Goal: Transaction & Acquisition: Download file/media

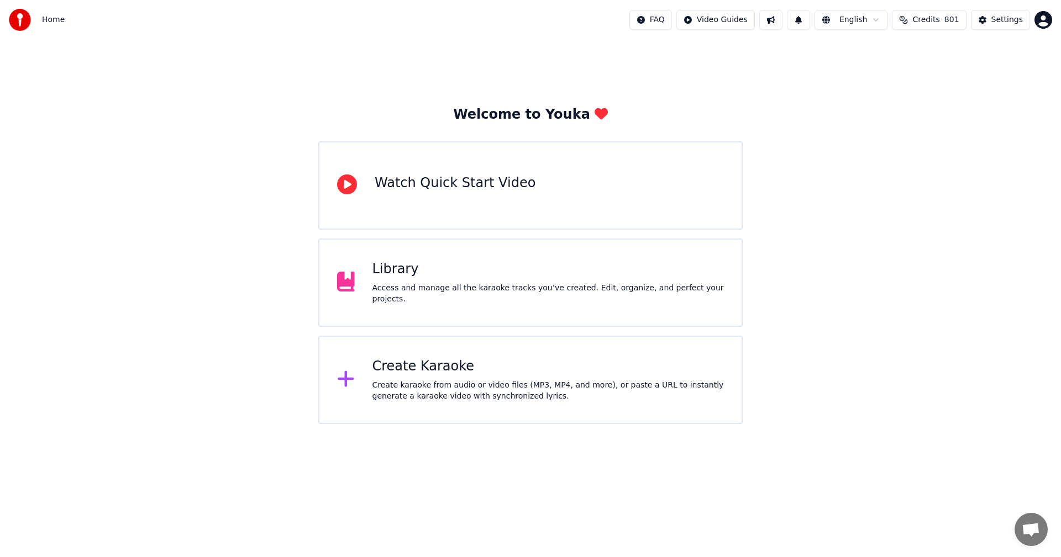
click at [417, 371] on div "Create Karaoke" at bounding box center [548, 367] width 352 height 18
click at [1018, 18] on div "Settings" at bounding box center [1006, 19] width 31 height 11
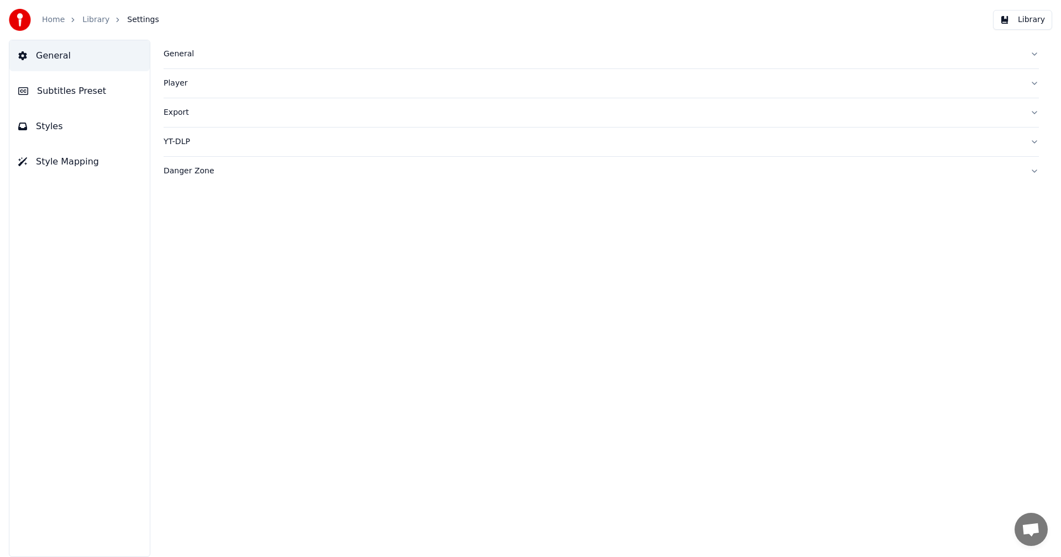
click at [184, 54] on div "General" at bounding box center [593, 54] width 858 height 11
click at [51, 21] on link "Home" at bounding box center [53, 19] width 23 height 11
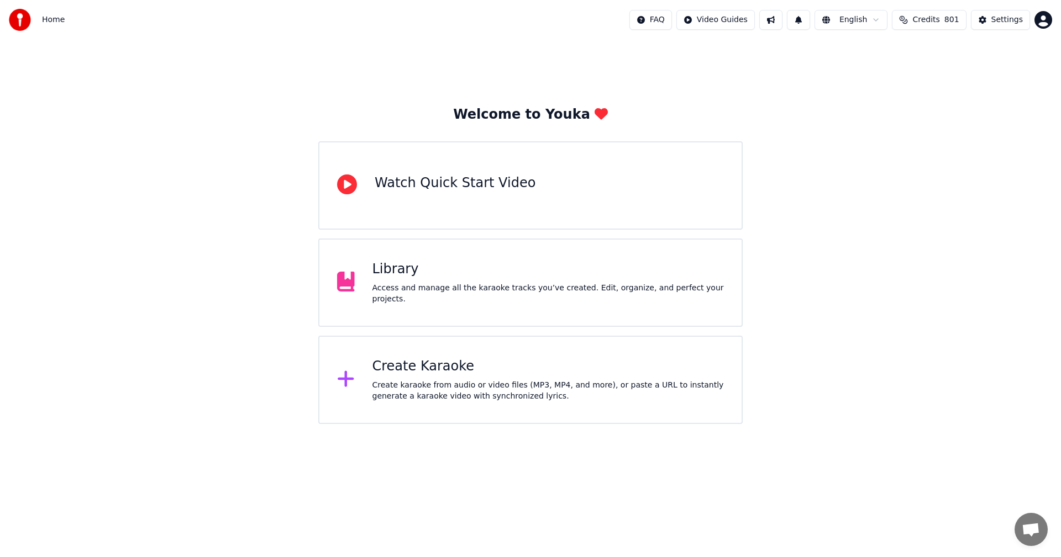
click at [432, 368] on div "Create Karaoke" at bounding box center [548, 367] width 352 height 18
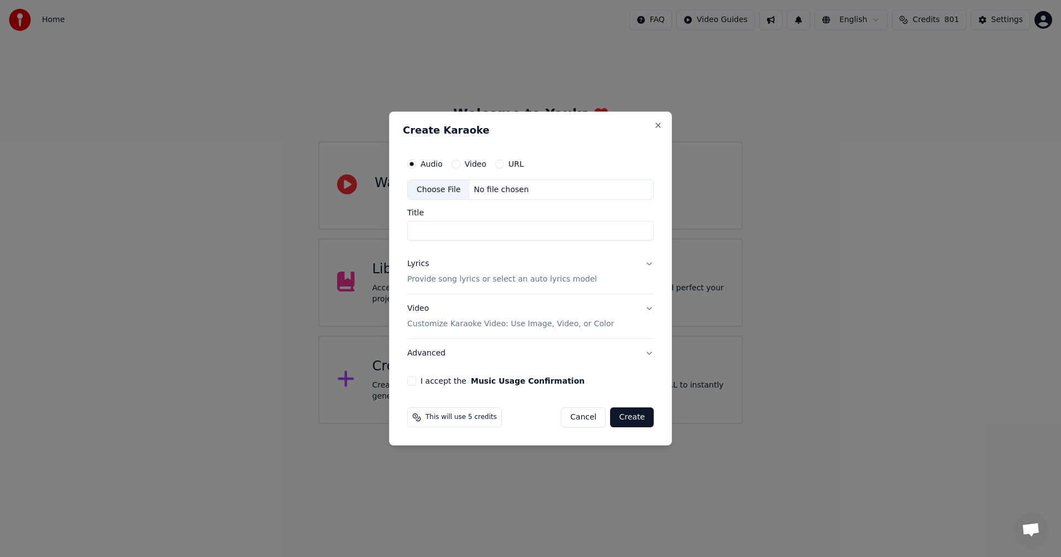
click at [435, 191] on div "Choose File" at bounding box center [439, 190] width 62 height 20
type input "**********"
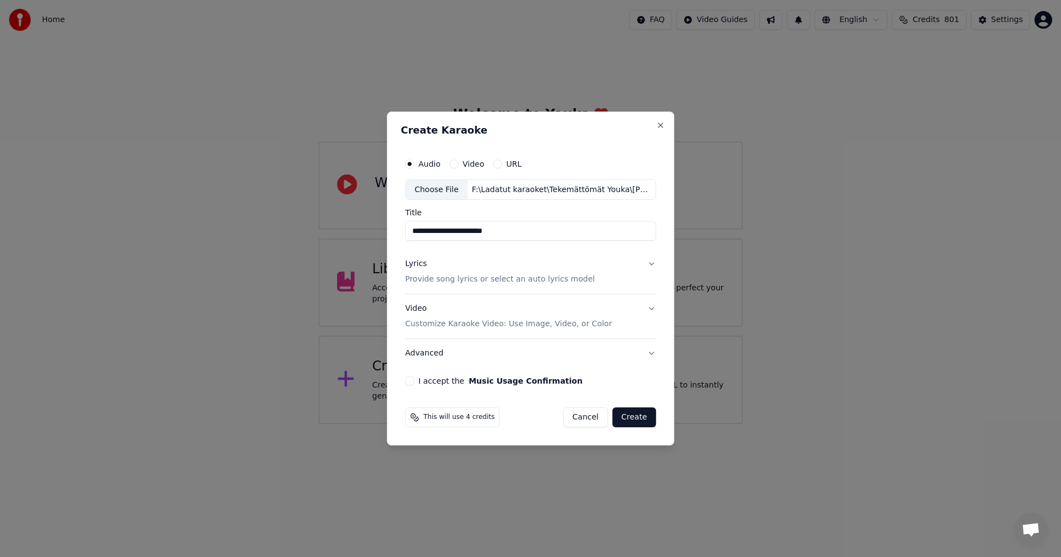
click at [650, 263] on button "Lyrics Provide song lyrics or select an auto lyrics model" at bounding box center [530, 272] width 251 height 44
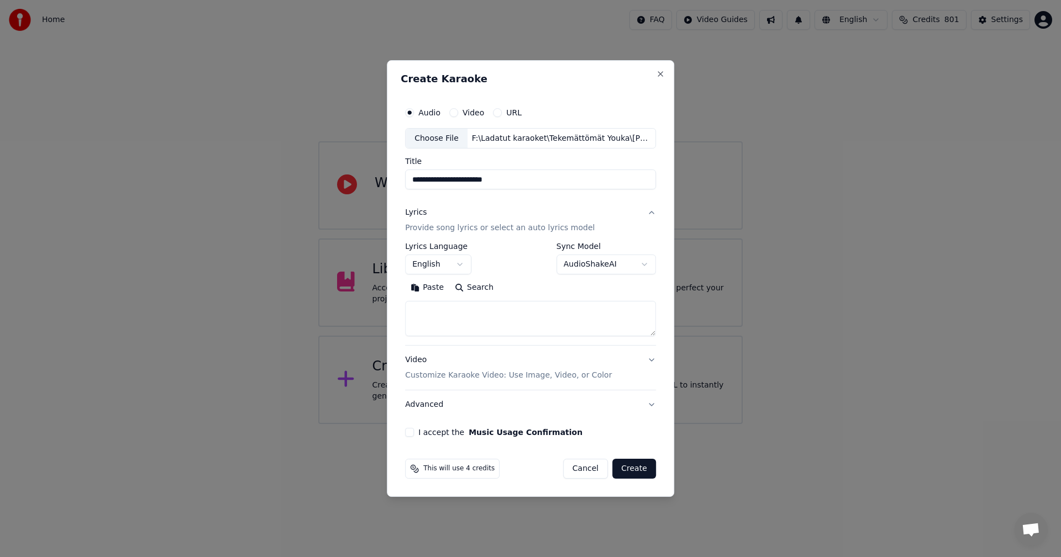
click at [435, 287] on button "Paste" at bounding box center [427, 289] width 44 height 18
click at [459, 264] on body "**********" at bounding box center [530, 212] width 1061 height 424
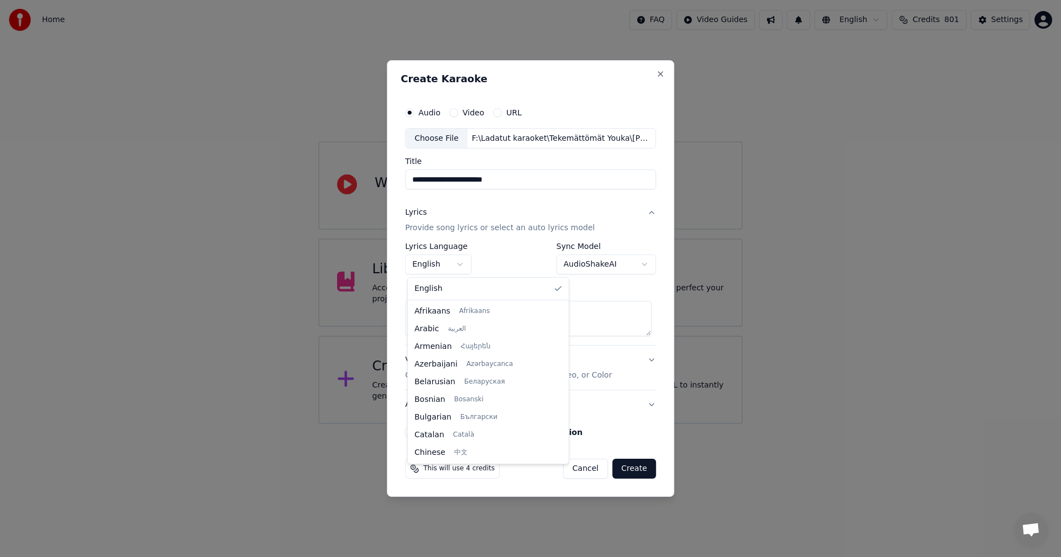
scroll to position [177, 0]
type textarea "**********"
select select "**"
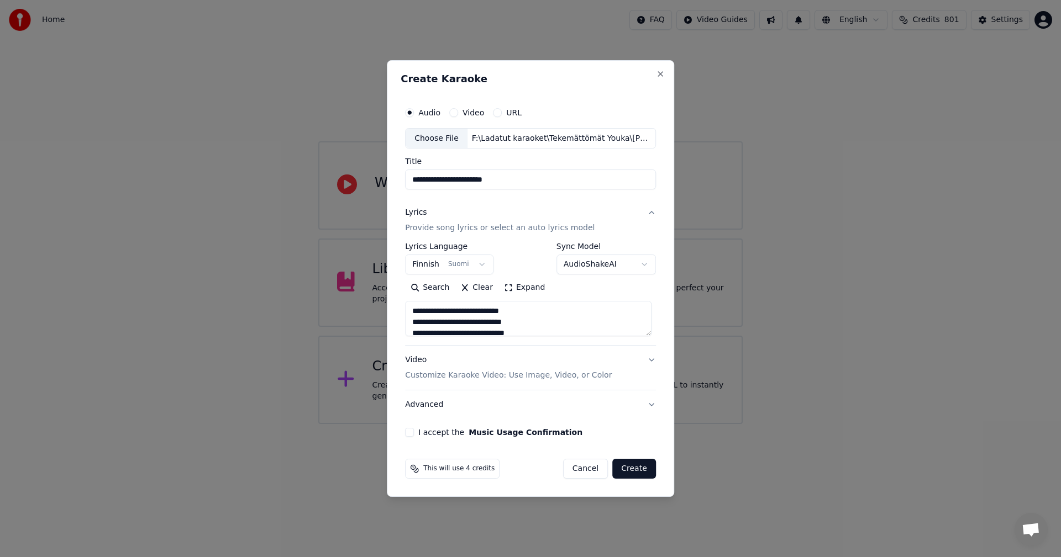
click at [412, 435] on button "I accept the Music Usage Confirmation" at bounding box center [409, 432] width 9 height 9
click at [634, 469] on button "Create" at bounding box center [634, 469] width 44 height 20
type textarea "**********"
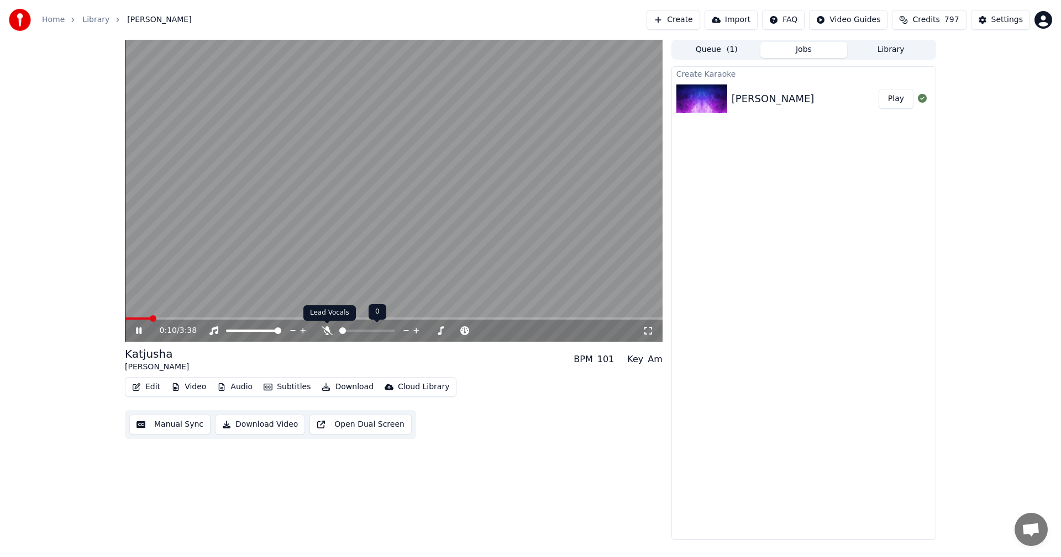
click at [329, 331] on icon at bounding box center [327, 331] width 11 height 9
click at [138, 330] on icon at bounding box center [139, 331] width 6 height 7
click at [148, 386] on button "Edit" at bounding box center [146, 387] width 37 height 15
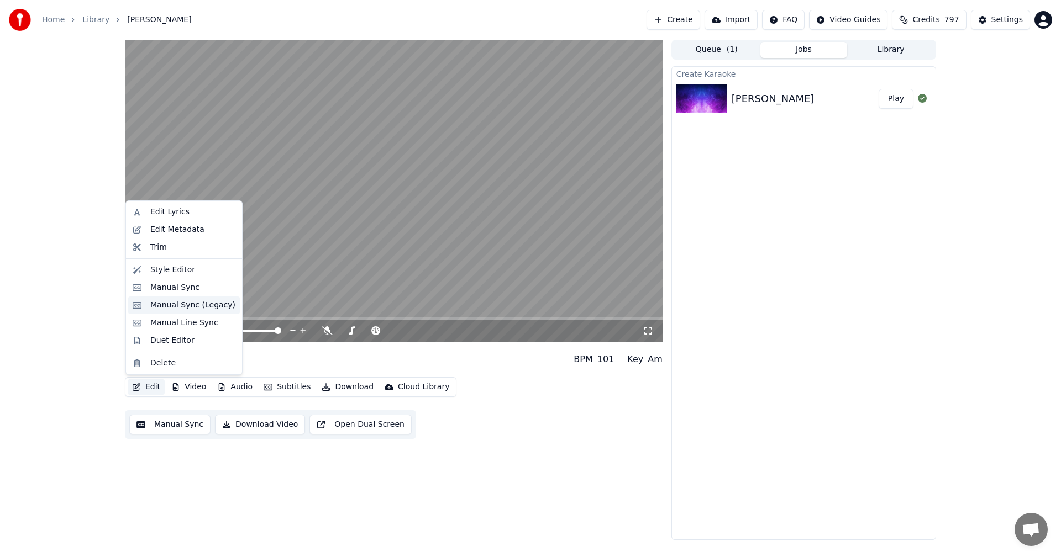
click at [209, 303] on div "Manual Sync (Legacy)" at bounding box center [192, 305] width 85 height 11
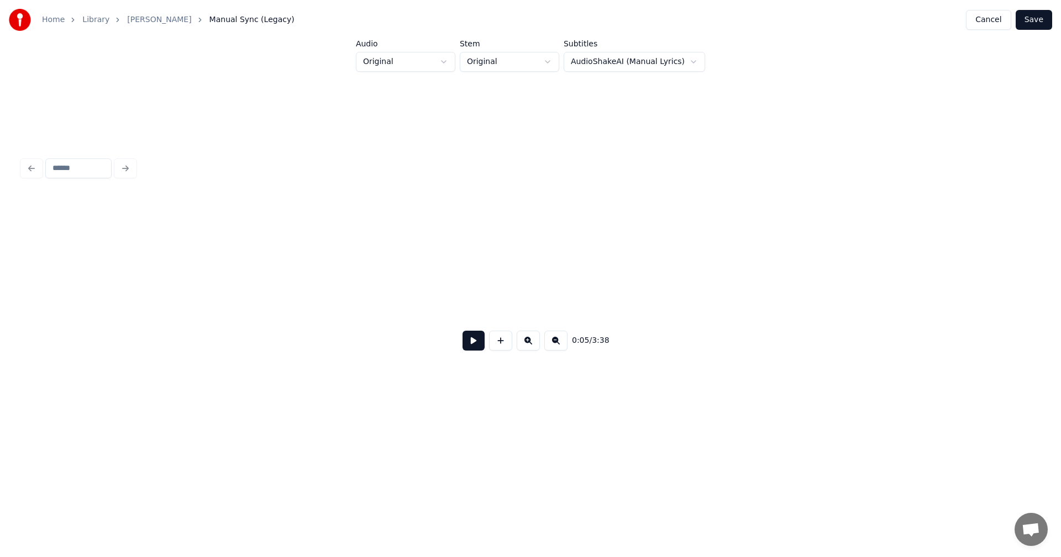
scroll to position [0, 1036]
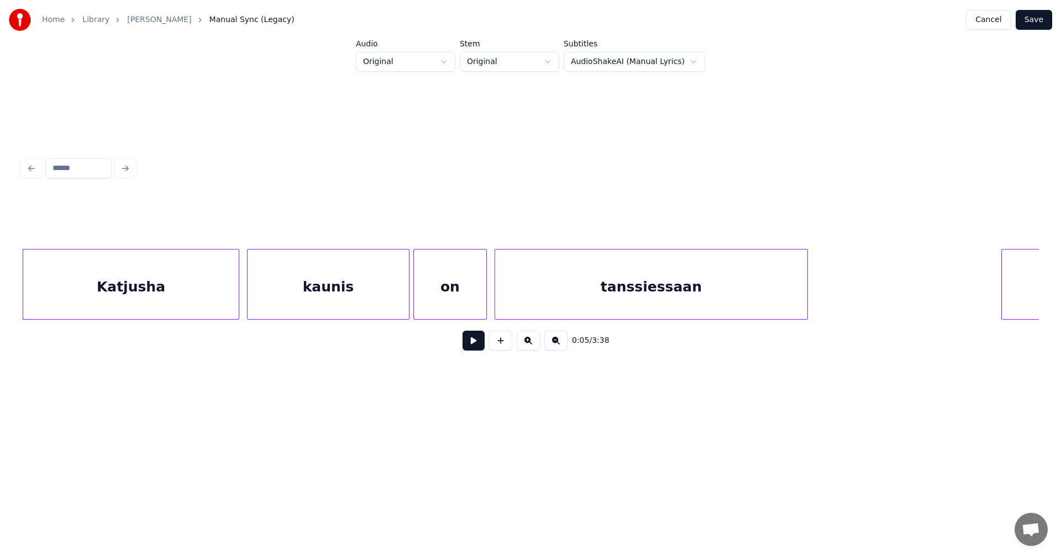
click at [474, 347] on button at bounding box center [473, 341] width 22 height 20
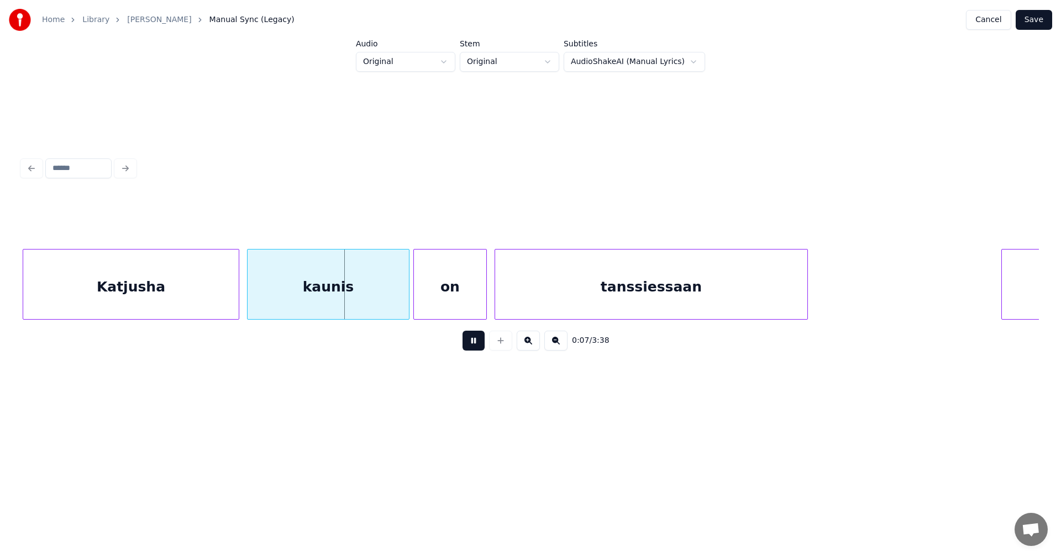
click at [474, 347] on button at bounding box center [473, 341] width 22 height 20
click at [214, 305] on div "Katjusha" at bounding box center [130, 287] width 215 height 75
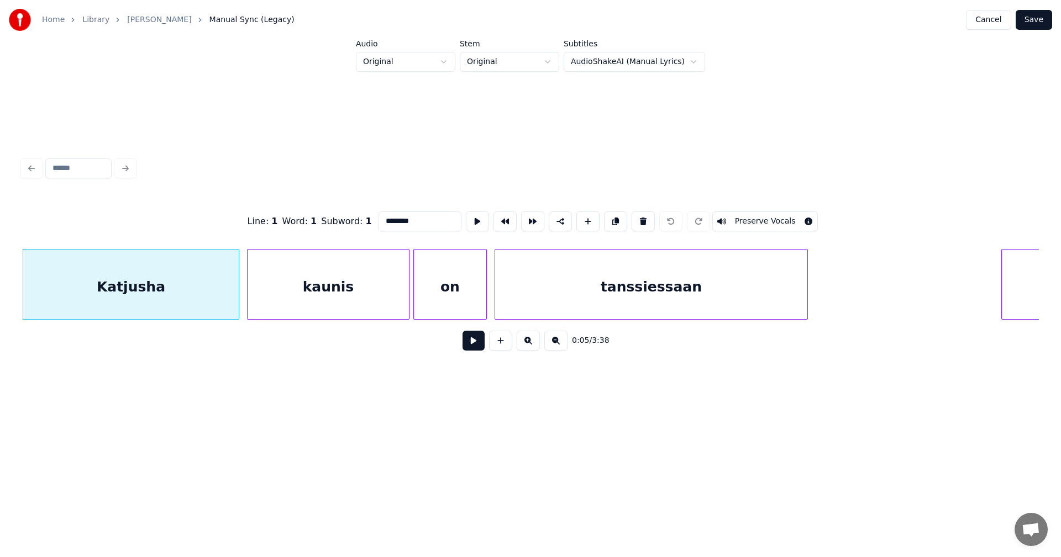
click at [465, 343] on button at bounding box center [473, 341] width 22 height 20
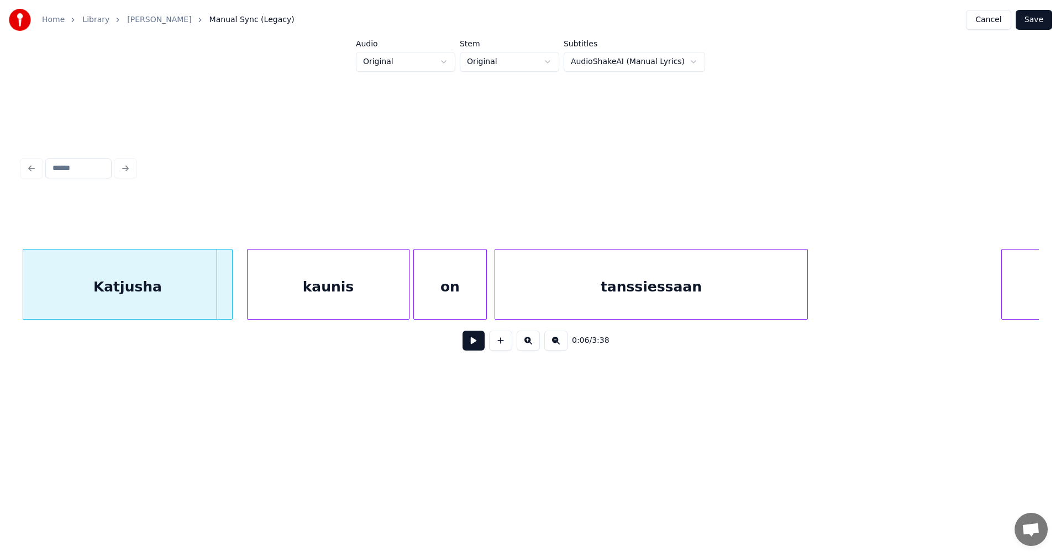
click at [229, 299] on div at bounding box center [230, 285] width 3 height 70
click at [471, 345] on button at bounding box center [473, 341] width 22 height 20
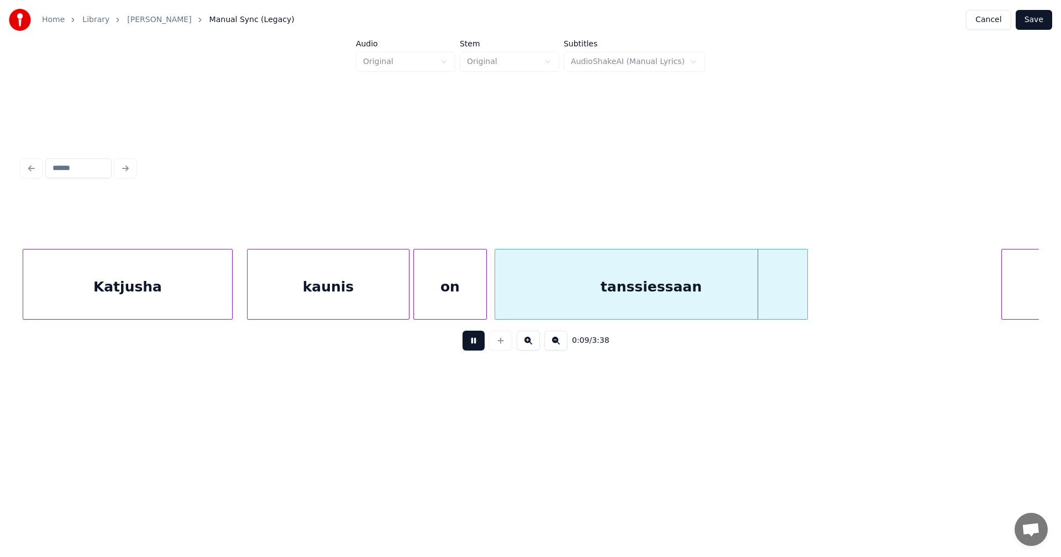
click at [471, 345] on button at bounding box center [473, 341] width 22 height 20
click at [393, 301] on div "kaunis" at bounding box center [328, 287] width 161 height 75
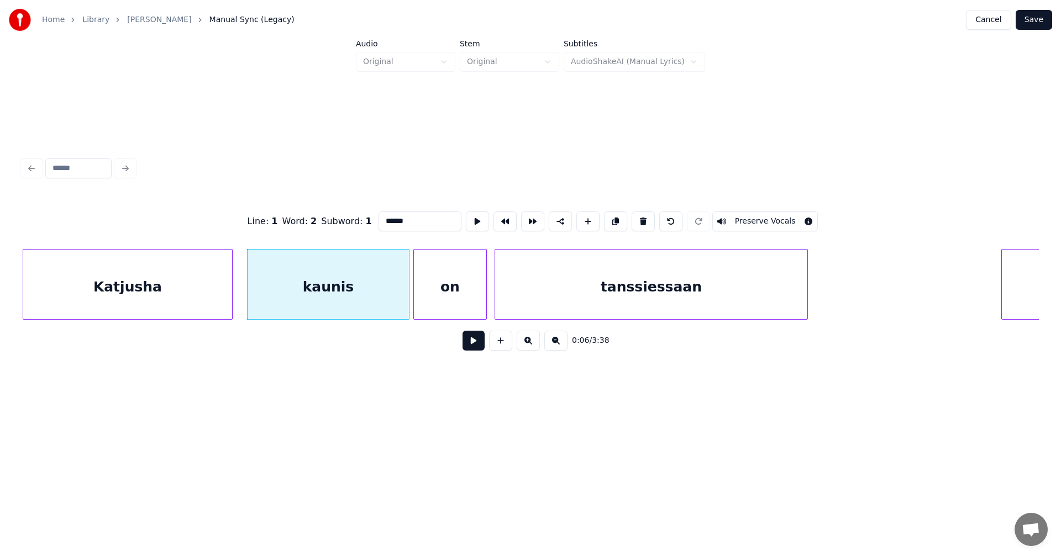
click at [476, 347] on button at bounding box center [473, 341] width 22 height 20
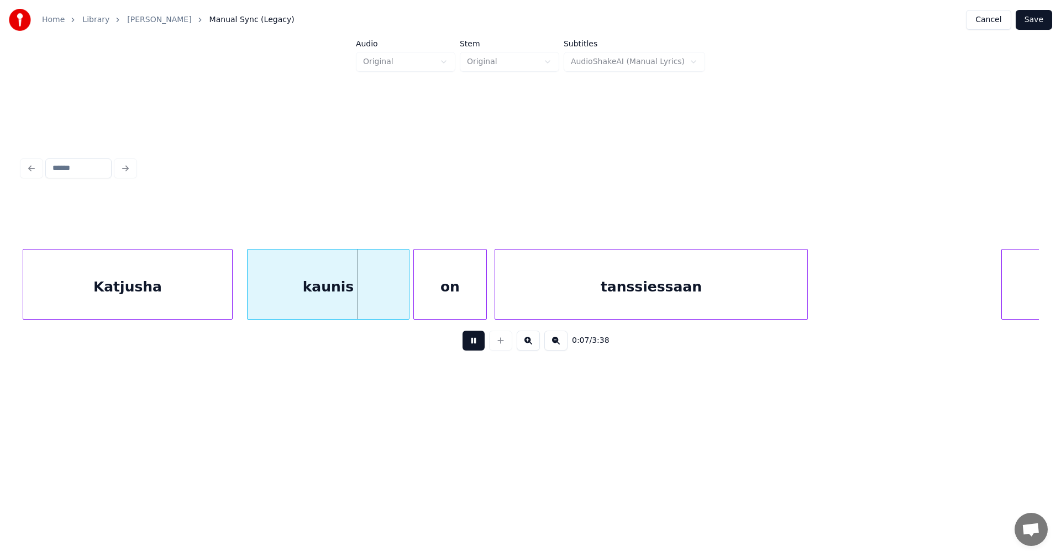
click at [476, 347] on button at bounding box center [473, 341] width 22 height 20
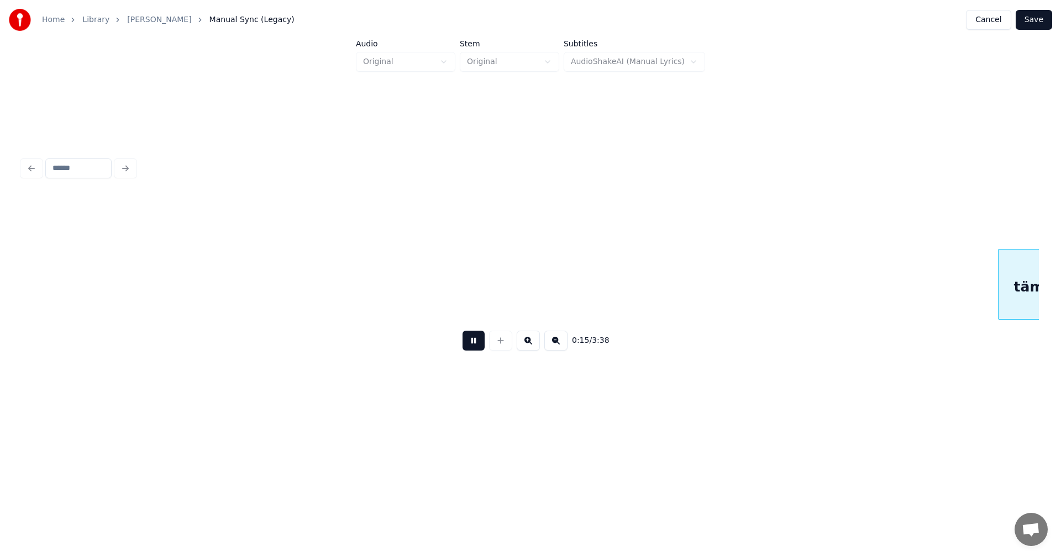
scroll to position [0, 3069]
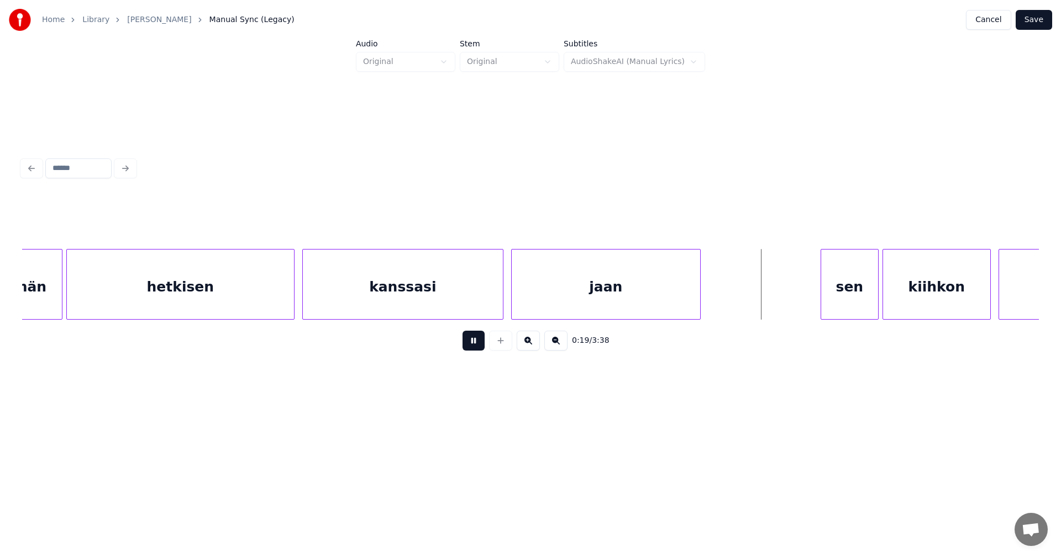
click at [476, 347] on button at bounding box center [473, 341] width 22 height 20
click at [846, 291] on div "sen" at bounding box center [844, 287] width 57 height 75
click at [480, 349] on button at bounding box center [473, 341] width 22 height 20
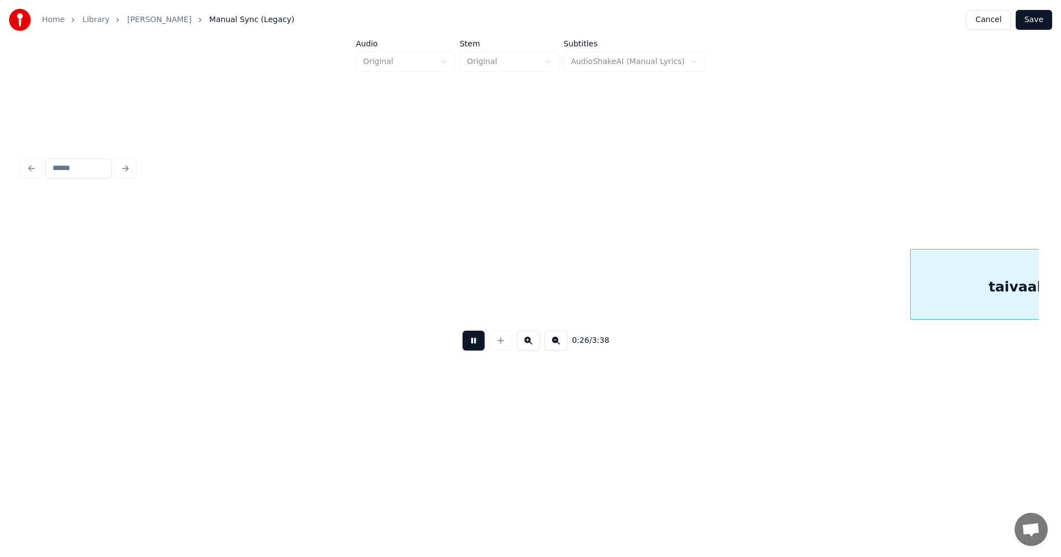
scroll to position [0, 5104]
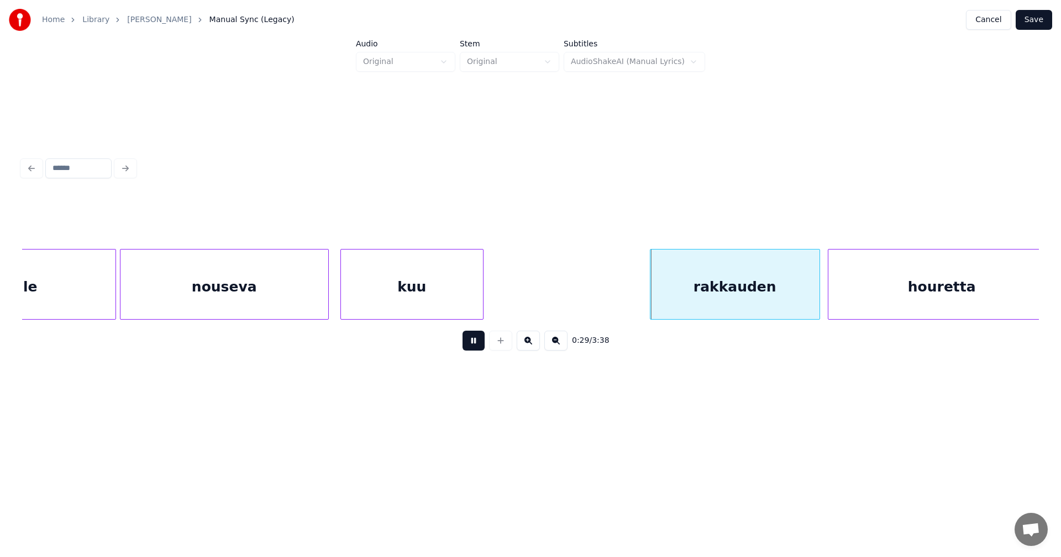
click at [480, 348] on button at bounding box center [473, 341] width 22 height 20
click at [695, 308] on div "rakkauden" at bounding box center [728, 287] width 169 height 75
click at [479, 338] on button at bounding box center [473, 341] width 22 height 20
click at [478, 340] on button at bounding box center [473, 341] width 22 height 20
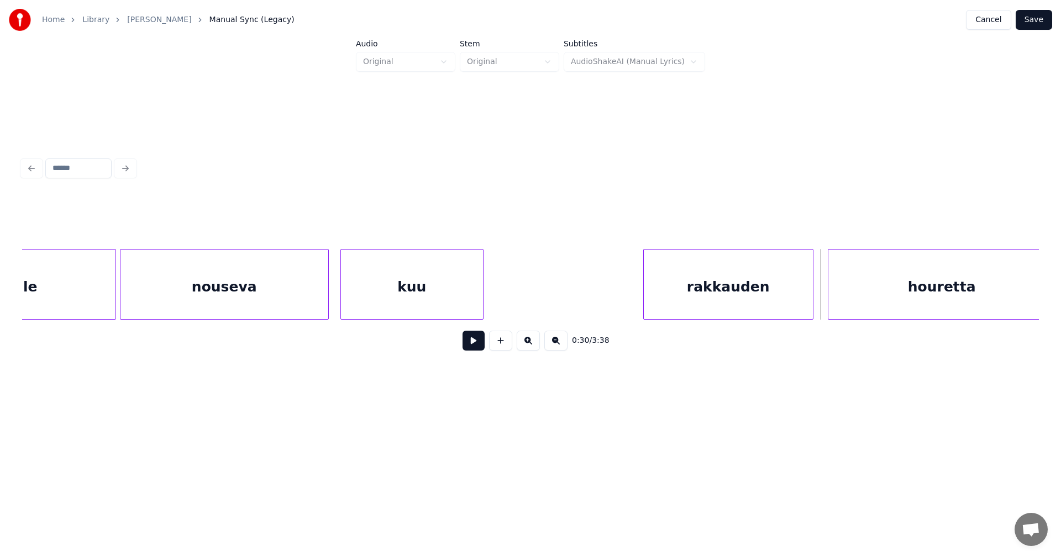
click at [478, 340] on button at bounding box center [473, 341] width 22 height 20
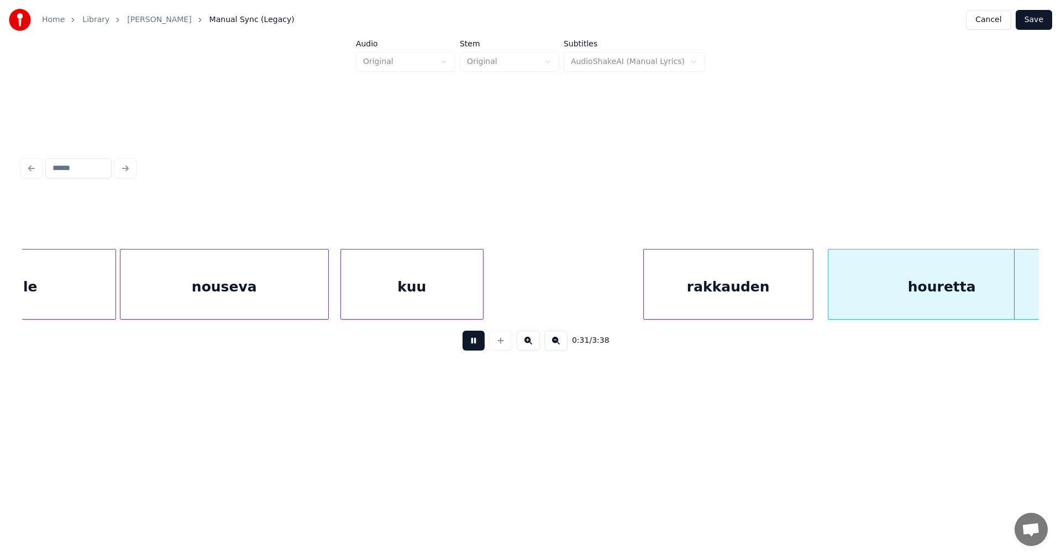
scroll to position [0, 6121]
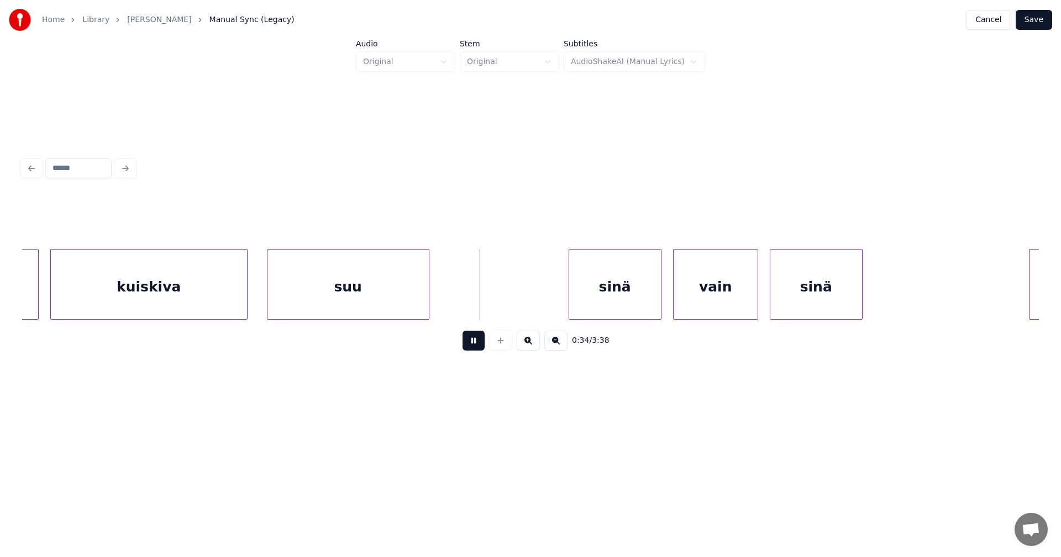
click at [478, 340] on button at bounding box center [473, 341] width 22 height 20
click at [581, 293] on div "sinä" at bounding box center [603, 287] width 92 height 75
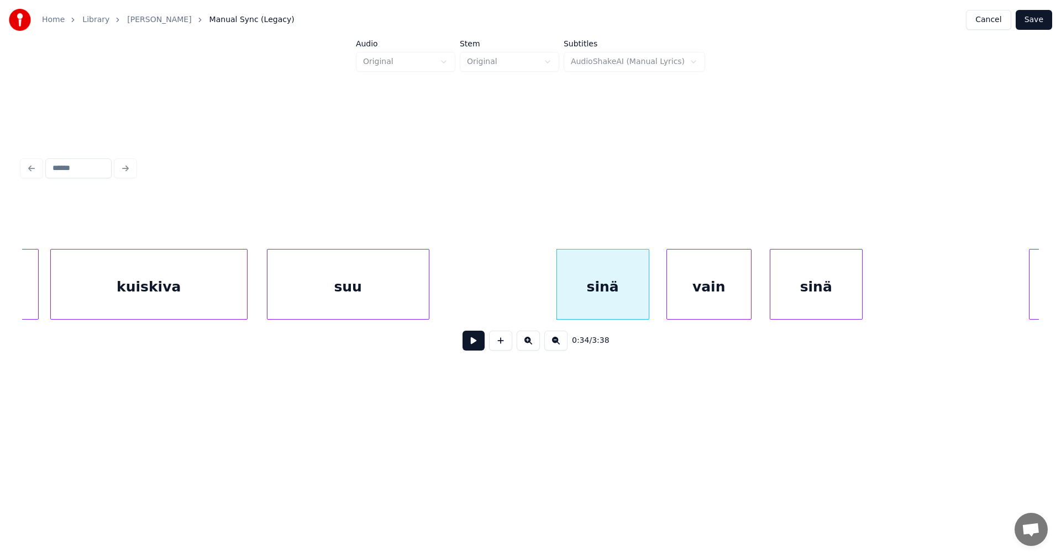
click at [709, 300] on div "vain" at bounding box center [709, 287] width 84 height 75
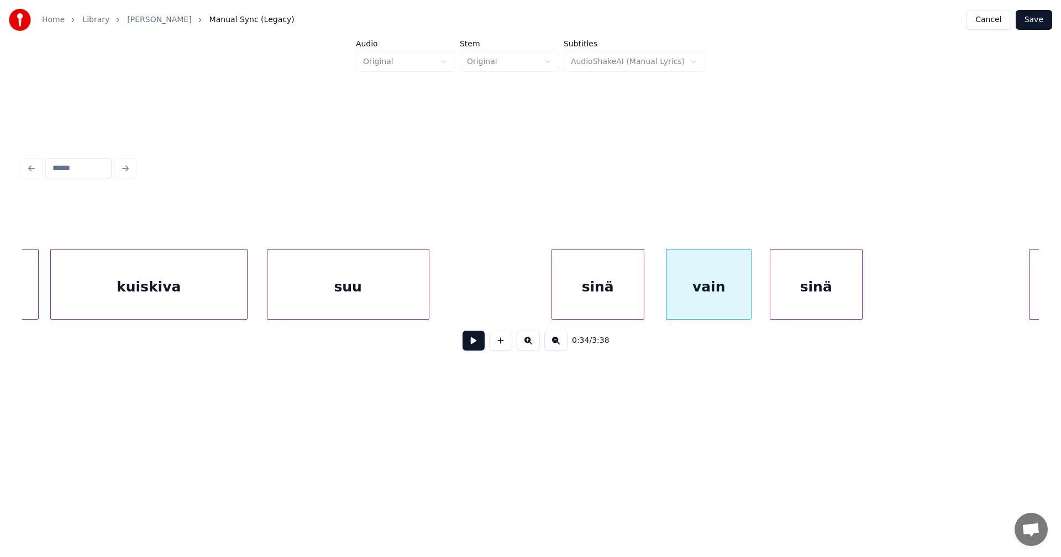
click at [585, 289] on div "sinä" at bounding box center [598, 287] width 92 height 75
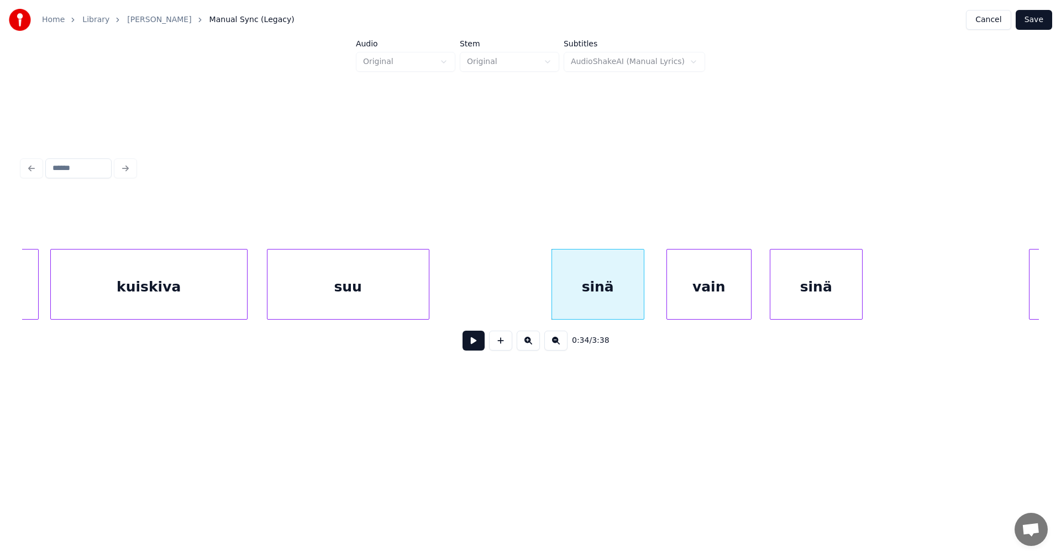
click at [471, 351] on button at bounding box center [473, 341] width 22 height 20
click at [471, 349] on button at bounding box center [473, 341] width 22 height 20
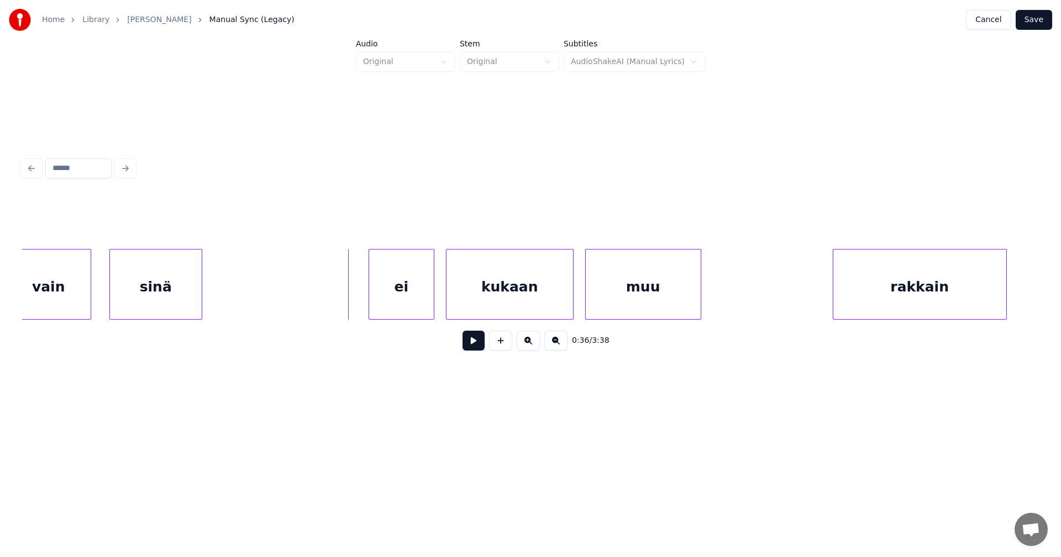
scroll to position [0, 6784]
click at [388, 301] on div "ei" at bounding box center [388, 287] width 65 height 75
click at [470, 345] on button at bounding box center [473, 341] width 22 height 20
click at [471, 345] on button at bounding box center [473, 341] width 22 height 20
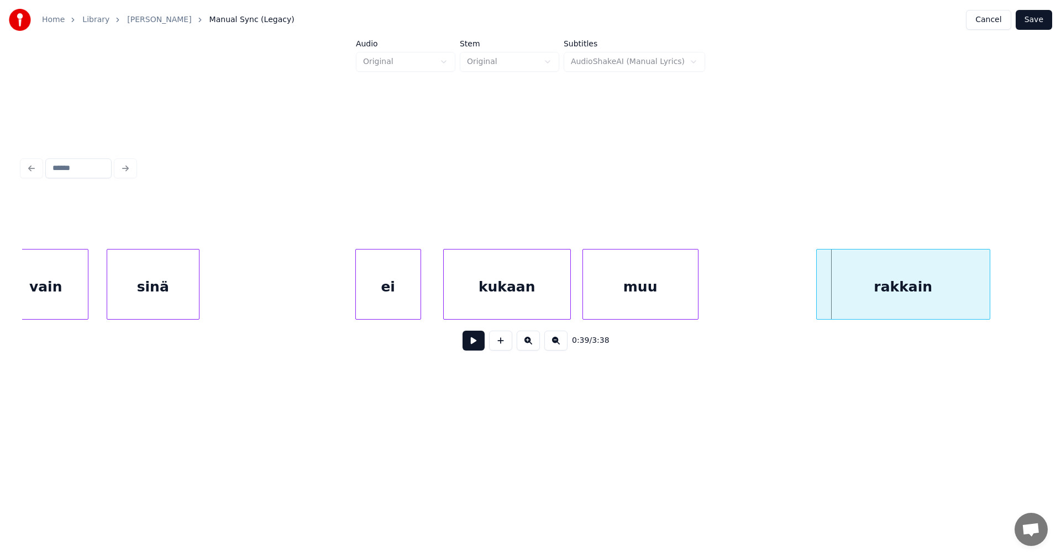
click at [823, 297] on div "rakkain" at bounding box center [903, 287] width 173 height 75
click at [469, 341] on button at bounding box center [473, 341] width 22 height 20
drag, startPoint x: 470, startPoint y: 341, endPoint x: 842, endPoint y: 307, distance: 373.4
click at [483, 342] on button at bounding box center [473, 341] width 22 height 20
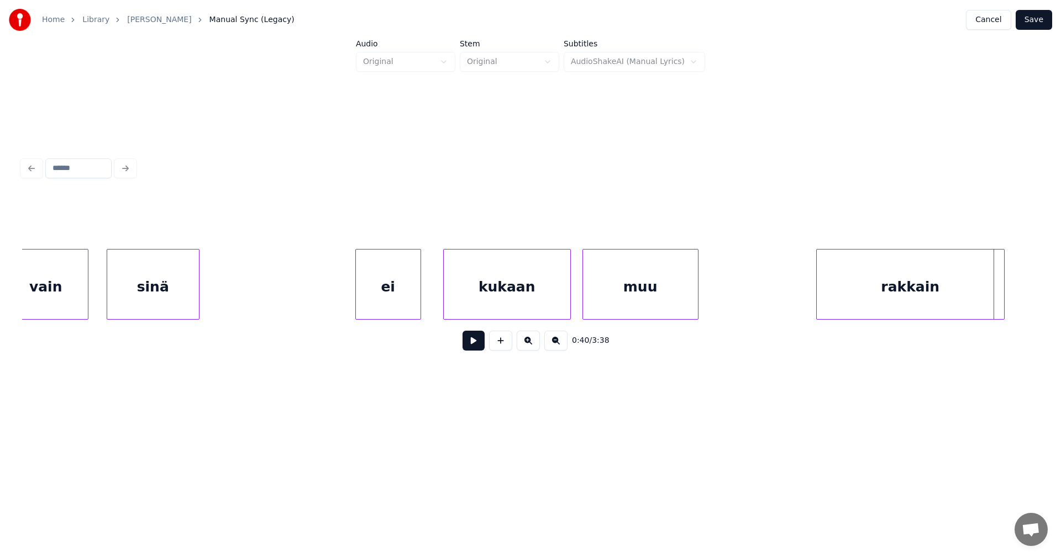
click at [1003, 296] on div at bounding box center [1002, 285] width 3 height 70
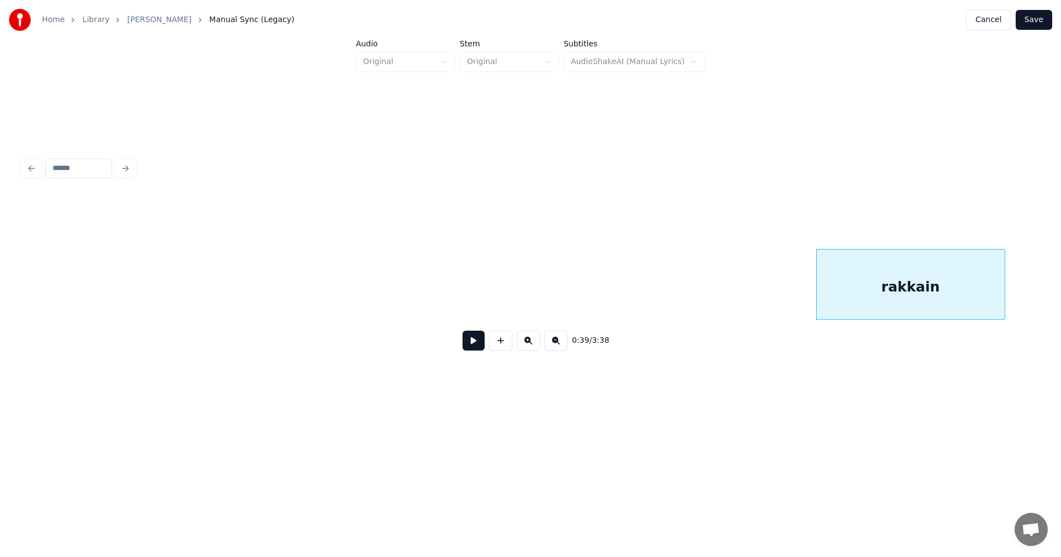
scroll to position [0, 7674]
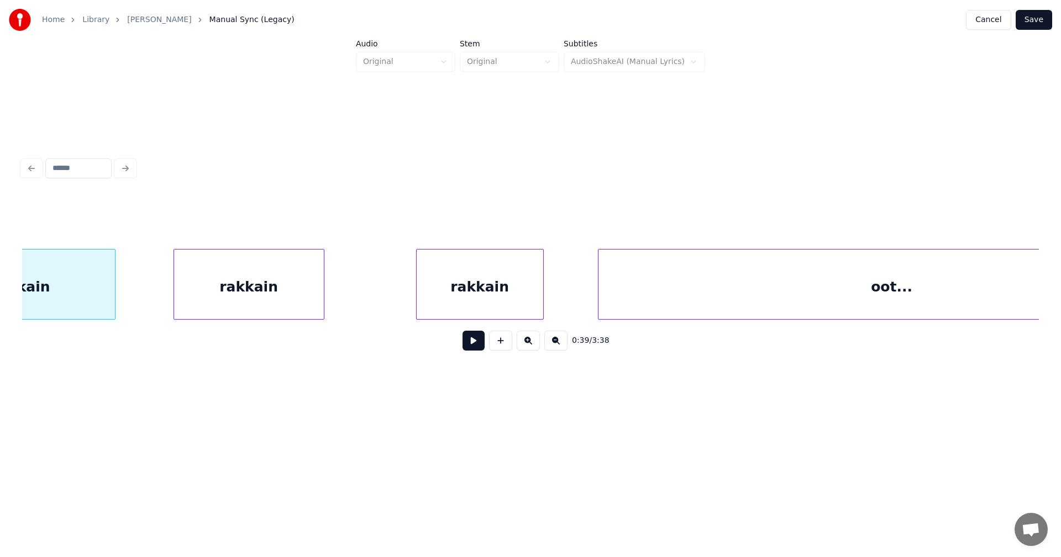
click at [307, 299] on div "rakkain" at bounding box center [249, 287] width 150 height 75
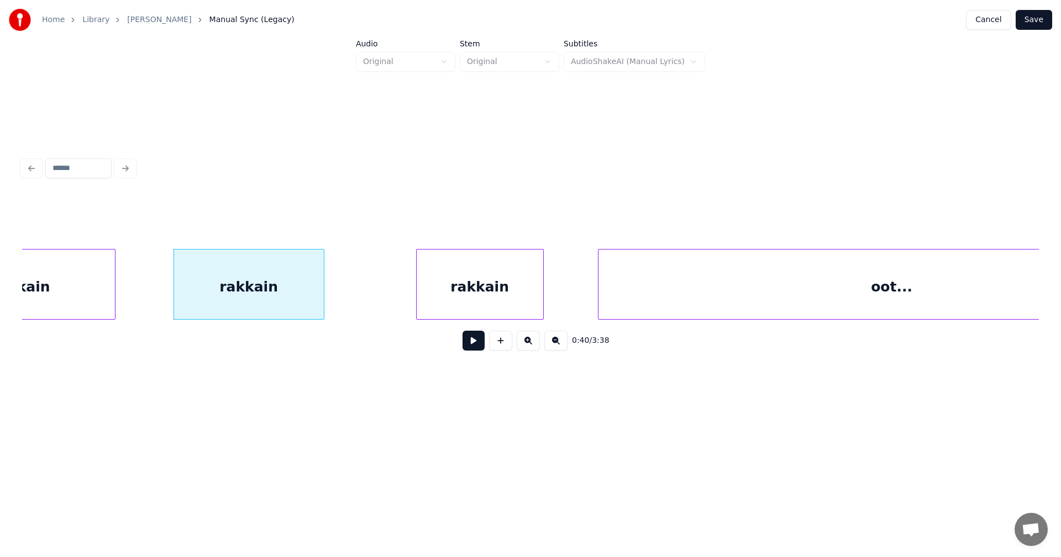
click at [307, 299] on div "rakkain" at bounding box center [249, 287] width 150 height 75
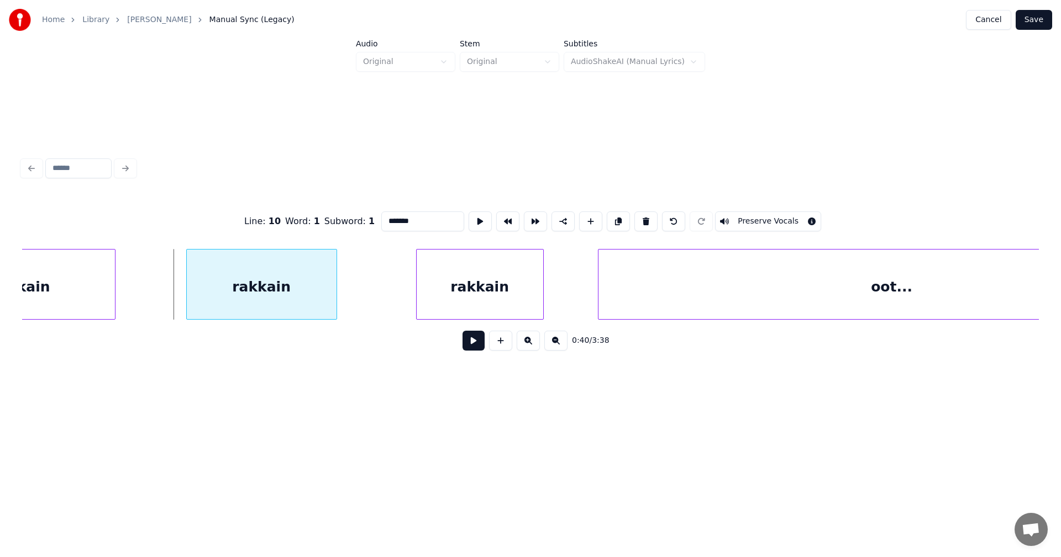
click at [268, 297] on div "rakkain" at bounding box center [262, 287] width 150 height 75
click at [174, 300] on div at bounding box center [175, 285] width 3 height 70
click at [208, 304] on div "rakkain" at bounding box center [255, 287] width 162 height 75
click at [444, 294] on div "rakkain" at bounding box center [480, 287] width 127 height 75
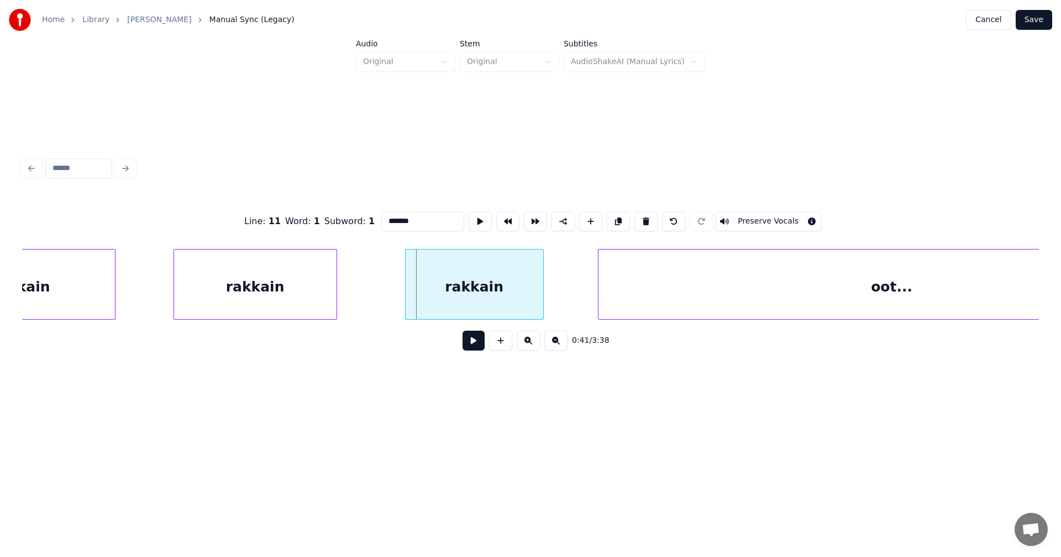
click at [407, 296] on div at bounding box center [407, 285] width 3 height 70
click at [287, 303] on div "rakkain" at bounding box center [255, 287] width 162 height 75
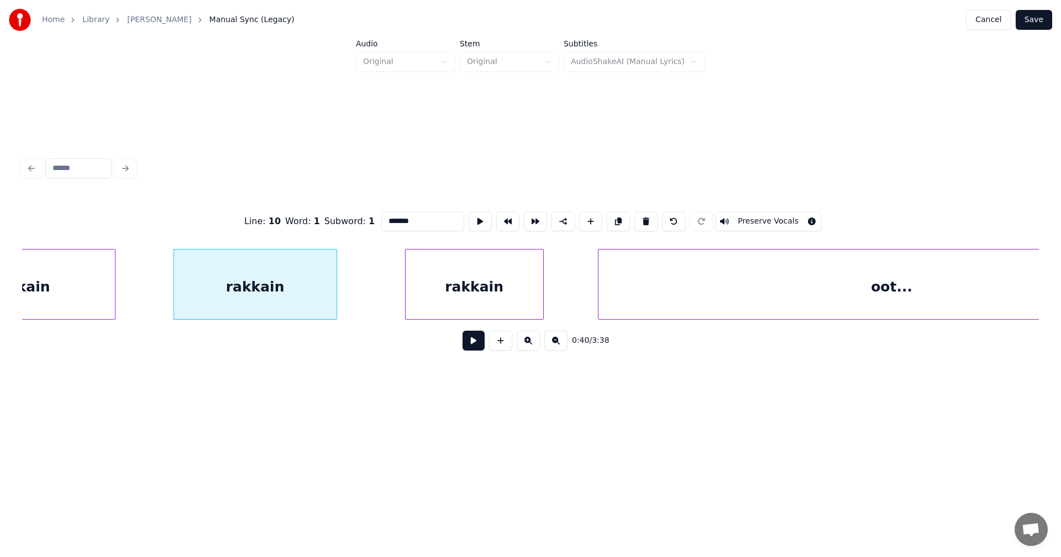
click at [478, 338] on button at bounding box center [473, 341] width 22 height 20
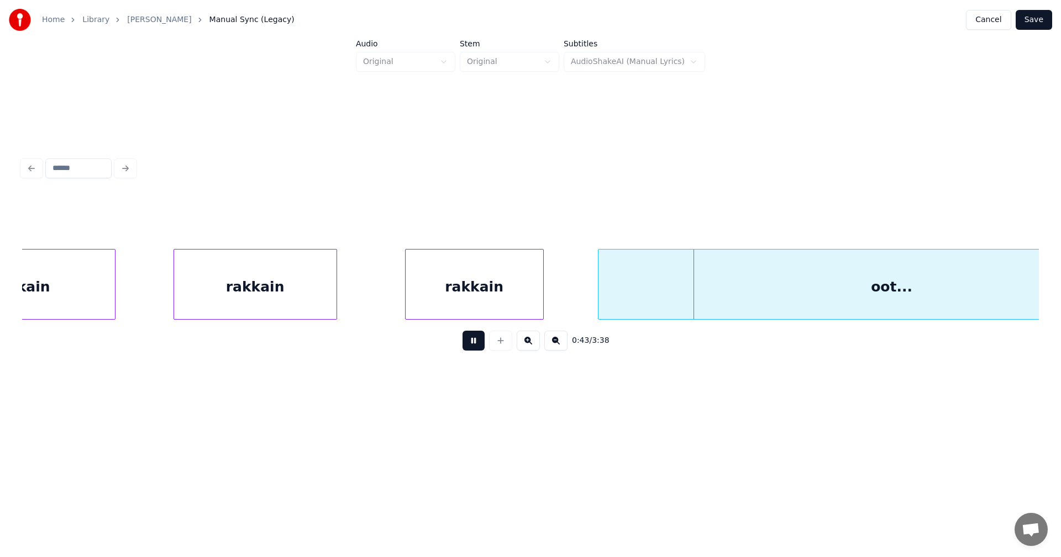
click at [478, 338] on button at bounding box center [473, 341] width 22 height 20
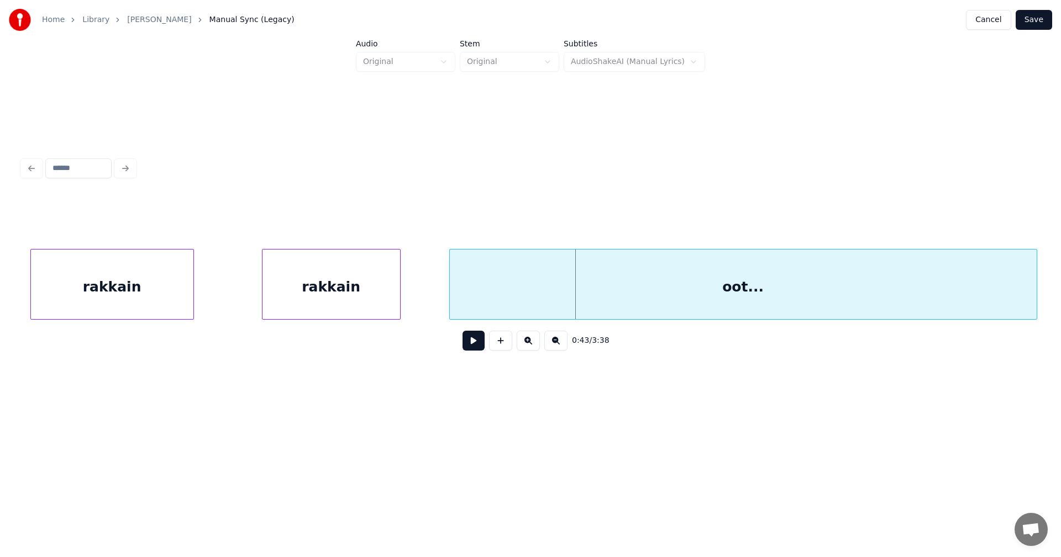
click at [636, 286] on div "oot..." at bounding box center [743, 287] width 587 height 75
click at [475, 343] on button at bounding box center [473, 341] width 22 height 20
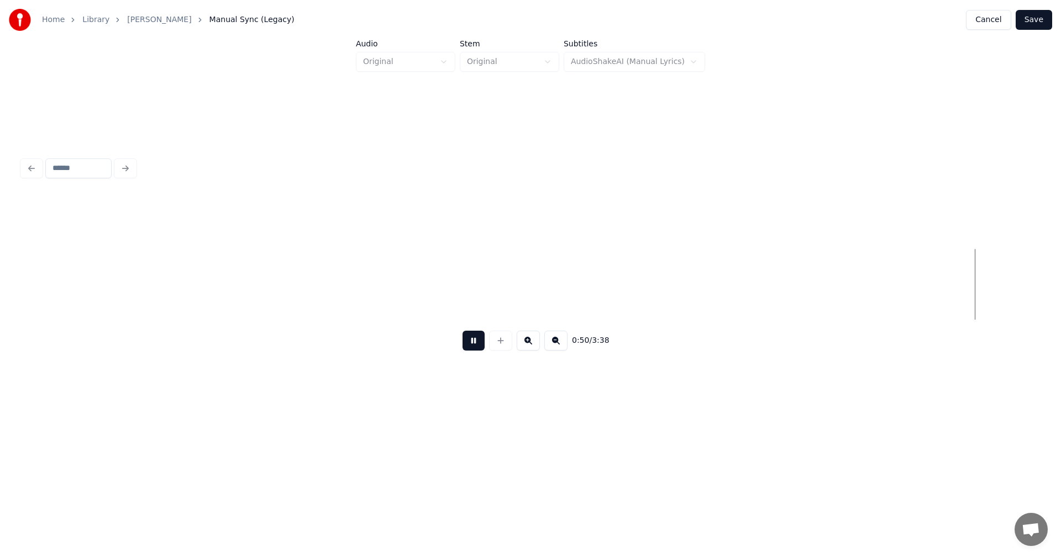
click at [475, 343] on button at bounding box center [473, 341] width 22 height 20
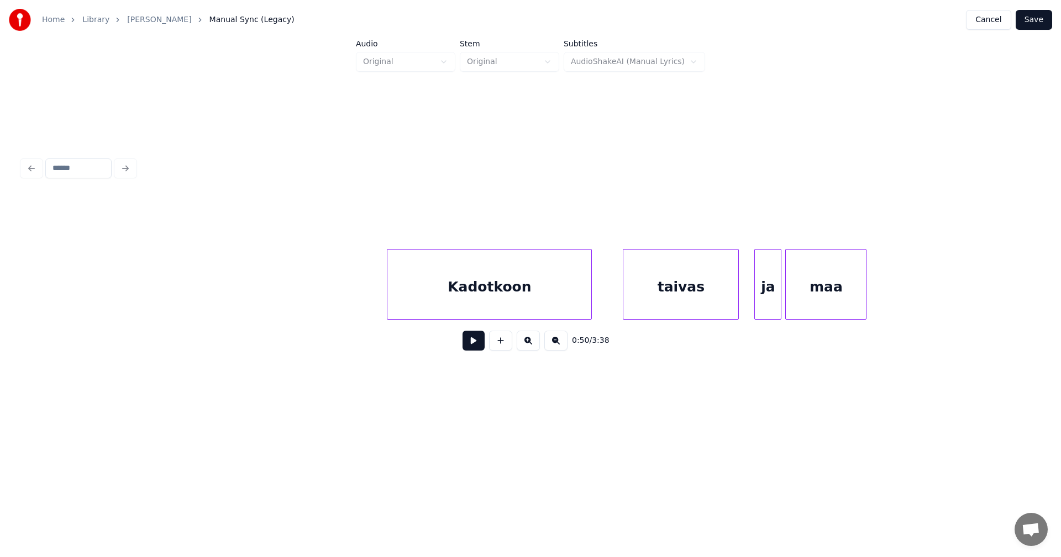
scroll to position [0, 12143]
click at [629, 298] on div "taivas" at bounding box center [653, 287] width 115 height 75
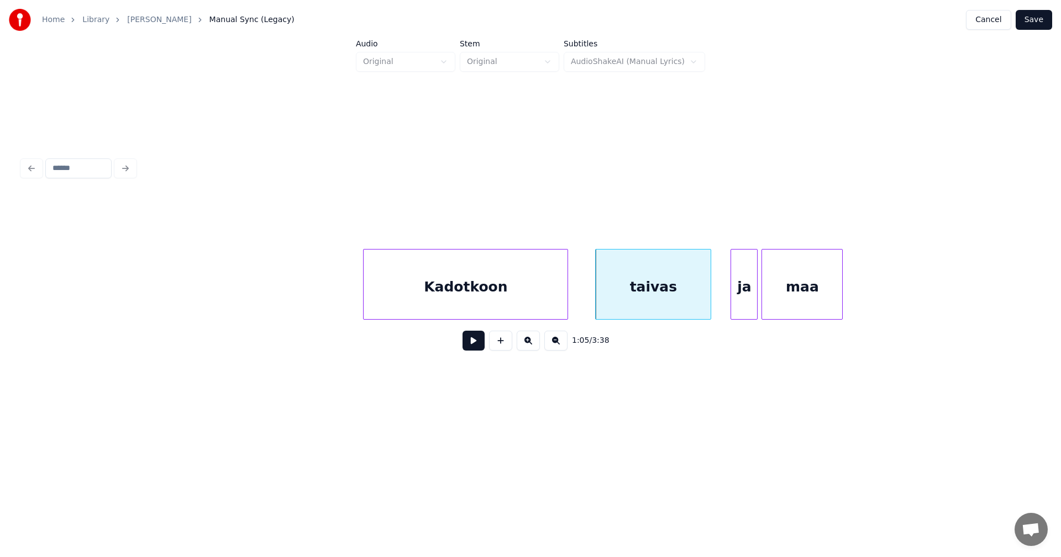
click at [536, 296] on div "Kadotkoon" at bounding box center [466, 287] width 204 height 75
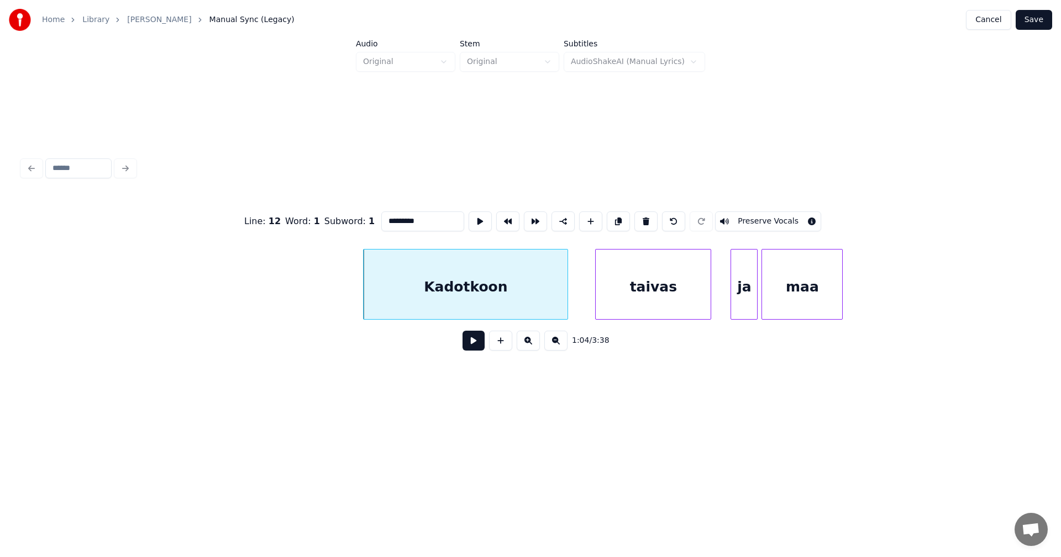
click at [475, 351] on button at bounding box center [473, 341] width 22 height 20
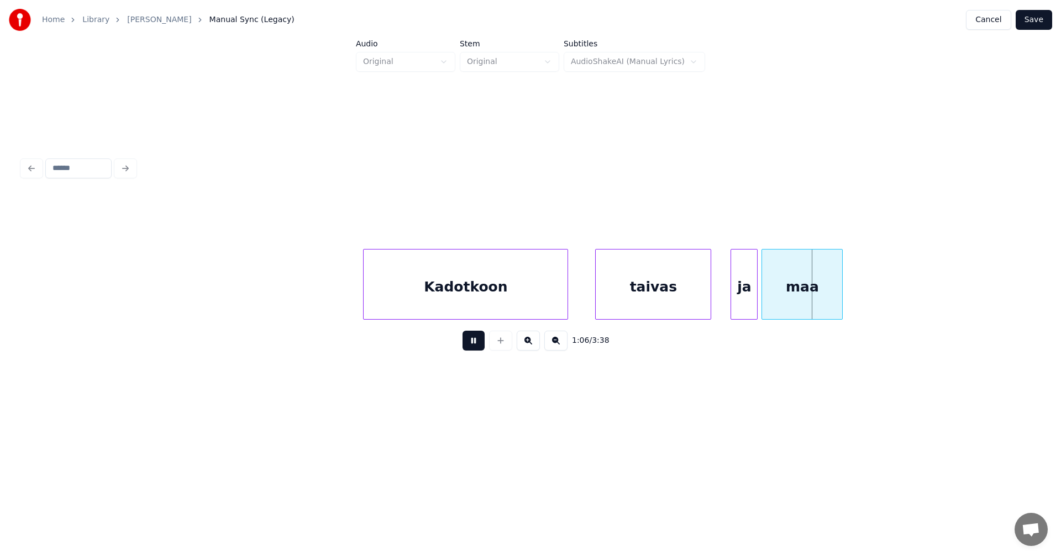
click at [478, 346] on button at bounding box center [473, 341] width 22 height 20
click at [800, 304] on div "maa" at bounding box center [806, 287] width 80 height 75
click at [856, 299] on div at bounding box center [855, 285] width 3 height 70
click at [471, 351] on button at bounding box center [473, 341] width 22 height 20
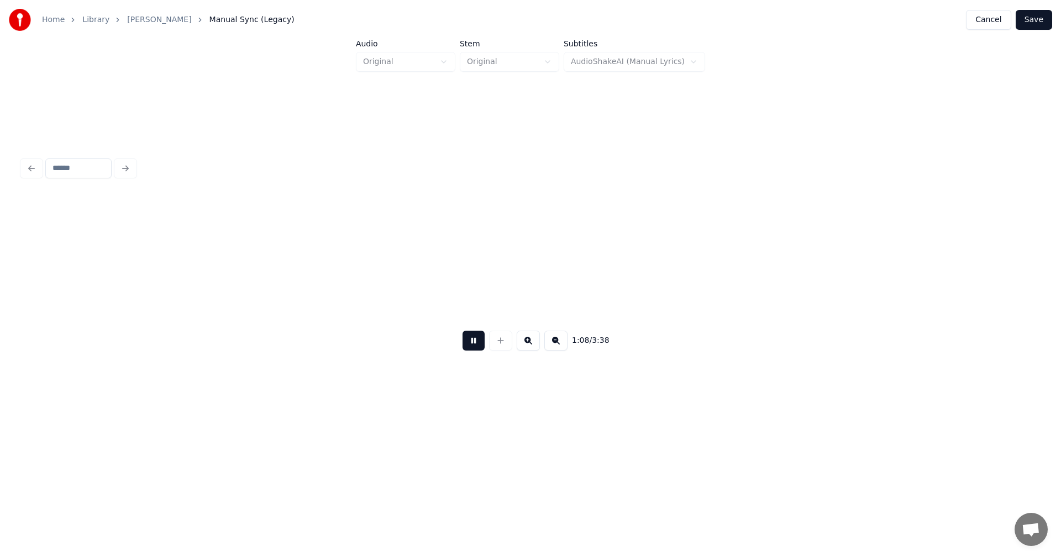
scroll to position [0, 13161]
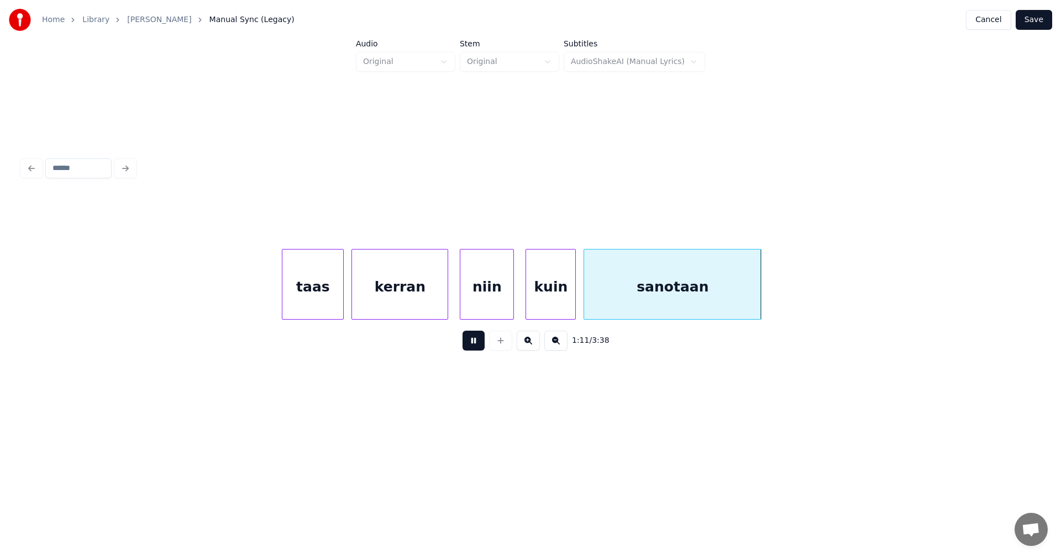
drag, startPoint x: 473, startPoint y: 351, endPoint x: 598, endPoint y: 335, distance: 126.4
click at [490, 352] on div "1:11 / 3:38" at bounding box center [530, 341] width 999 height 24
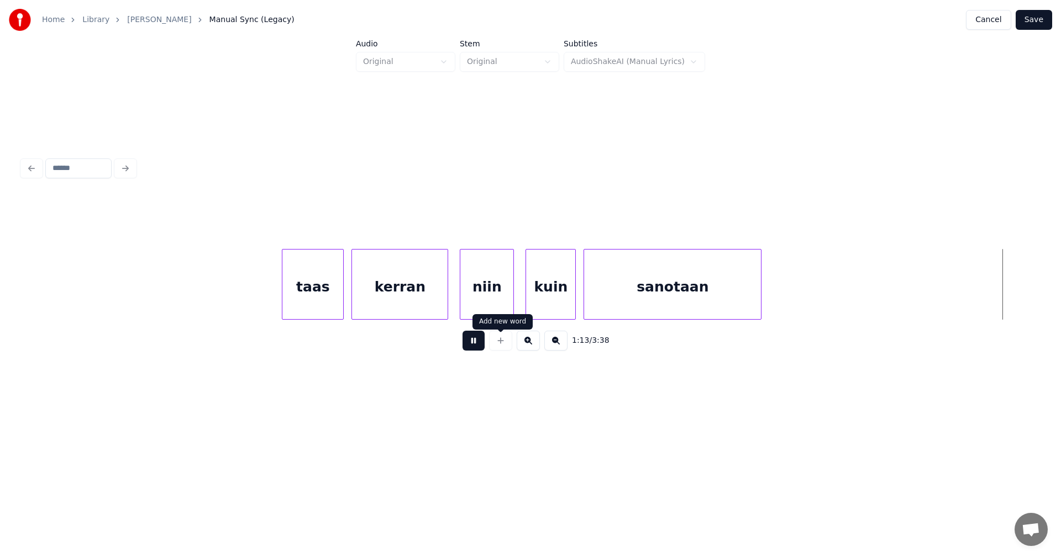
click at [483, 350] on div "1:13 / 3:38" at bounding box center [530, 341] width 999 height 24
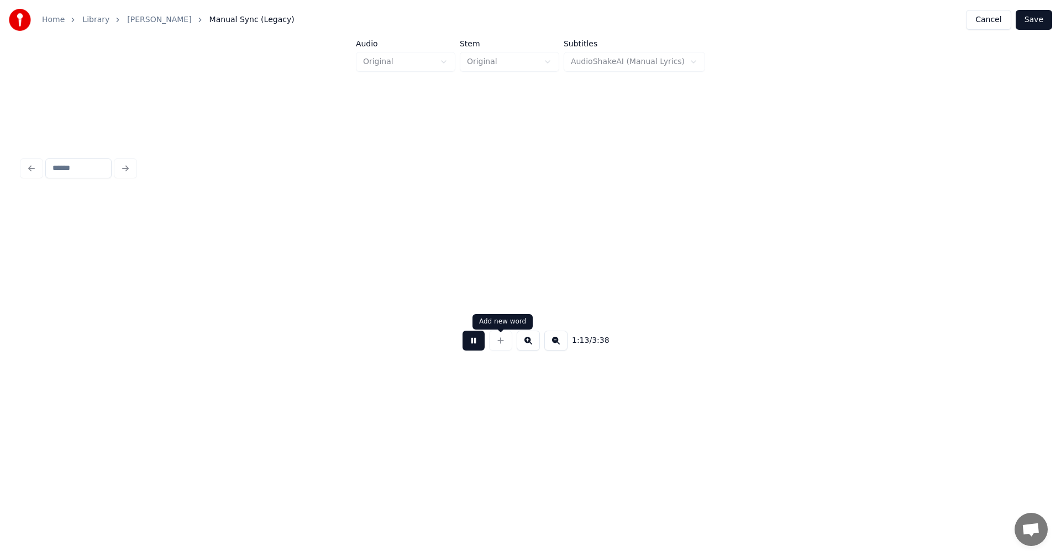
scroll to position [0, 14177]
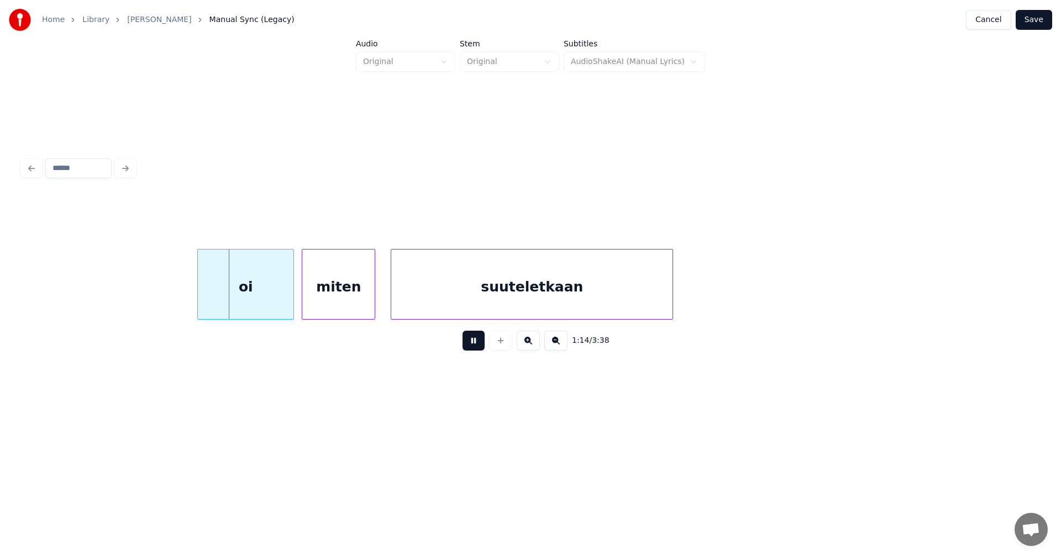
drag, startPoint x: 483, startPoint y: 344, endPoint x: 428, endPoint y: 336, distance: 55.8
click at [482, 344] on button at bounding box center [473, 341] width 22 height 20
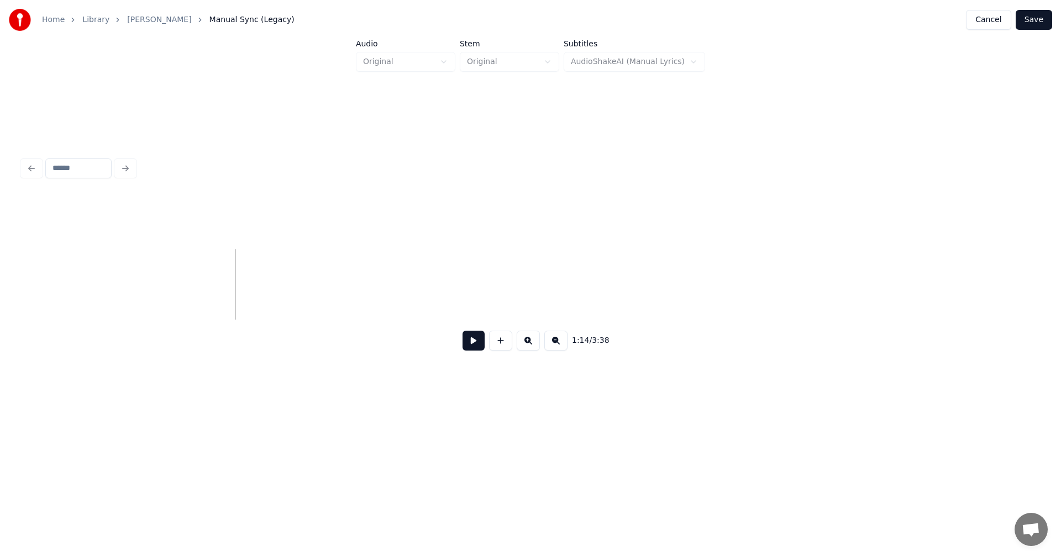
scroll to position [0, 13288]
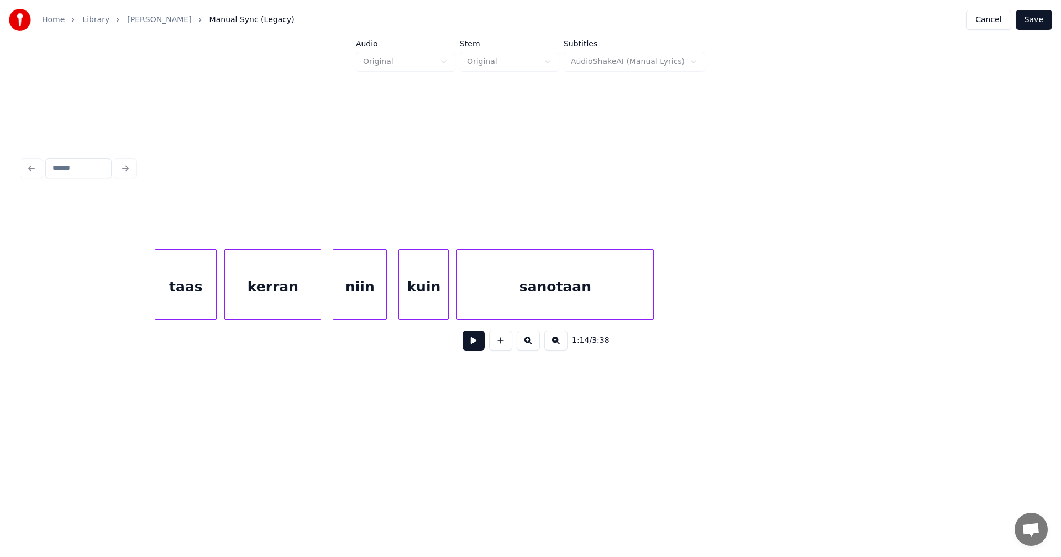
click at [650, 301] on div at bounding box center [651, 285] width 3 height 70
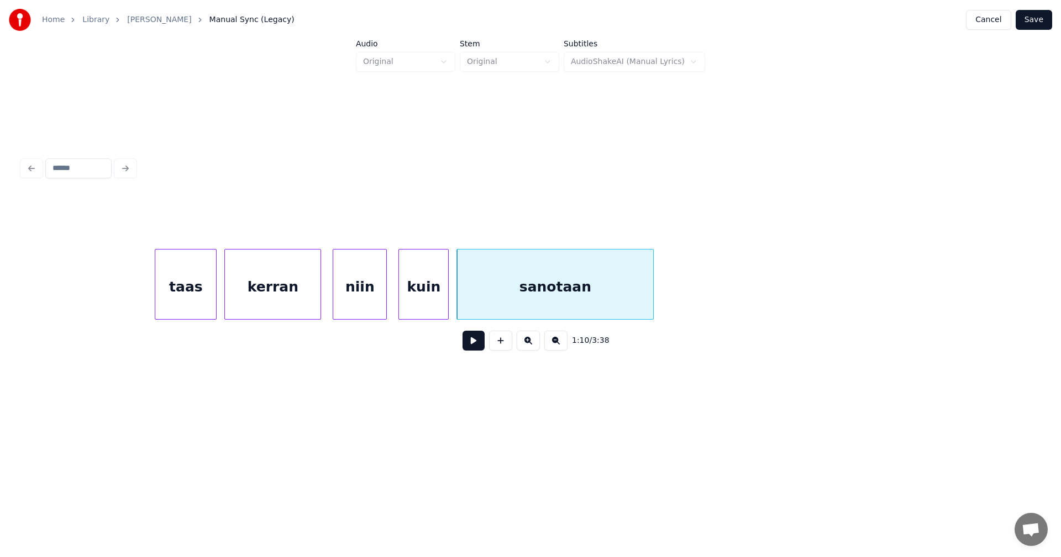
scroll to position [0, 14177]
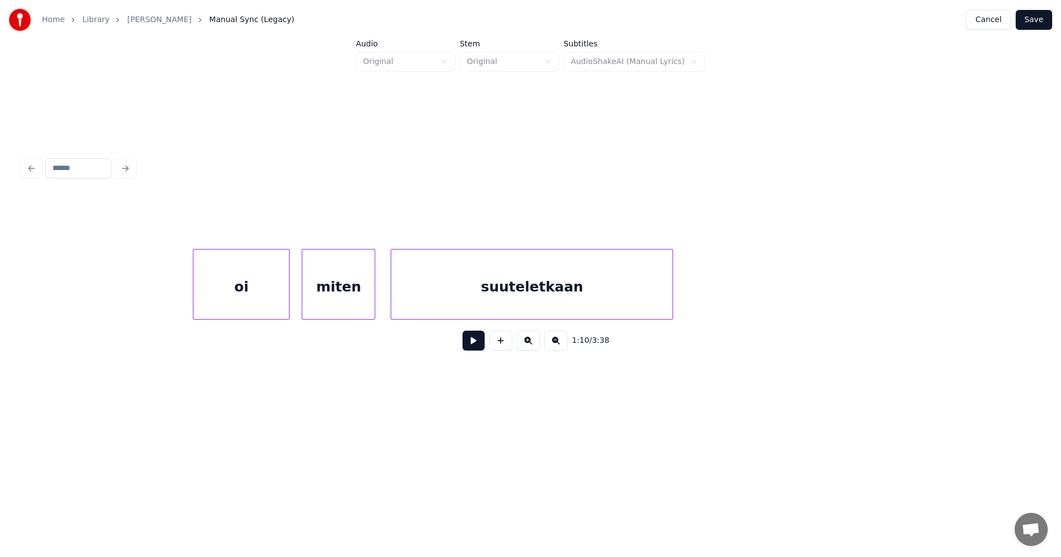
click at [266, 287] on div "oi" at bounding box center [241, 287] width 96 height 75
click at [471, 345] on button at bounding box center [473, 341] width 22 height 20
click at [474, 345] on button at bounding box center [473, 341] width 22 height 20
click at [693, 302] on div at bounding box center [692, 285] width 3 height 70
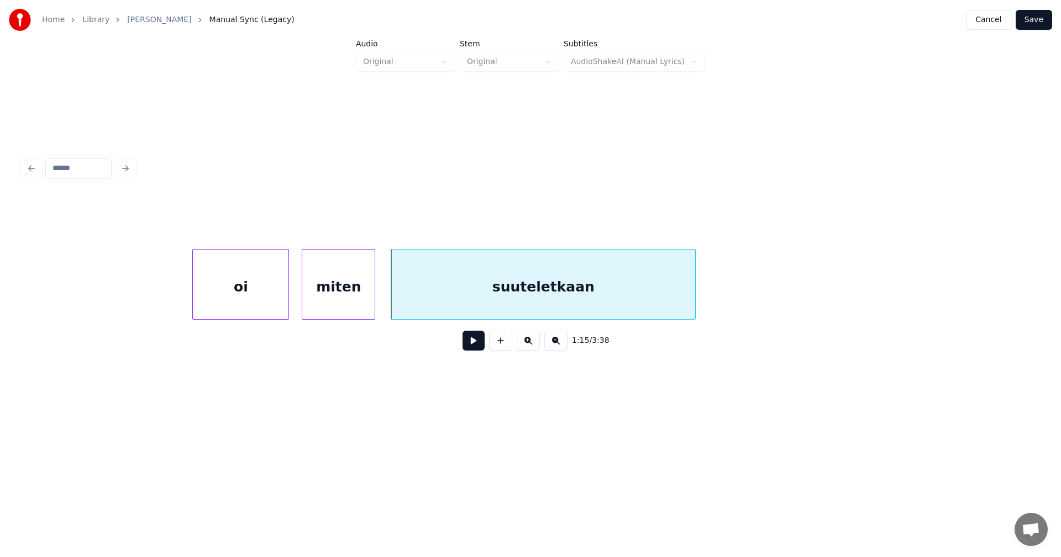
click at [477, 342] on button at bounding box center [473, 341] width 22 height 20
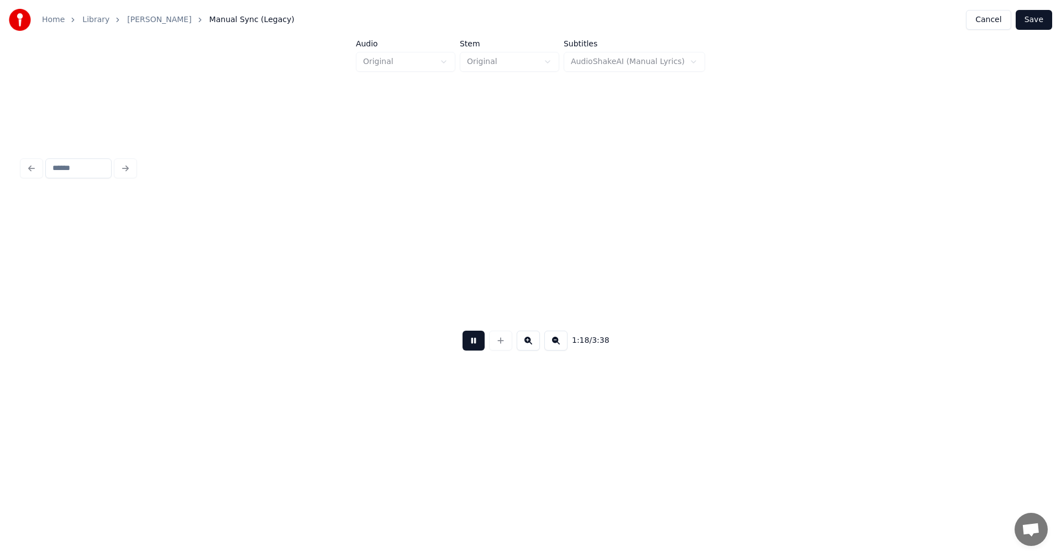
scroll to position [0, 15194]
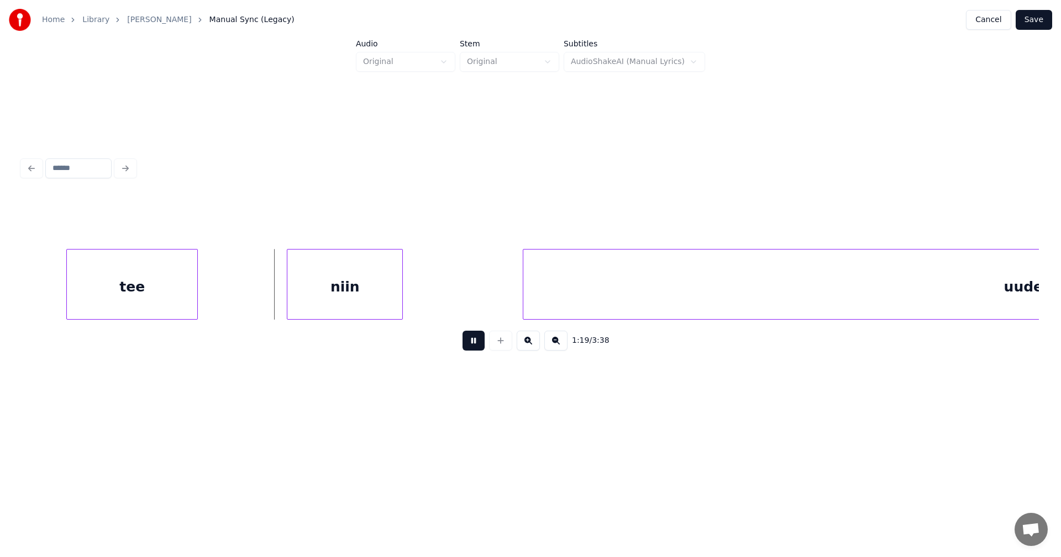
click at [475, 342] on button at bounding box center [473, 341] width 22 height 20
click at [325, 299] on div "niin" at bounding box center [341, 287] width 115 height 75
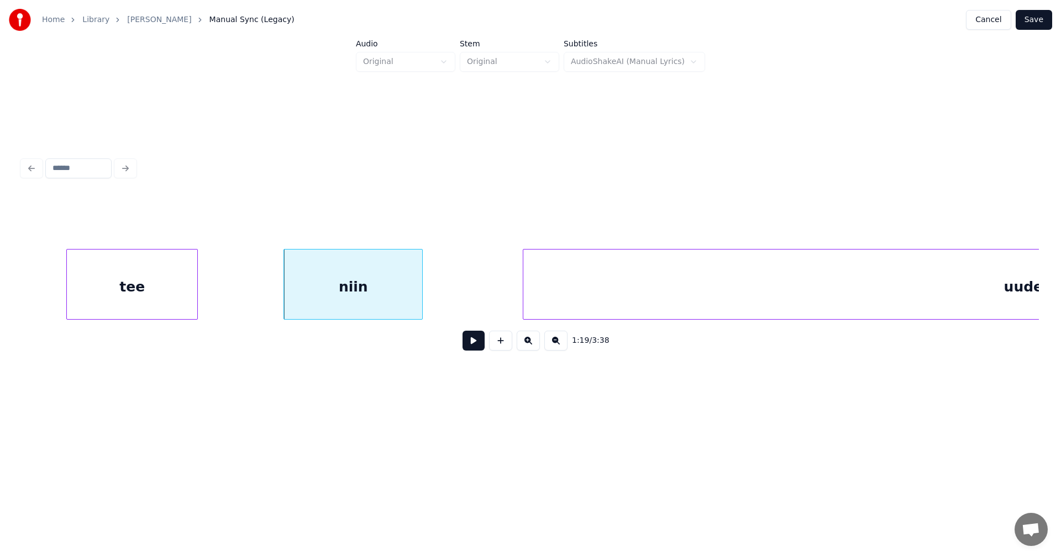
click at [420, 297] on div at bounding box center [420, 285] width 3 height 70
click at [472, 344] on button at bounding box center [473, 341] width 22 height 20
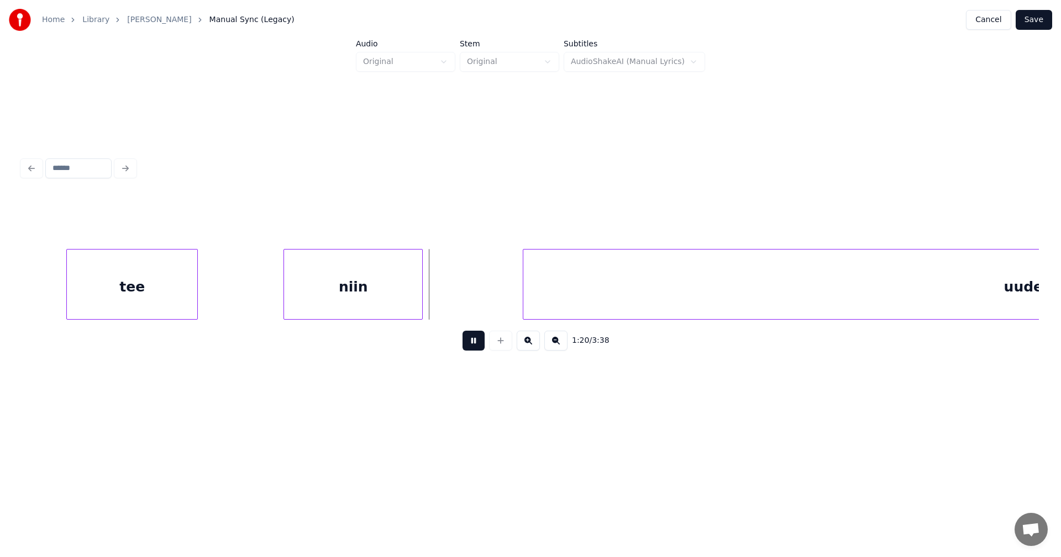
click at [472, 344] on button at bounding box center [473, 341] width 22 height 20
click at [516, 307] on div at bounding box center [517, 285] width 3 height 70
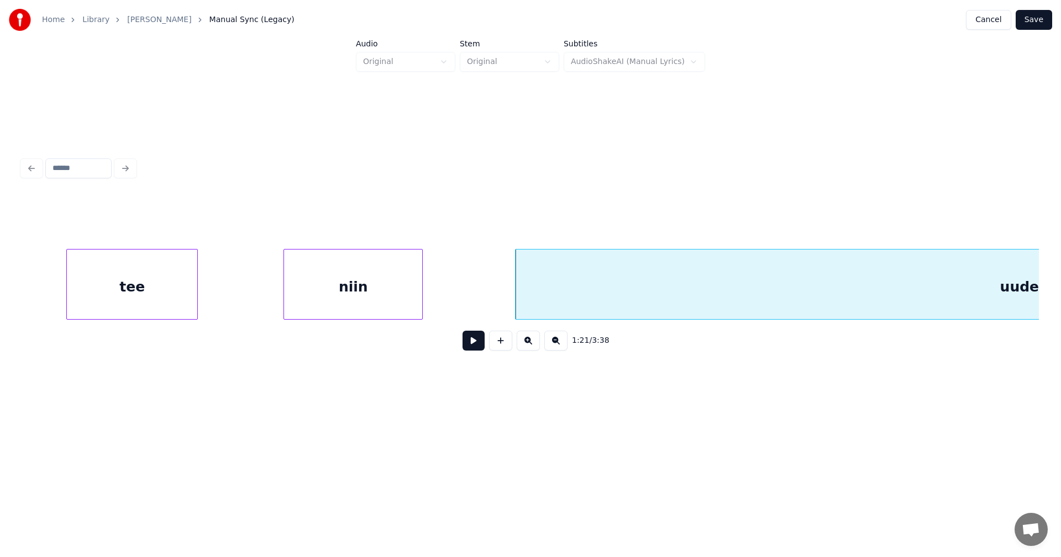
click at [467, 350] on button at bounding box center [473, 341] width 22 height 20
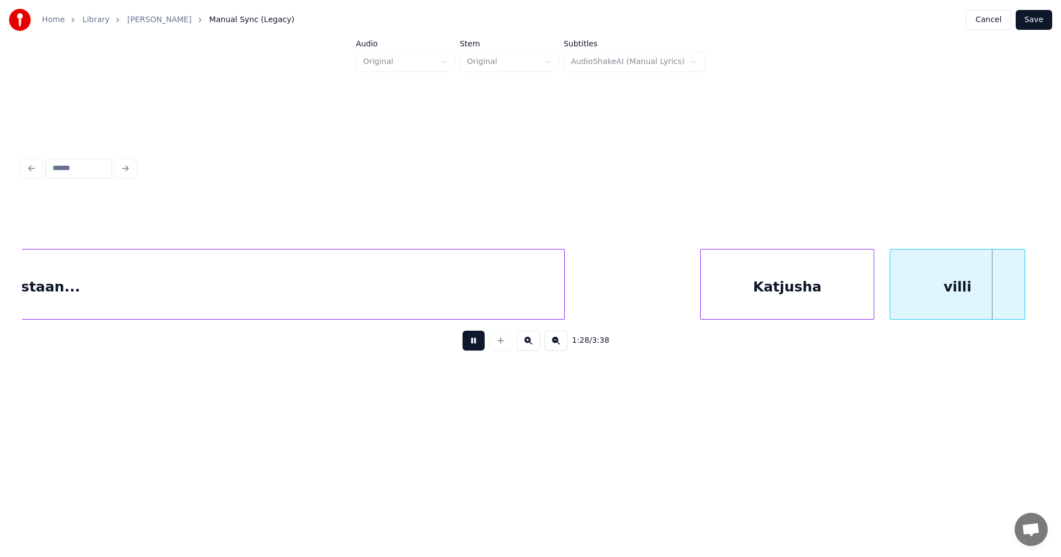
click at [471, 348] on button at bounding box center [473, 341] width 22 height 20
click at [474, 347] on button at bounding box center [473, 341] width 22 height 20
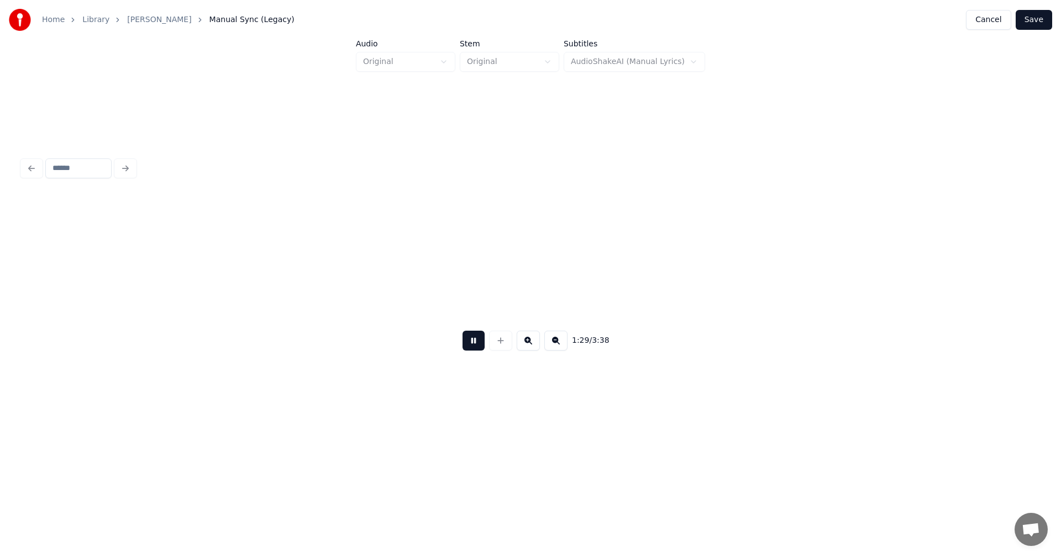
scroll to position [0, 17229]
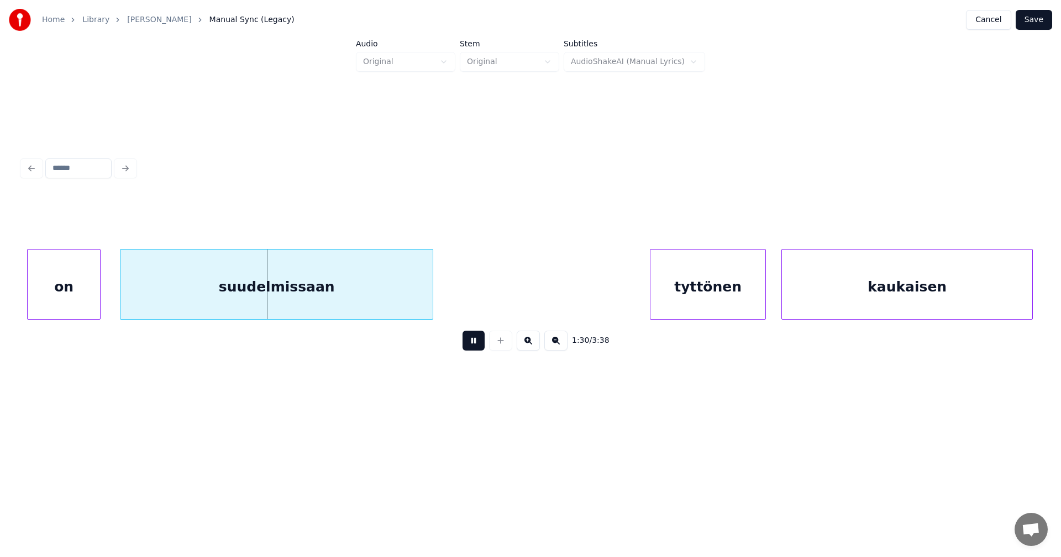
drag, startPoint x: 474, startPoint y: 347, endPoint x: 212, endPoint y: 358, distance: 262.1
click at [471, 347] on button at bounding box center [473, 341] width 22 height 20
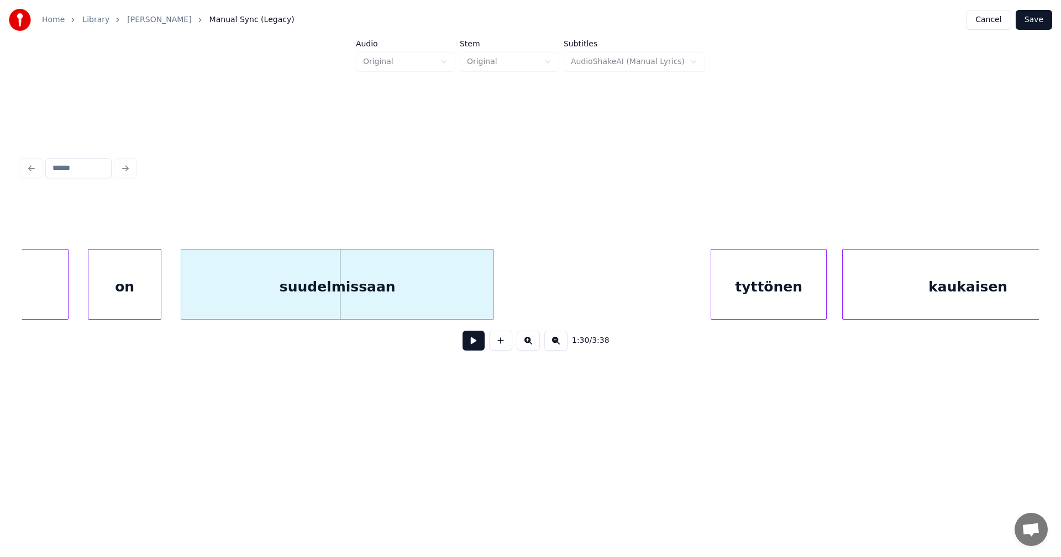
scroll to position [0, 17163]
click at [156, 298] on div "on" at bounding box center [124, 287] width 72 height 75
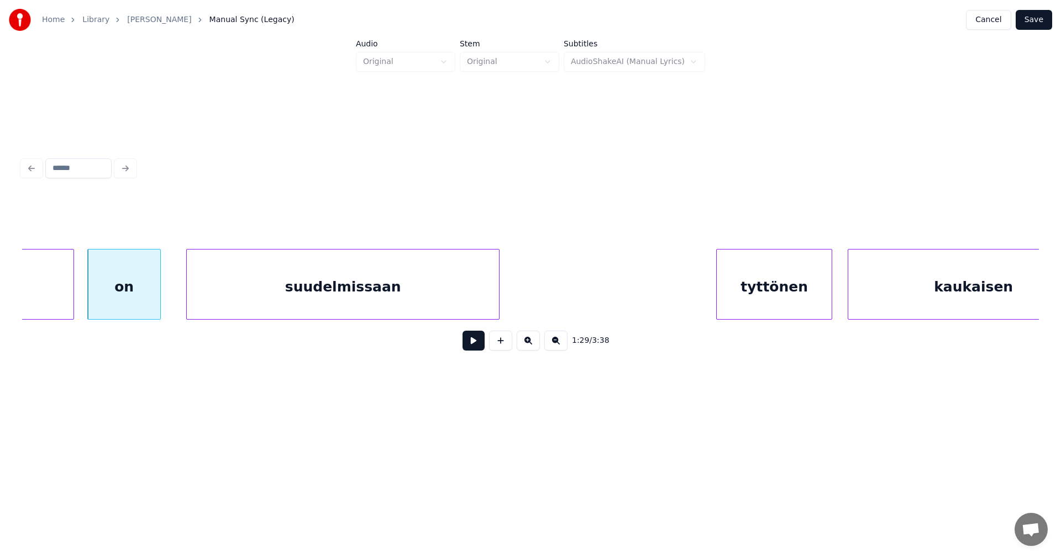
click at [473, 348] on button at bounding box center [473, 341] width 22 height 20
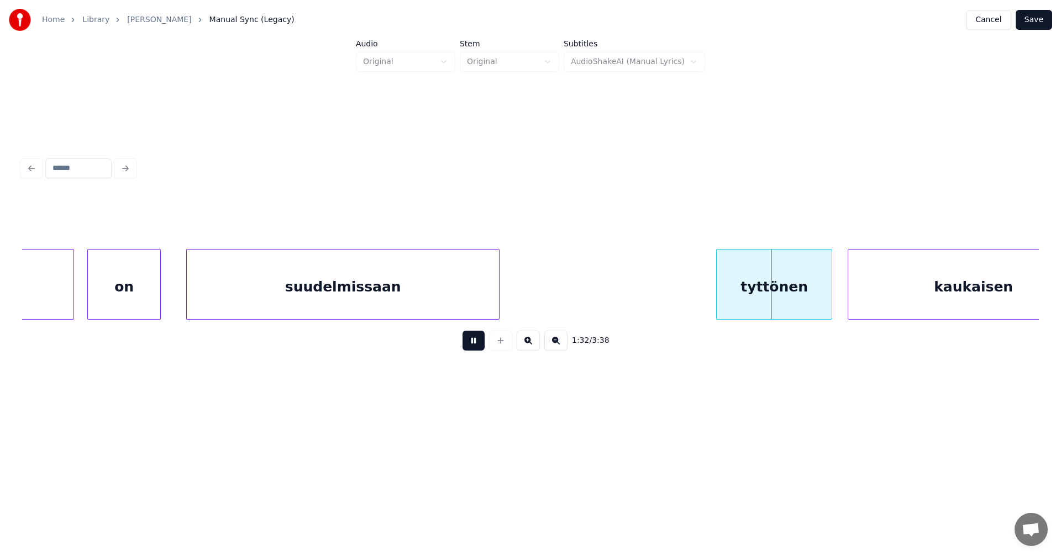
drag, startPoint x: 473, startPoint y: 348, endPoint x: 405, endPoint y: 309, distance: 78.2
click at [467, 346] on button at bounding box center [473, 341] width 22 height 20
click at [402, 297] on div "suudelmissaan" at bounding box center [343, 287] width 312 height 75
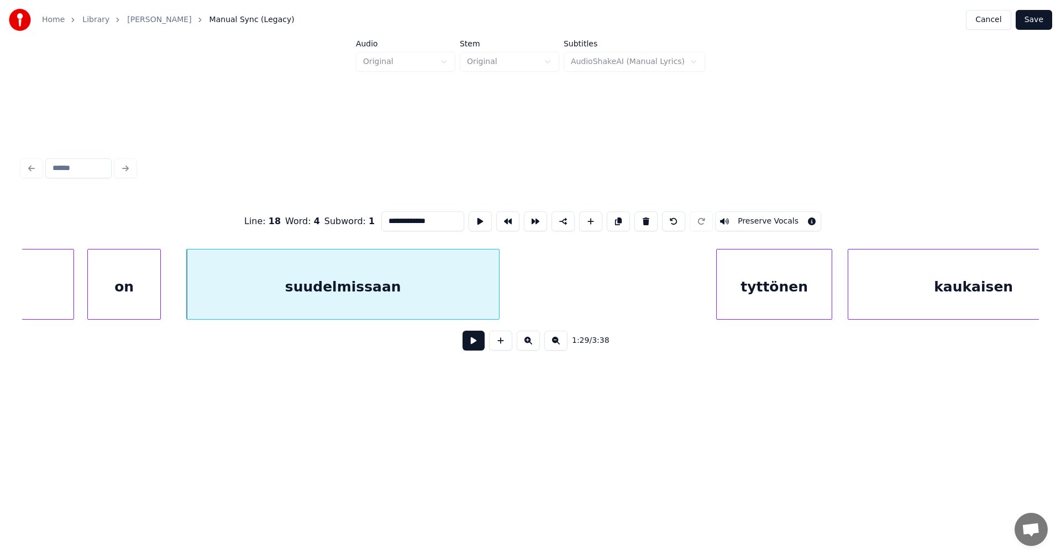
click at [472, 346] on button at bounding box center [473, 341] width 22 height 20
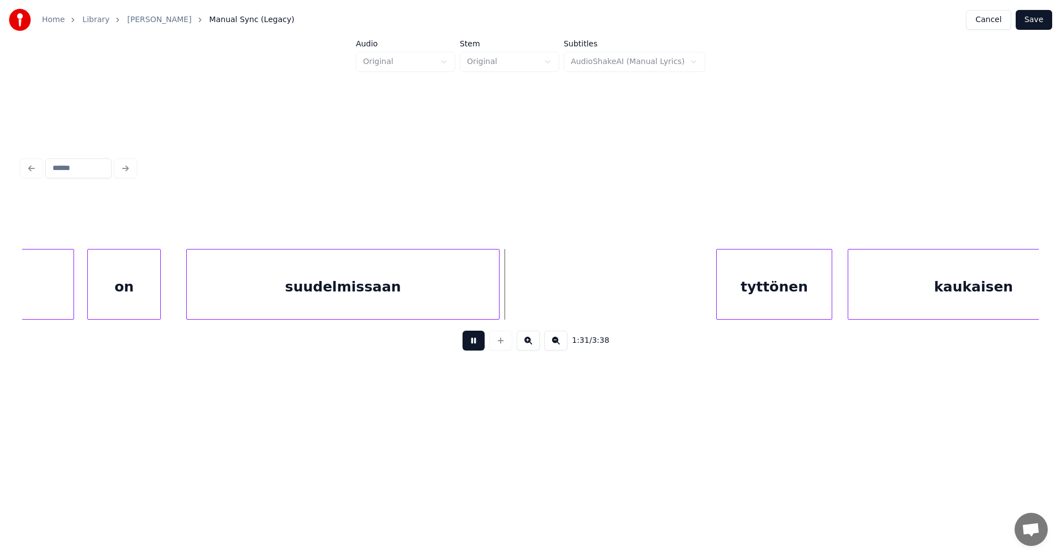
click at [473, 345] on button at bounding box center [473, 341] width 22 height 20
click at [506, 308] on div at bounding box center [506, 285] width 3 height 70
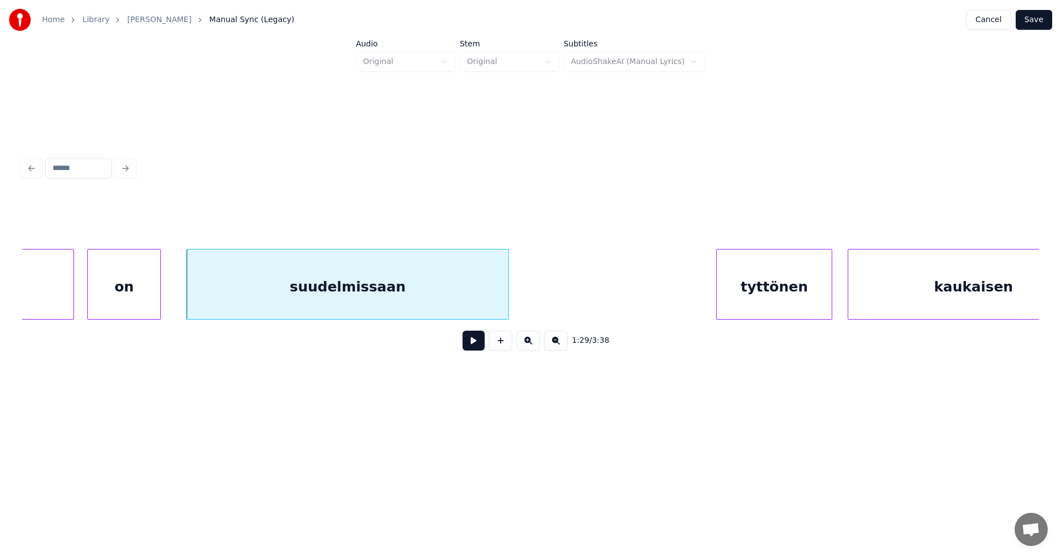
click at [741, 296] on div "tyttönen" at bounding box center [774, 287] width 115 height 75
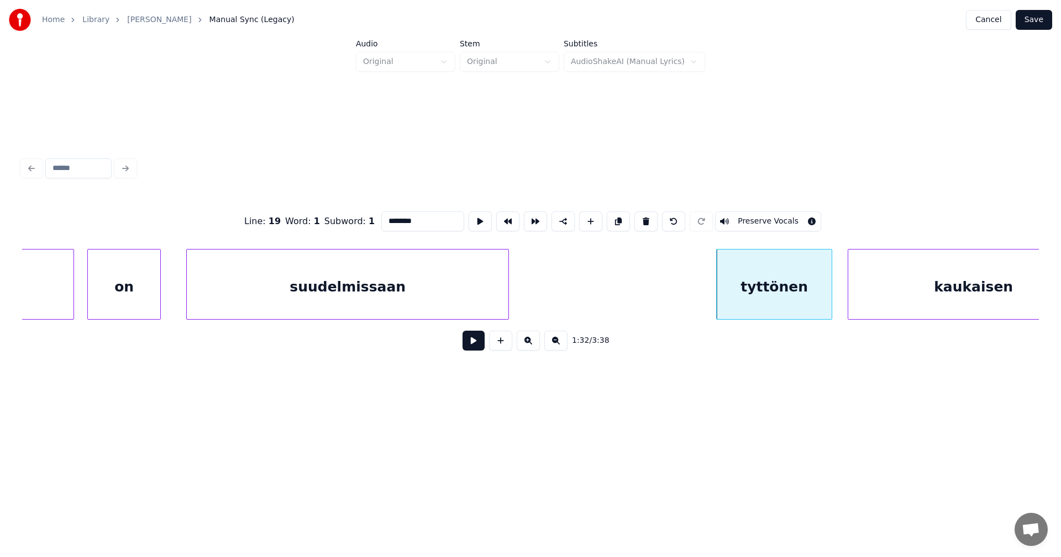
click at [473, 342] on button at bounding box center [473, 341] width 22 height 20
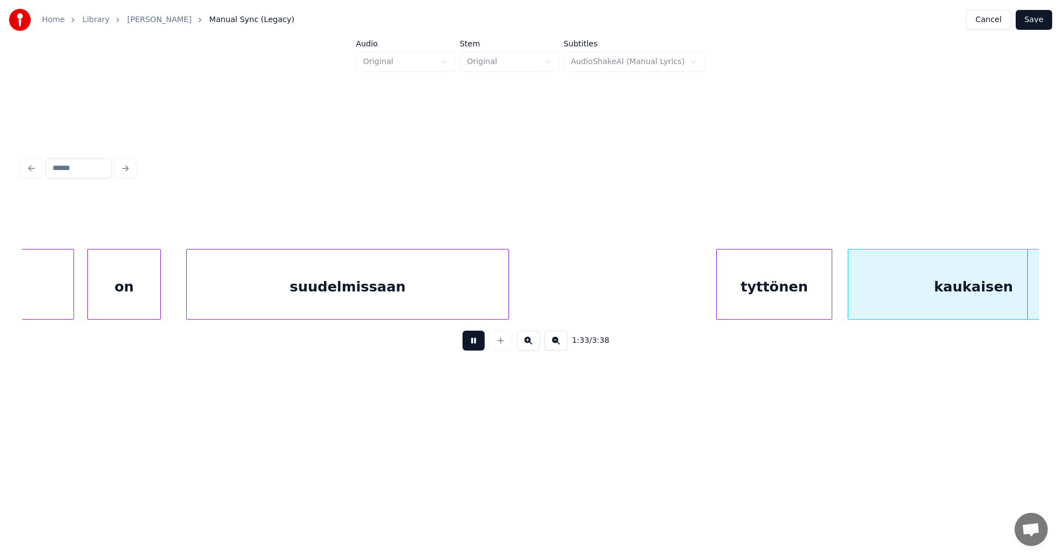
scroll to position [0, 18181]
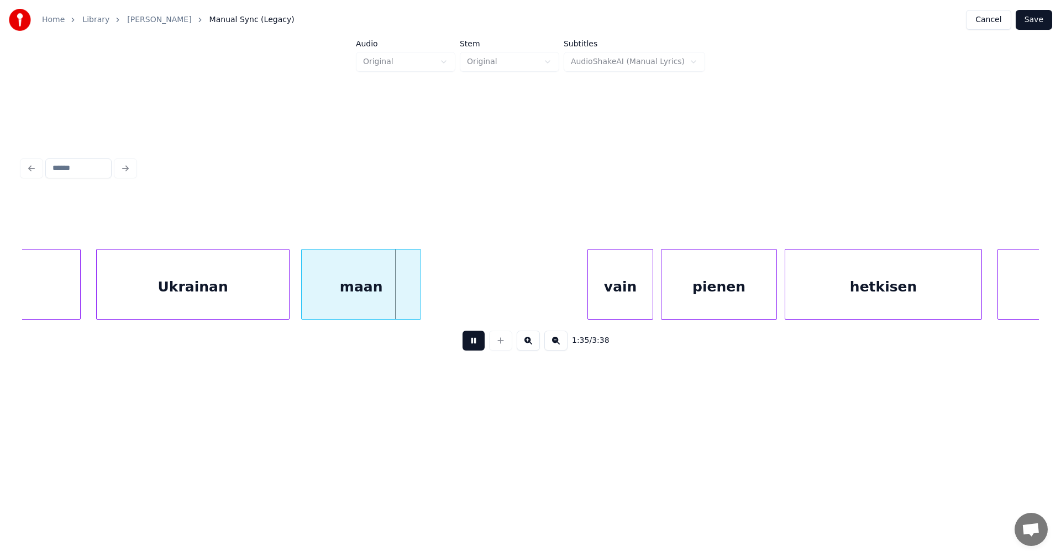
drag, startPoint x: 472, startPoint y: 341, endPoint x: 453, endPoint y: 319, distance: 29.4
click at [471, 340] on button at bounding box center [473, 341] width 22 height 20
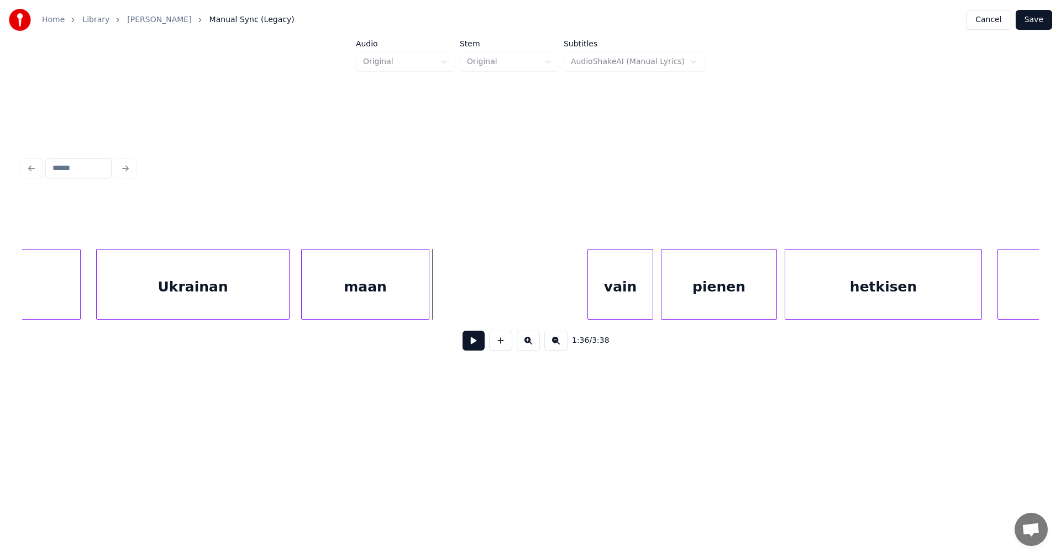
click at [429, 295] on div at bounding box center [426, 285] width 3 height 70
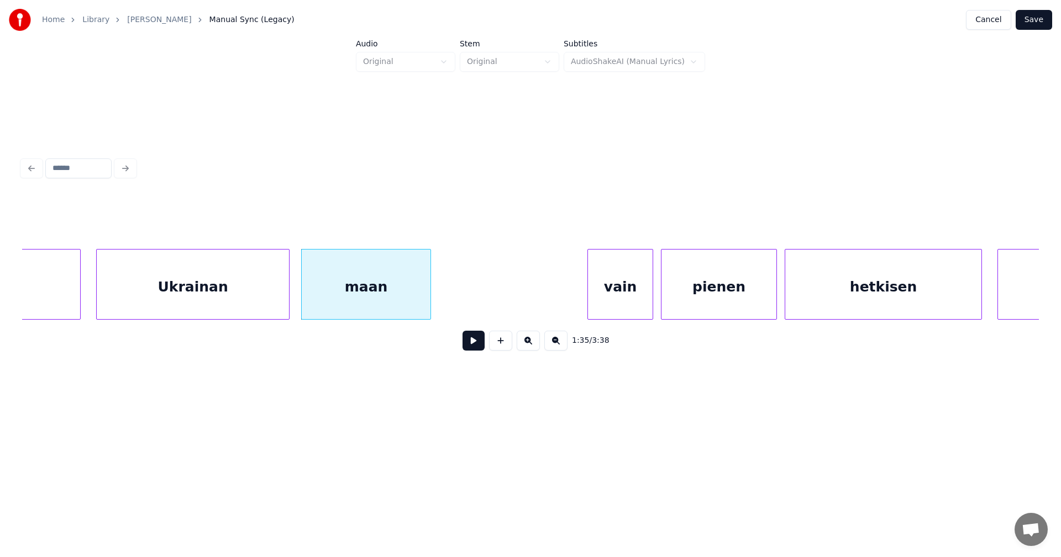
click at [616, 288] on div "vain" at bounding box center [620, 287] width 65 height 75
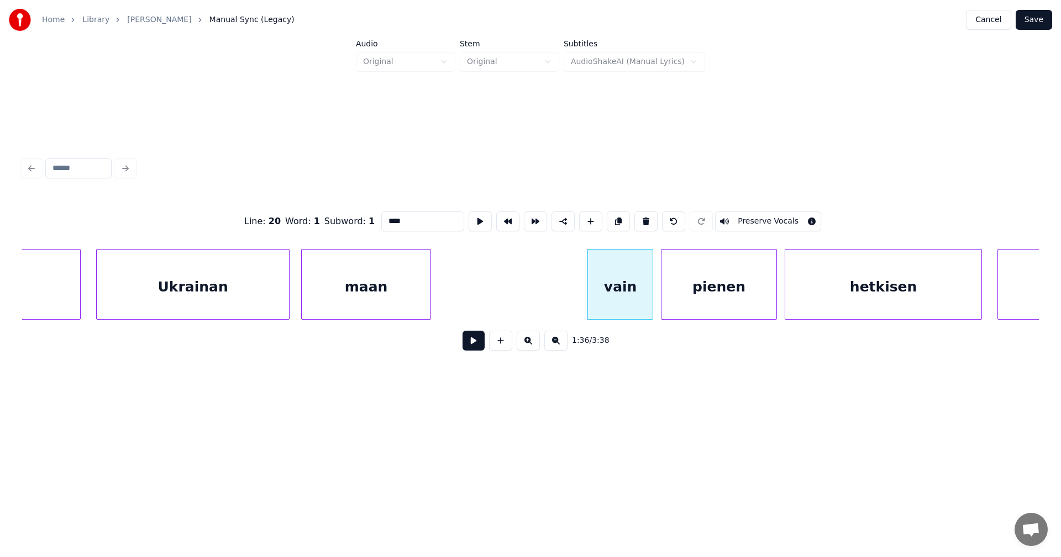
click at [474, 344] on button at bounding box center [473, 341] width 22 height 20
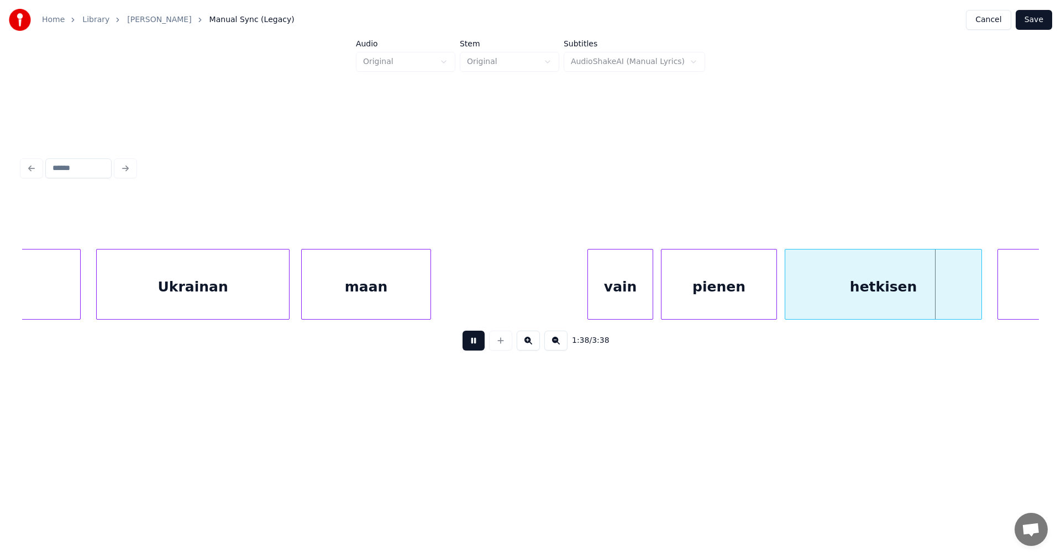
click at [474, 344] on button at bounding box center [473, 341] width 22 height 20
click at [594, 299] on div "vain" at bounding box center [614, 287] width 65 height 75
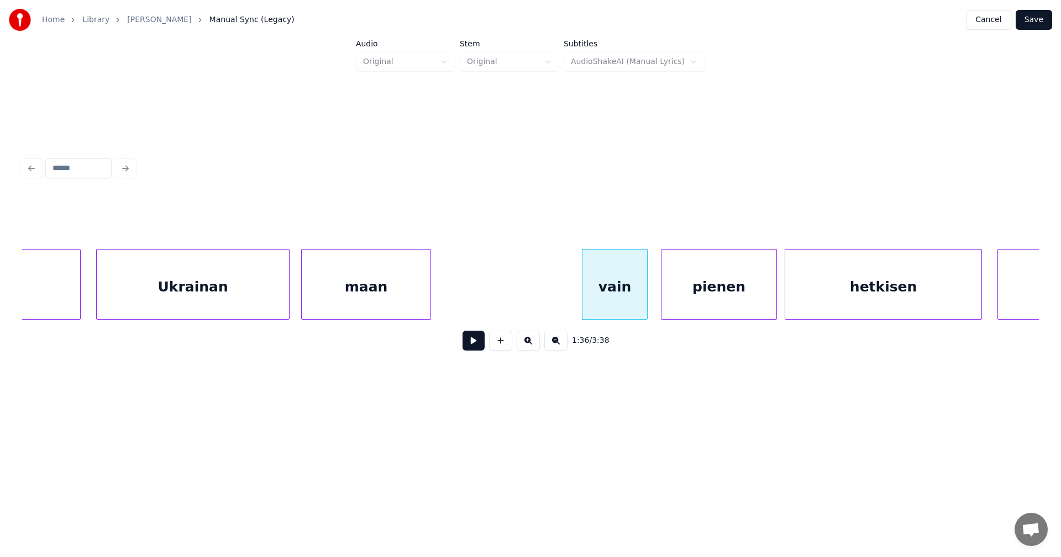
click at [474, 345] on button at bounding box center [473, 341] width 22 height 20
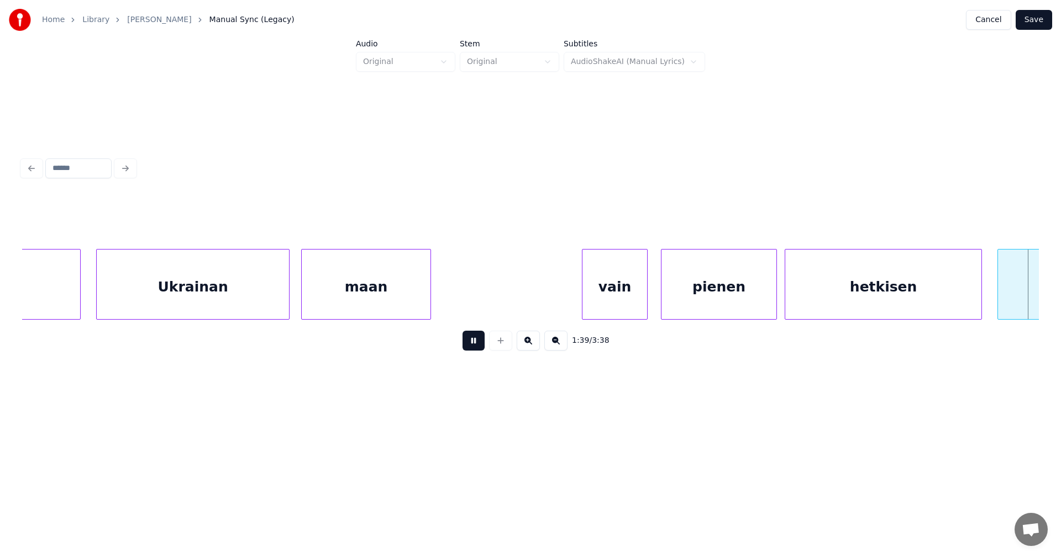
scroll to position [0, 19199]
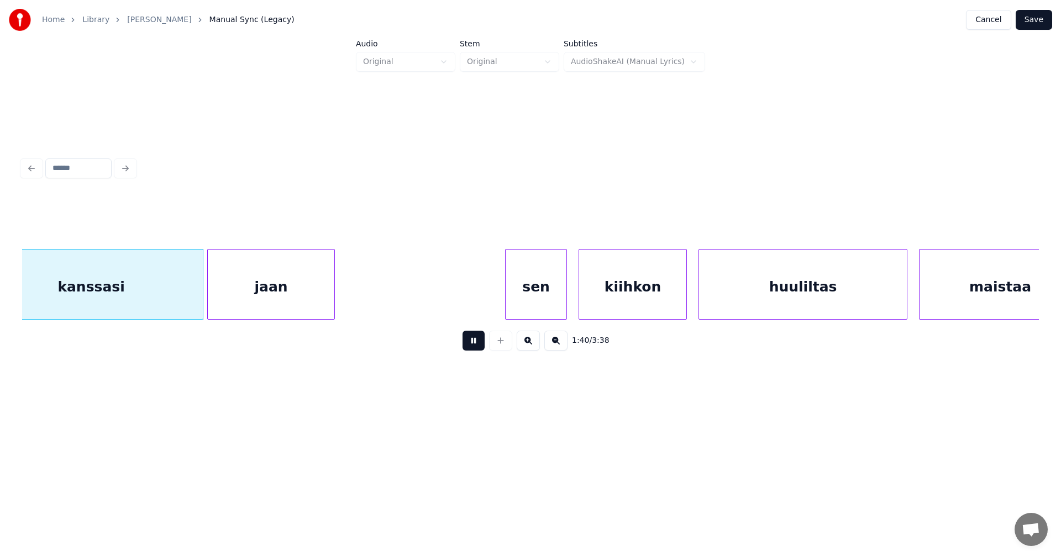
click at [474, 345] on button at bounding box center [473, 341] width 22 height 20
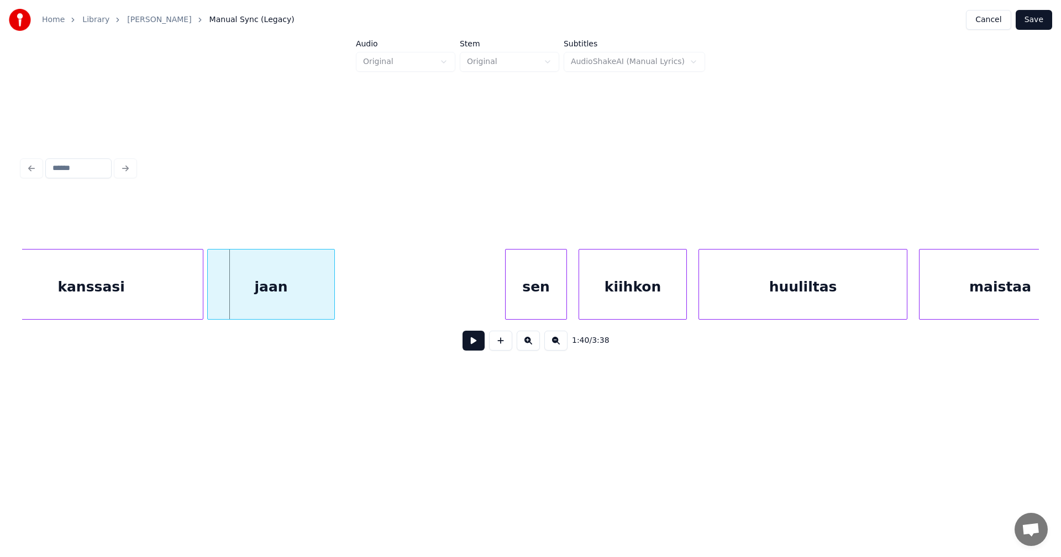
click at [474, 345] on button at bounding box center [473, 341] width 22 height 20
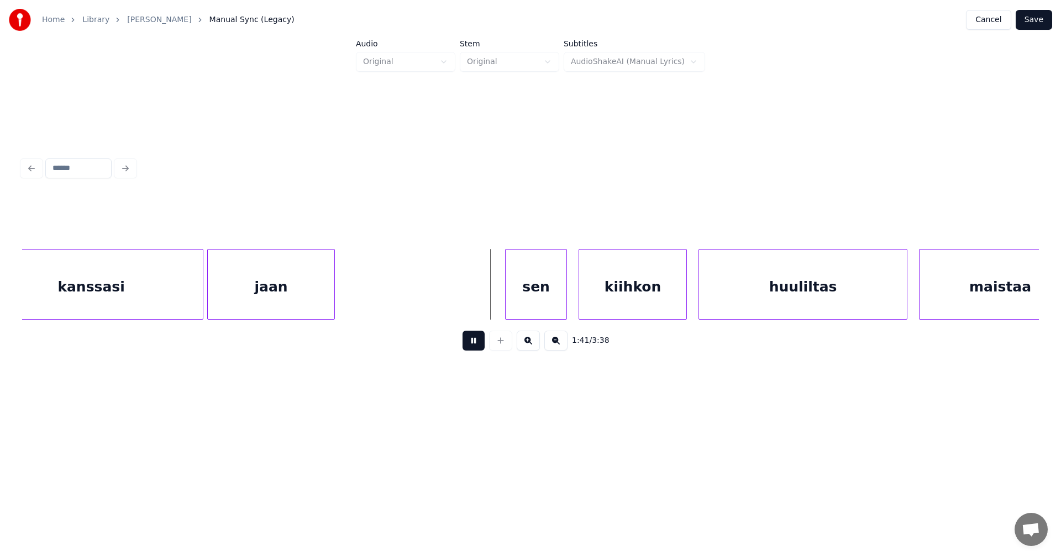
click at [474, 345] on button at bounding box center [473, 341] width 22 height 20
click at [518, 303] on div "sen" at bounding box center [533, 287] width 61 height 75
click at [499, 304] on div at bounding box center [499, 285] width 3 height 70
click at [471, 343] on button at bounding box center [473, 341] width 22 height 20
drag, startPoint x: 471, startPoint y: 343, endPoint x: 594, endPoint y: 293, distance: 132.7
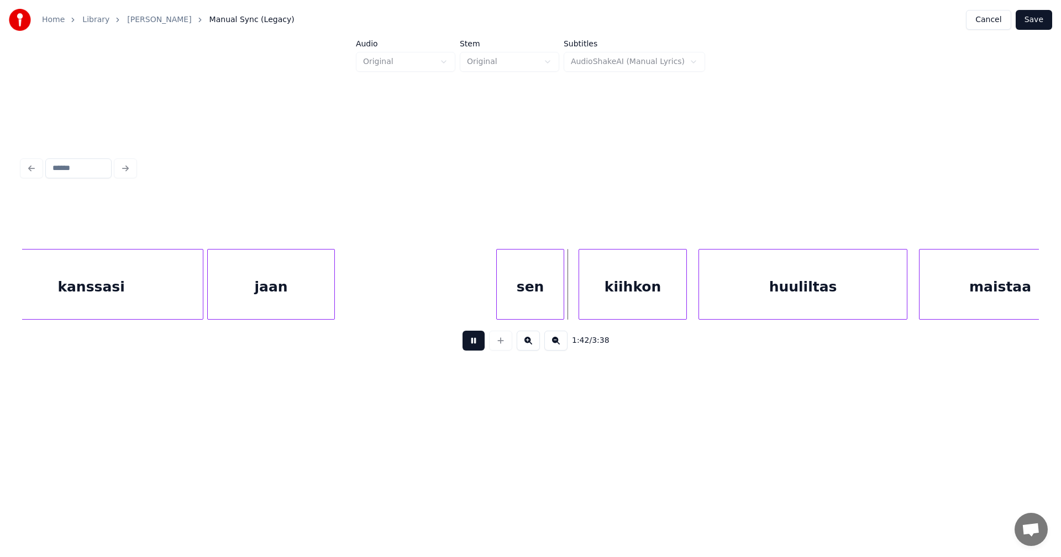
click at [475, 340] on button at bounding box center [473, 341] width 22 height 20
click at [600, 288] on div "kiihkon" at bounding box center [627, 287] width 107 height 75
click at [478, 345] on button at bounding box center [473, 341] width 22 height 20
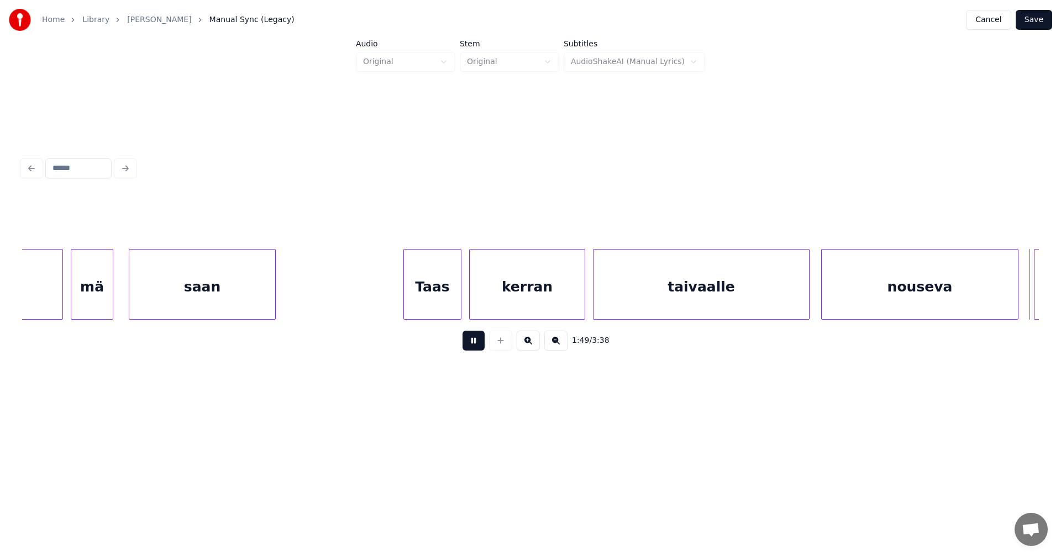
scroll to position [0, 21236]
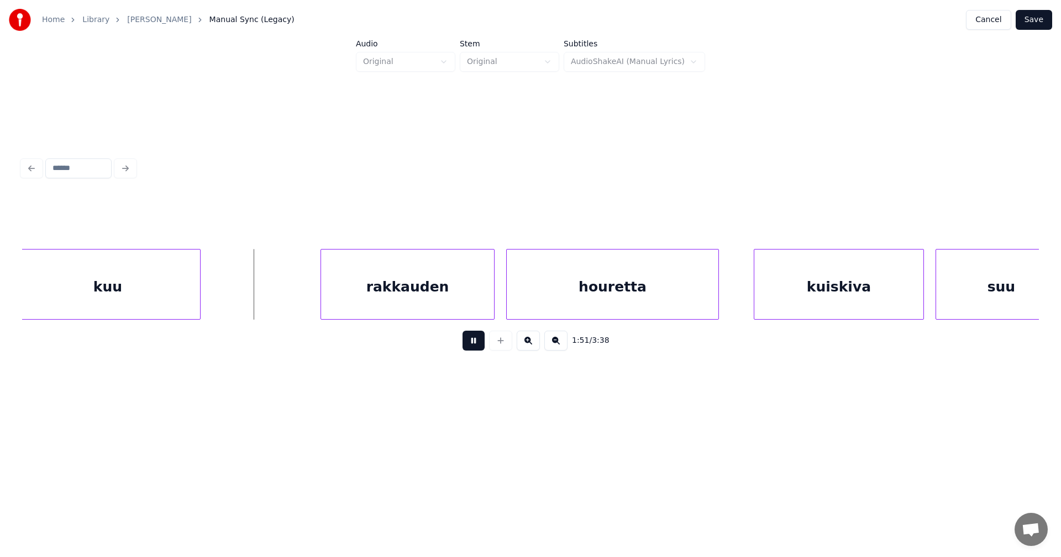
click at [478, 343] on button at bounding box center [473, 341] width 22 height 20
click at [438, 294] on div "rakkauden" at bounding box center [401, 287] width 173 height 75
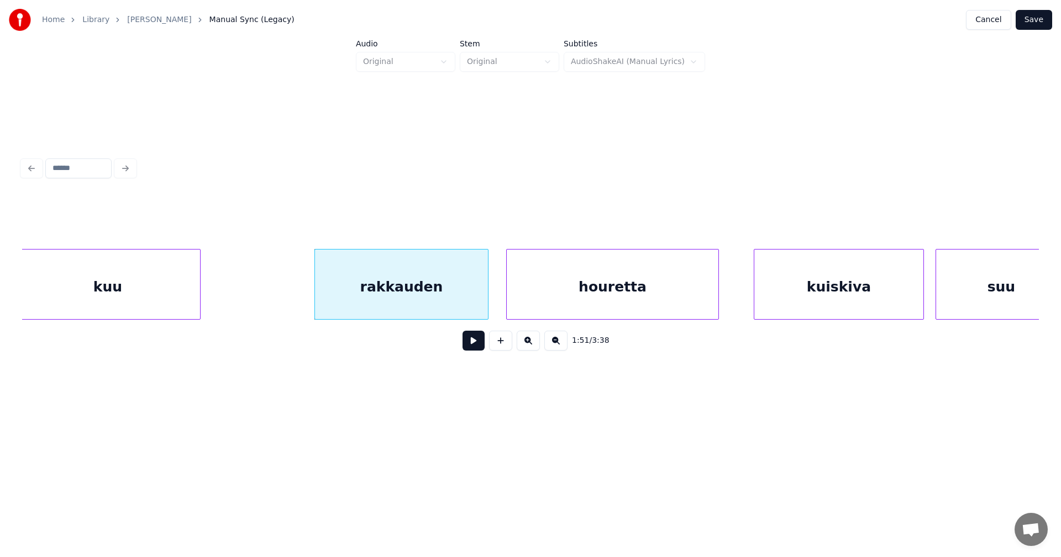
click at [478, 347] on button at bounding box center [473, 341] width 22 height 20
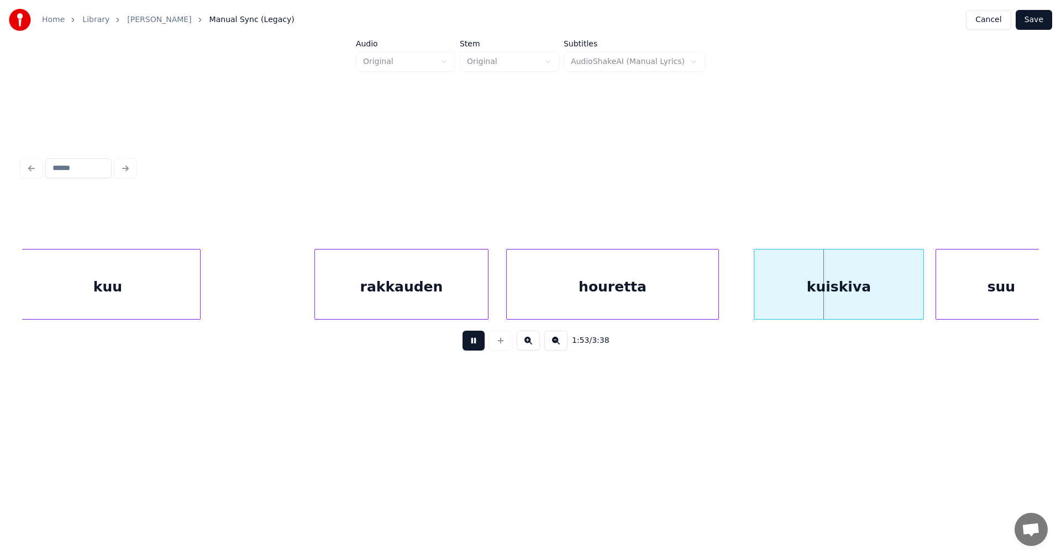
click at [478, 347] on button at bounding box center [473, 341] width 22 height 20
click at [767, 301] on div "kuiskiva" at bounding box center [825, 287] width 169 height 75
click at [479, 348] on button at bounding box center [473, 341] width 22 height 20
click at [478, 348] on button at bounding box center [473, 341] width 22 height 20
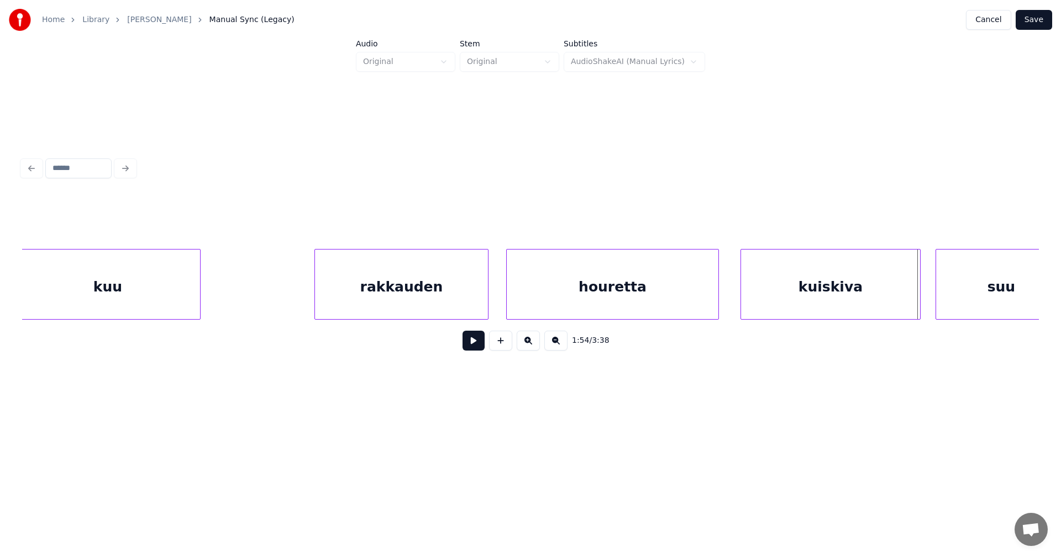
click at [917, 288] on div at bounding box center [918, 285] width 3 height 70
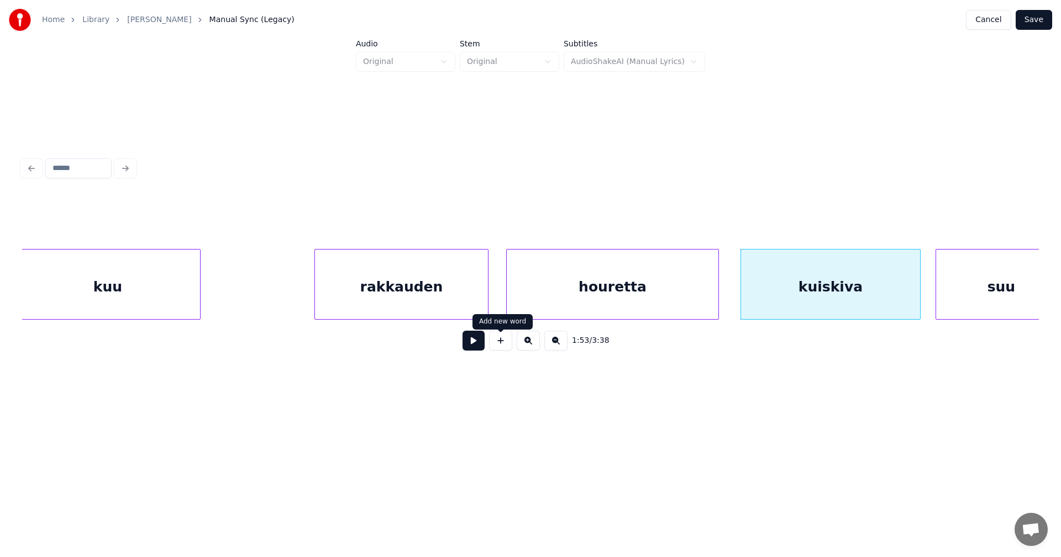
click at [483, 347] on button at bounding box center [473, 341] width 22 height 20
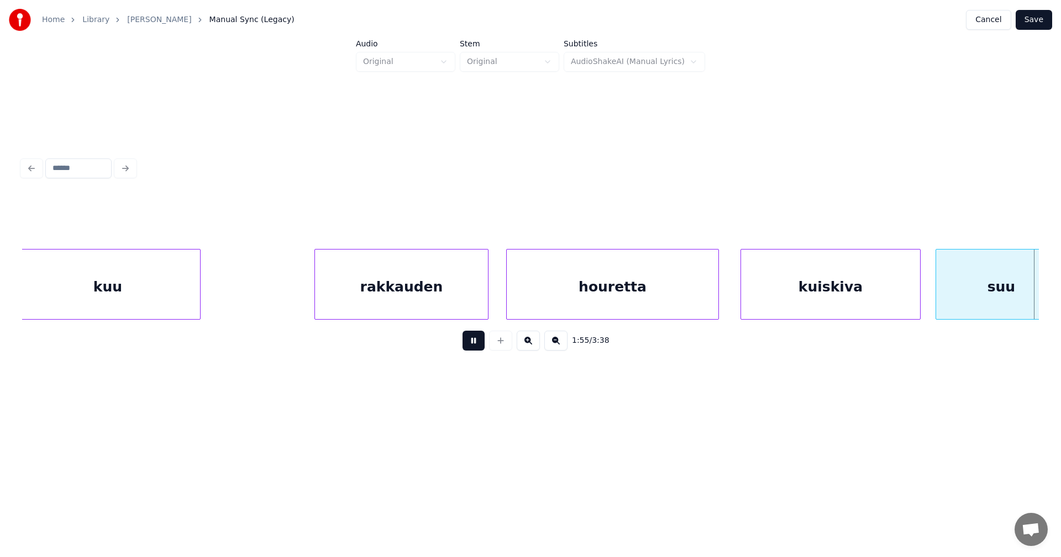
scroll to position [0, 22255]
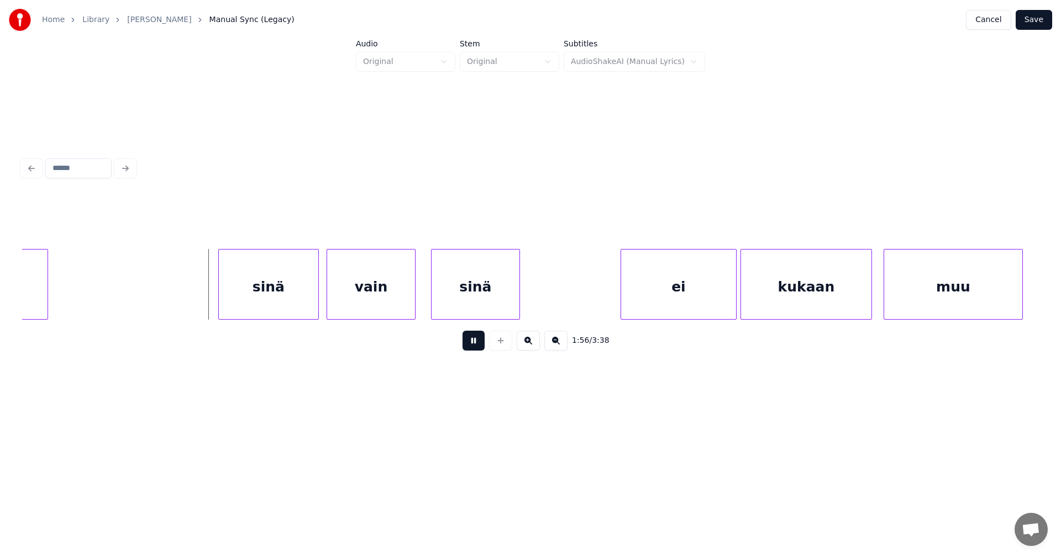
drag, startPoint x: 473, startPoint y: 345, endPoint x: 327, endPoint y: 335, distance: 146.8
click at [467, 344] on button at bounding box center [473, 341] width 22 height 20
click at [243, 304] on div "sinä" at bounding box center [251, 287] width 99 height 75
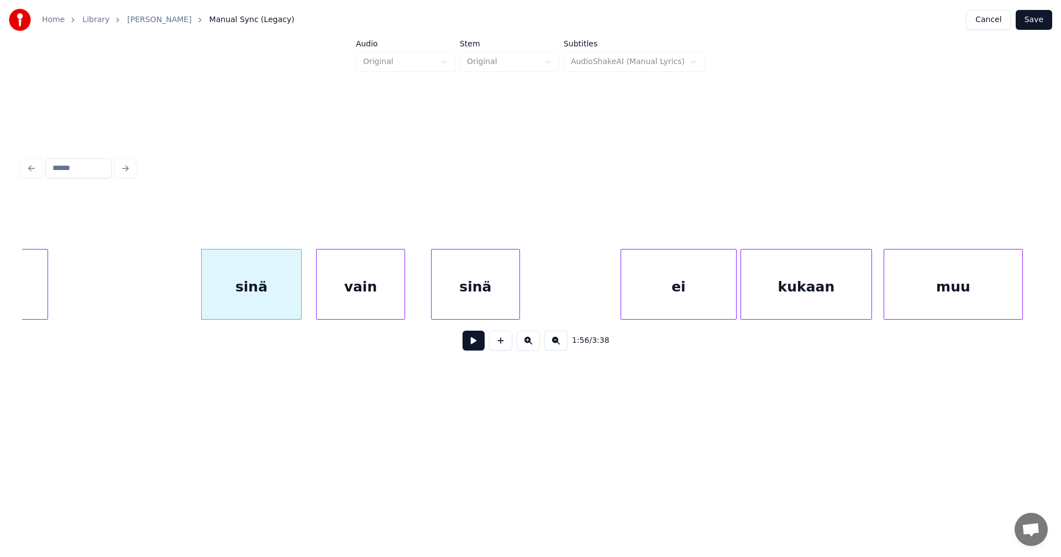
click at [379, 306] on div "vain" at bounding box center [361, 287] width 88 height 75
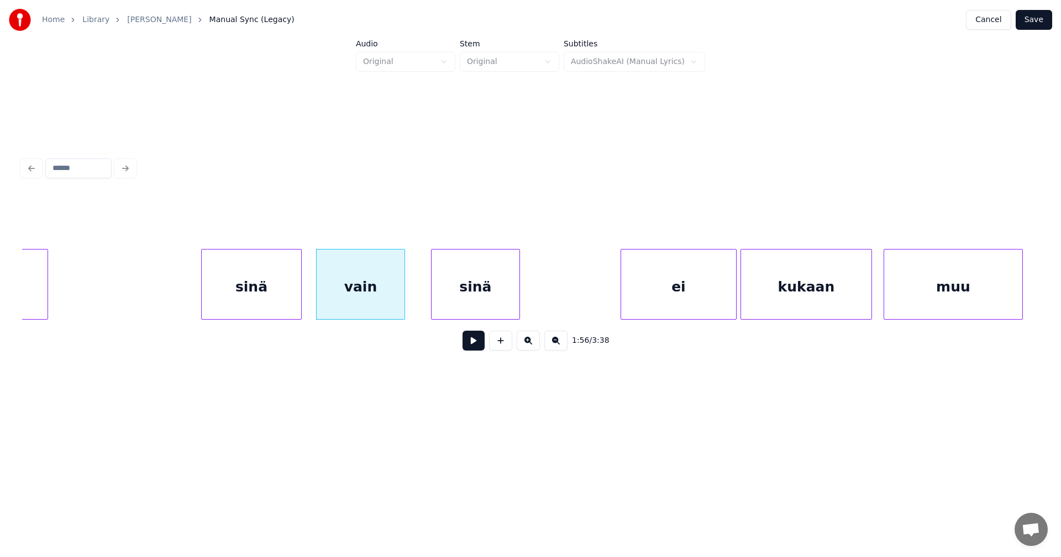
click at [464, 293] on div "sinä" at bounding box center [476, 287] width 88 height 75
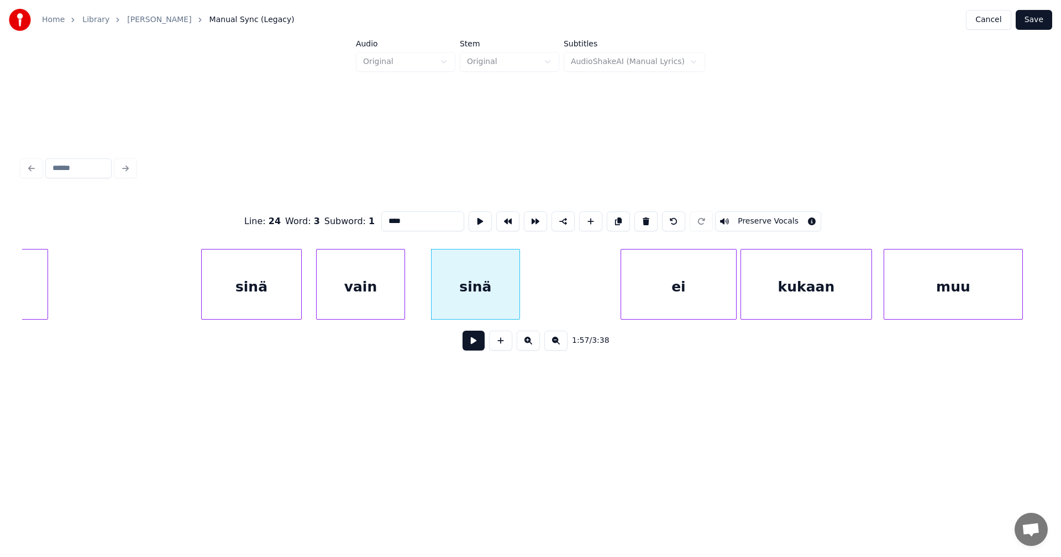
click at [269, 303] on div "sinä" at bounding box center [251, 287] width 99 height 75
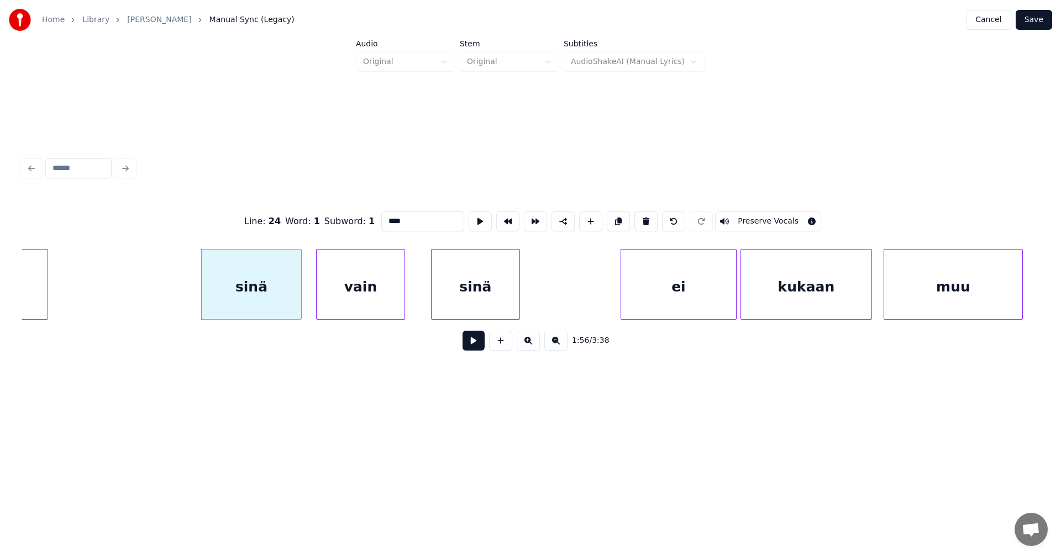
click at [478, 343] on button at bounding box center [473, 341] width 22 height 20
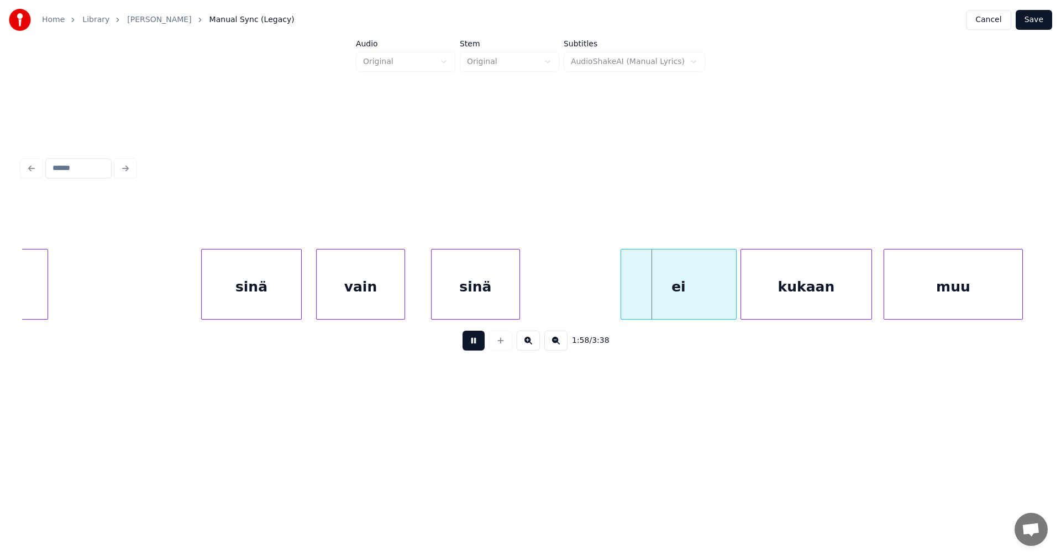
click at [478, 343] on button at bounding box center [473, 341] width 22 height 20
click at [660, 285] on div "ei" at bounding box center [667, 287] width 115 height 75
click at [480, 347] on button at bounding box center [473, 341] width 22 height 20
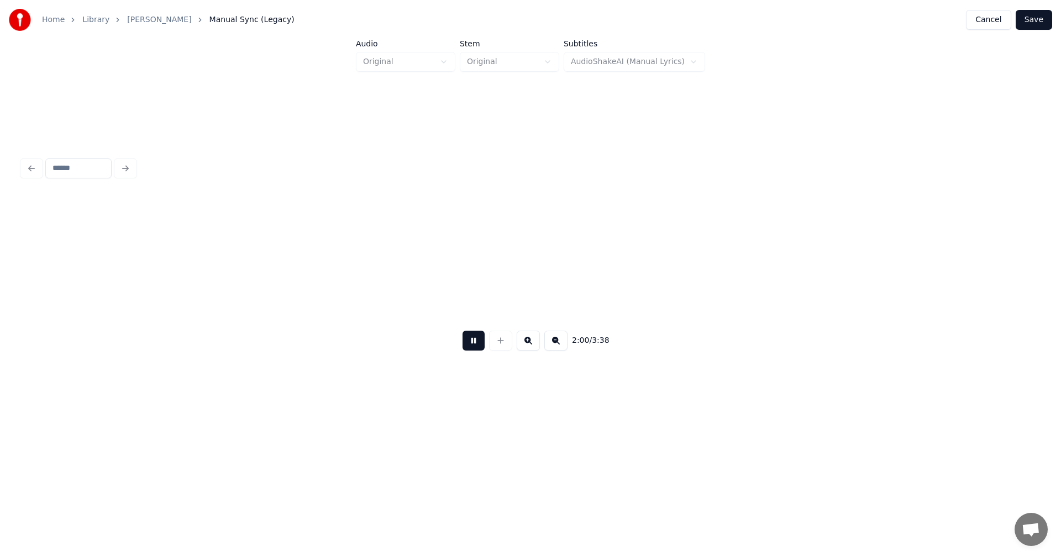
scroll to position [0, 23273]
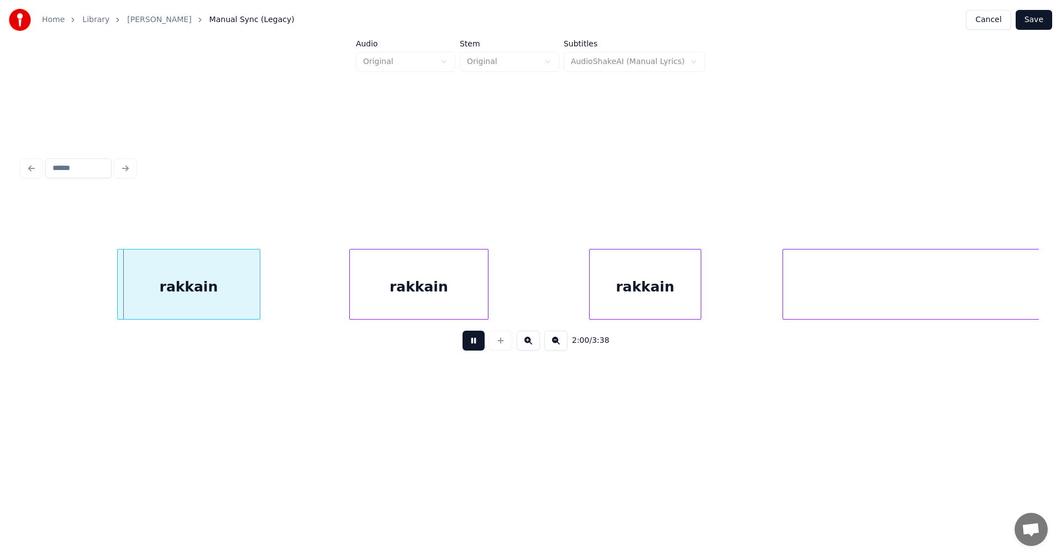
click at [480, 347] on button at bounding box center [473, 341] width 22 height 20
click at [108, 296] on div at bounding box center [108, 285] width 3 height 70
click at [339, 299] on div at bounding box center [340, 285] width 3 height 70
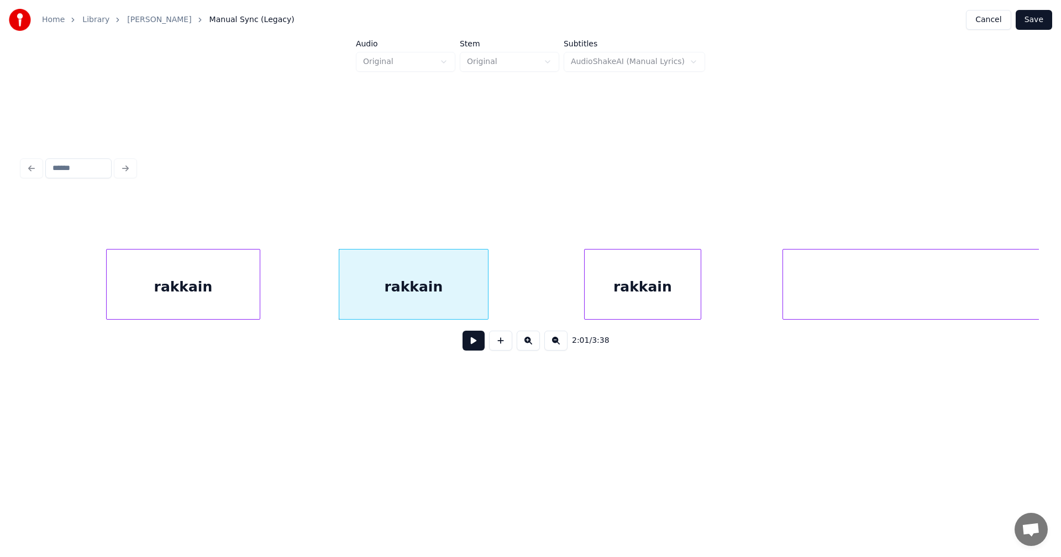
click at [585, 294] on div at bounding box center [586, 285] width 3 height 70
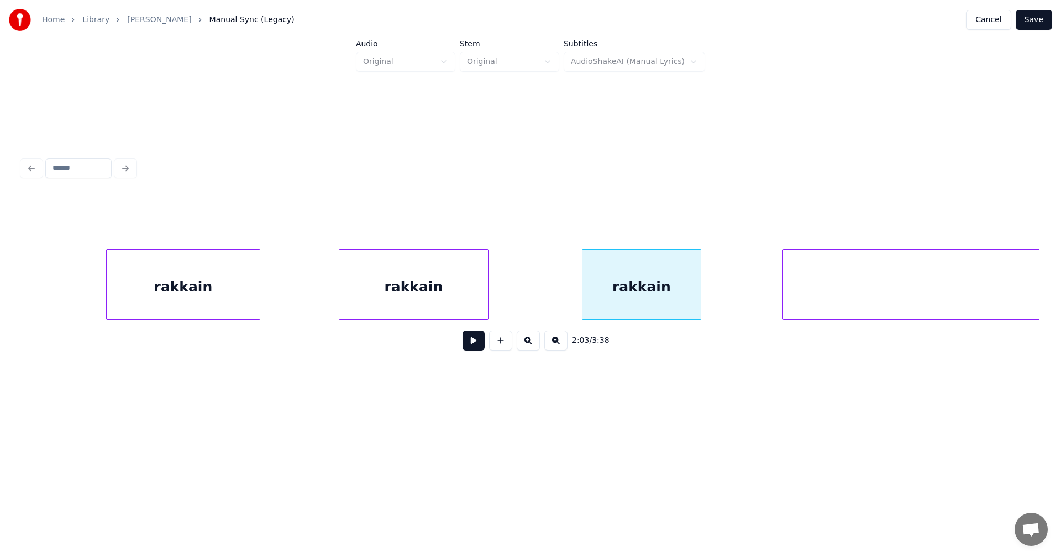
click at [235, 299] on div "rakkain" at bounding box center [183, 287] width 153 height 75
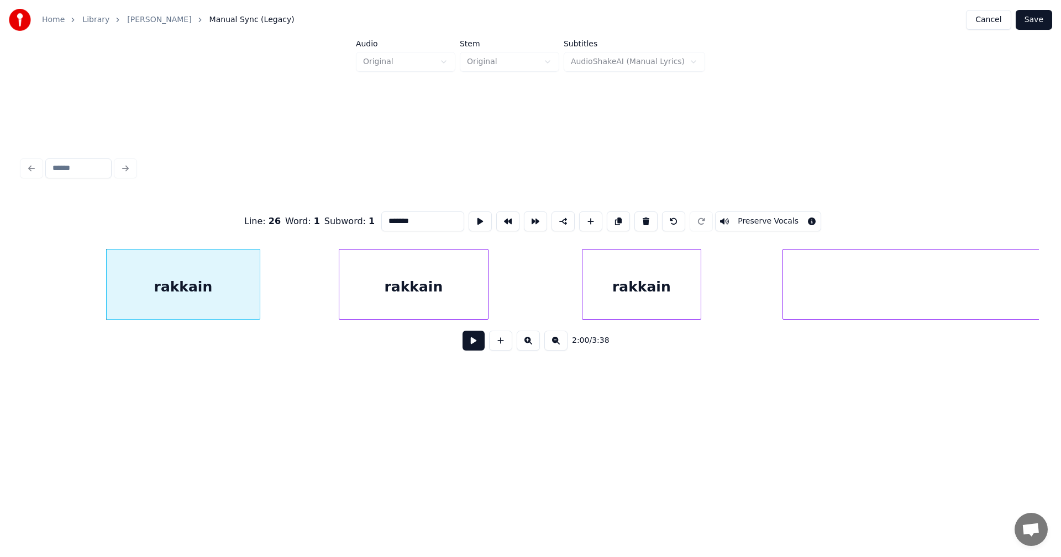
click at [483, 346] on button at bounding box center [473, 341] width 22 height 20
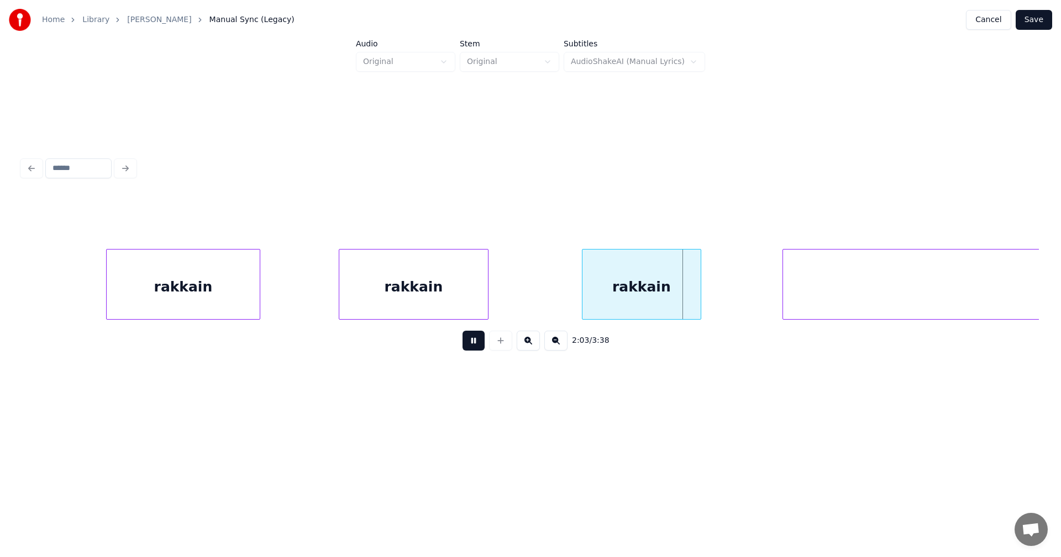
drag, startPoint x: 480, startPoint y: 346, endPoint x: 509, endPoint y: 346, distance: 29.3
click at [492, 346] on div "2:03 / 3:38" at bounding box center [530, 341] width 999 height 24
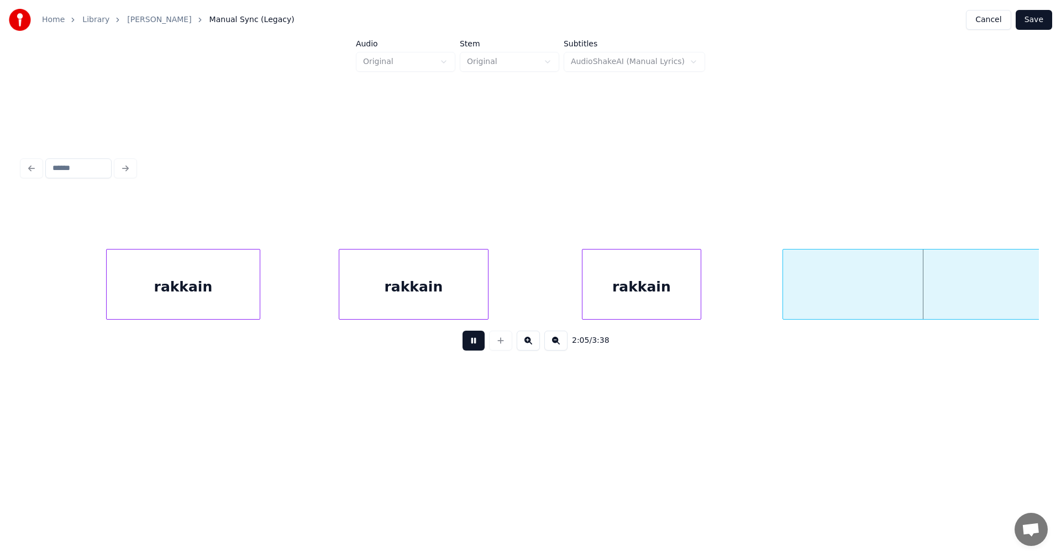
click at [466, 347] on button at bounding box center [473, 341] width 22 height 20
click at [713, 292] on div at bounding box center [713, 285] width 3 height 70
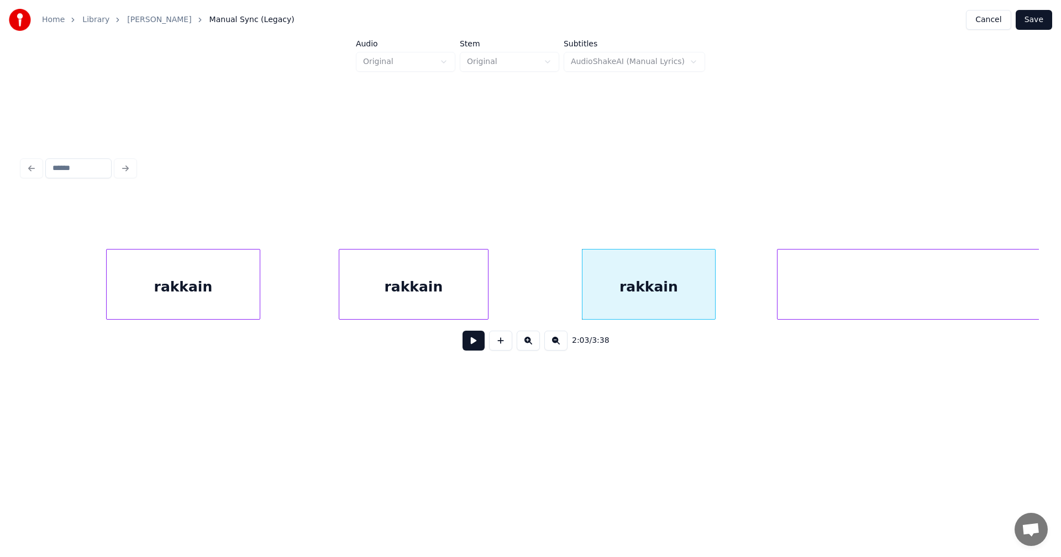
click at [777, 293] on div at bounding box center [778, 285] width 3 height 70
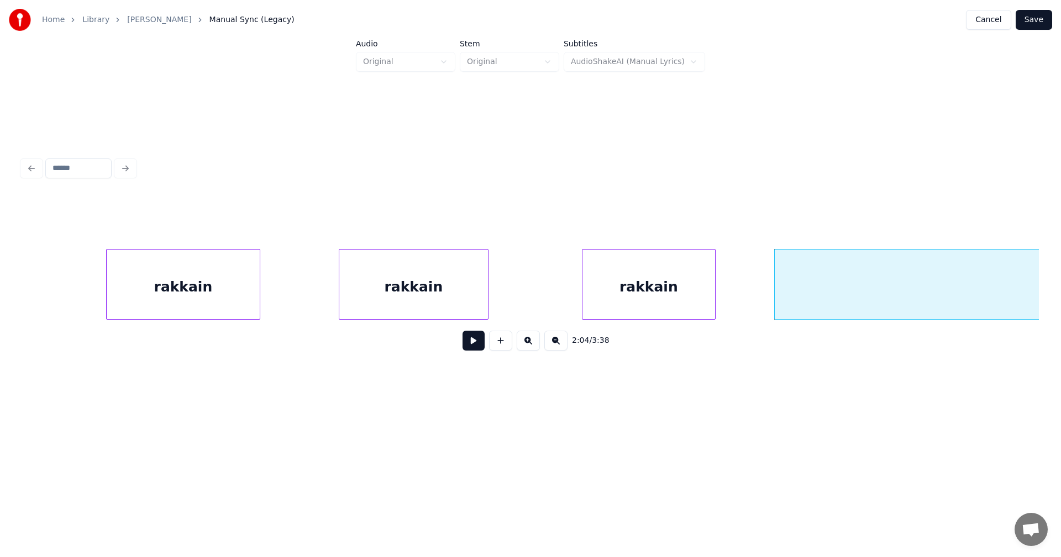
click at [481, 348] on button at bounding box center [473, 341] width 22 height 20
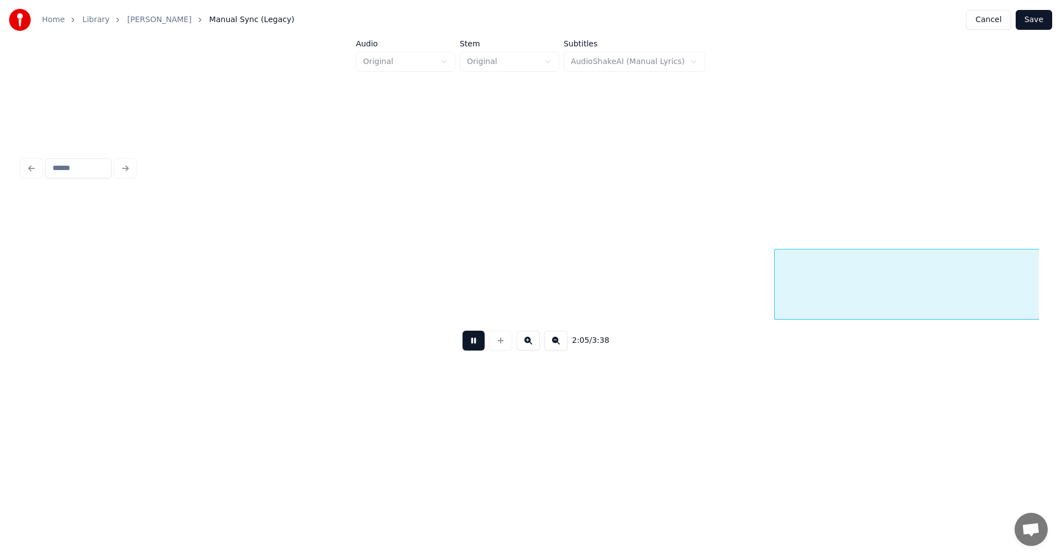
scroll to position [0, 24290]
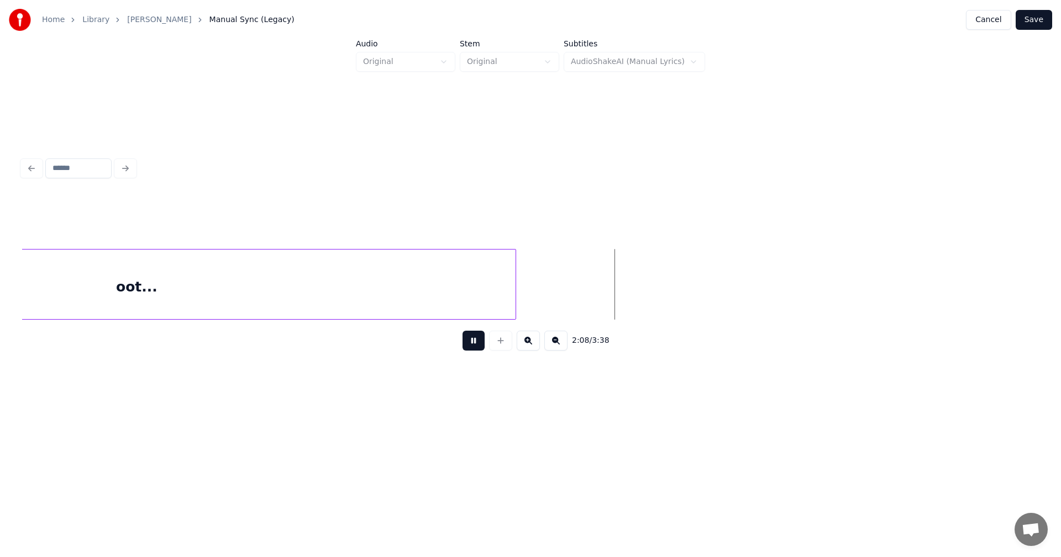
click at [480, 348] on button at bounding box center [473, 341] width 22 height 20
click at [456, 308] on div "oot..." at bounding box center [137, 287] width 758 height 75
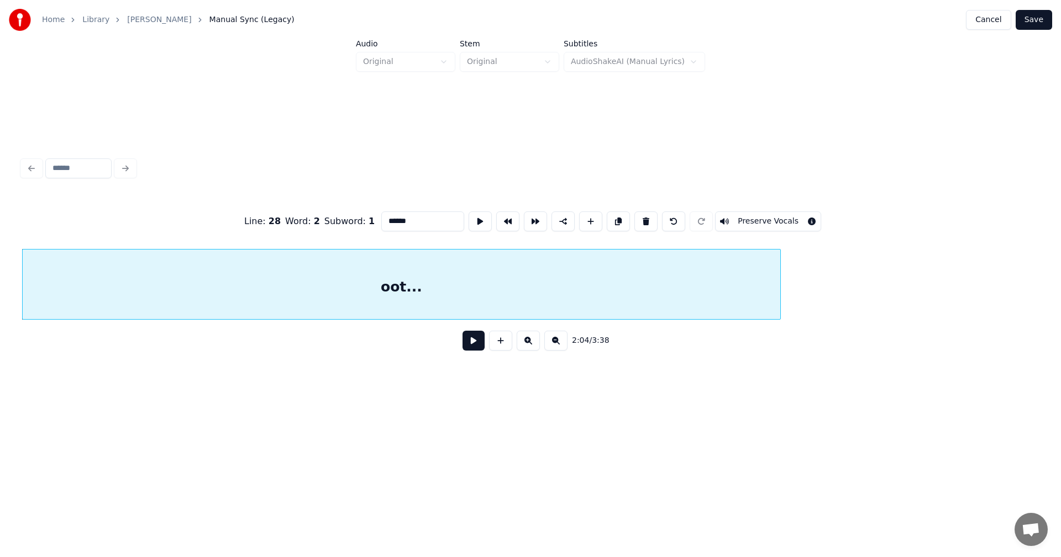
click at [471, 346] on button at bounding box center [473, 341] width 22 height 20
click at [477, 348] on button at bounding box center [473, 341] width 22 height 20
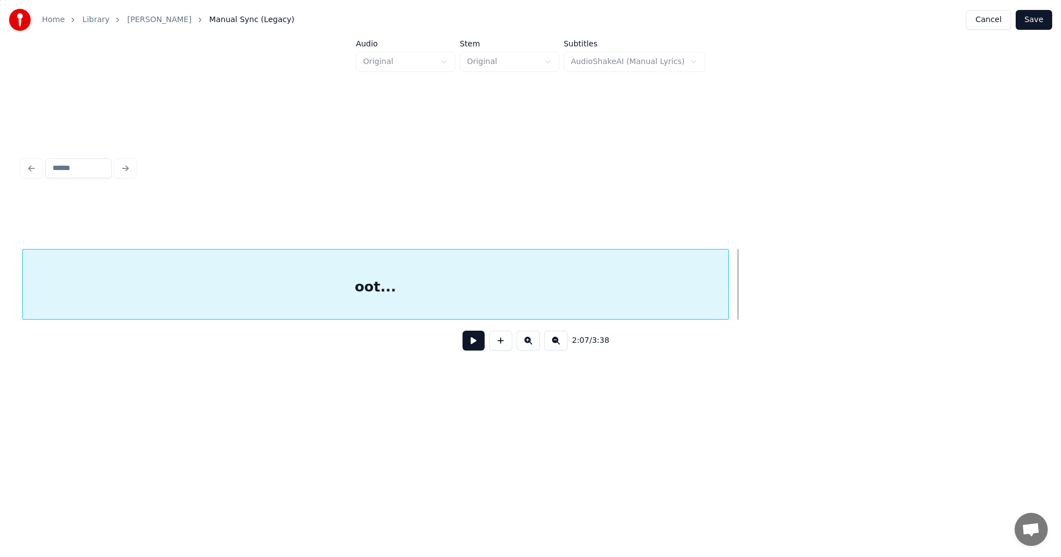
click at [727, 297] on div at bounding box center [726, 285] width 3 height 70
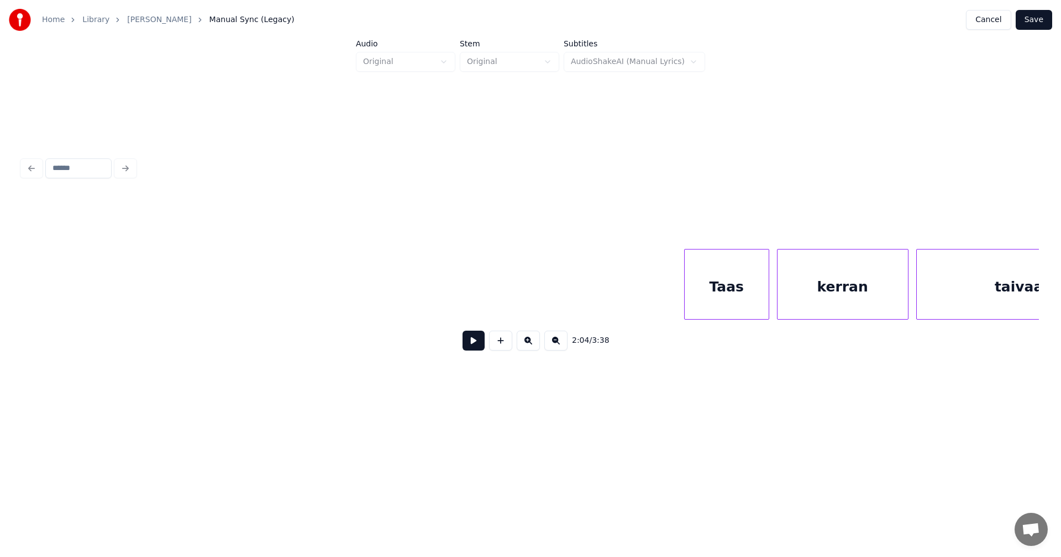
scroll to position [0, 27803]
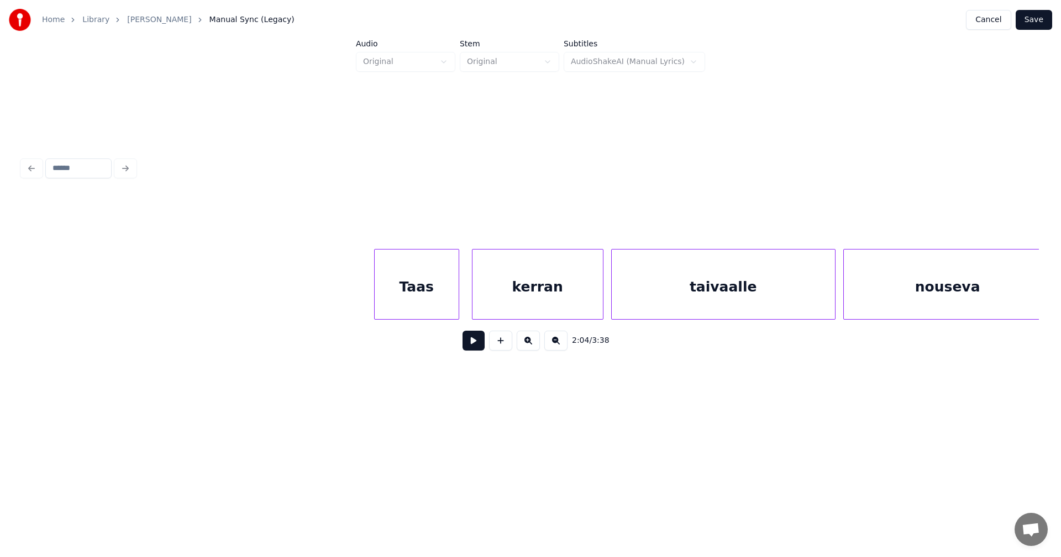
click at [446, 307] on div "Taas" at bounding box center [417, 287] width 84 height 75
click at [520, 300] on div "kerran" at bounding box center [537, 287] width 130 height 75
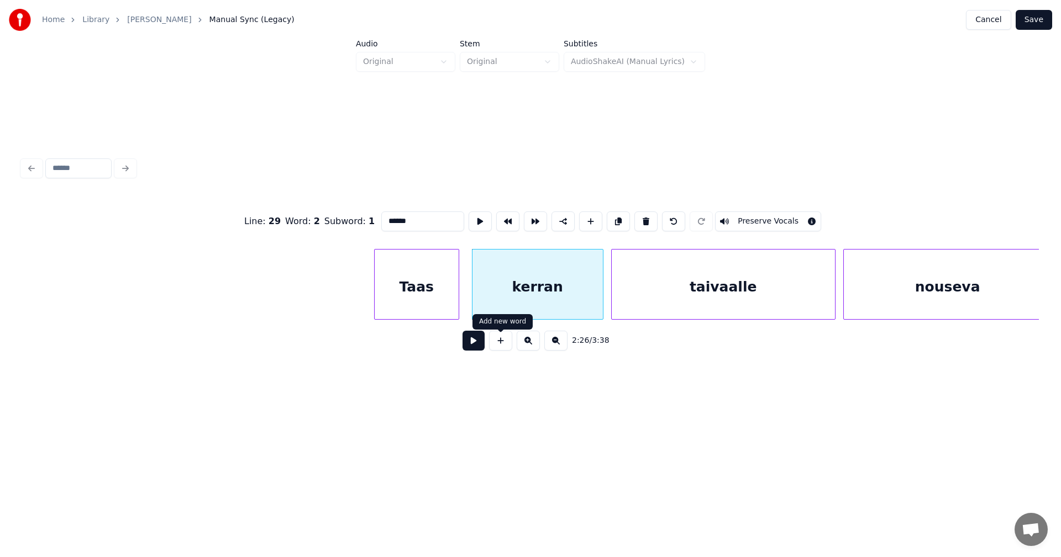
click at [482, 349] on button at bounding box center [473, 341] width 22 height 20
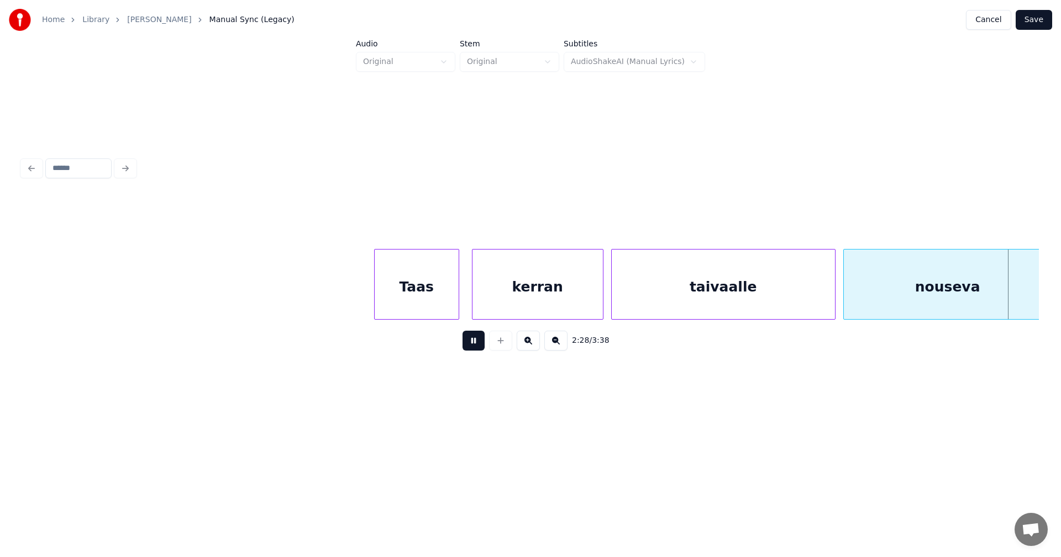
scroll to position [0, 28820]
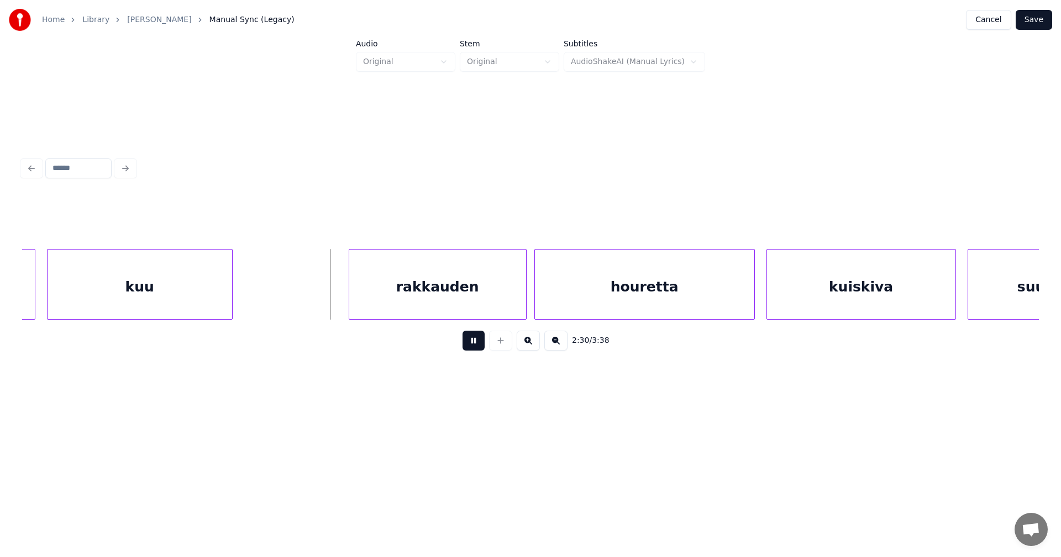
click at [480, 349] on button at bounding box center [473, 341] width 22 height 20
click at [456, 302] on div "rakkauden" at bounding box center [427, 287] width 177 height 75
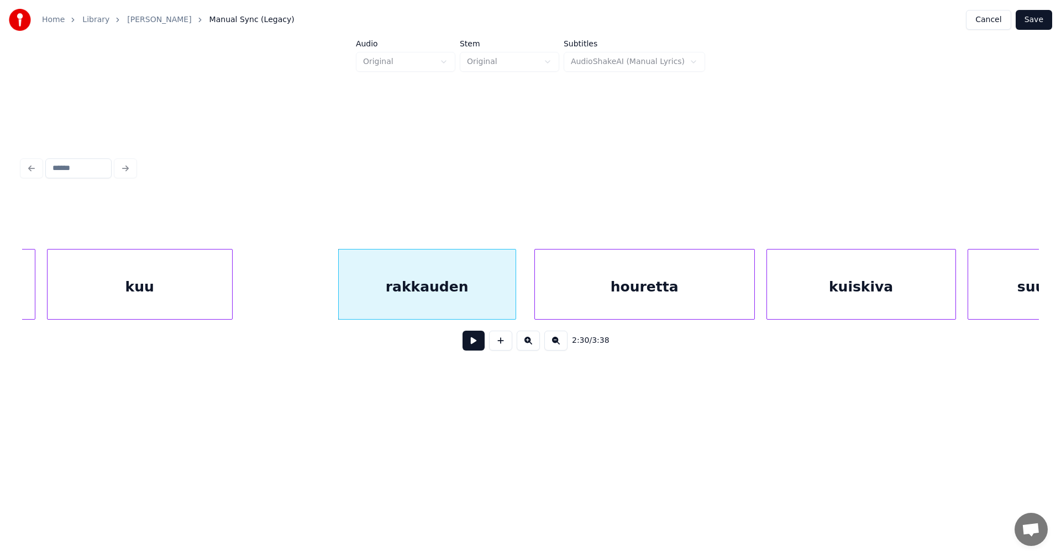
click at [468, 345] on button at bounding box center [473, 341] width 22 height 20
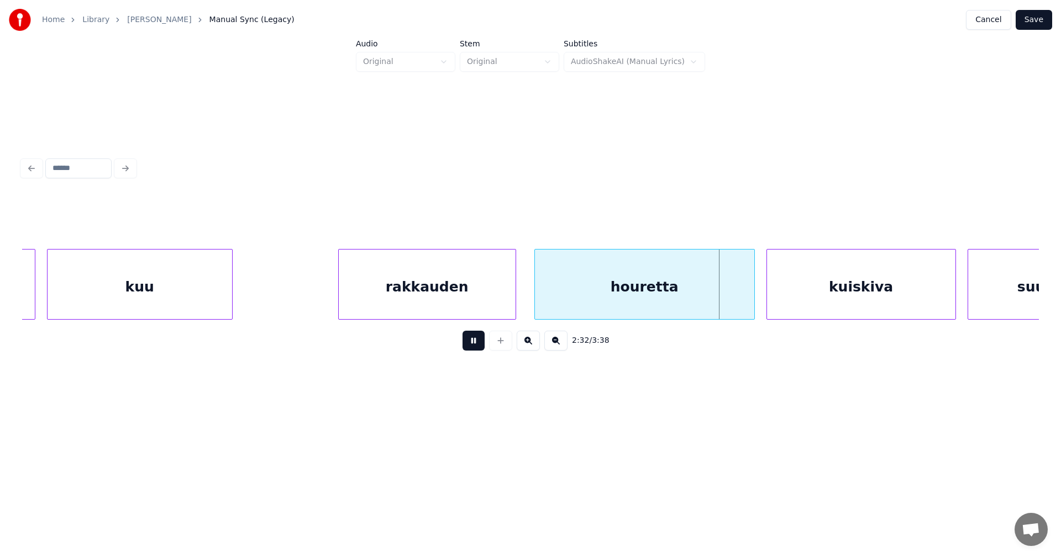
click at [466, 345] on button at bounding box center [473, 341] width 22 height 20
click at [744, 298] on div at bounding box center [745, 285] width 3 height 70
click at [775, 297] on div "kuiskiva" at bounding box center [855, 287] width 188 height 75
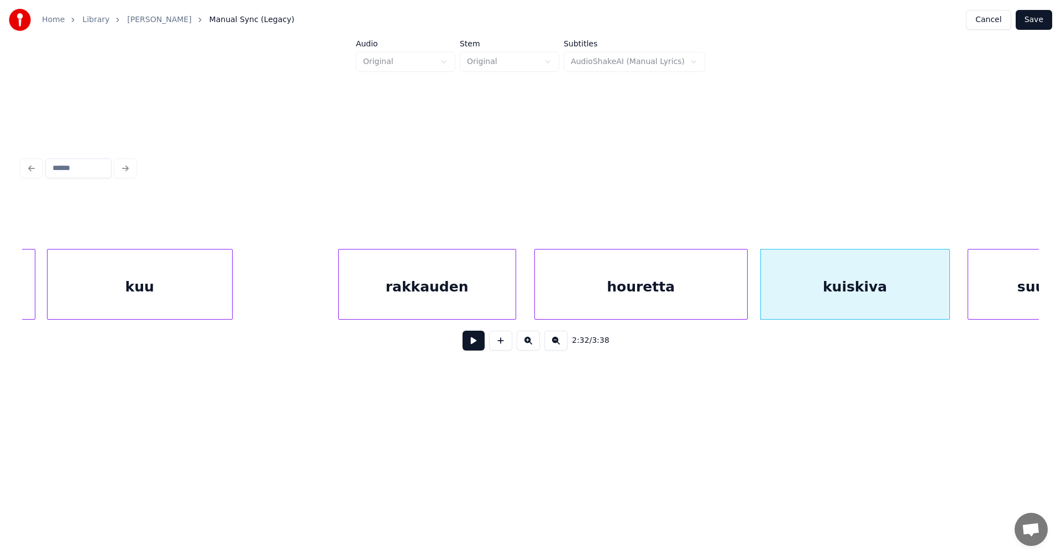
click at [482, 344] on button at bounding box center [473, 341] width 22 height 20
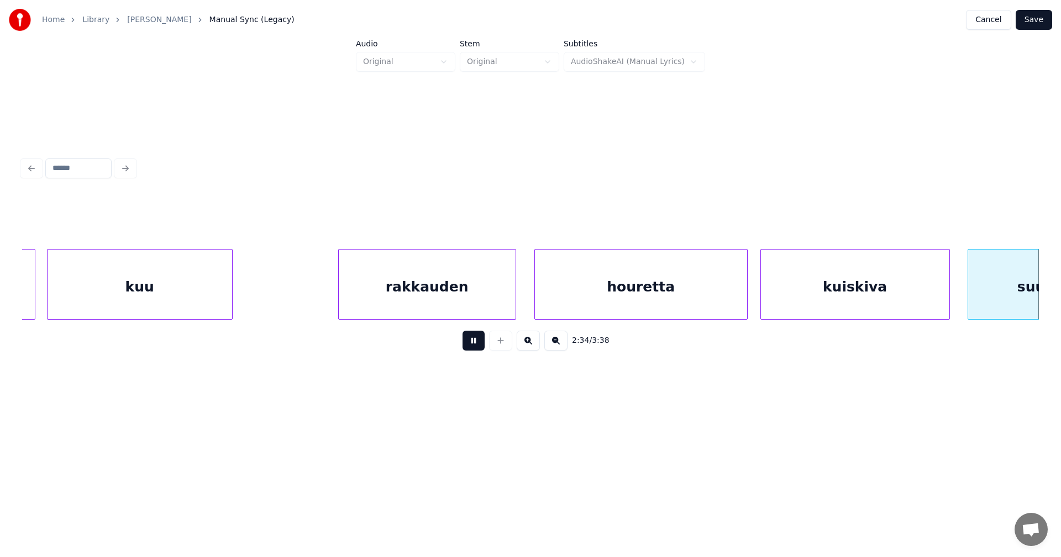
scroll to position [0, 29839]
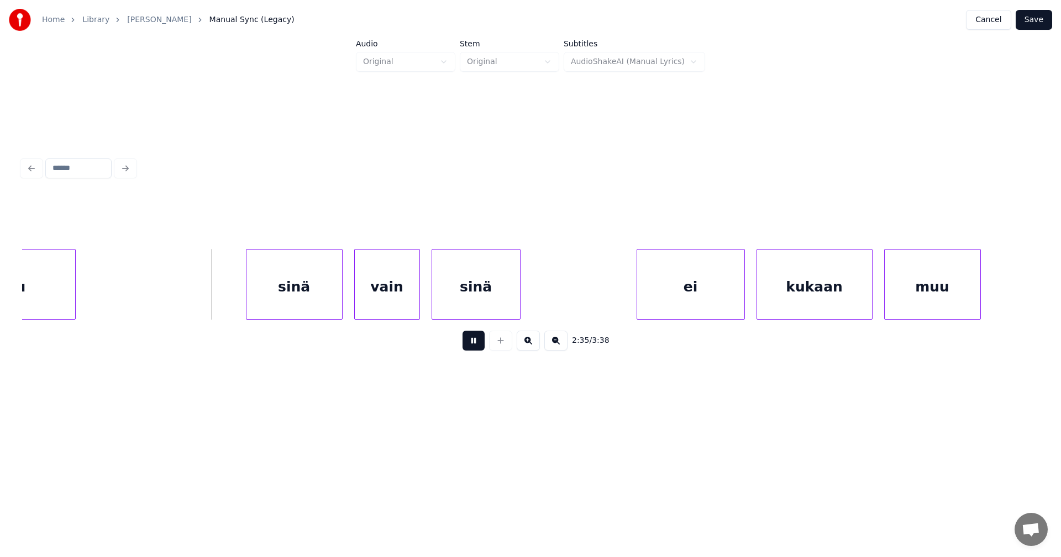
drag, startPoint x: 482, startPoint y: 344, endPoint x: 356, endPoint y: 360, distance: 126.4
click at [474, 344] on button at bounding box center [473, 341] width 22 height 20
click at [288, 307] on div "sinä" at bounding box center [281, 287] width 96 height 75
click at [384, 301] on div "vain" at bounding box center [384, 287] width 65 height 75
click at [308, 311] on div "sinä" at bounding box center [281, 287] width 96 height 75
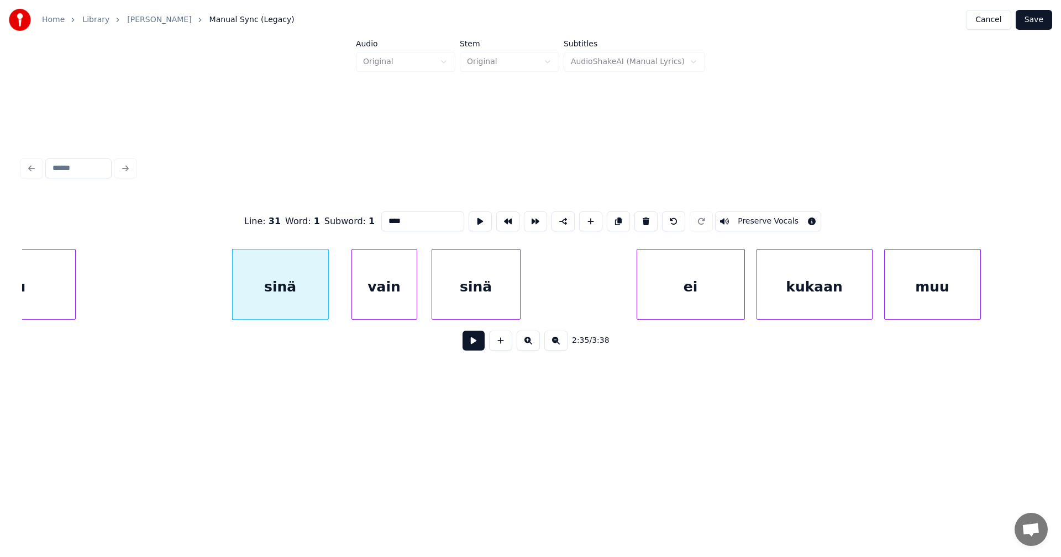
click at [473, 348] on button at bounding box center [473, 341] width 22 height 20
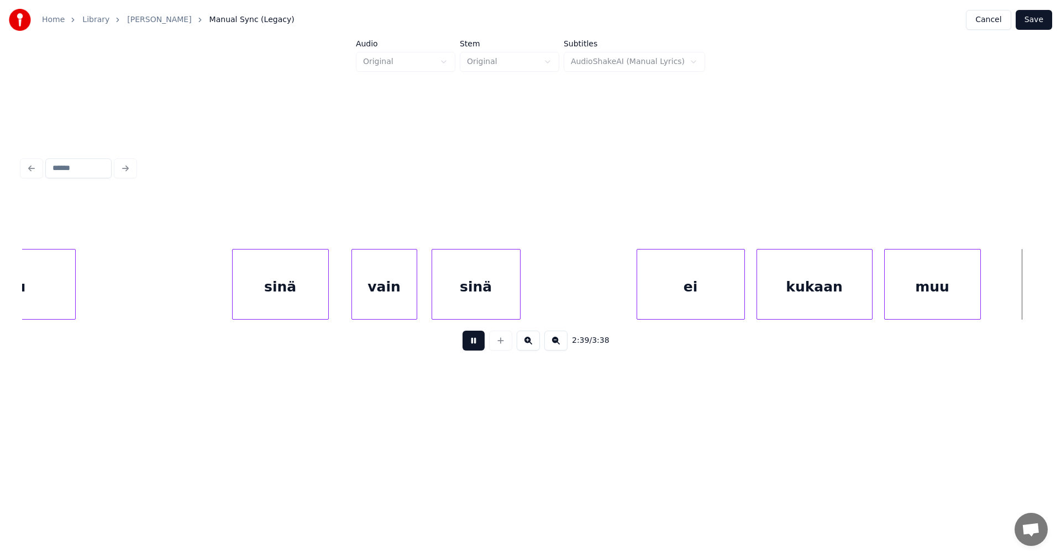
scroll to position [0, 30858]
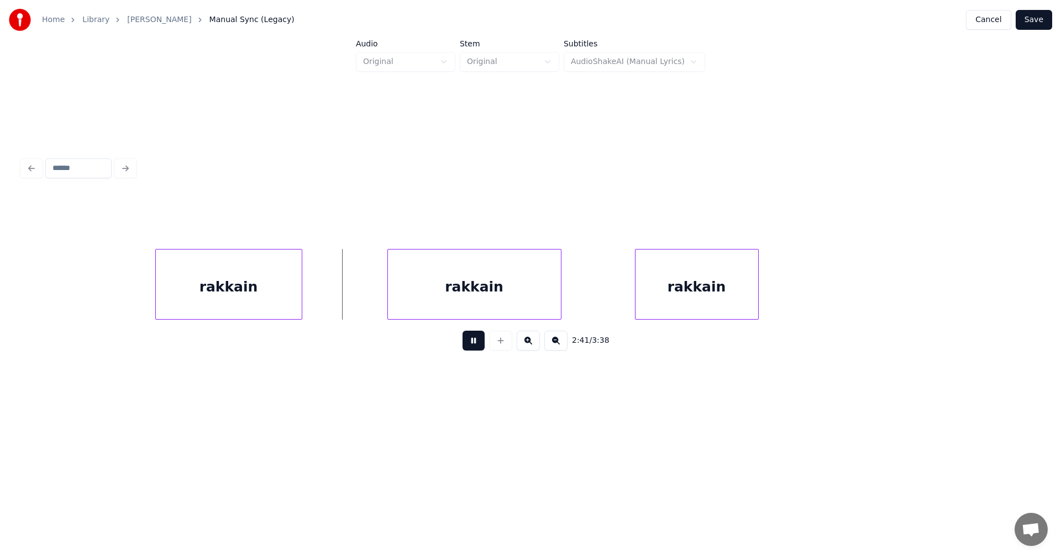
drag, startPoint x: 473, startPoint y: 348, endPoint x: 415, endPoint y: 292, distance: 80.5
click at [473, 348] on button at bounding box center [473, 341] width 22 height 20
click at [406, 288] on div "rakkain" at bounding box center [474, 287] width 173 height 75
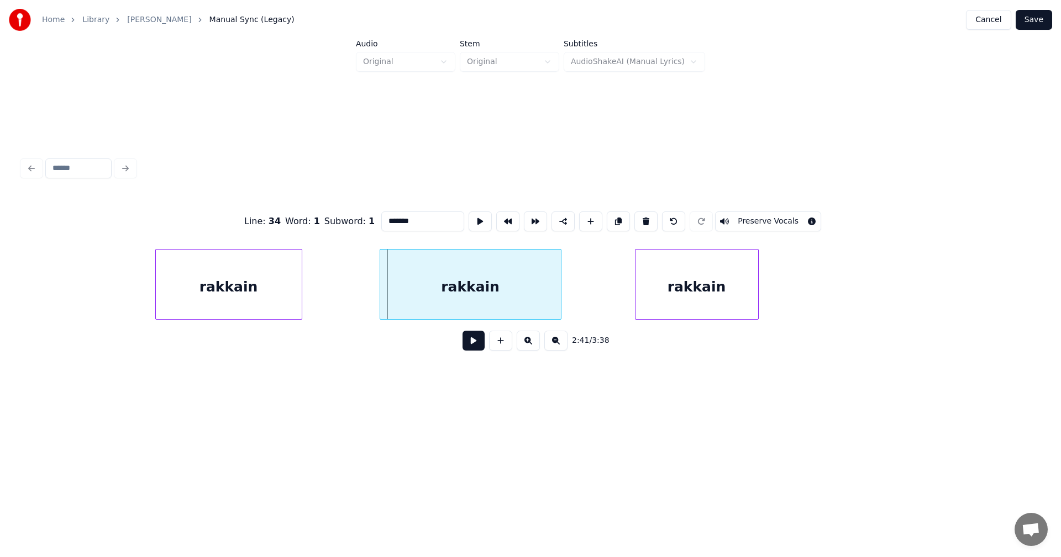
click at [380, 296] on div at bounding box center [381, 285] width 3 height 70
click at [625, 290] on div at bounding box center [625, 285] width 3 height 70
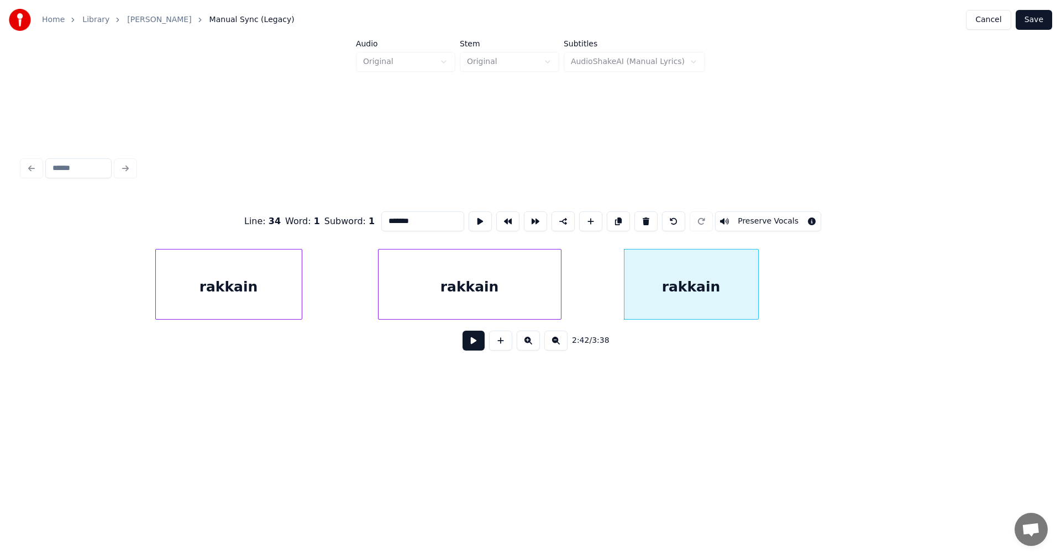
click at [518, 292] on div "rakkain" at bounding box center [469, 287] width 182 height 75
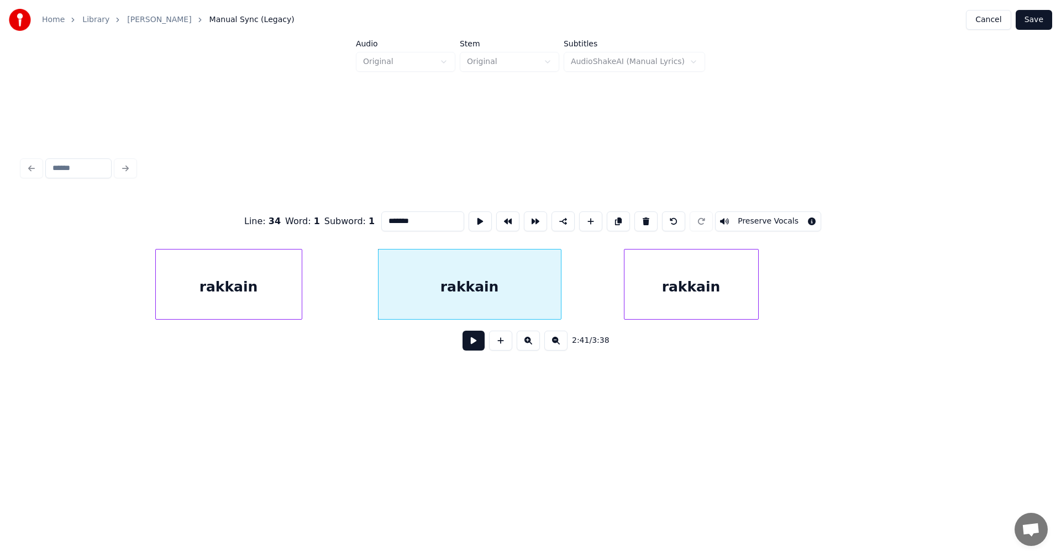
click at [481, 350] on button at bounding box center [473, 341] width 22 height 20
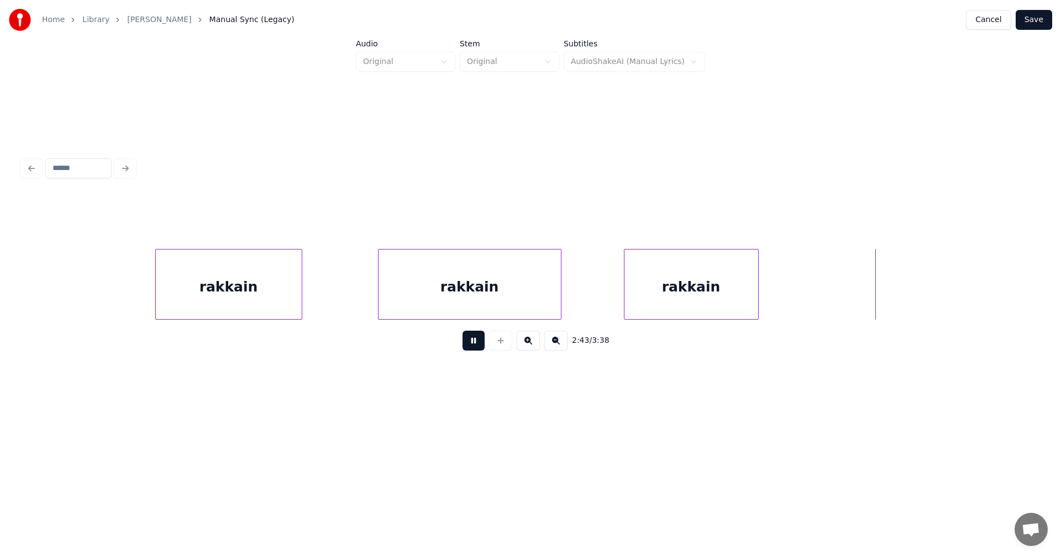
click at [479, 349] on button at bounding box center [473, 341] width 22 height 20
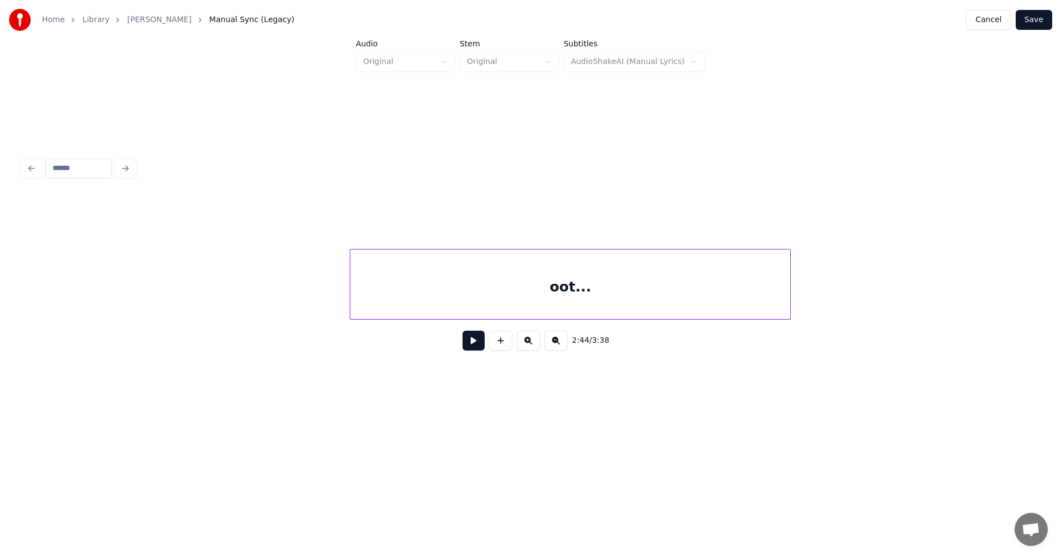
scroll to position [0, 36594]
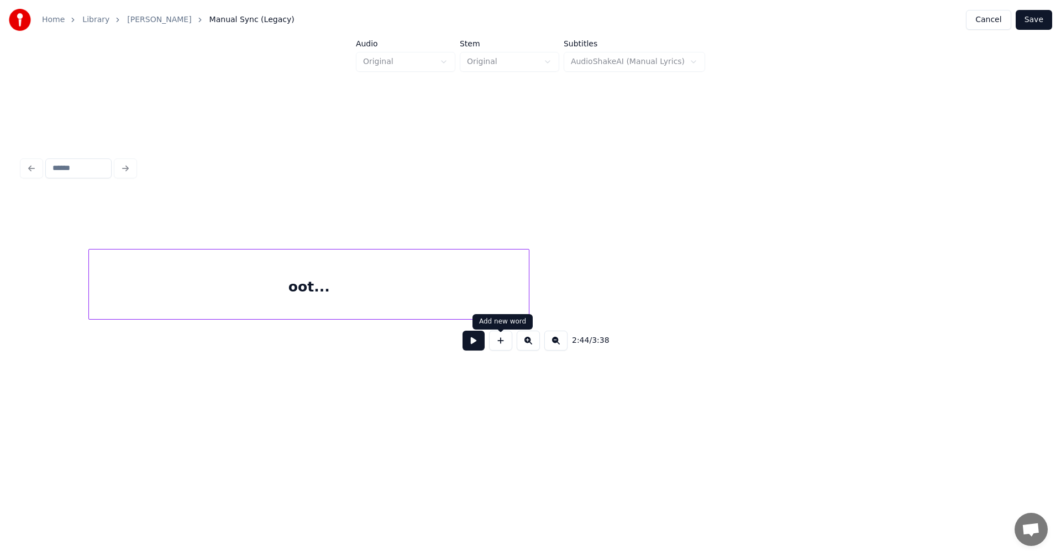
click at [450, 341] on div "2:44 / 3:38" at bounding box center [530, 278] width 1017 height 168
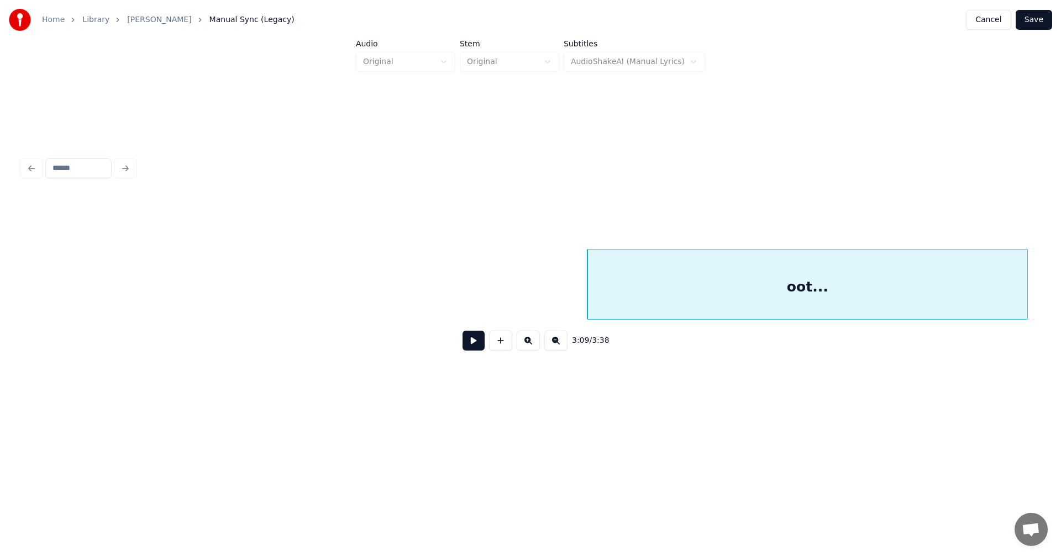
scroll to position [0, 36086]
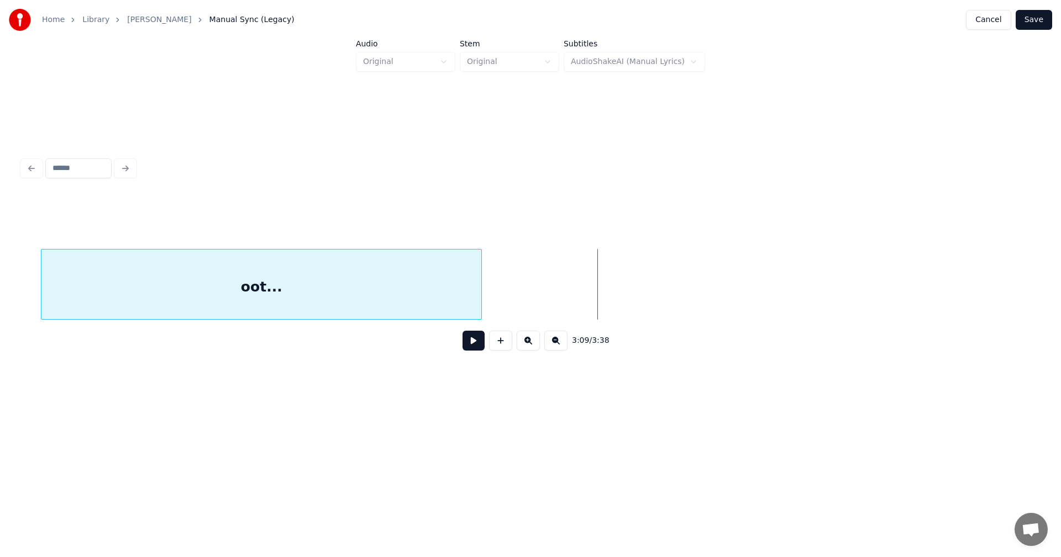
click at [145, 339] on div "3:09 / 3:38" at bounding box center [530, 278] width 1017 height 168
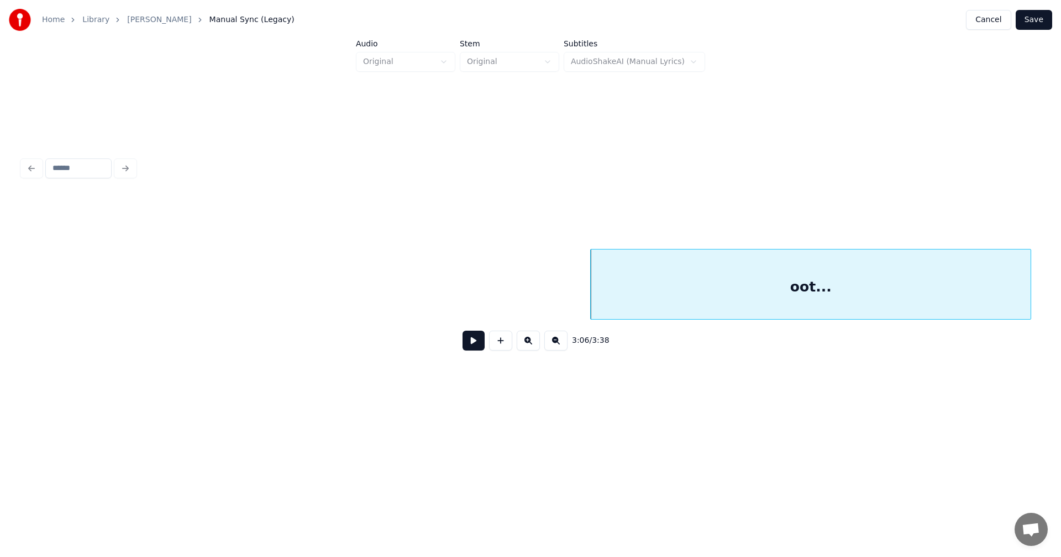
scroll to position [0, 35533]
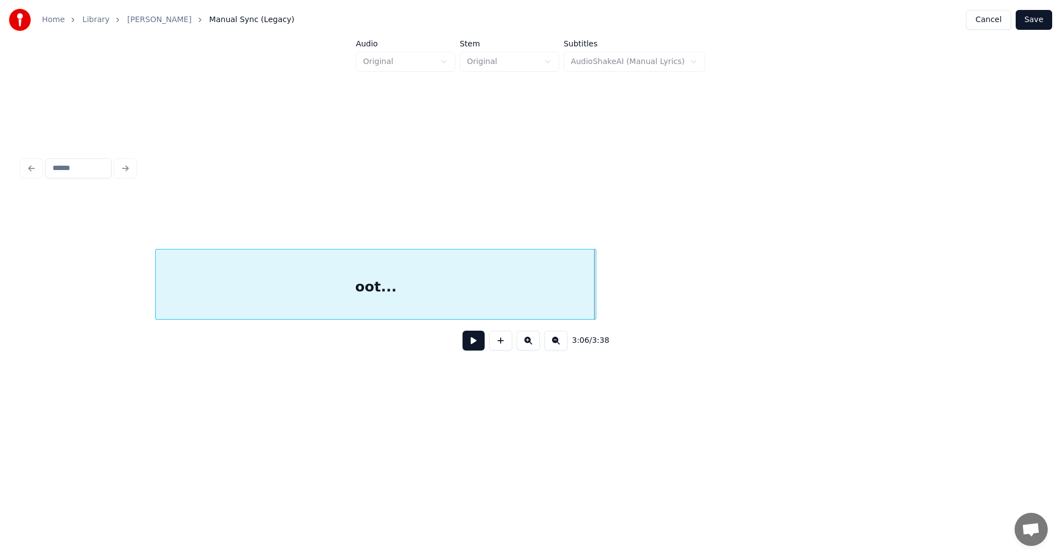
click at [248, 298] on div "oot..." at bounding box center [376, 287] width 440 height 75
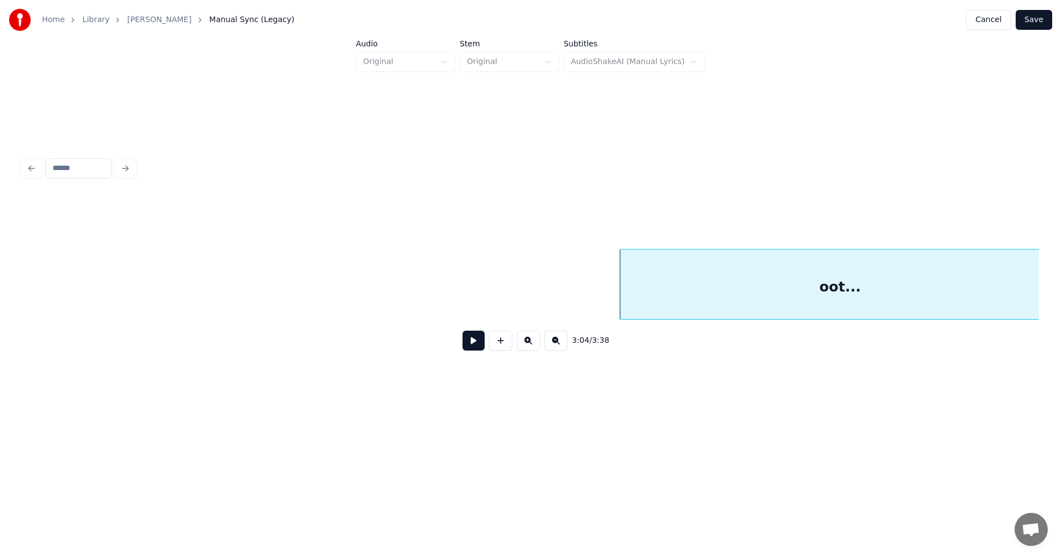
scroll to position [0, 35066]
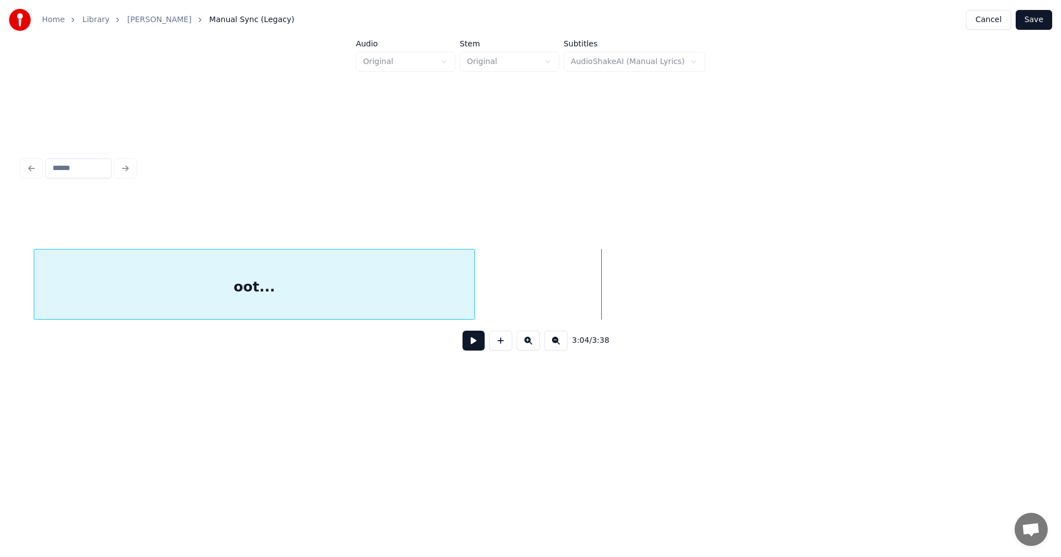
click at [135, 310] on div "oot..." at bounding box center [254, 287] width 440 height 75
click at [21, 323] on div "3:01 / 3:38" at bounding box center [530, 257] width 1025 height 219
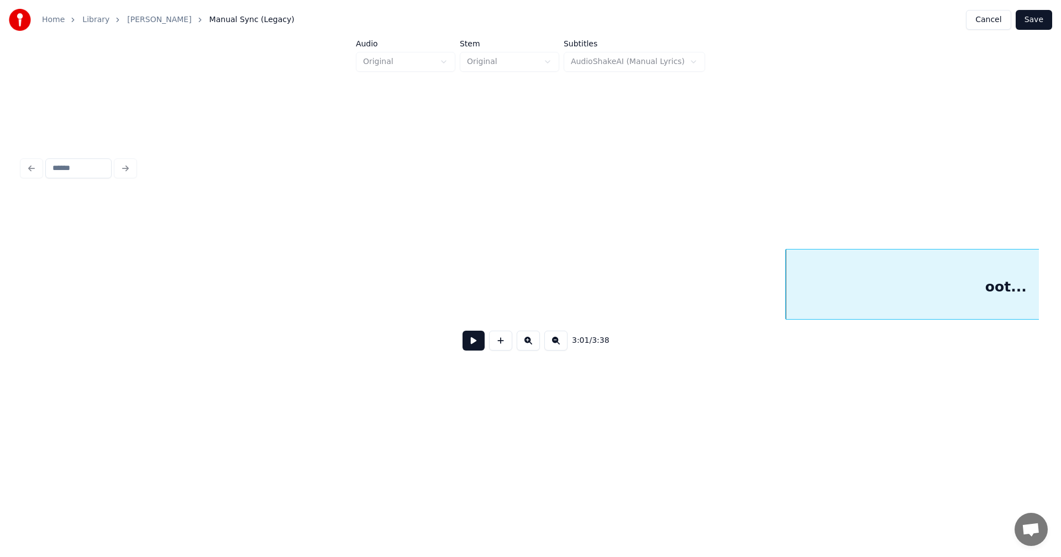
scroll to position [0, 34497]
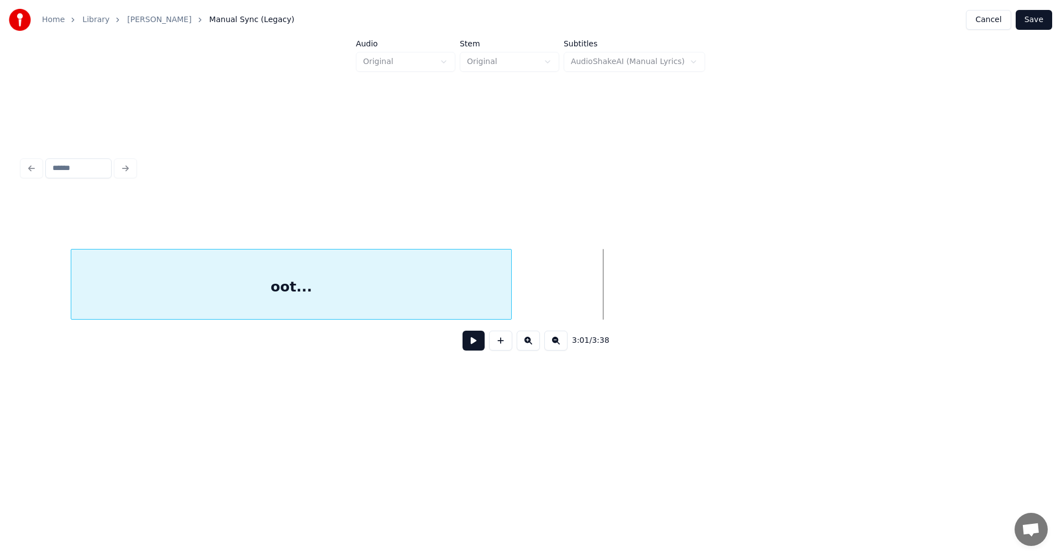
click at [251, 301] on div "oot..." at bounding box center [291, 287] width 440 height 75
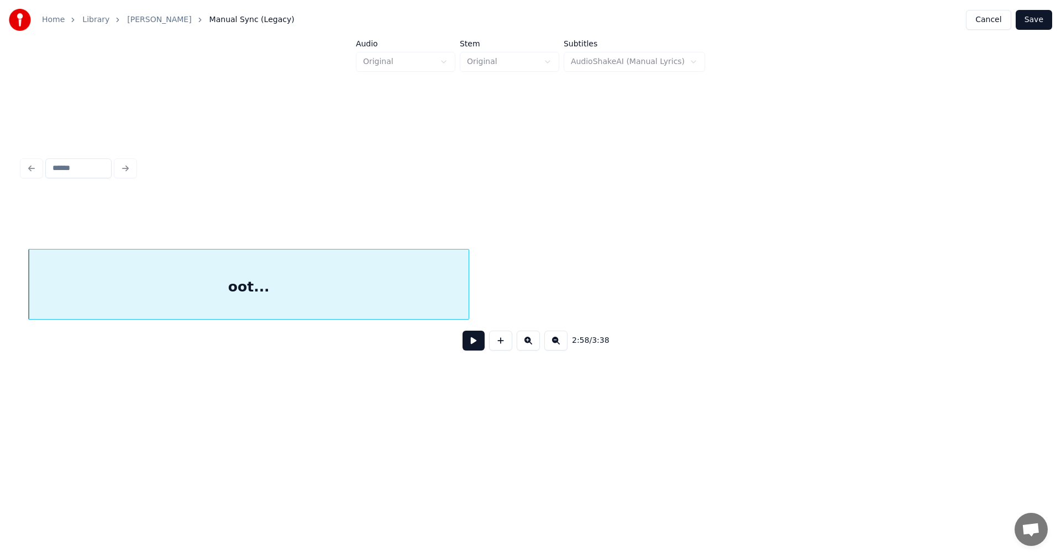
click at [21, 319] on div "2:58 / 3:38" at bounding box center [530, 257] width 1025 height 219
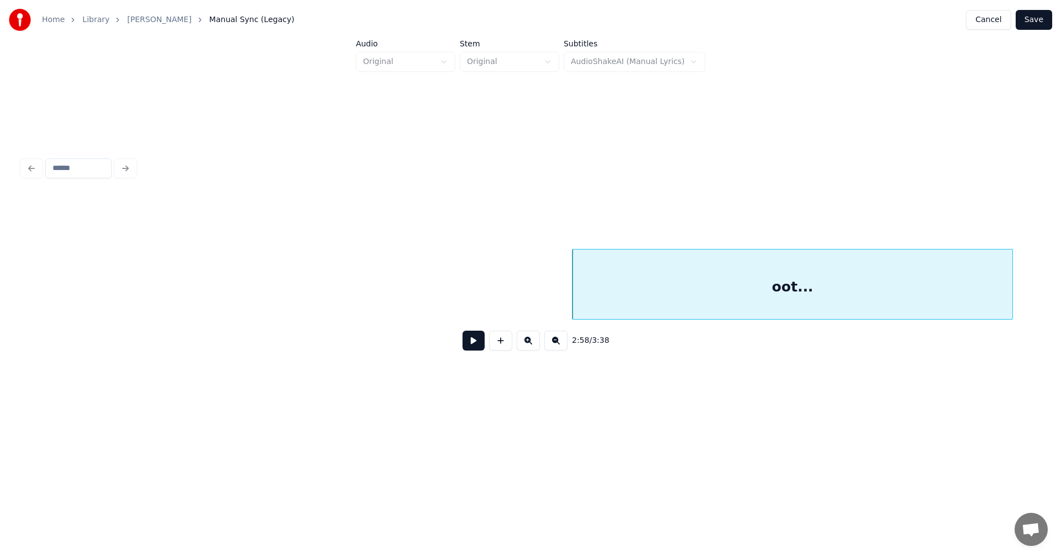
scroll to position [0, 33923]
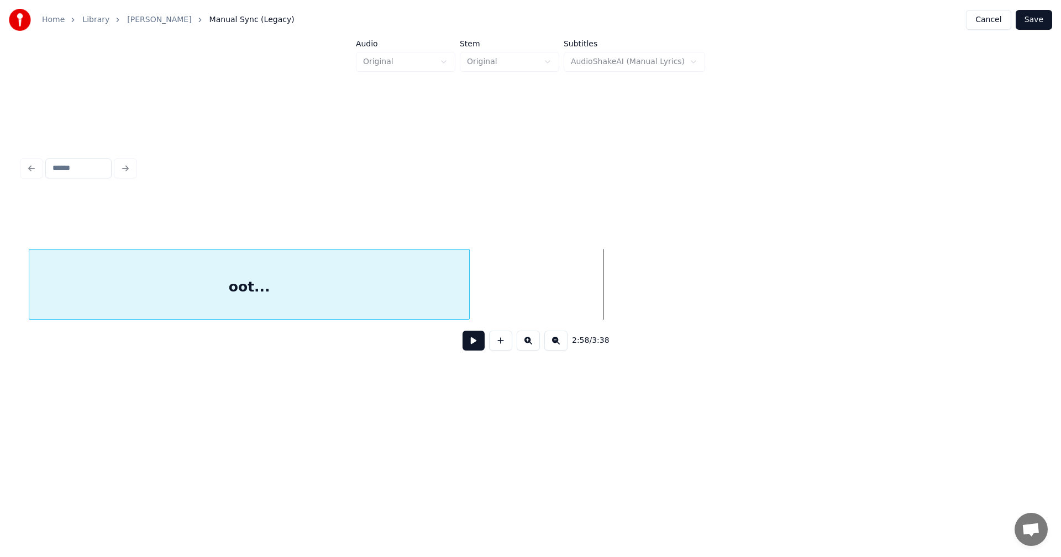
click at [92, 333] on div "2:58 / 3:38" at bounding box center [530, 278] width 1017 height 168
click at [229, 303] on div "oot..." at bounding box center [256, 287] width 440 height 75
click at [266, 315] on div "oot..." at bounding box center [249, 287] width 440 height 75
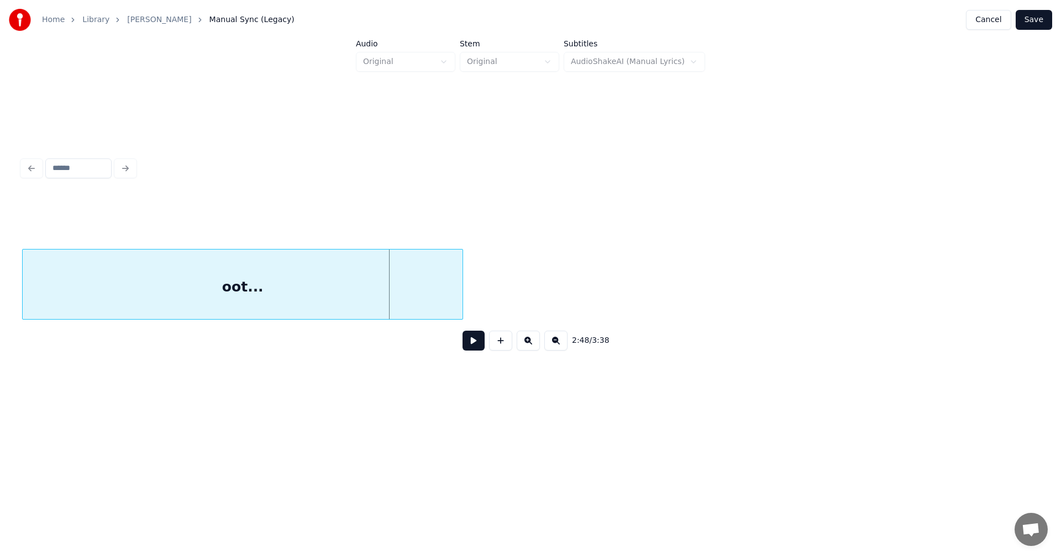
click at [39, 313] on div "oot..." at bounding box center [243, 287] width 440 height 75
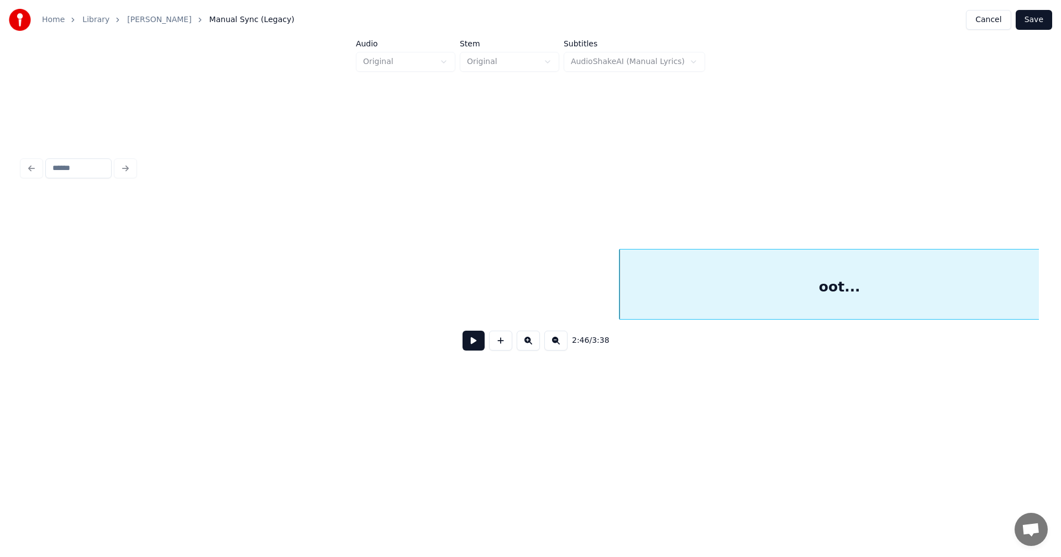
scroll to position [0, 31615]
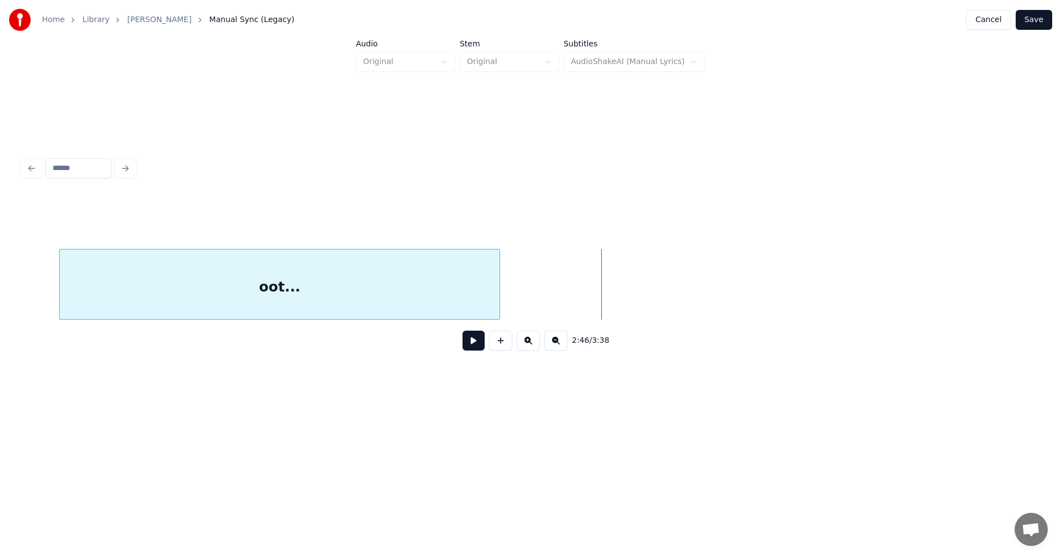
click at [145, 335] on div "2:46 / 3:38" at bounding box center [530, 278] width 1017 height 168
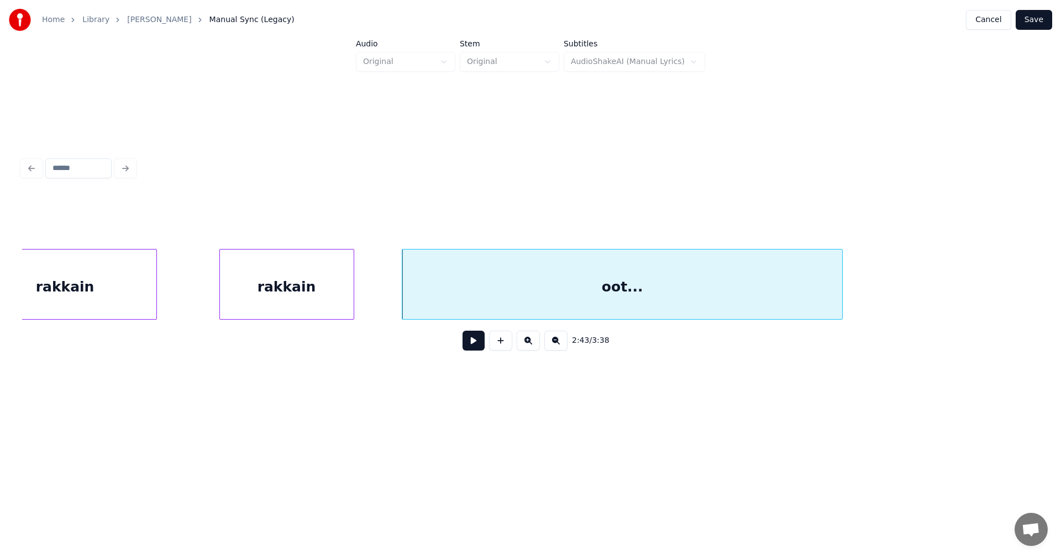
scroll to position [0, 31261]
click at [455, 291] on div "oot..." at bounding box center [635, 287] width 440 height 75
click at [480, 345] on button at bounding box center [473, 341] width 22 height 20
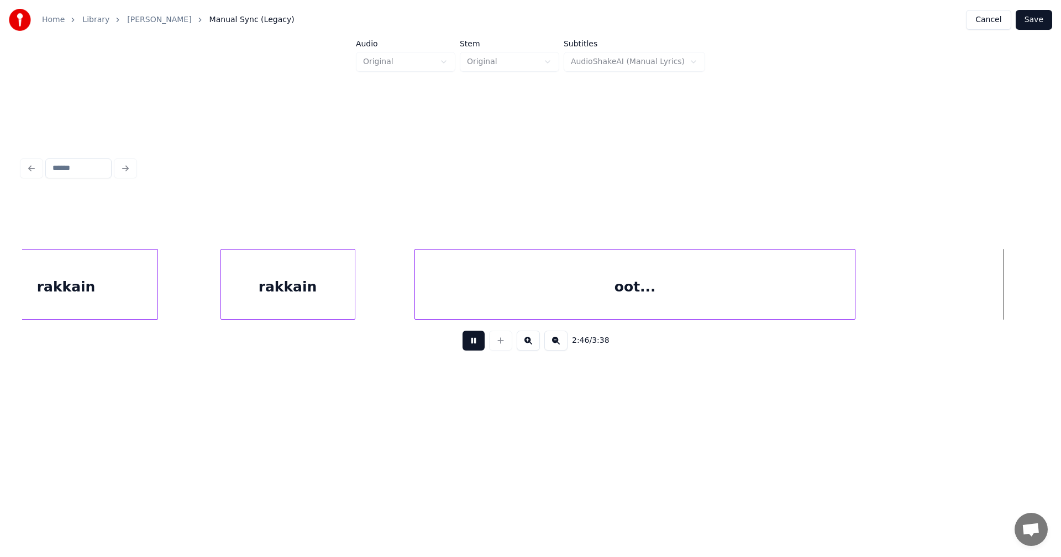
click at [477, 347] on button at bounding box center [473, 341] width 22 height 20
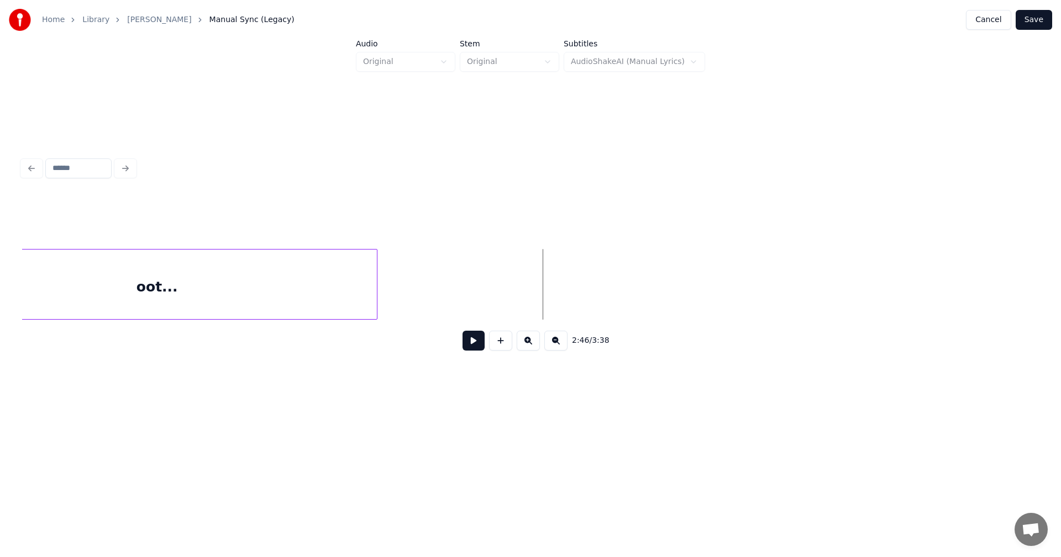
scroll to position [0, 31747]
click at [537, 295] on div at bounding box center [534, 285] width 3 height 70
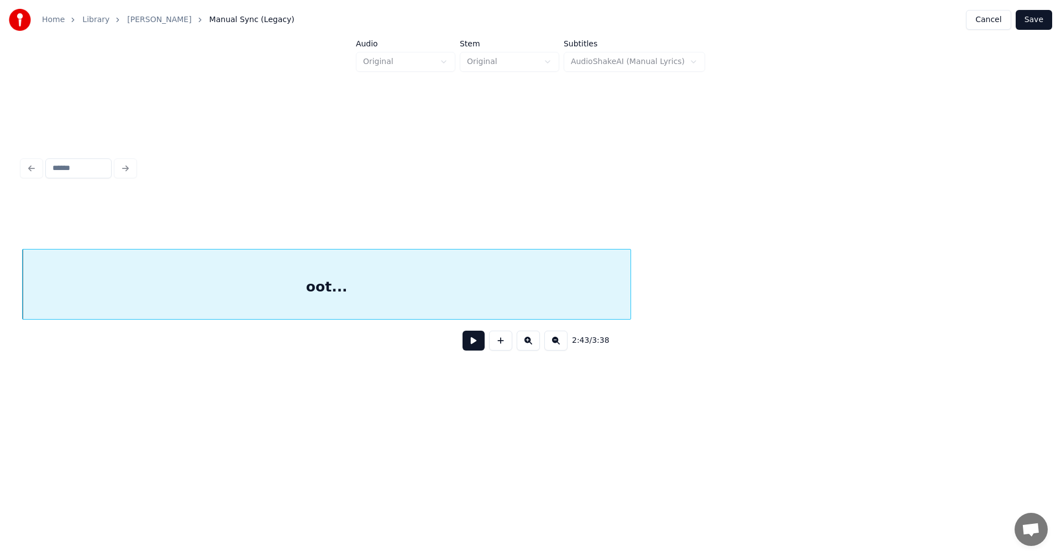
click at [512, 296] on div "oot..." at bounding box center [327, 287] width 608 height 75
click at [475, 346] on button at bounding box center [473, 341] width 22 height 20
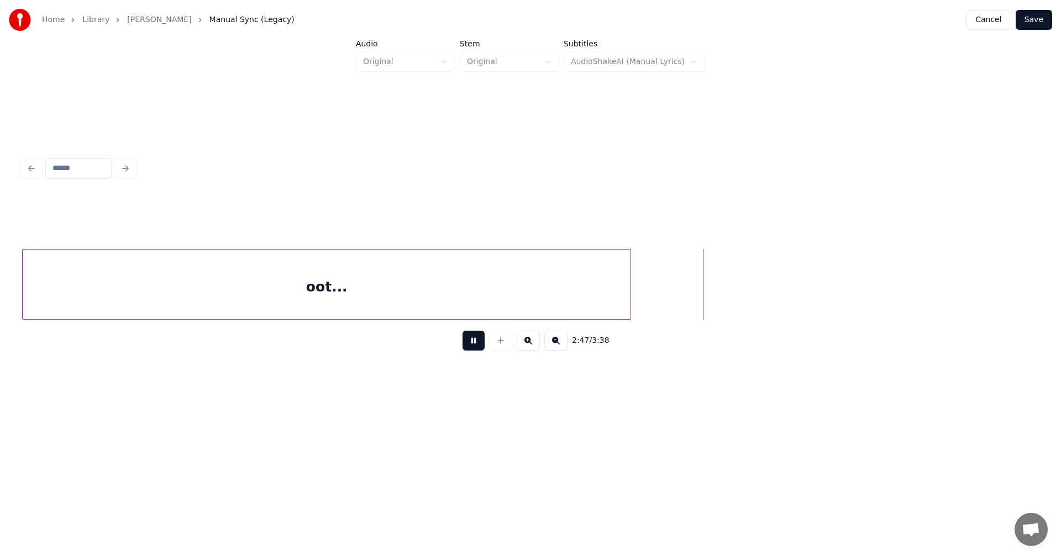
click at [475, 346] on button at bounding box center [473, 341] width 22 height 20
click at [628, 303] on div at bounding box center [628, 285] width 3 height 70
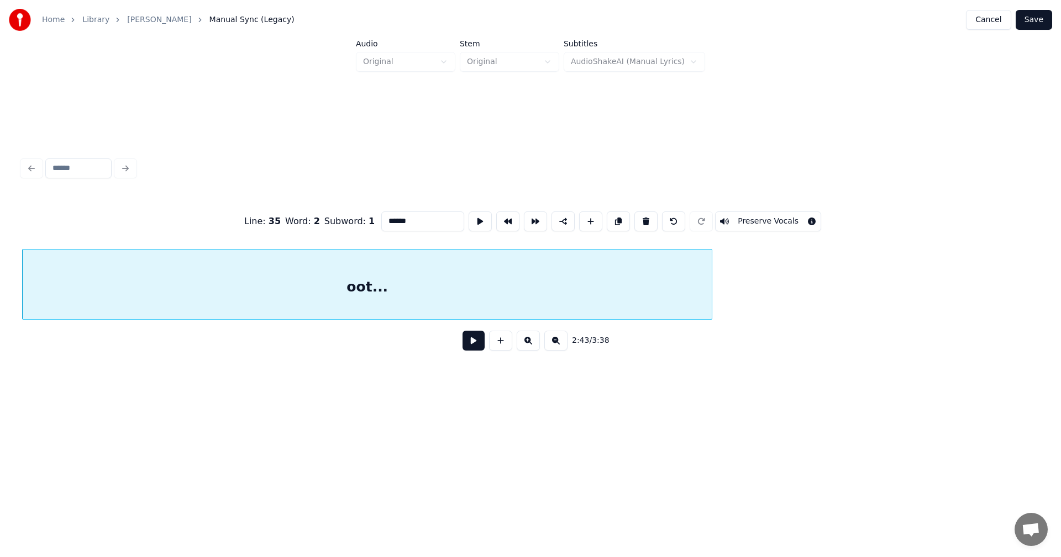
click at [709, 301] on div at bounding box center [709, 285] width 3 height 70
click at [480, 340] on button at bounding box center [473, 341] width 22 height 20
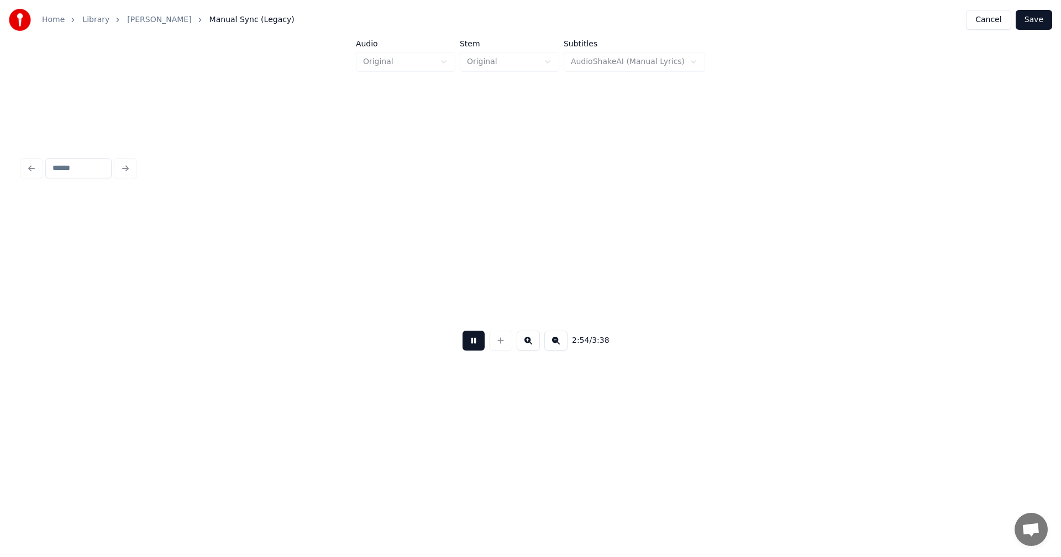
scroll to position [0, 33690]
click at [474, 341] on button at bounding box center [473, 341] width 22 height 20
click at [475, 343] on button at bounding box center [473, 341] width 22 height 20
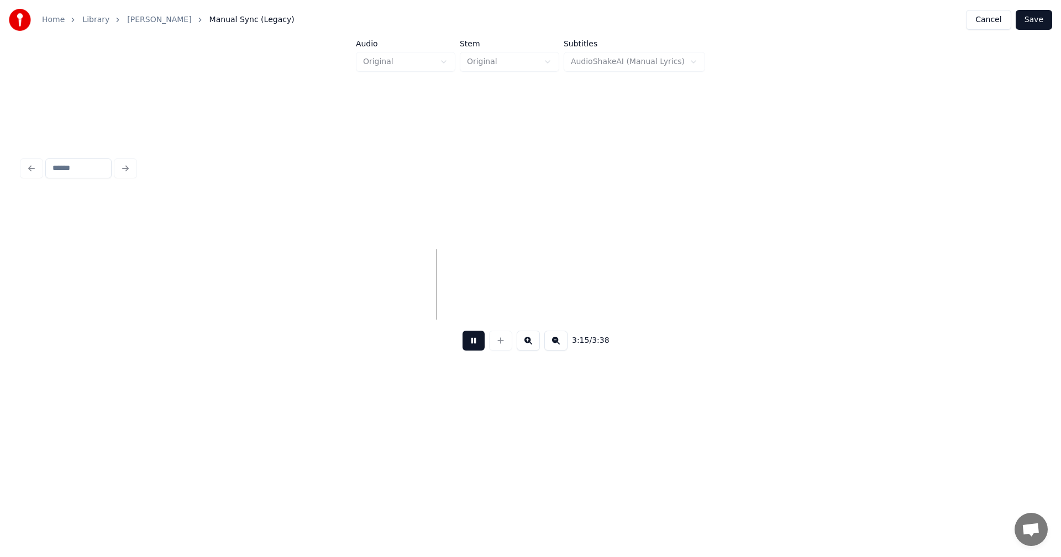
click at [475, 343] on button at bounding box center [473, 341] width 22 height 20
click at [1040, 17] on button "Save" at bounding box center [1034, 20] width 36 height 20
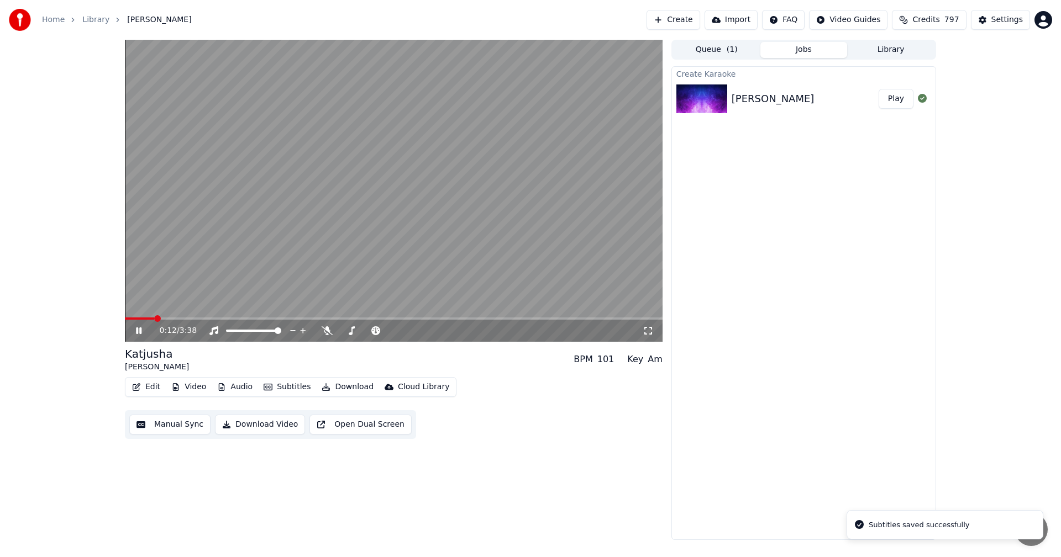
click at [155, 319] on span at bounding box center [394, 319] width 538 height 2
click at [127, 318] on span at bounding box center [126, 319] width 2 height 2
click at [139, 329] on icon at bounding box center [147, 331] width 26 height 9
click at [990, 19] on button "Settings" at bounding box center [1000, 20] width 59 height 20
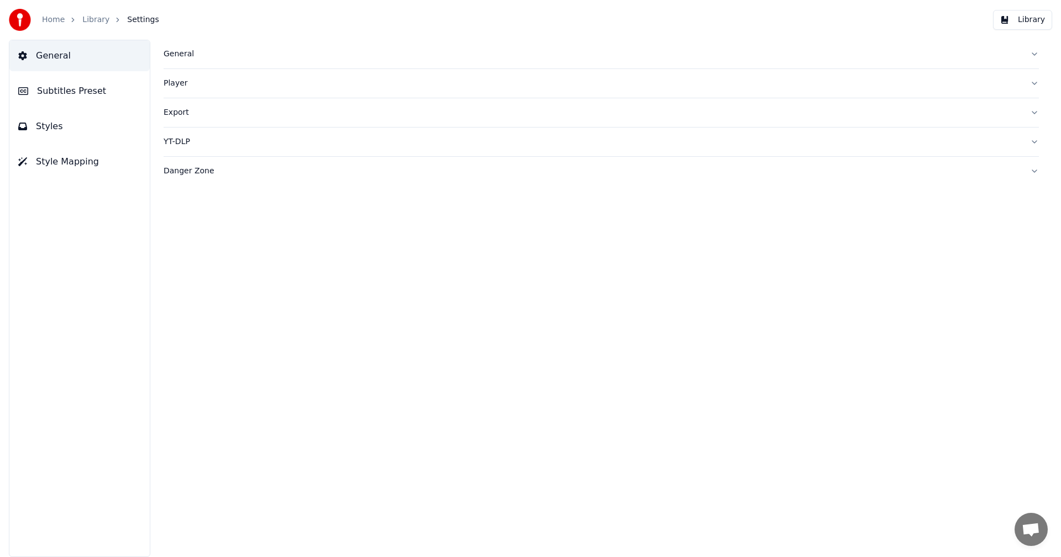
click at [93, 94] on span "Subtitles Preset" at bounding box center [71, 91] width 69 height 13
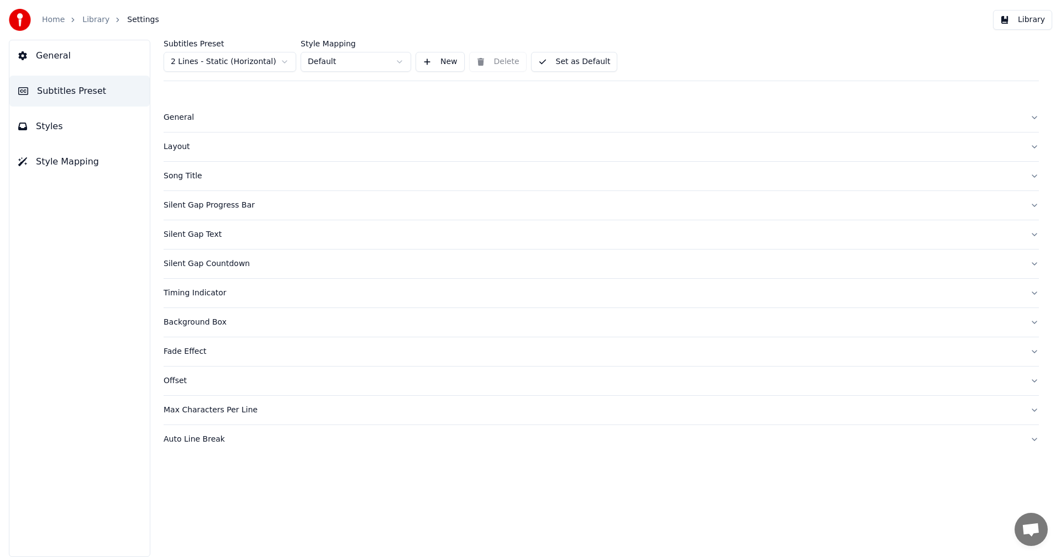
click at [235, 61] on html "Home Library Settings Library General Subtitles Preset Styles Style Mapping Sub…" at bounding box center [530, 278] width 1061 height 557
click at [180, 149] on div "Layout" at bounding box center [593, 146] width 858 height 11
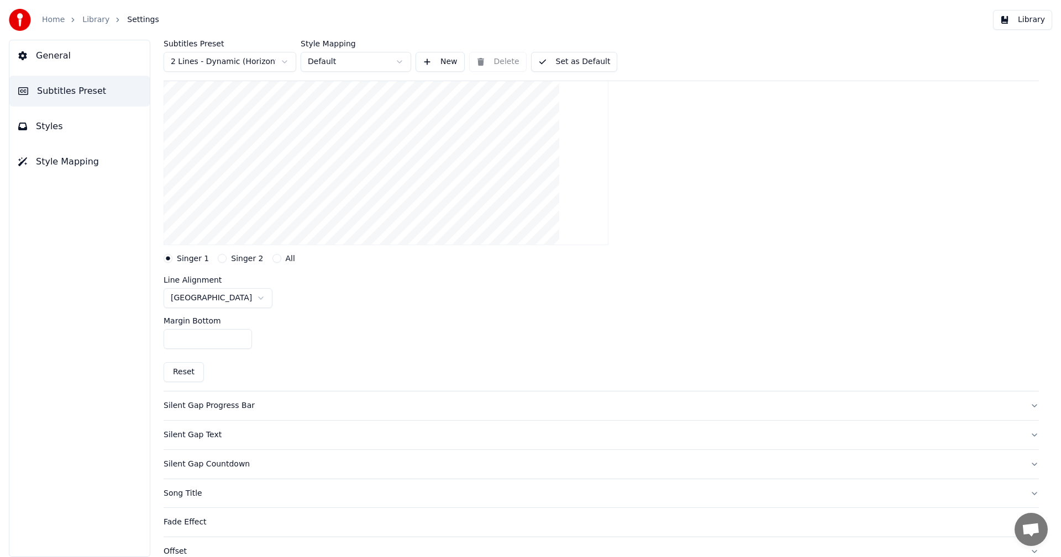
scroll to position [166, 0]
click at [186, 373] on button "Reset" at bounding box center [184, 370] width 40 height 20
type input "***"
click at [568, 61] on button "Set as Default" at bounding box center [574, 62] width 87 height 20
click at [1030, 15] on button "Library" at bounding box center [1022, 20] width 59 height 20
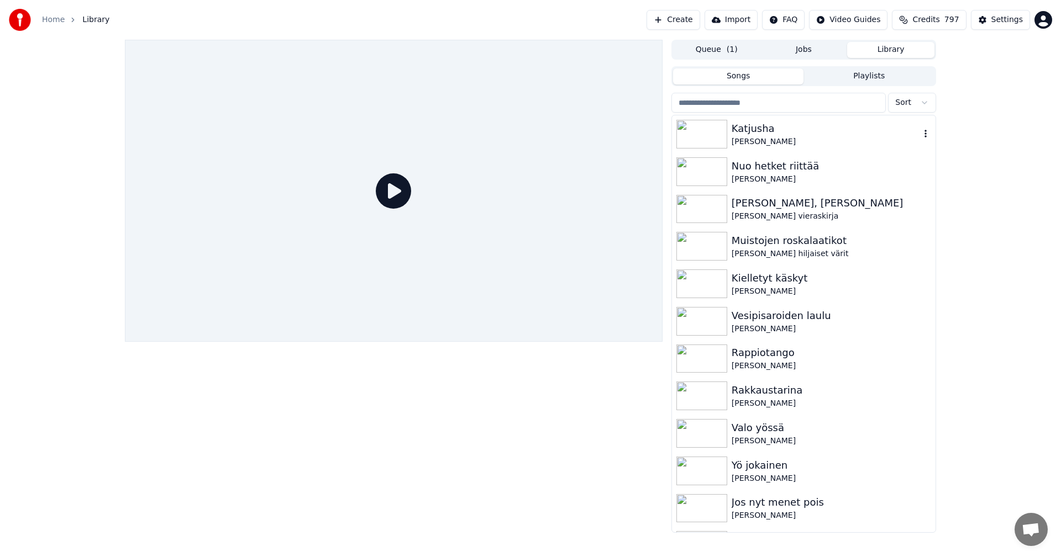
click at [767, 138] on div "[PERSON_NAME]" at bounding box center [826, 141] width 188 height 11
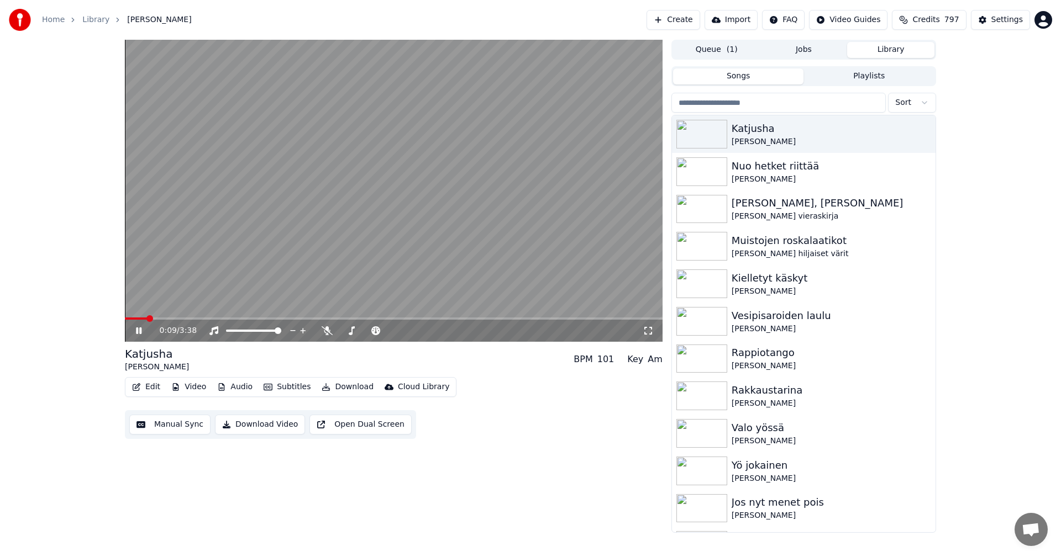
click at [148, 319] on span at bounding box center [394, 319] width 538 height 2
click at [133, 318] on span at bounding box center [138, 319] width 27 height 2
click at [135, 330] on icon at bounding box center [147, 331] width 26 height 9
click at [1014, 25] on div "Settings" at bounding box center [1006, 19] width 31 height 11
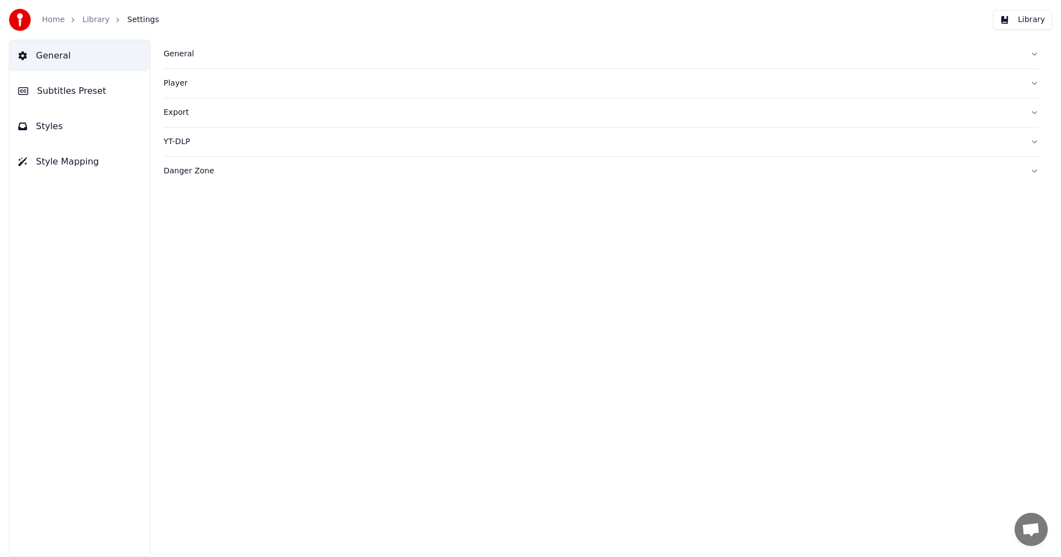
click at [95, 95] on span "Subtitles Preset" at bounding box center [71, 91] width 69 height 13
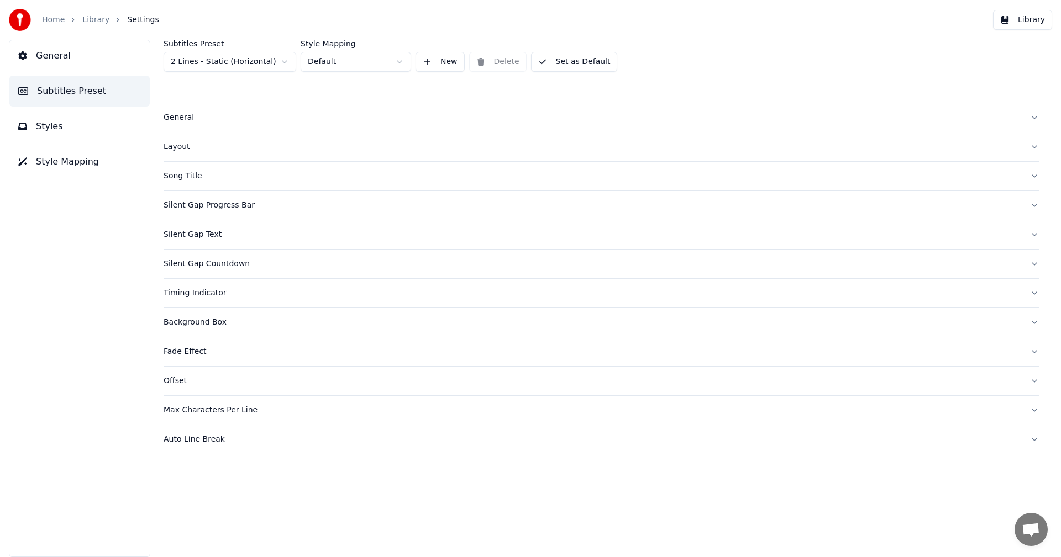
click at [238, 60] on html "Home Library Settings Library General Subtitles Preset Styles Style Mapping Sub…" at bounding box center [530, 278] width 1061 height 557
click at [230, 239] on div "Silent Gap Countdown" at bounding box center [593, 234] width 858 height 11
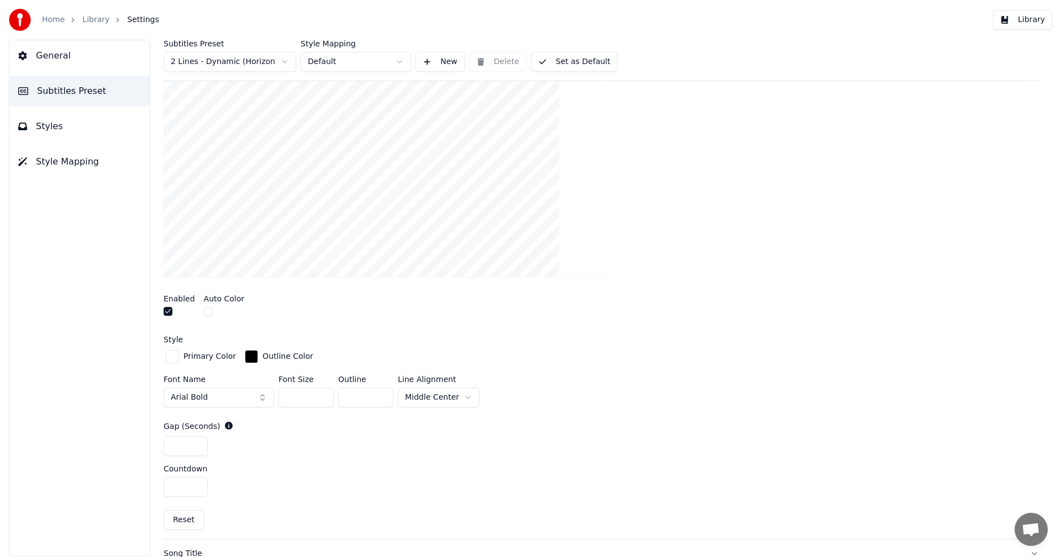
scroll to position [221, 0]
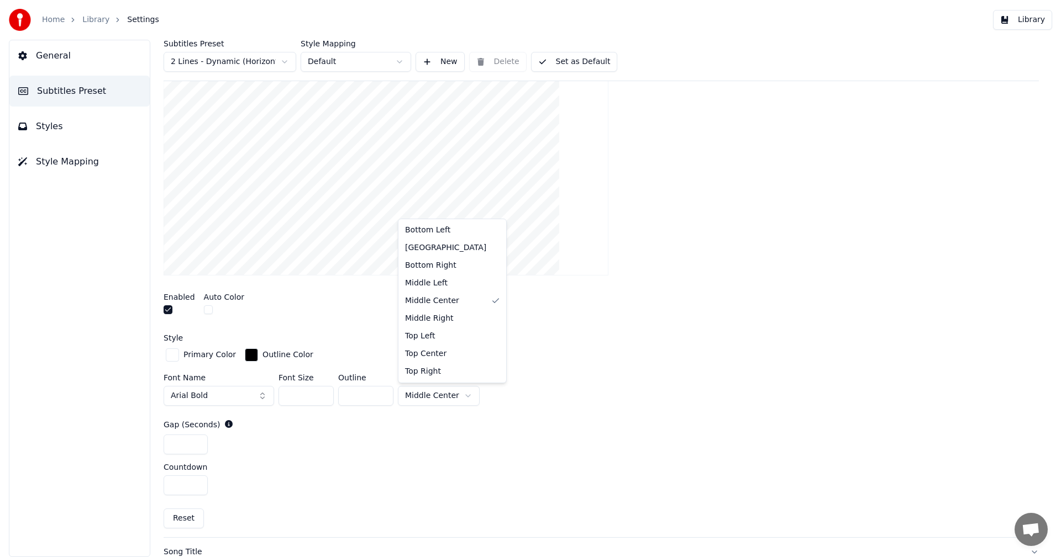
click at [443, 398] on html "Home Library Settings Library General Subtitles Preset Styles Style Mapping Sub…" at bounding box center [530, 278] width 1061 height 557
click at [1030, 21] on button "Library" at bounding box center [1022, 20] width 59 height 20
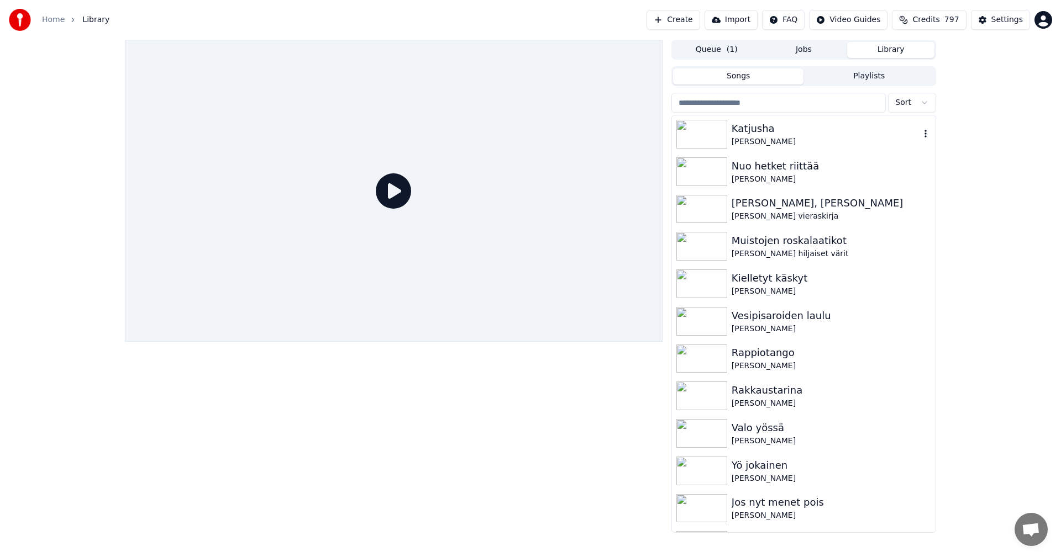
click at [762, 137] on div "[PERSON_NAME]" at bounding box center [826, 141] width 188 height 11
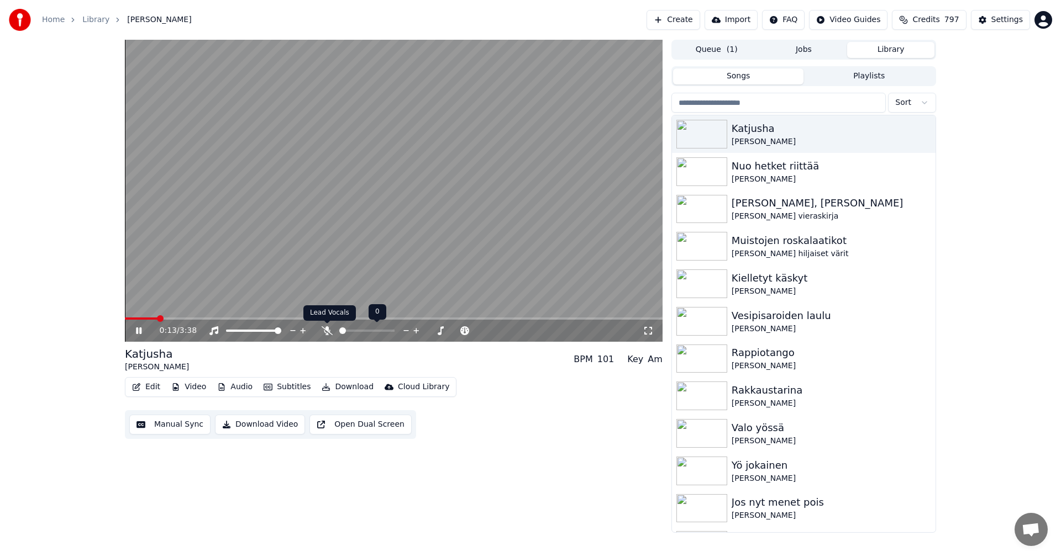
click at [328, 332] on icon at bounding box center [327, 331] width 11 height 9
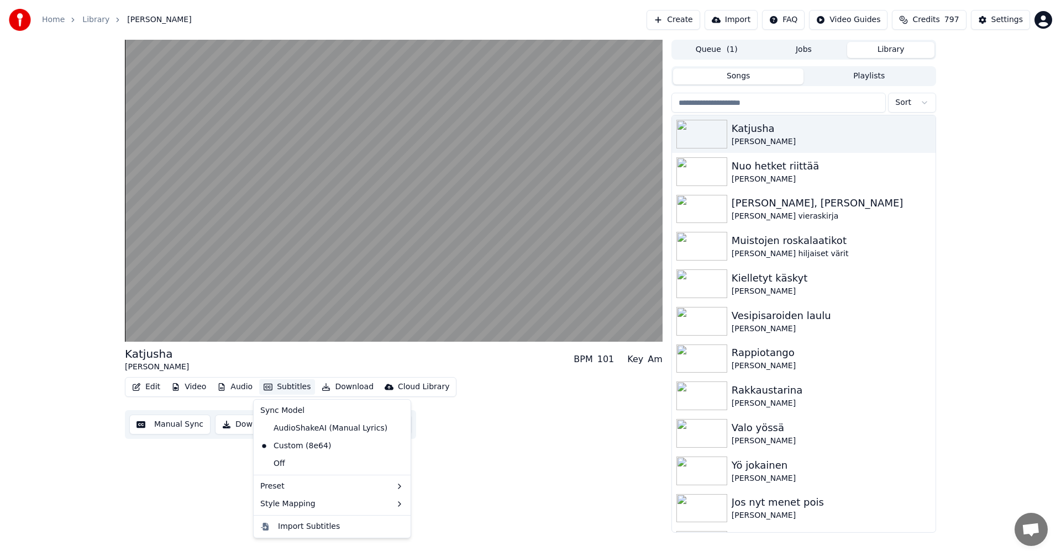
click at [287, 388] on button "Subtitles" at bounding box center [287, 387] width 56 height 15
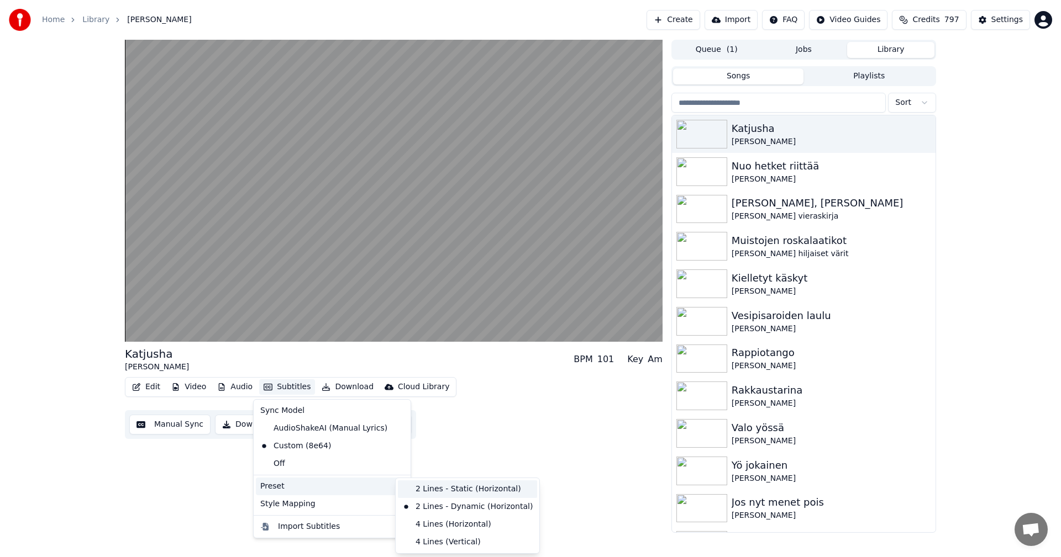
click at [459, 491] on div "2 Lines - Static (Horizontal)" at bounding box center [467, 490] width 139 height 18
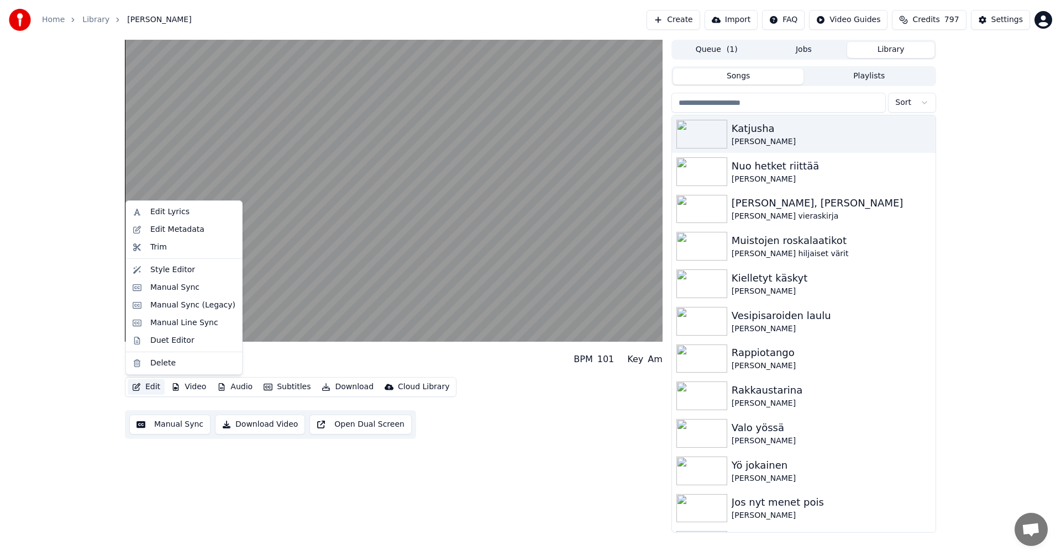
click at [148, 390] on button "Edit" at bounding box center [146, 387] width 37 height 15
click at [82, 430] on div "[PERSON_NAME] BPM 101 Key Am Edit Video Audio Subtitles Download Cloud Library …" at bounding box center [530, 286] width 1061 height 493
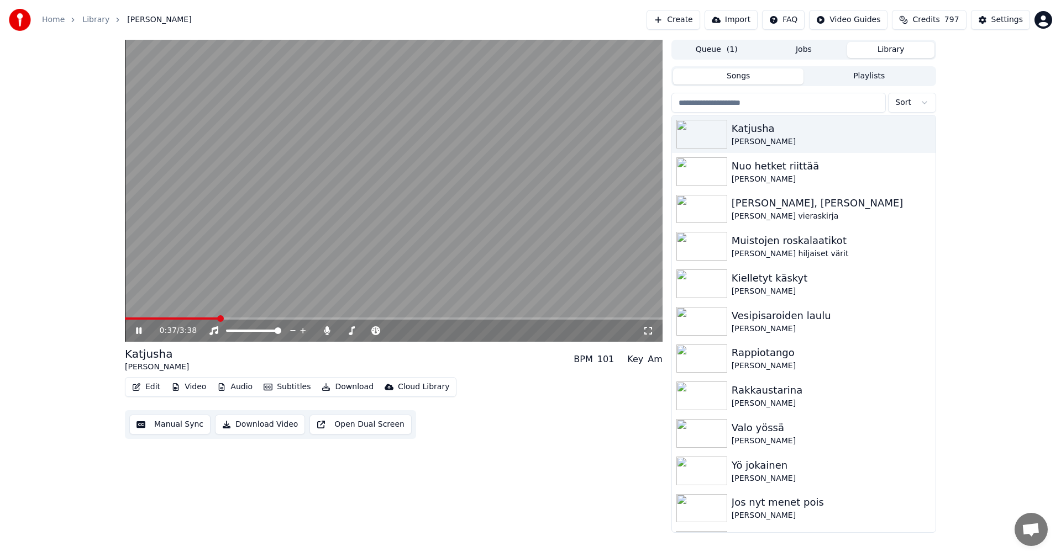
click at [140, 330] on icon at bounding box center [139, 331] width 6 height 7
click at [1016, 21] on div "Settings" at bounding box center [1006, 19] width 31 height 11
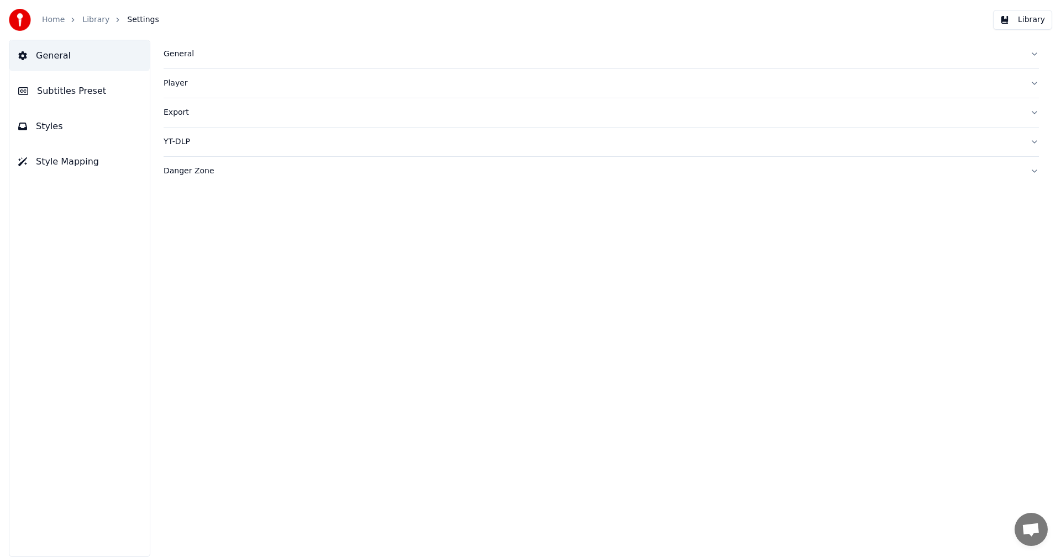
click at [103, 97] on button "Subtitles Preset" at bounding box center [79, 91] width 140 height 31
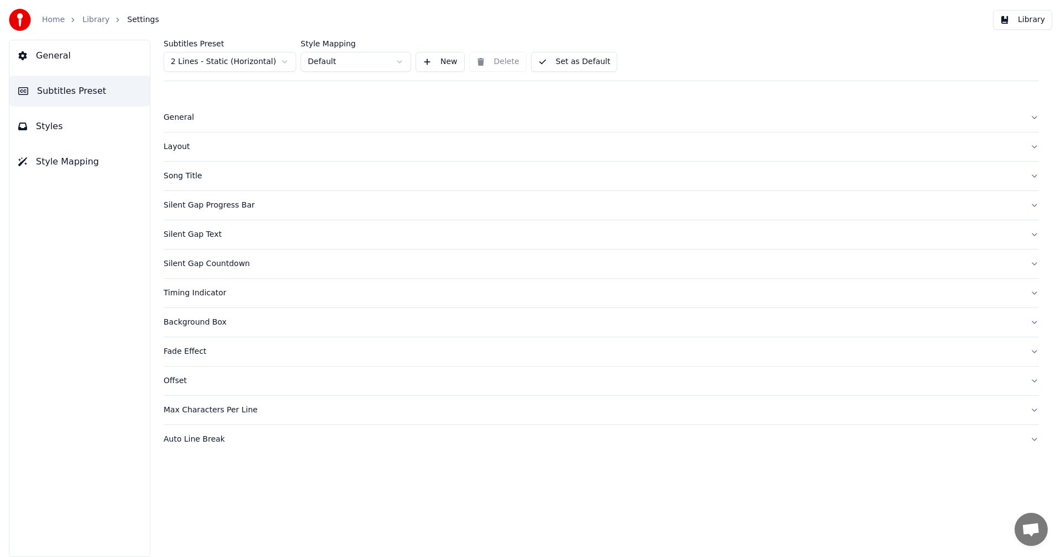
drag, startPoint x: 178, startPoint y: 149, endPoint x: 199, endPoint y: 156, distance: 21.9
click at [178, 149] on div "Layout" at bounding box center [593, 146] width 858 height 11
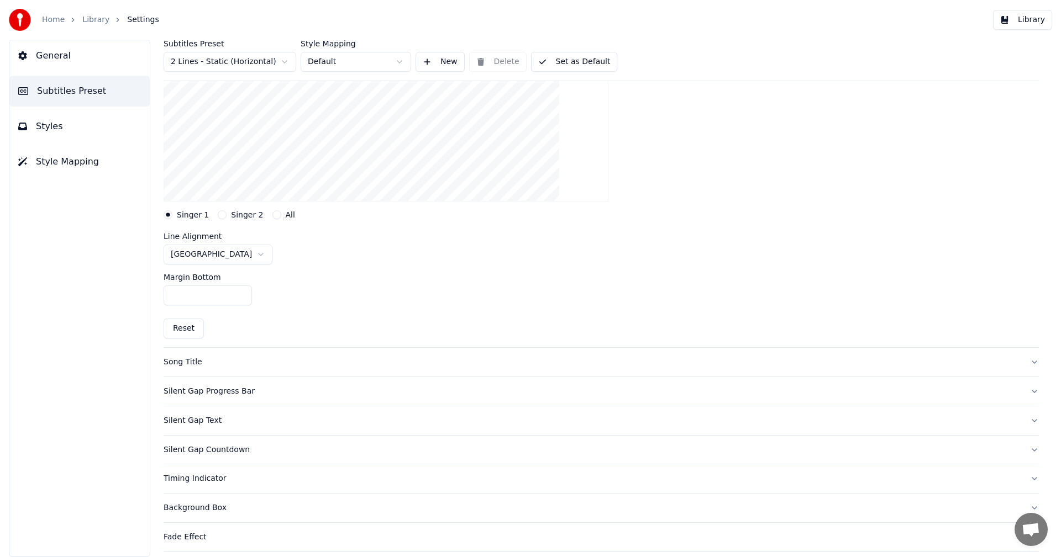
scroll to position [188, 0]
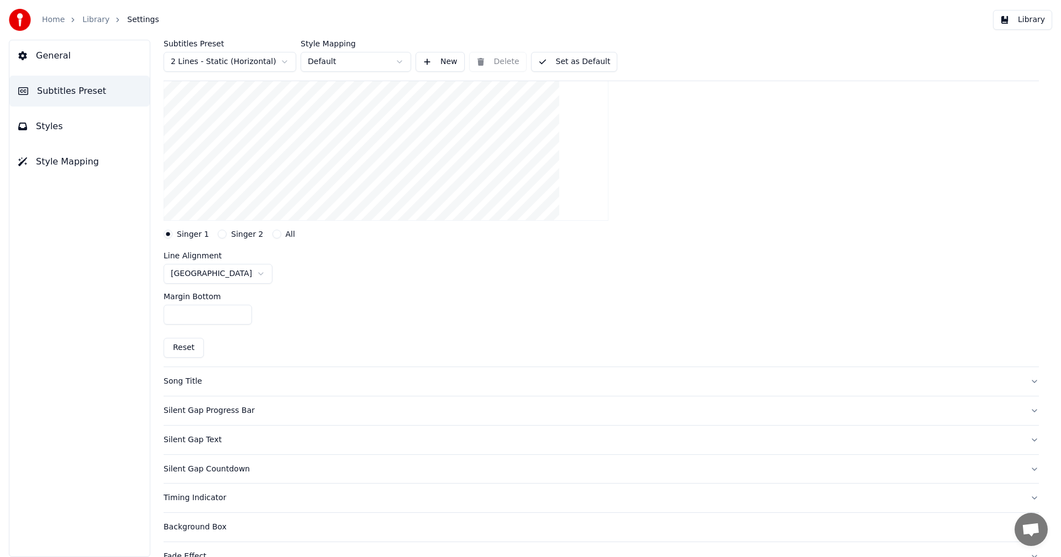
click at [40, 121] on span "Styles" at bounding box center [49, 126] width 27 height 13
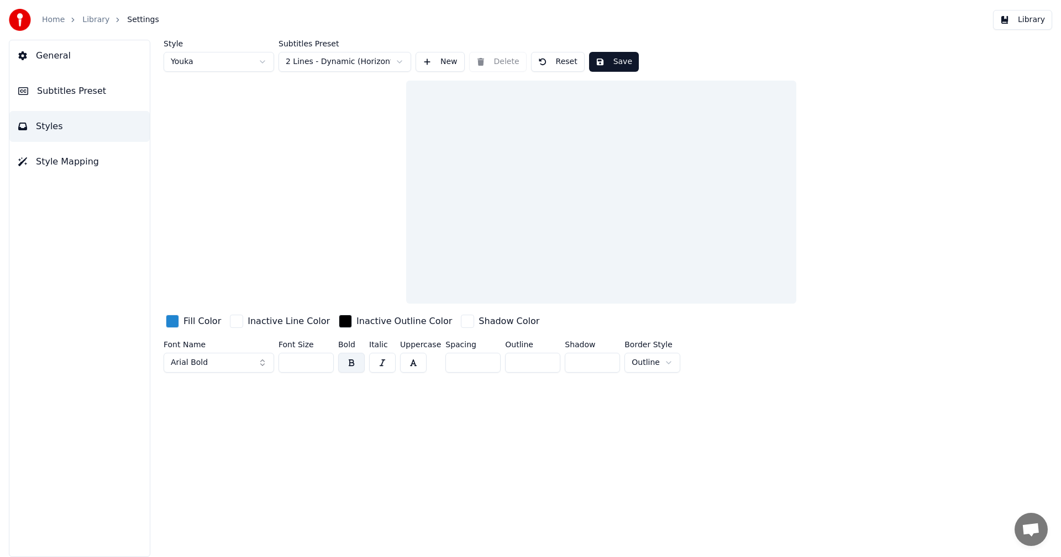
scroll to position [0, 0]
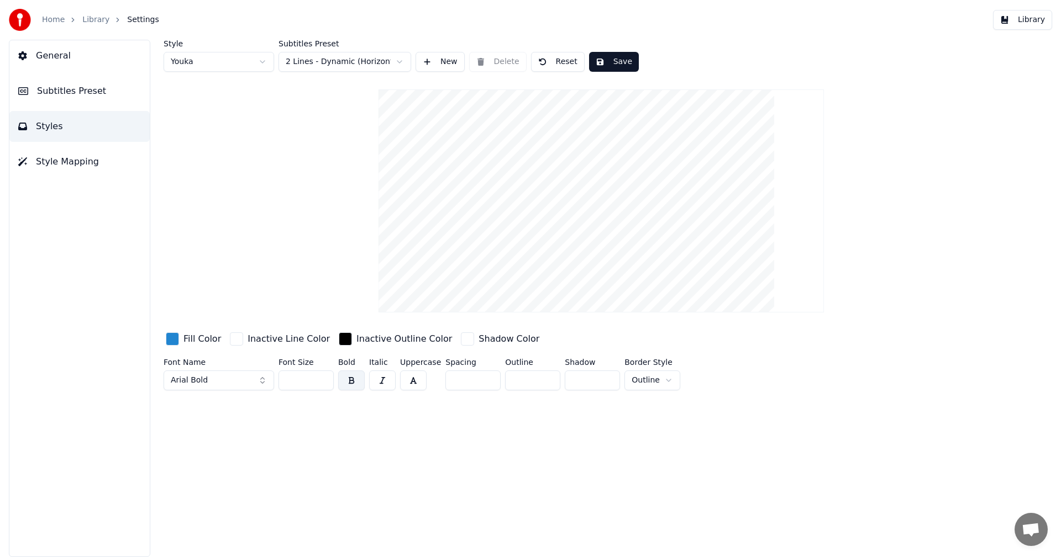
click at [519, 380] on input "*" at bounding box center [532, 381] width 55 height 20
type input "***"
click at [720, 367] on div "Font Name Arial Bold Font Size ** Bold Italic Uppercase Spacing * Outline *** S…" at bounding box center [535, 377] width 743 height 36
click at [621, 67] on button "Save" at bounding box center [614, 62] width 50 height 20
click at [1029, 16] on button "Library" at bounding box center [1022, 20] width 59 height 20
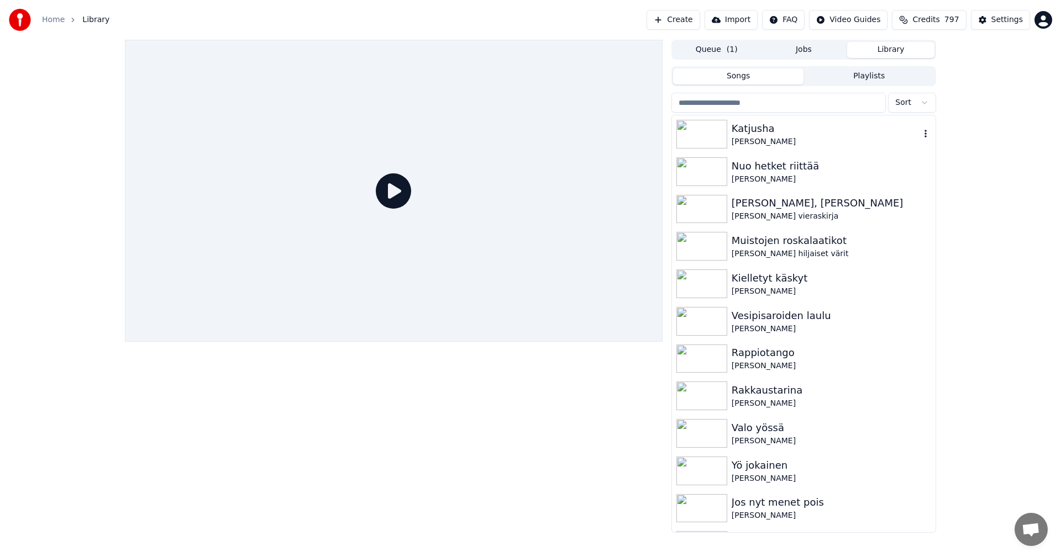
click at [745, 127] on div "Katjusha" at bounding box center [826, 128] width 188 height 15
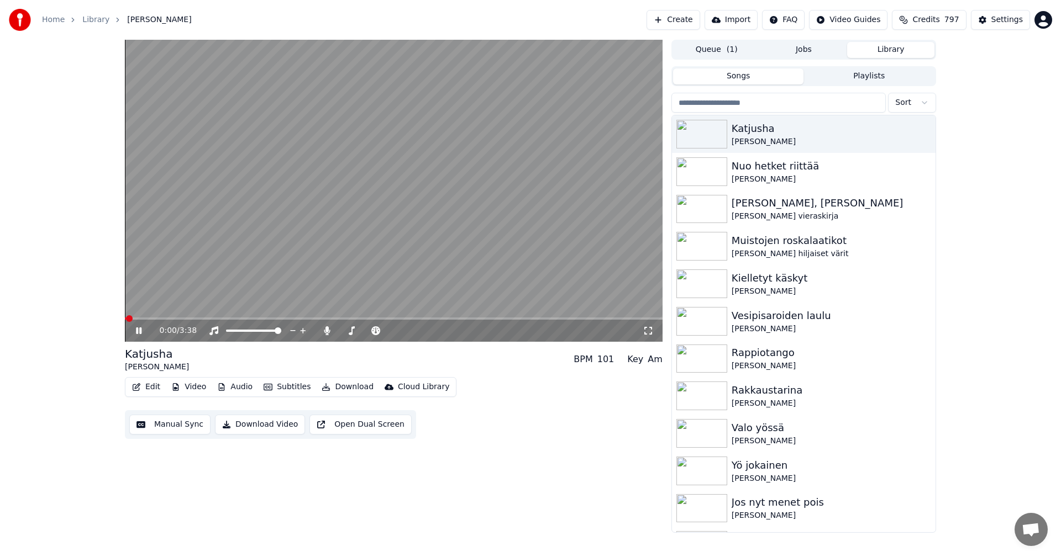
click at [154, 320] on span at bounding box center [394, 319] width 538 height 2
click at [136, 332] on icon at bounding box center [139, 331] width 6 height 7
click at [1007, 17] on div "Settings" at bounding box center [1006, 19] width 31 height 11
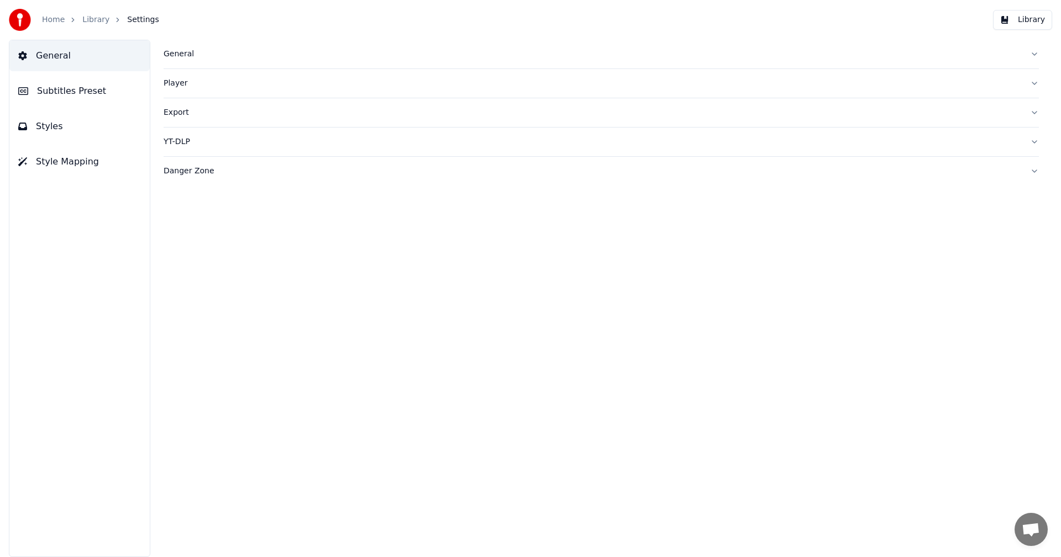
click at [46, 133] on span "Styles" at bounding box center [49, 126] width 27 height 13
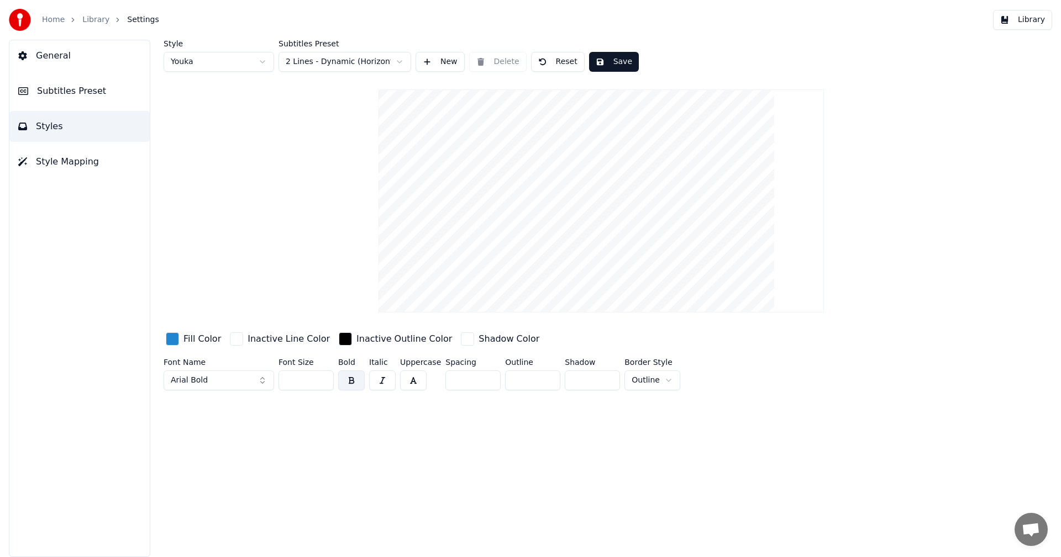
click at [566, 64] on button "Reset" at bounding box center [558, 62] width 54 height 20
type input "**"
type input "*"
click at [662, 380] on html "Home Library Settings Library General Subtitles Preset Styles Style Mapping Sty…" at bounding box center [530, 278] width 1061 height 557
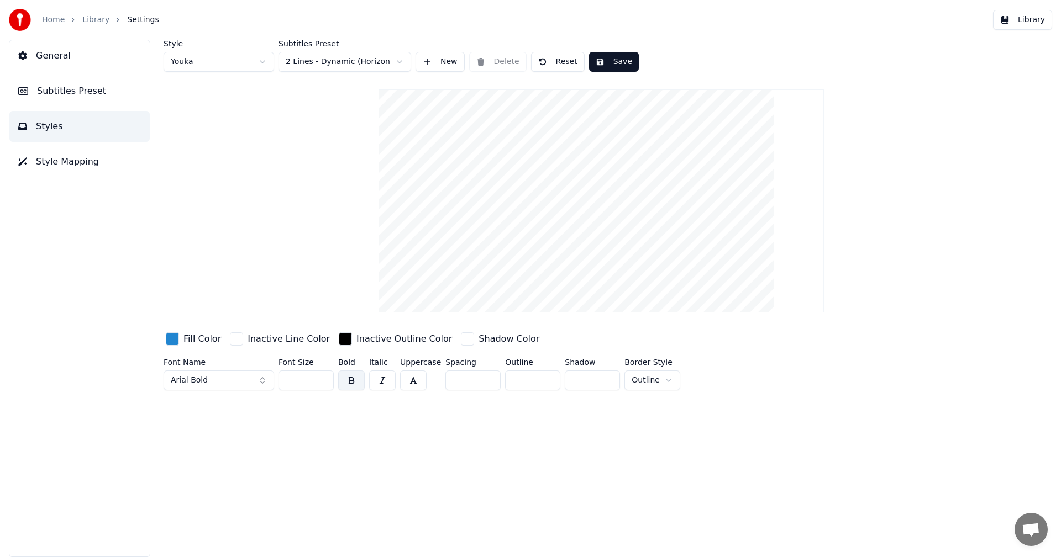
click at [78, 93] on span "Subtitles Preset" at bounding box center [71, 91] width 69 height 13
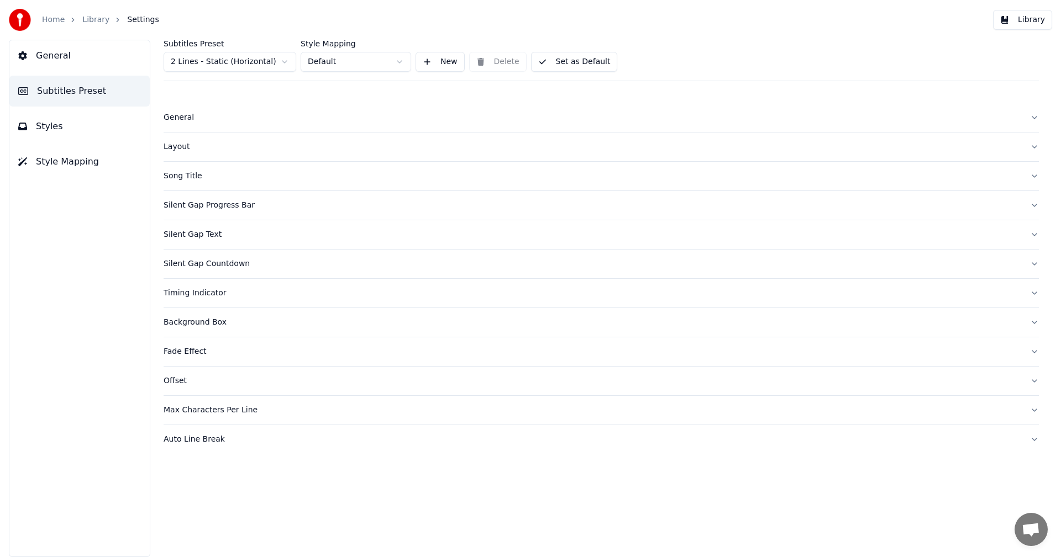
click at [175, 148] on div "Layout" at bounding box center [593, 146] width 858 height 11
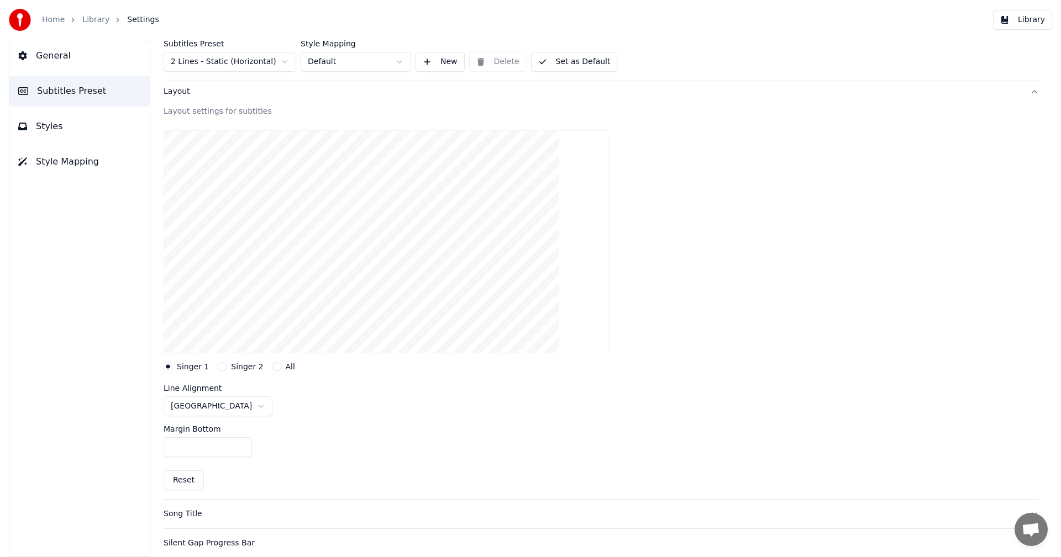
scroll to position [111, 0]
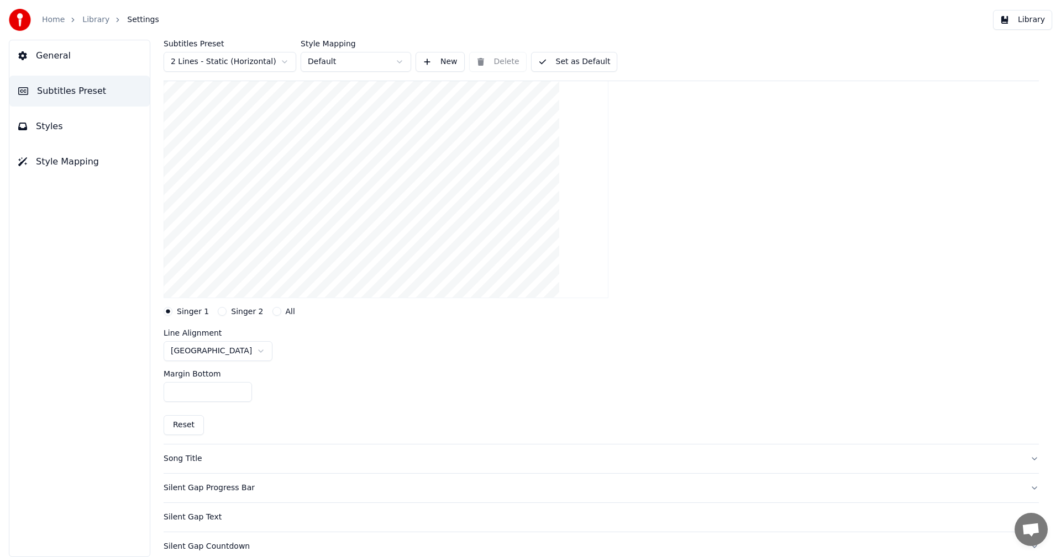
click at [1034, 22] on button "Library" at bounding box center [1022, 20] width 59 height 20
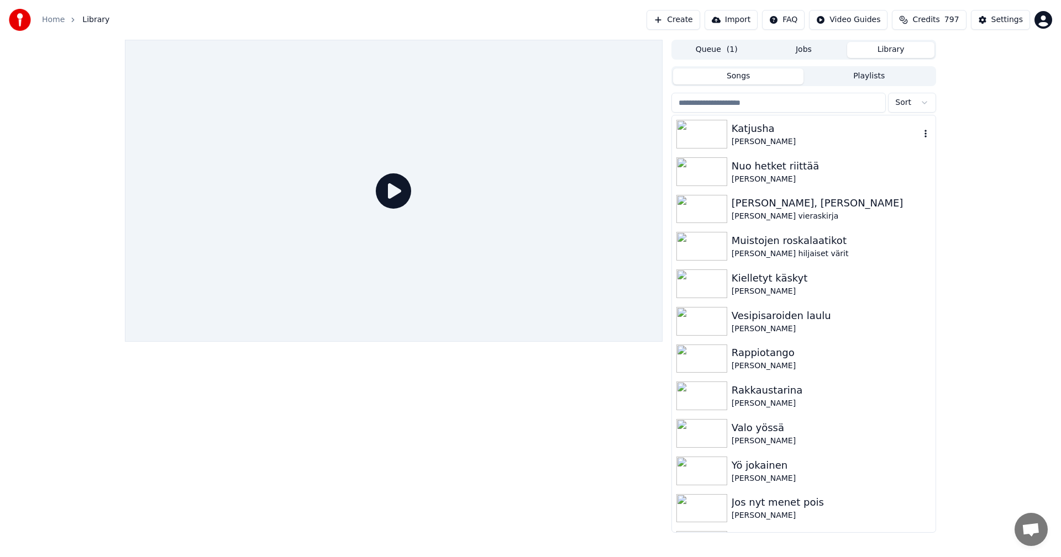
click at [761, 143] on div "[PERSON_NAME]" at bounding box center [826, 141] width 188 height 11
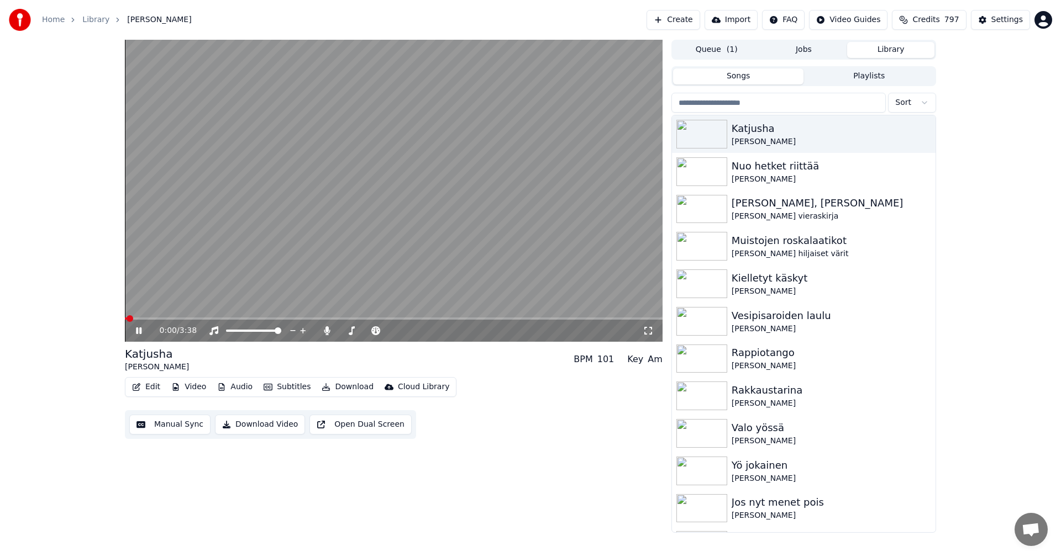
click at [304, 387] on button "Subtitles" at bounding box center [287, 387] width 56 height 15
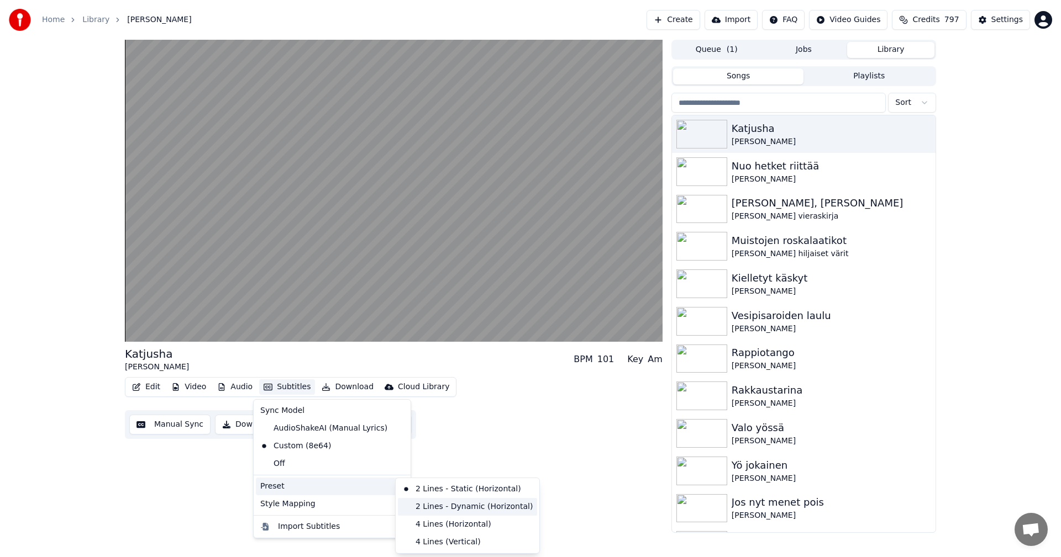
click at [433, 509] on div "2 Lines - Dynamic (Horizontal)" at bounding box center [467, 507] width 139 height 18
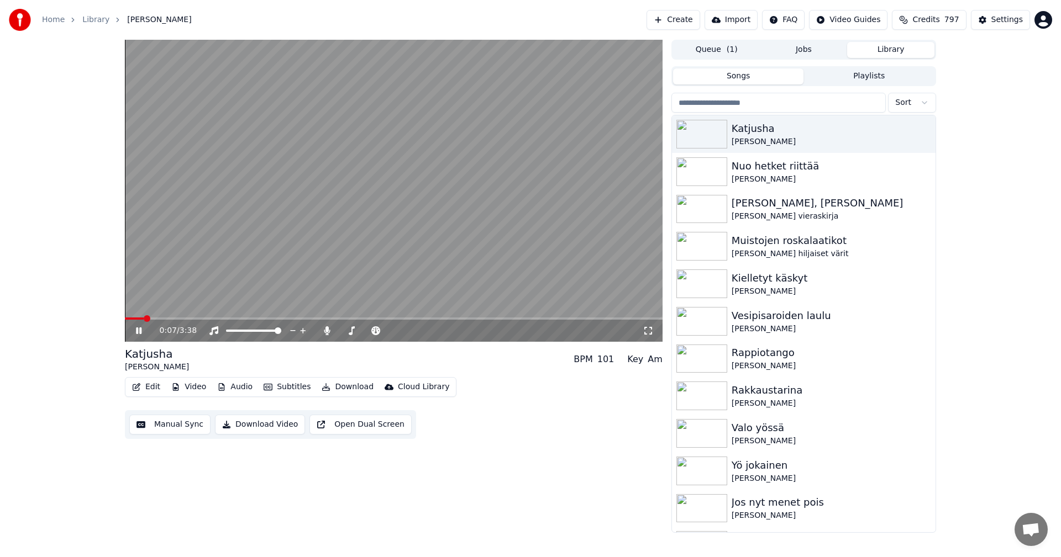
click at [130, 319] on span at bounding box center [134, 319] width 19 height 2
click at [125, 322] on span at bounding box center [128, 318] width 7 height 7
click at [139, 329] on icon at bounding box center [147, 331] width 26 height 9
click at [1006, 23] on div "Settings" at bounding box center [1006, 19] width 31 height 11
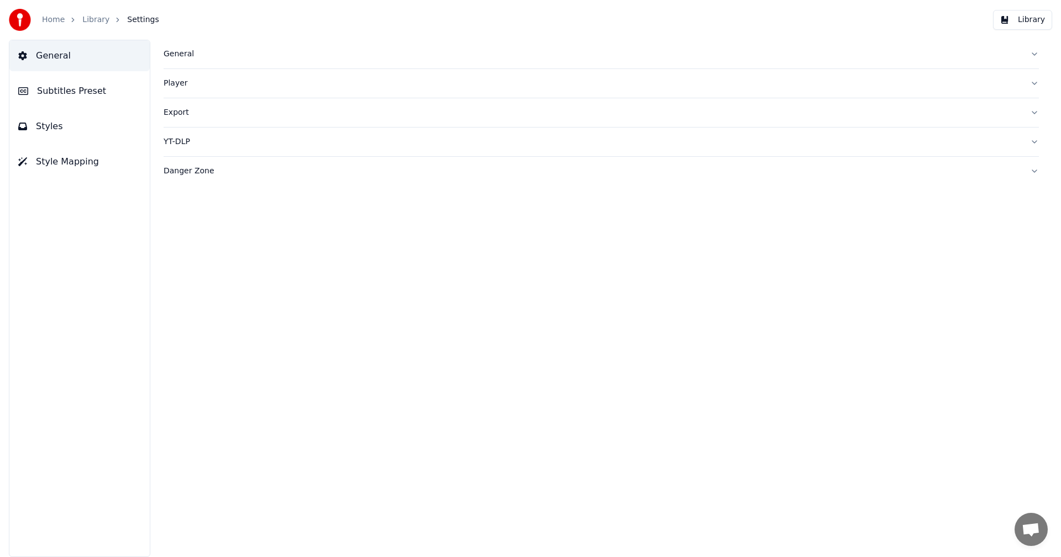
click at [76, 93] on span "Subtitles Preset" at bounding box center [71, 91] width 69 height 13
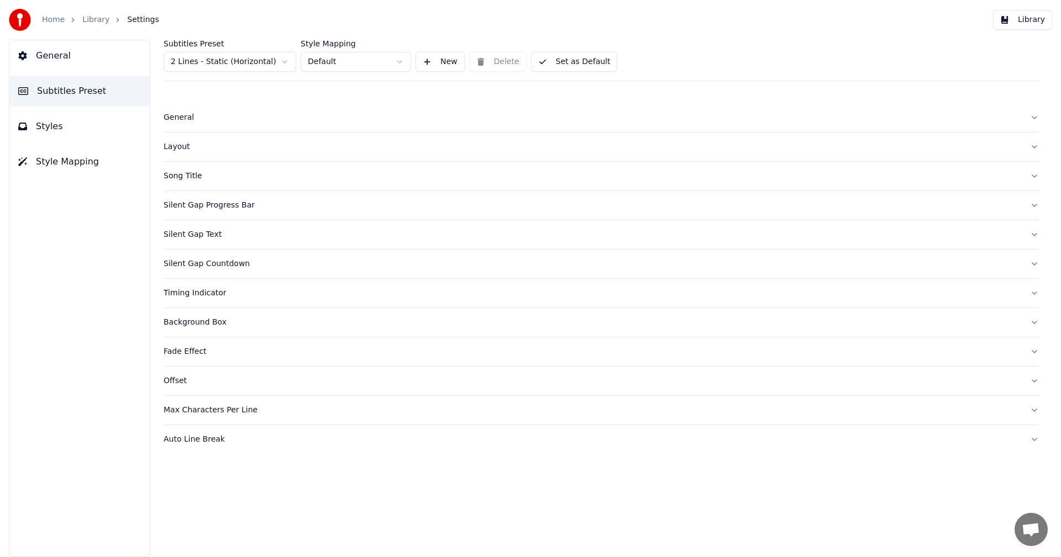
click at [241, 268] on div "Silent Gap Countdown" at bounding box center [593, 264] width 858 height 11
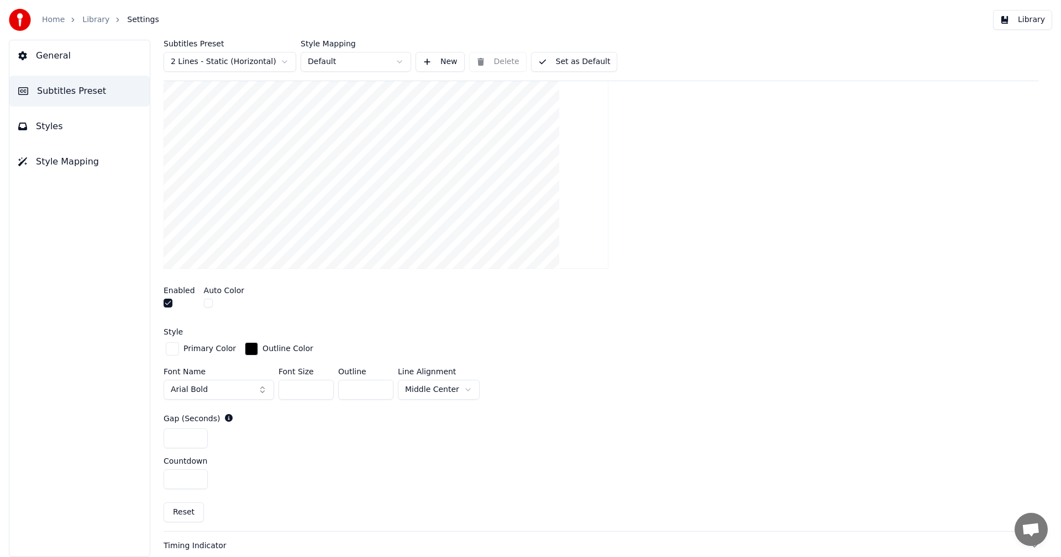
scroll to position [276, 0]
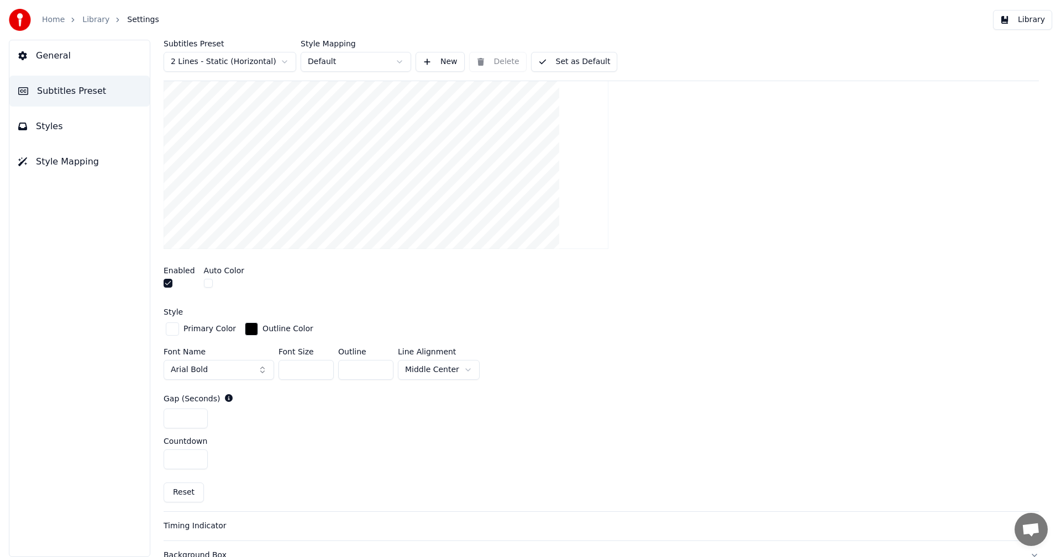
click at [382, 370] on input "**" at bounding box center [365, 370] width 55 height 20
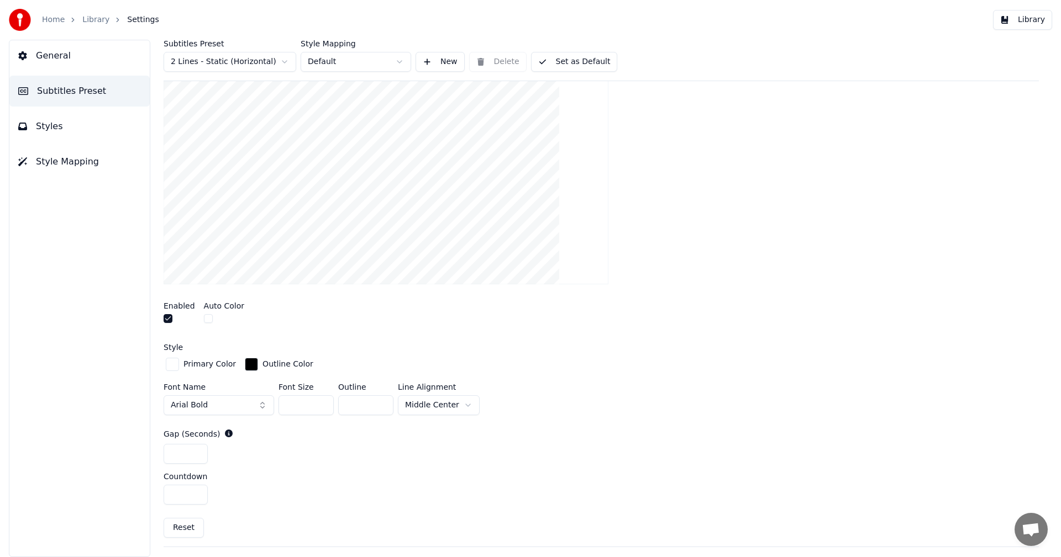
scroll to position [221, 0]
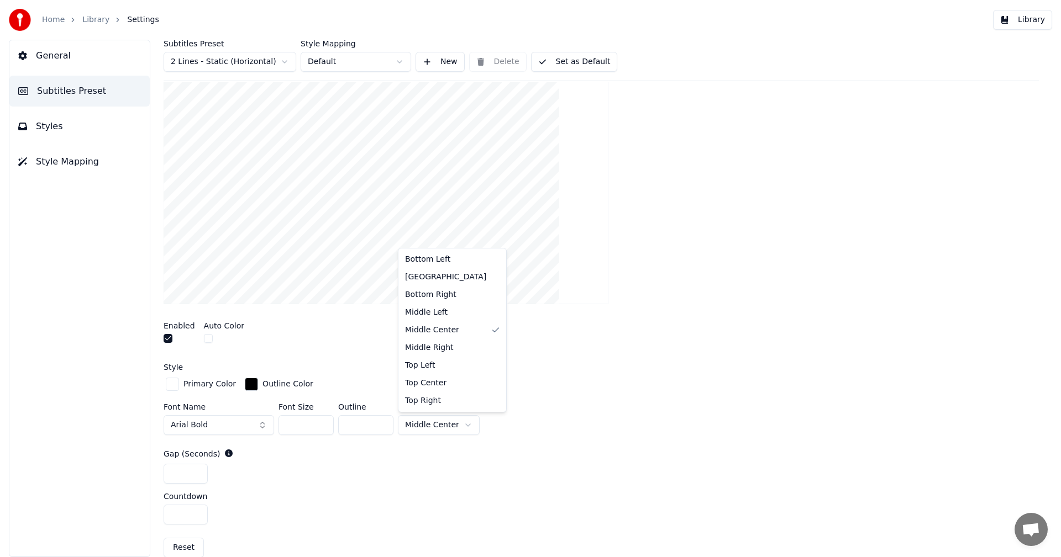
click at [466, 425] on html "Home Library Settings Library General Subtitles Preset Styles Style Mapping Sub…" at bounding box center [530, 278] width 1061 height 557
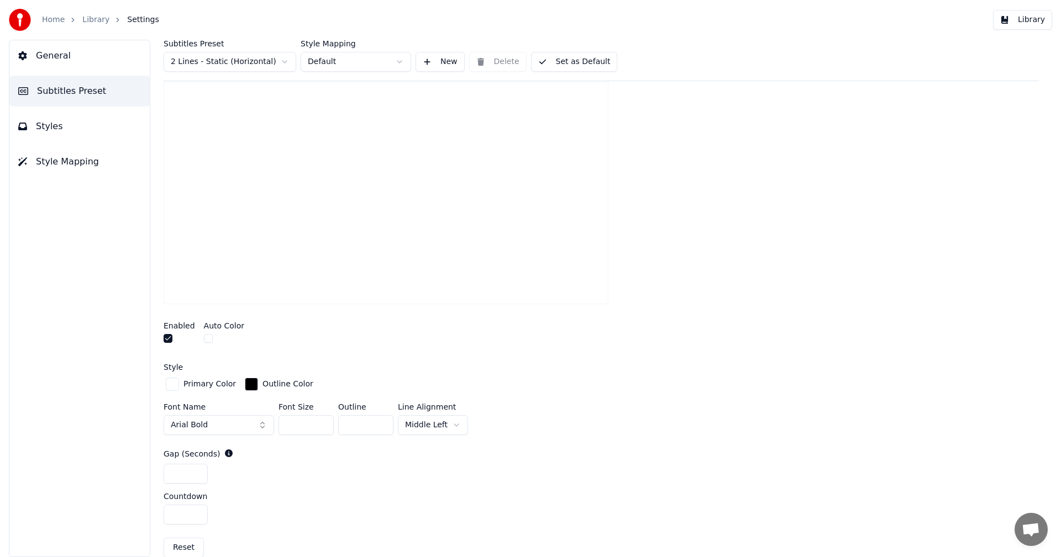
click at [381, 423] on input "***" at bounding box center [365, 425] width 55 height 20
click at [383, 427] on input "**" at bounding box center [365, 425] width 55 height 20
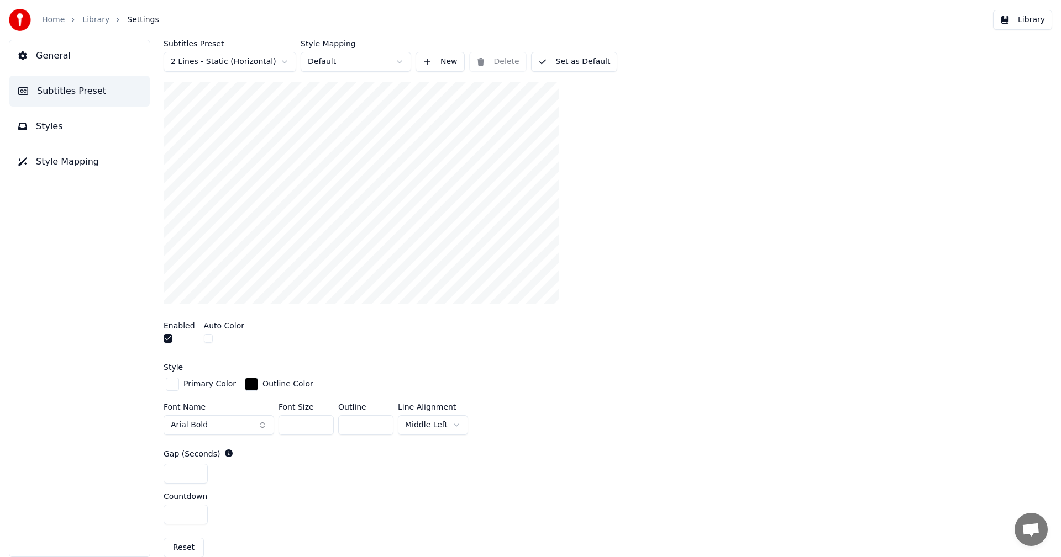
click at [383, 427] on input "**" at bounding box center [365, 425] width 55 height 20
type input "***"
click at [383, 427] on input "***" at bounding box center [365, 425] width 55 height 20
click at [1014, 23] on button "Library" at bounding box center [1022, 20] width 59 height 20
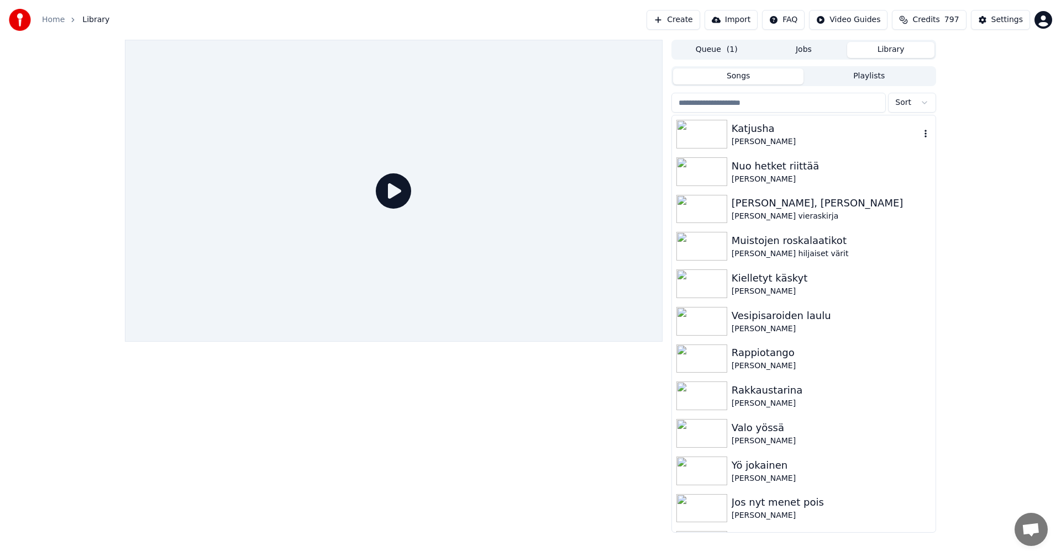
click at [757, 133] on div "Katjusha" at bounding box center [826, 128] width 188 height 15
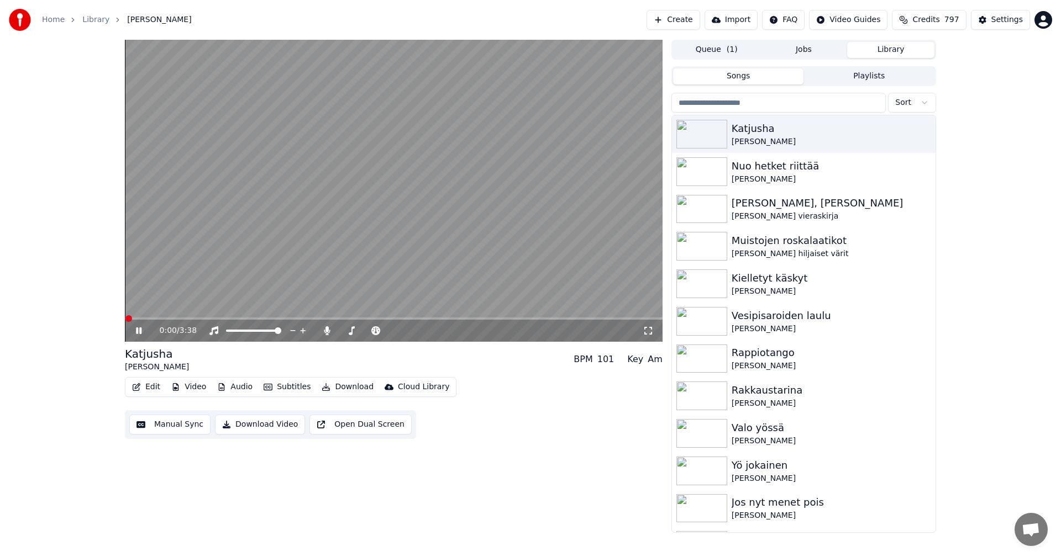
click at [134, 319] on span at bounding box center [394, 319] width 538 height 2
click at [139, 332] on icon at bounding box center [147, 331] width 26 height 9
click at [1013, 18] on div "Settings" at bounding box center [1006, 19] width 31 height 11
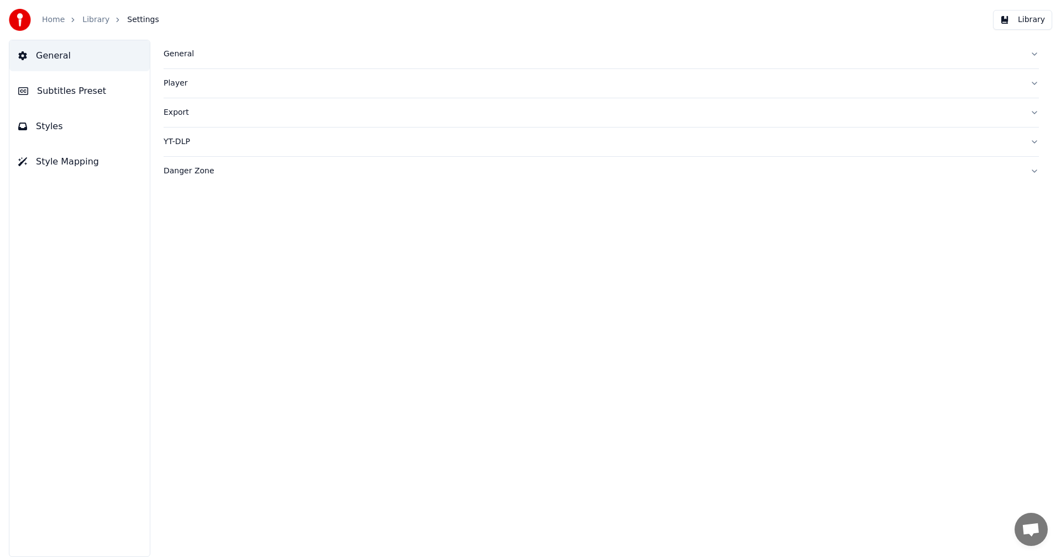
click at [91, 91] on span "Subtitles Preset" at bounding box center [71, 91] width 69 height 13
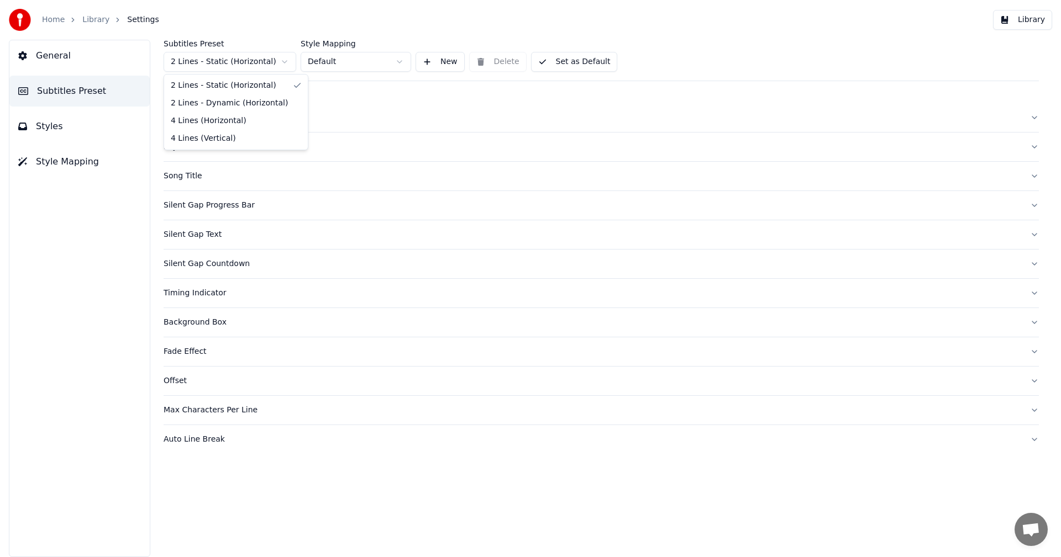
click at [236, 62] on html "Home Library Settings Library General Subtitles Preset Styles Style Mapping Sub…" at bounding box center [530, 278] width 1061 height 557
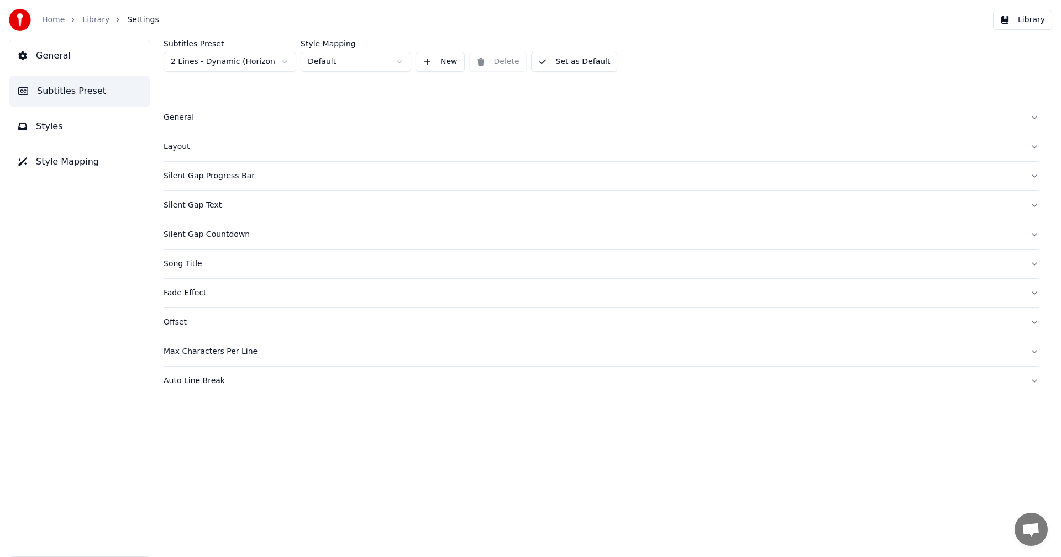
click at [213, 240] on div "Silent Gap Countdown" at bounding box center [593, 234] width 858 height 11
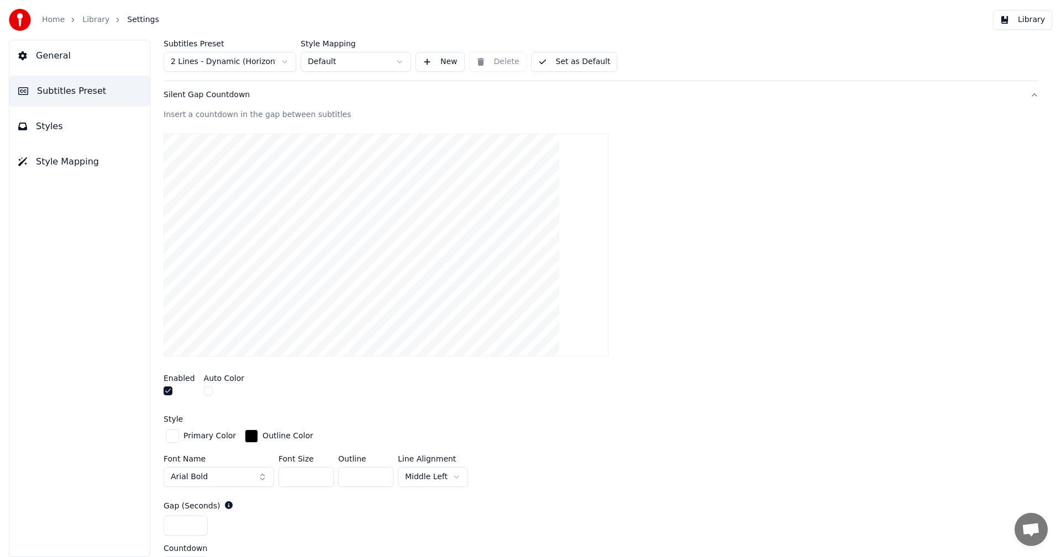
scroll to position [166, 0]
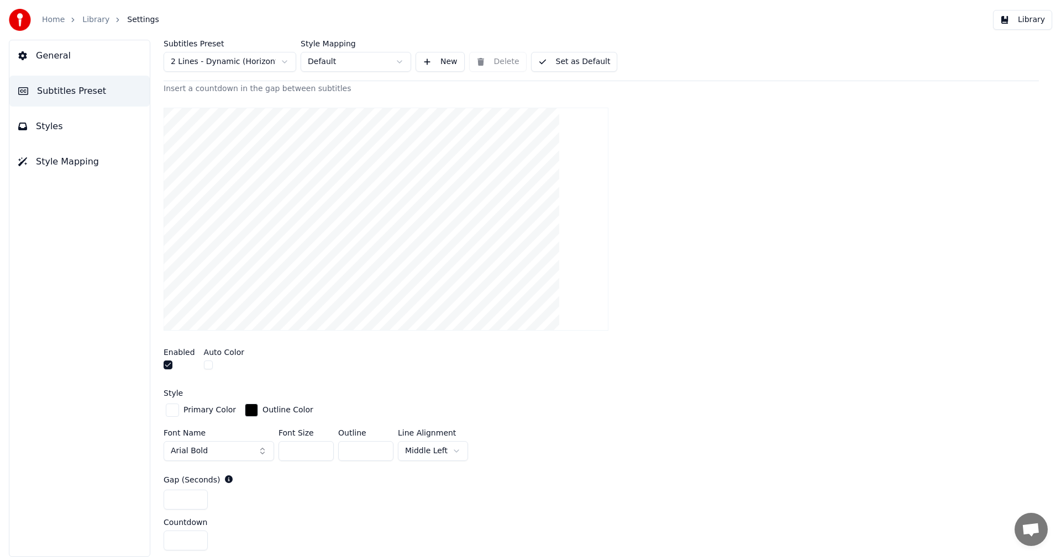
click at [381, 448] on input "**" at bounding box center [365, 451] width 55 height 20
type input "***"
click at [381, 448] on input "***" at bounding box center [365, 451] width 55 height 20
click at [1017, 17] on button "Library" at bounding box center [1022, 20] width 59 height 20
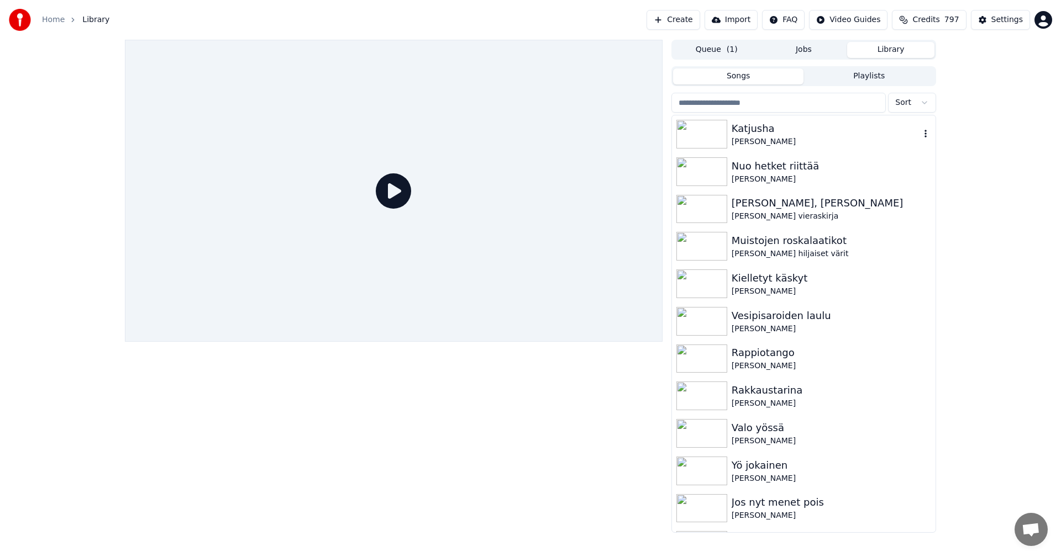
click at [756, 144] on div "[PERSON_NAME]" at bounding box center [826, 141] width 188 height 11
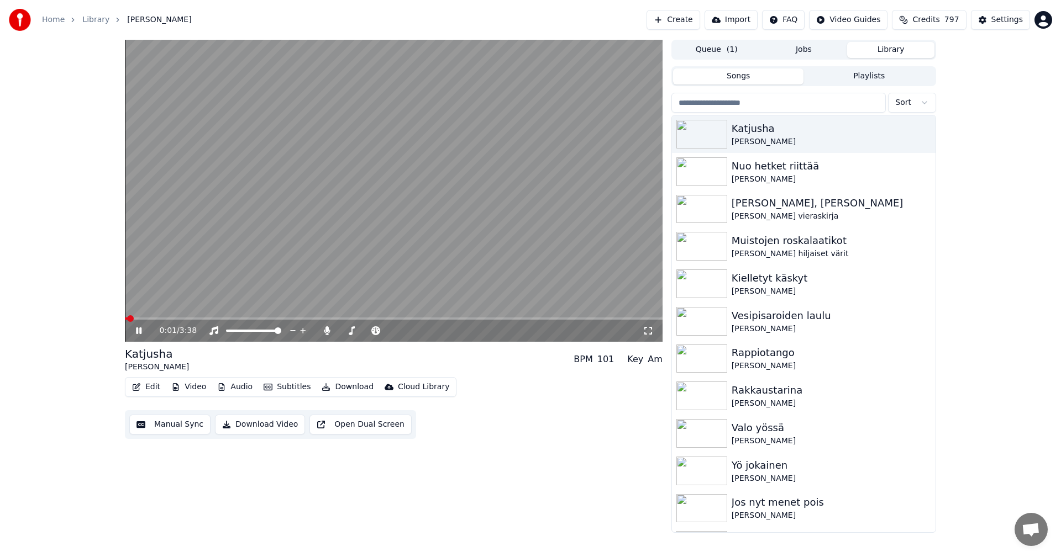
click at [342, 383] on button "Download" at bounding box center [347, 387] width 61 height 15
click at [299, 386] on button "Subtitles" at bounding box center [287, 387] width 56 height 15
click at [299, 390] on button "Subtitles" at bounding box center [287, 387] width 56 height 15
click at [127, 319] on span at bounding box center [126, 319] width 2 height 2
click at [141, 325] on div "0:06 / 3:38" at bounding box center [393, 330] width 529 height 11
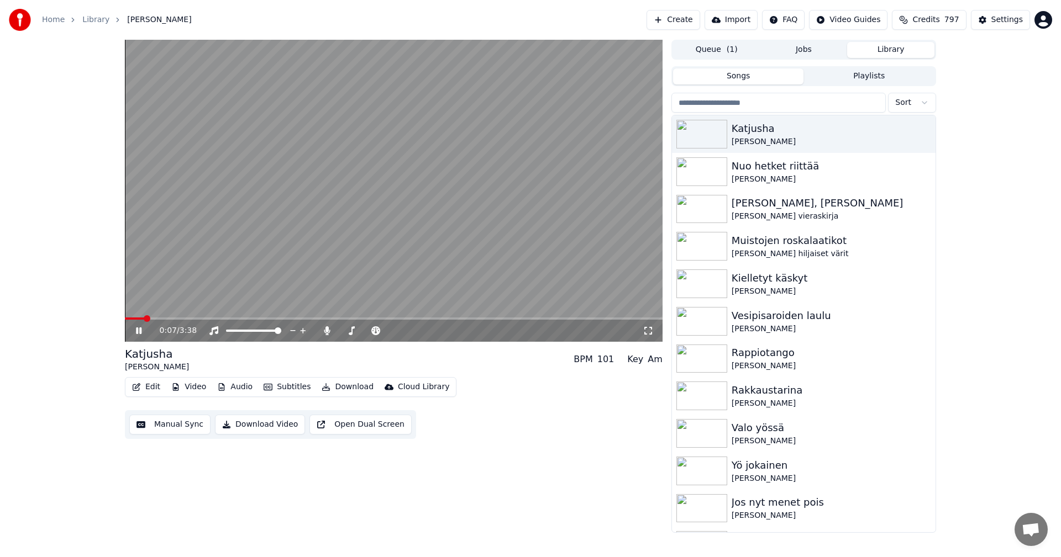
click at [138, 332] on icon at bounding box center [139, 331] width 6 height 7
click at [1021, 25] on div "Settings" at bounding box center [1006, 19] width 31 height 11
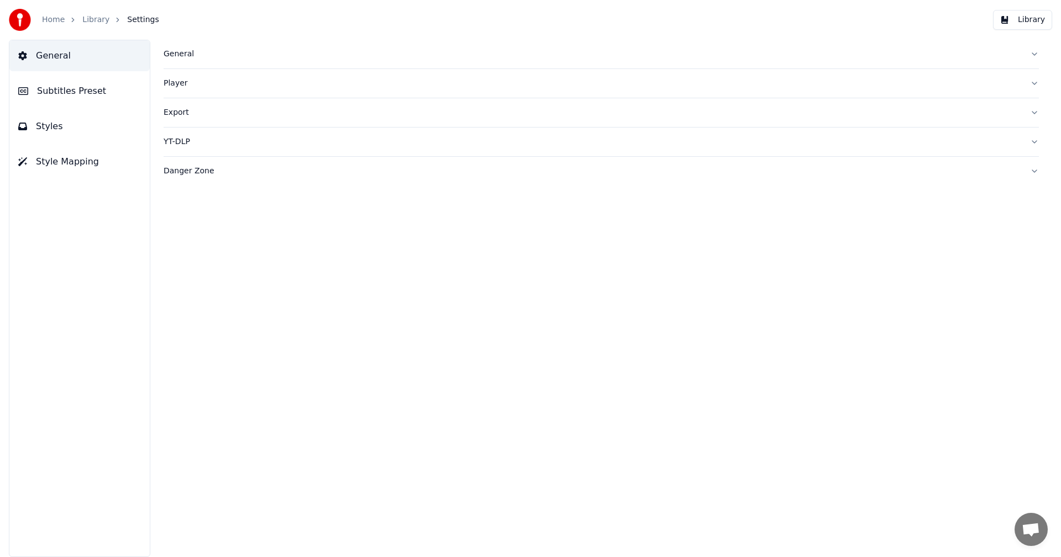
click at [99, 93] on button "Subtitles Preset" at bounding box center [79, 91] width 140 height 31
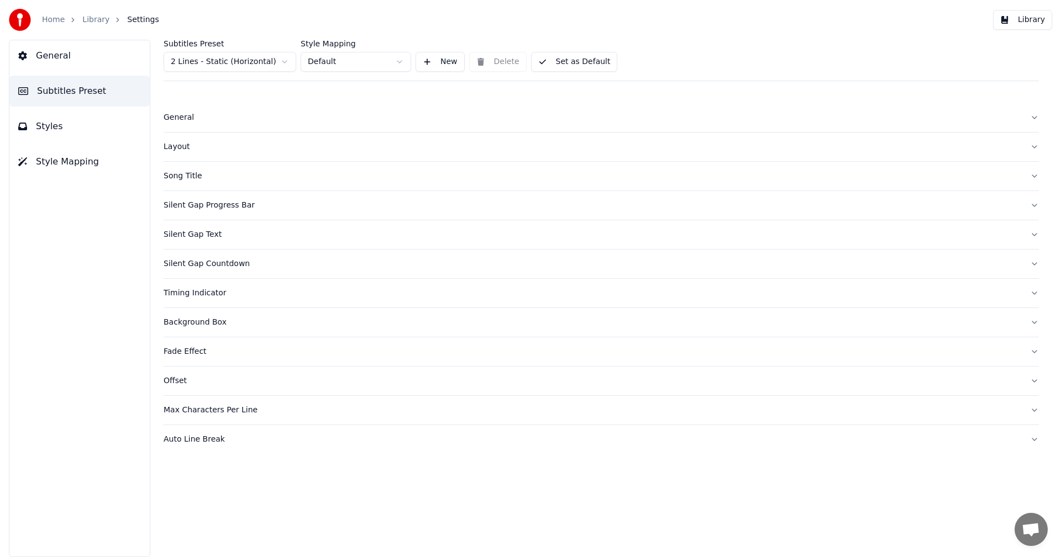
click at [225, 261] on div "Silent Gap Countdown" at bounding box center [593, 264] width 858 height 11
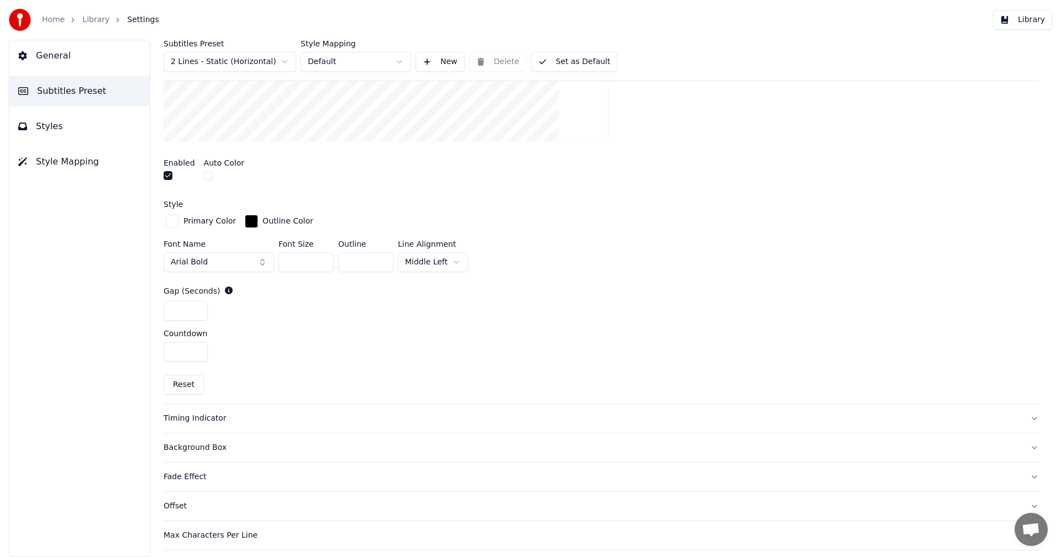
scroll to position [387, 0]
drag, startPoint x: 178, startPoint y: 381, endPoint x: 191, endPoint y: 369, distance: 17.2
click at [178, 380] on button "Reset" at bounding box center [184, 382] width 40 height 20
type input "*"
type input "***"
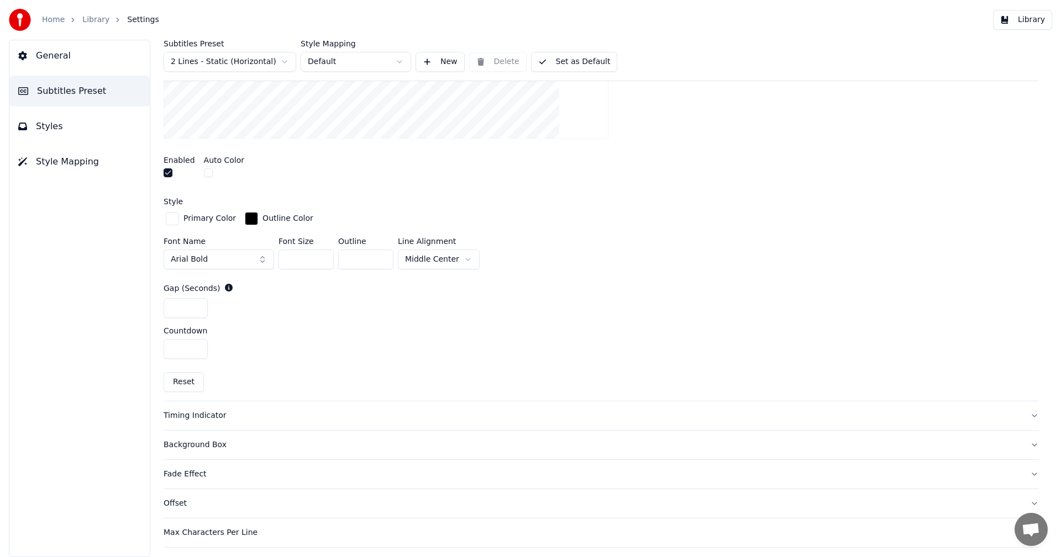
click at [324, 254] on input "***" at bounding box center [305, 260] width 55 height 20
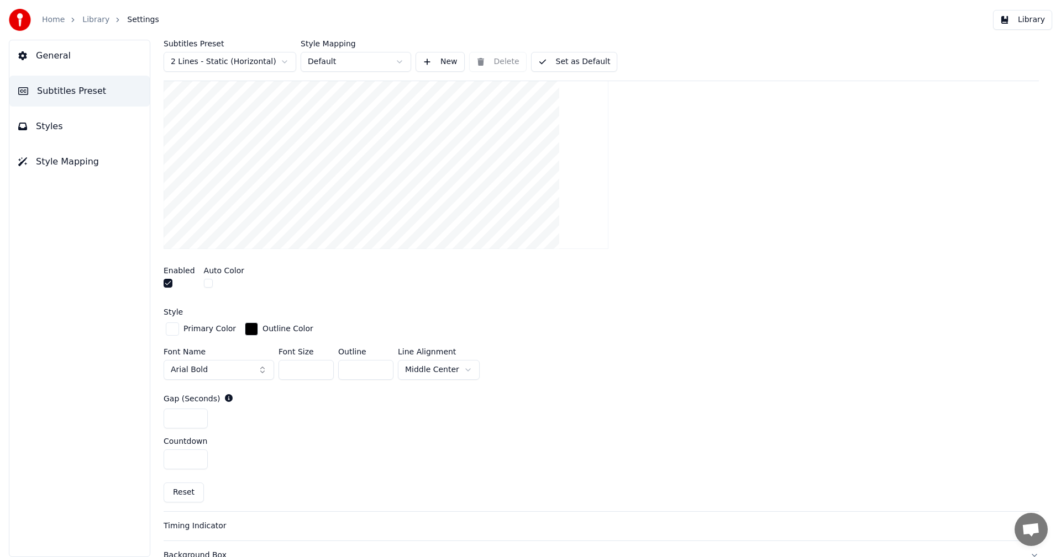
scroll to position [221, 0]
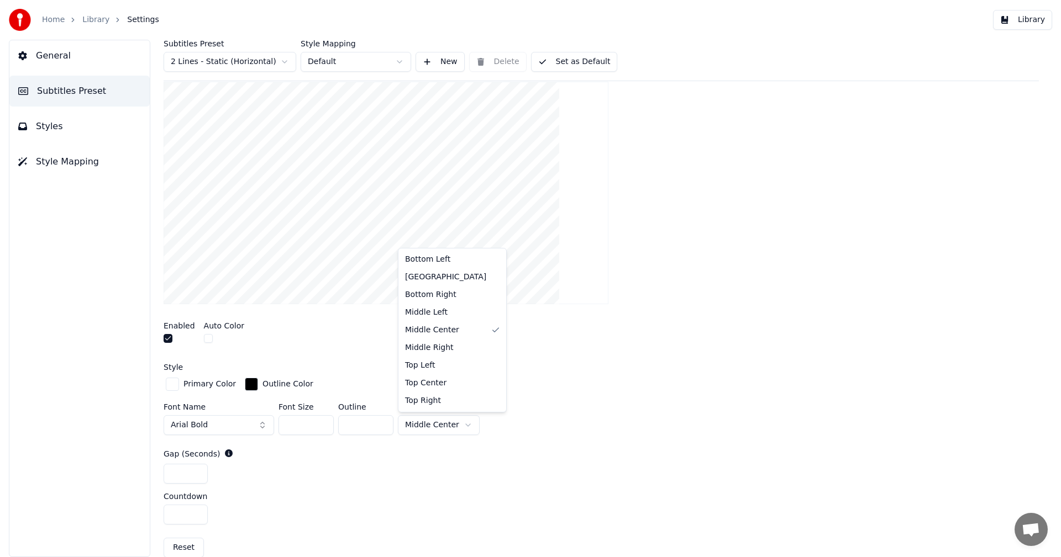
click at [462, 424] on html "Home Library Settings Library General Subtitles Preset Styles Style Mapping Sub…" at bounding box center [530, 278] width 1061 height 557
click at [810, 270] on div at bounding box center [601, 193] width 875 height 241
click at [1037, 23] on button "Library" at bounding box center [1022, 20] width 59 height 20
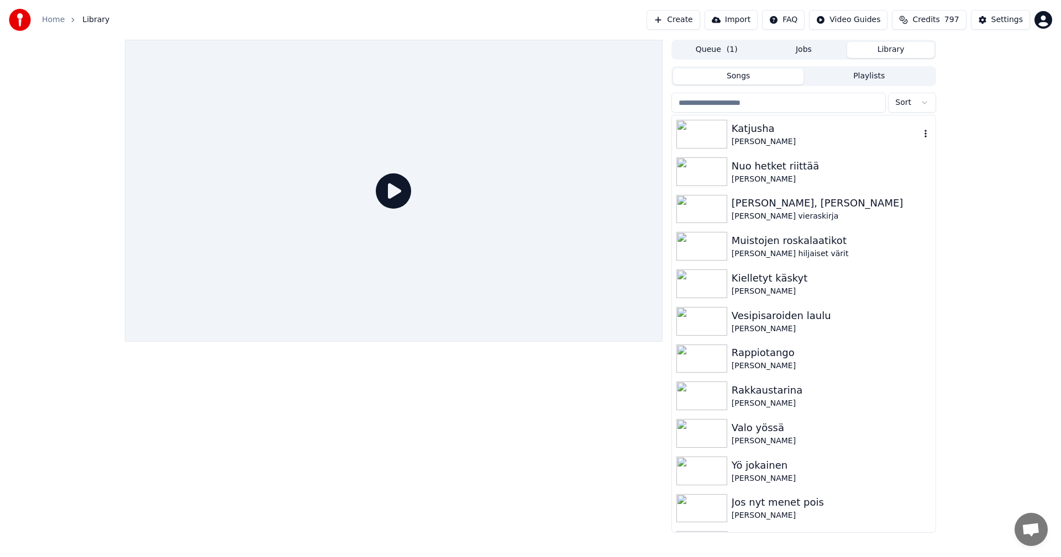
click at [706, 136] on img at bounding box center [701, 134] width 51 height 29
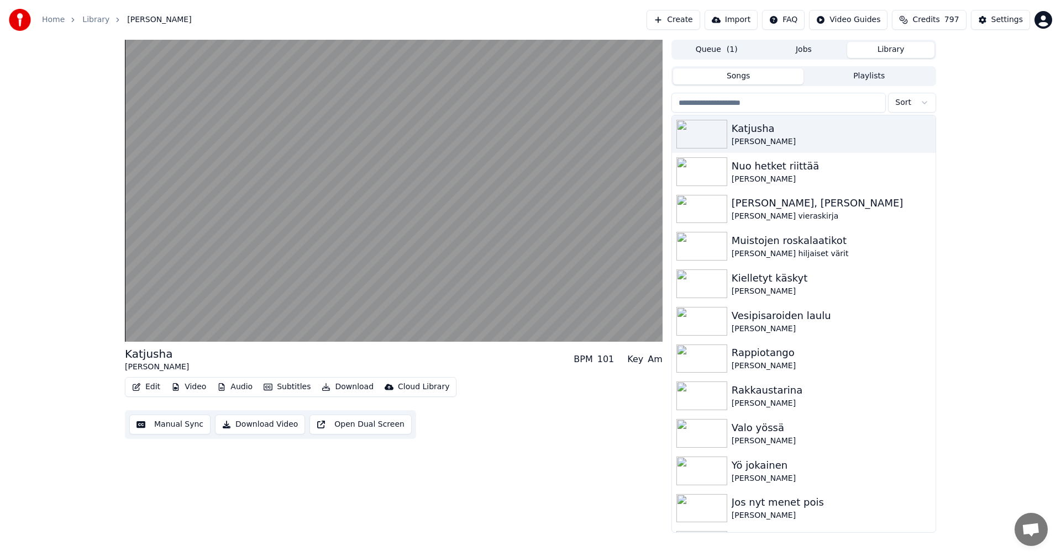
click at [153, 384] on button "Edit" at bounding box center [146, 387] width 37 height 15
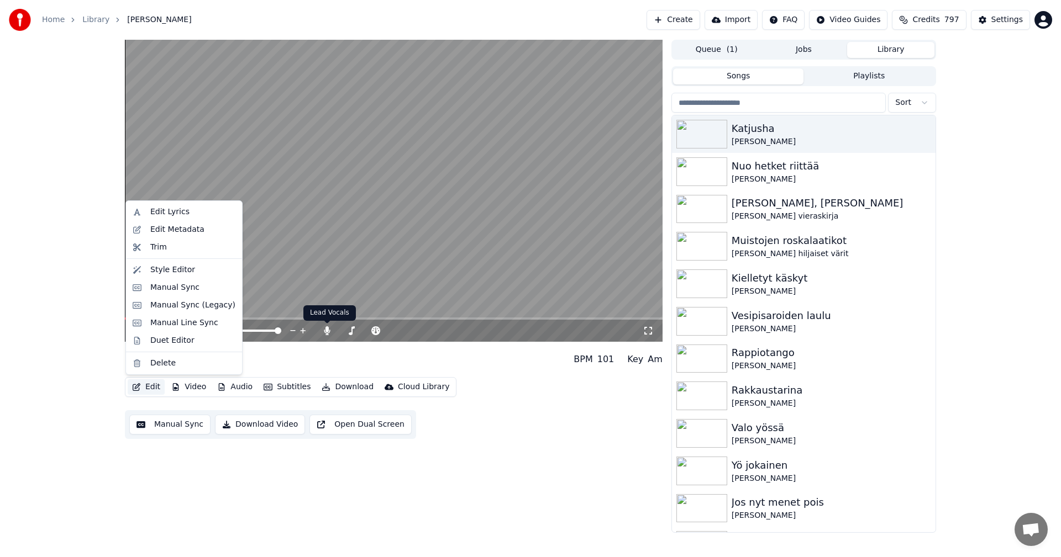
click at [333, 359] on div "[PERSON_NAME] BPM 101 Key Am" at bounding box center [394, 359] width 538 height 27
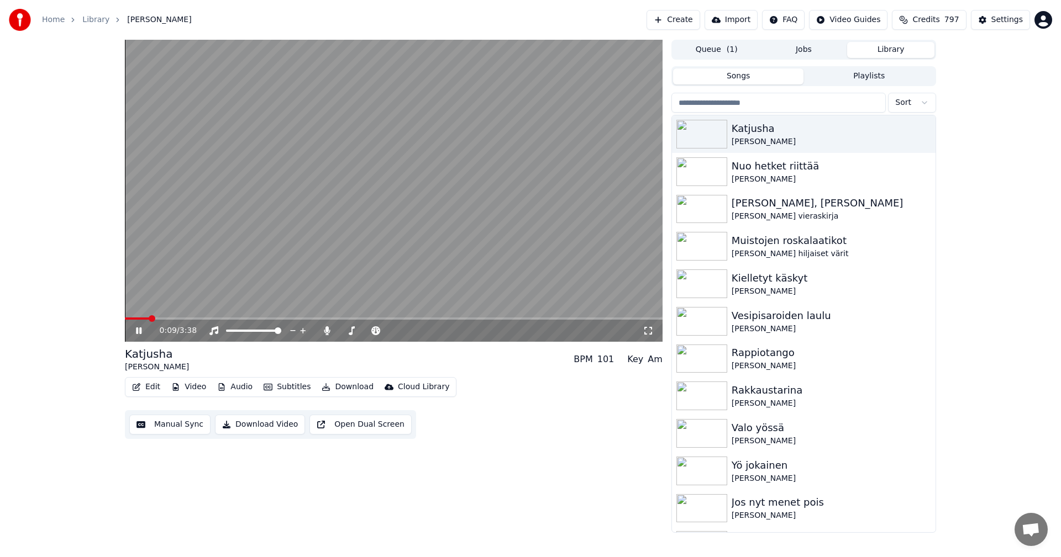
click at [141, 325] on div "0:09 / 3:38" at bounding box center [394, 331] width 538 height 22
click at [140, 328] on icon at bounding box center [139, 331] width 6 height 7
click at [1018, 18] on div "Settings" at bounding box center [1006, 19] width 31 height 11
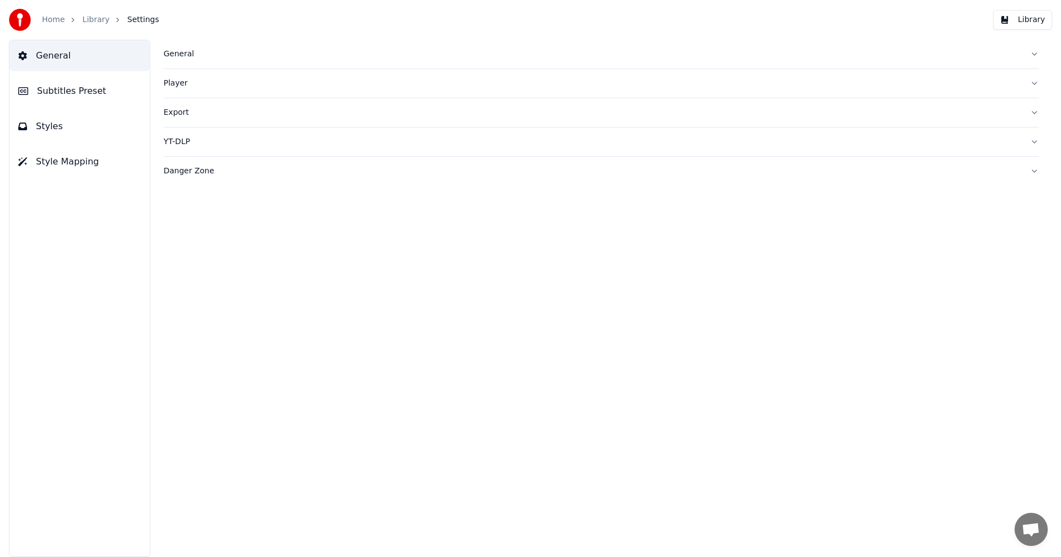
click at [102, 94] on button "Subtitles Preset" at bounding box center [79, 91] width 140 height 31
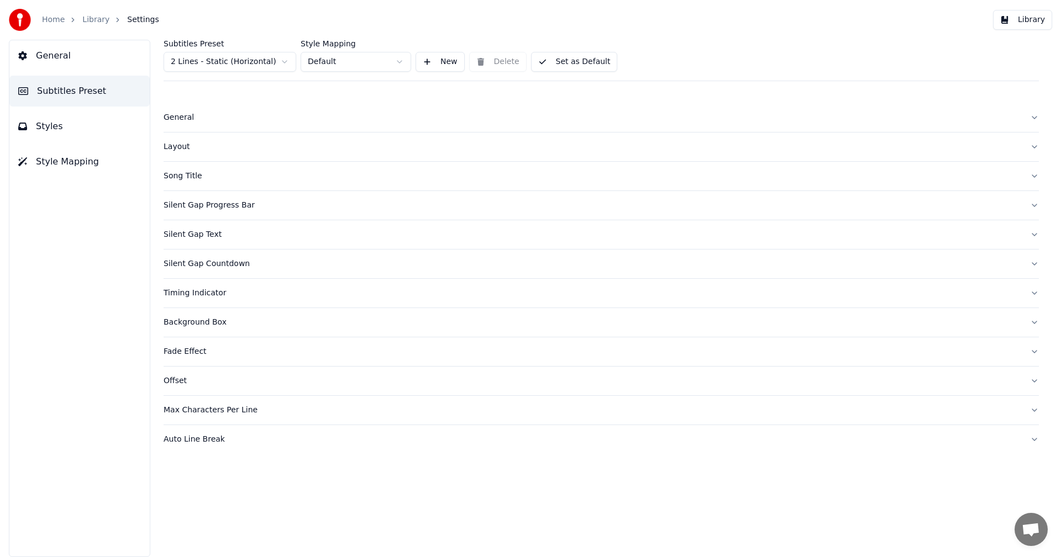
click at [280, 65] on html "Home Library Settings Library General Subtitles Preset Styles Style Mapping Sub…" at bounding box center [530, 278] width 1061 height 557
click at [194, 237] on div "Silent Gap Countdown" at bounding box center [593, 234] width 858 height 11
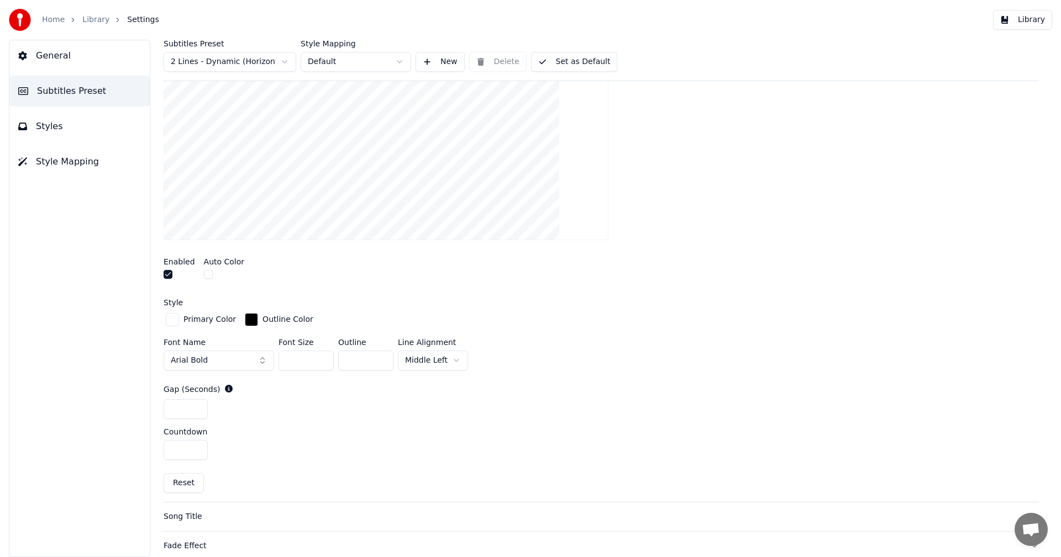
scroll to position [276, 0]
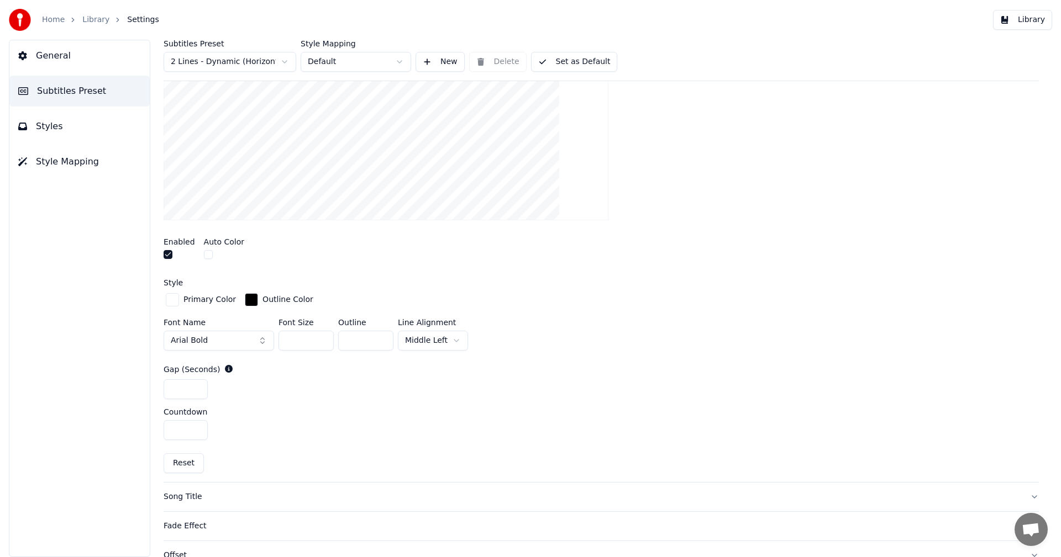
click at [185, 464] on button "Reset" at bounding box center [184, 464] width 40 height 20
type input "*"
drag, startPoint x: 323, startPoint y: 338, endPoint x: 460, endPoint y: 351, distance: 138.2
click at [328, 338] on input "***" at bounding box center [305, 341] width 55 height 20
click at [460, 337] on html "Home Library Settings Library General Subtitles Preset Styles Style Mapping Sub…" at bounding box center [530, 278] width 1061 height 557
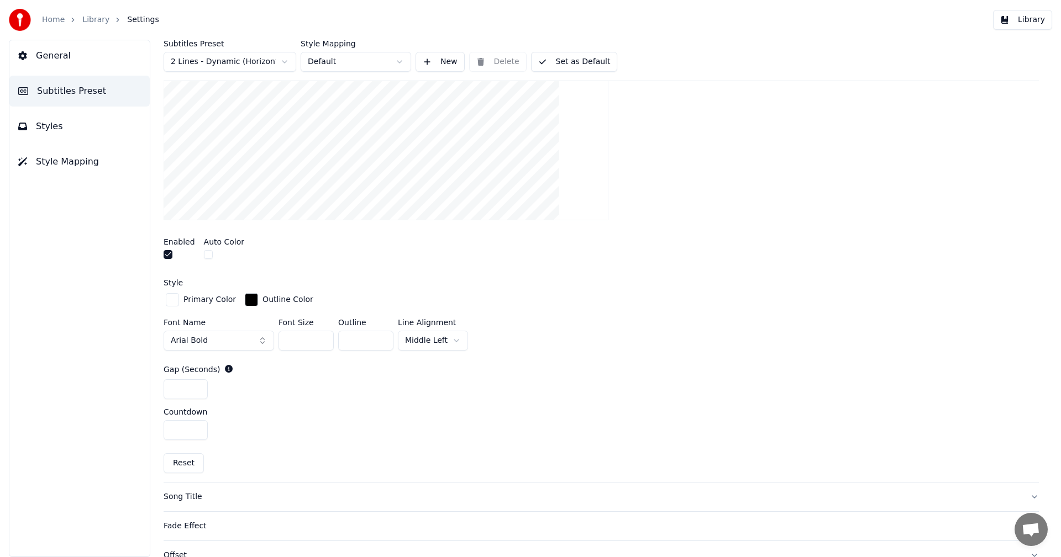
type input "***"
click at [324, 336] on input "***" at bounding box center [305, 341] width 55 height 20
click at [1019, 23] on button "Library" at bounding box center [1022, 20] width 59 height 20
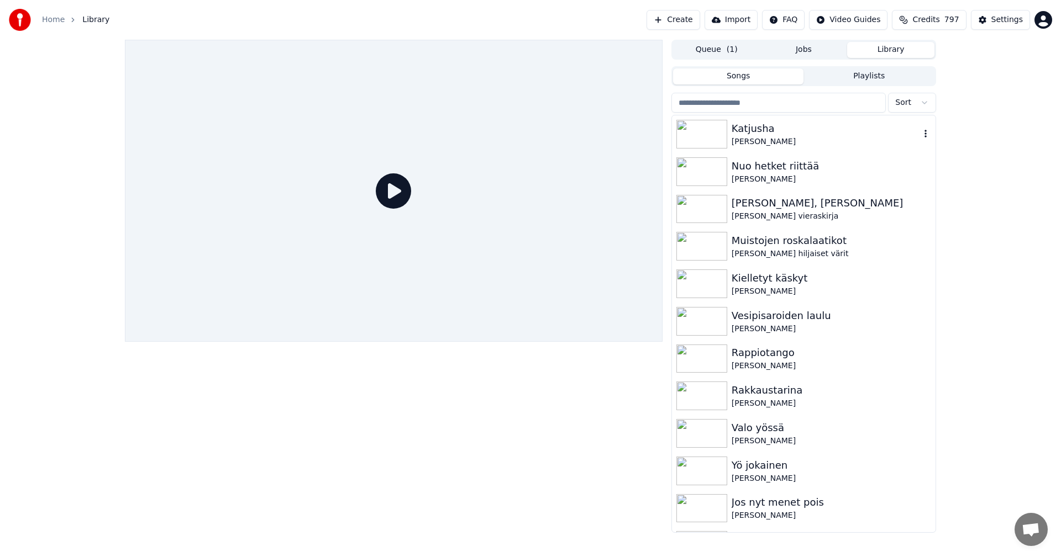
click at [704, 139] on img at bounding box center [701, 134] width 51 height 29
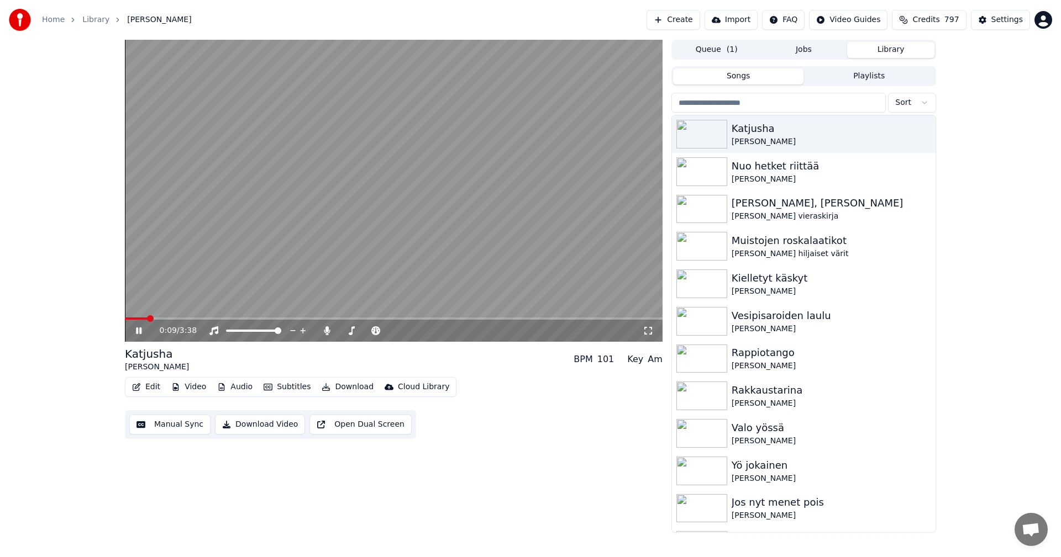
click at [128, 319] on span at bounding box center [136, 319] width 23 height 2
click at [136, 332] on icon at bounding box center [147, 331] width 26 height 9
click at [1022, 20] on div "Settings" at bounding box center [1006, 19] width 31 height 11
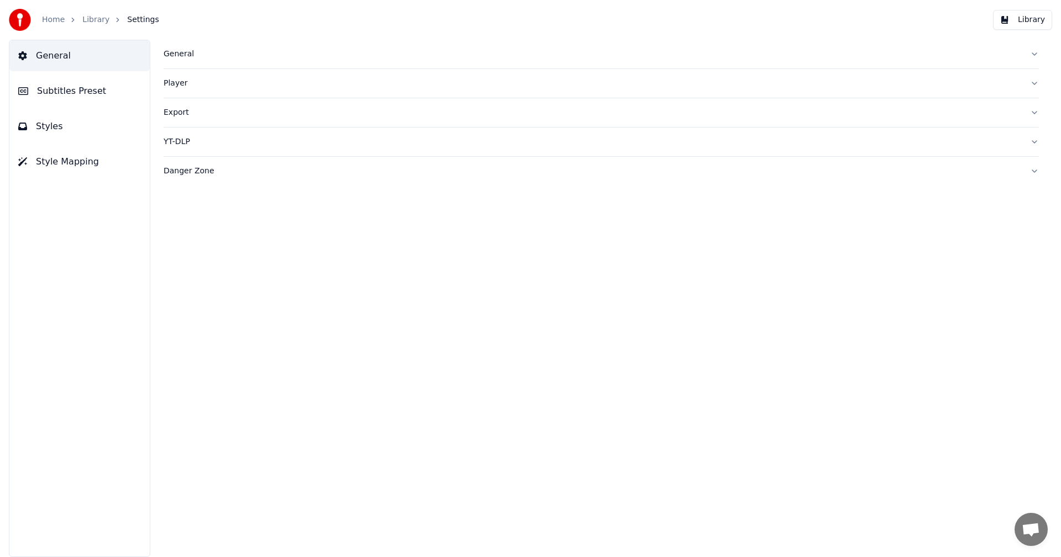
click at [106, 95] on button "Subtitles Preset" at bounding box center [79, 91] width 140 height 31
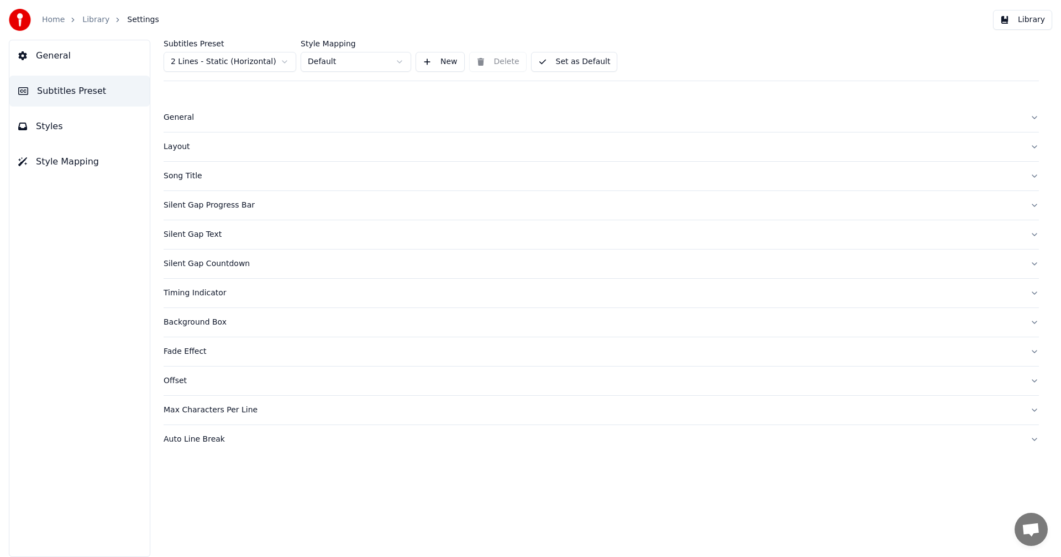
click at [245, 56] on html "Home Library Settings Library General Subtitles Preset Styles Style Mapping Sub…" at bounding box center [530, 278] width 1061 height 557
click at [217, 238] on div "Silent Gap Countdown" at bounding box center [593, 234] width 858 height 11
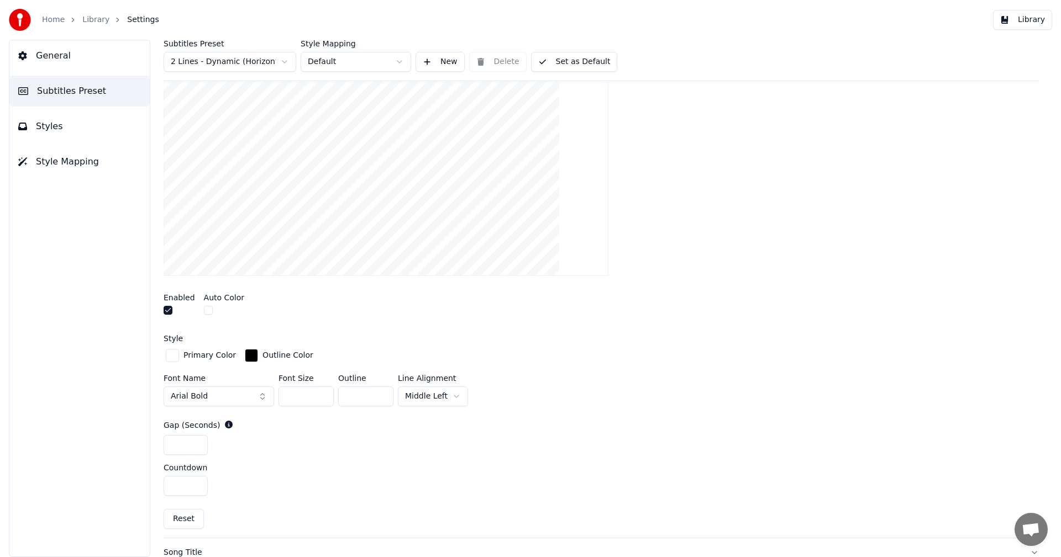
scroll to position [221, 0]
click at [445, 391] on html "Home Library Settings Library General Subtitles Preset Styles Style Mapping Sub…" at bounding box center [530, 278] width 1061 height 557
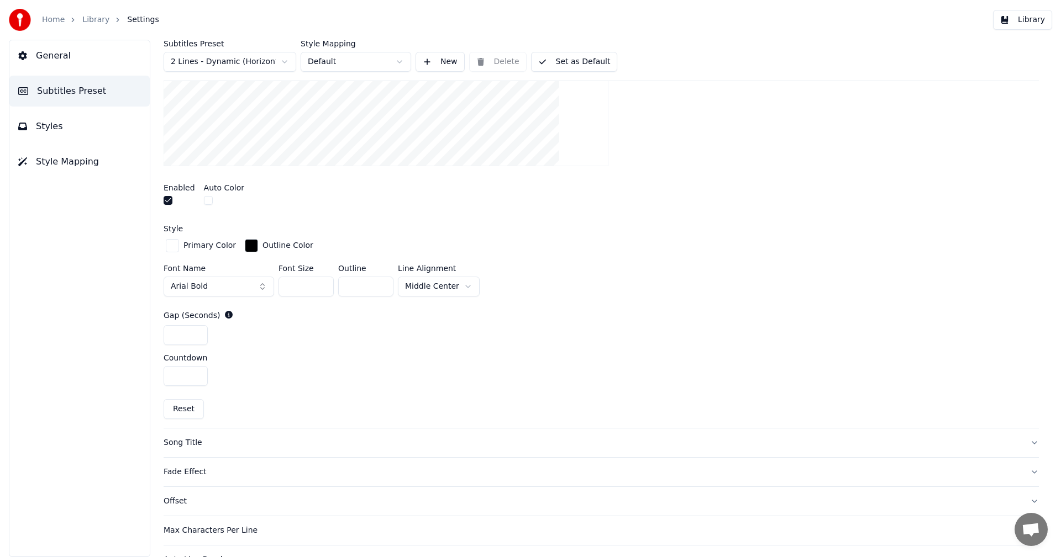
scroll to position [332, 0]
click at [186, 405] on button "Reset" at bounding box center [184, 408] width 40 height 20
type input "**"
click at [323, 287] on input "**" at bounding box center [305, 286] width 55 height 20
click at [1032, 18] on button "Library" at bounding box center [1022, 20] width 59 height 20
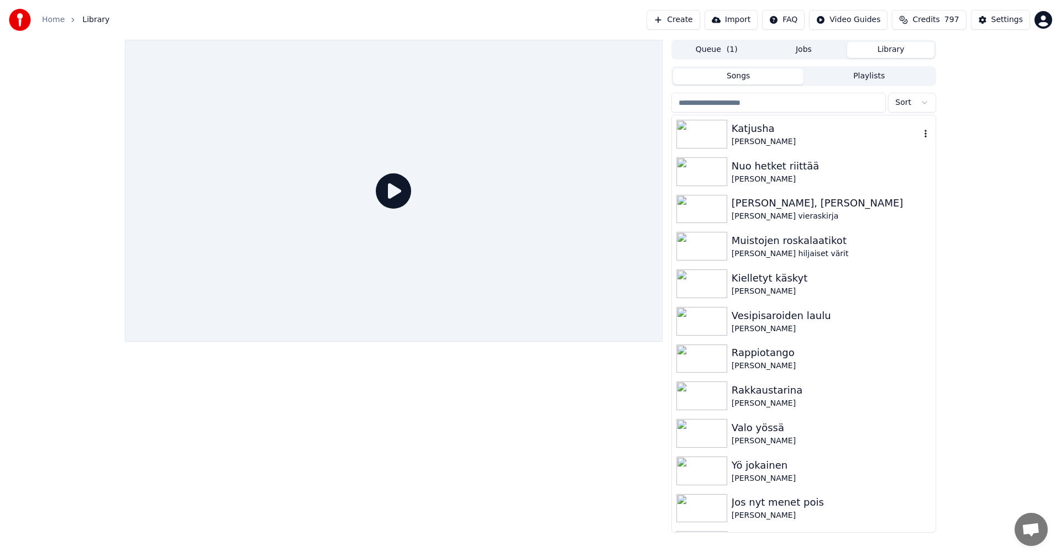
click at [759, 133] on div "Katjusha" at bounding box center [826, 128] width 188 height 15
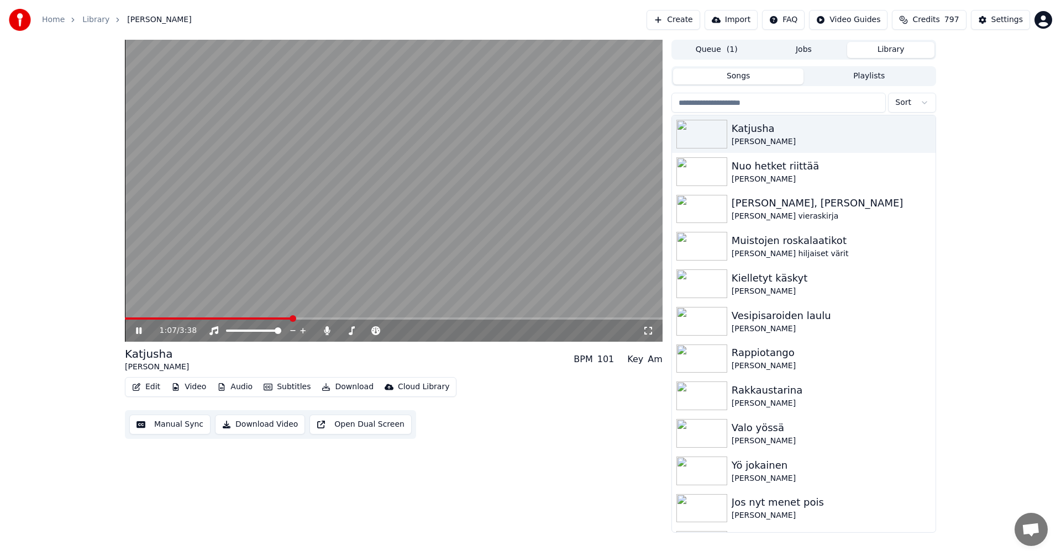
click at [135, 332] on icon at bounding box center [147, 331] width 26 height 9
click at [994, 20] on div "Settings" at bounding box center [1006, 19] width 31 height 11
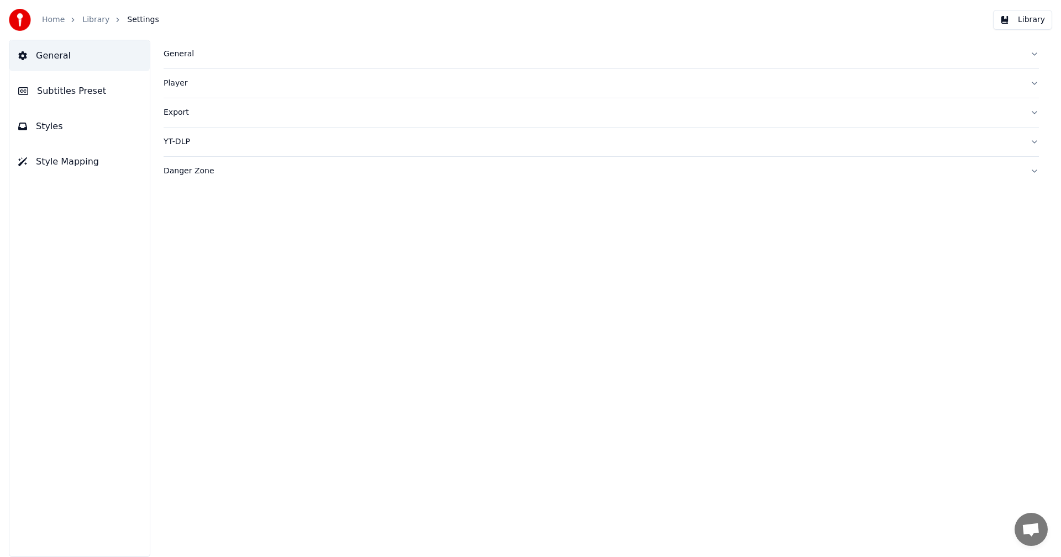
click at [105, 90] on button "Subtitles Preset" at bounding box center [79, 91] width 140 height 31
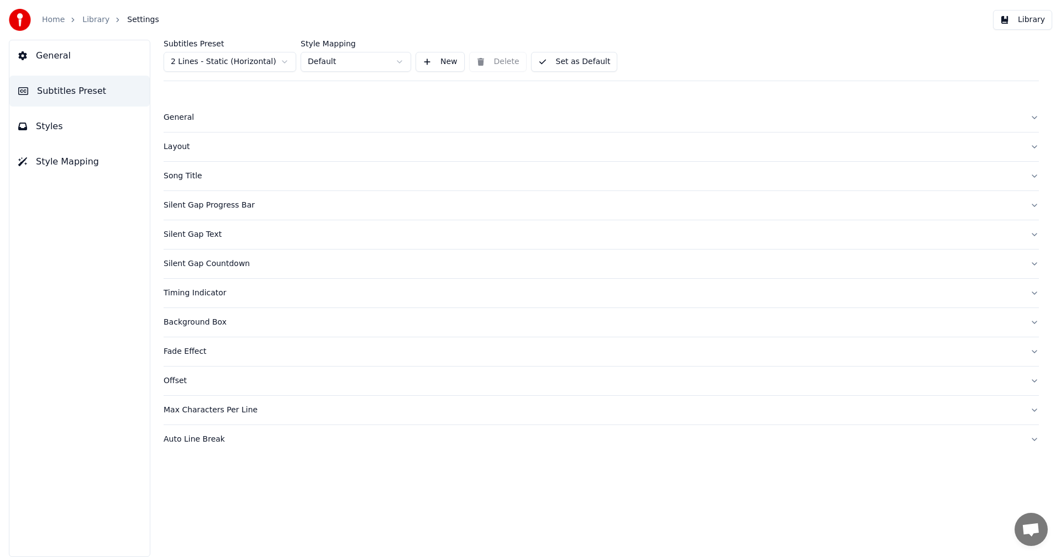
click at [245, 64] on html "Home Library Settings Library General Subtitles Preset Styles Style Mapping Sub…" at bounding box center [530, 278] width 1061 height 557
click at [198, 235] on div "Silent Gap Countdown" at bounding box center [593, 234] width 858 height 11
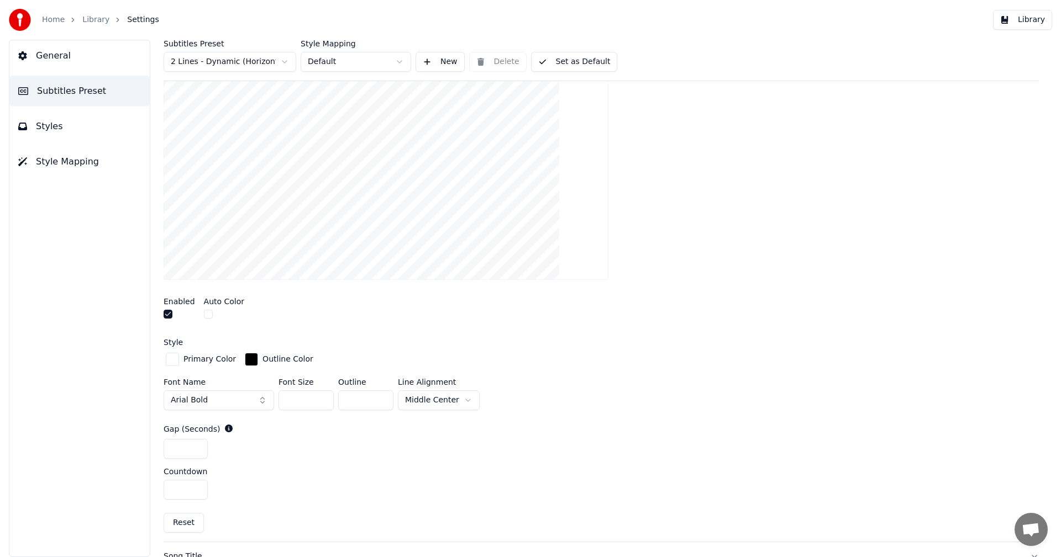
scroll to position [221, 0]
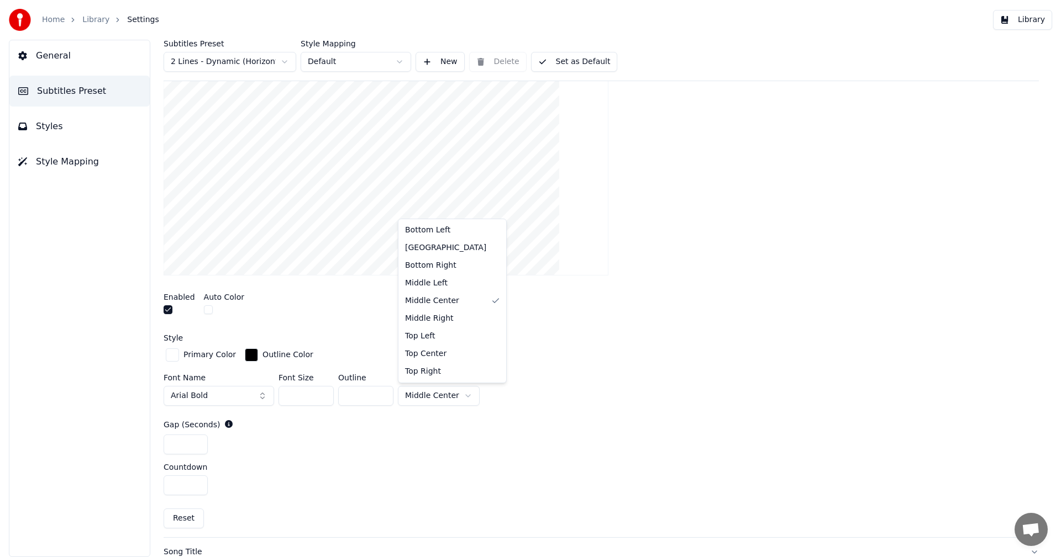
click at [450, 392] on html "Home Library Settings Library General Subtitles Preset Styles Style Mapping Sub…" at bounding box center [530, 278] width 1061 height 557
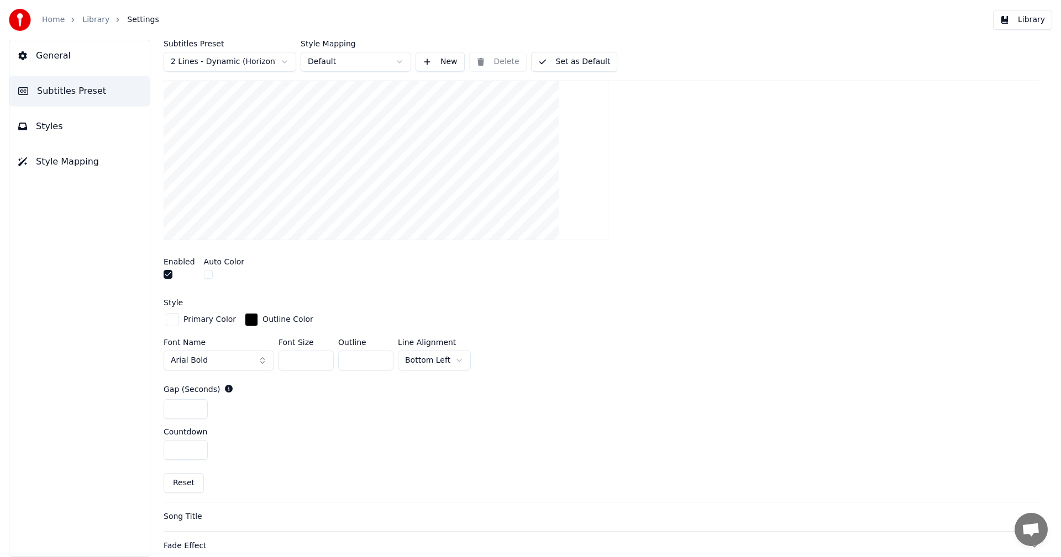
scroll to position [276, 0]
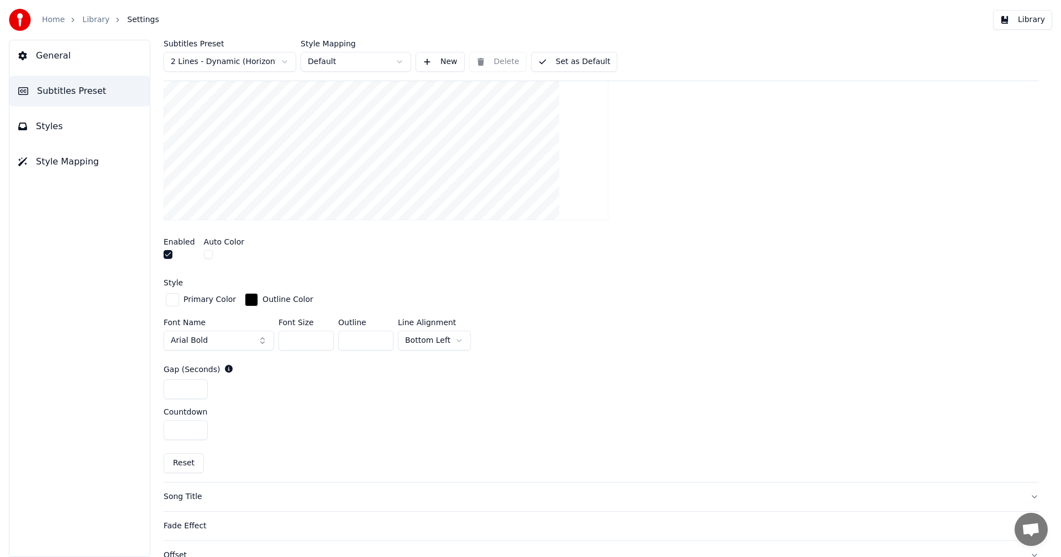
click at [189, 464] on button "Reset" at bounding box center [184, 464] width 40 height 20
type input "**"
click at [438, 341] on html "Home Library Settings Library General Subtitles Preset Styles Style Mapping Sub…" at bounding box center [530, 278] width 1061 height 557
click at [64, 97] on span "Subtitles Preset" at bounding box center [71, 91] width 69 height 13
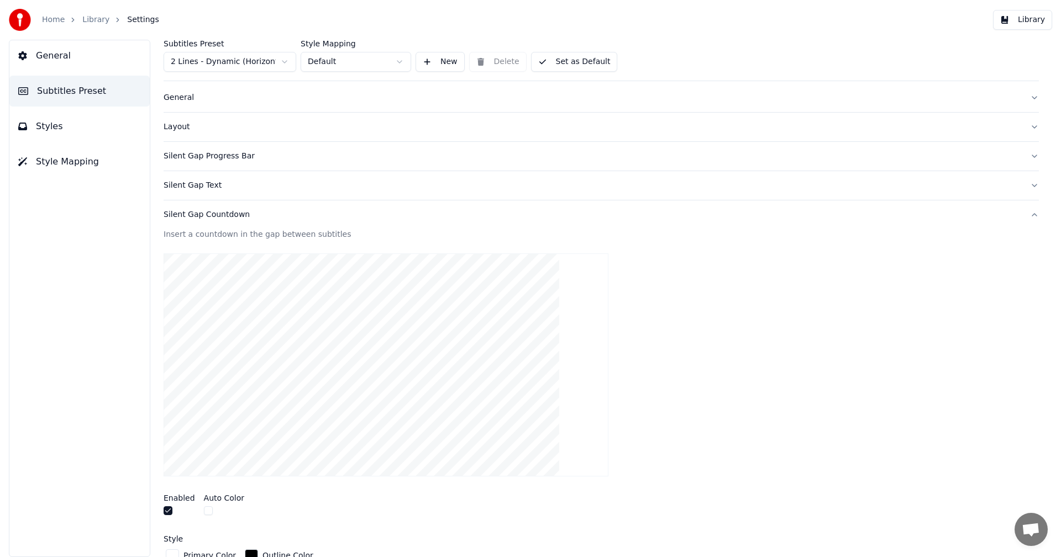
scroll to position [0, 0]
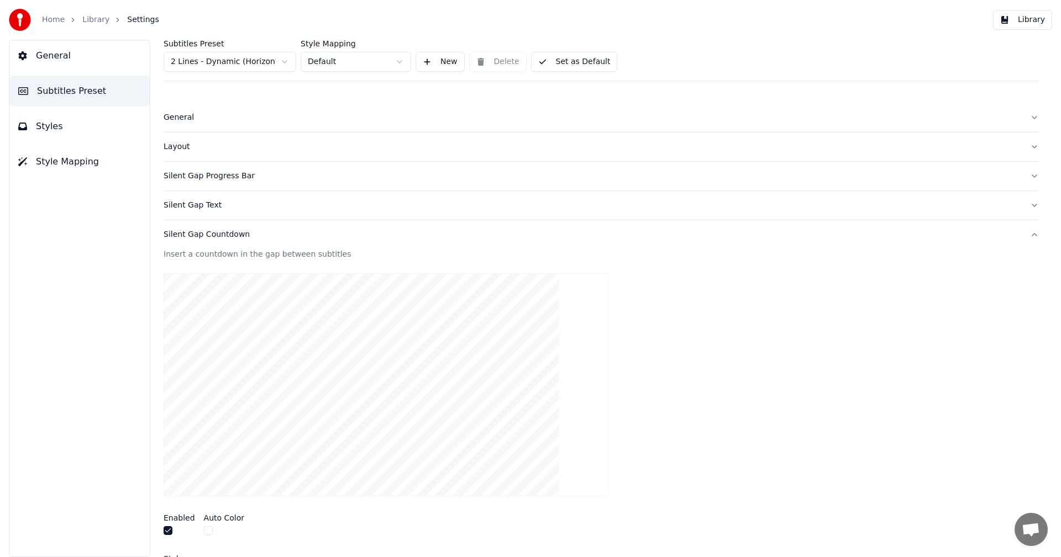
click at [183, 145] on div "Layout" at bounding box center [593, 146] width 858 height 11
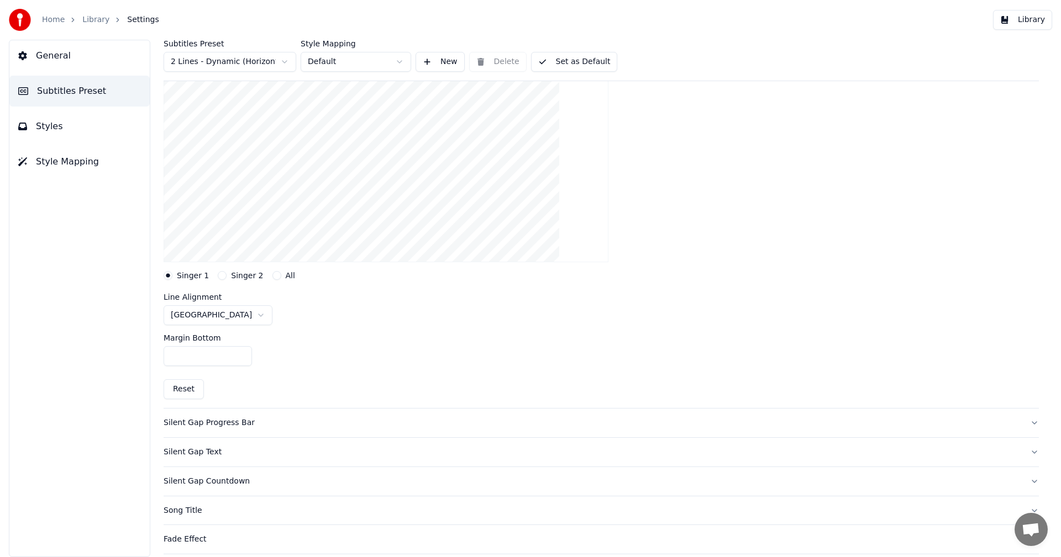
scroll to position [166, 0]
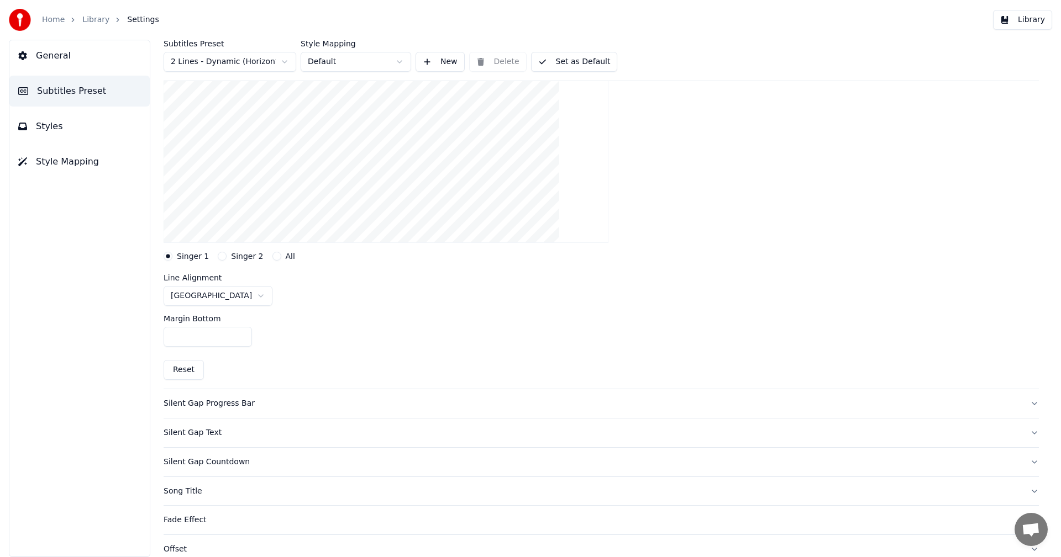
click at [230, 297] on html "Home Library Settings Library General Subtitles Preset Styles Style Mapping Sub…" at bounding box center [530, 278] width 1061 height 557
click at [582, 63] on button "Set as Default" at bounding box center [574, 62] width 87 height 20
click at [1018, 19] on button "Library" at bounding box center [1022, 20] width 59 height 20
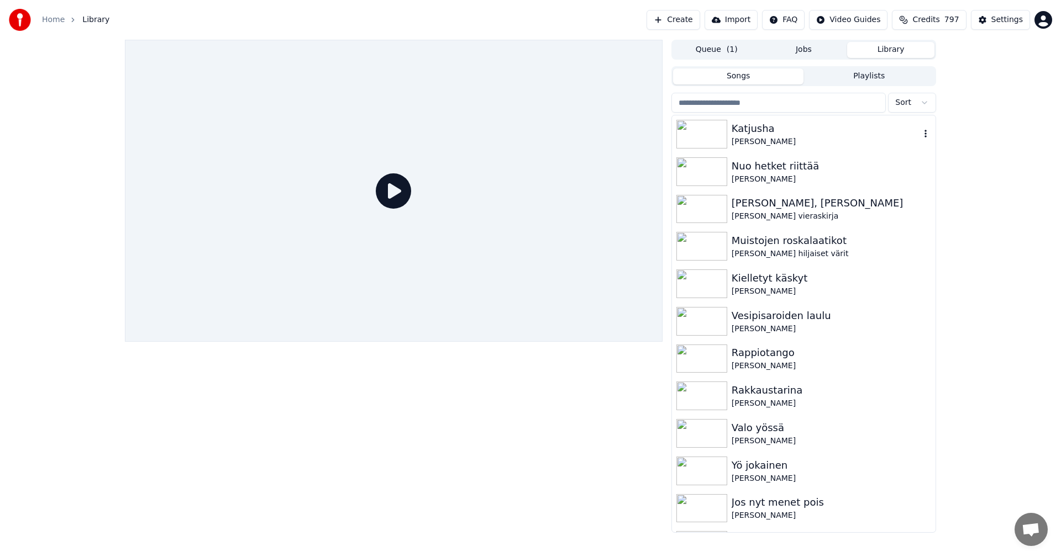
click at [733, 136] on div "[PERSON_NAME]" at bounding box center [826, 141] width 188 height 11
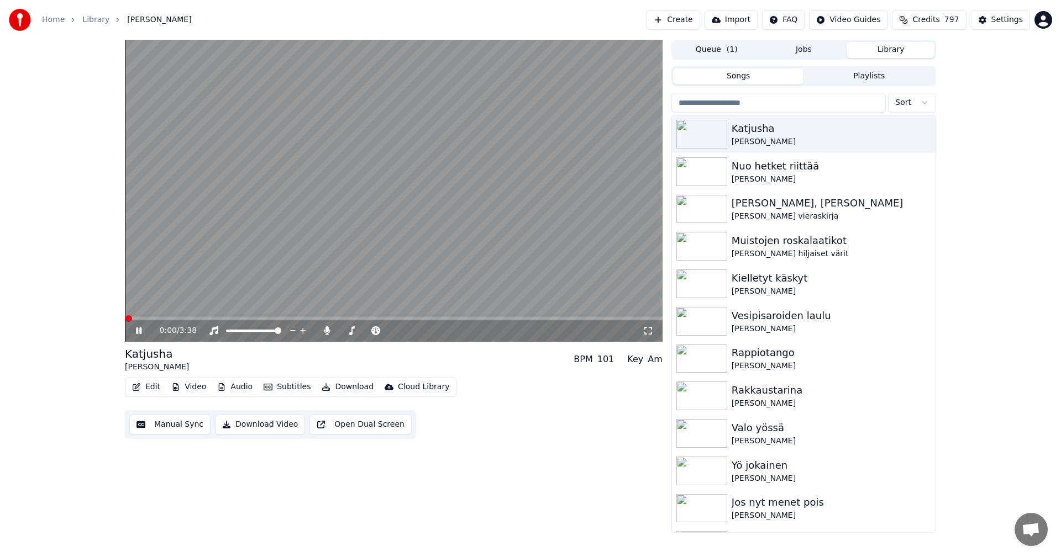
click at [139, 319] on span at bounding box center [394, 319] width 538 height 2
click at [132, 319] on span at bounding box center [132, 319] width 15 height 2
click at [257, 318] on span at bounding box center [394, 319] width 538 height 2
click at [133, 319] on span at bounding box center [216, 319] width 183 height 2
click at [130, 319] on span at bounding box center [136, 319] width 22 height 2
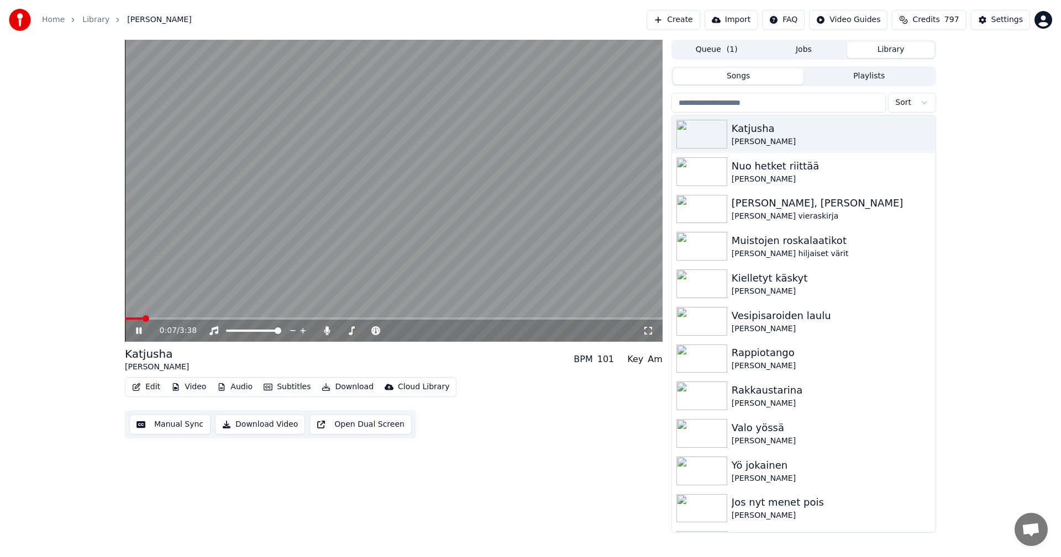
click at [125, 320] on span at bounding box center [134, 319] width 18 height 2
click at [137, 332] on icon at bounding box center [139, 331] width 6 height 7
click at [474, 317] on video at bounding box center [394, 191] width 538 height 302
click at [474, 318] on span at bounding box center [394, 319] width 538 height 2
click at [140, 331] on icon at bounding box center [139, 331] width 6 height 7
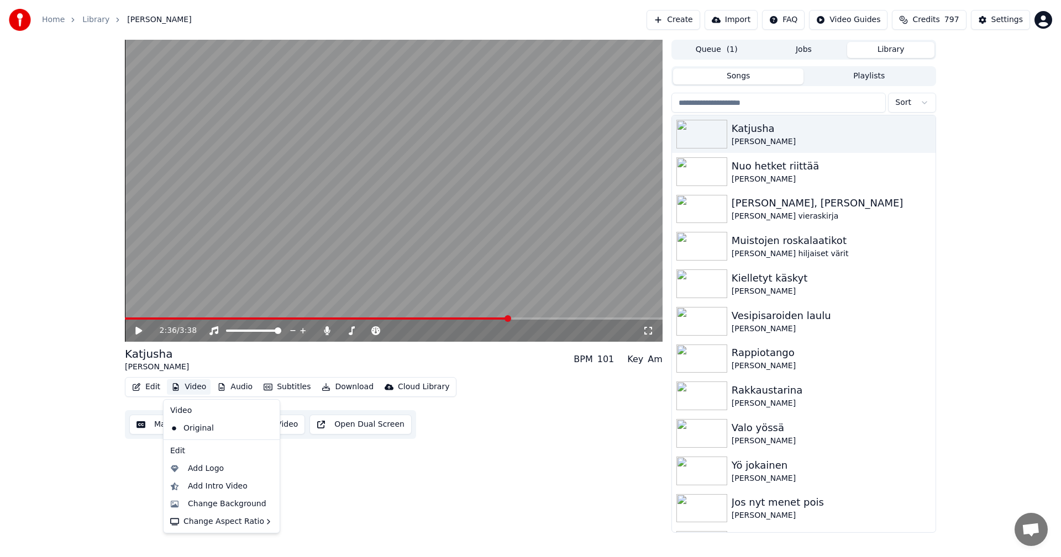
click at [186, 386] on button "Video" at bounding box center [189, 387] width 44 height 15
click at [214, 511] on div "Change Background" at bounding box center [222, 505] width 112 height 18
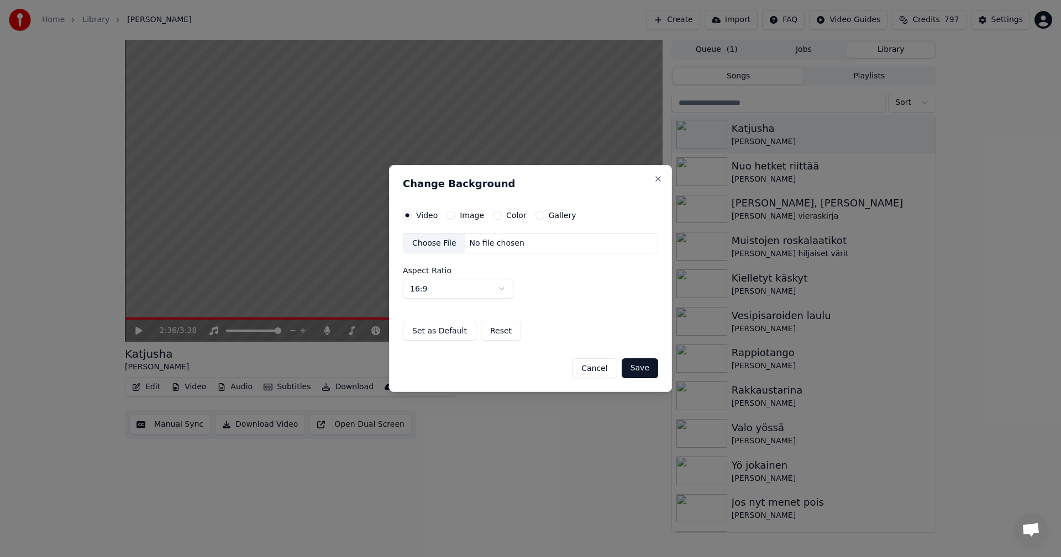
click at [449, 215] on button "Image" at bounding box center [450, 215] width 9 height 9
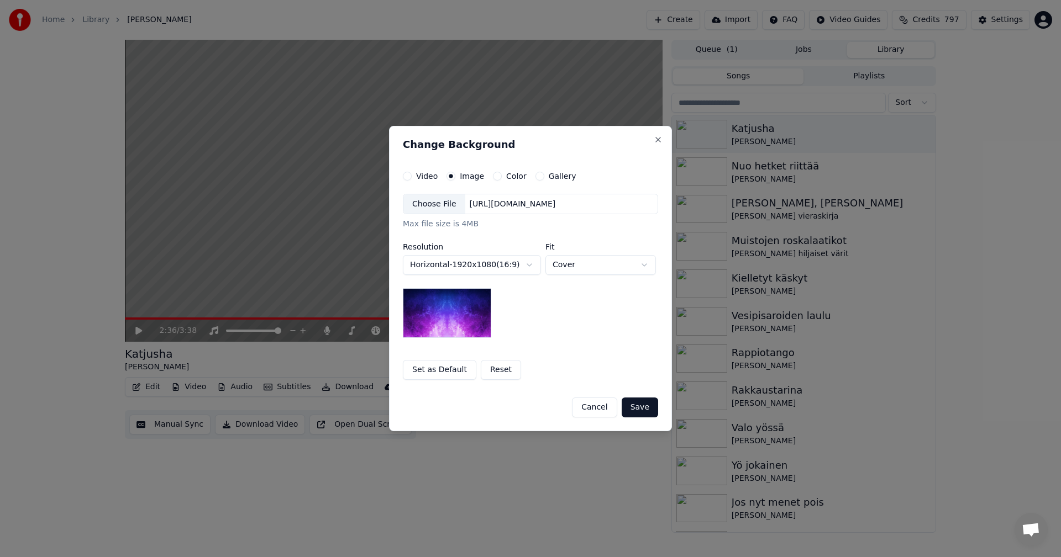
click at [440, 206] on div "Choose File" at bounding box center [434, 204] width 62 height 20
click at [643, 408] on button "Save" at bounding box center [640, 408] width 36 height 20
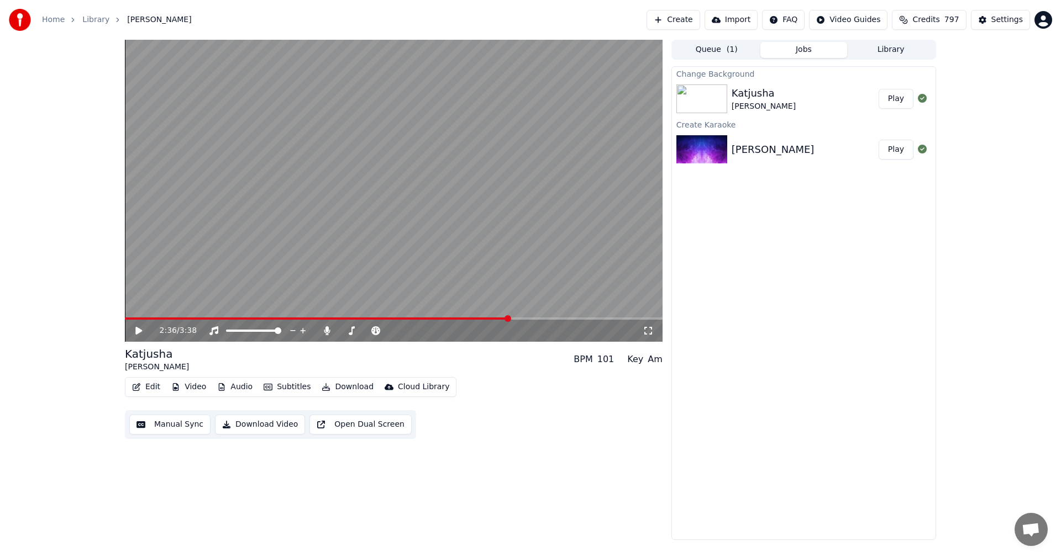
click at [898, 100] on button "Play" at bounding box center [896, 99] width 35 height 20
click at [141, 331] on icon at bounding box center [139, 331] width 6 height 7
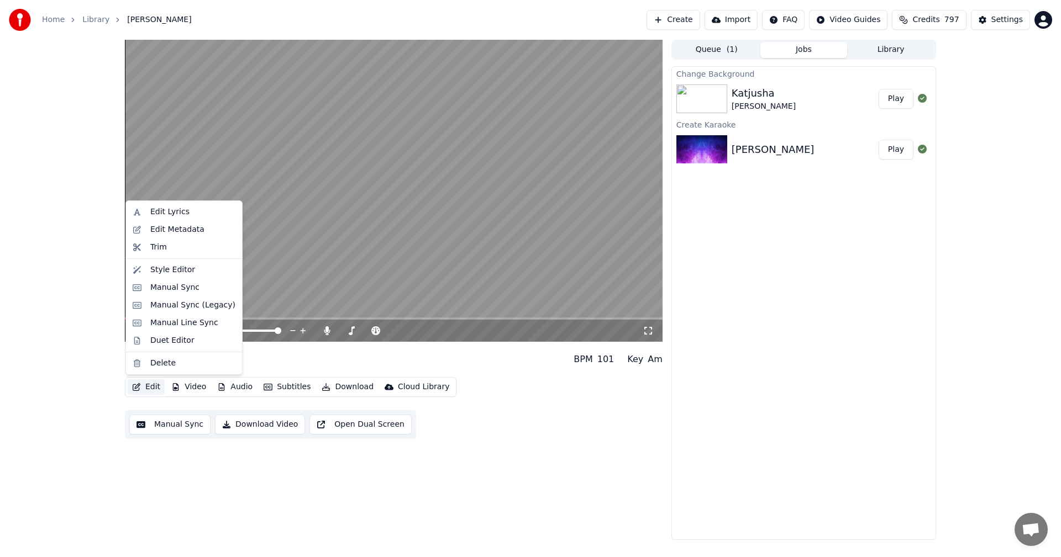
click at [148, 391] on button "Edit" at bounding box center [146, 387] width 37 height 15
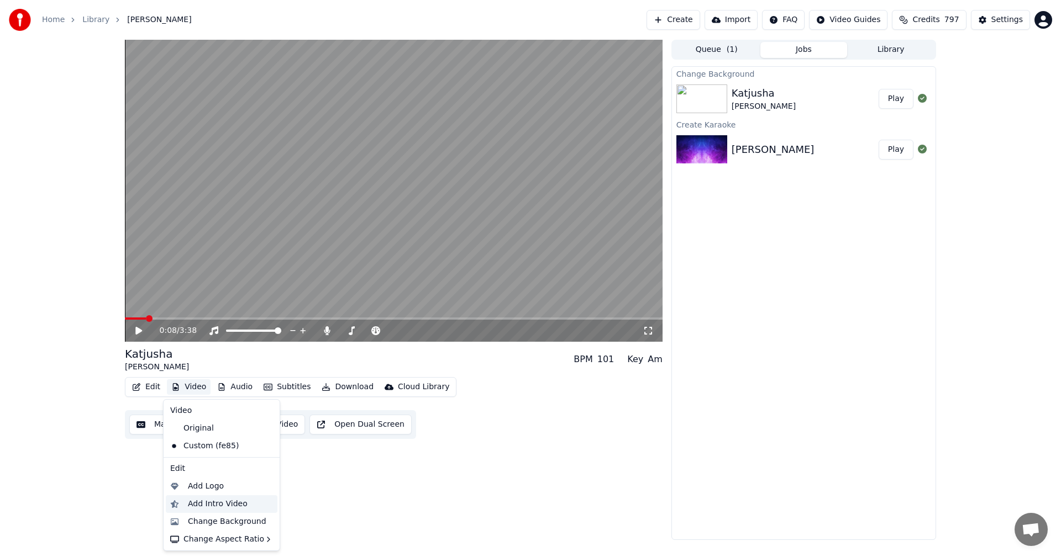
click at [214, 508] on div "Add Intro Video" at bounding box center [218, 504] width 60 height 11
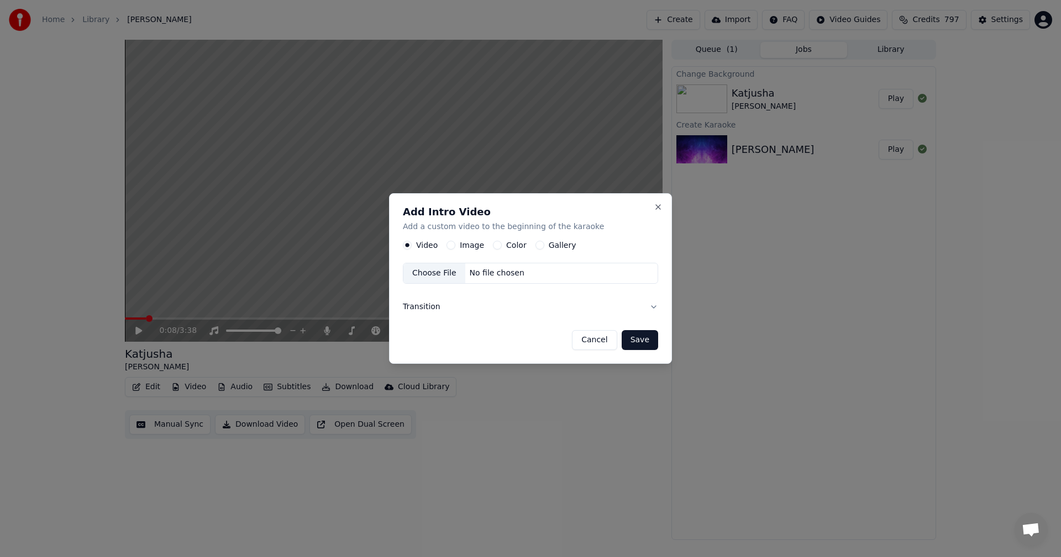
click at [496, 247] on button "Color" at bounding box center [497, 245] width 9 height 9
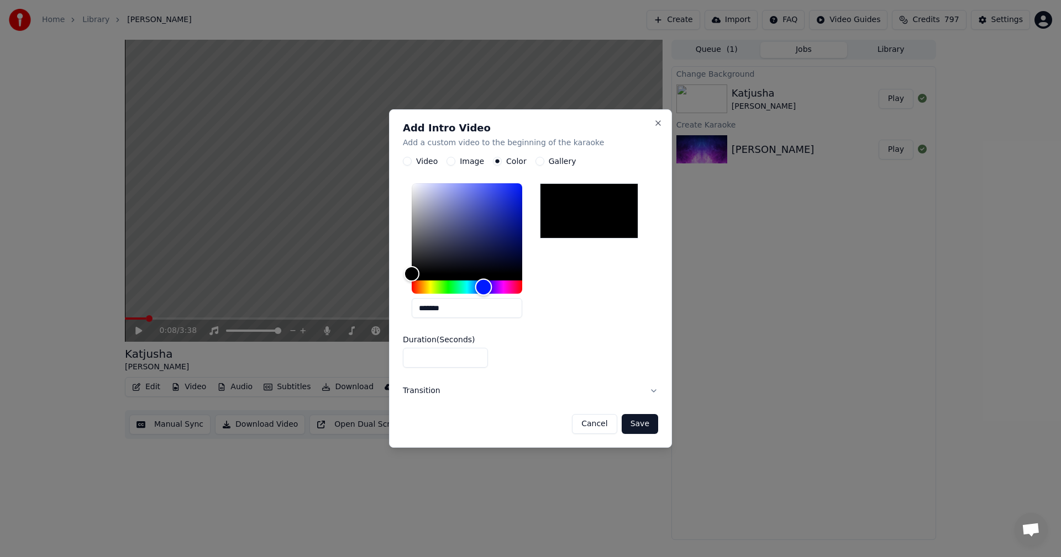
drag, startPoint x: 415, startPoint y: 287, endPoint x: 483, endPoint y: 284, distance: 68.6
click at [483, 284] on div "Hue" at bounding box center [483, 287] width 17 height 17
type input "*******"
drag, startPoint x: 419, startPoint y: 271, endPoint x: 459, endPoint y: 198, distance: 82.6
click at [459, 198] on div "Color" at bounding box center [459, 198] width 17 height 17
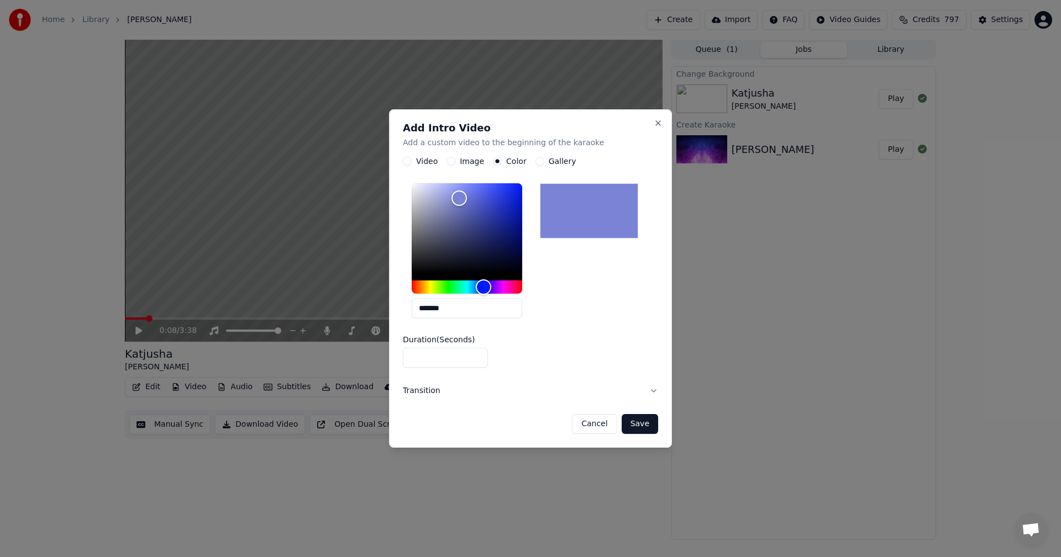
click at [640, 423] on button "Save" at bounding box center [640, 424] width 36 height 20
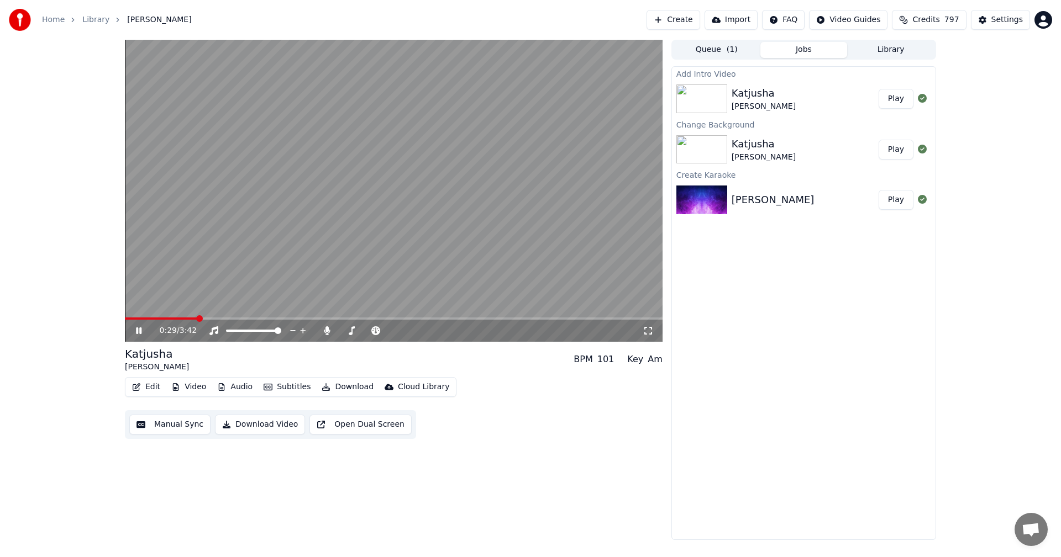
drag, startPoint x: 892, startPoint y: 94, endPoint x: 912, endPoint y: 106, distance: 22.8
click at [894, 94] on button "Play" at bounding box center [896, 99] width 35 height 20
click at [141, 331] on icon at bounding box center [139, 331] width 6 height 7
click at [1014, 19] on div "Settings" at bounding box center [1006, 19] width 31 height 11
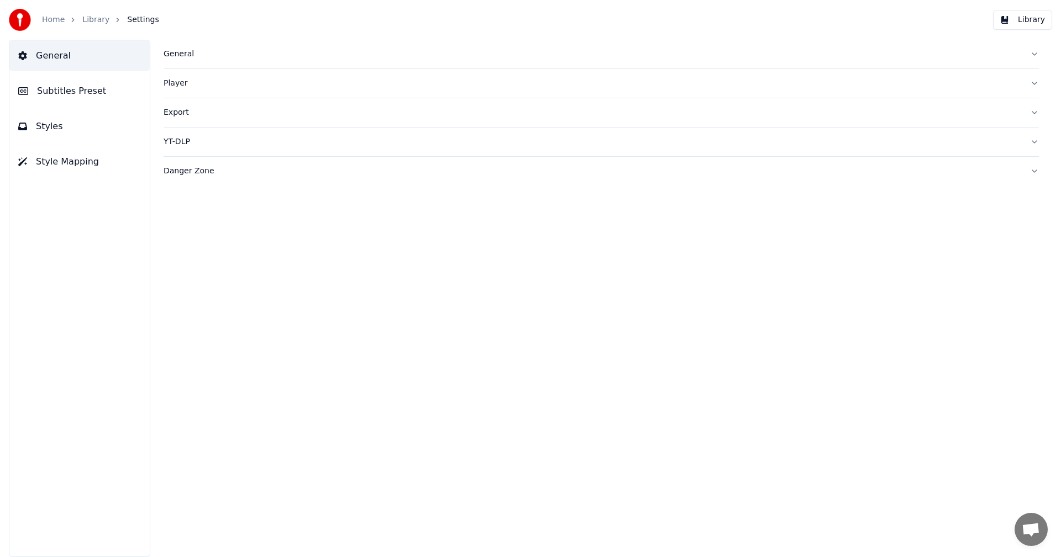
click at [103, 90] on button "Subtitles Preset" at bounding box center [79, 91] width 140 height 31
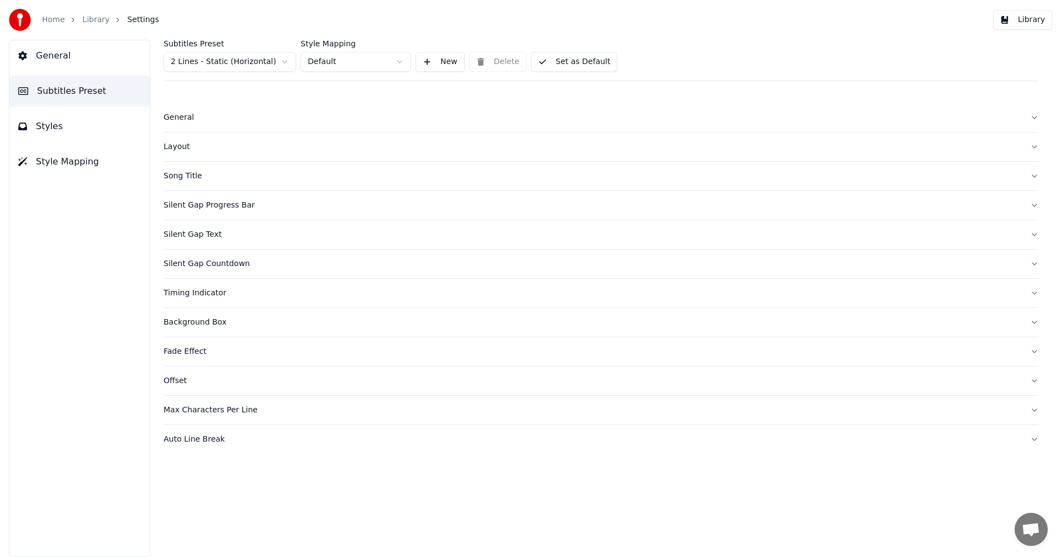
click at [229, 62] on html "Home Library Settings Library General Subtitles Preset Styles Style Mapping Sub…" at bounding box center [530, 278] width 1061 height 557
click at [186, 148] on div "Layout" at bounding box center [593, 146] width 858 height 11
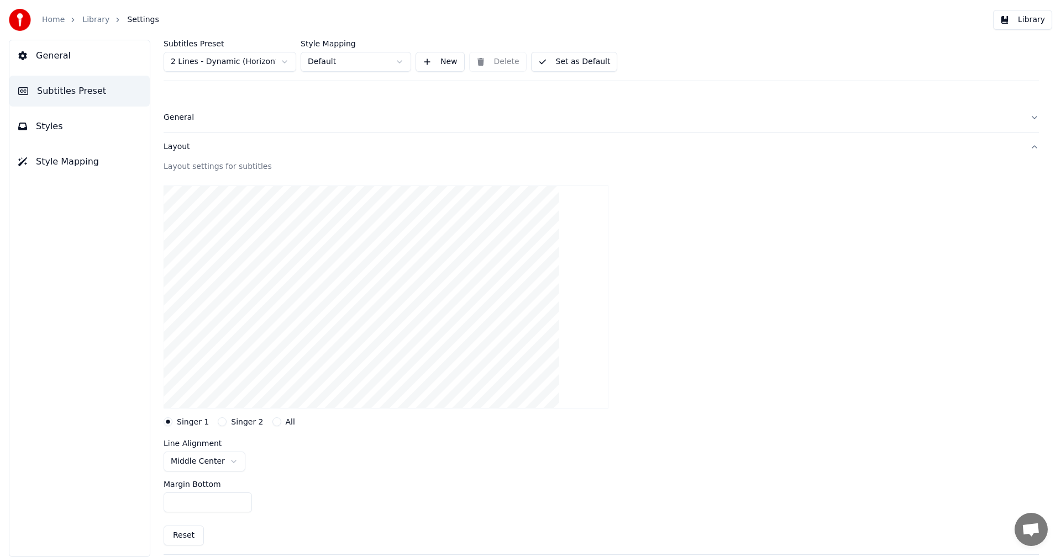
click at [240, 504] on input "**" at bounding box center [208, 503] width 88 height 20
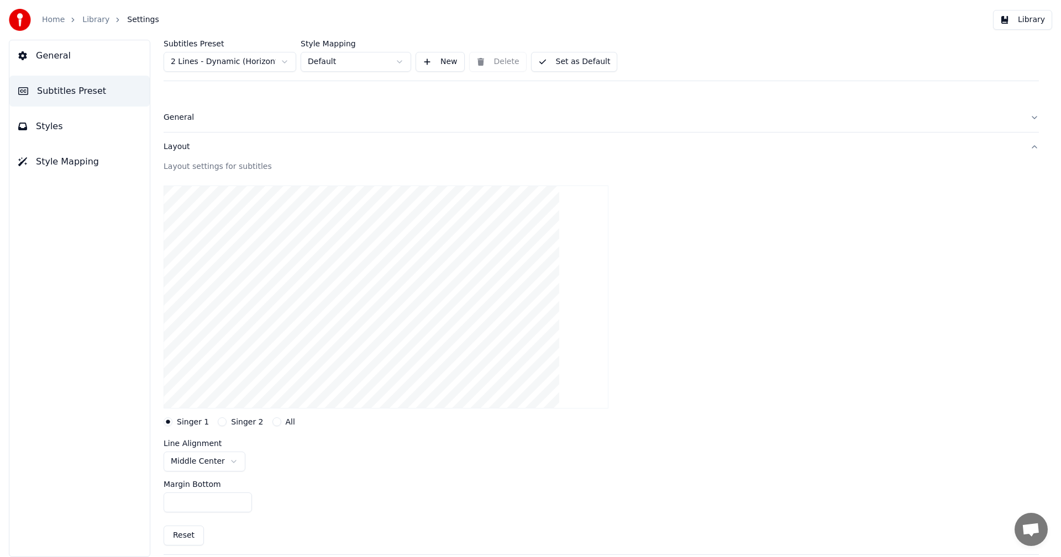
click at [240, 504] on input "**" at bounding box center [208, 503] width 88 height 20
type input "**"
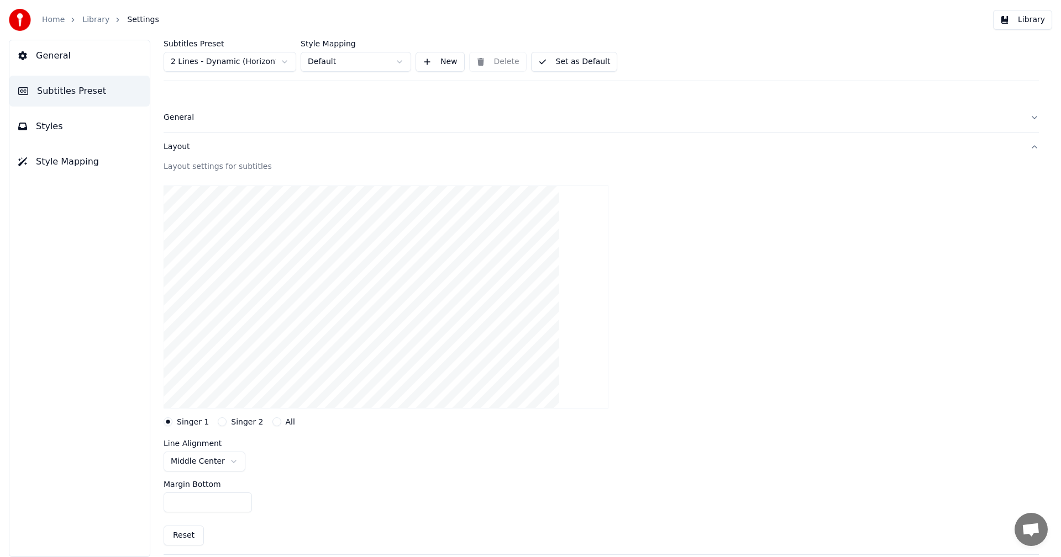
click at [240, 504] on input "**" at bounding box center [208, 503] width 88 height 20
click at [1033, 19] on button "Library" at bounding box center [1022, 20] width 59 height 20
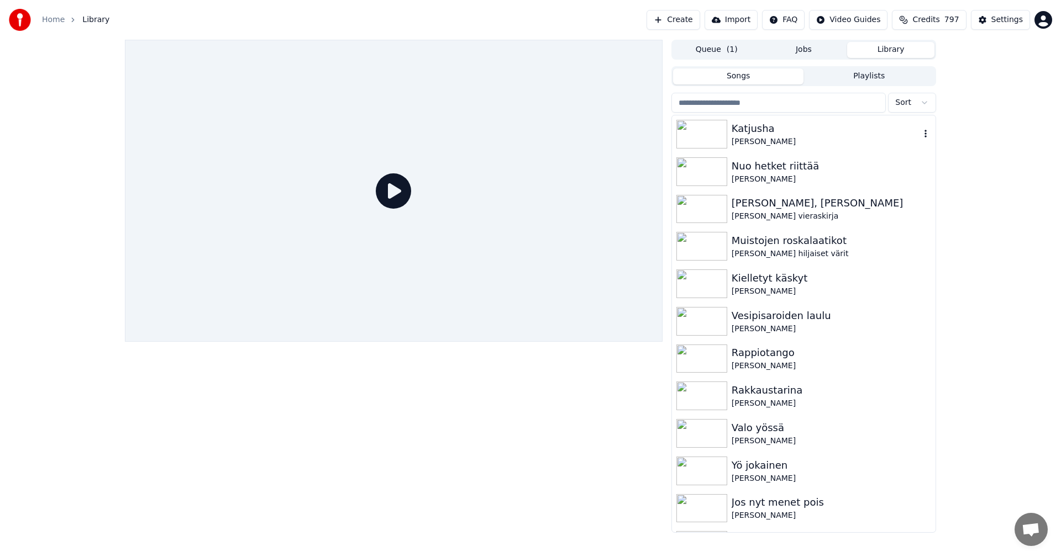
click at [766, 135] on div "Katjusha" at bounding box center [826, 128] width 188 height 15
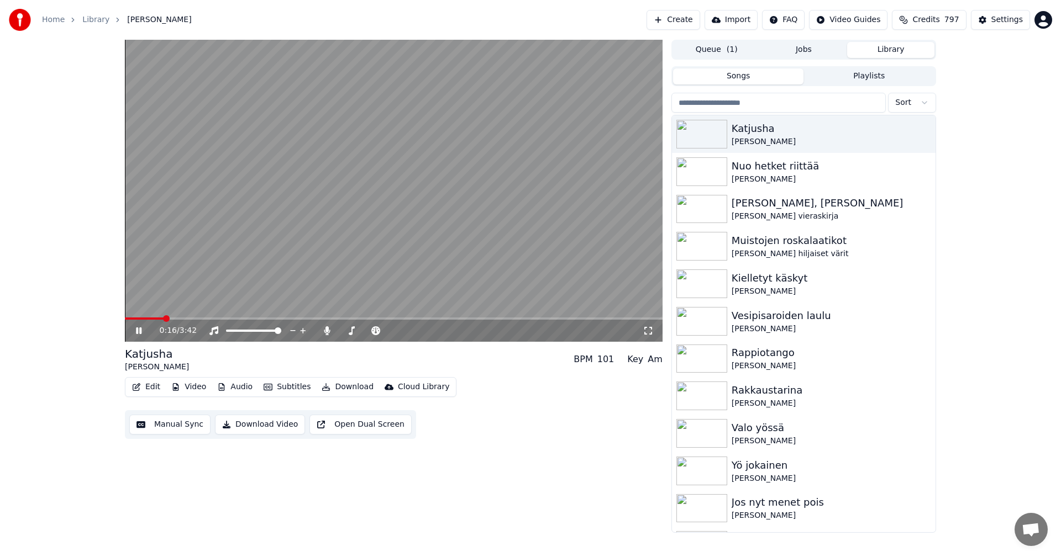
click at [163, 320] on span at bounding box center [394, 319] width 538 height 2
click at [141, 319] on span at bounding box center [147, 319] width 44 height 2
click at [159, 319] on span at bounding box center [142, 319] width 34 height 2
click at [138, 320] on div "0:15 / 3:42" at bounding box center [394, 331] width 538 height 22
click at [137, 319] on span at bounding box center [145, 319] width 41 height 2
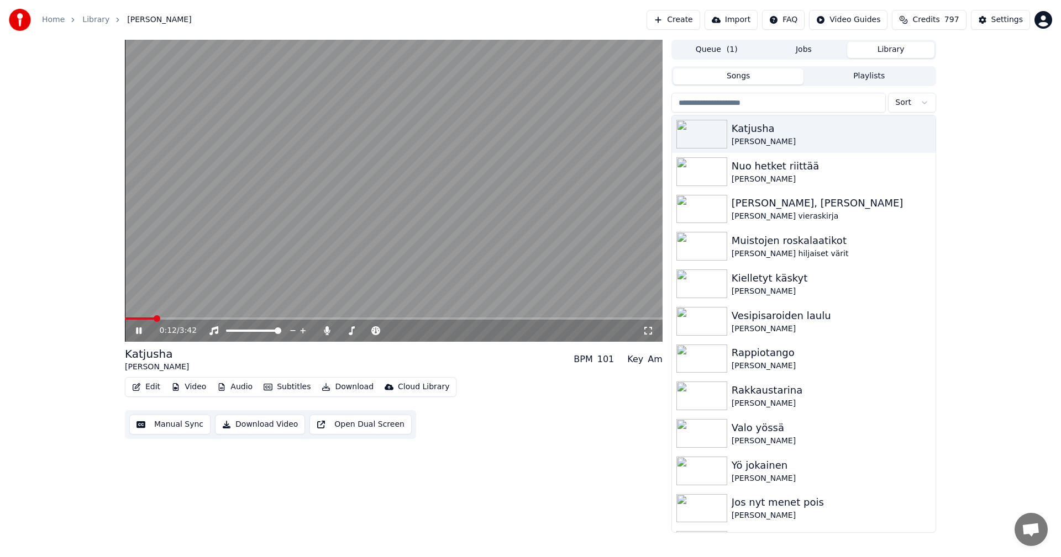
click at [136, 331] on icon at bounding box center [139, 331] width 6 height 7
click at [1009, 18] on div "Settings" at bounding box center [1006, 19] width 31 height 11
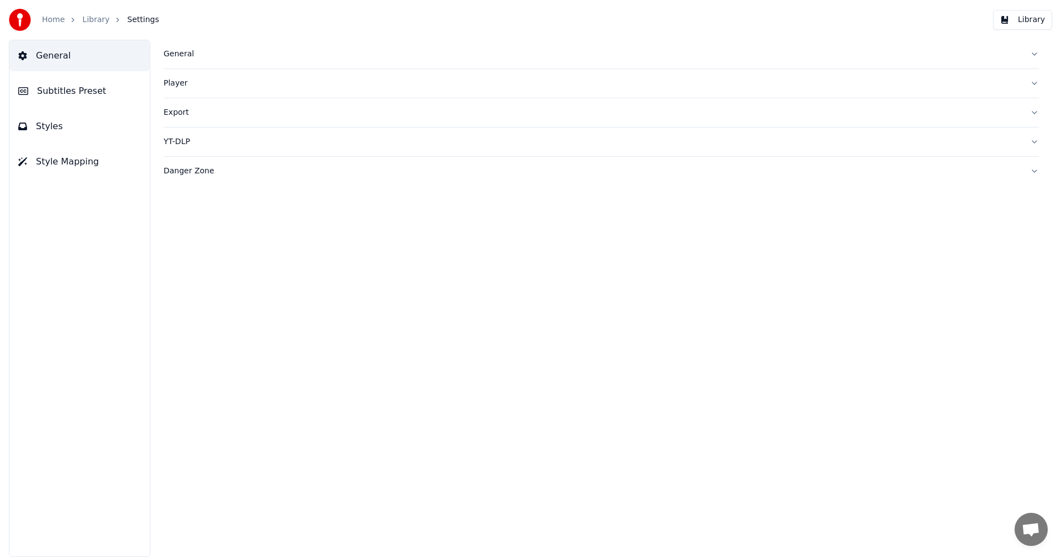
click at [70, 93] on span "Subtitles Preset" at bounding box center [71, 91] width 69 height 13
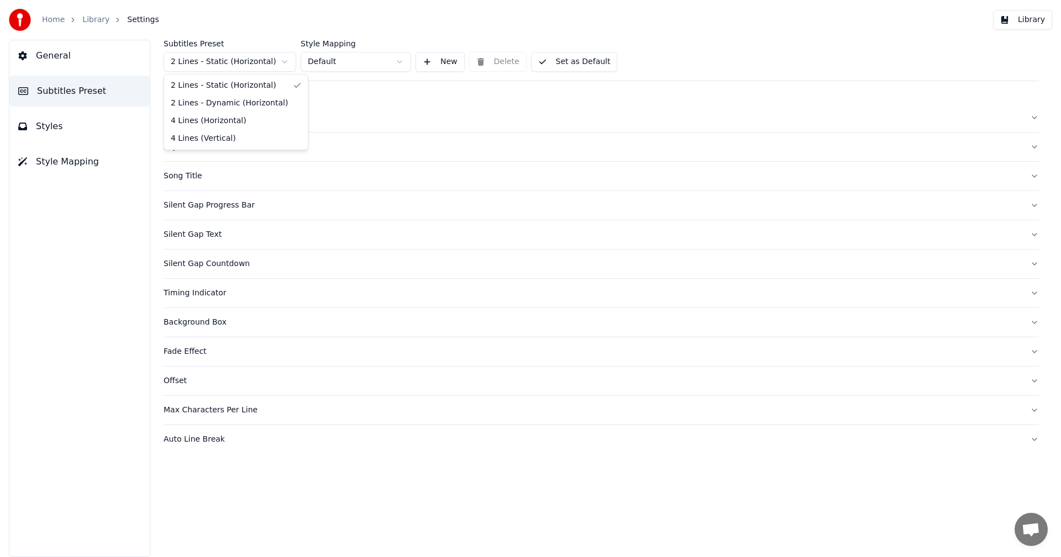
click at [268, 61] on html "Home Library Settings Library General Subtitles Preset Styles Style Mapping Sub…" at bounding box center [530, 278] width 1061 height 557
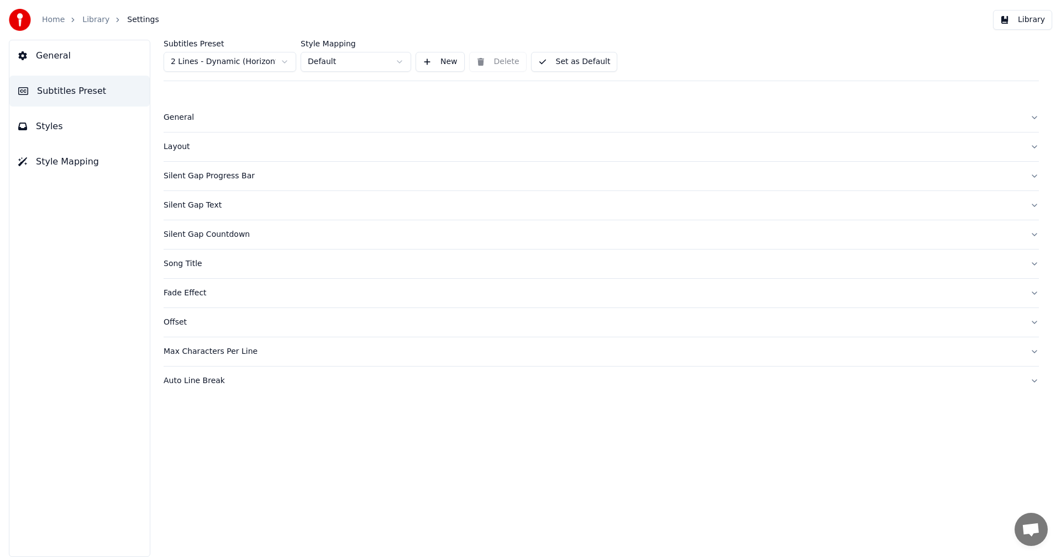
click at [172, 146] on div "Layout" at bounding box center [593, 146] width 858 height 11
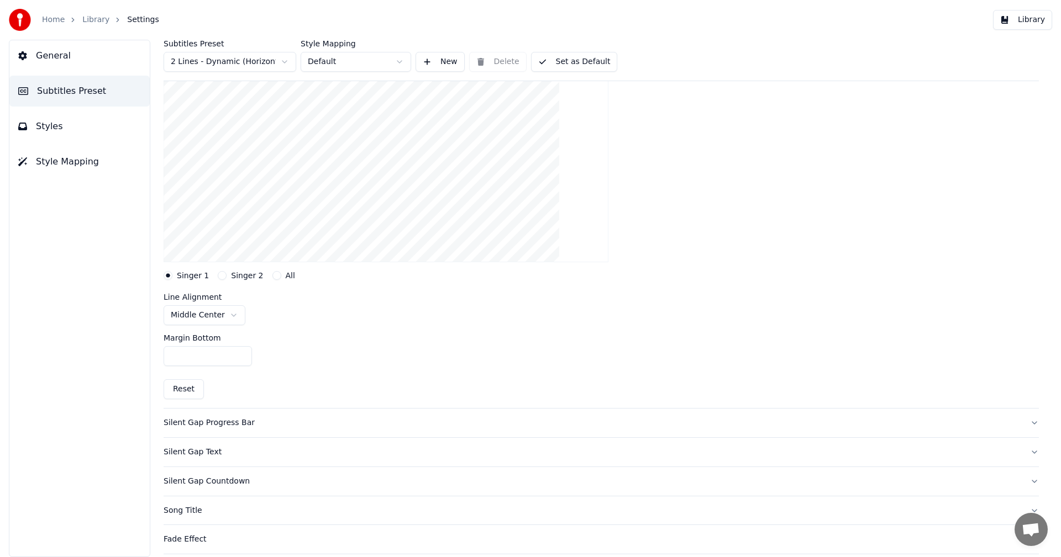
scroll to position [166, 0]
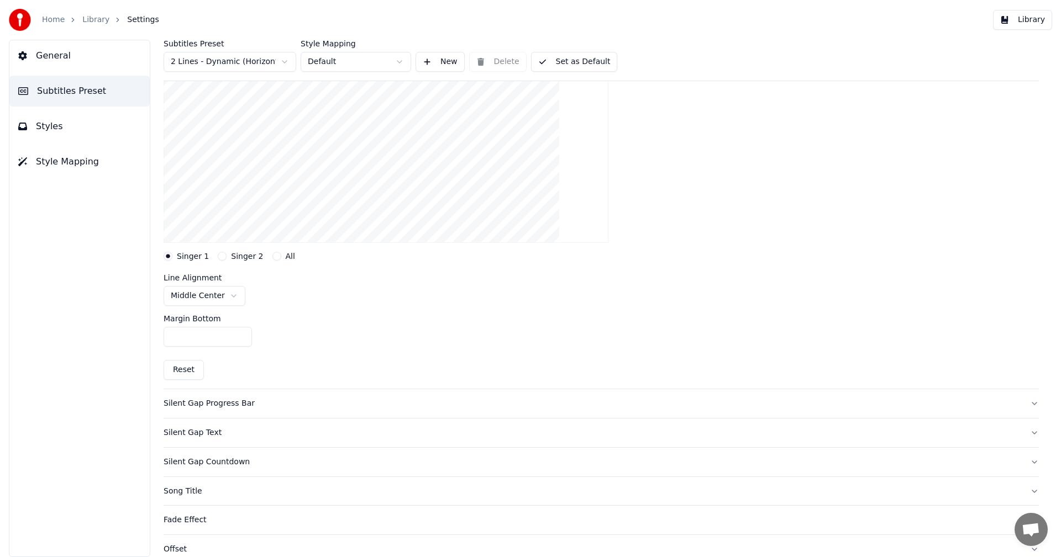
click at [229, 298] on html "Home Library Settings Library General Subtitles Preset Styles Style Mapping Sub…" at bounding box center [530, 278] width 1061 height 557
click at [793, 216] on div at bounding box center [601, 131] width 875 height 241
click at [586, 64] on button "Set as Default" at bounding box center [574, 62] width 87 height 20
click at [1033, 23] on button "Library" at bounding box center [1022, 20] width 59 height 20
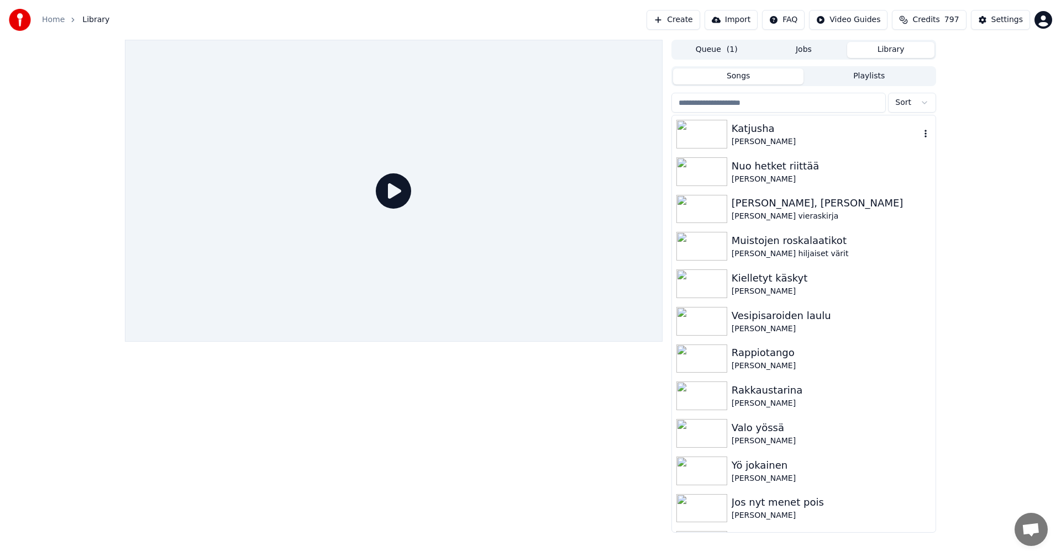
click at [759, 134] on div "Katjusha" at bounding box center [826, 128] width 188 height 15
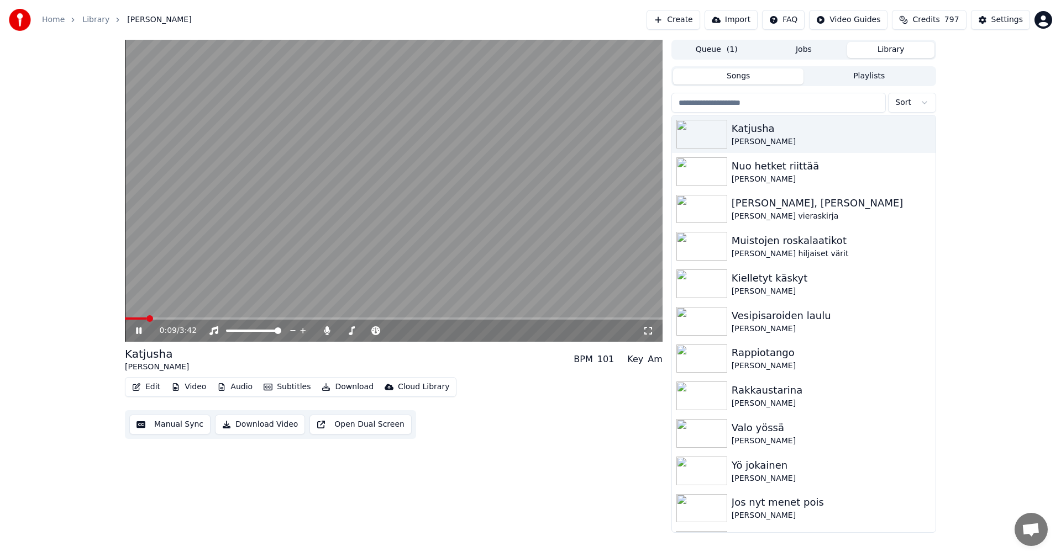
click at [146, 319] on span at bounding box center [394, 319] width 538 height 2
click at [147, 318] on span at bounding box center [141, 319] width 33 height 2
click at [137, 331] on icon at bounding box center [139, 331] width 6 height 7
click at [1017, 15] on div "Settings" at bounding box center [1006, 19] width 31 height 11
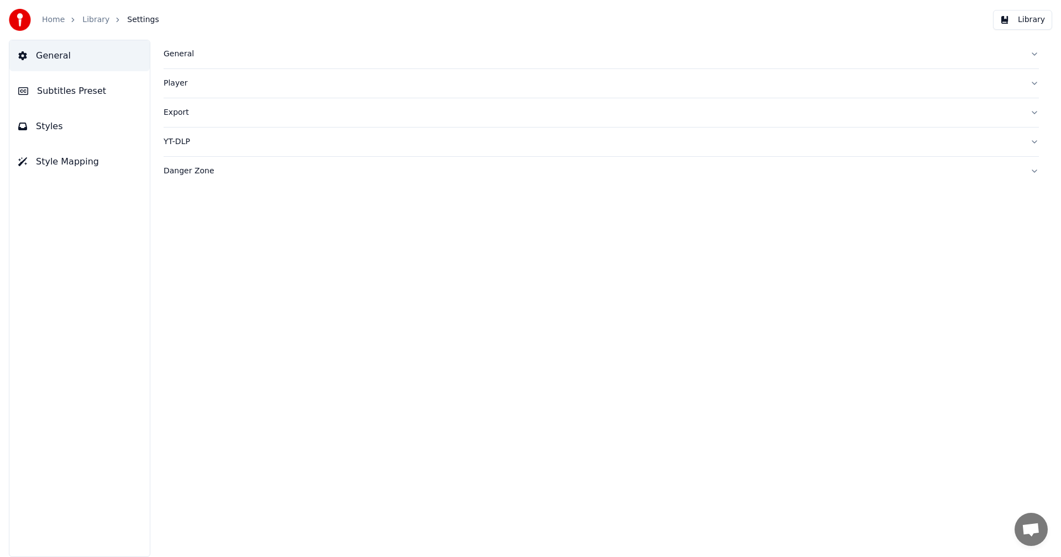
click at [106, 91] on button "Subtitles Preset" at bounding box center [79, 91] width 140 height 31
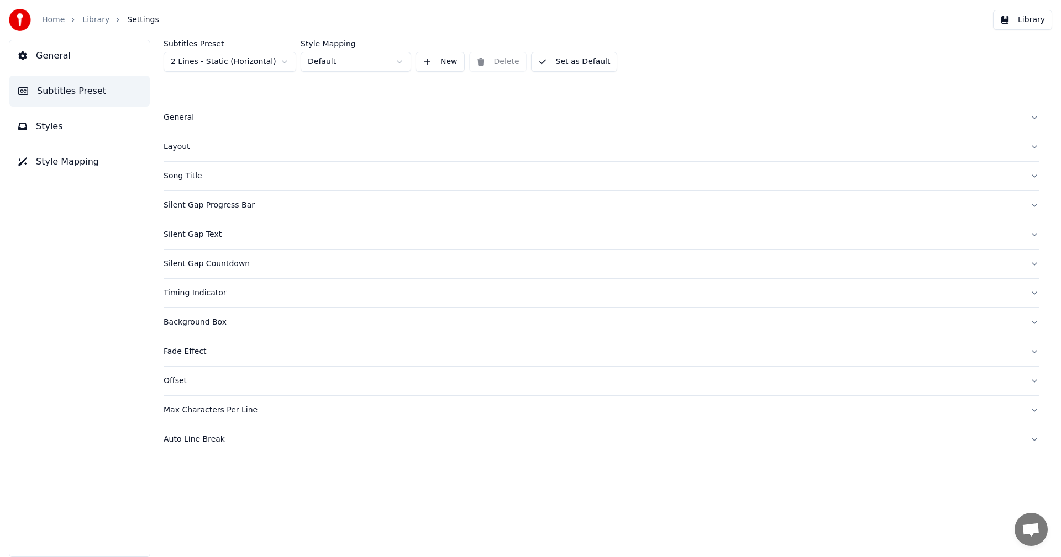
click at [206, 265] on div "Silent Gap Countdown" at bounding box center [593, 264] width 858 height 11
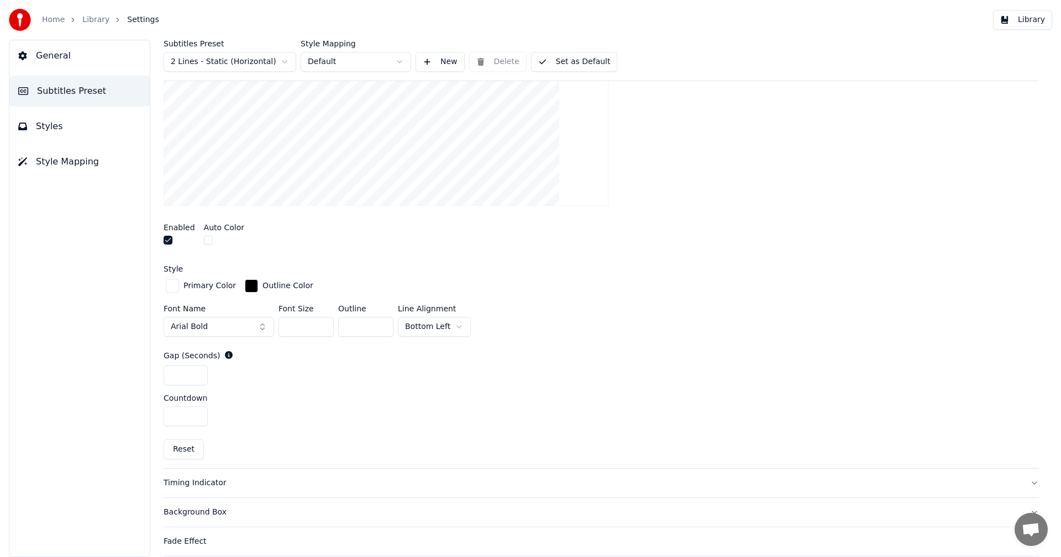
scroll to position [332, 0]
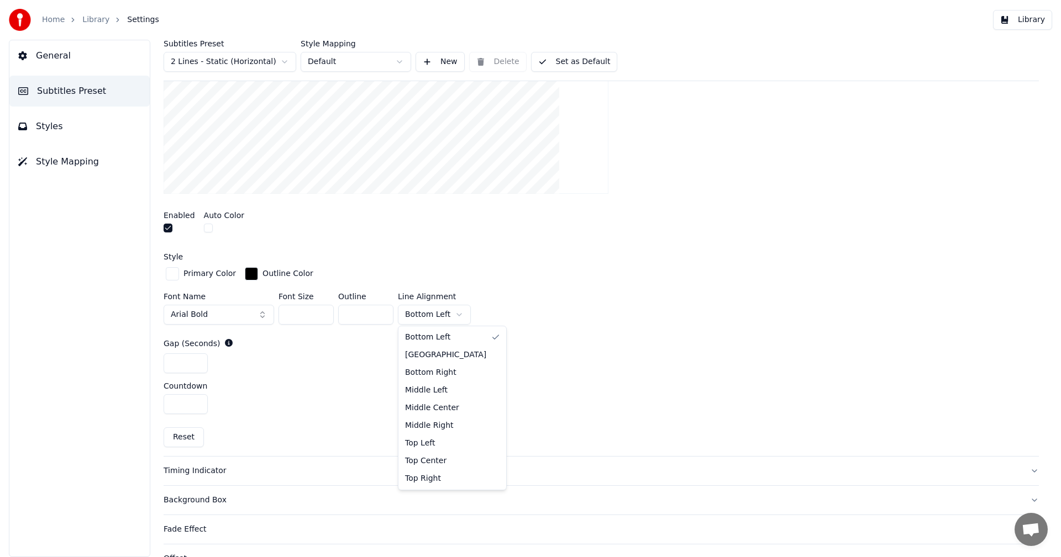
click at [451, 314] on html "Home Library Settings Library General Subtitles Preset Styles Style Mapping Sub…" at bounding box center [530, 278] width 1061 height 557
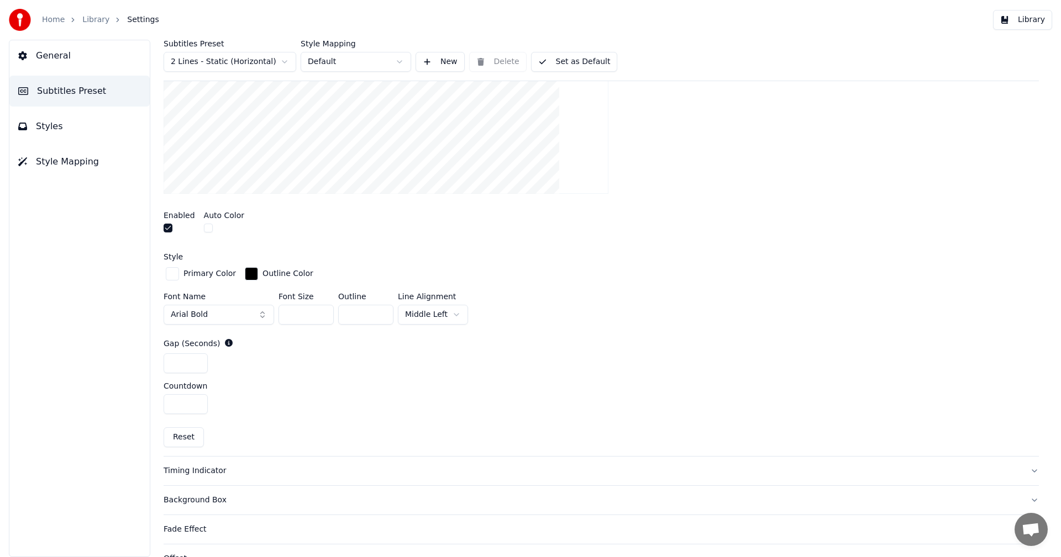
click at [755, 267] on div "Primary Color Outline Color" at bounding box center [601, 274] width 875 height 19
click at [192, 435] on button "Reset" at bounding box center [184, 438] width 40 height 20
type input "**"
click at [461, 309] on html "Home Library Settings Library General Subtitles Preset Styles Style Mapping Sub…" at bounding box center [530, 278] width 1061 height 557
click at [1029, 21] on button "Library" at bounding box center [1022, 20] width 59 height 20
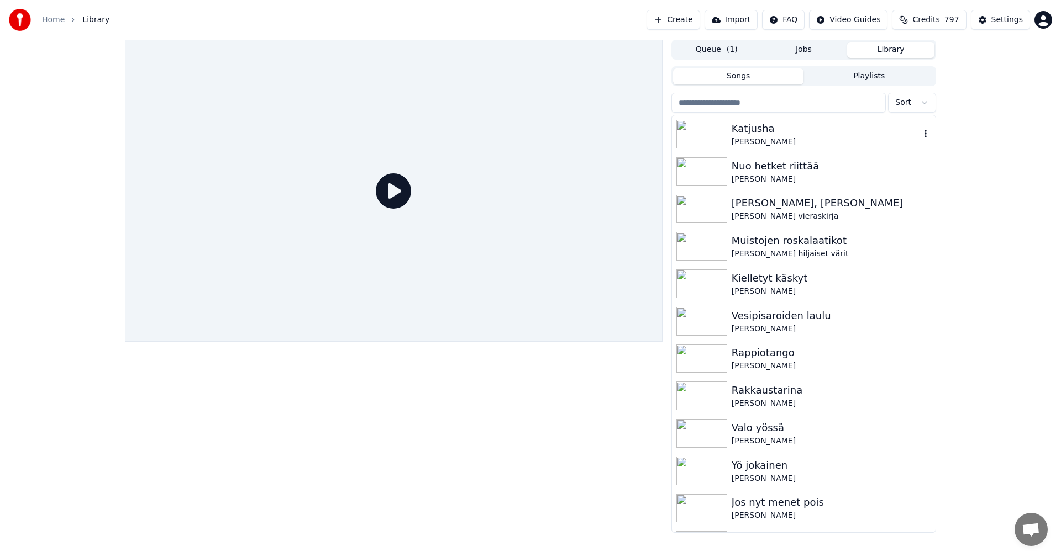
click at [710, 143] on img at bounding box center [701, 134] width 51 height 29
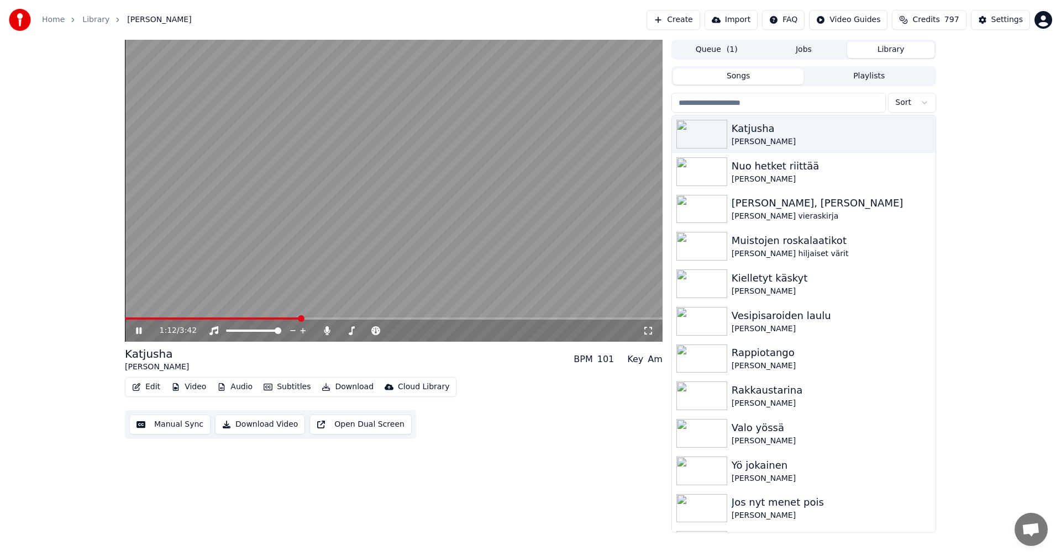
click at [137, 332] on icon at bounding box center [139, 331] width 6 height 7
click at [1015, 19] on div "Settings" at bounding box center [1006, 19] width 31 height 11
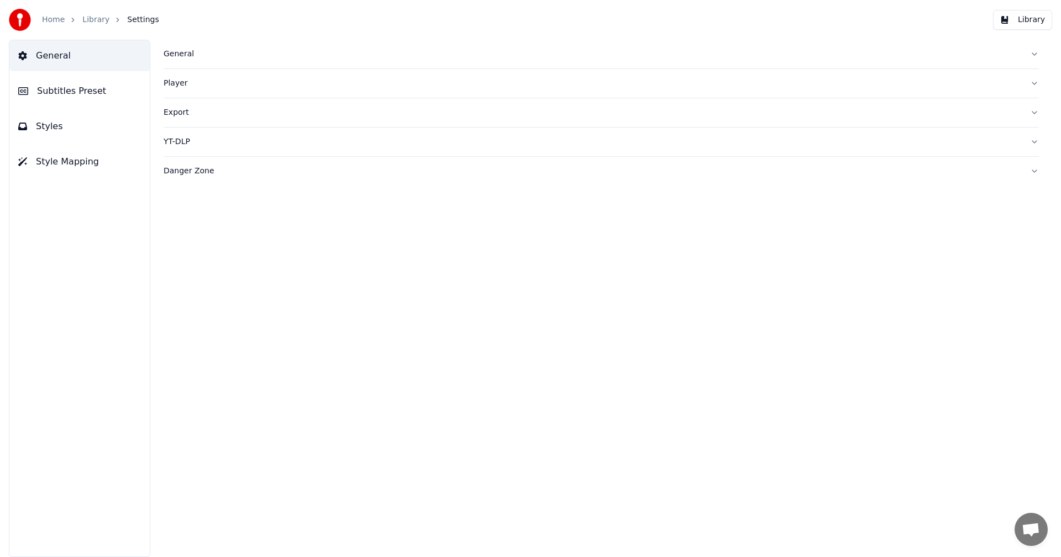
click at [59, 96] on span "Subtitles Preset" at bounding box center [71, 91] width 69 height 13
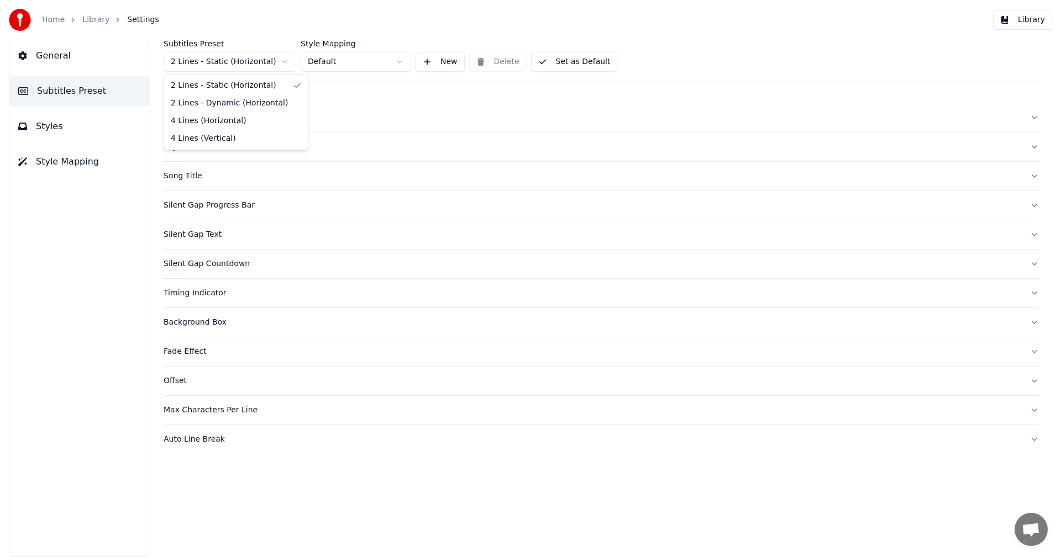
click at [209, 65] on html "Home Library Settings Library General Subtitles Preset Styles Style Mapping Sub…" at bounding box center [530, 278] width 1061 height 557
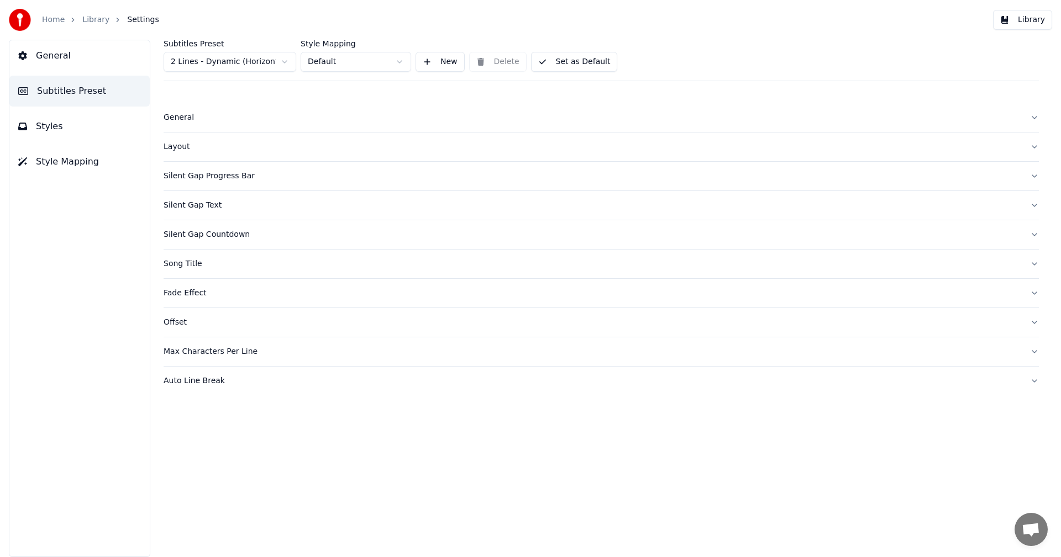
click at [204, 234] on div "Silent Gap Countdown" at bounding box center [593, 234] width 858 height 11
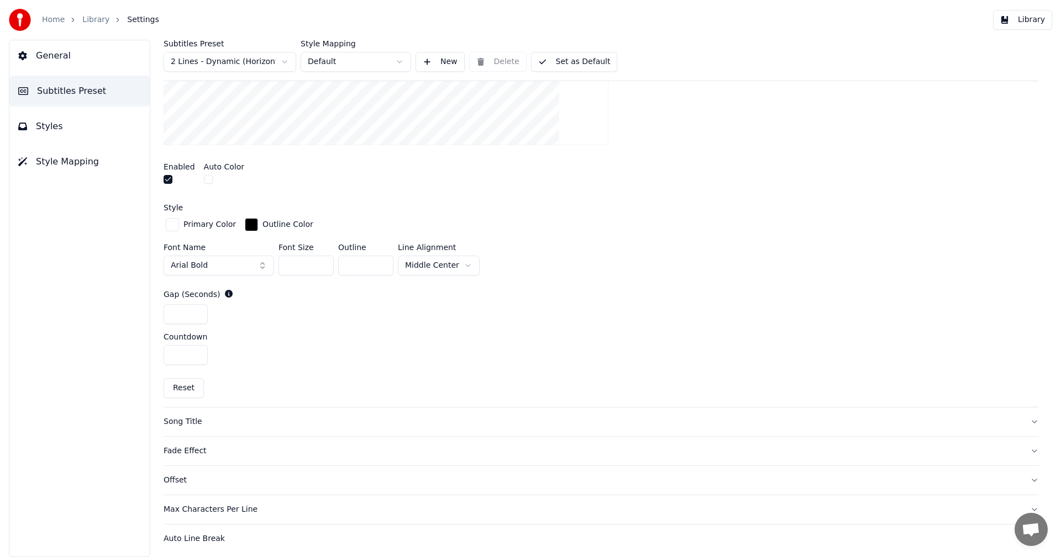
scroll to position [355, 0]
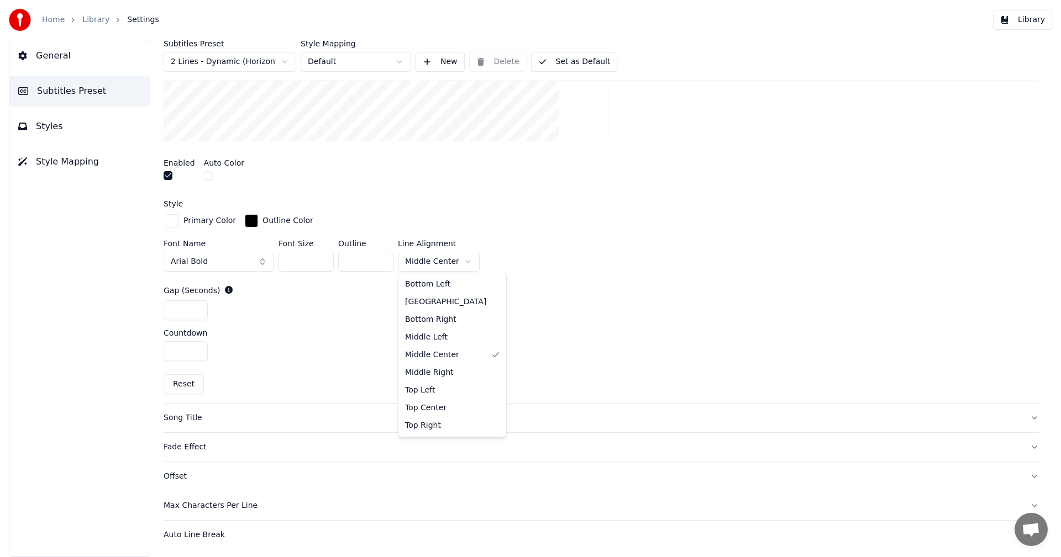
click at [457, 262] on html "Home Library Settings Library General Subtitles Preset Styles Style Mapping Sub…" at bounding box center [530, 278] width 1061 height 557
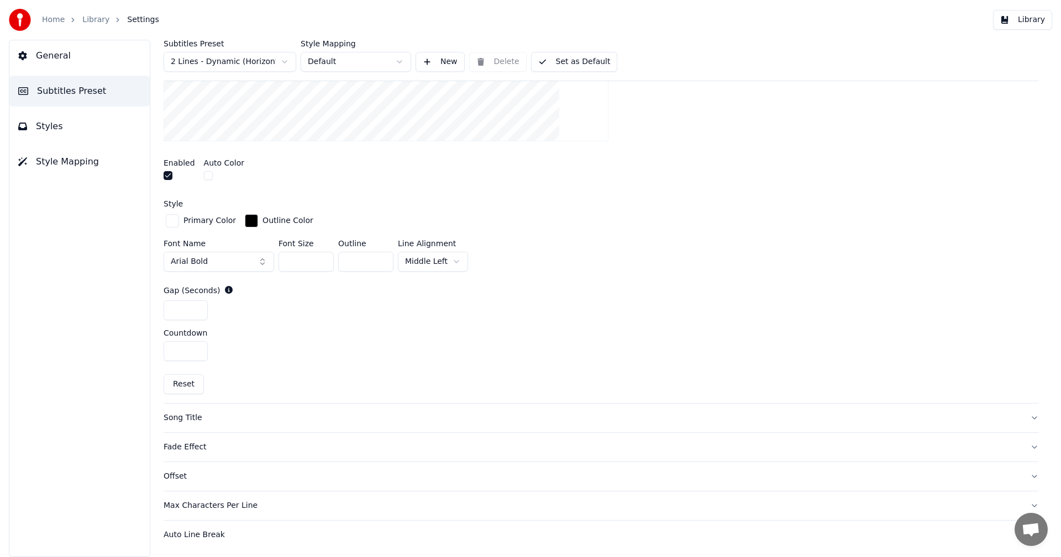
click at [533, 296] on div "Gap (Seconds) *" at bounding box center [601, 302] width 875 height 35
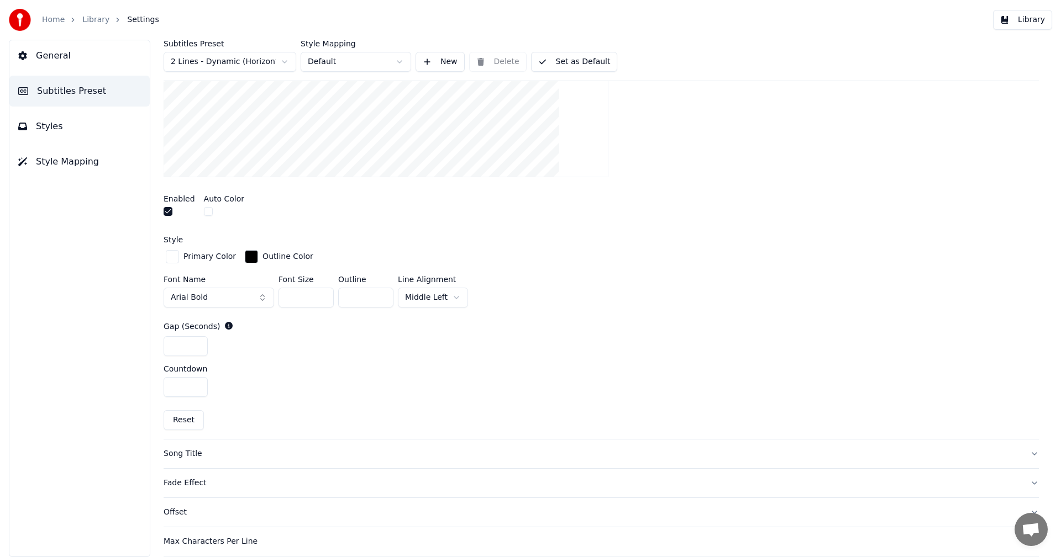
scroll to position [300, 0]
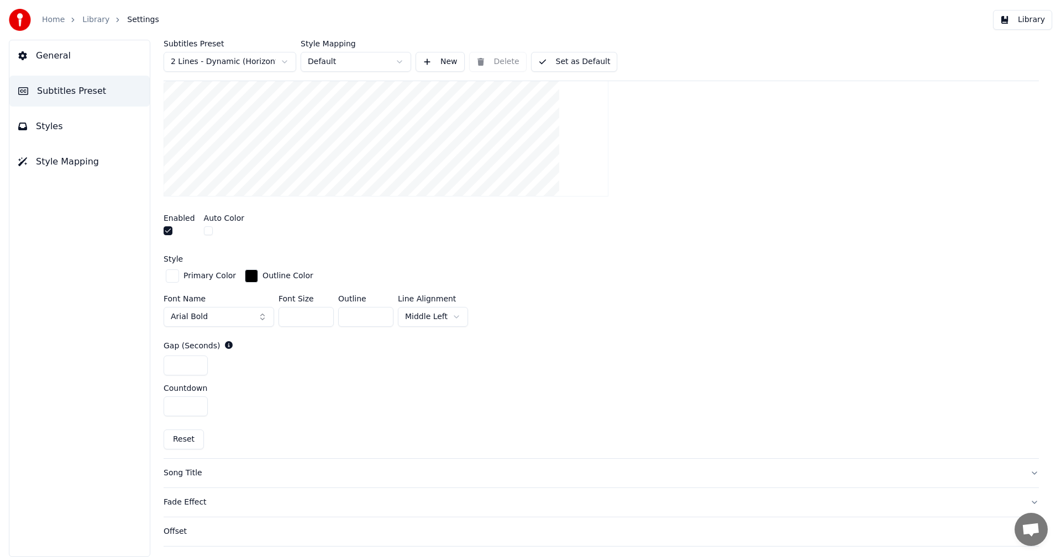
click at [578, 61] on button "Set as Default" at bounding box center [574, 62] width 87 height 20
click at [1035, 22] on button "Library" at bounding box center [1022, 20] width 59 height 20
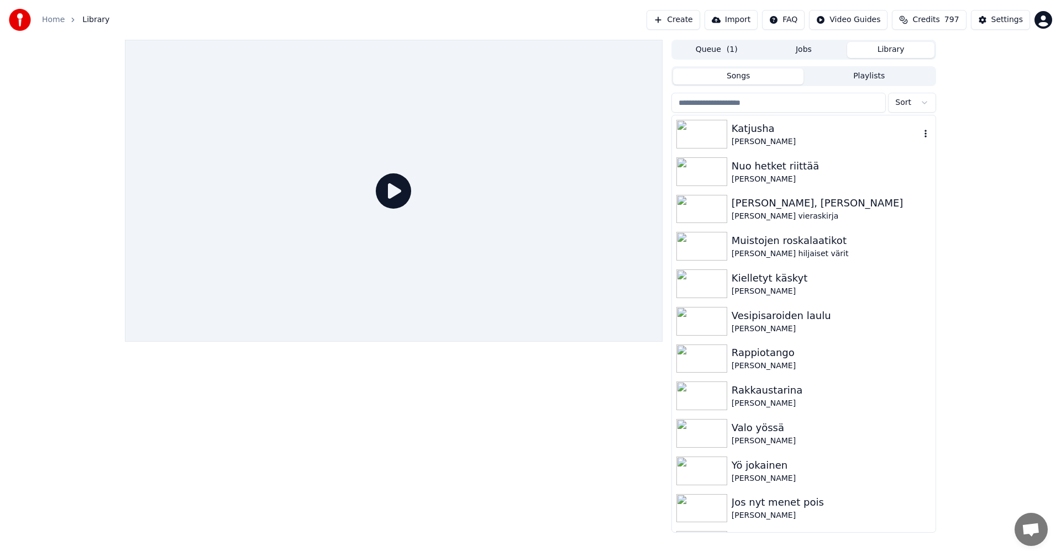
drag, startPoint x: 703, startPoint y: 142, endPoint x: 693, endPoint y: 150, distance: 12.6
click at [703, 142] on img at bounding box center [701, 134] width 51 height 29
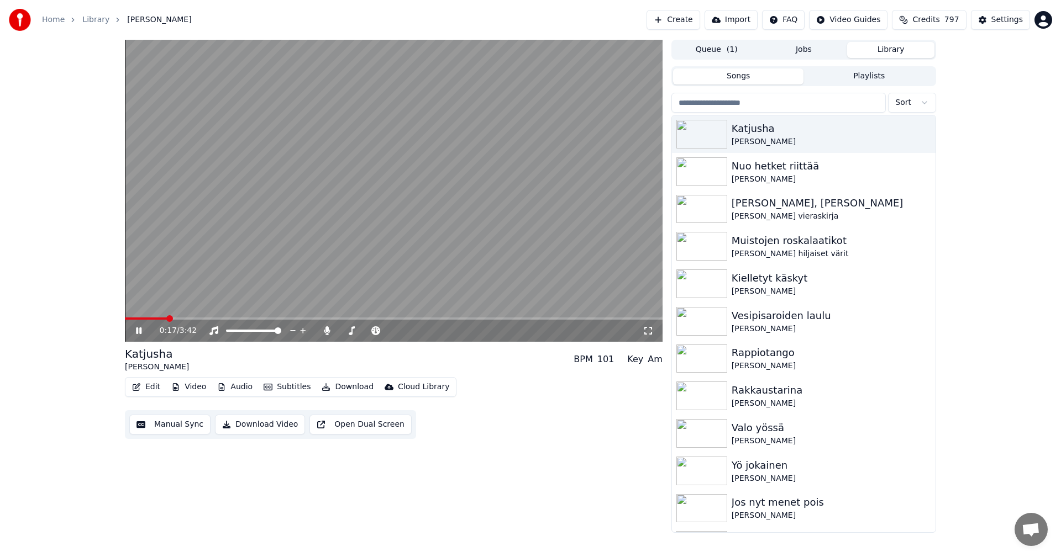
click at [202, 319] on span at bounding box center [394, 319] width 538 height 2
click at [223, 319] on span at bounding box center [394, 319] width 538 height 2
click at [254, 318] on span at bounding box center [394, 319] width 538 height 2
click at [327, 319] on span at bounding box center [226, 319] width 202 height 2
click at [327, 332] on icon at bounding box center [327, 331] width 6 height 9
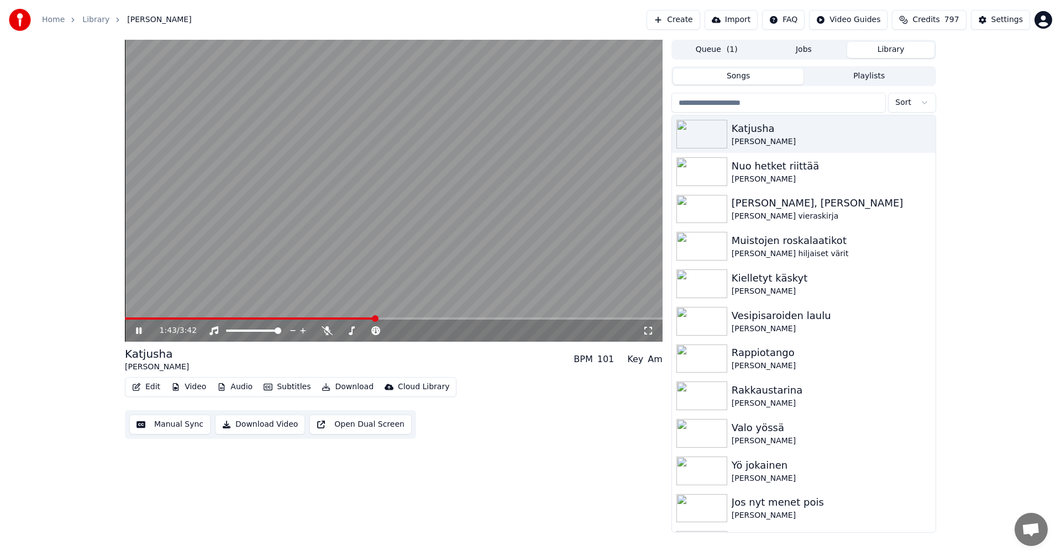
click at [156, 388] on button "Edit" at bounding box center [146, 387] width 37 height 15
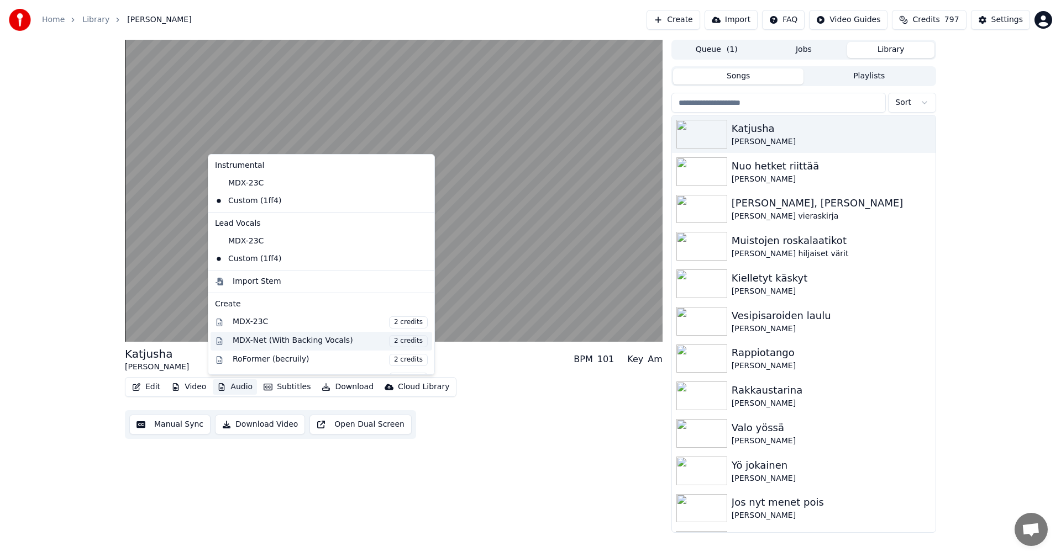
click at [263, 338] on div "MDX-Net (With Backing Vocals) 2 credits" at bounding box center [330, 341] width 195 height 12
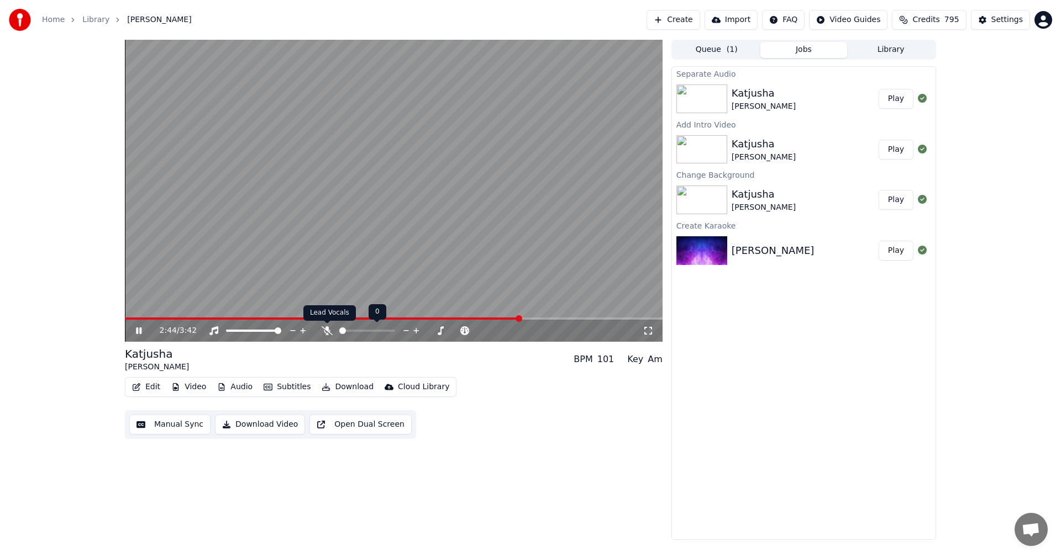
click at [327, 329] on icon at bounding box center [327, 331] width 11 height 9
click at [327, 329] on icon at bounding box center [327, 331] width 6 height 9
click at [190, 318] on span at bounding box center [335, 319] width 420 height 2
click at [328, 332] on icon at bounding box center [327, 331] width 11 height 9
click at [328, 331] on icon at bounding box center [327, 331] width 6 height 9
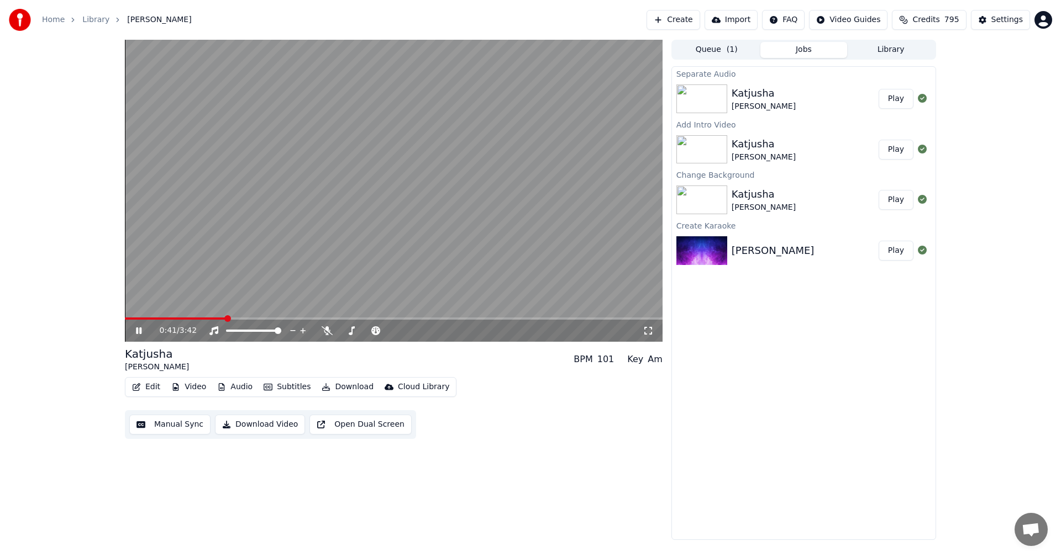
click at [191, 390] on button "Video" at bounding box center [189, 387] width 44 height 15
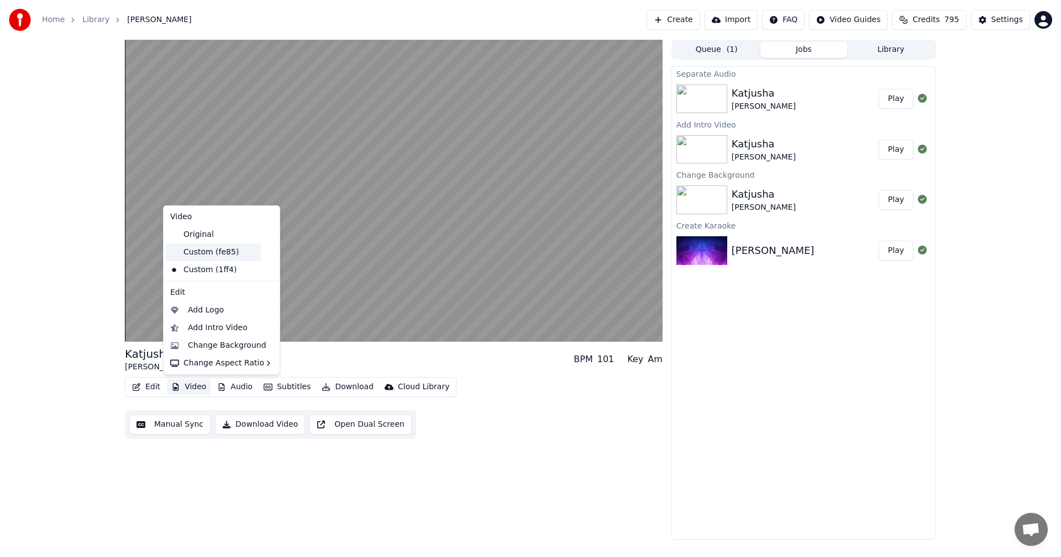
click at [209, 253] on div "Custom (fe85)" at bounding box center [213, 253] width 95 height 18
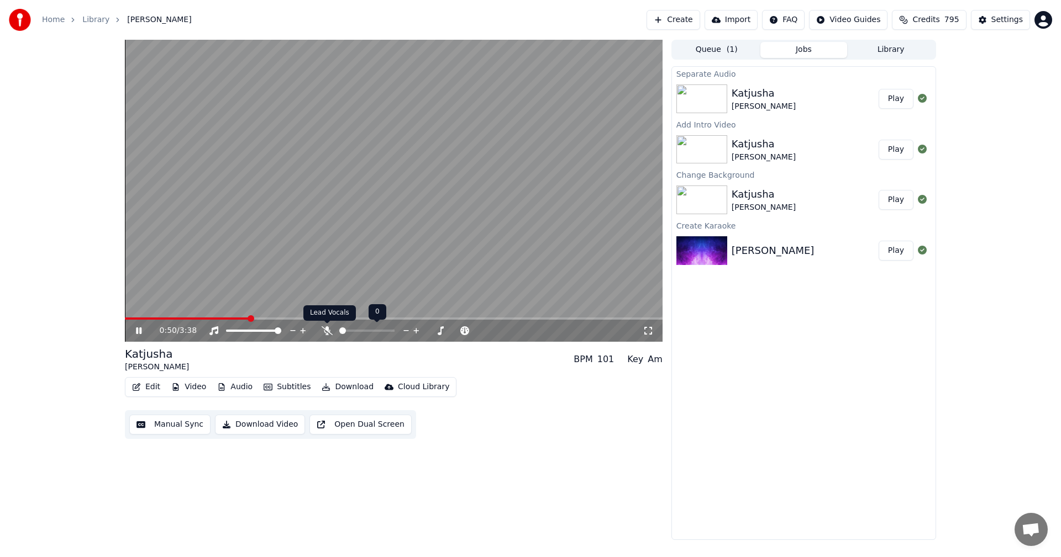
drag, startPoint x: 327, startPoint y: 329, endPoint x: 315, endPoint y: 329, distance: 11.6
click at [328, 329] on icon at bounding box center [327, 331] width 11 height 9
click at [285, 318] on span at bounding box center [394, 319] width 538 height 2
click at [186, 387] on button "Video" at bounding box center [189, 387] width 44 height 15
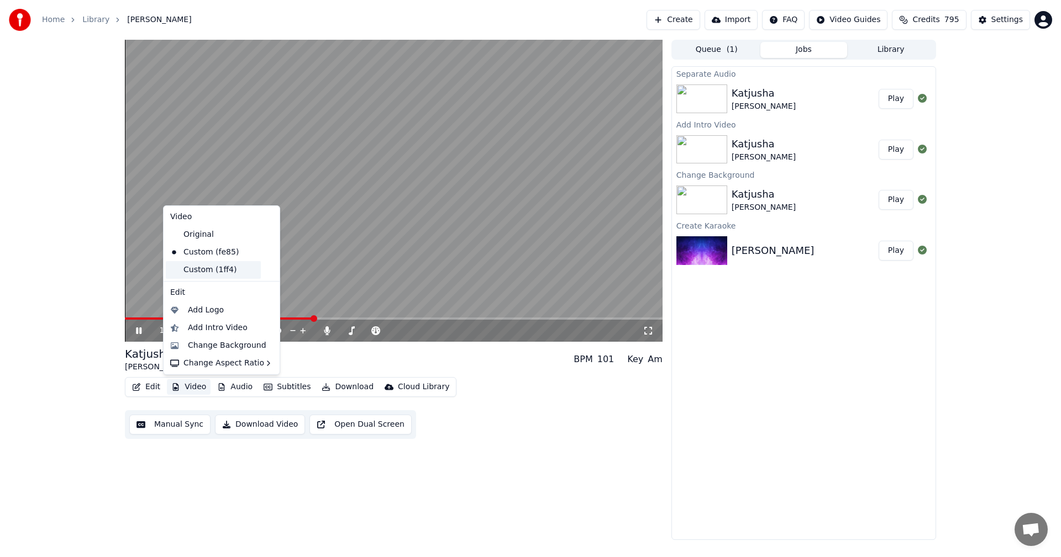
click at [220, 273] on div "Custom (1ff4)" at bounding box center [213, 270] width 95 height 18
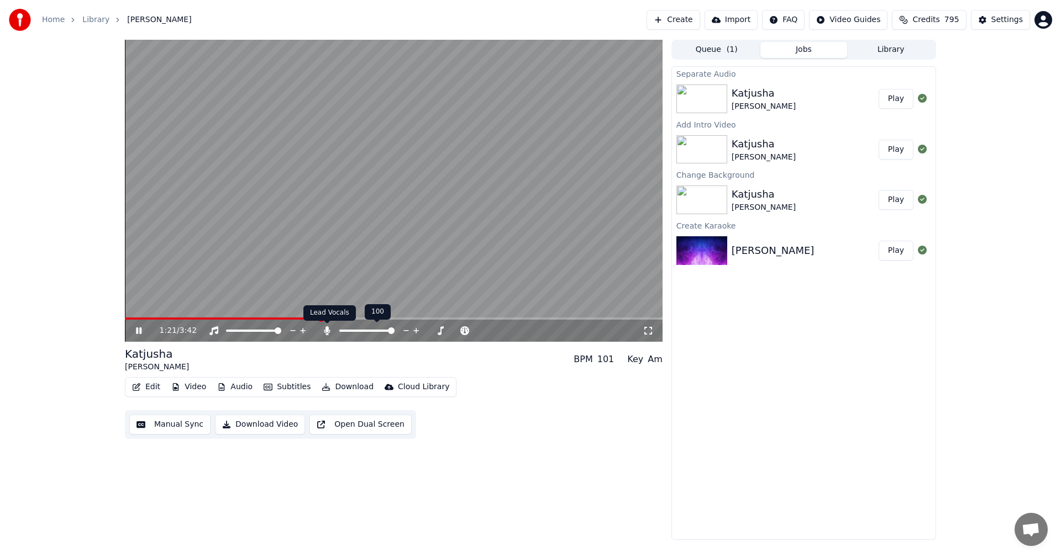
click at [328, 330] on icon at bounding box center [327, 331] width 6 height 9
click at [296, 319] on span at bounding box center [210, 319] width 171 height 2
click at [399, 318] on span at bounding box center [394, 319] width 538 height 2
click at [449, 318] on span at bounding box center [394, 319] width 538 height 2
click at [424, 318] on span at bounding box center [274, 319] width 299 height 2
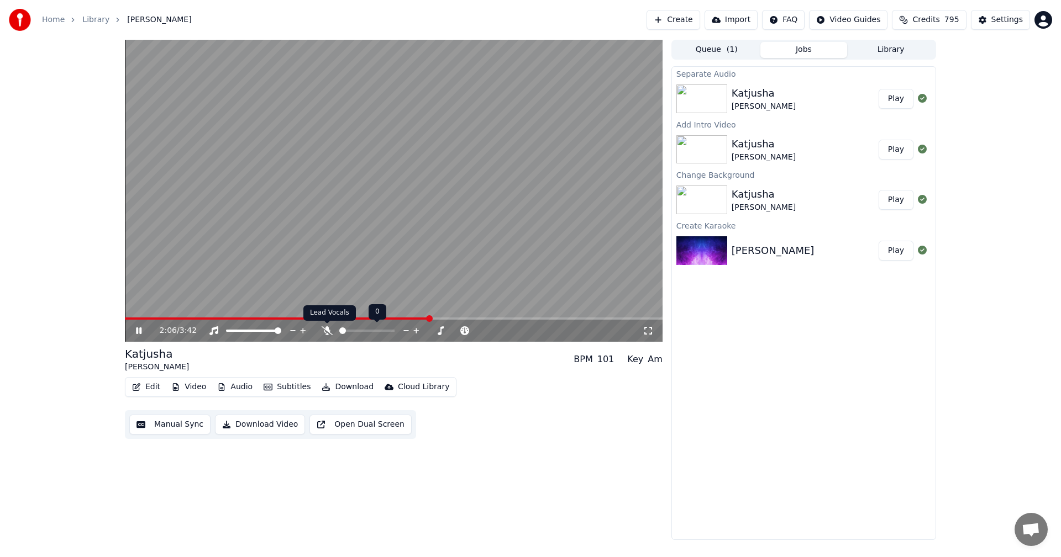
click at [329, 331] on icon at bounding box center [327, 331] width 11 height 9
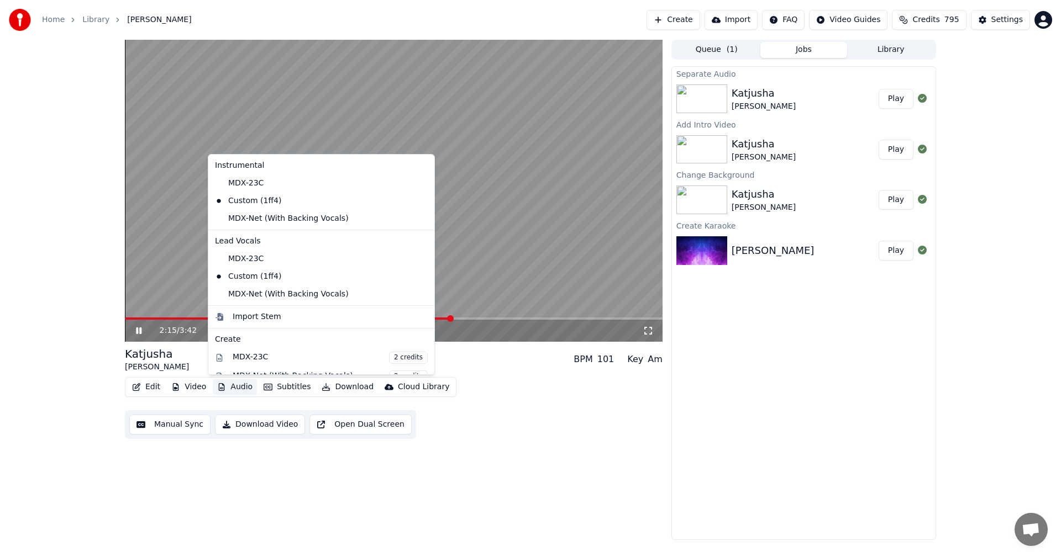
click at [245, 386] on button "Audio" at bounding box center [235, 387] width 44 height 15
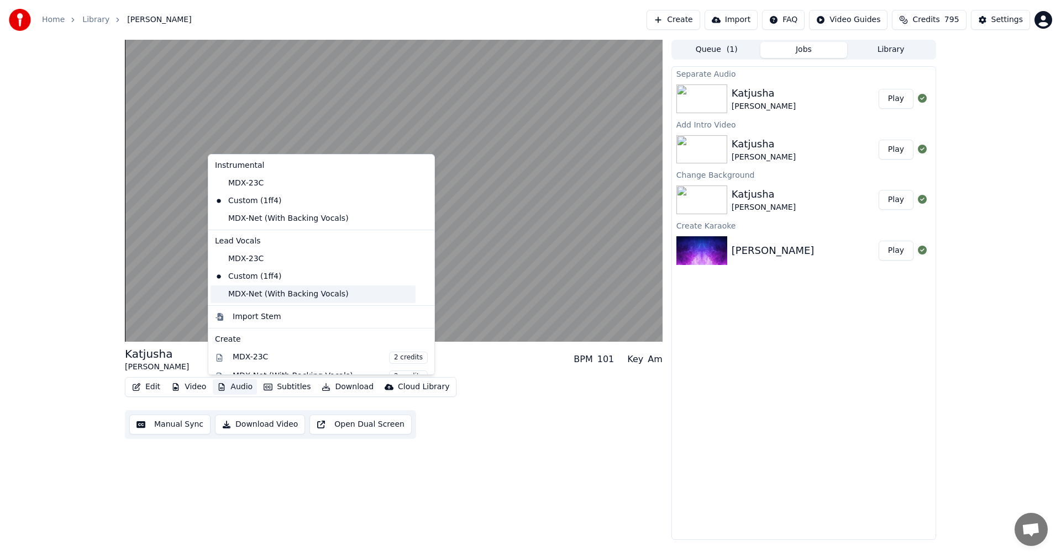
click at [260, 299] on div "MDX-Net (With Backing Vocals)" at bounding box center [313, 295] width 205 height 18
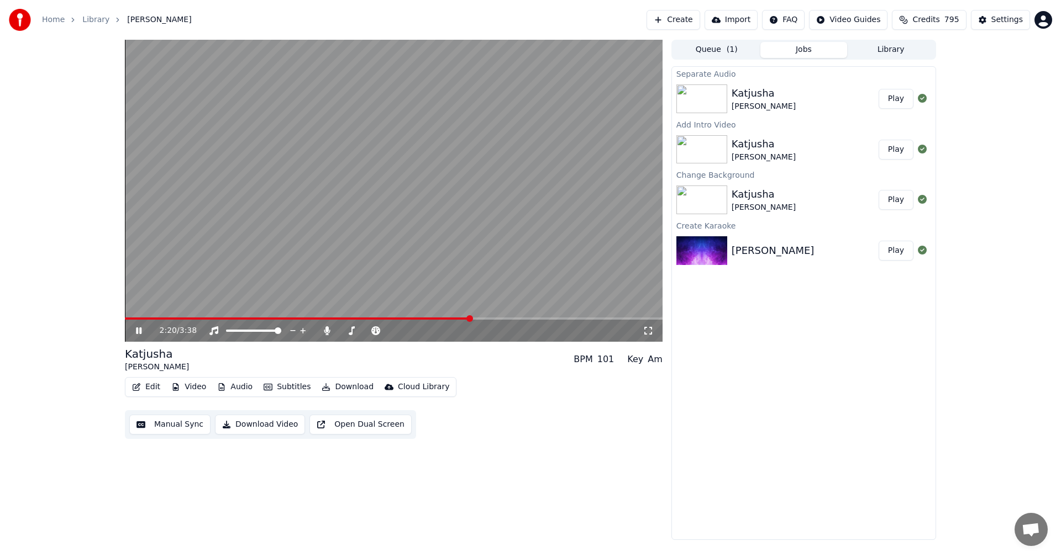
click at [245, 383] on button "Audio" at bounding box center [235, 387] width 44 height 15
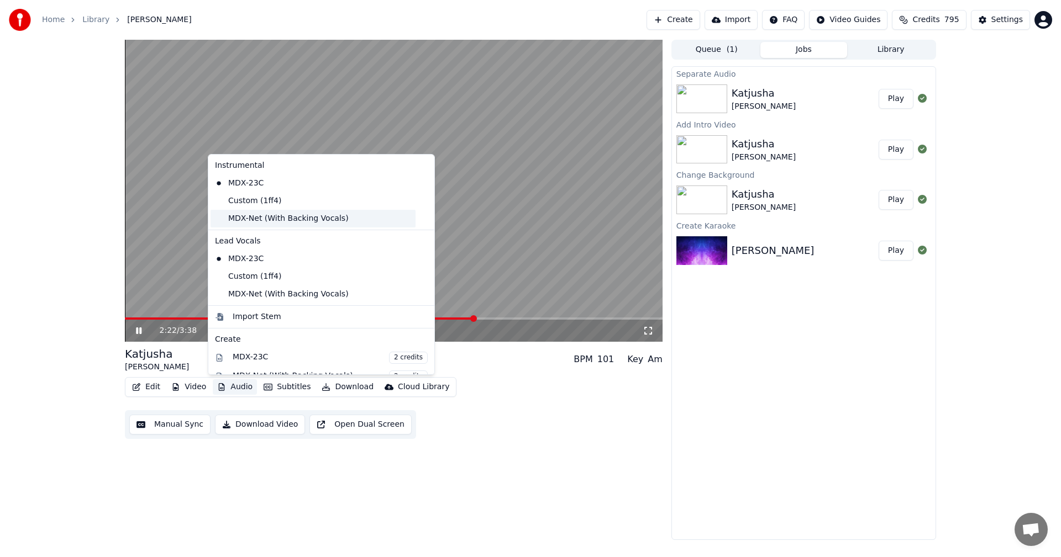
click at [267, 224] on div "MDX-Net (With Backing Vocals)" at bounding box center [313, 219] width 205 height 18
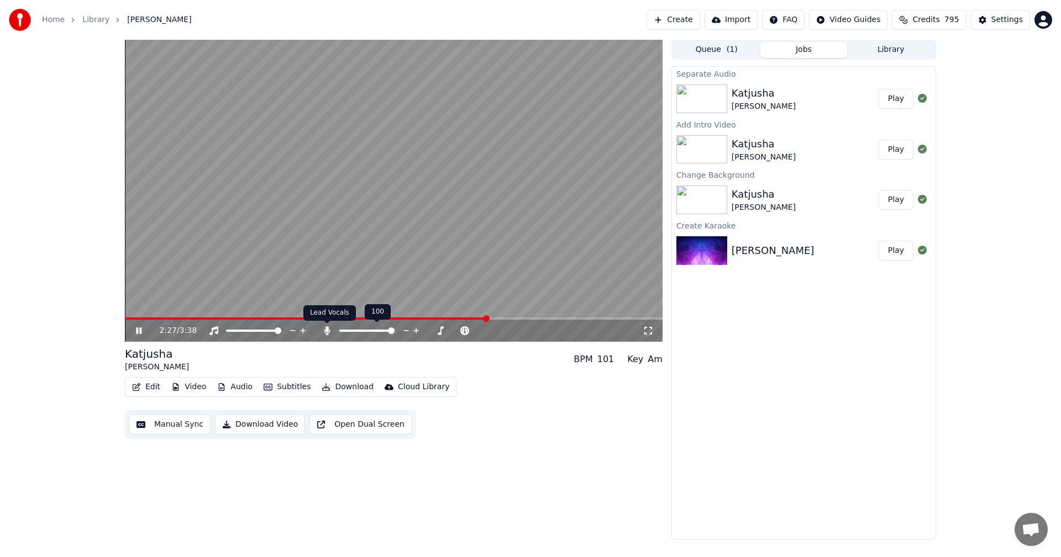
click at [324, 329] on icon at bounding box center [327, 331] width 11 height 9
click at [249, 388] on button "Audio" at bounding box center [235, 387] width 44 height 15
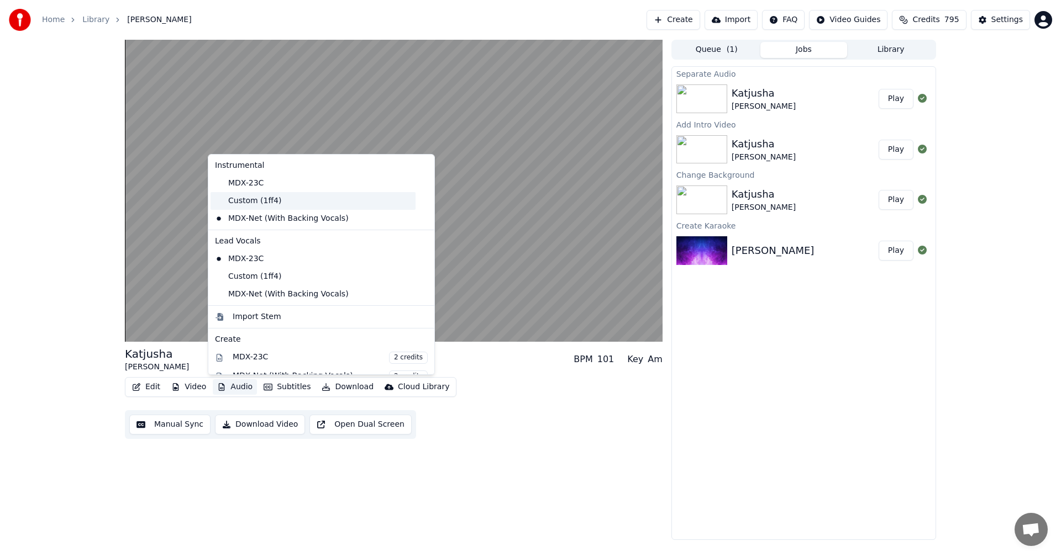
click at [264, 207] on div "Custom (1ff4)" at bounding box center [313, 201] width 205 height 18
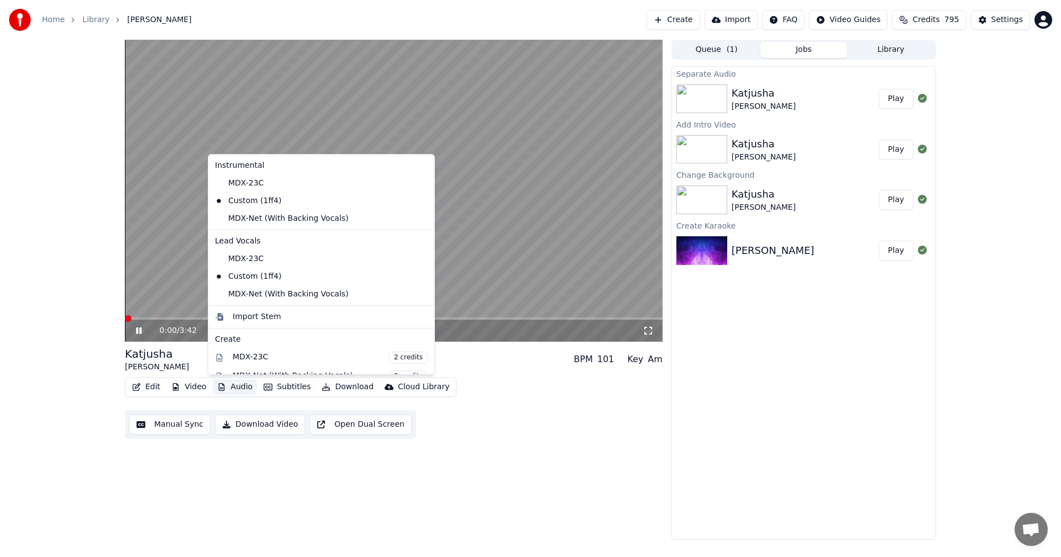
click at [245, 385] on button "Audio" at bounding box center [235, 387] width 44 height 15
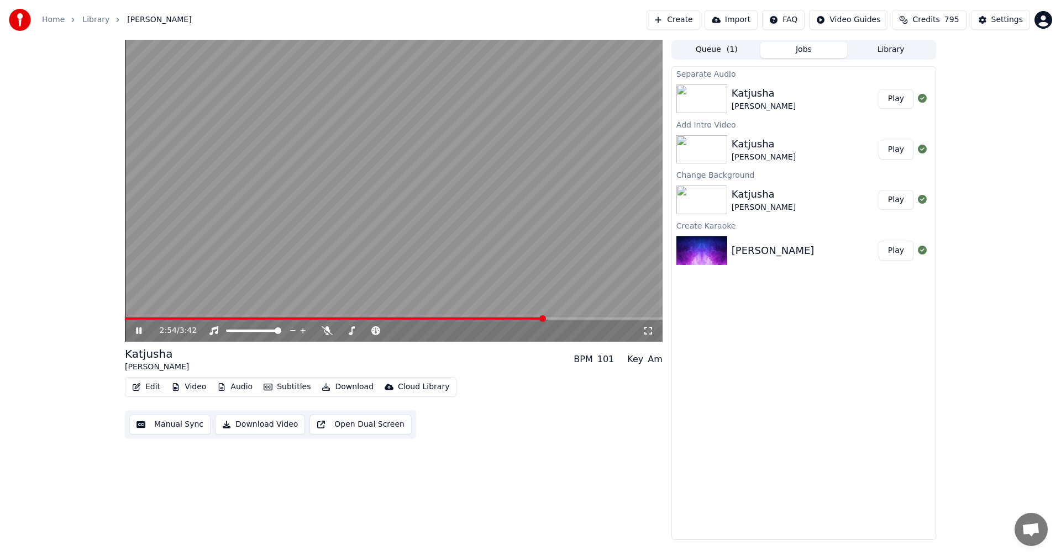
click at [139, 323] on div "2:54 / 3:42" at bounding box center [394, 331] width 538 height 22
click at [139, 321] on div "2:54 / 3:42" at bounding box center [394, 331] width 538 height 22
click at [324, 333] on icon at bounding box center [327, 331] width 11 height 9
click at [135, 318] on span at bounding box center [338, 319] width 426 height 2
click at [327, 328] on icon at bounding box center [327, 331] width 6 height 9
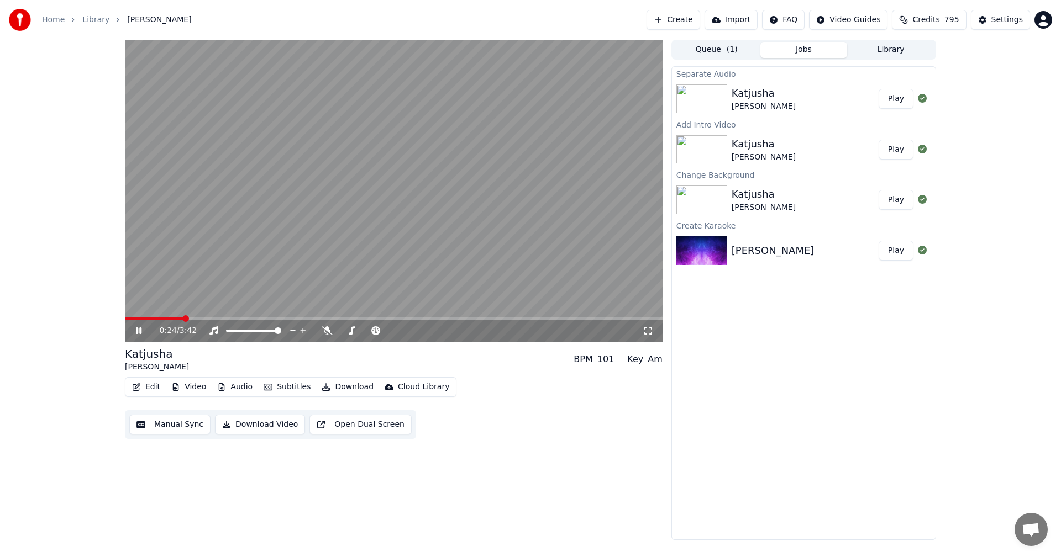
click at [138, 332] on icon at bounding box center [139, 331] width 6 height 7
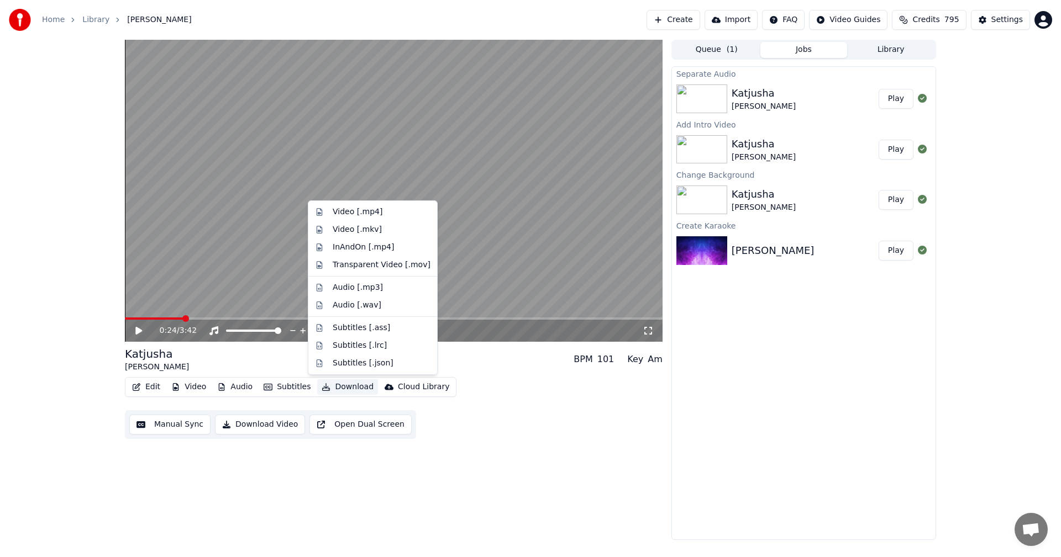
click at [351, 387] on button "Download" at bounding box center [347, 387] width 61 height 15
click at [380, 213] on div "Video [.mp4]" at bounding box center [382, 212] width 98 height 11
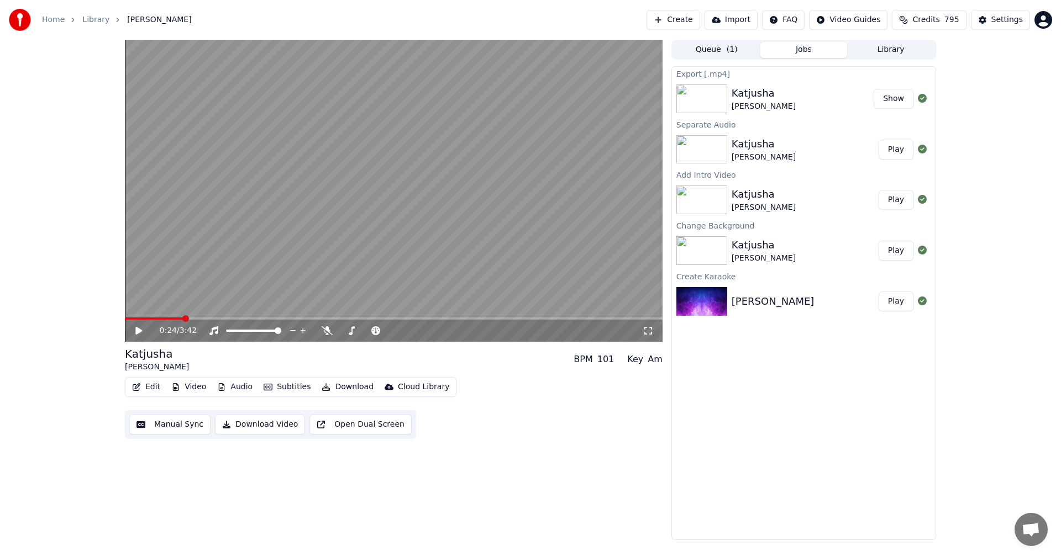
click at [898, 97] on button "Show" at bounding box center [894, 99] width 40 height 20
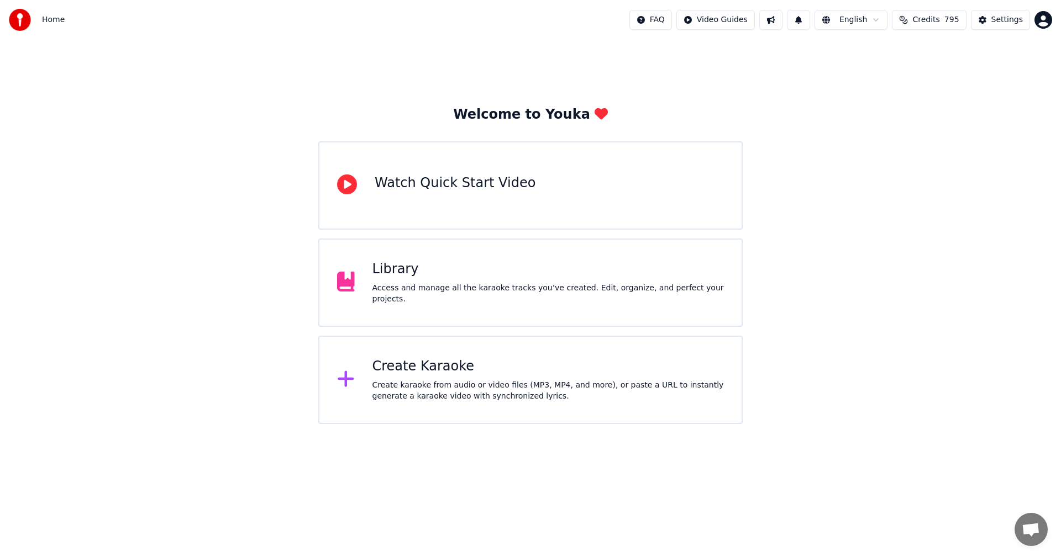
click at [386, 275] on div "Library" at bounding box center [548, 270] width 352 height 18
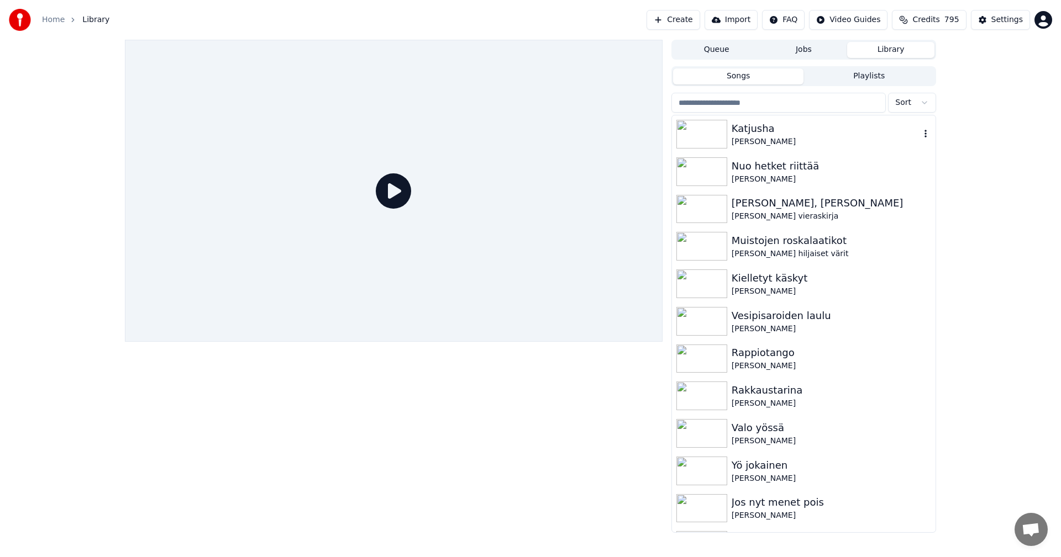
click at [759, 134] on div "Katjusha" at bounding box center [826, 128] width 188 height 15
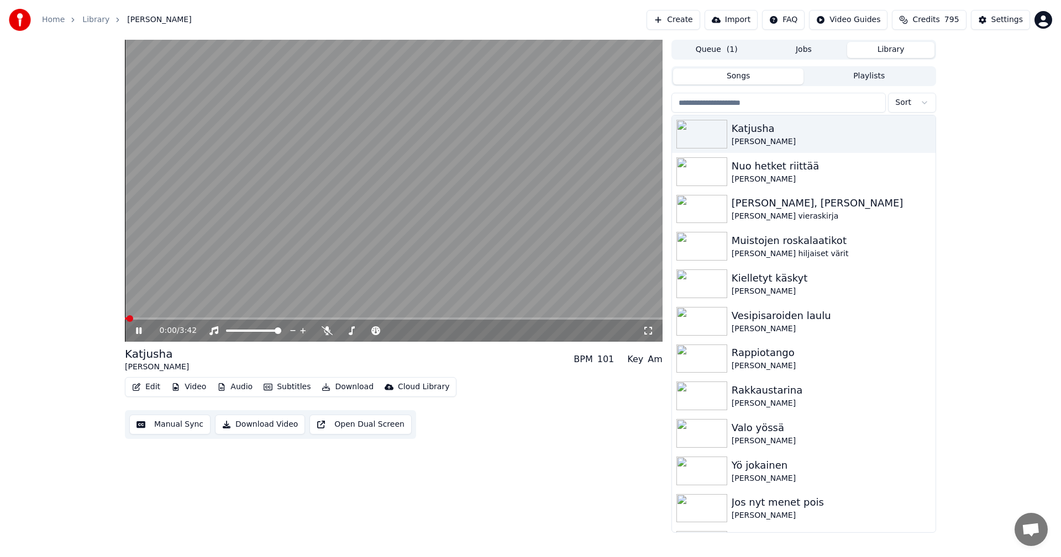
click at [140, 332] on icon at bounding box center [139, 331] width 6 height 7
click at [202, 390] on button "Video" at bounding box center [189, 387] width 44 height 15
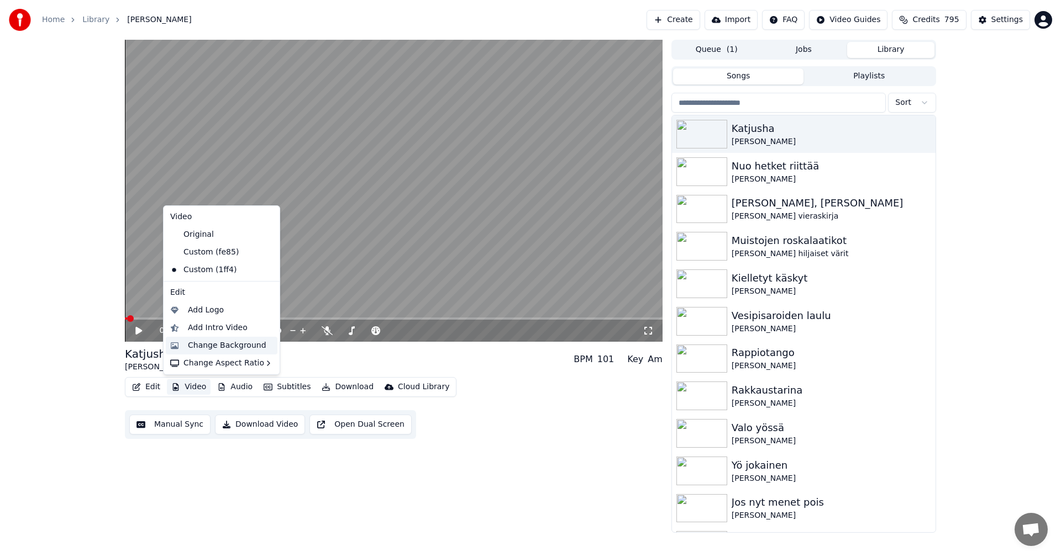
click at [221, 350] on div "Change Background" at bounding box center [227, 345] width 78 height 11
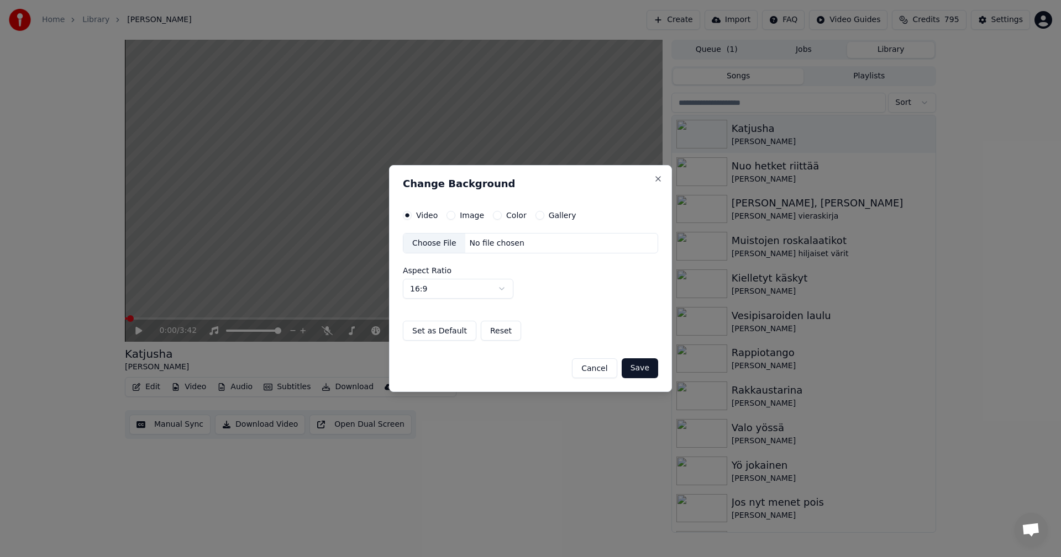
click at [451, 215] on button "Image" at bounding box center [450, 215] width 9 height 9
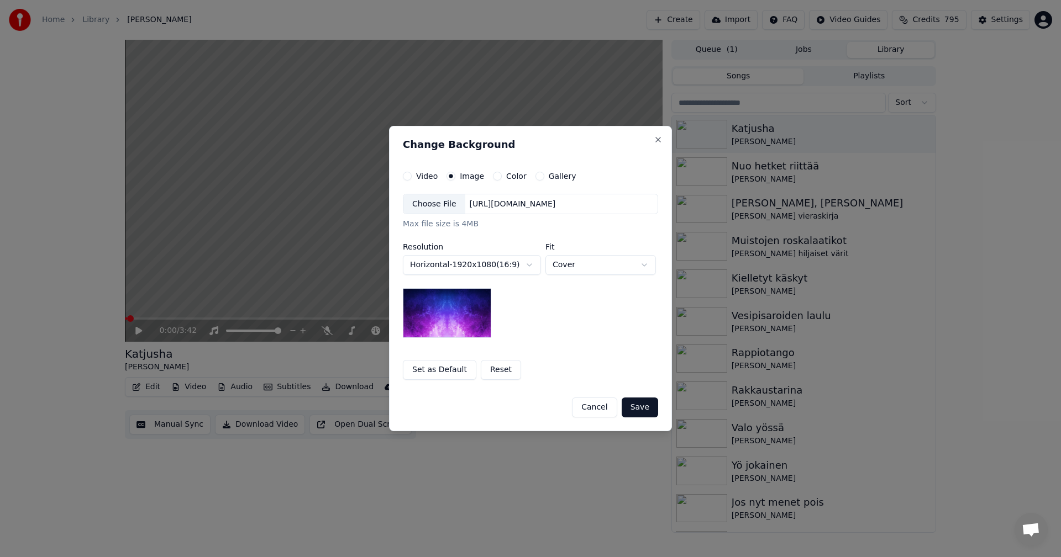
click at [448, 208] on div "Choose File" at bounding box center [434, 204] width 62 height 20
click at [637, 409] on button "Save" at bounding box center [640, 408] width 36 height 20
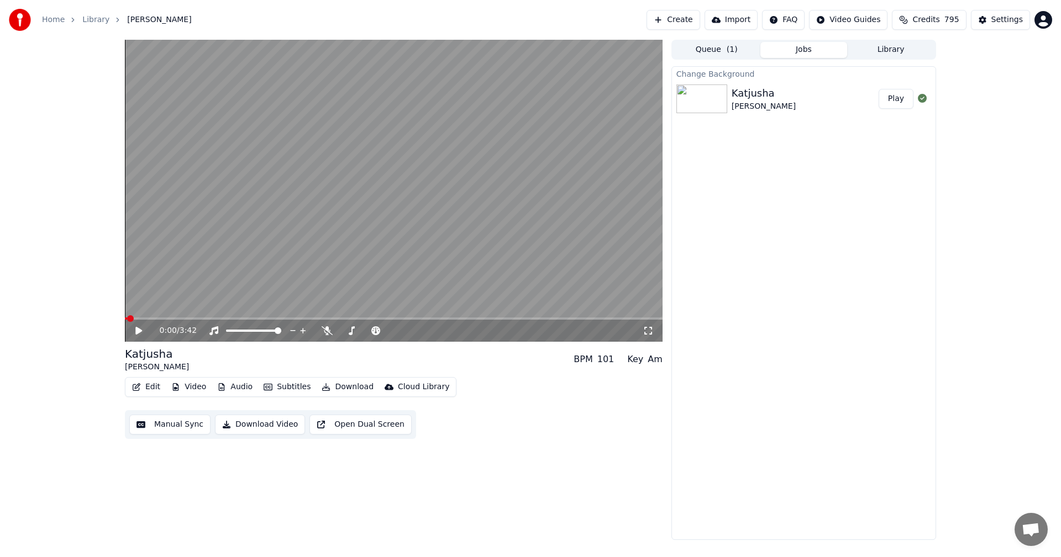
click at [901, 98] on button "Play" at bounding box center [896, 99] width 35 height 20
click at [194, 318] on span at bounding box center [394, 319] width 538 height 2
click at [331, 331] on icon at bounding box center [327, 331] width 11 height 9
click at [136, 332] on icon at bounding box center [139, 331] width 6 height 7
click at [155, 391] on button "Edit" at bounding box center [146, 387] width 37 height 15
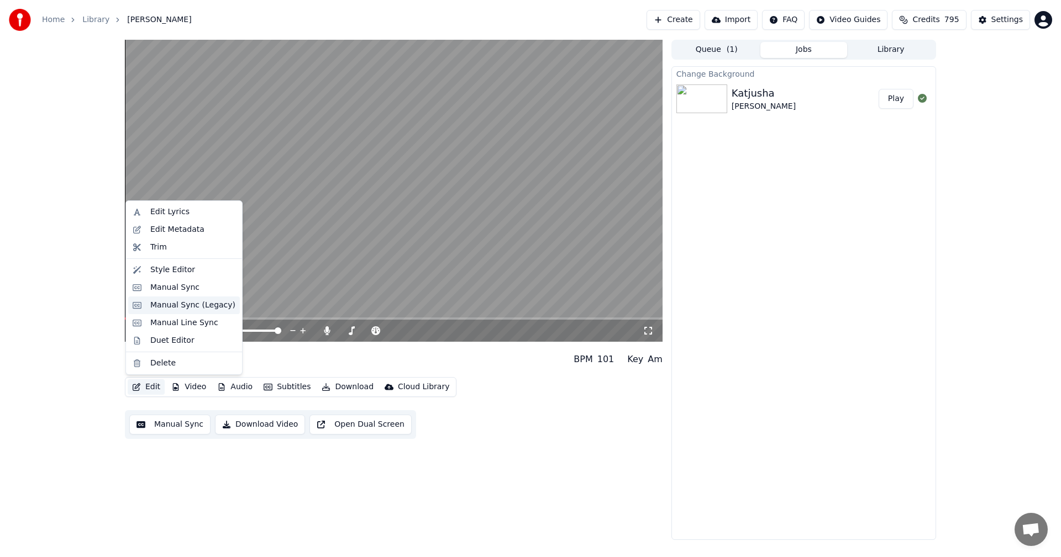
click at [185, 307] on div "Manual Sync (Legacy)" at bounding box center [192, 305] width 85 height 11
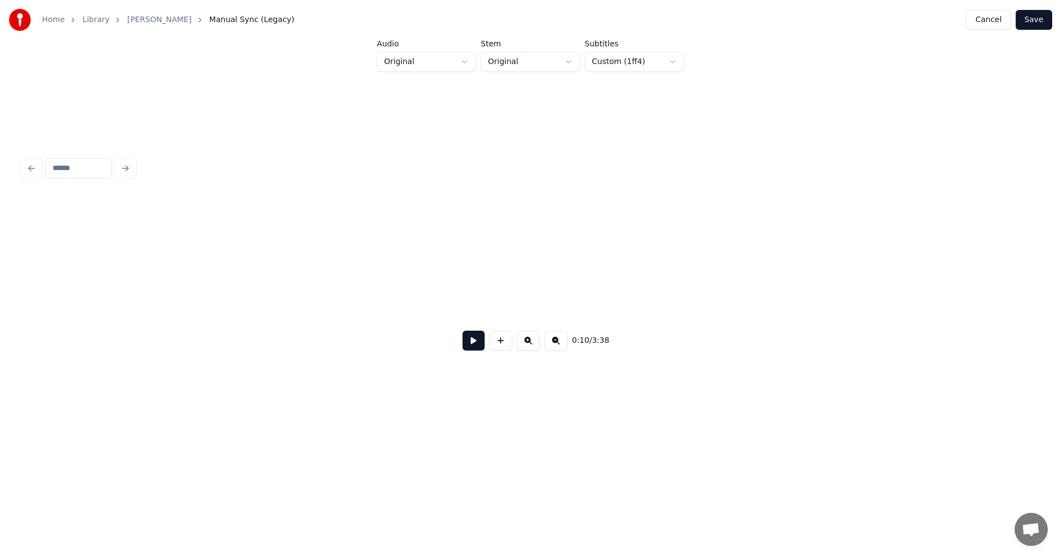
scroll to position [0, 2003]
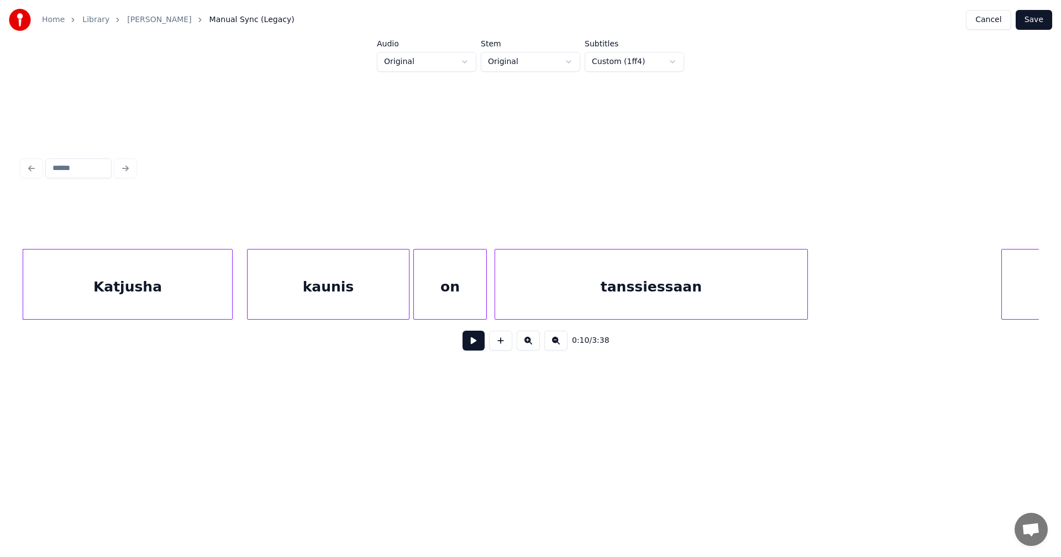
click at [479, 345] on button at bounding box center [473, 341] width 22 height 20
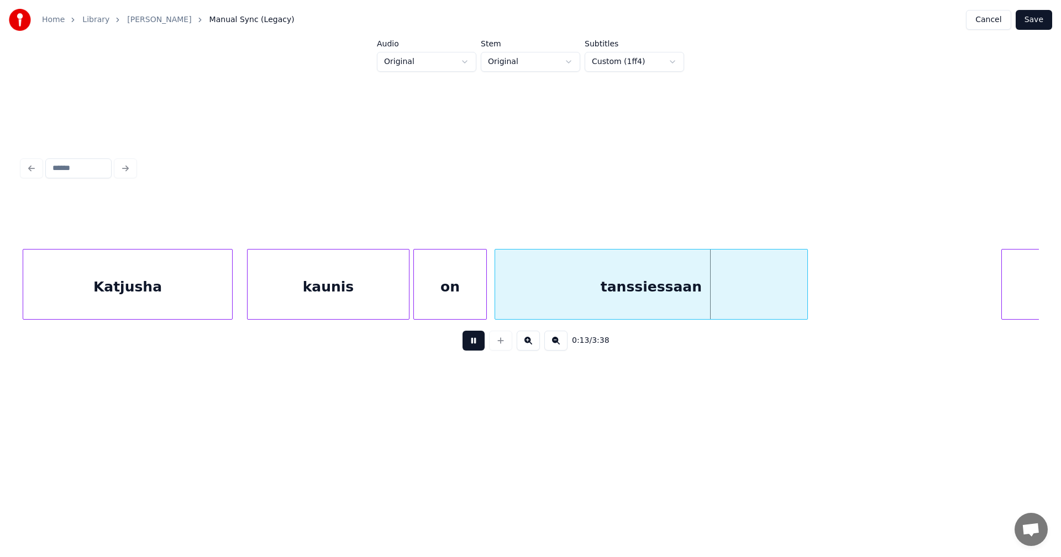
click at [479, 345] on button at bounding box center [473, 341] width 22 height 20
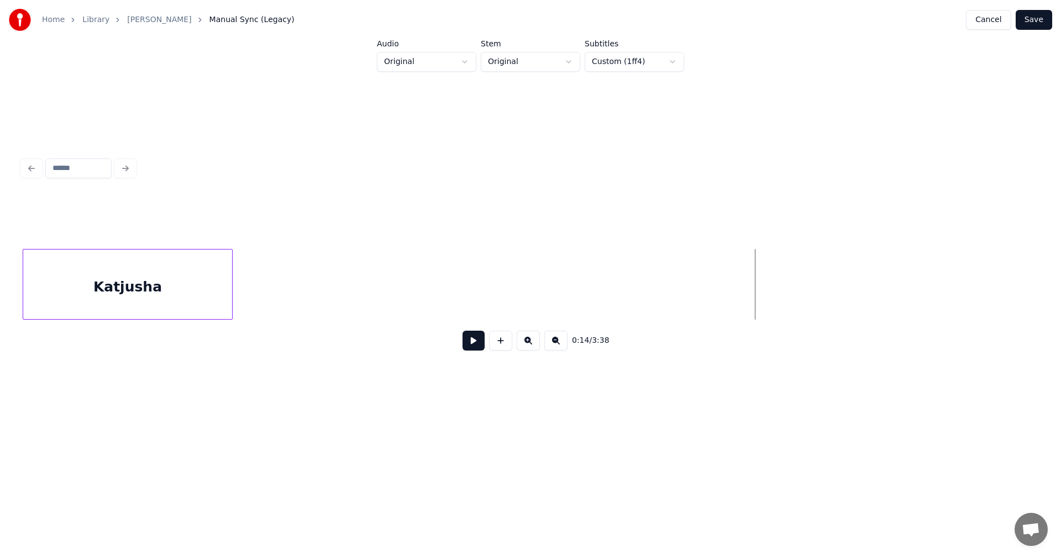
scroll to position [0, 1113]
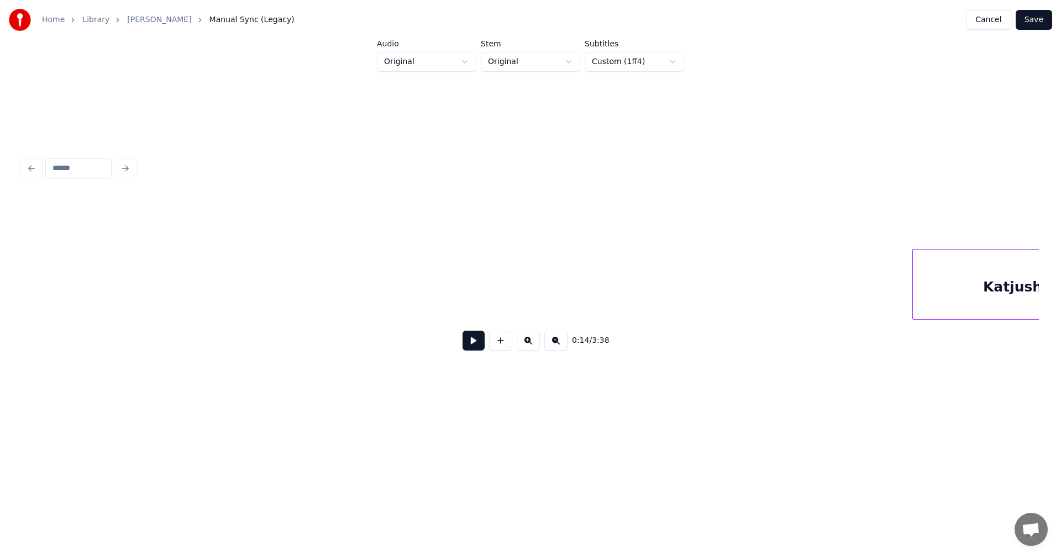
click at [1000, 22] on button "Cancel" at bounding box center [988, 20] width 45 height 20
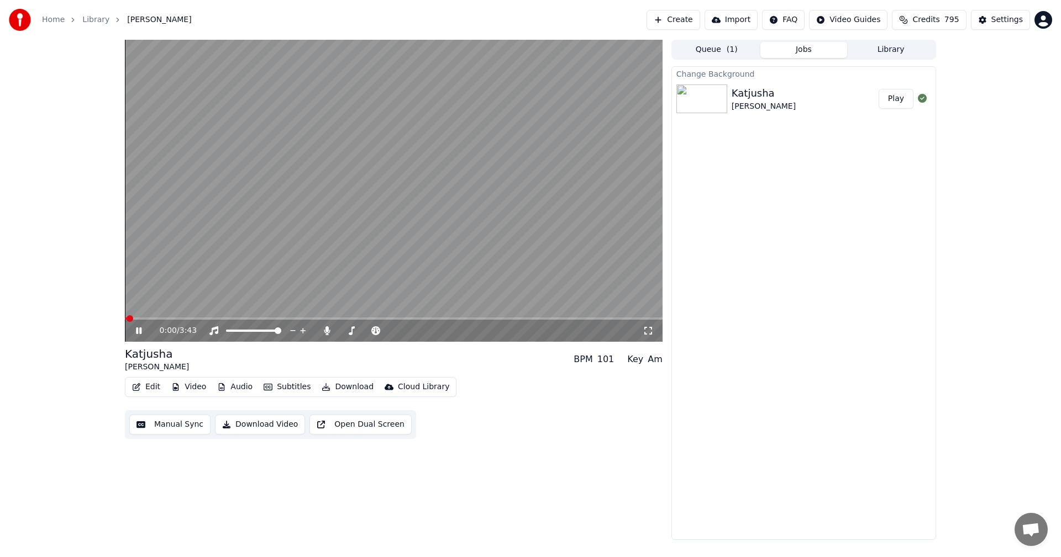
click at [168, 318] on span at bounding box center [394, 319] width 538 height 2
click at [139, 331] on icon at bounding box center [147, 331] width 26 height 9
click at [329, 330] on icon at bounding box center [327, 331] width 11 height 9
click at [351, 385] on button "Download" at bounding box center [347, 387] width 61 height 15
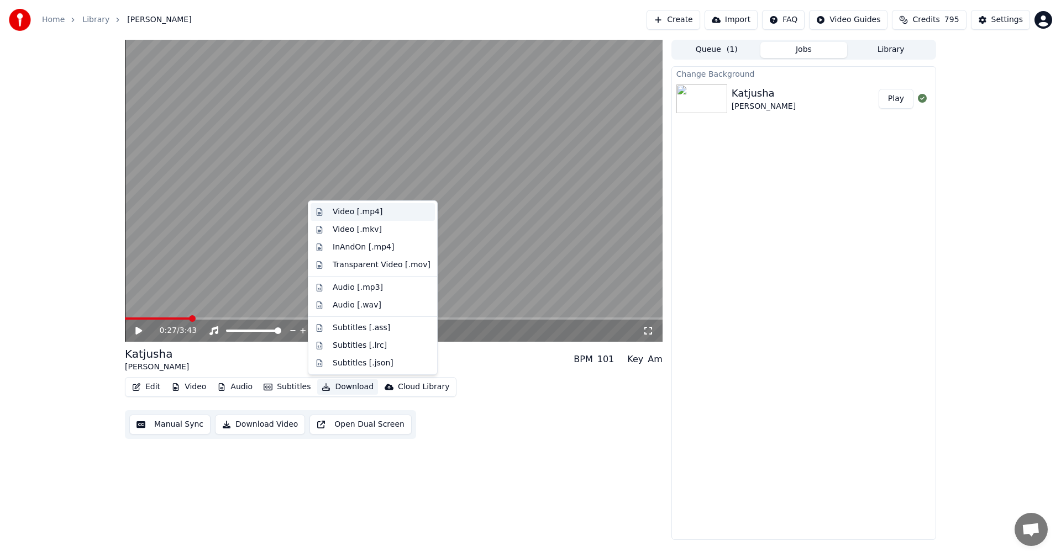
click at [369, 213] on div "Video [.mp4]" at bounding box center [358, 212] width 50 height 11
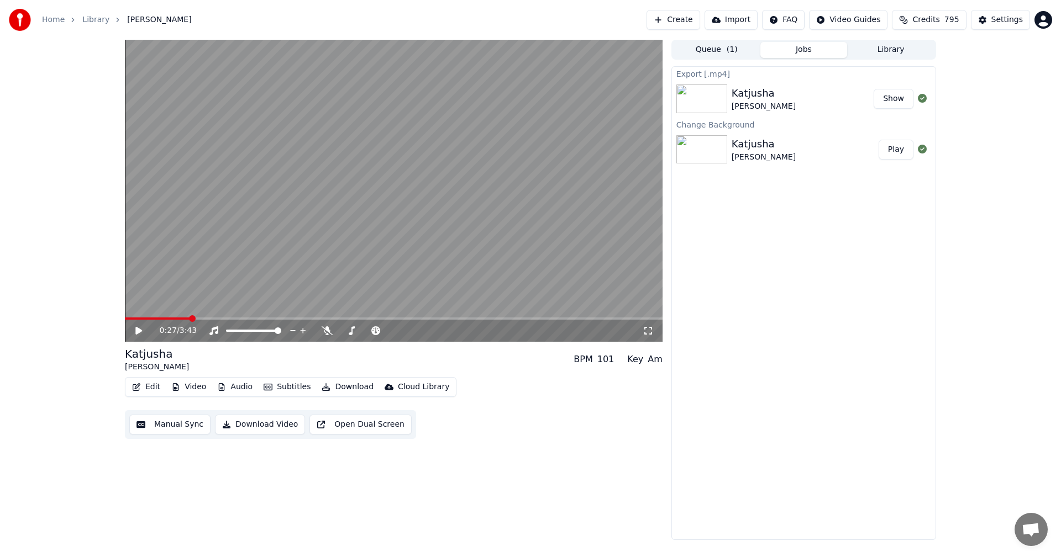
click at [896, 99] on button "Show" at bounding box center [894, 99] width 40 height 20
click at [203, 391] on button "Video" at bounding box center [189, 387] width 44 height 15
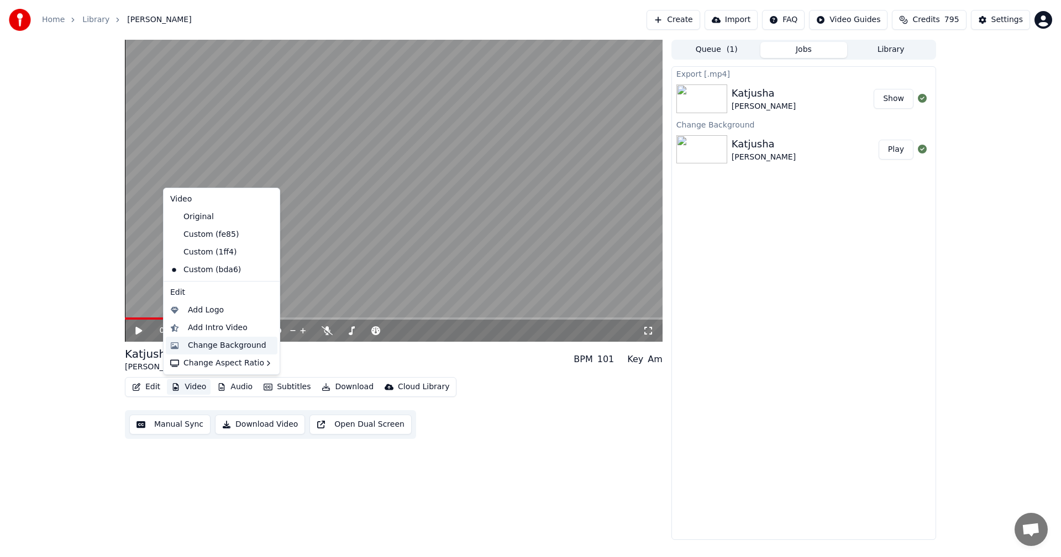
click at [214, 348] on div "Change Background" at bounding box center [227, 345] width 78 height 11
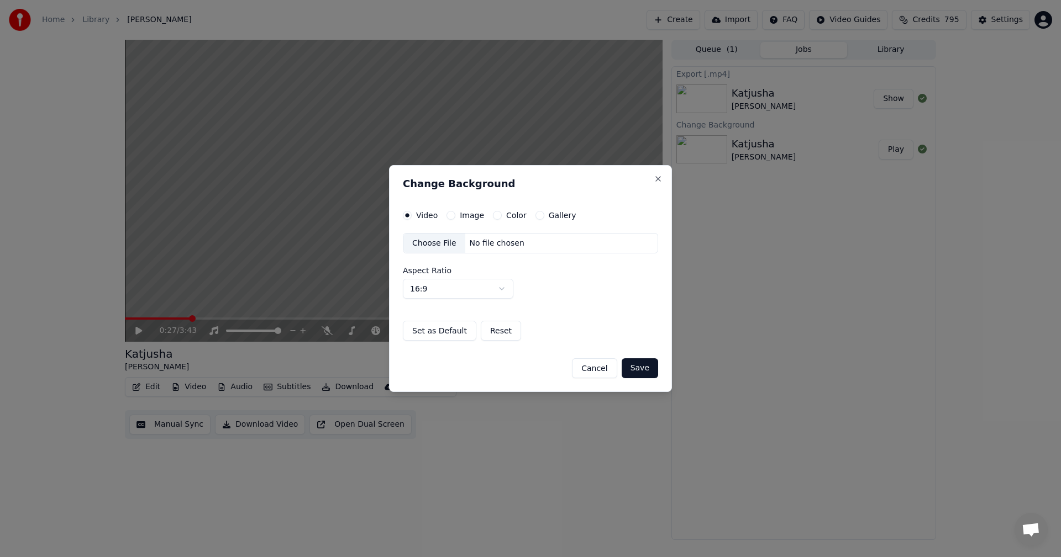
click at [450, 213] on button "Image" at bounding box center [450, 215] width 9 height 9
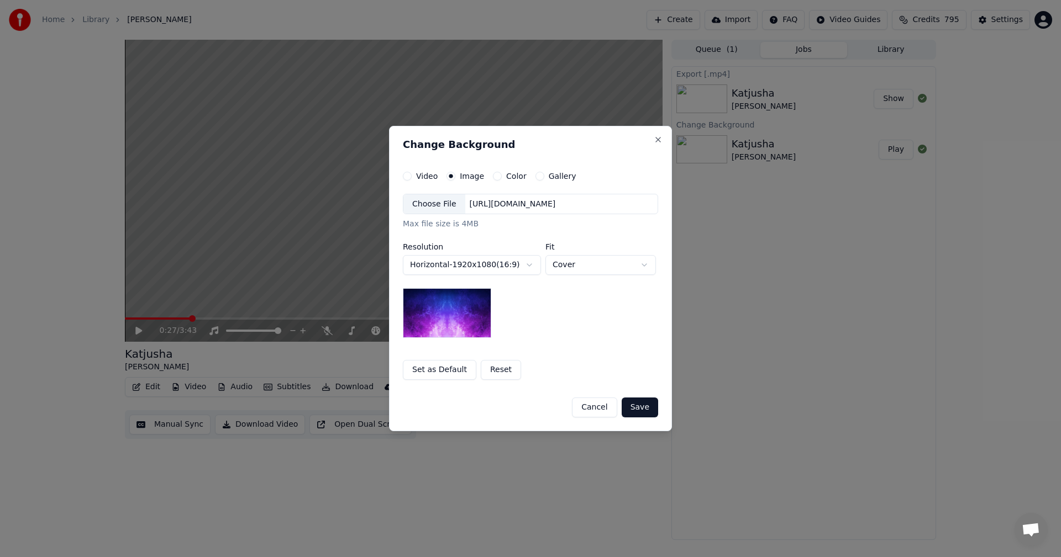
click at [442, 203] on div "Choose File" at bounding box center [434, 204] width 62 height 20
click at [646, 409] on button "Save" at bounding box center [640, 408] width 36 height 20
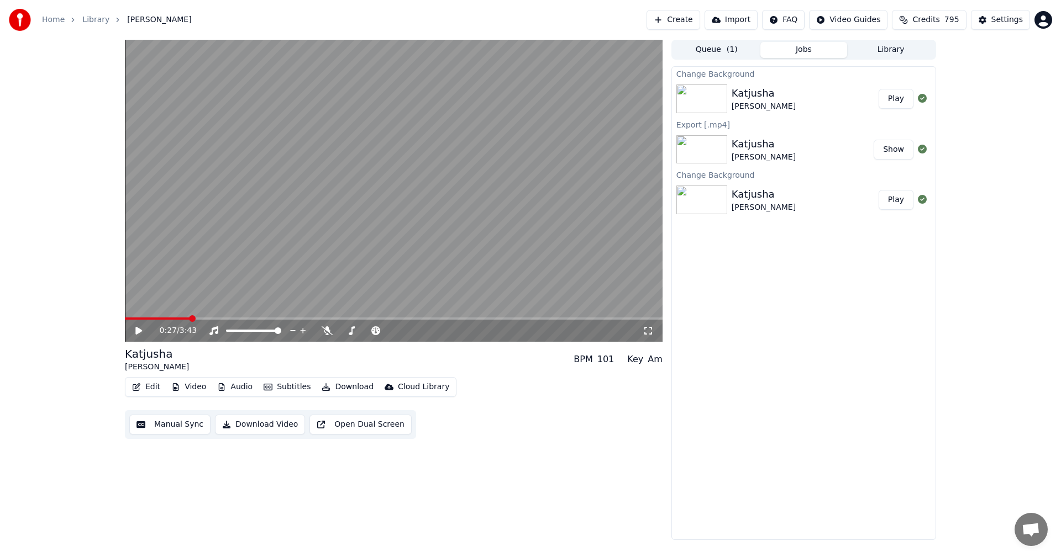
click at [903, 100] on button "Play" at bounding box center [896, 99] width 35 height 20
click at [325, 333] on icon at bounding box center [327, 331] width 11 height 9
click at [140, 329] on icon at bounding box center [139, 331] width 6 height 7
click at [327, 329] on icon at bounding box center [327, 331] width 6 height 9
click at [344, 389] on button "Download" at bounding box center [347, 387] width 61 height 15
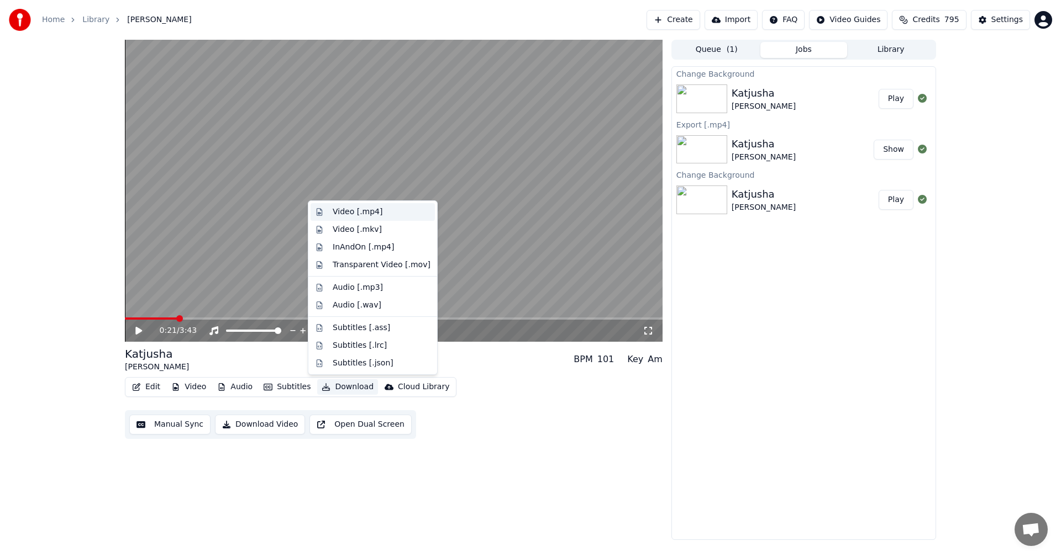
click at [373, 212] on div "Video [.mp4]" at bounding box center [358, 212] width 50 height 11
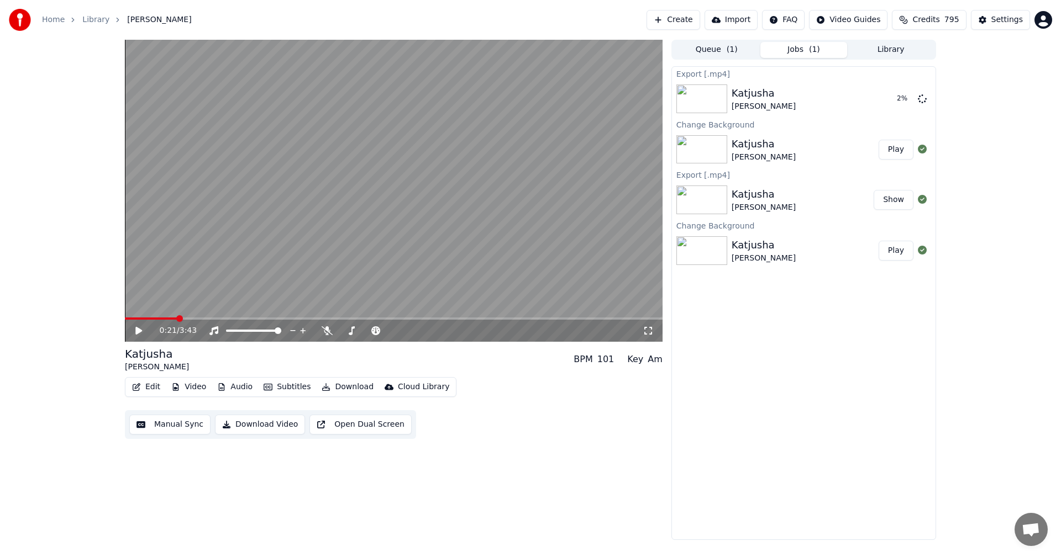
click at [650, 330] on icon at bounding box center [648, 331] width 11 height 9
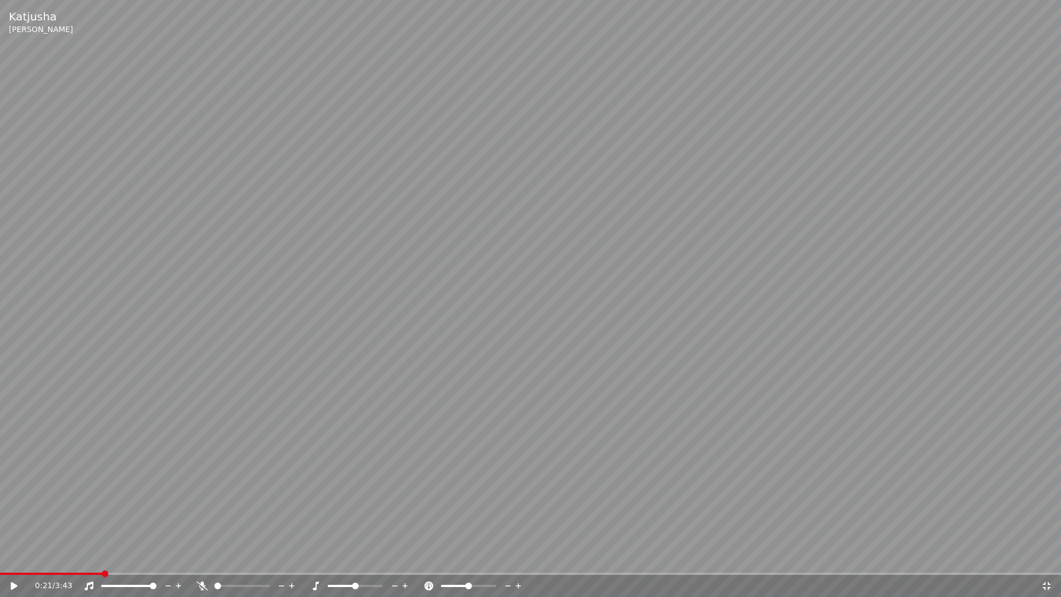
click at [13, 557] on icon at bounding box center [14, 586] width 7 height 8
click at [1044, 557] on icon at bounding box center [1047, 586] width 8 height 8
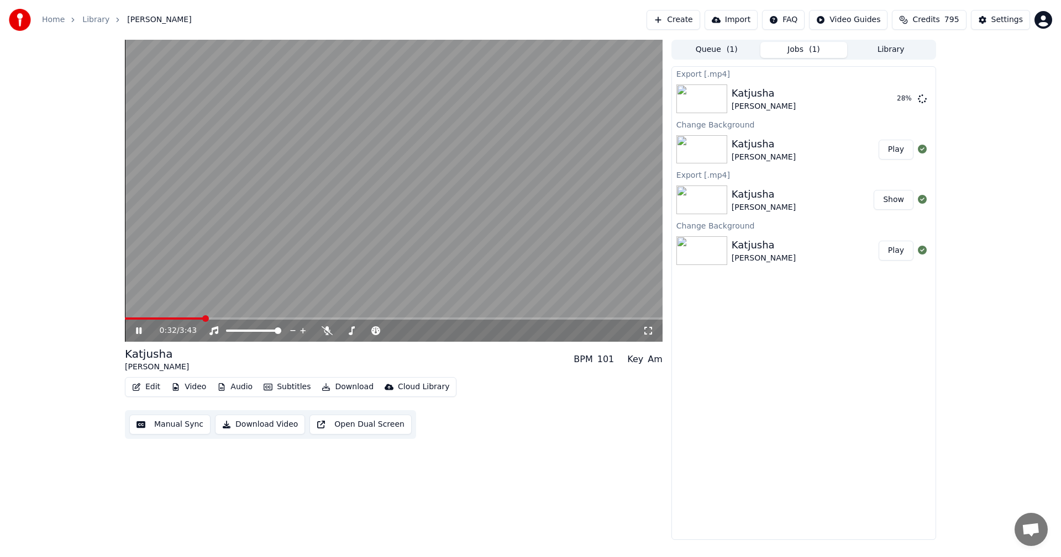
click at [139, 333] on icon at bounding box center [147, 331] width 26 height 9
click at [903, 98] on button "Show" at bounding box center [894, 99] width 40 height 20
click at [1008, 19] on div "Settings" at bounding box center [1006, 19] width 31 height 11
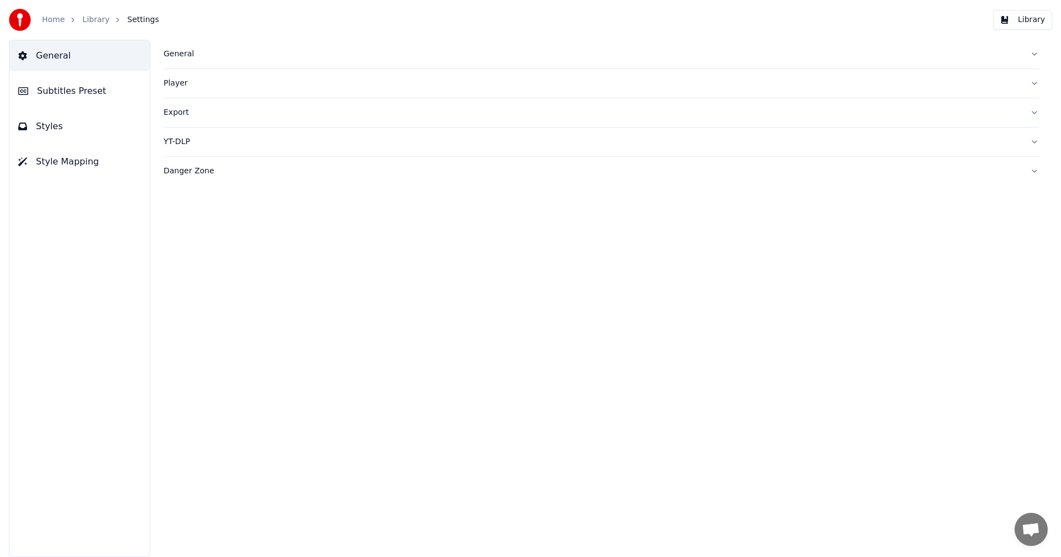
click at [171, 56] on div "General" at bounding box center [593, 54] width 858 height 11
click at [240, 218] on html "Home Library Settings Library General Subtitles Preset Styles Style Mapping Gen…" at bounding box center [530, 278] width 1061 height 557
click at [57, 17] on link "Home" at bounding box center [53, 19] width 23 height 11
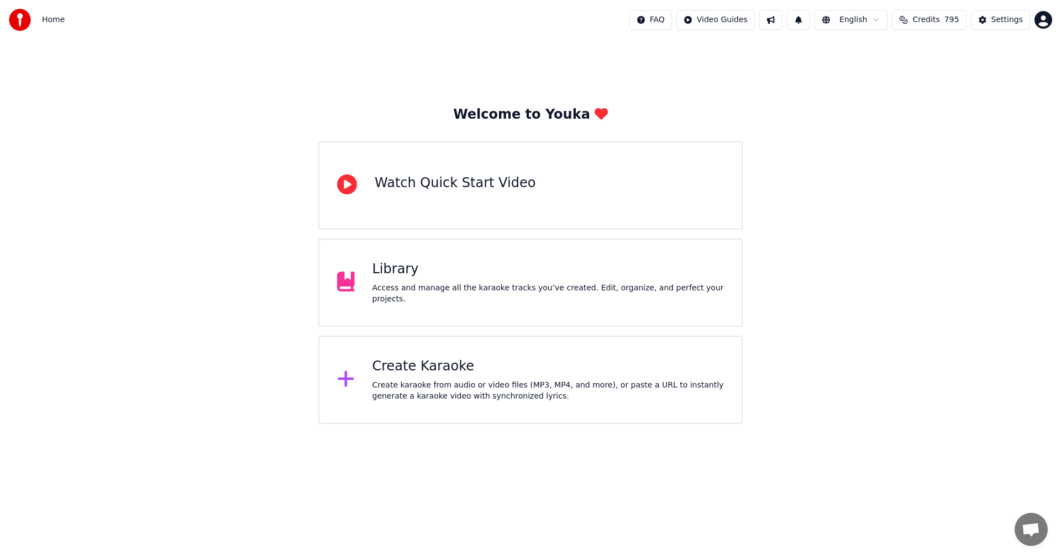
click at [430, 366] on div "Create Karaoke" at bounding box center [548, 367] width 352 height 18
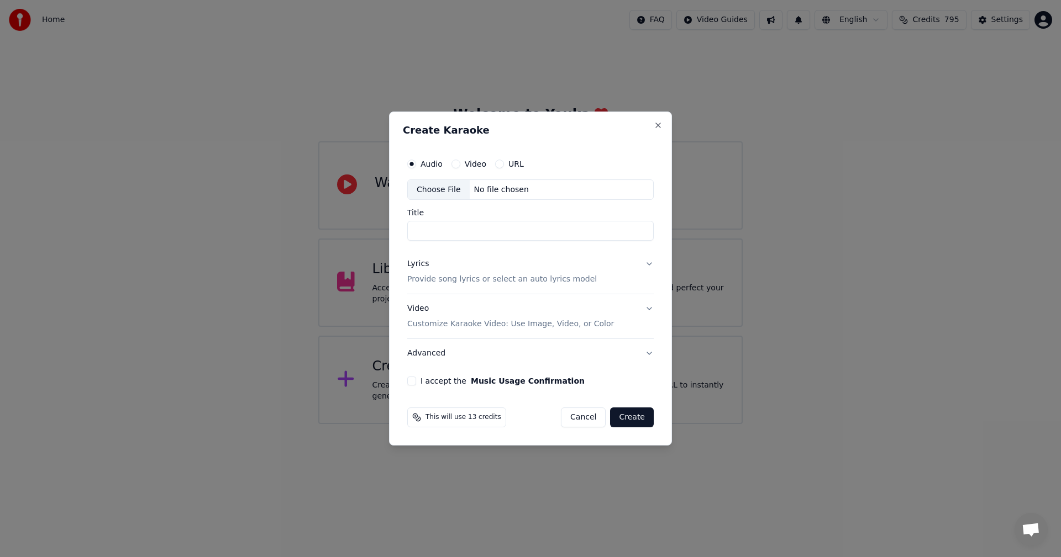
click at [601, 419] on button "Cancel" at bounding box center [583, 418] width 45 height 20
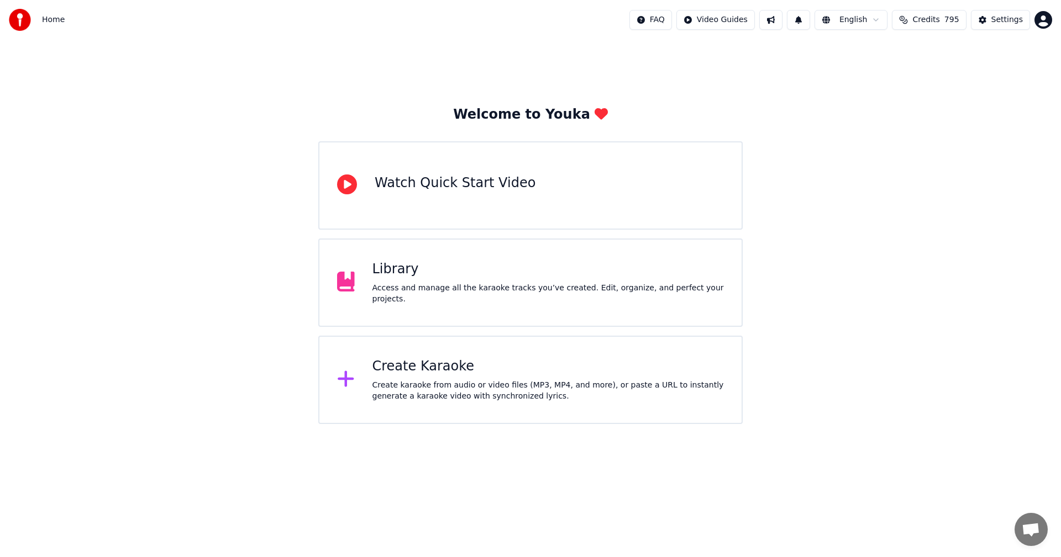
click at [939, 22] on span "Credits" at bounding box center [925, 19] width 27 height 11
click at [961, 264] on div "Welcome to Youka Watch Quick Start Video Library Access and manage all the kara…" at bounding box center [530, 232] width 1061 height 385
click at [423, 370] on div "Create Karaoke" at bounding box center [548, 367] width 352 height 18
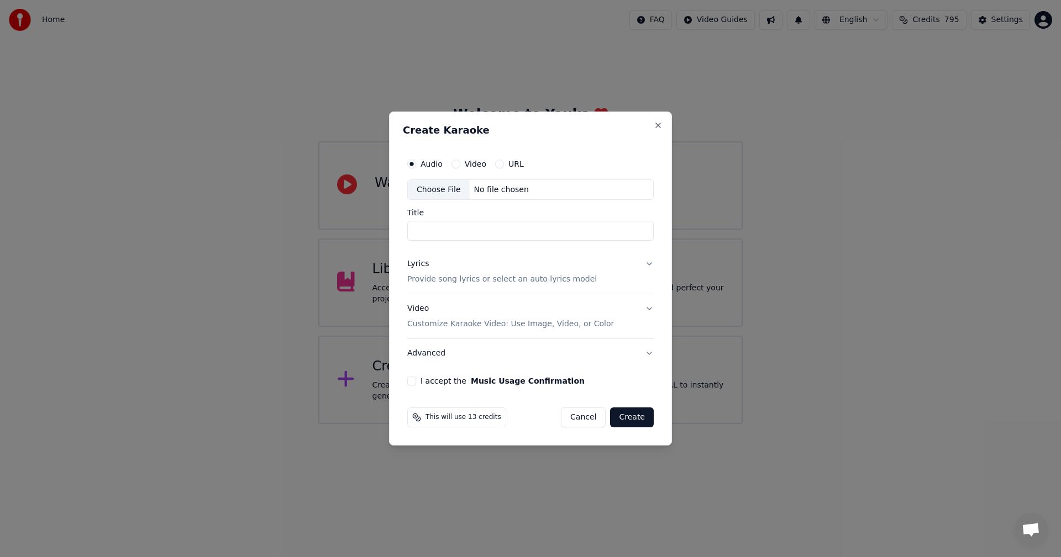
click at [439, 191] on div "Choose File" at bounding box center [439, 190] width 62 height 20
type input "**********"
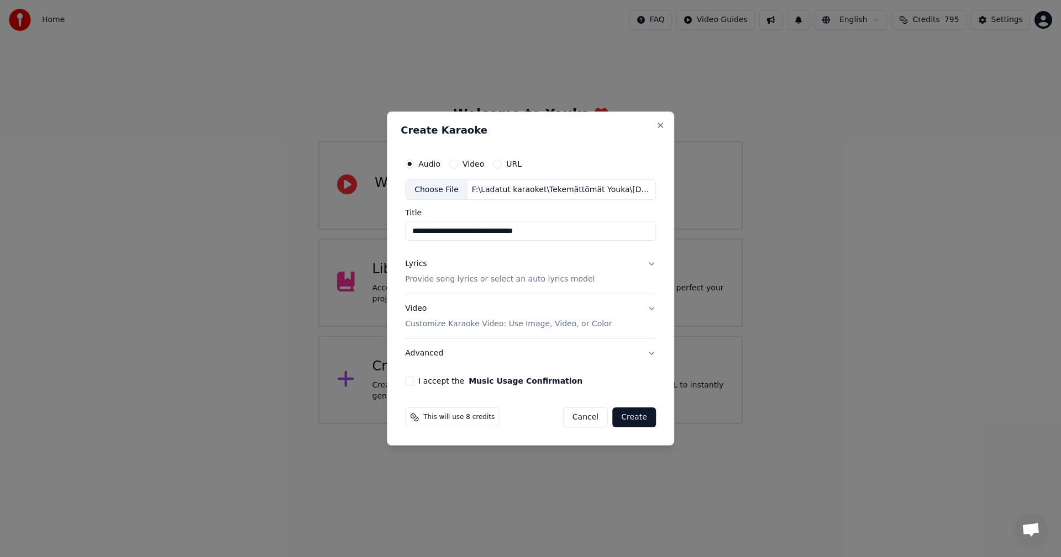
click at [414, 382] on button "I accept the Music Usage Confirmation" at bounding box center [409, 381] width 9 height 9
click at [649, 264] on button "Lyrics Provide song lyrics or select an auto lyrics model" at bounding box center [530, 272] width 251 height 44
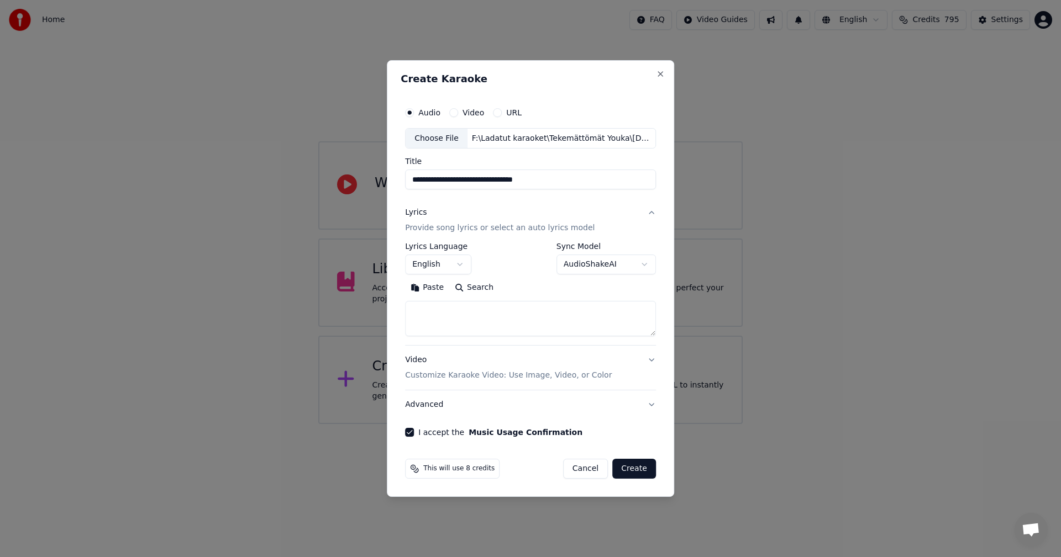
click at [434, 290] on button "Paste" at bounding box center [427, 289] width 44 height 18
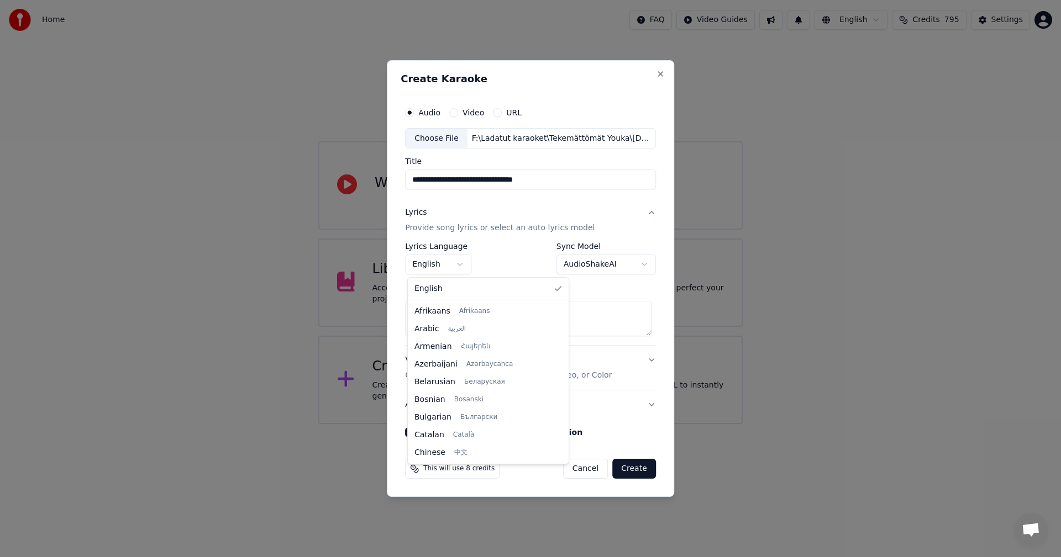
click at [459, 265] on body "**********" at bounding box center [530, 212] width 1061 height 424
type textarea "**********"
select select "**"
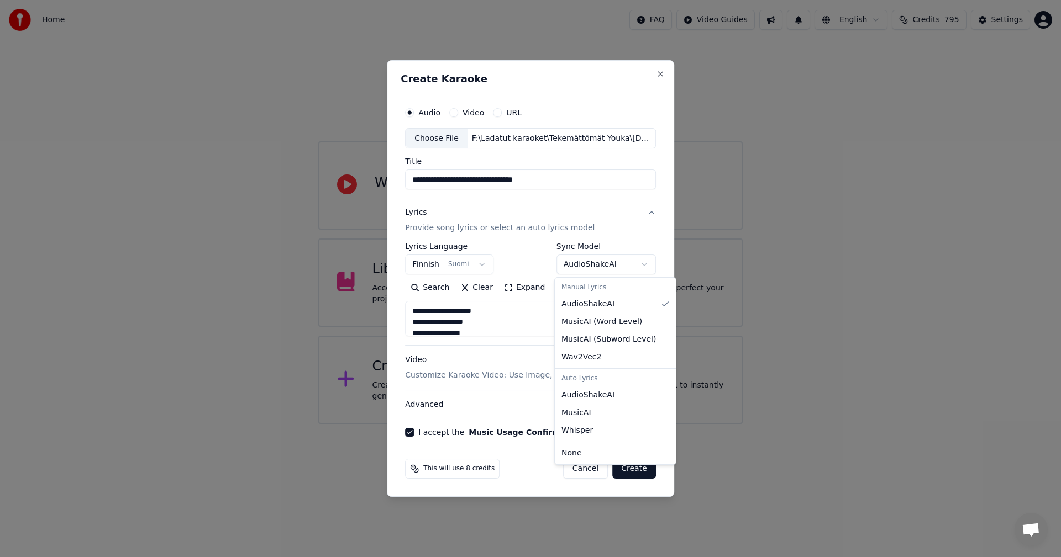
click at [643, 262] on body "**********" at bounding box center [530, 212] width 1061 height 424
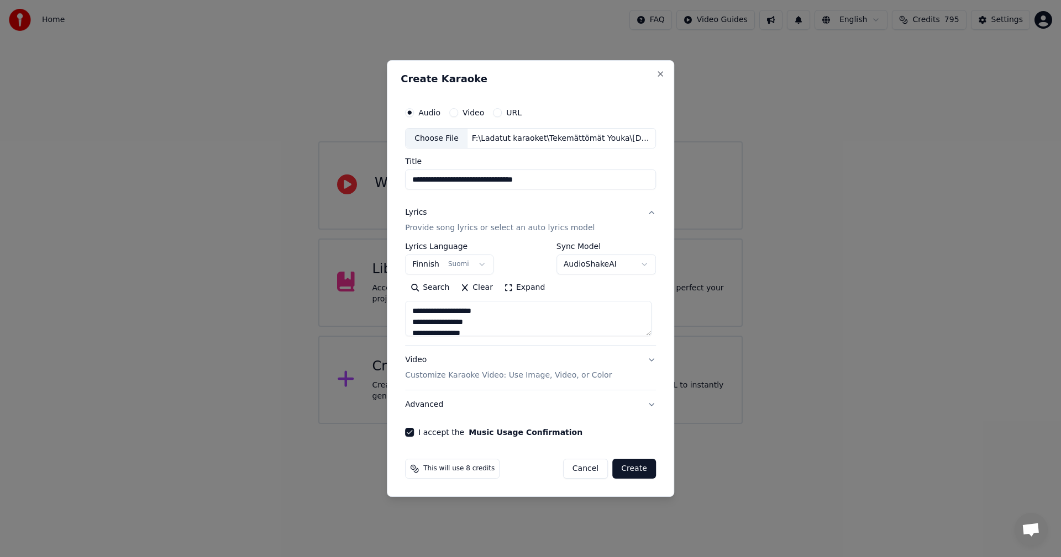
click at [643, 262] on body "**********" at bounding box center [530, 212] width 1061 height 424
click at [586, 472] on button "Cancel" at bounding box center [585, 469] width 45 height 20
type textarea "**********"
select select
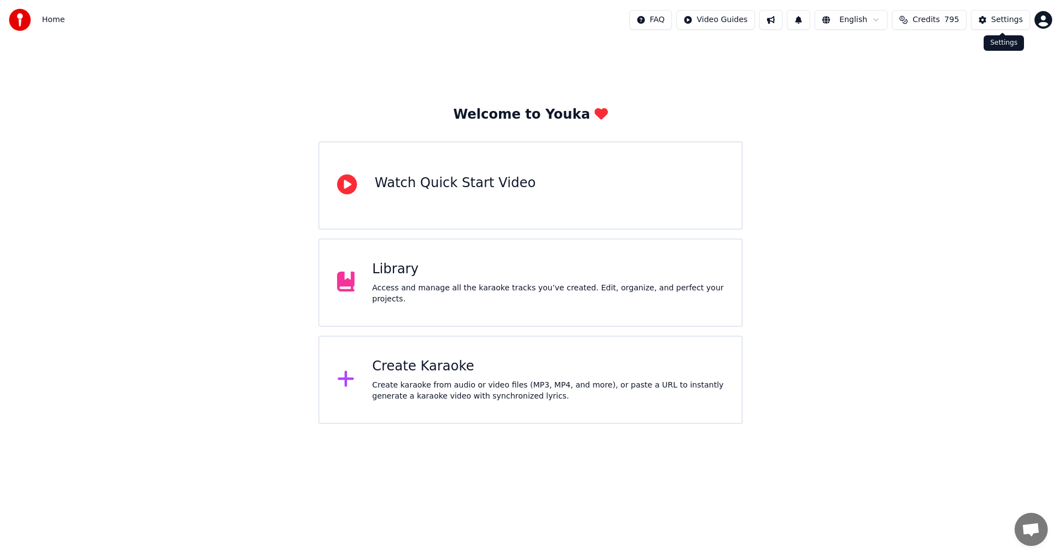
click at [1014, 19] on div "Settings" at bounding box center [1006, 19] width 31 height 11
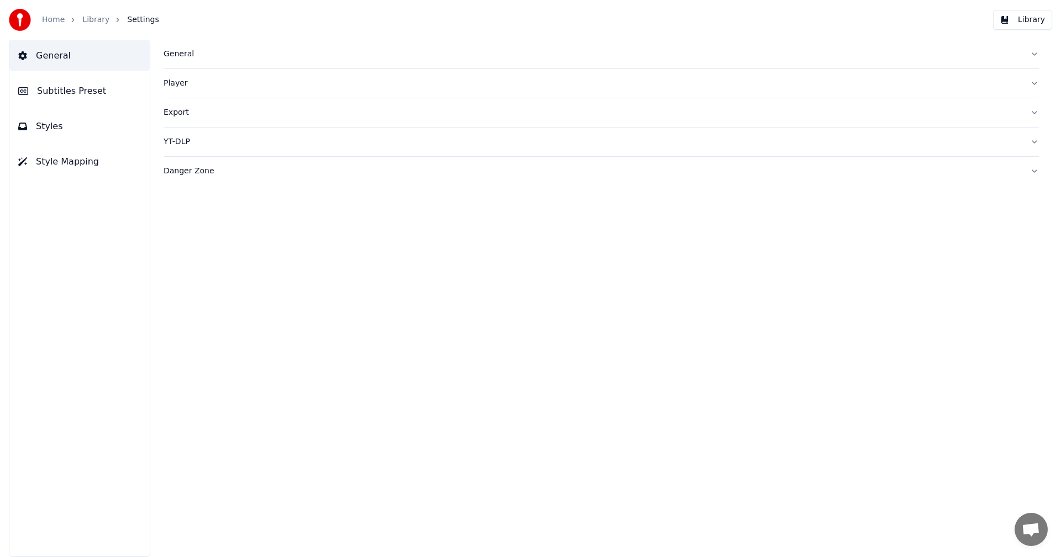
click at [173, 55] on div "General" at bounding box center [593, 54] width 858 height 11
click at [56, 21] on link "Home" at bounding box center [53, 19] width 23 height 11
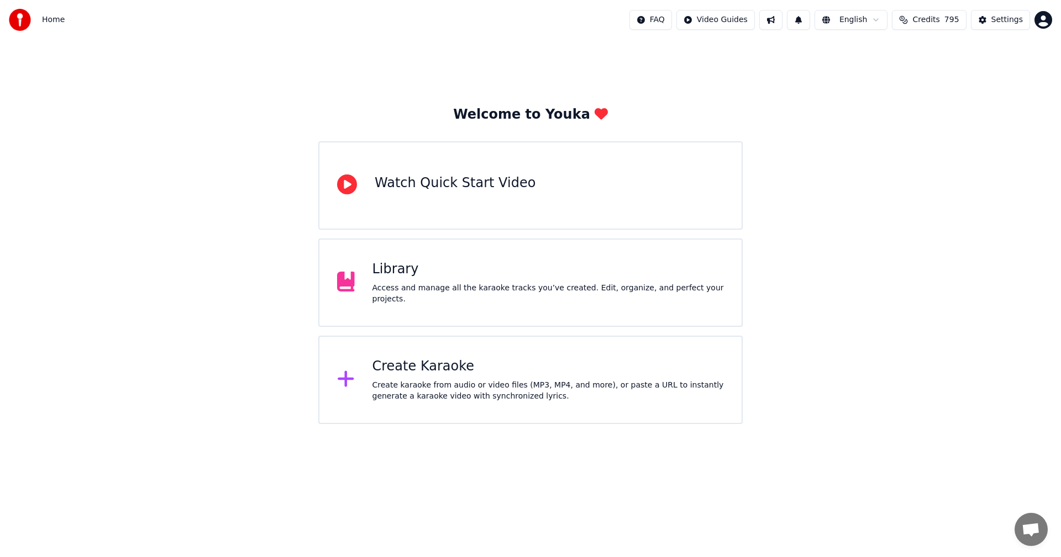
click at [424, 373] on div "Create Karaoke" at bounding box center [548, 367] width 352 height 18
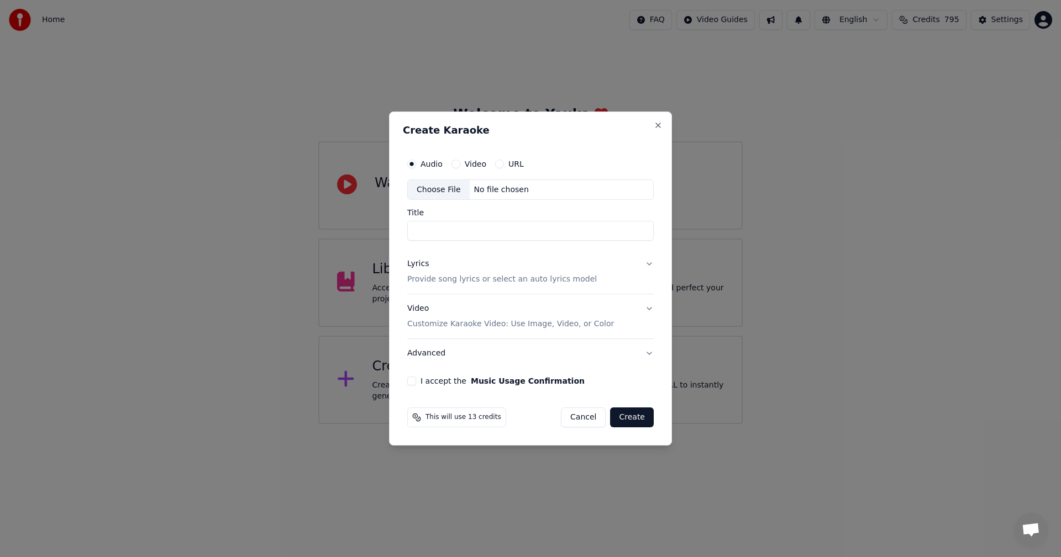
click at [445, 187] on div "Choose File" at bounding box center [439, 190] width 62 height 20
type input "**********"
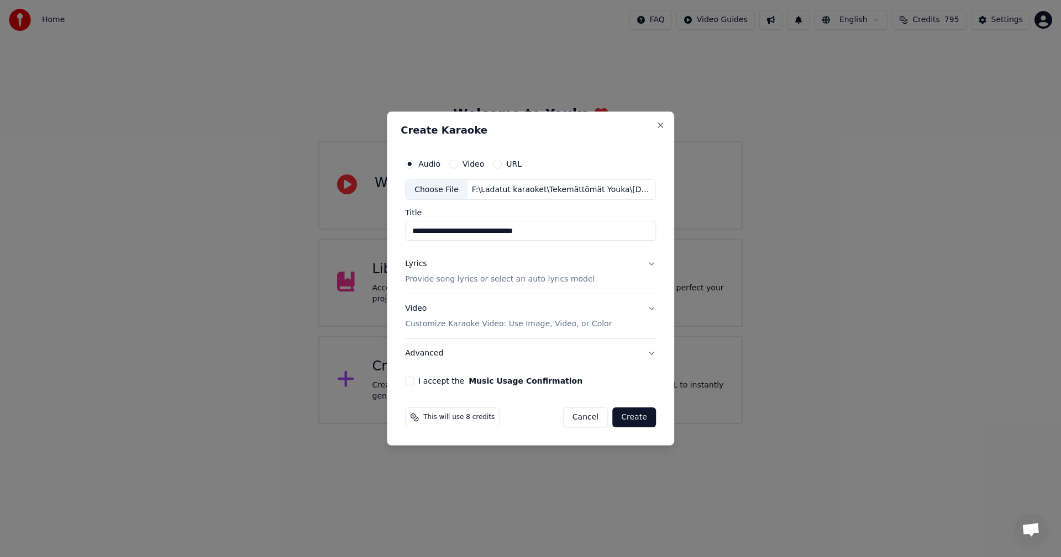
click at [650, 262] on button "Lyrics Provide song lyrics or select an auto lyrics model" at bounding box center [530, 272] width 251 height 44
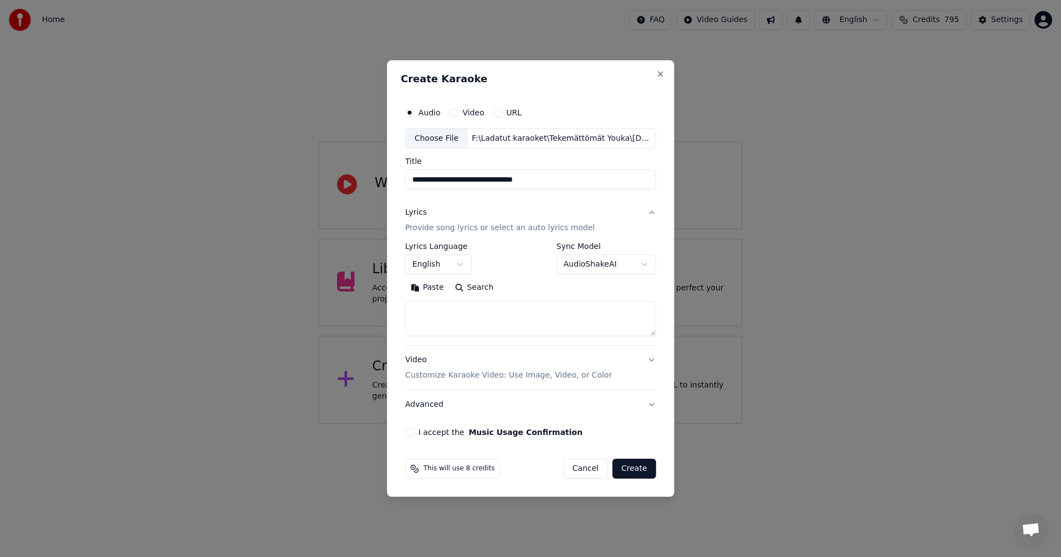
click at [439, 290] on button "Paste" at bounding box center [427, 289] width 44 height 18
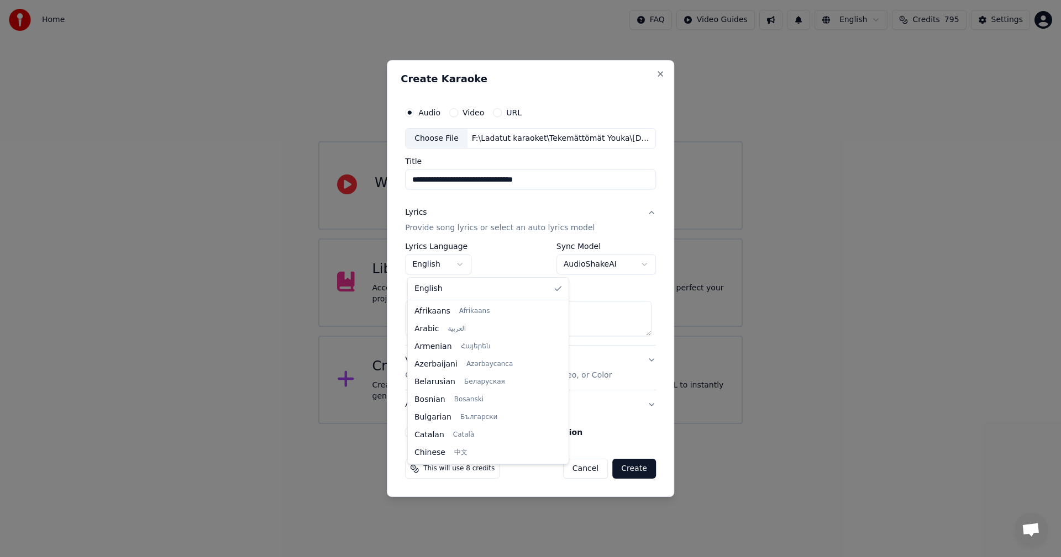
click at [458, 269] on body "**********" at bounding box center [530, 212] width 1061 height 424
type textarea "**********"
select select "**"
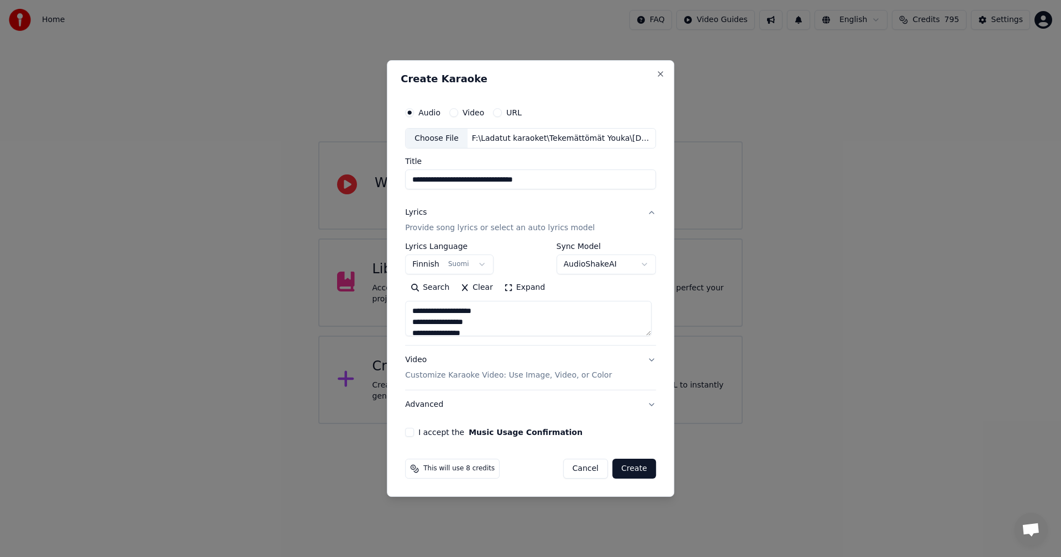
click at [411, 432] on button "I accept the Music Usage Confirmation" at bounding box center [409, 432] width 9 height 9
click at [633, 472] on button "Create" at bounding box center [634, 469] width 44 height 20
type textarea "**********"
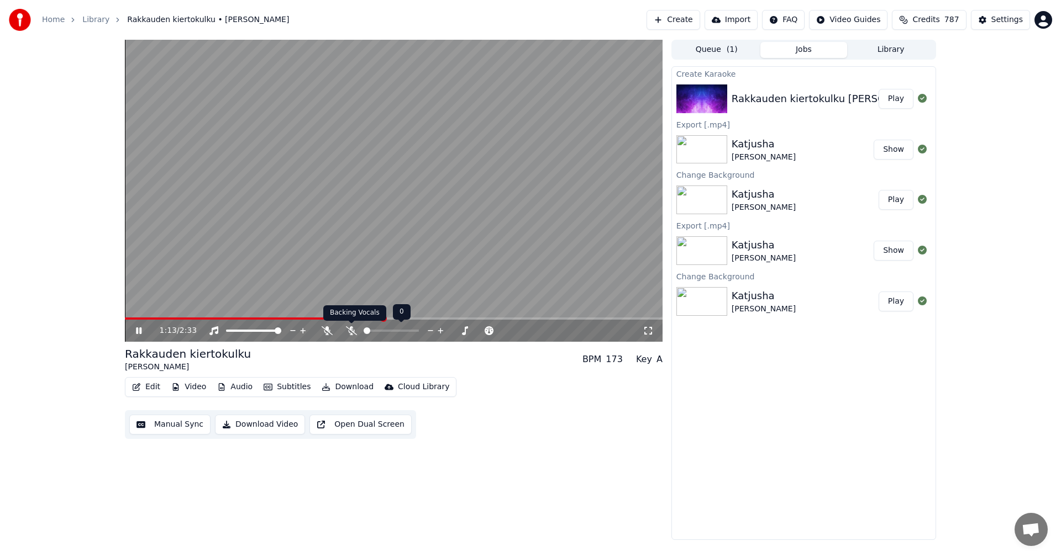
click at [350, 331] on icon at bounding box center [351, 331] width 11 height 9
click at [139, 319] on span at bounding box center [132, 319] width 14 height 2
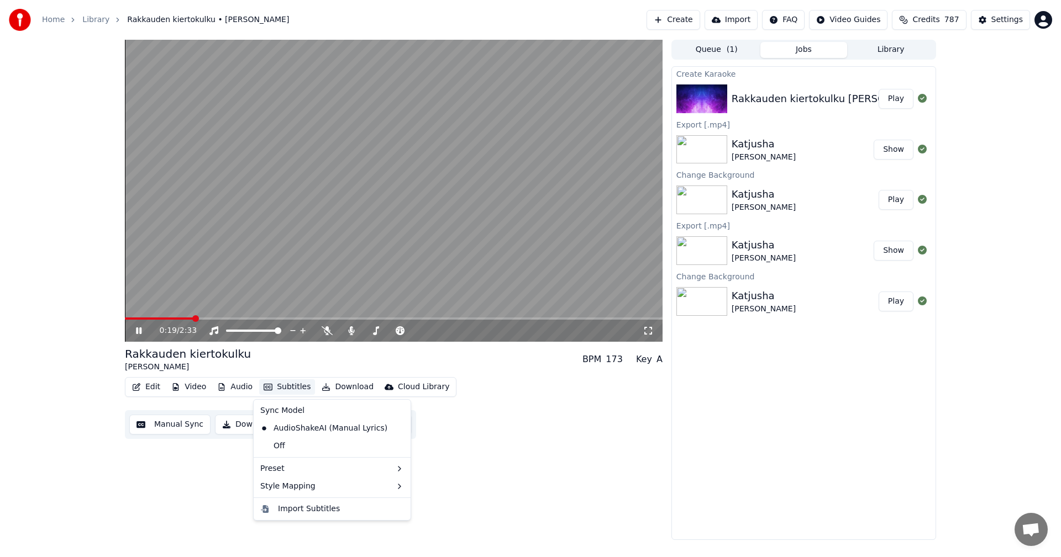
click at [294, 386] on button "Subtitles" at bounding box center [287, 387] width 56 height 15
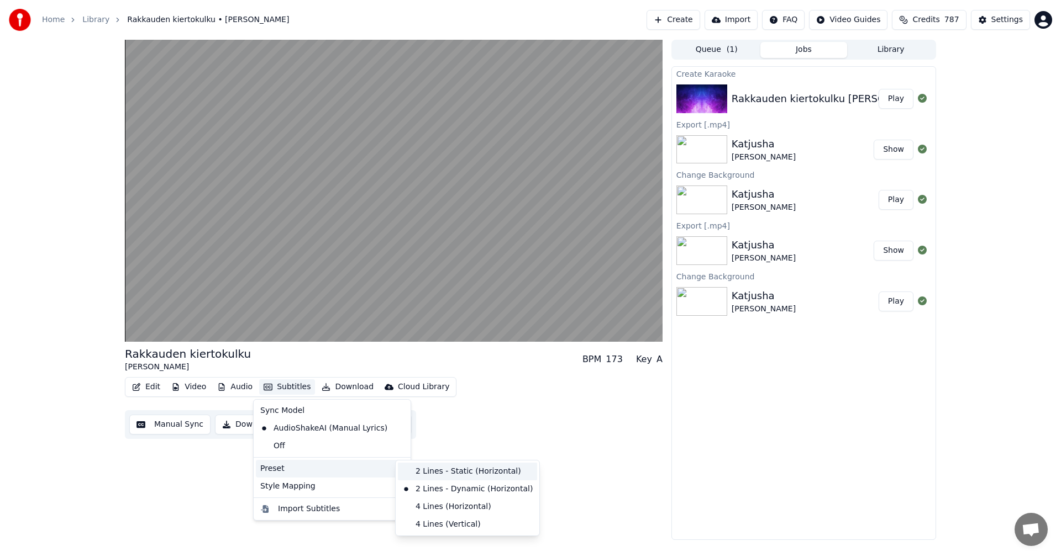
click at [457, 475] on div "2 Lines - Static (Horizontal)" at bounding box center [467, 472] width 139 height 18
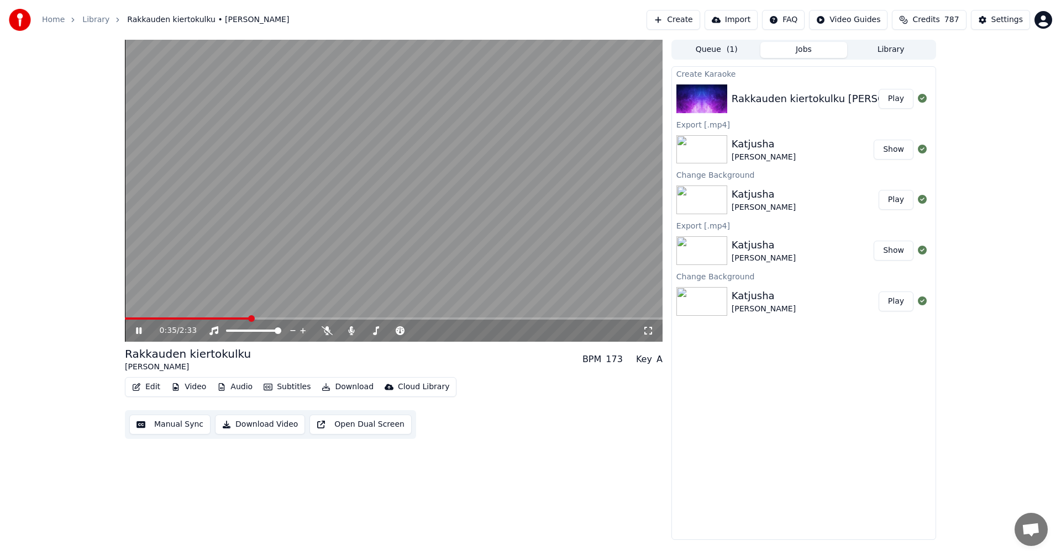
click at [140, 333] on icon at bounding box center [139, 331] width 6 height 7
click at [1000, 19] on div "Settings" at bounding box center [1006, 19] width 31 height 11
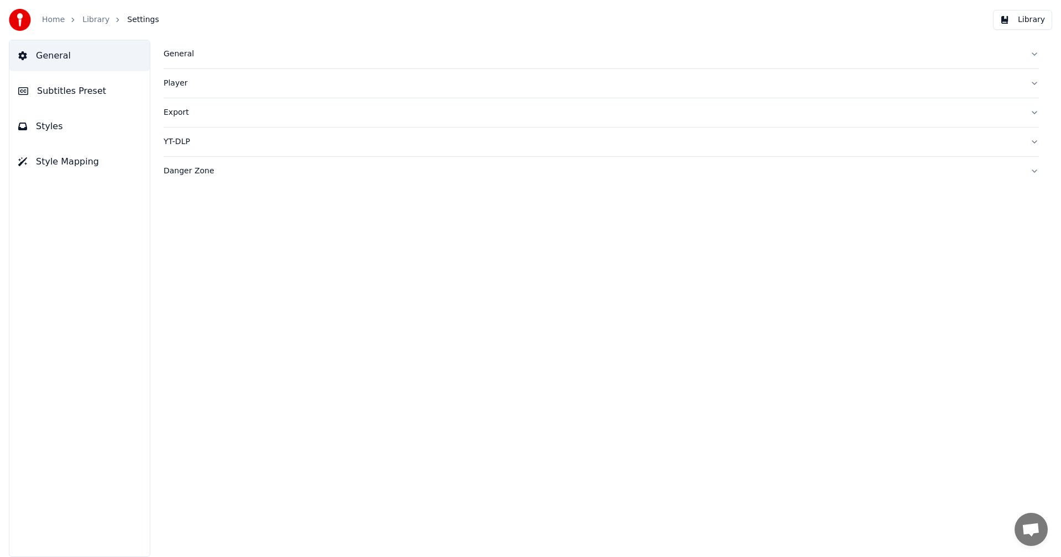
click at [92, 93] on span "Subtitles Preset" at bounding box center [71, 91] width 69 height 13
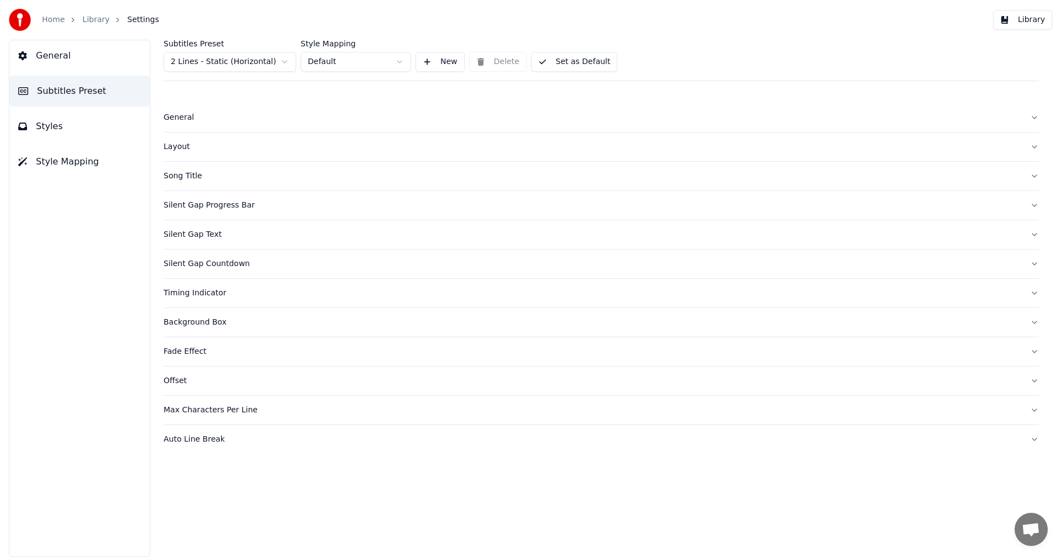
click at [266, 63] on html "Home Library Settings Library General Subtitles Preset Styles Style Mapping Sub…" at bounding box center [530, 278] width 1061 height 557
click at [168, 150] on div "Layout" at bounding box center [593, 146] width 858 height 11
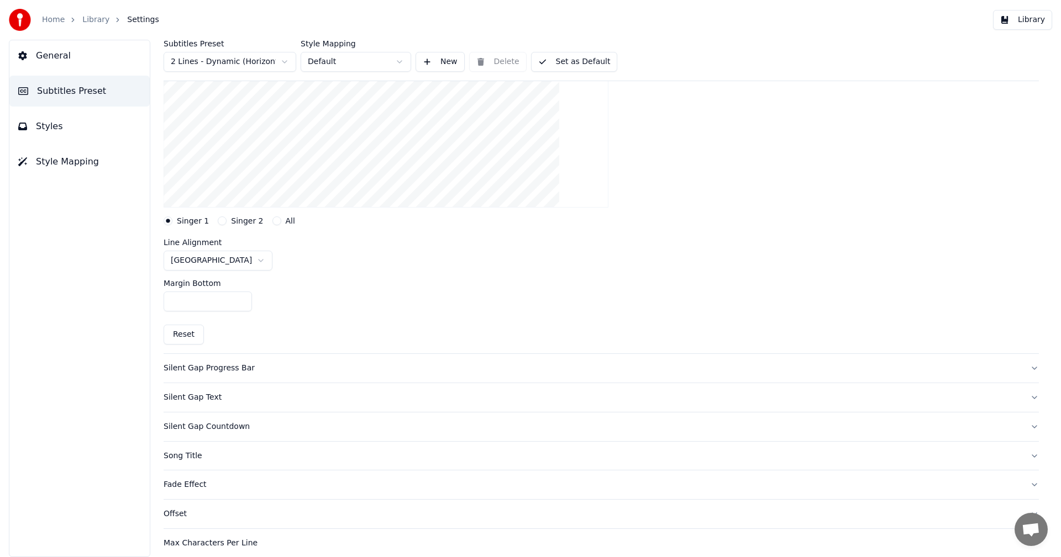
scroll to position [221, 0]
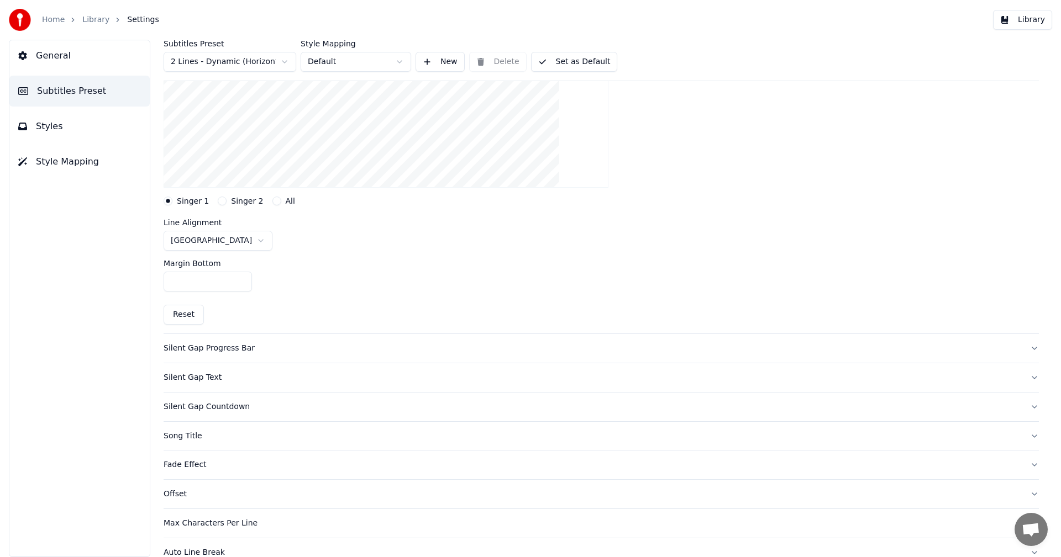
click at [191, 319] on button "Reset" at bounding box center [184, 315] width 40 height 20
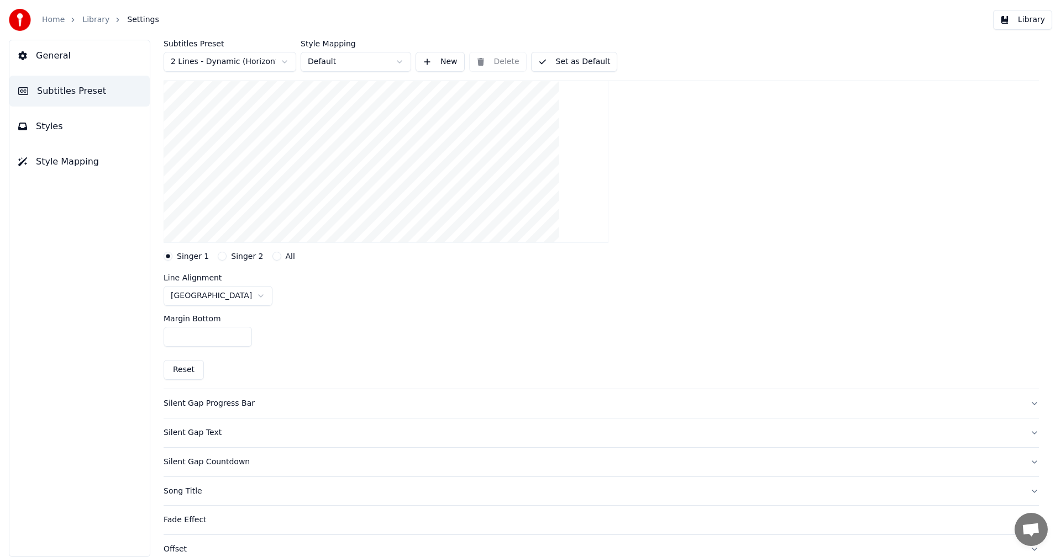
click at [232, 298] on html "Home Library Settings Library General Subtitles Preset Styles Style Mapping Sub…" at bounding box center [530, 278] width 1061 height 557
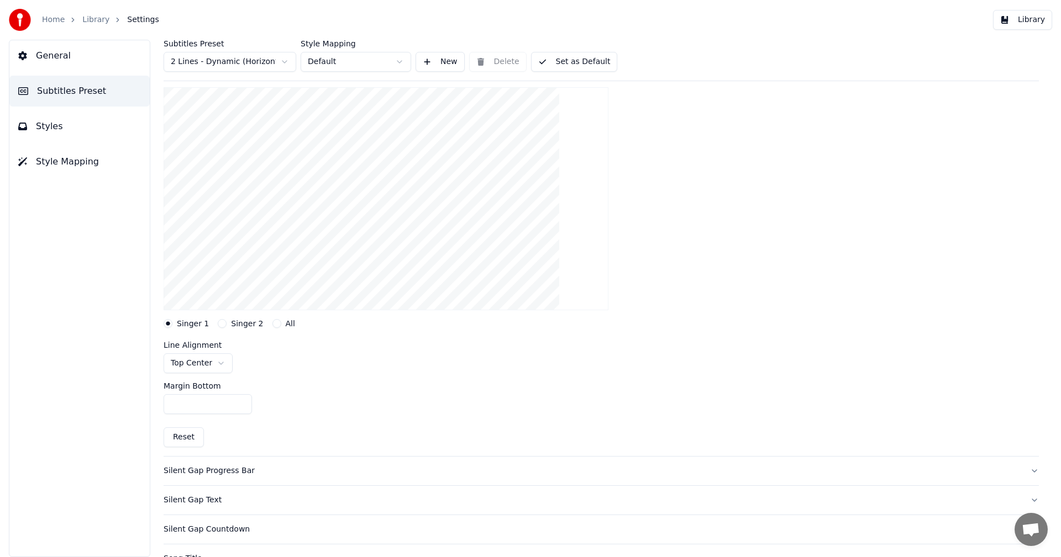
scroll to position [111, 0]
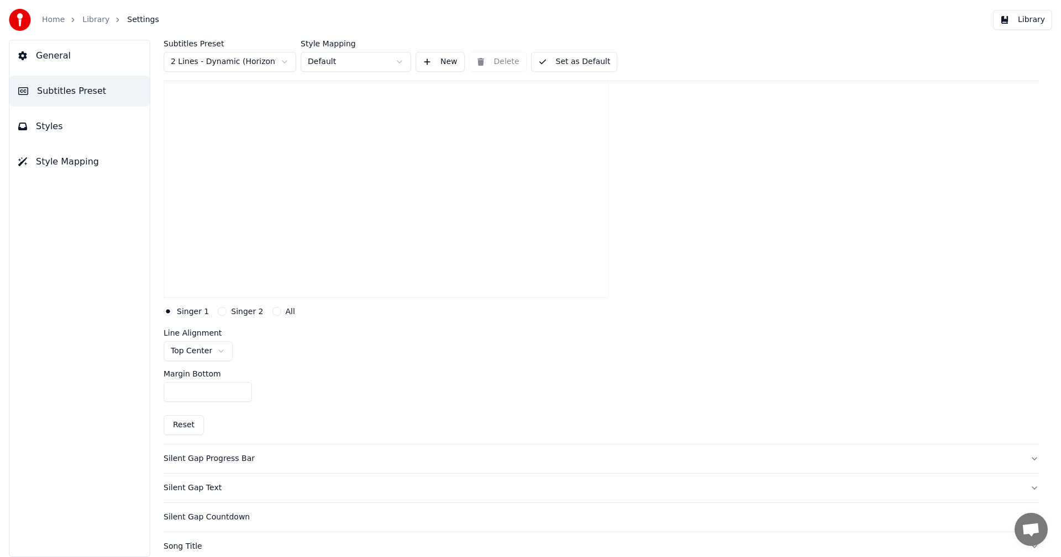
click at [241, 388] on input "***" at bounding box center [208, 392] width 88 height 20
drag, startPoint x: 194, startPoint y: 393, endPoint x: 165, endPoint y: 397, distance: 28.9
click at [165, 397] on input "***" at bounding box center [208, 392] width 88 height 20
type input "****"
click at [1026, 23] on button "Library" at bounding box center [1022, 20] width 59 height 20
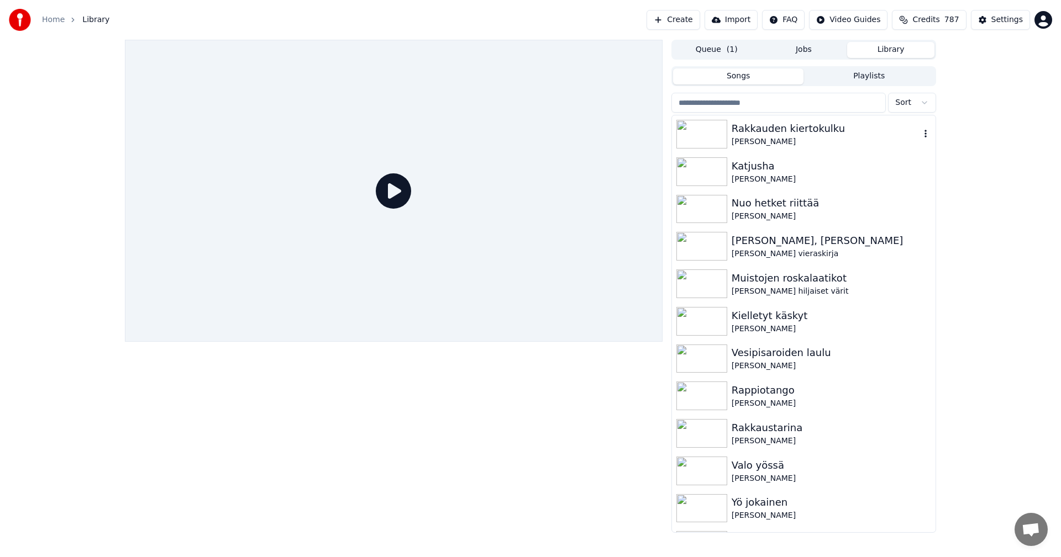
click at [758, 139] on div "Anne Mattila" at bounding box center [826, 141] width 188 height 11
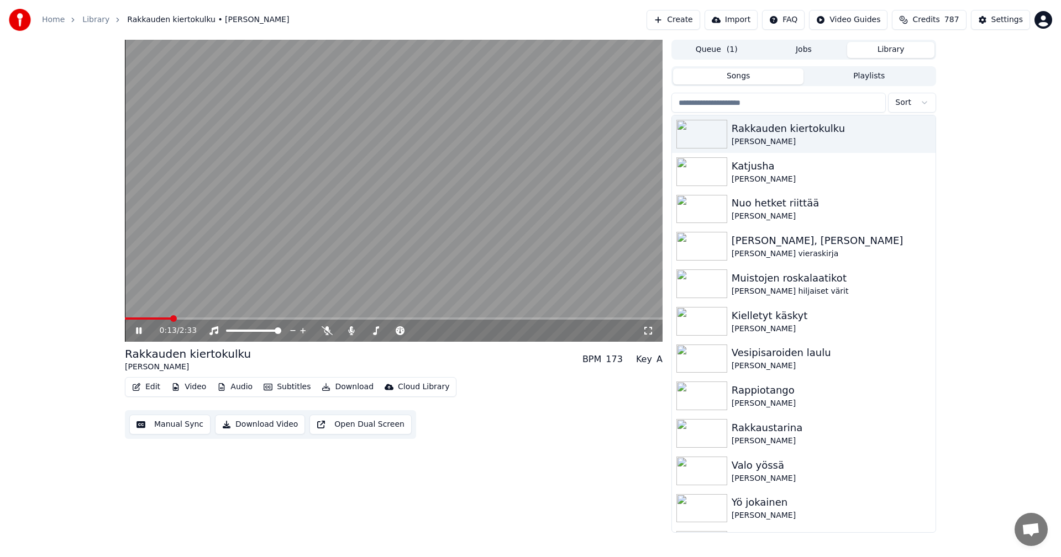
click at [170, 319] on span at bounding box center [394, 319] width 538 height 2
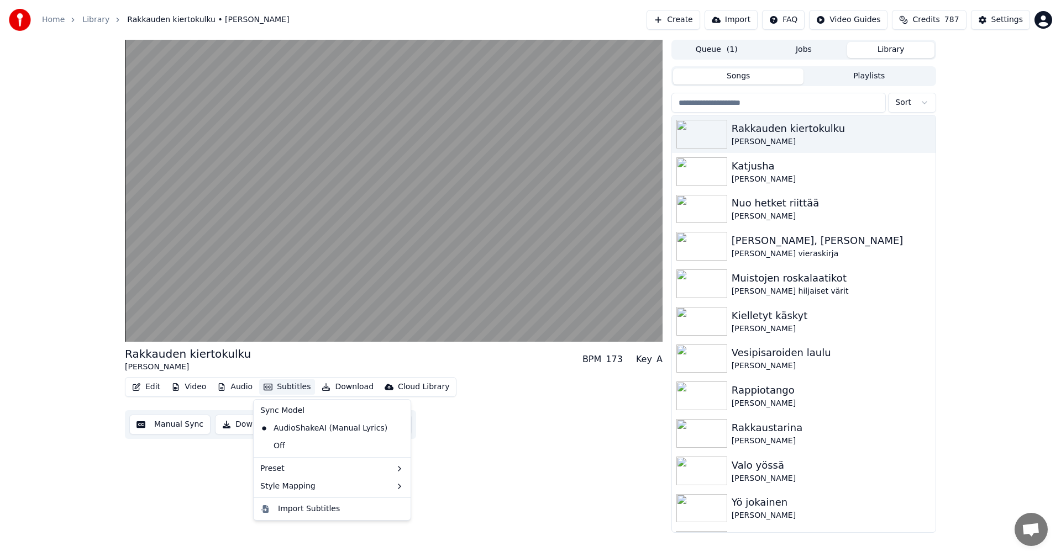
click at [297, 388] on button "Subtitles" at bounding box center [287, 387] width 56 height 15
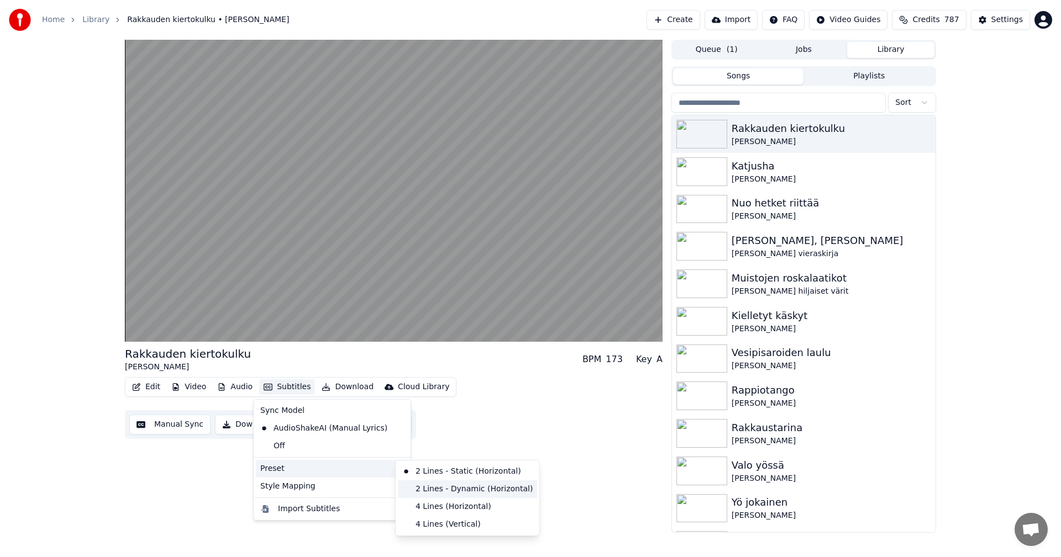
click at [457, 488] on div "2 Lines - Dynamic (Horizontal)" at bounding box center [467, 490] width 139 height 18
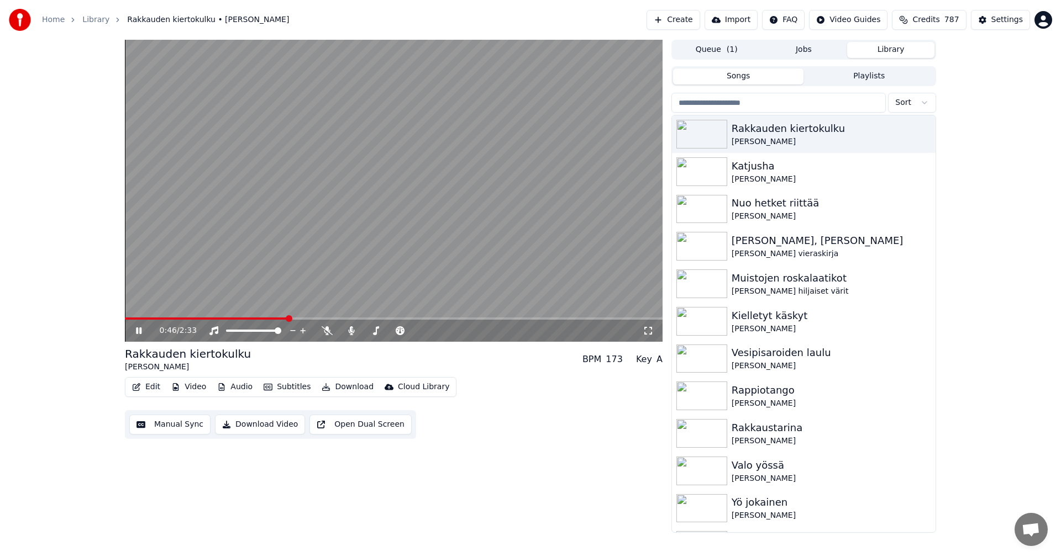
click at [137, 332] on icon at bounding box center [139, 331] width 6 height 7
click at [993, 22] on button "Settings" at bounding box center [1000, 20] width 59 height 20
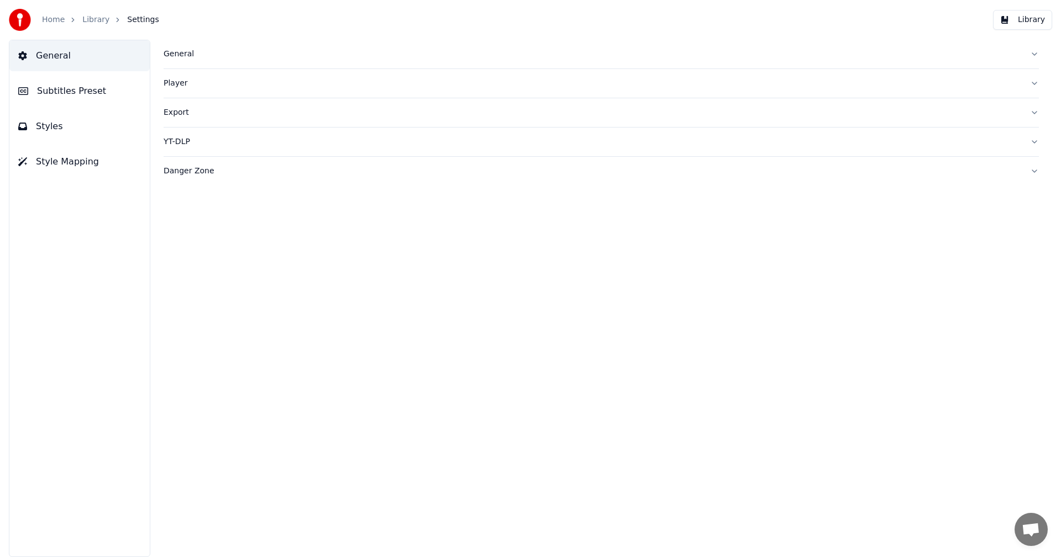
click at [103, 96] on button "Subtitles Preset" at bounding box center [79, 91] width 140 height 31
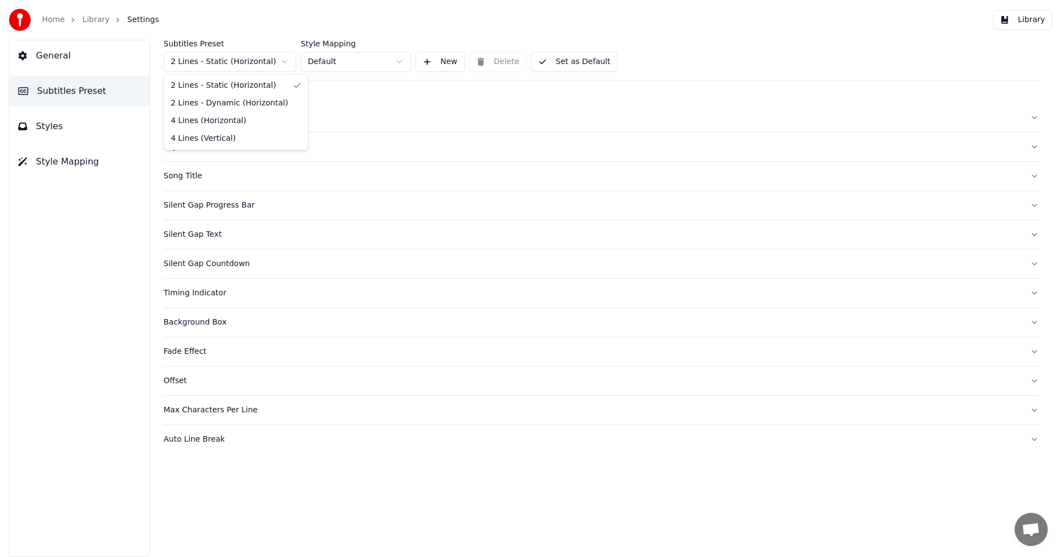
click at [245, 65] on html "Home Library Settings Library General Subtitles Preset Styles Style Mapping Sub…" at bounding box center [530, 278] width 1061 height 557
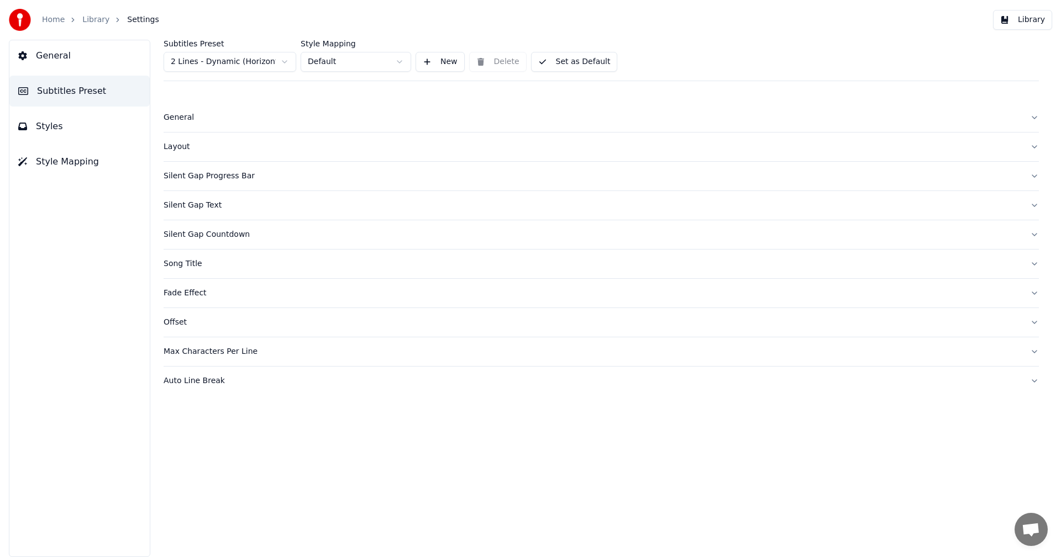
click at [64, 133] on button "Styles" at bounding box center [79, 126] width 140 height 31
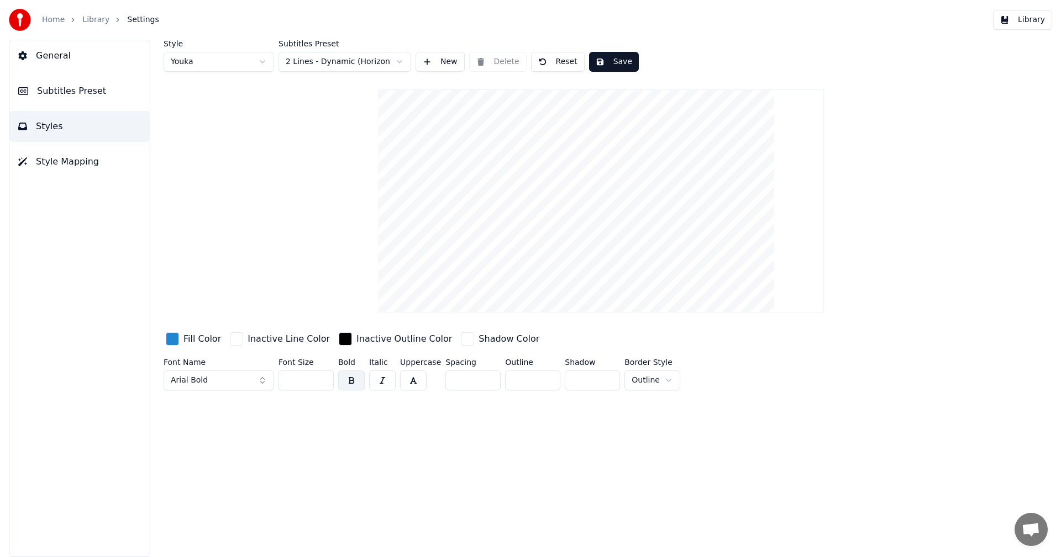
click at [323, 381] on input "**" at bounding box center [305, 381] width 55 height 20
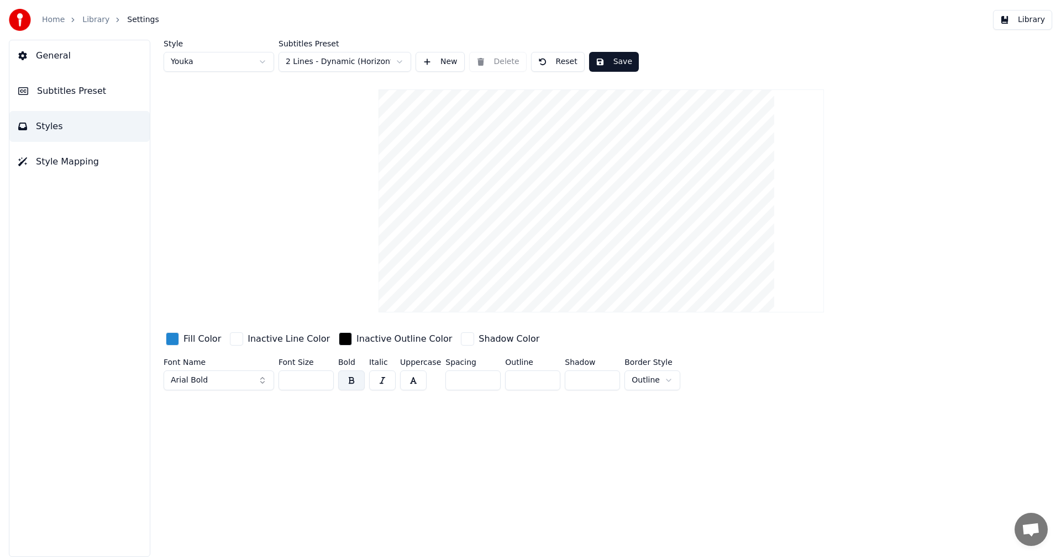
type input "**"
click at [323, 381] on input "**" at bounding box center [305, 381] width 55 height 20
click at [95, 87] on span "Subtitles Preset" at bounding box center [71, 91] width 69 height 13
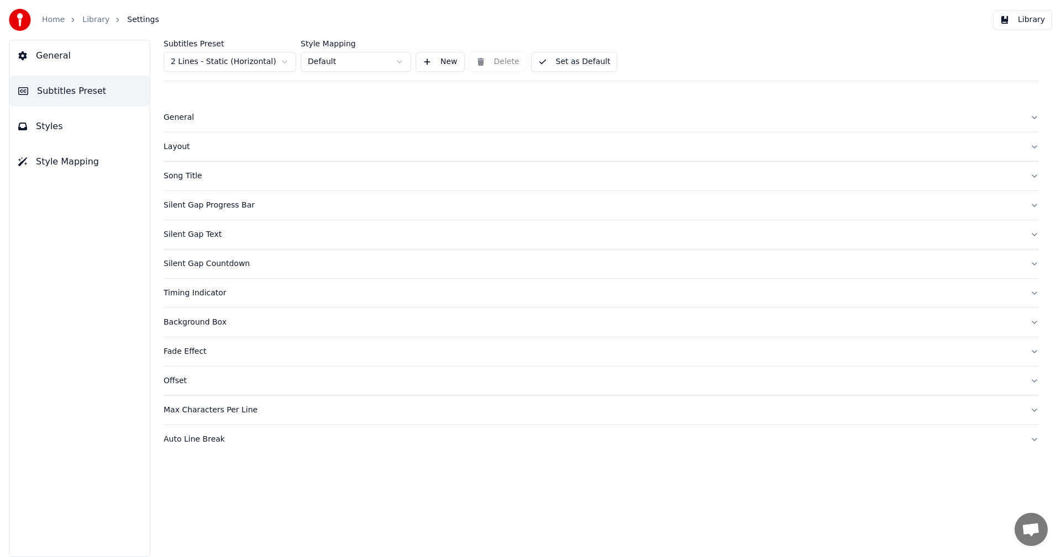
click at [240, 413] on div "Max Characters Per Line" at bounding box center [593, 410] width 858 height 11
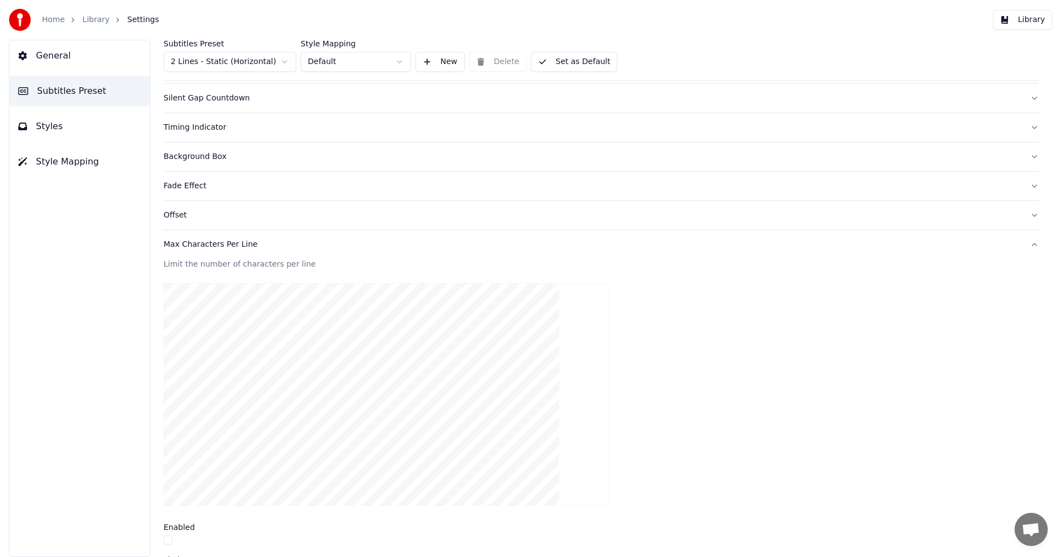
scroll to position [276, 0]
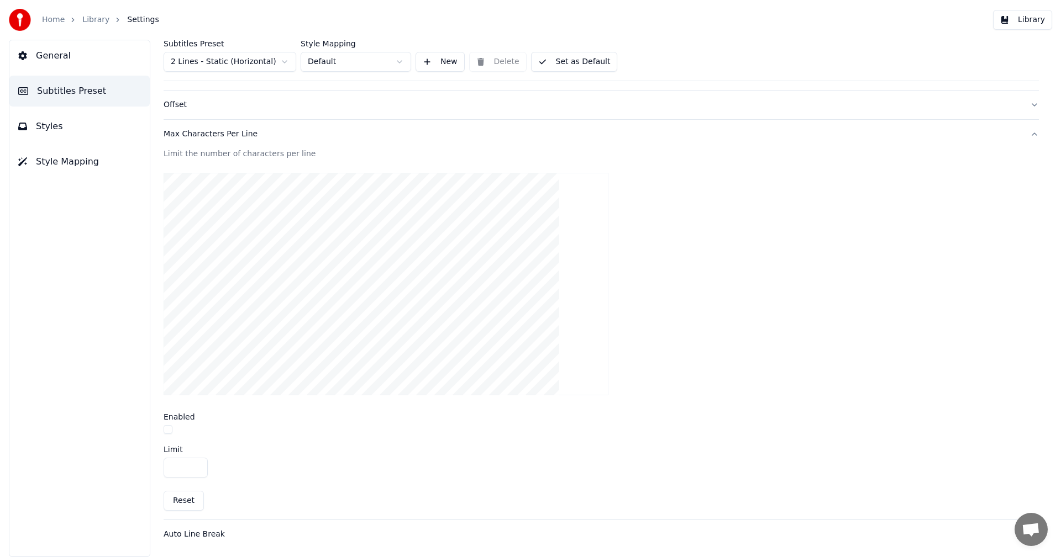
click at [197, 465] on input "**" at bounding box center [186, 468] width 44 height 20
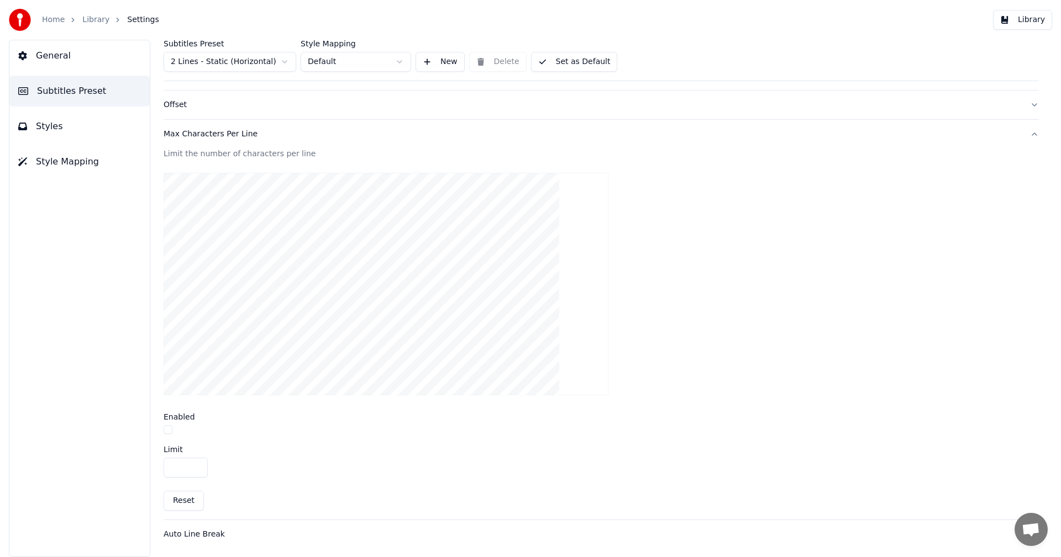
click at [197, 465] on input "**" at bounding box center [186, 468] width 44 height 20
type input "**"
click at [196, 470] on input "**" at bounding box center [186, 468] width 44 height 20
click at [266, 461] on div "**" at bounding box center [601, 468] width 875 height 20
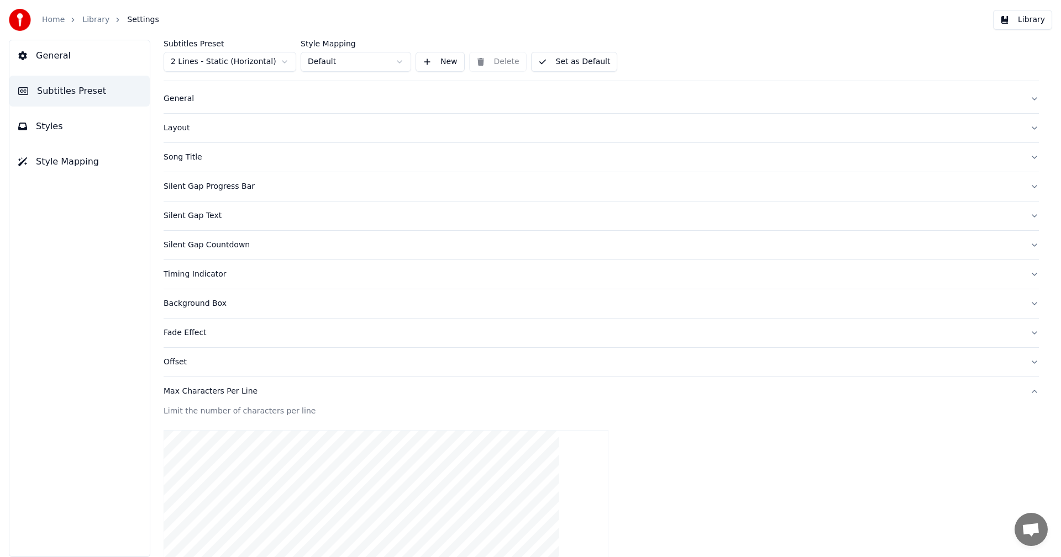
scroll to position [0, 0]
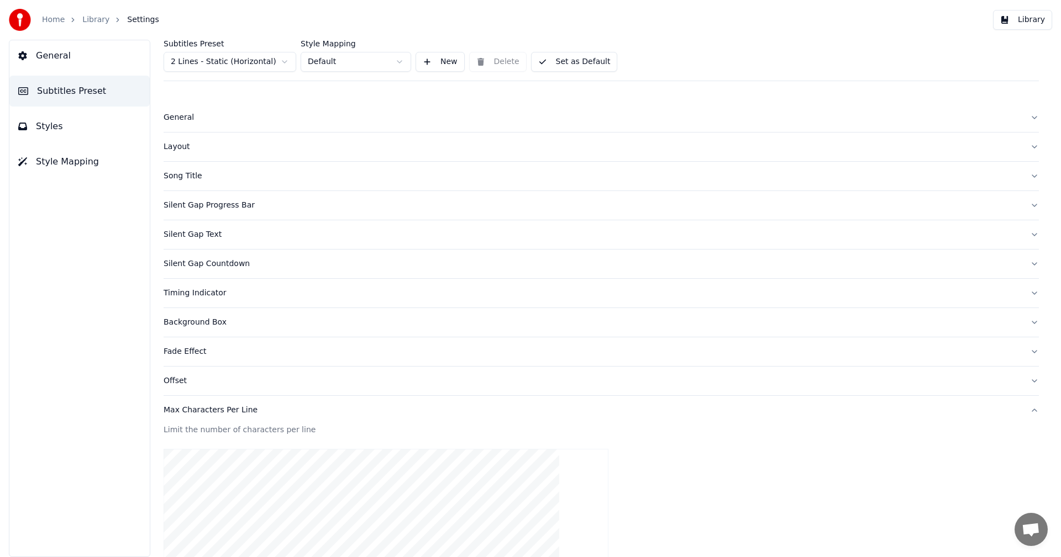
click at [188, 148] on div "Layout" at bounding box center [593, 146] width 858 height 11
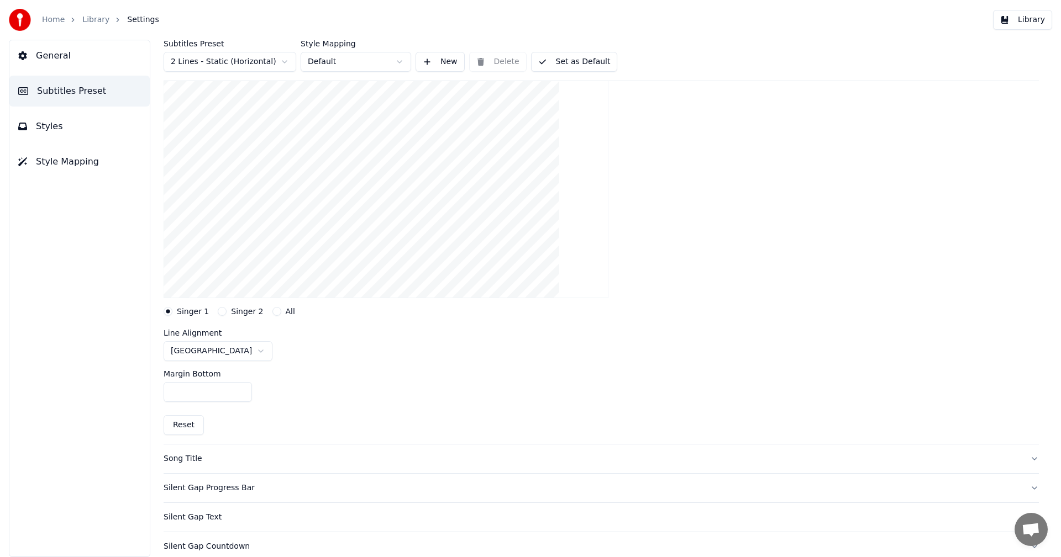
scroll to position [166, 0]
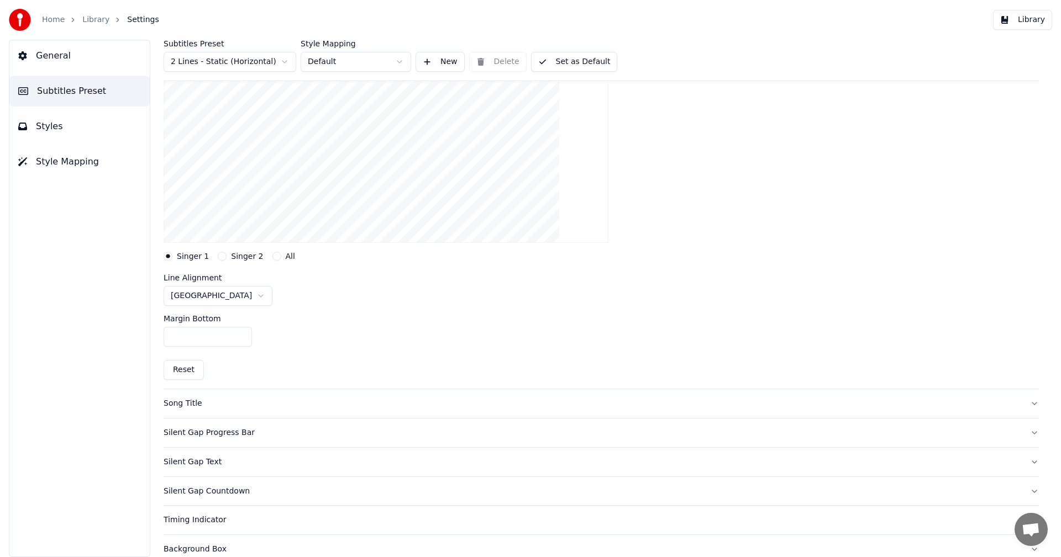
click at [585, 65] on button "Set as Default" at bounding box center [574, 62] width 87 height 20
click at [1031, 22] on button "Library" at bounding box center [1022, 20] width 59 height 20
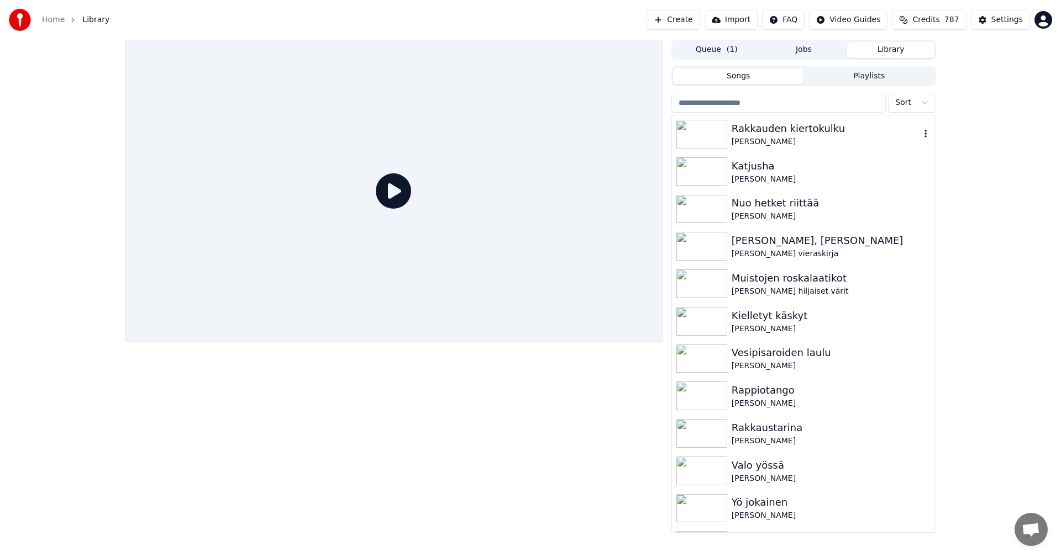
click at [713, 136] on img at bounding box center [701, 134] width 51 height 29
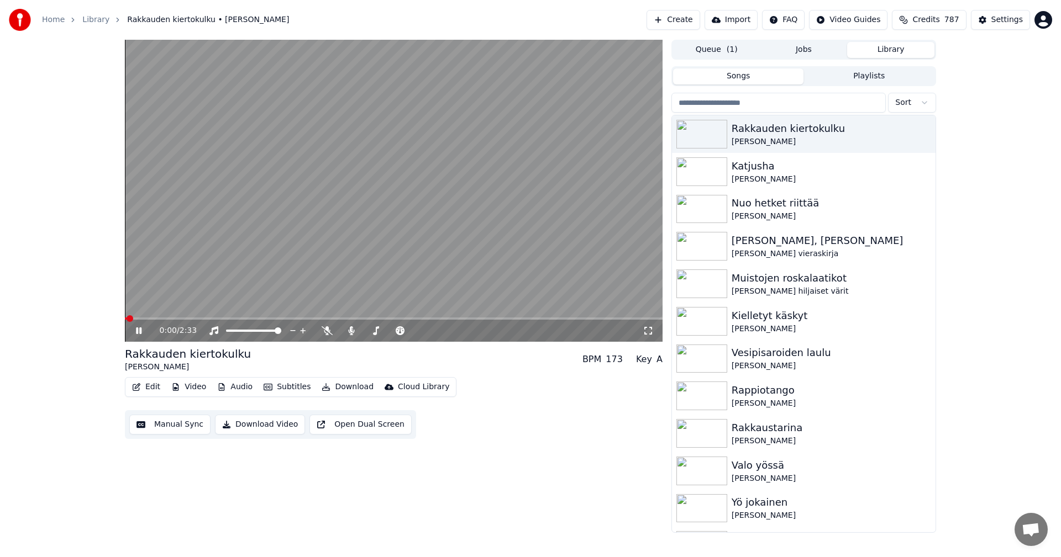
click at [147, 319] on span at bounding box center [394, 319] width 538 height 2
click at [140, 332] on icon at bounding box center [139, 331] width 6 height 7
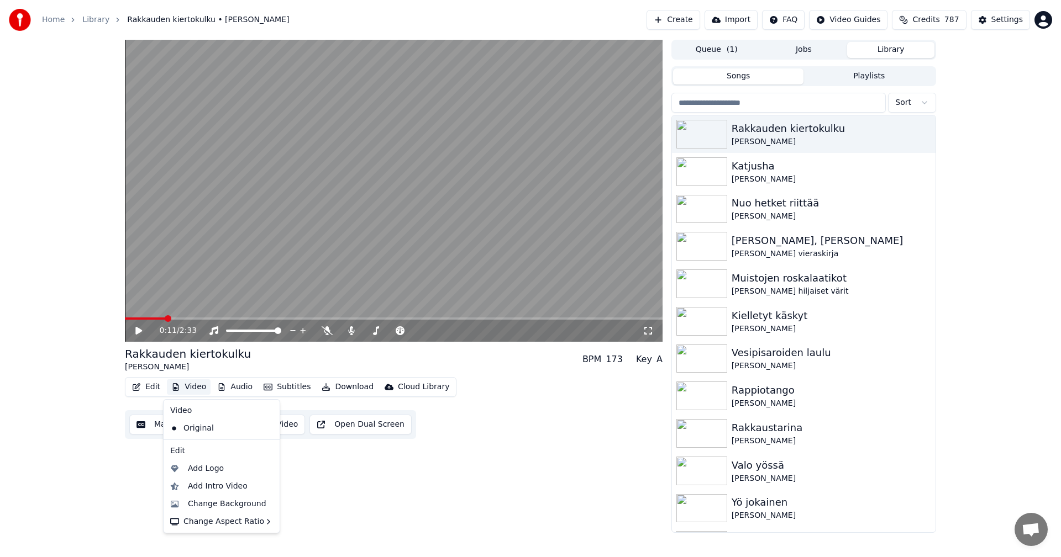
click at [200, 387] on button "Video" at bounding box center [189, 387] width 44 height 15
click at [231, 504] on div "Change Background" at bounding box center [227, 504] width 78 height 11
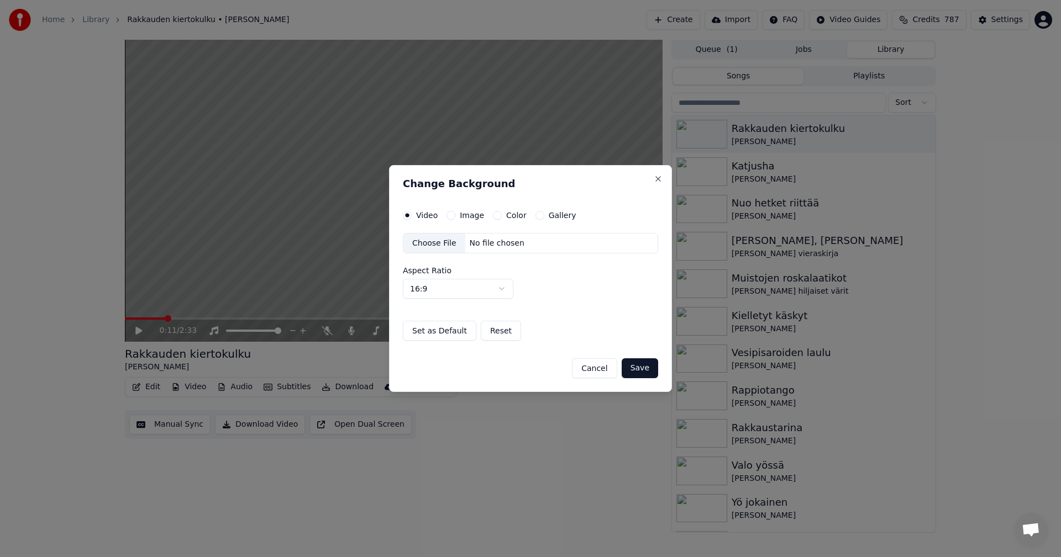
click at [451, 215] on button "Image" at bounding box center [450, 215] width 9 height 9
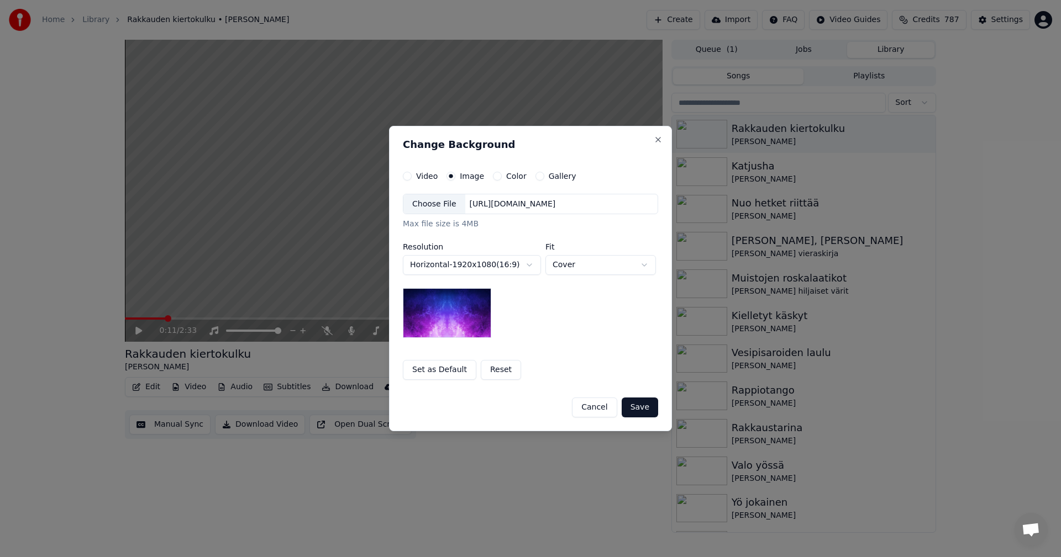
click at [448, 207] on div "Choose File" at bounding box center [434, 204] width 62 height 20
click at [644, 408] on button "Save" at bounding box center [640, 408] width 36 height 20
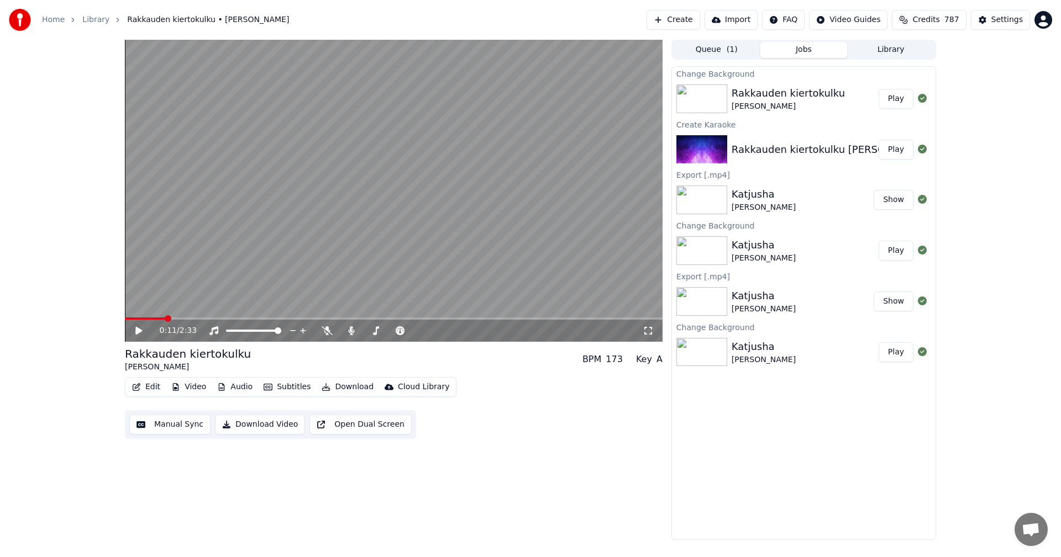
click at [905, 94] on button "Play" at bounding box center [896, 99] width 35 height 20
click at [650, 333] on icon at bounding box center [648, 331] width 11 height 9
click at [322, 325] on div at bounding box center [372, 330] width 100 height 11
click at [327, 332] on icon at bounding box center [327, 331] width 11 height 9
click at [138, 333] on icon at bounding box center [139, 331] width 6 height 7
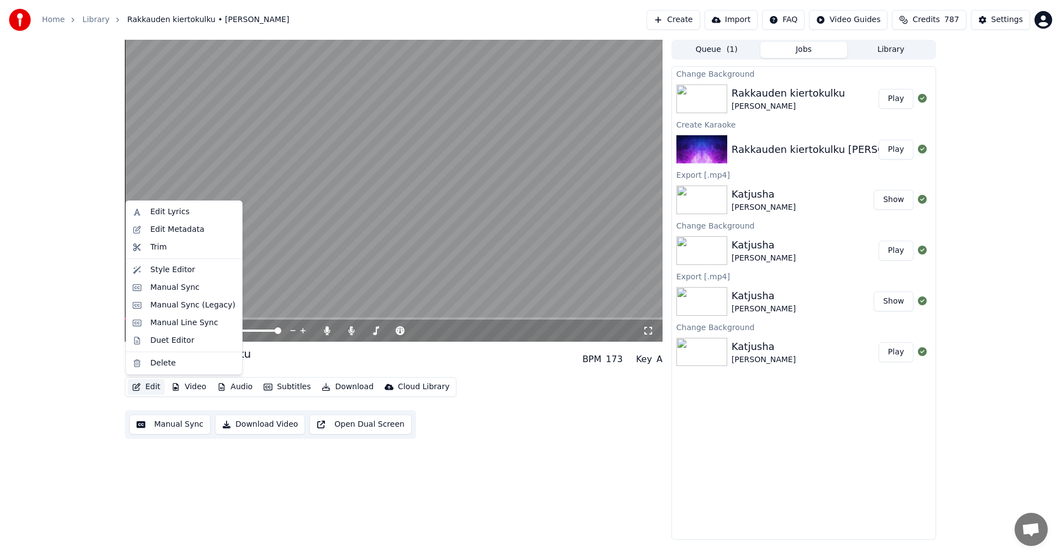
click at [153, 386] on button "Edit" at bounding box center [146, 387] width 37 height 15
click at [179, 308] on div "Manual Sync (Legacy)" at bounding box center [192, 305] width 85 height 11
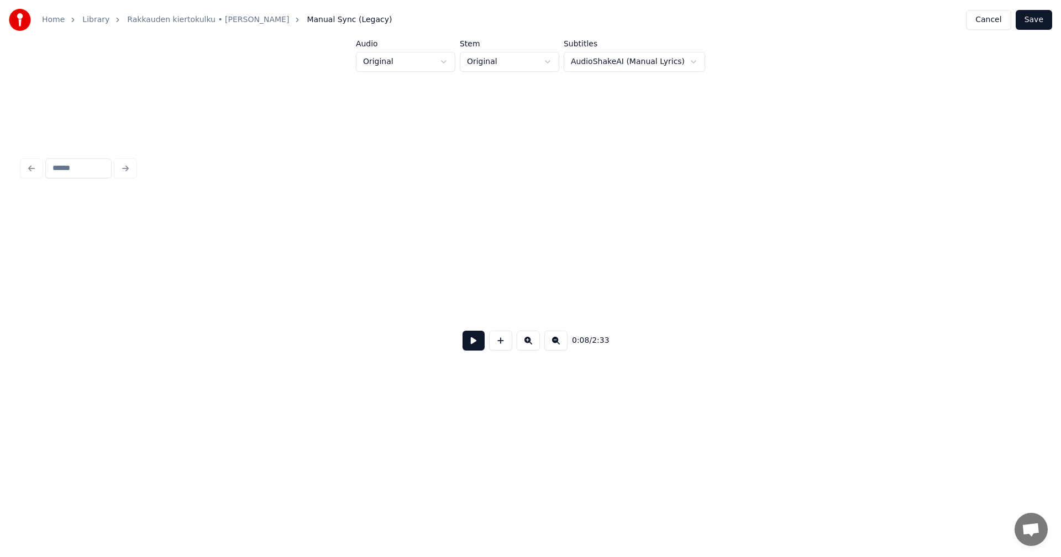
scroll to position [0, 1601]
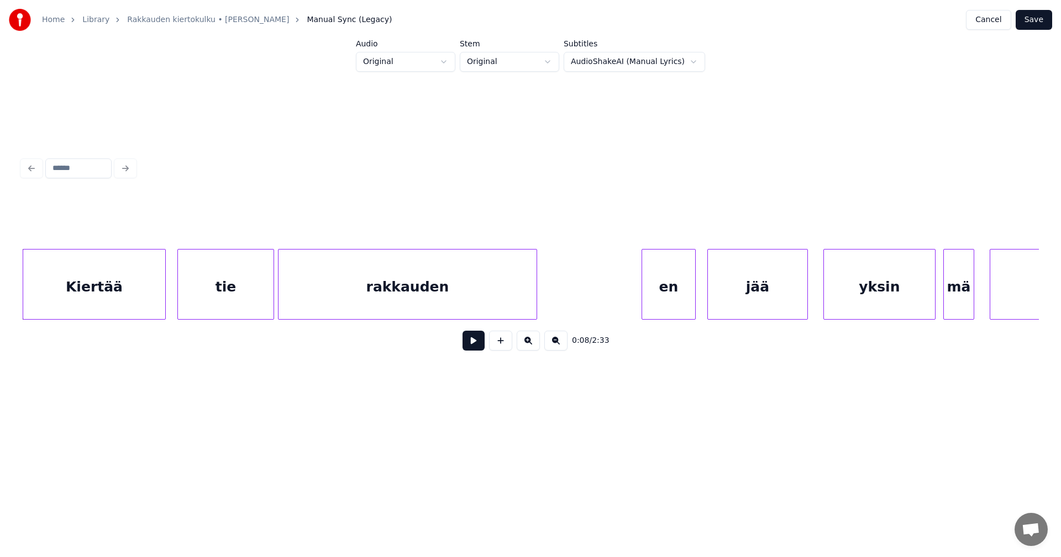
click at [139, 307] on div "Kiertää" at bounding box center [94, 287] width 142 height 75
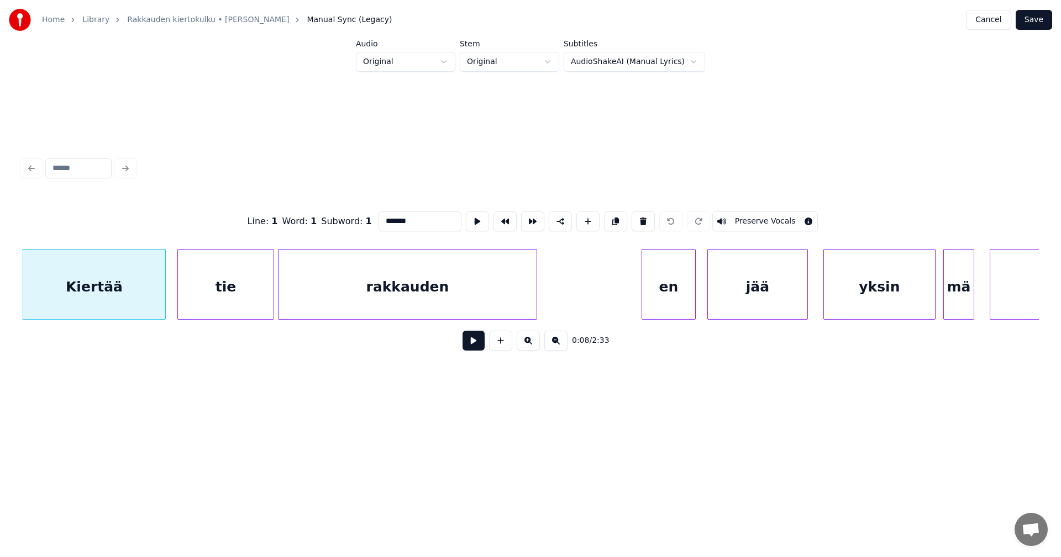
click at [472, 348] on button at bounding box center [473, 341] width 22 height 20
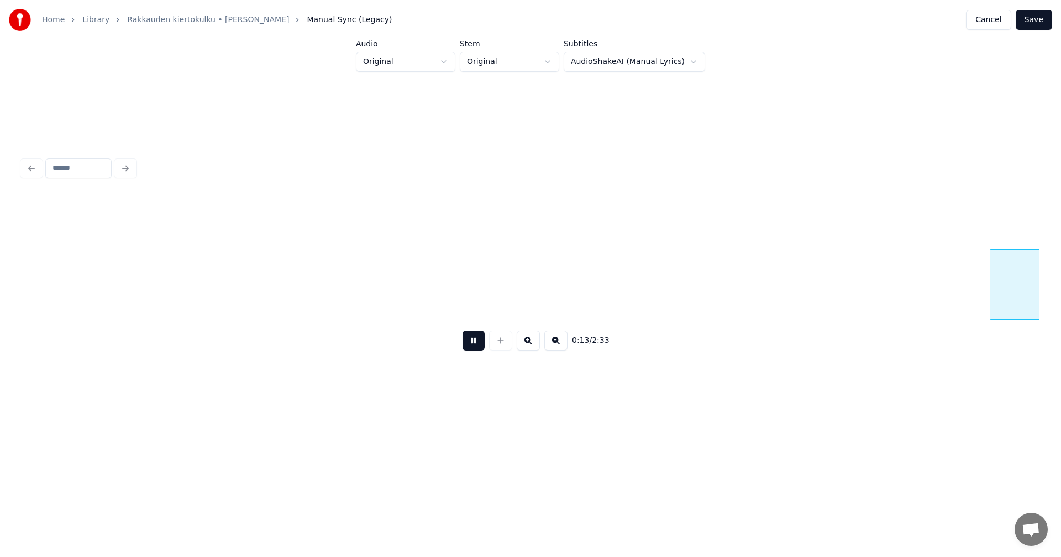
scroll to position [0, 2620]
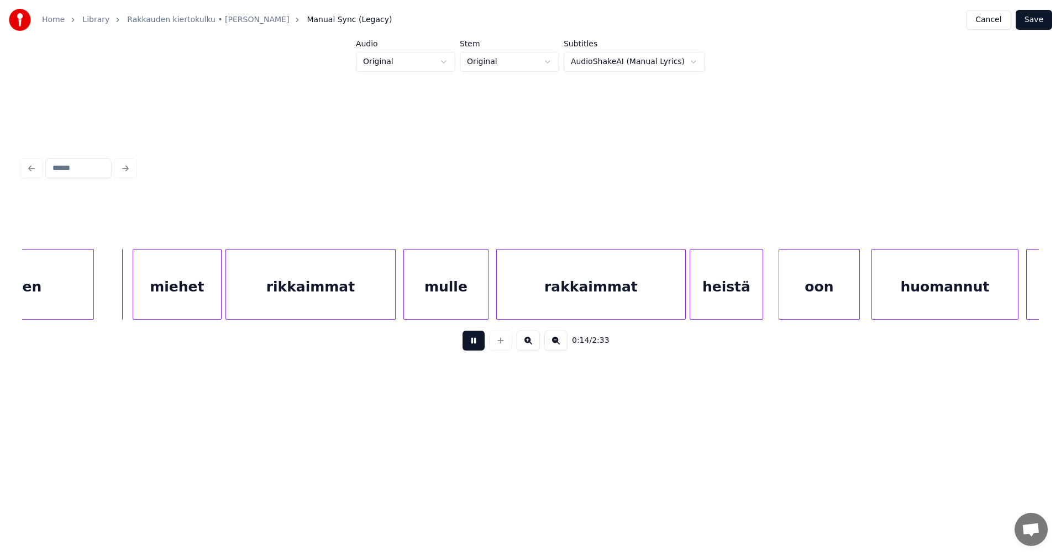
click at [473, 342] on button at bounding box center [473, 341] width 22 height 20
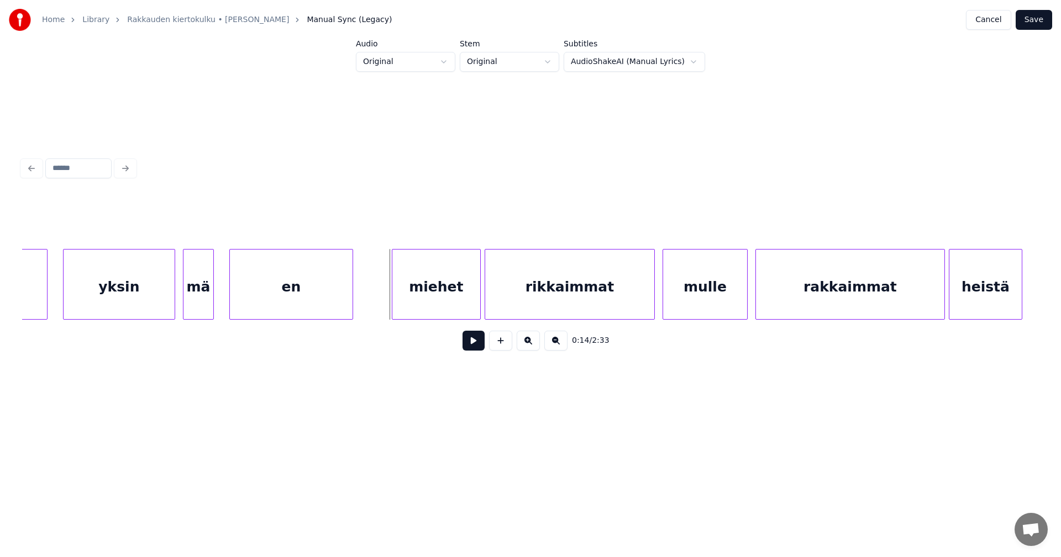
scroll to position [0, 2355]
click at [273, 301] on div "en" at bounding box center [289, 287] width 123 height 75
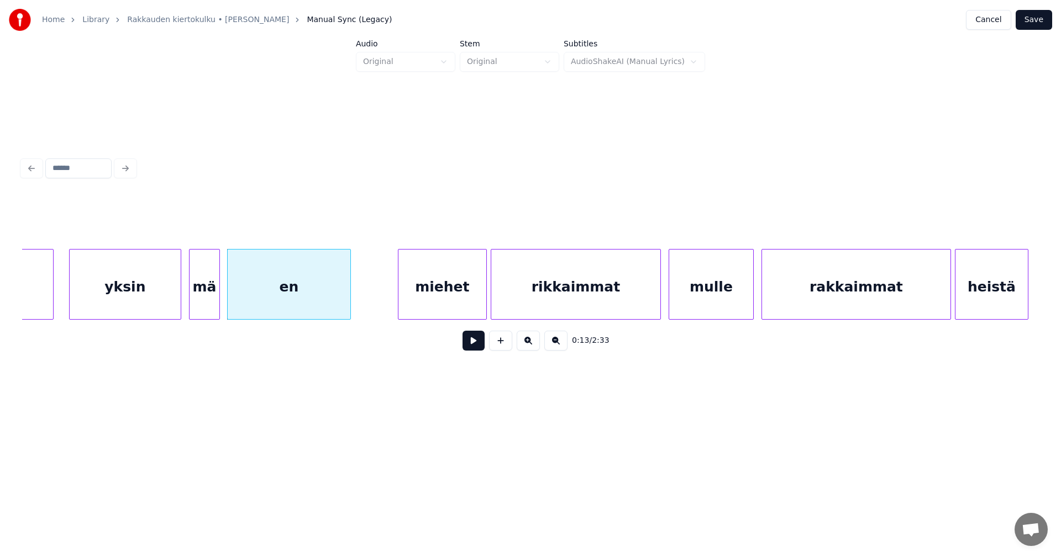
click at [466, 349] on button at bounding box center [473, 341] width 22 height 20
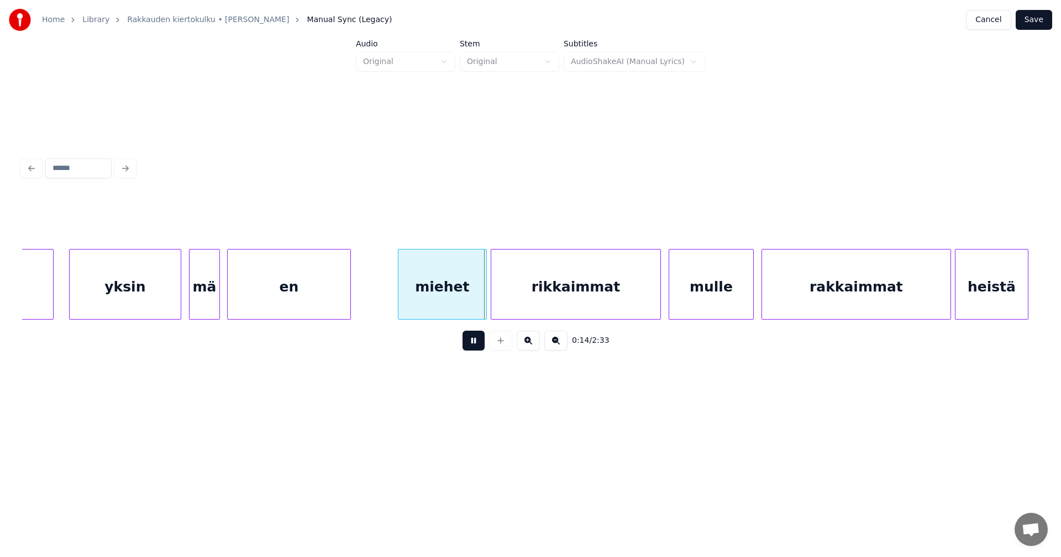
click at [467, 344] on button at bounding box center [473, 341] width 22 height 20
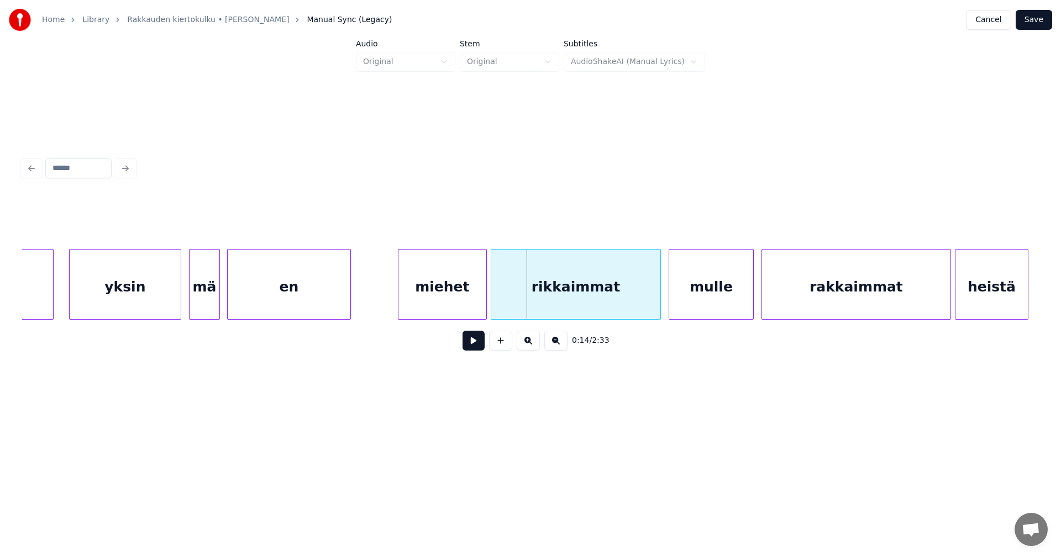
click at [1035, 21] on button "Save" at bounding box center [1034, 20] width 36 height 20
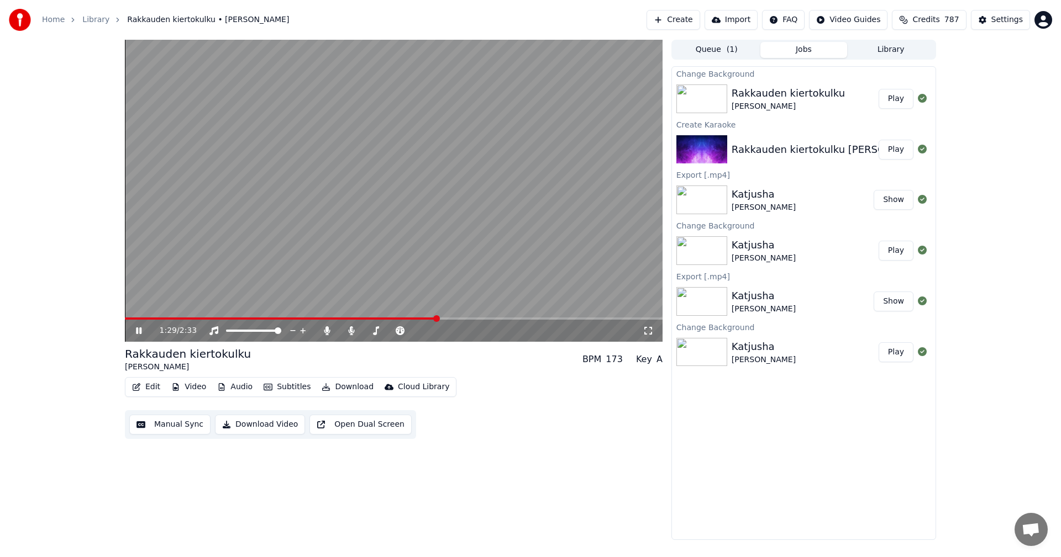
click at [439, 318] on span at bounding box center [394, 319] width 538 height 2
click at [465, 318] on span at bounding box center [394, 319] width 538 height 2
click at [139, 333] on icon at bounding box center [147, 331] width 26 height 9
click at [139, 333] on icon at bounding box center [138, 331] width 7 height 8
click at [139, 333] on icon at bounding box center [147, 331] width 26 height 9
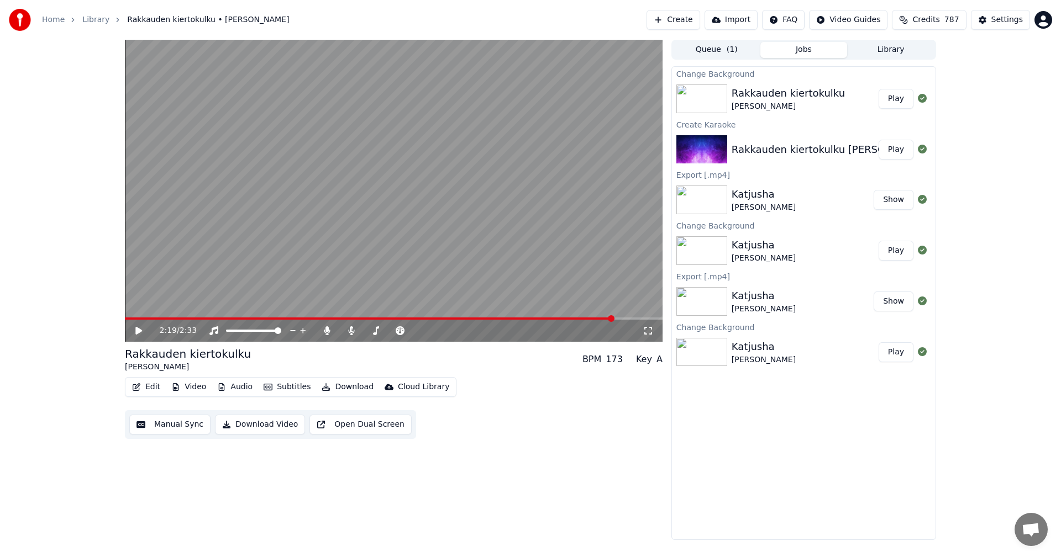
click at [139, 332] on icon at bounding box center [138, 331] width 7 height 8
click at [153, 388] on button "Edit" at bounding box center [146, 387] width 37 height 15
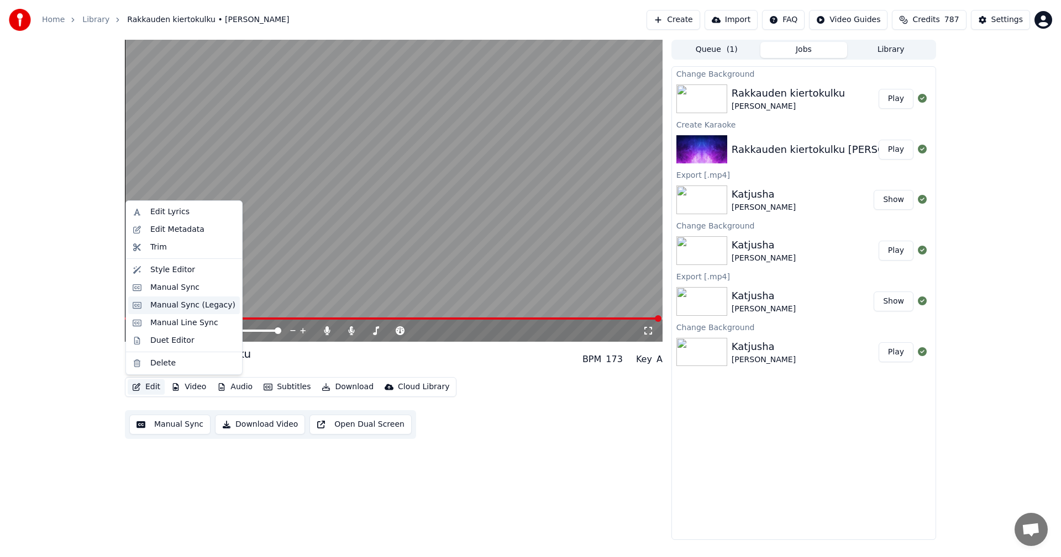
click at [174, 309] on div "Manual Sync (Legacy)" at bounding box center [192, 305] width 85 height 11
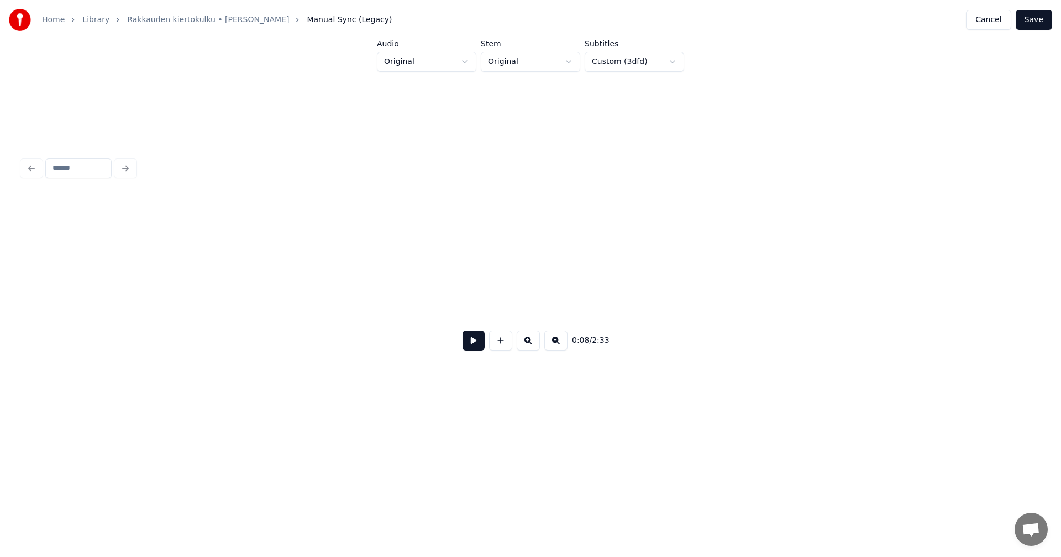
scroll to position [0, 1601]
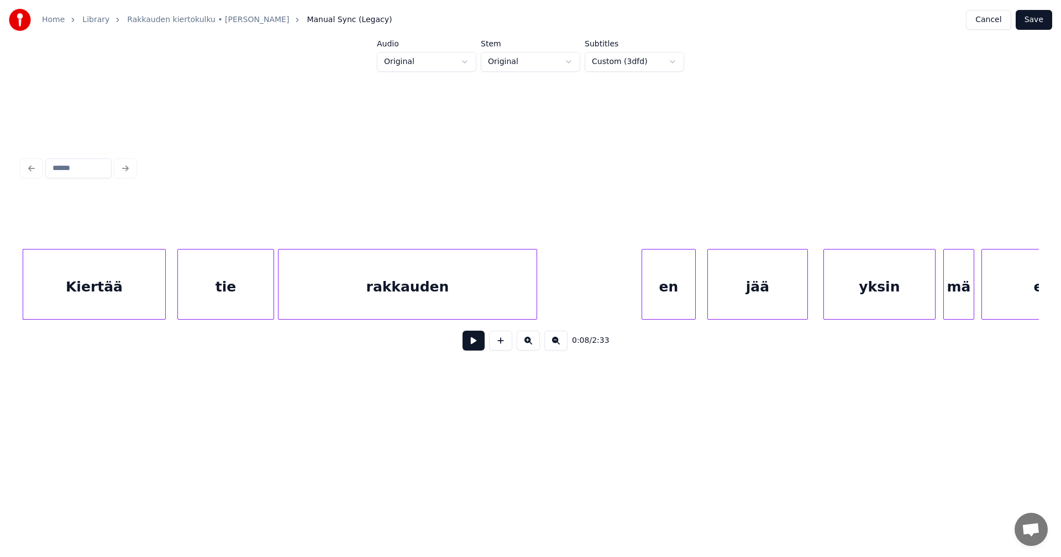
click at [477, 344] on button at bounding box center [473, 341] width 22 height 20
click at [474, 343] on button at bounding box center [473, 341] width 22 height 20
click at [670, 300] on div "en" at bounding box center [662, 287] width 53 height 75
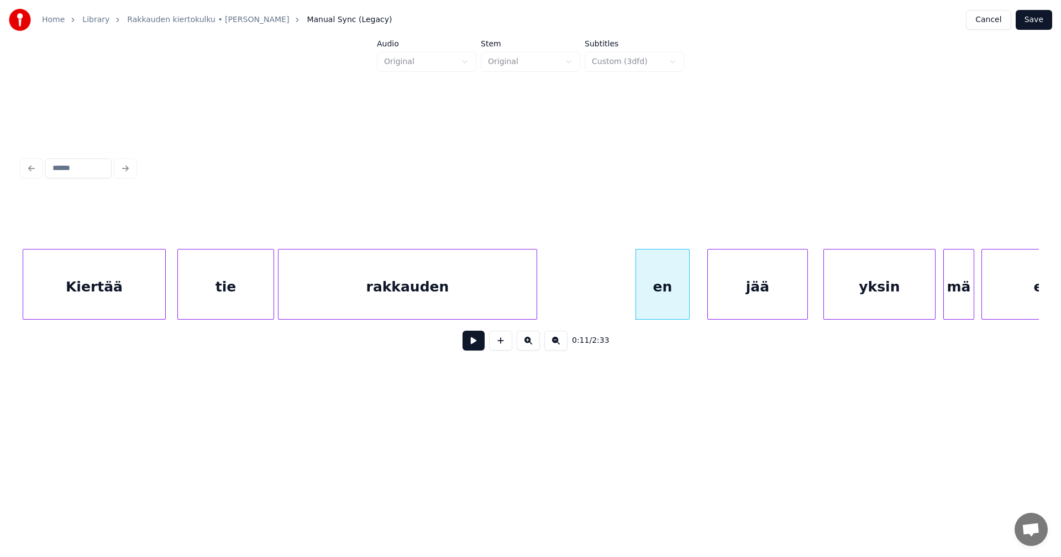
click at [476, 350] on button at bounding box center [473, 341] width 22 height 20
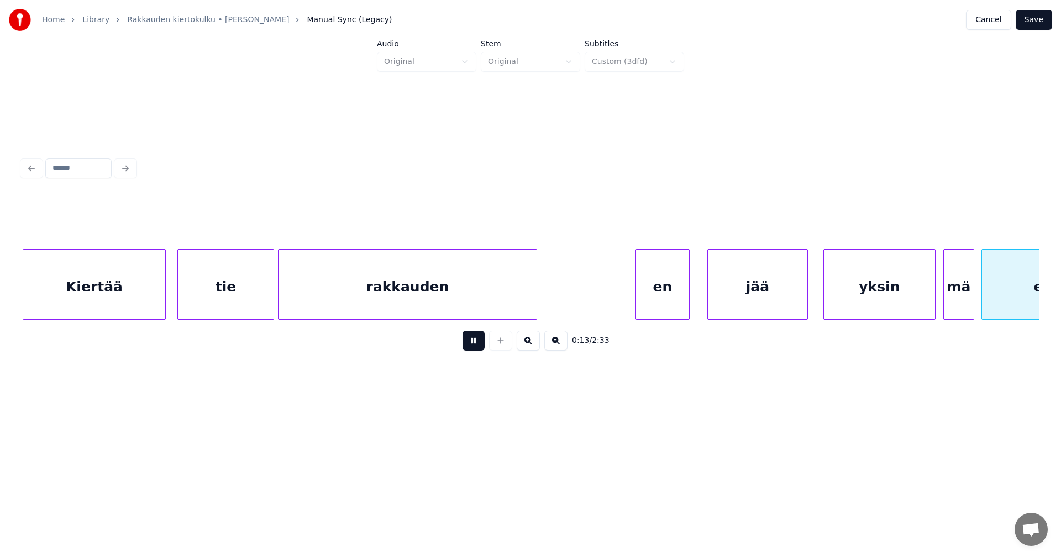
scroll to position [0, 2618]
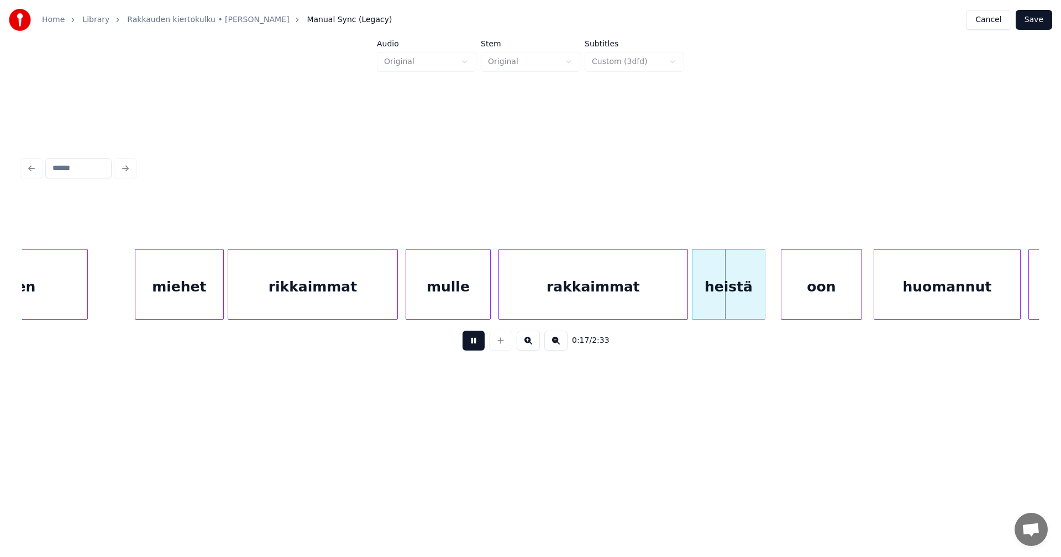
click at [476, 350] on button at bounding box center [473, 341] width 22 height 20
click at [204, 301] on div "miehet" at bounding box center [179, 287] width 88 height 75
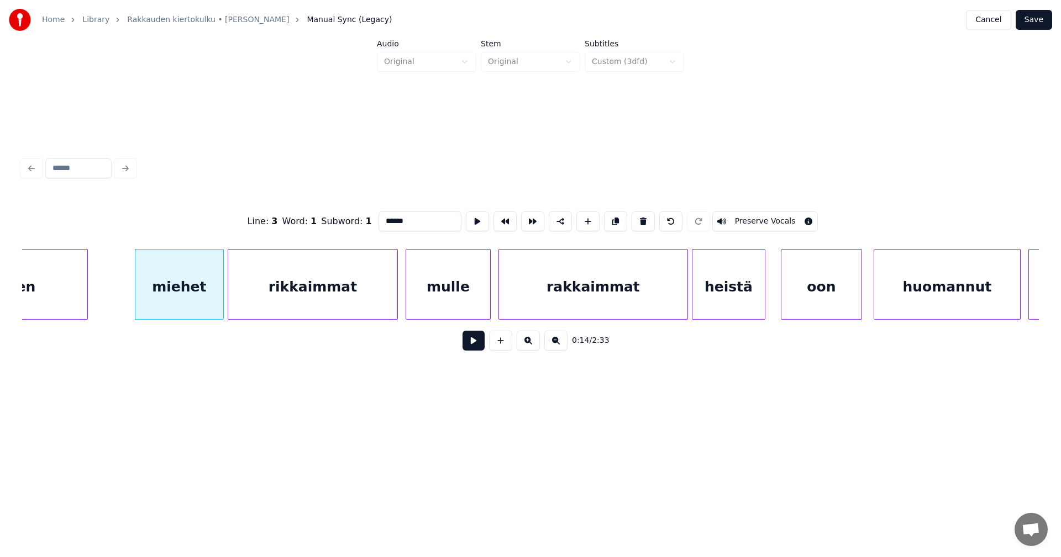
click at [476, 346] on button at bounding box center [473, 341] width 22 height 20
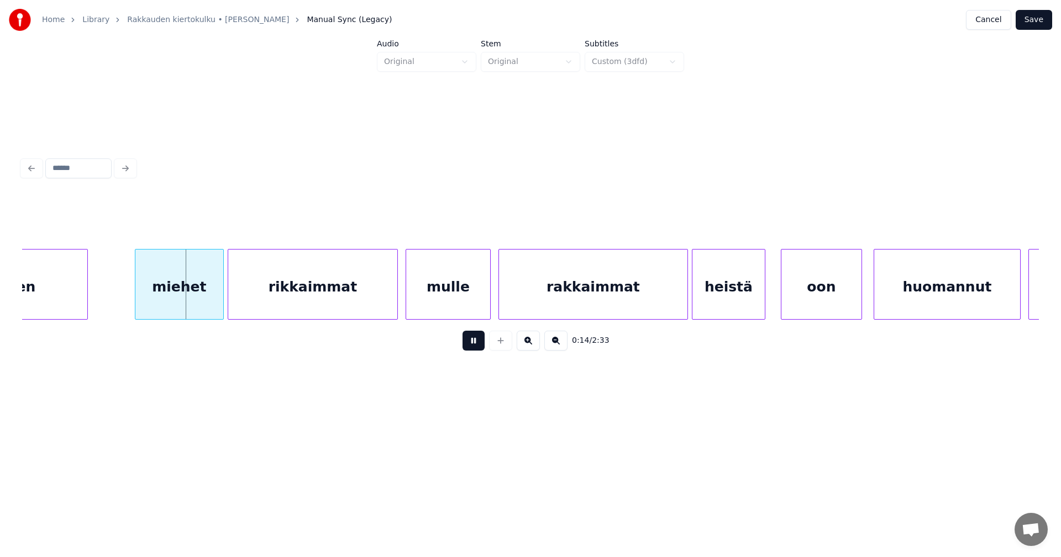
click at [476, 346] on button at bounding box center [473, 341] width 22 height 20
click at [218, 299] on div at bounding box center [218, 285] width 3 height 70
click at [130, 298] on div at bounding box center [131, 285] width 3 height 70
click at [474, 349] on button at bounding box center [473, 341] width 22 height 20
click at [477, 344] on button at bounding box center [473, 341] width 22 height 20
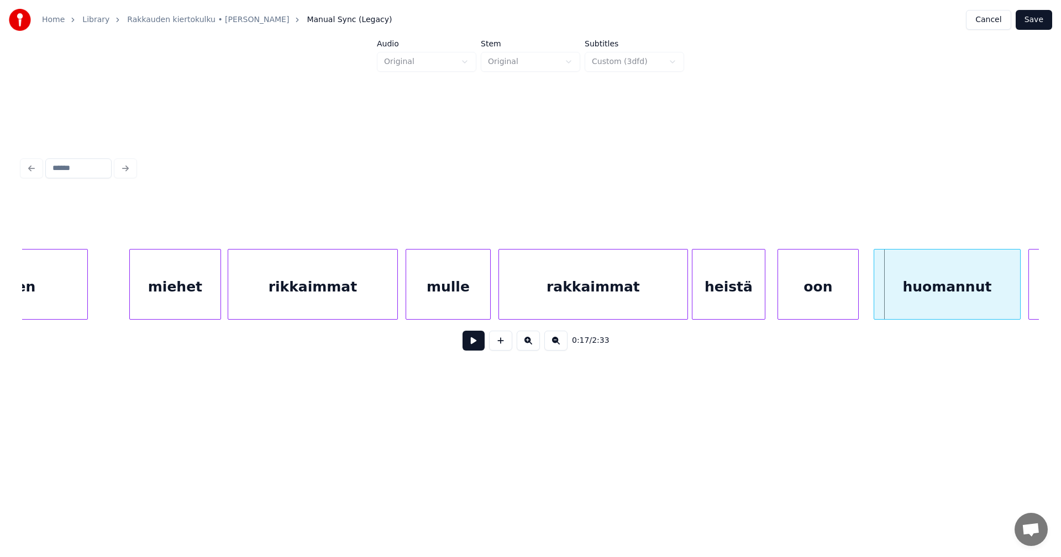
click at [803, 302] on div "oon" at bounding box center [818, 287] width 80 height 75
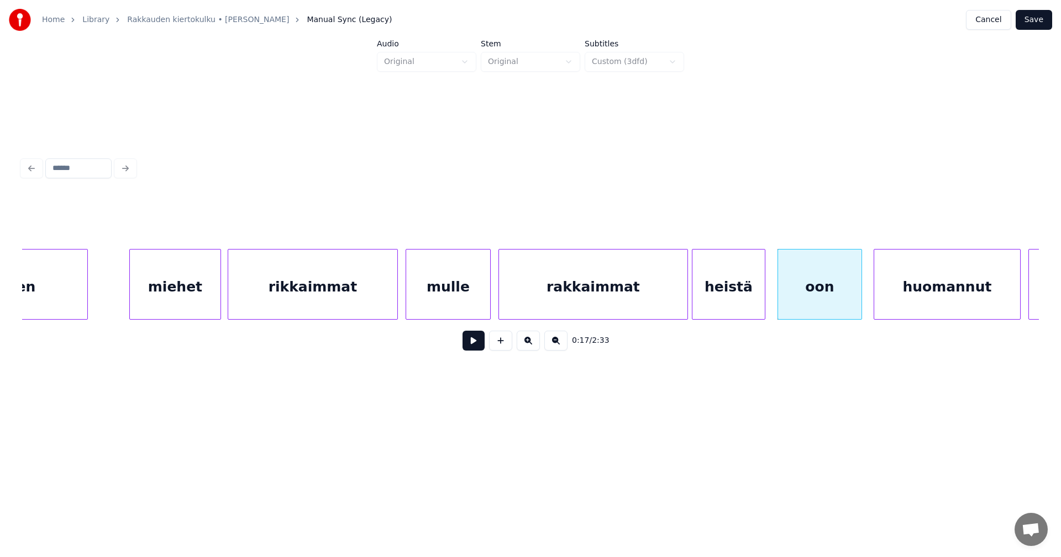
click at [860, 295] on div at bounding box center [859, 285] width 3 height 70
click at [777, 299] on div at bounding box center [778, 285] width 3 height 70
click at [477, 342] on button at bounding box center [473, 341] width 22 height 20
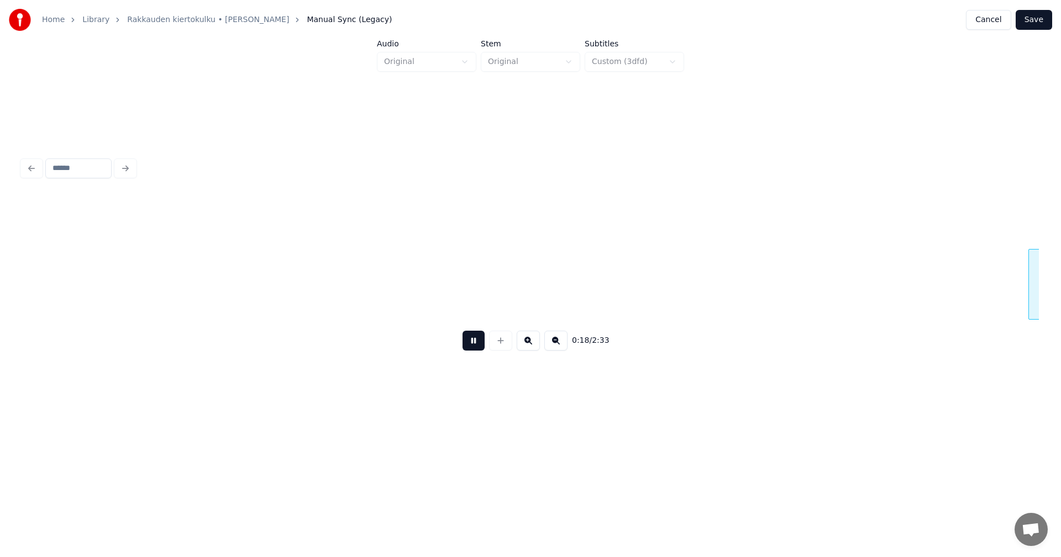
scroll to position [0, 3637]
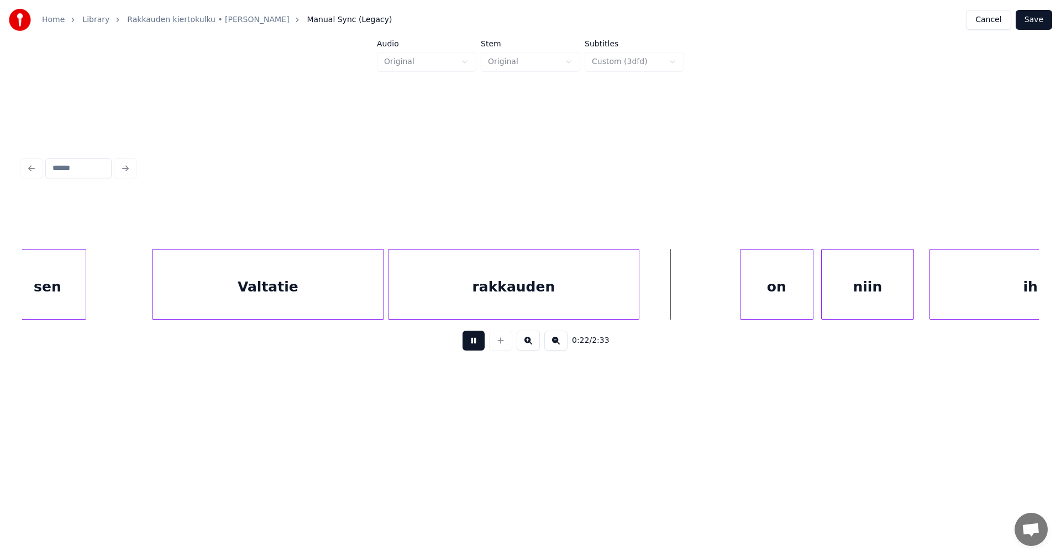
click at [477, 343] on button at bounding box center [473, 341] width 22 height 20
click at [775, 308] on div "on" at bounding box center [773, 287] width 72 height 75
click at [480, 348] on button at bounding box center [473, 341] width 22 height 20
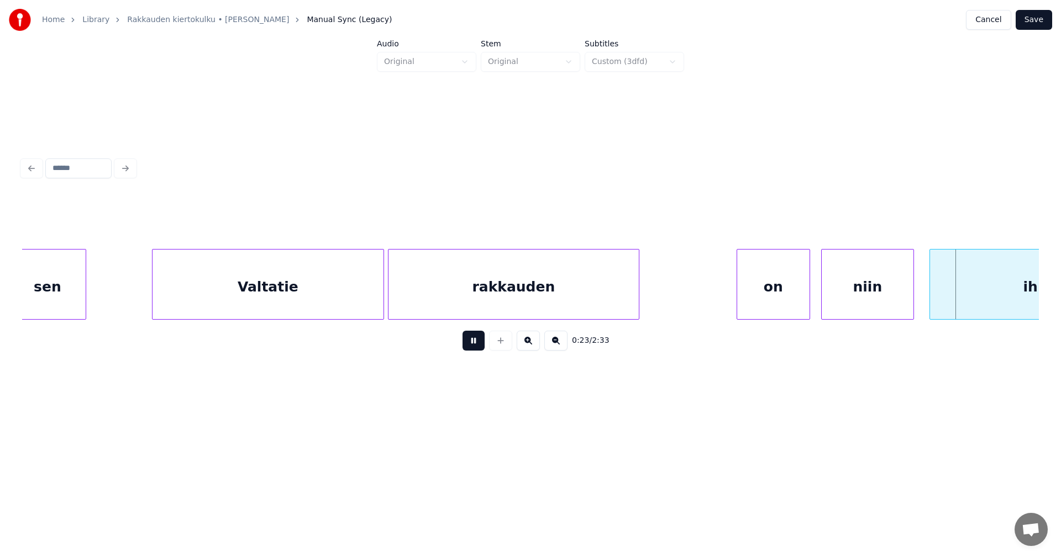
drag, startPoint x: 480, startPoint y: 348, endPoint x: 575, endPoint y: 346, distance: 95.0
click at [480, 347] on button at bounding box center [473, 341] width 22 height 20
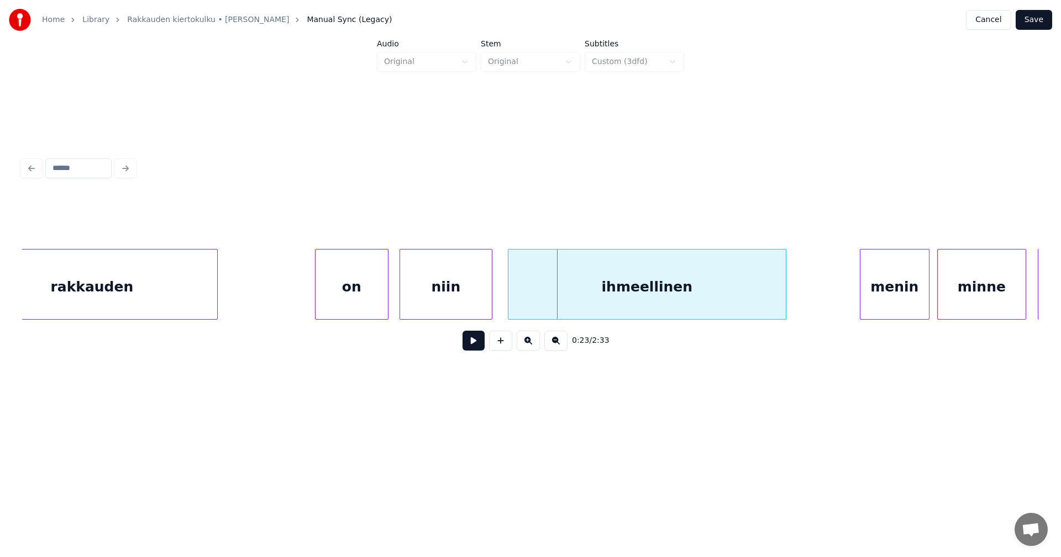
scroll to position [0, 4079]
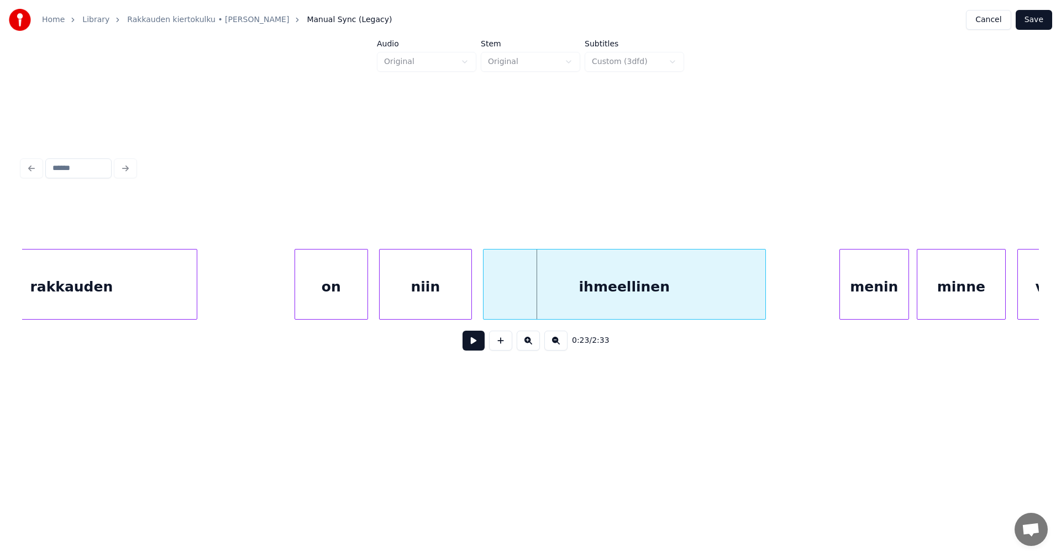
click at [485, 307] on div at bounding box center [484, 285] width 3 height 70
click at [476, 344] on button at bounding box center [473, 341] width 22 height 20
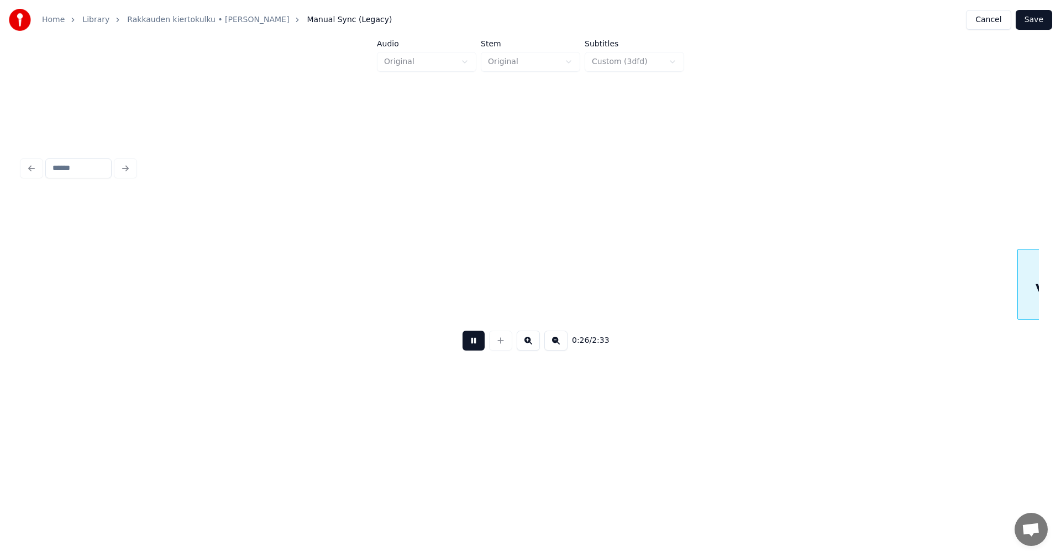
scroll to position [0, 5097]
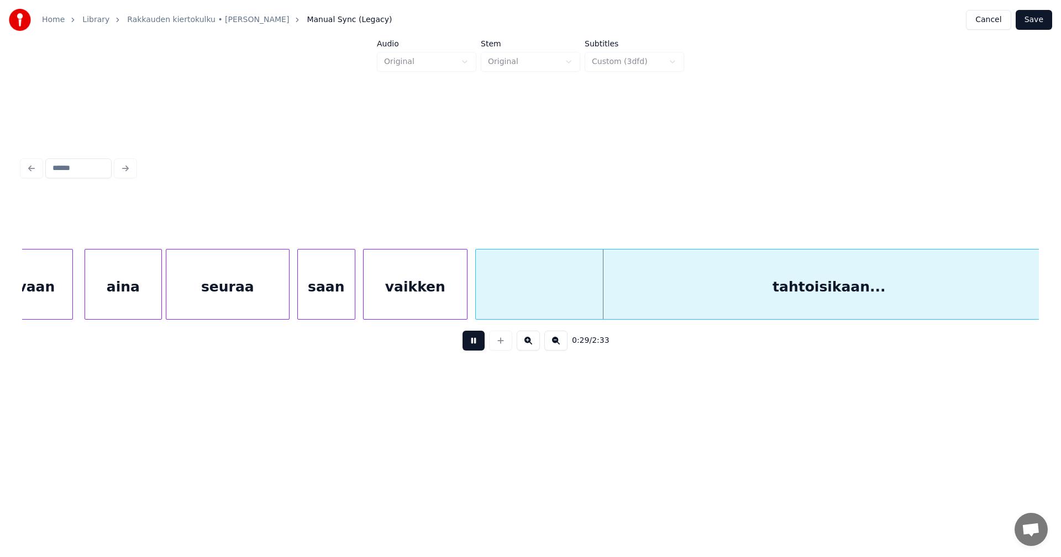
click at [475, 343] on button at bounding box center [473, 341] width 22 height 20
click at [453, 309] on div "vaikken" at bounding box center [415, 287] width 103 height 75
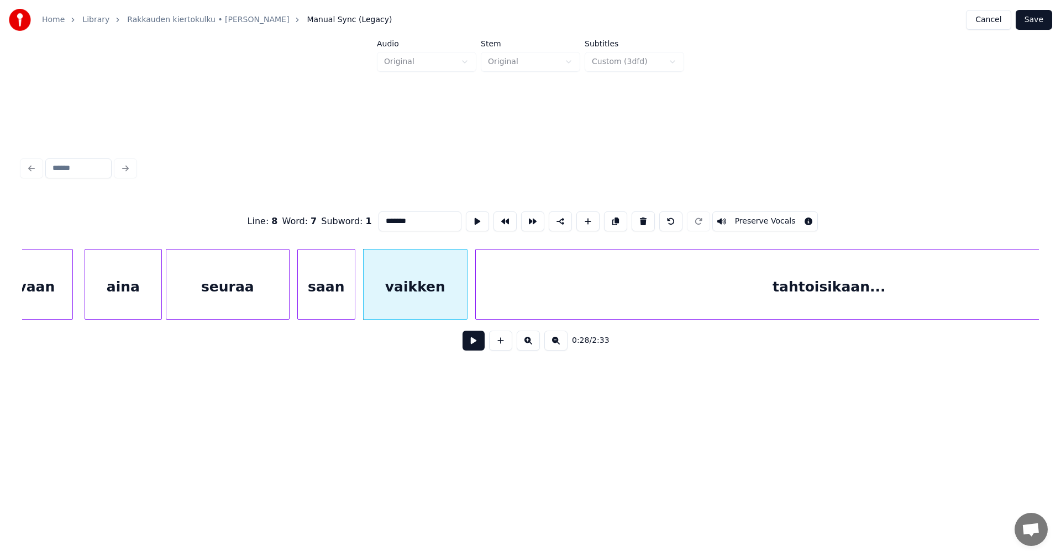
click at [475, 341] on button at bounding box center [473, 341] width 22 height 20
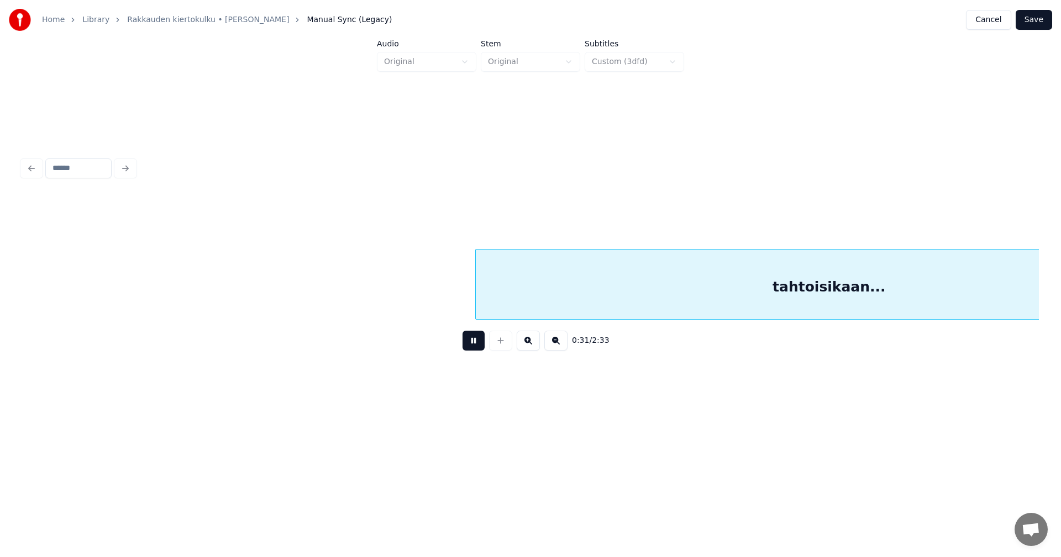
scroll to position [0, 6114]
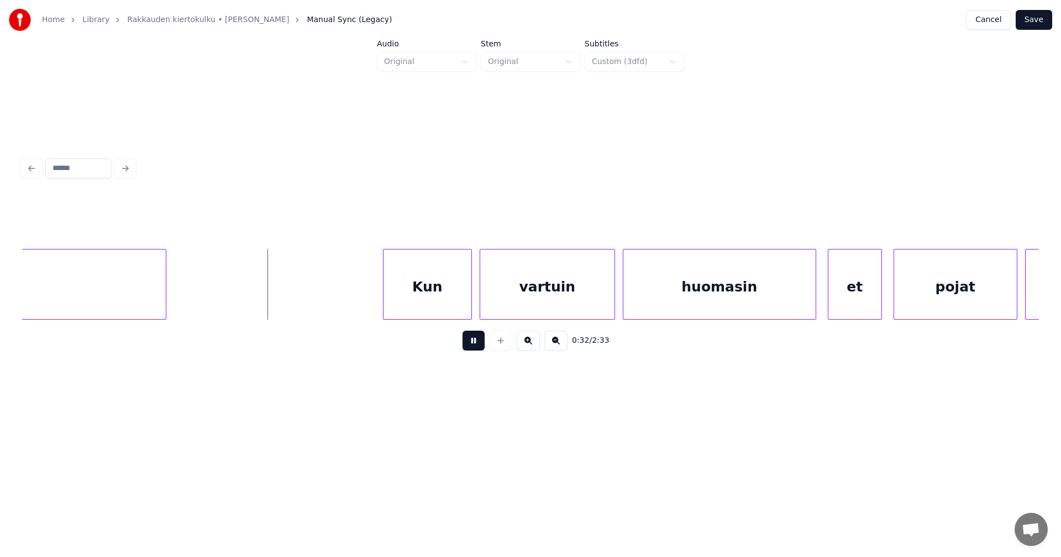
click at [475, 341] on button at bounding box center [473, 341] width 22 height 20
click at [180, 299] on div at bounding box center [178, 285] width 3 height 70
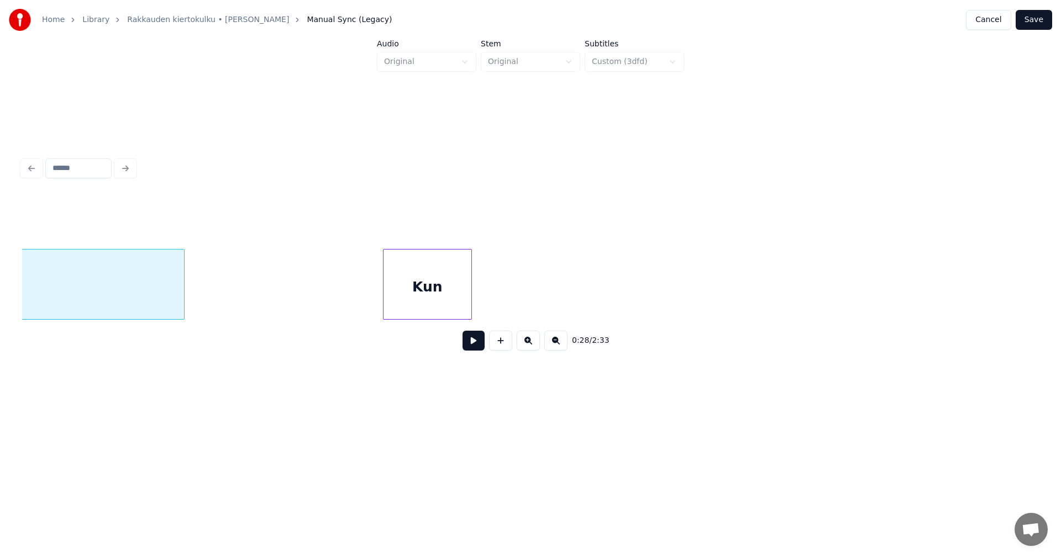
scroll to position [0, 5550]
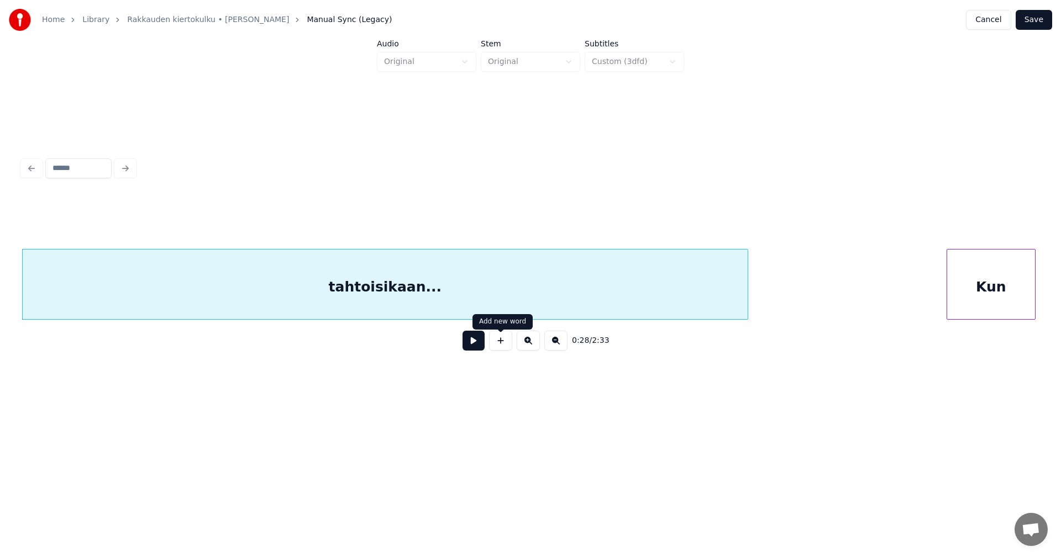
click at [478, 344] on button at bounding box center [473, 341] width 22 height 20
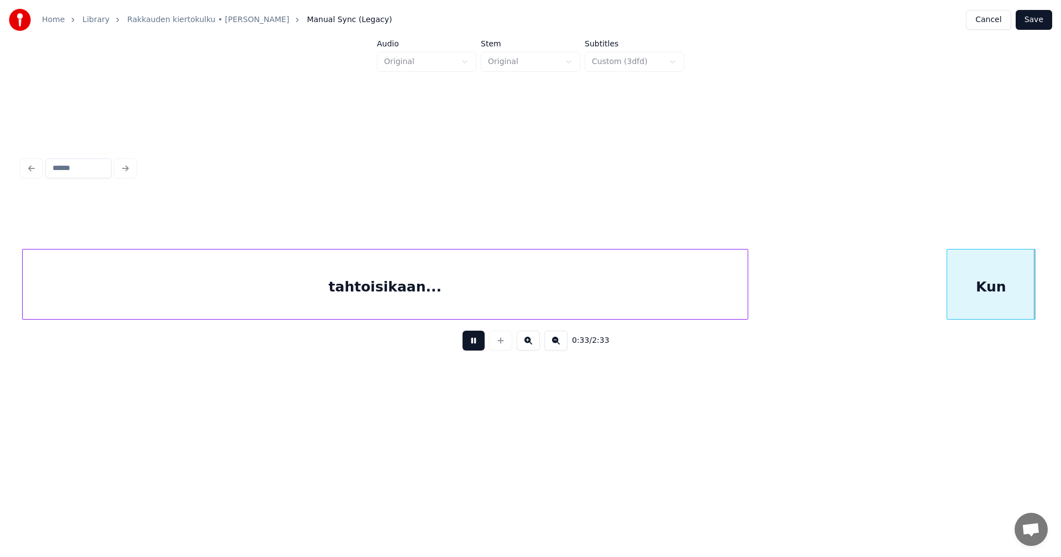
scroll to position [0, 6568]
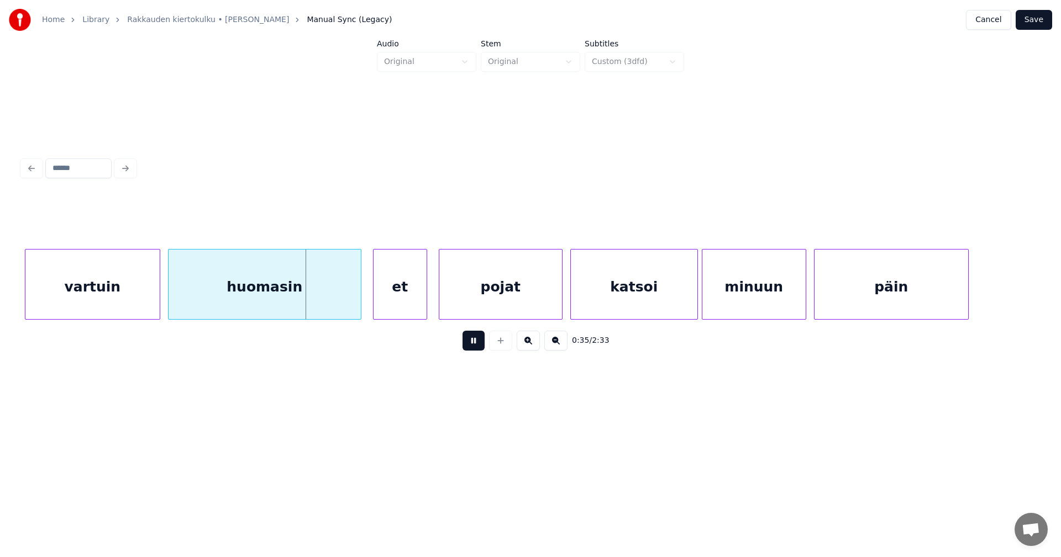
click at [477, 344] on button at bounding box center [473, 341] width 22 height 20
click at [349, 305] on div at bounding box center [350, 285] width 3 height 70
click at [383, 303] on div "et" at bounding box center [392, 287] width 53 height 75
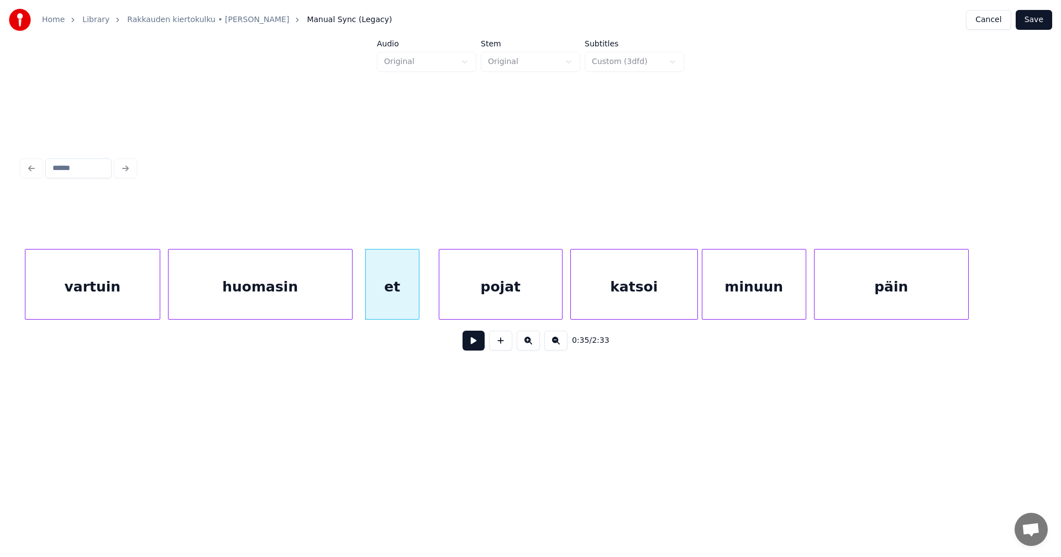
click at [327, 298] on div "huomasin" at bounding box center [260, 287] width 183 height 75
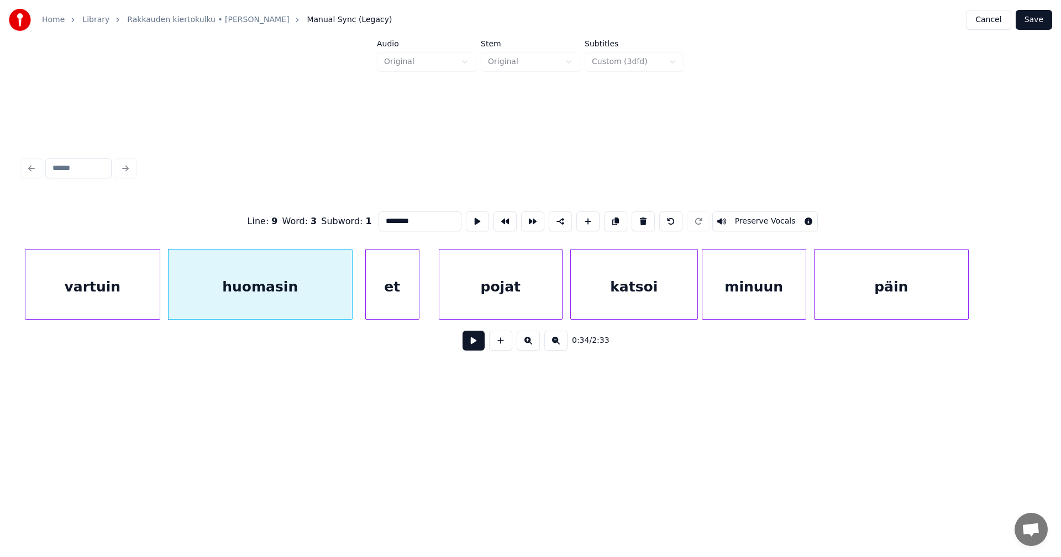
click at [472, 350] on button at bounding box center [473, 341] width 22 height 20
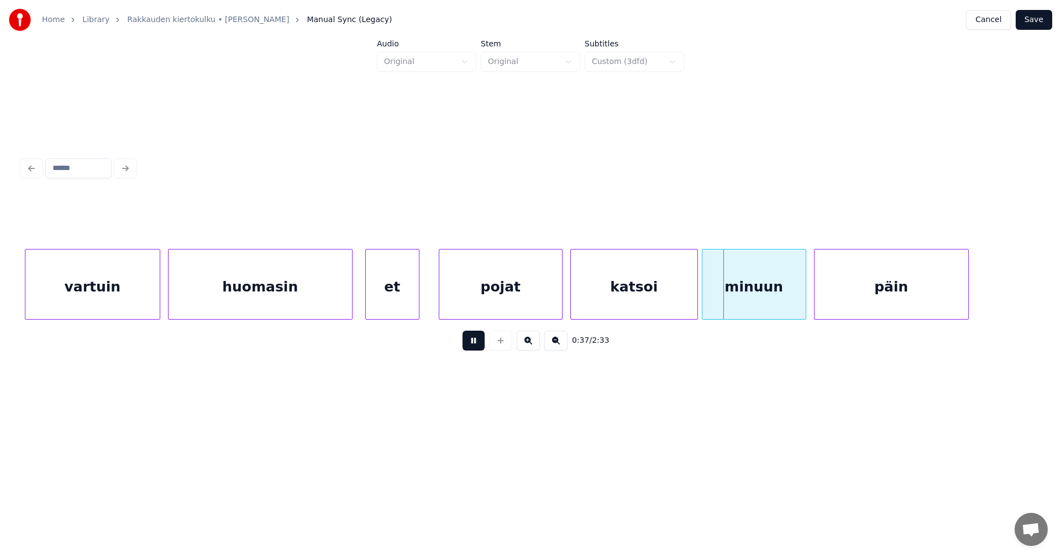
click at [471, 348] on button at bounding box center [473, 341] width 22 height 20
click at [479, 311] on div "pojat" at bounding box center [500, 287] width 123 height 75
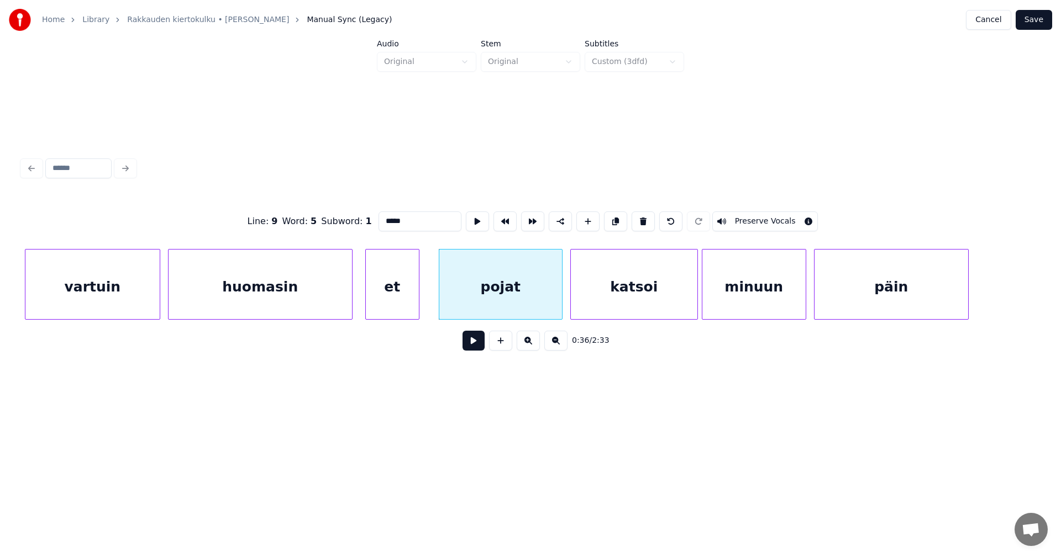
click at [480, 343] on button at bounding box center [473, 341] width 22 height 20
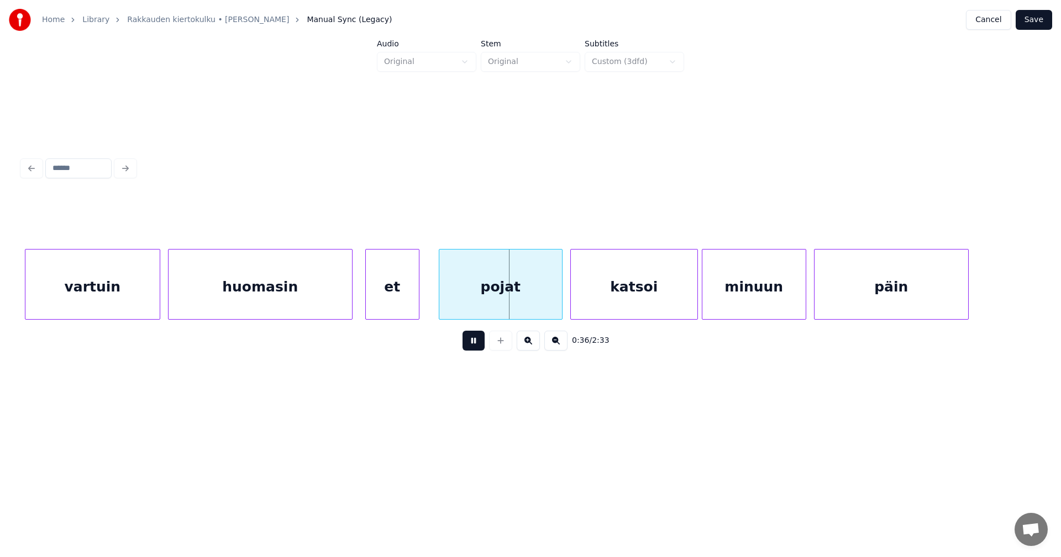
click at [479, 343] on button at bounding box center [473, 341] width 22 height 20
click at [551, 307] on div at bounding box center [550, 285] width 3 height 70
click at [481, 341] on button at bounding box center [473, 341] width 22 height 20
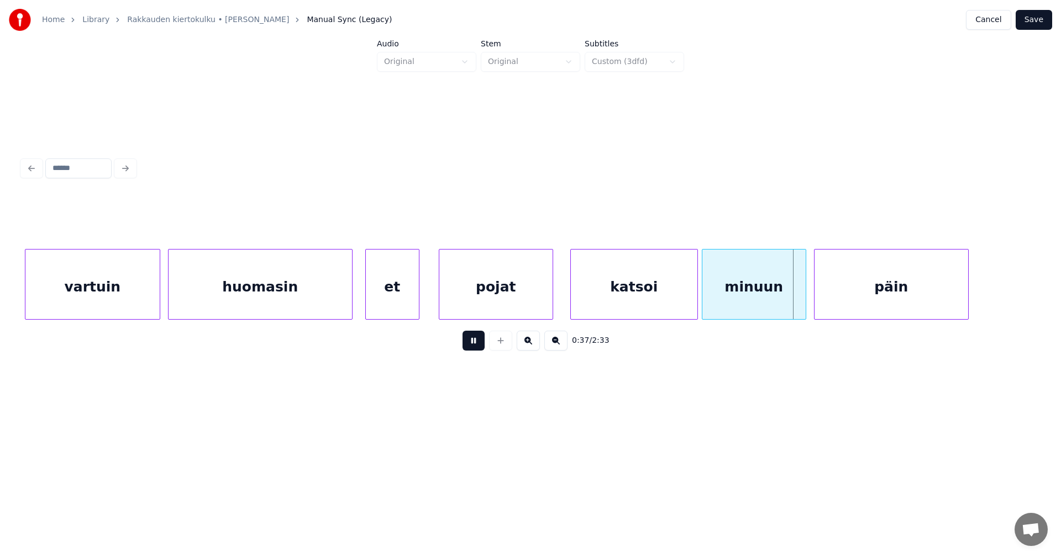
click at [481, 341] on button at bounding box center [473, 341] width 22 height 20
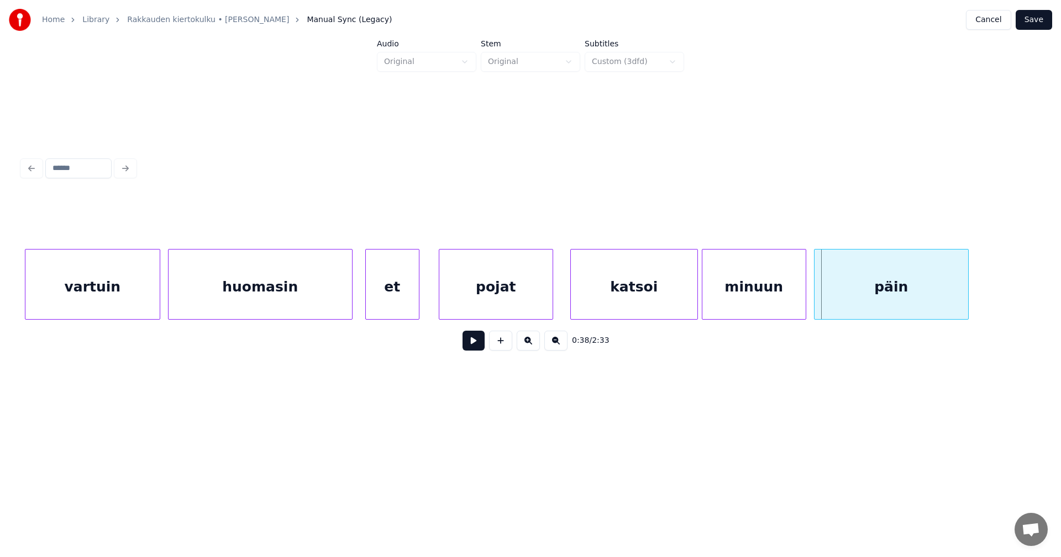
click at [418, 303] on div at bounding box center [416, 285] width 3 height 70
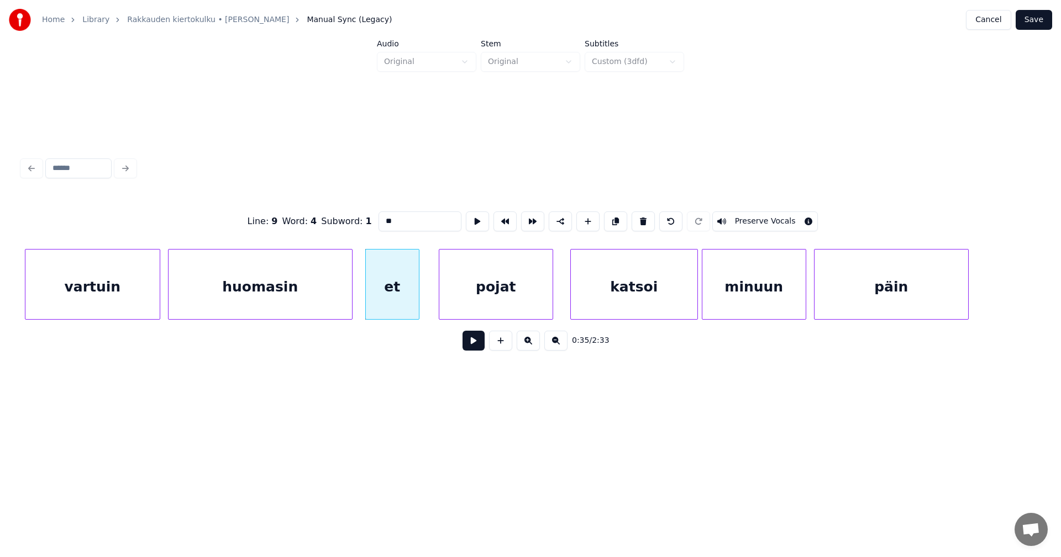
click at [466, 349] on button at bounding box center [473, 341] width 22 height 20
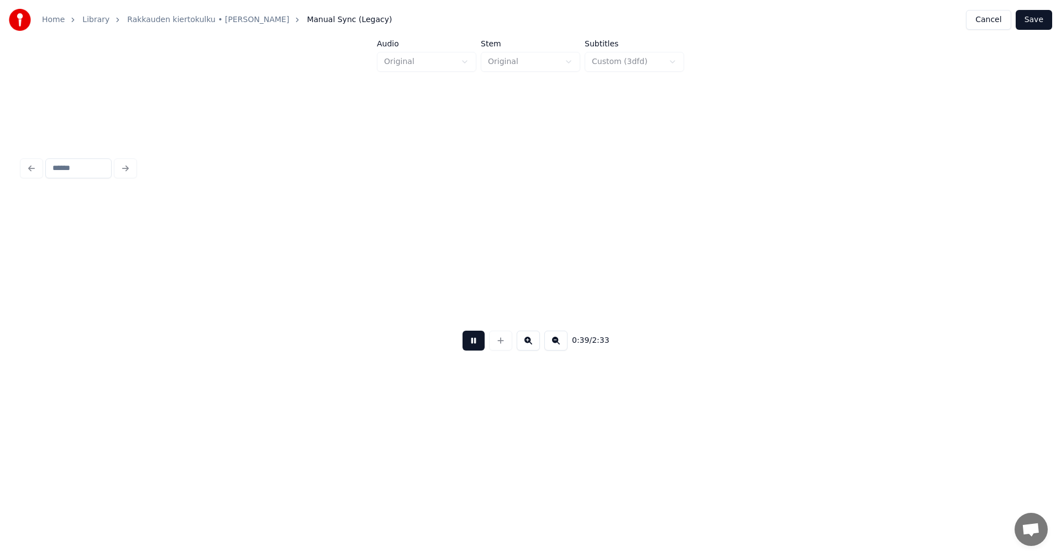
scroll to position [0, 7587]
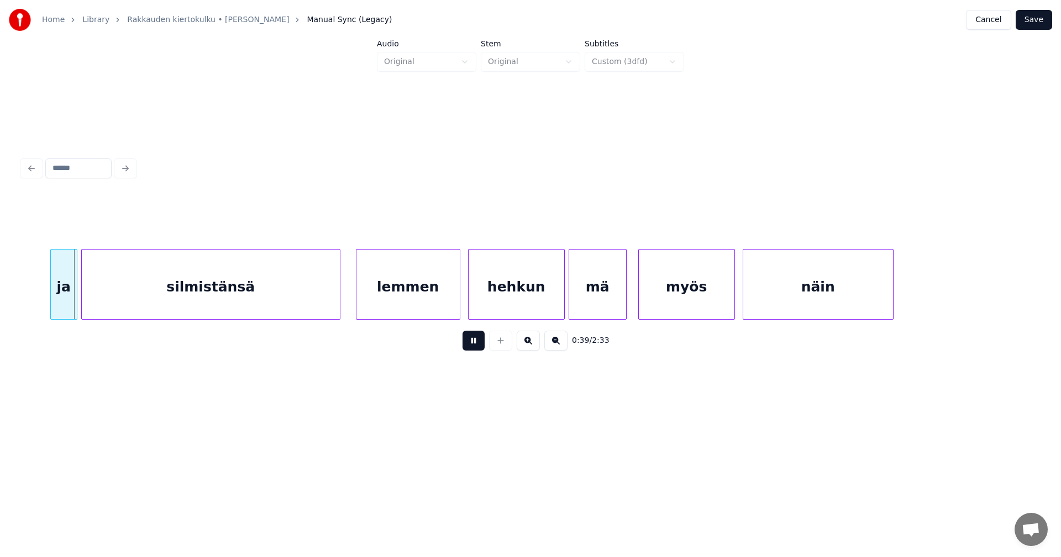
click at [470, 346] on button at bounding box center [473, 341] width 22 height 20
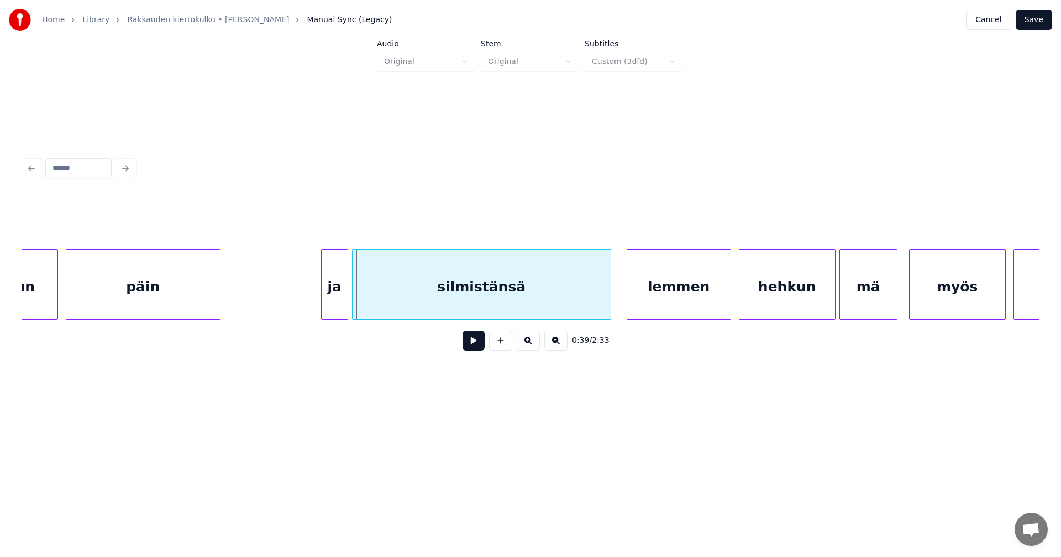
scroll to position [0, 7278]
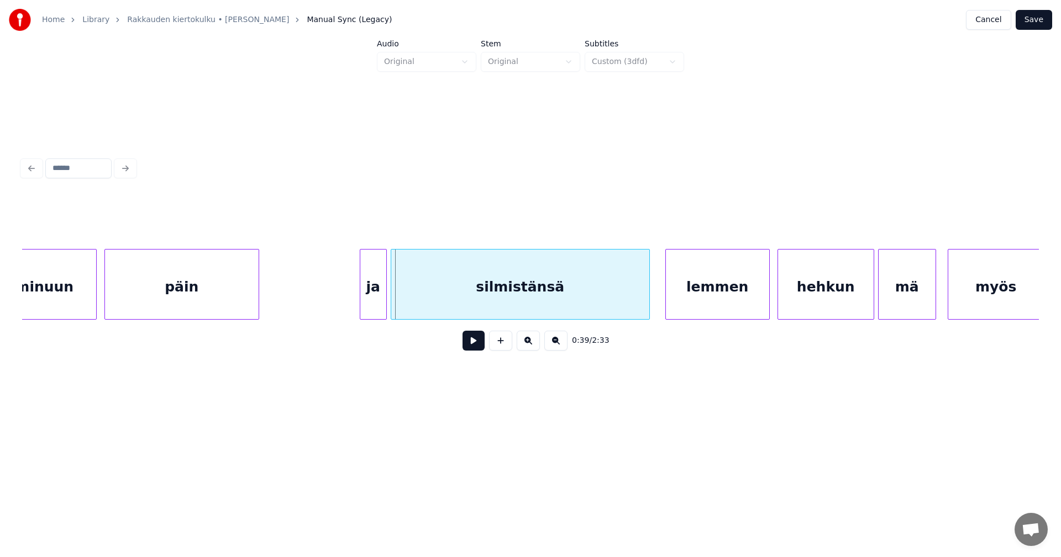
click at [219, 301] on div "päin" at bounding box center [182, 287] width 154 height 75
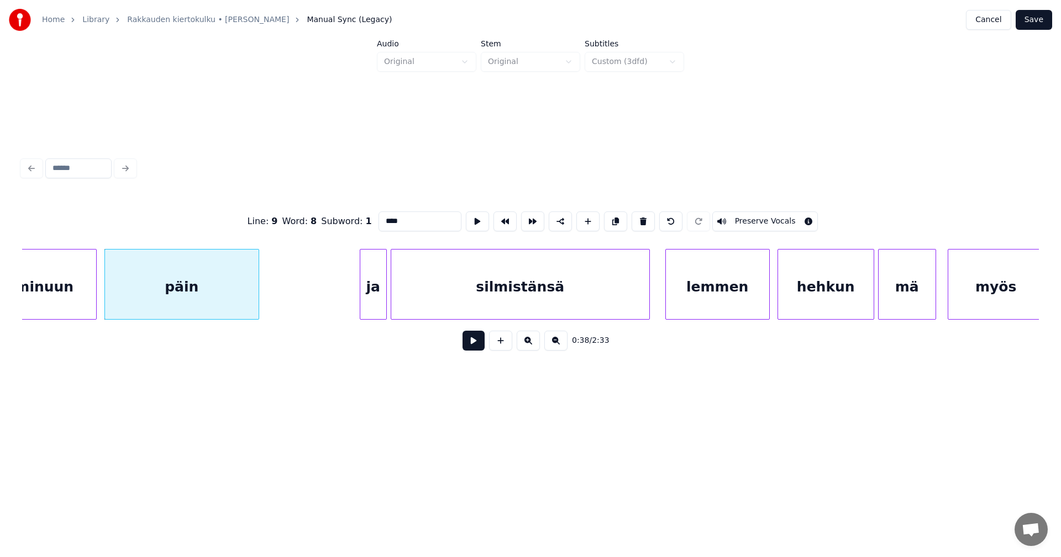
click at [475, 346] on button at bounding box center [473, 341] width 22 height 20
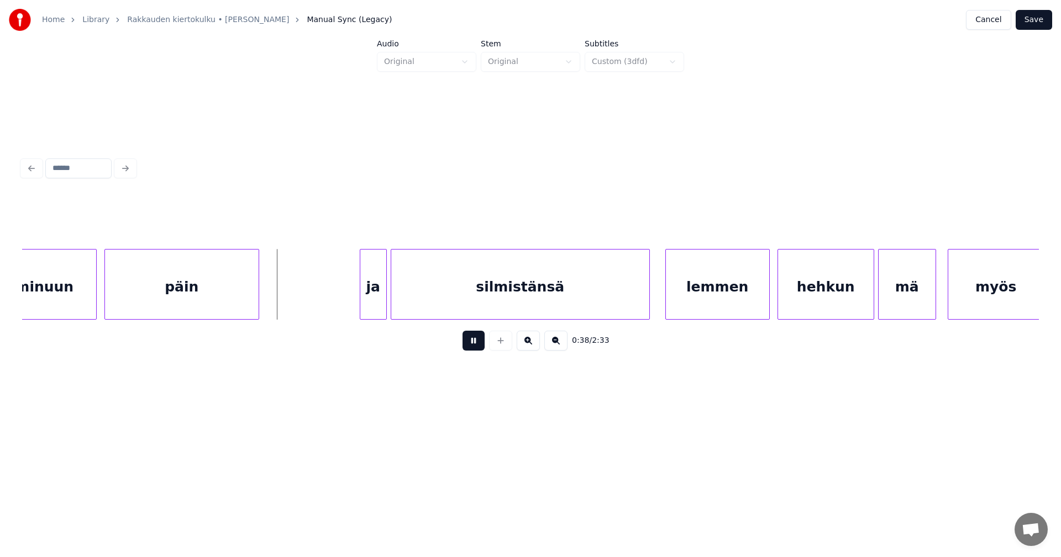
click at [475, 344] on button at bounding box center [473, 341] width 22 height 20
click at [276, 297] on div at bounding box center [274, 285] width 3 height 70
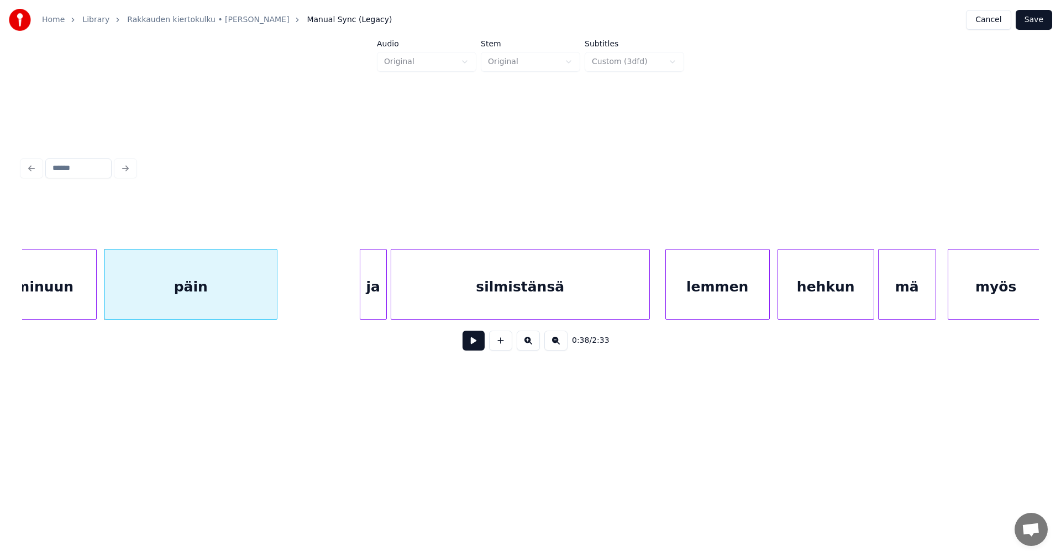
click at [373, 294] on div "ja" at bounding box center [373, 287] width 26 height 75
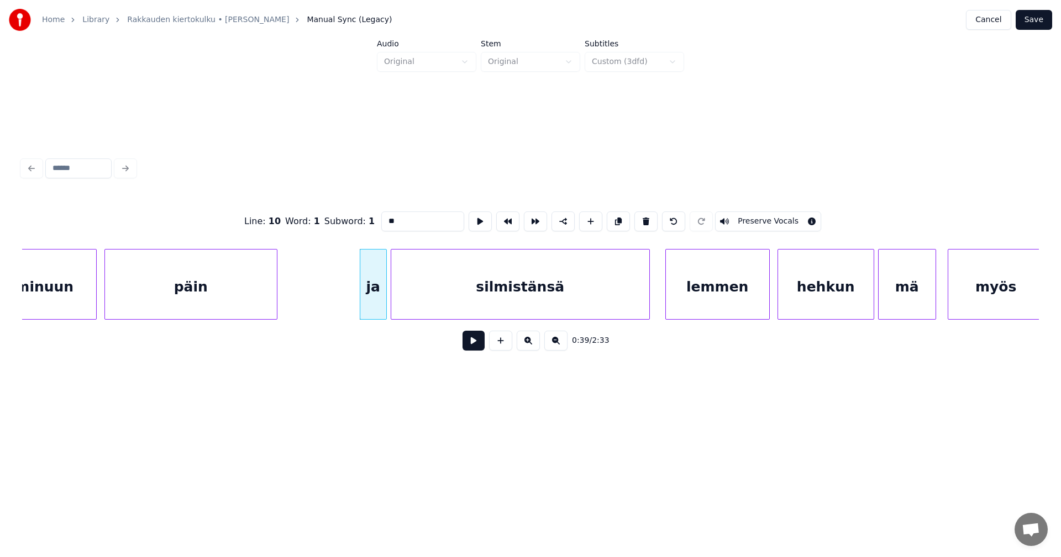
click at [471, 346] on button at bounding box center [473, 341] width 22 height 20
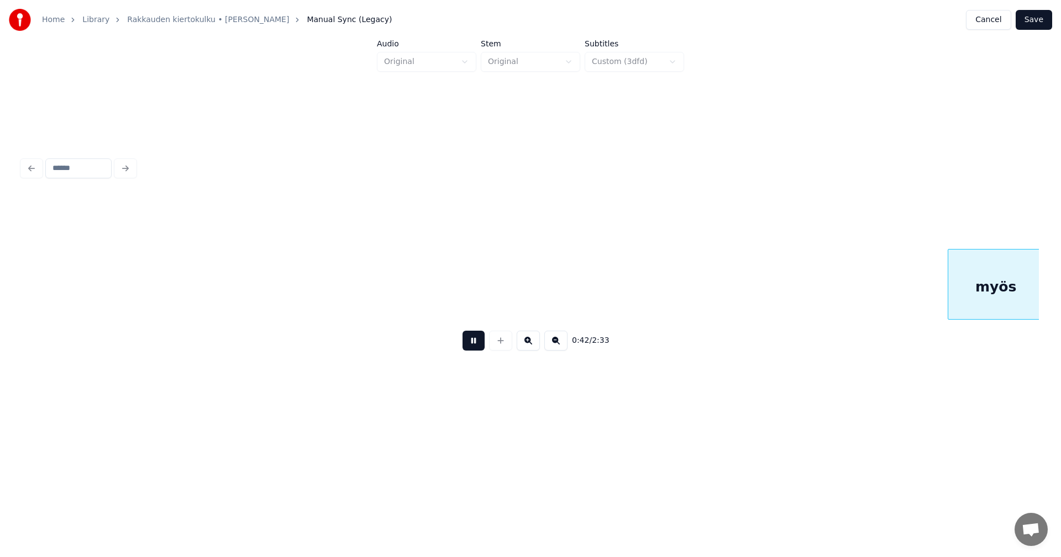
scroll to position [0, 8294]
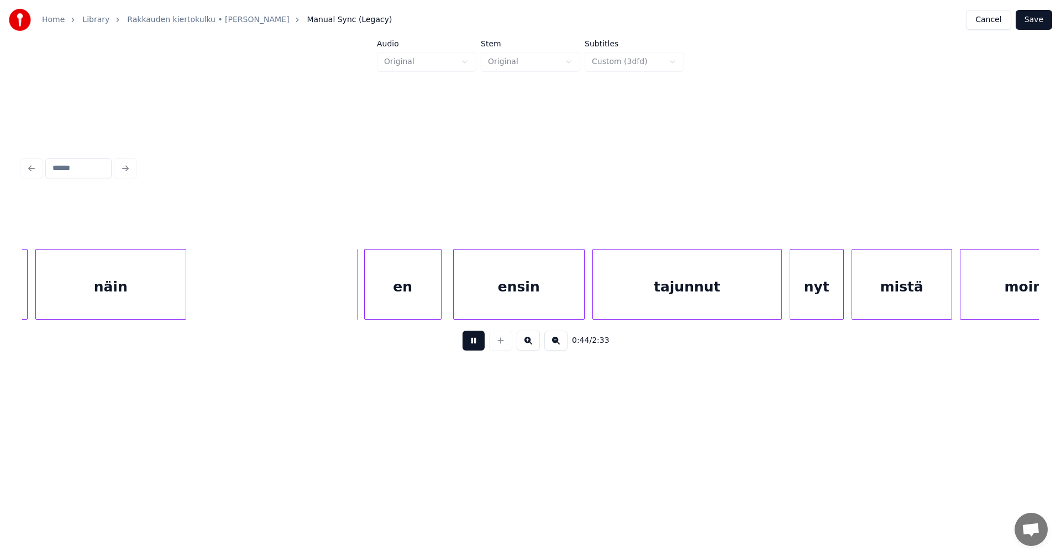
click at [474, 344] on button at bounding box center [473, 341] width 22 height 20
click at [421, 300] on div "en" at bounding box center [399, 287] width 76 height 75
click at [438, 299] on div at bounding box center [439, 285] width 3 height 70
click at [359, 301] on div at bounding box center [358, 285] width 3 height 70
click at [475, 349] on button at bounding box center [473, 341] width 22 height 20
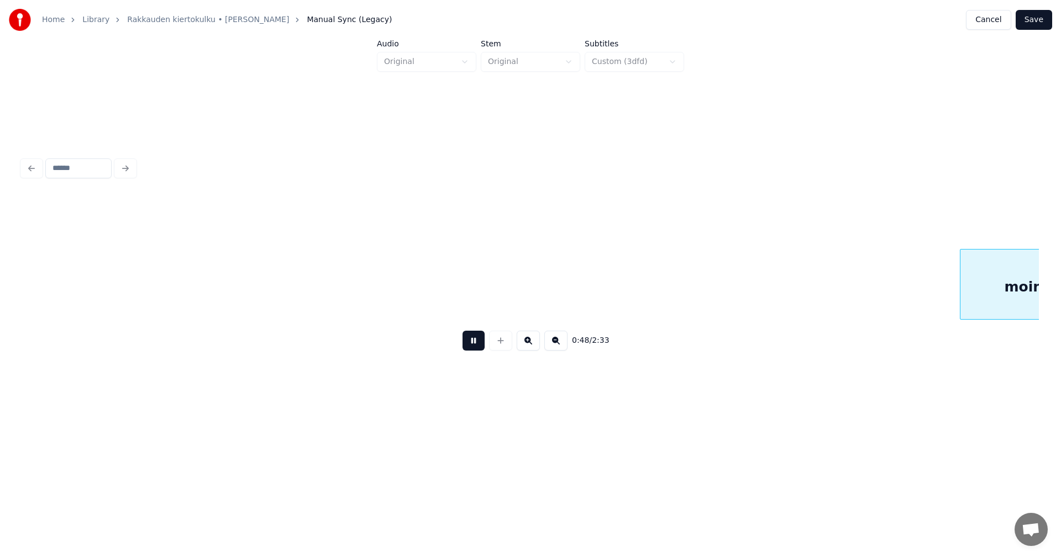
scroll to position [0, 9313]
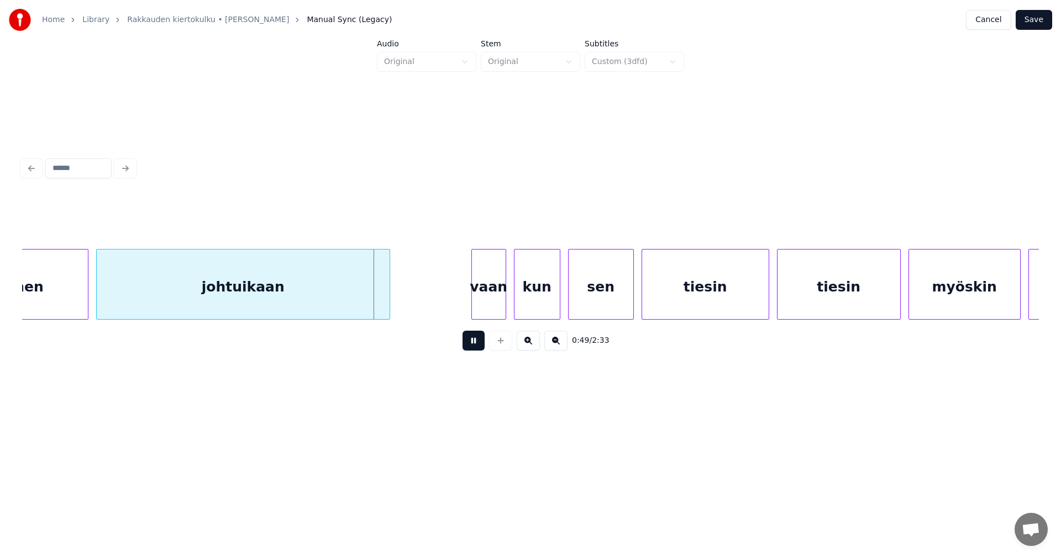
click at [474, 346] on button at bounding box center [473, 341] width 22 height 20
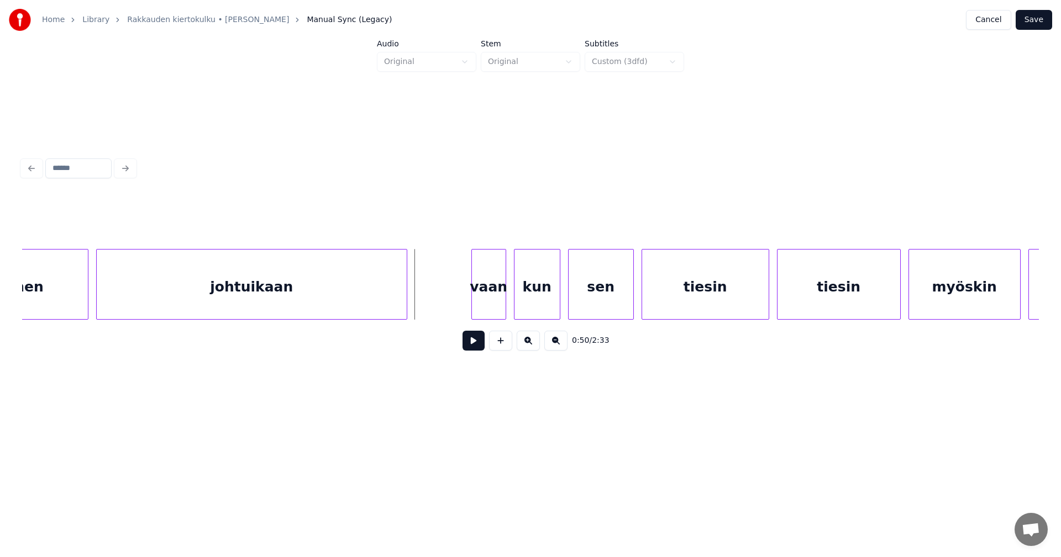
click at [405, 304] on div at bounding box center [404, 285] width 3 height 70
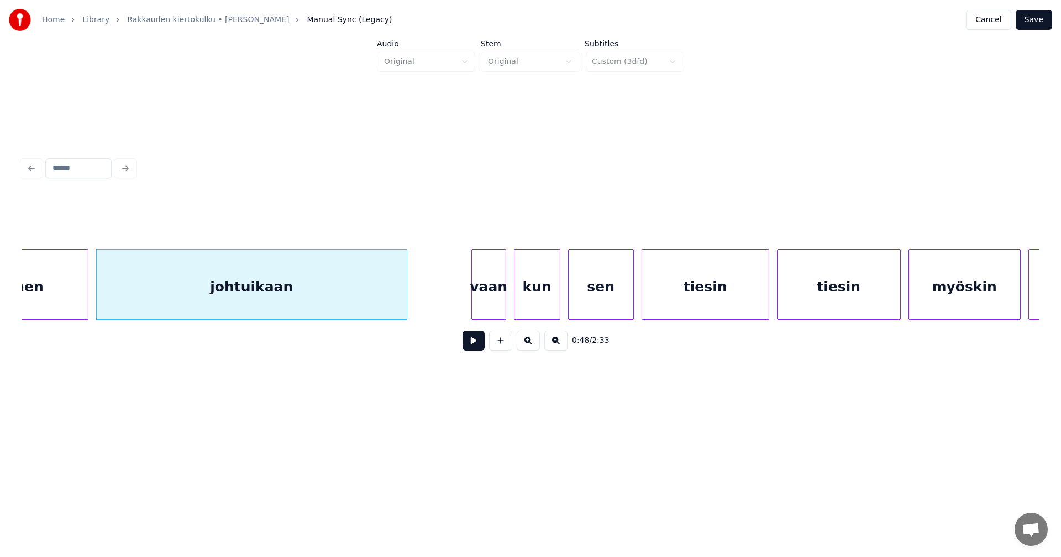
click at [481, 308] on div "vaan" at bounding box center [489, 287] width 34 height 75
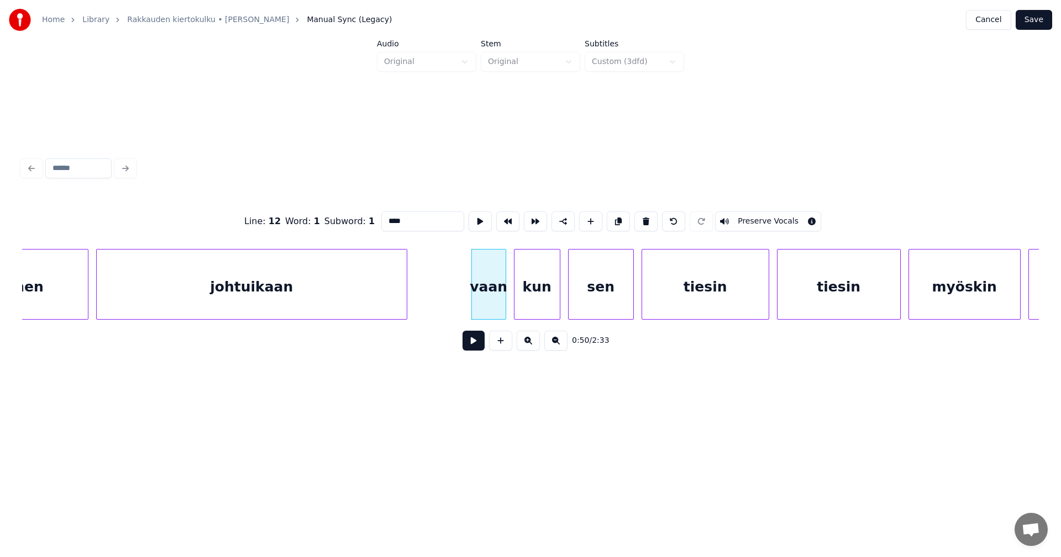
click at [480, 346] on button at bounding box center [473, 341] width 22 height 20
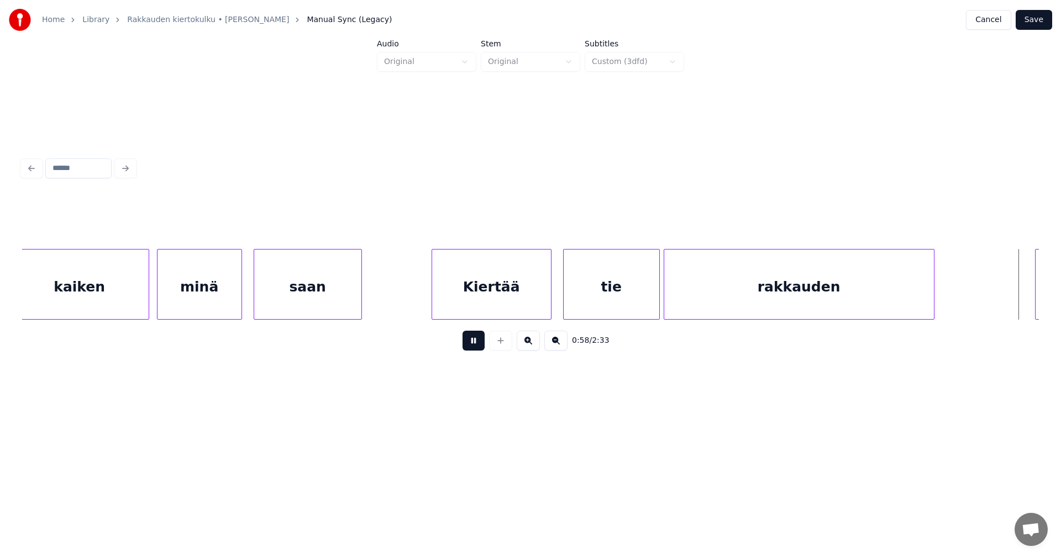
scroll to position [0, 11350]
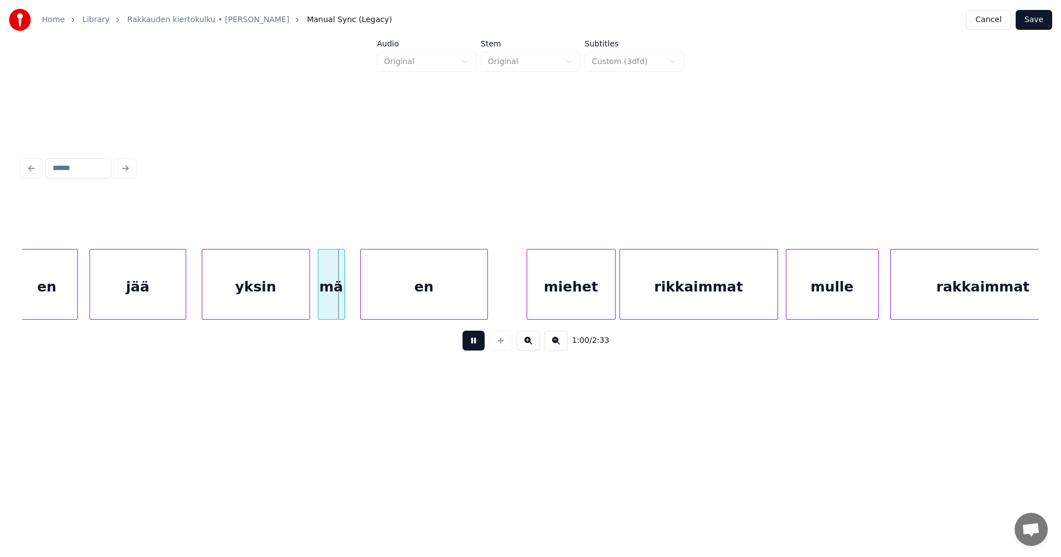
click at [480, 345] on button at bounding box center [473, 341] width 22 height 20
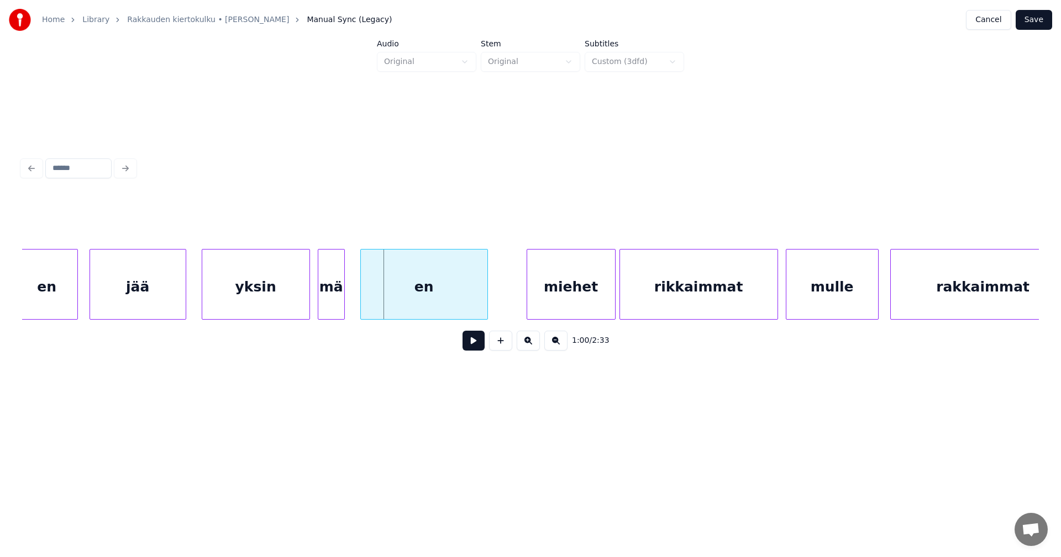
scroll to position [0, 10460]
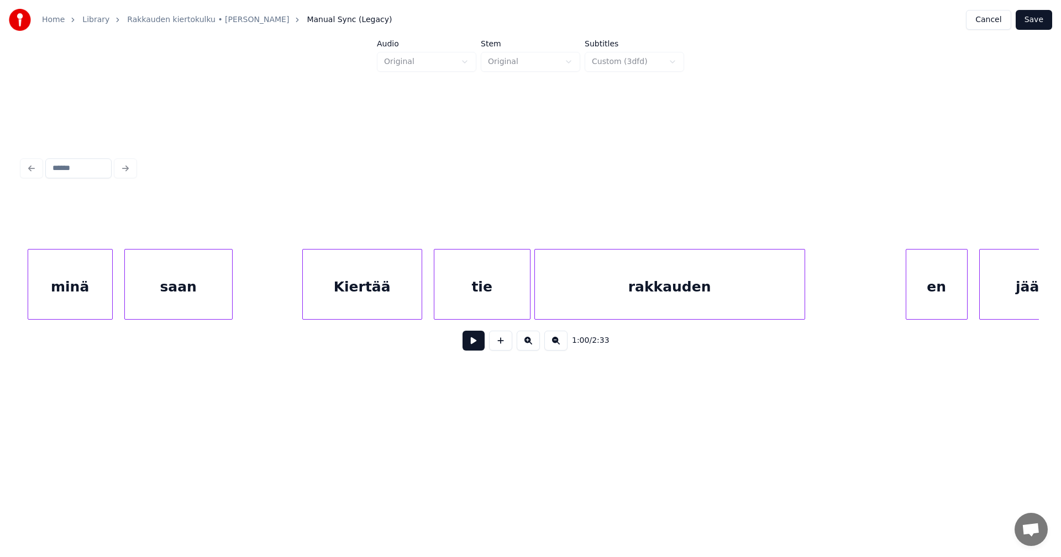
click at [196, 299] on div "saan" at bounding box center [178, 287] width 107 height 75
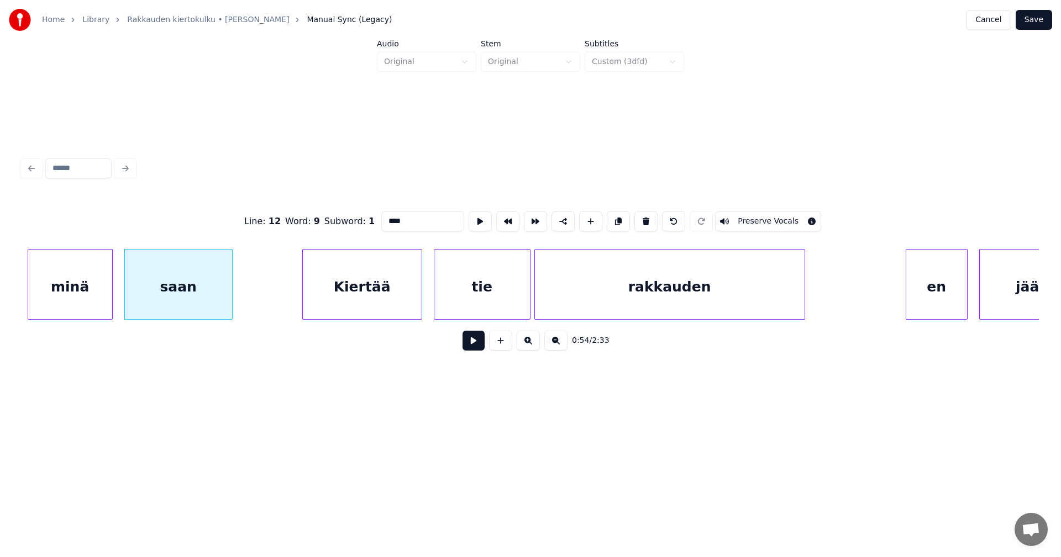
click at [346, 303] on div "Kiertää" at bounding box center [362, 287] width 119 height 75
type input "*******"
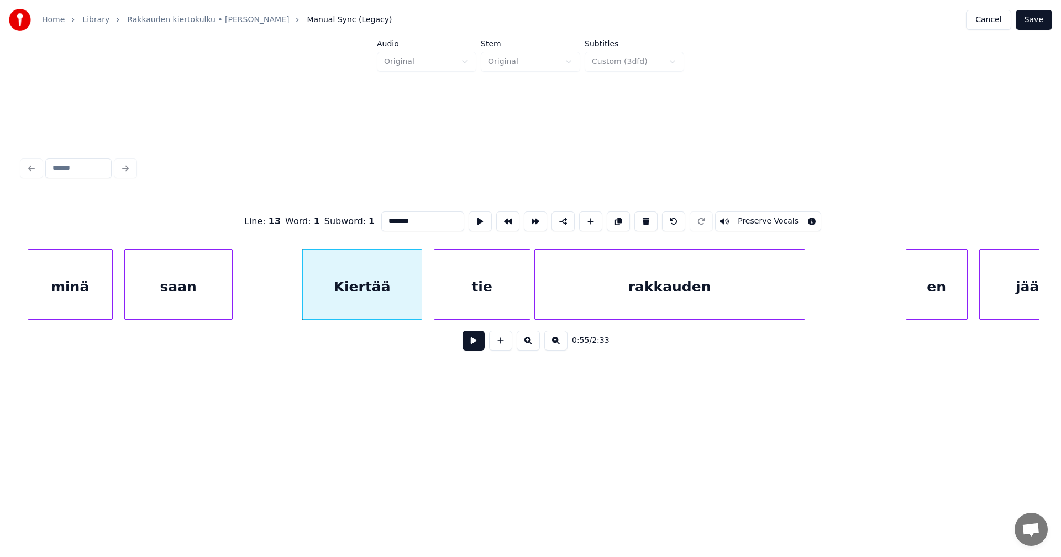
click at [475, 341] on button at bounding box center [473, 341] width 22 height 20
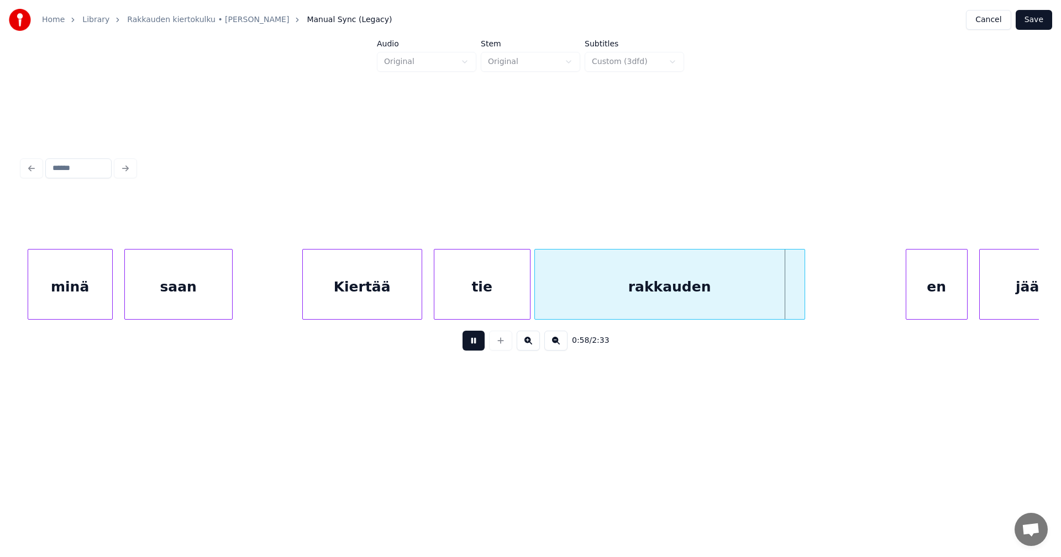
click at [475, 341] on button at bounding box center [473, 341] width 22 height 20
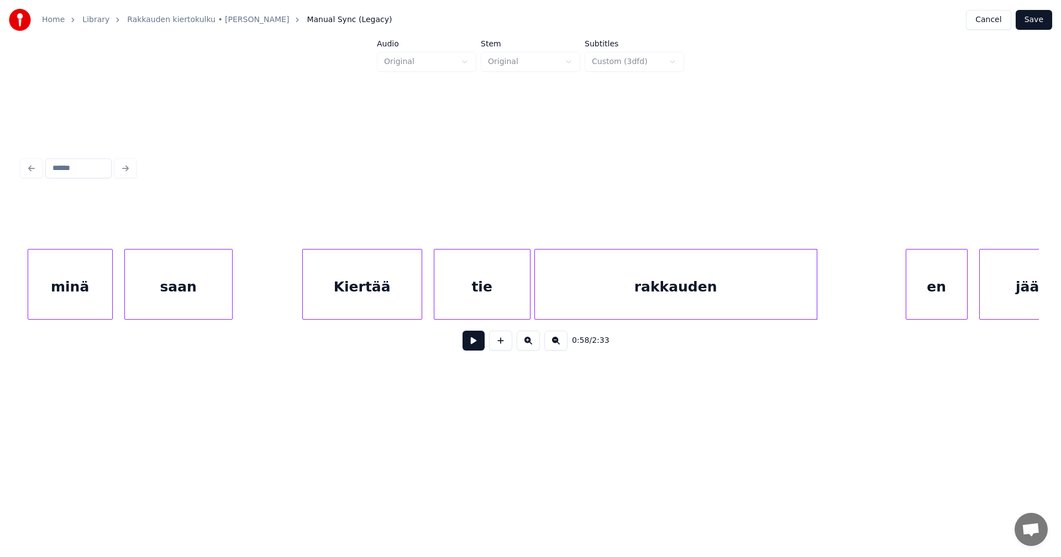
click at [815, 307] on div at bounding box center [814, 285] width 3 height 70
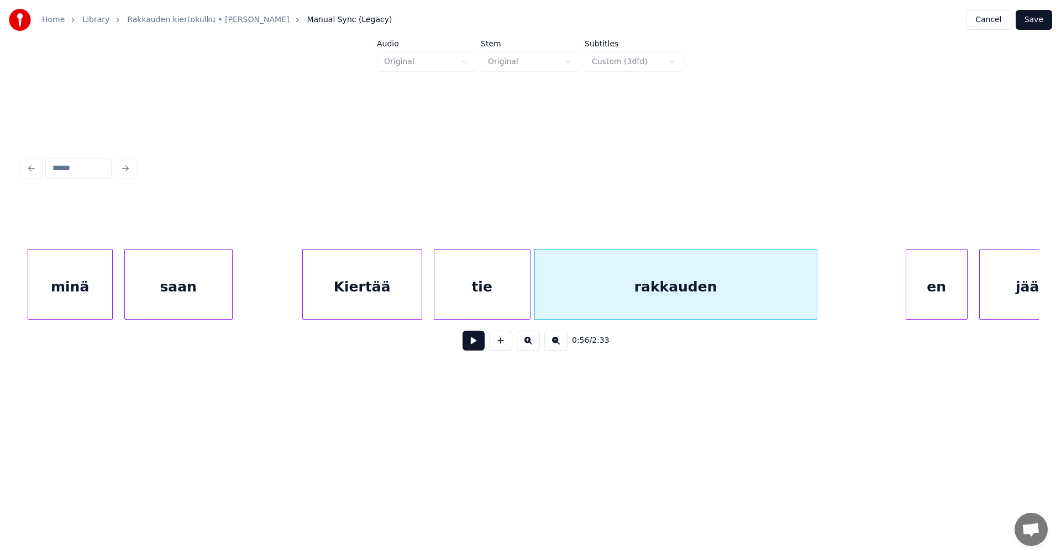
click at [468, 348] on button at bounding box center [473, 341] width 22 height 20
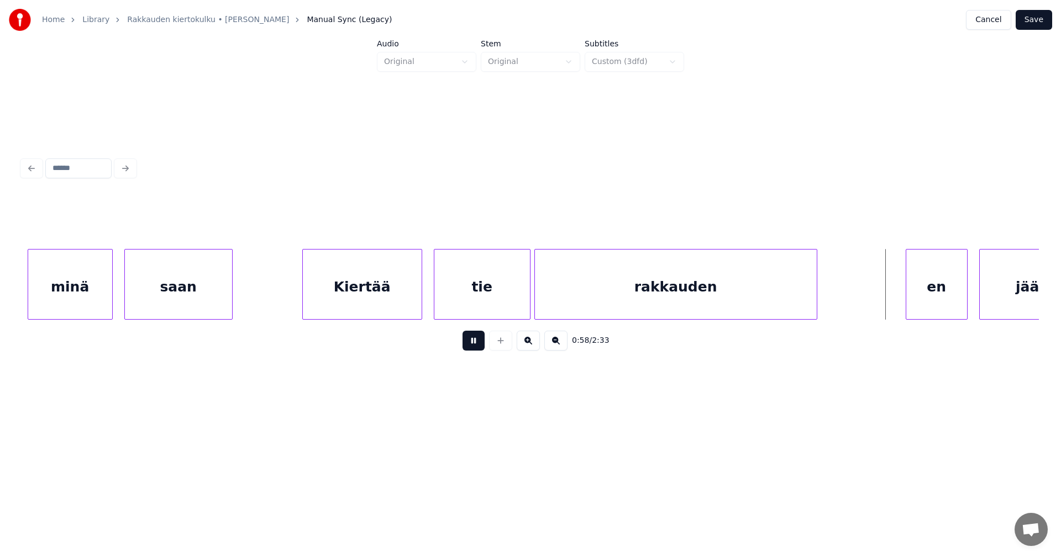
click at [475, 346] on button at bounding box center [473, 341] width 22 height 20
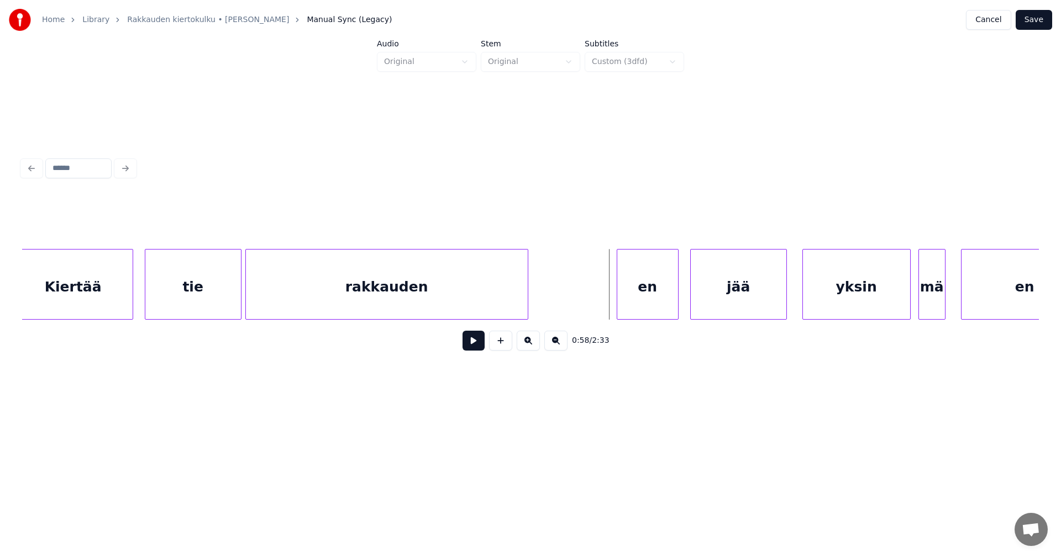
scroll to position [0, 10770]
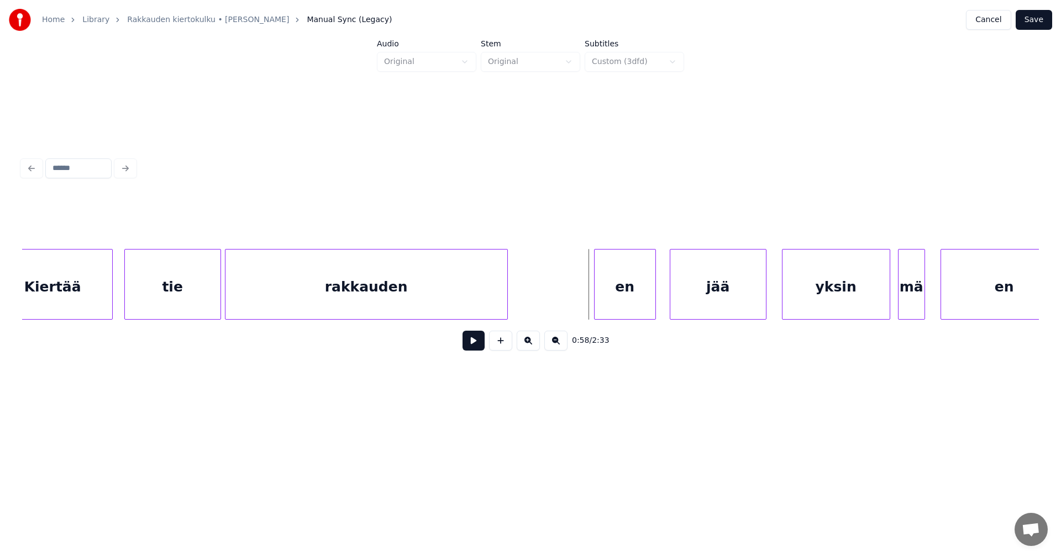
click at [611, 308] on div "en" at bounding box center [625, 287] width 61 height 75
click at [600, 309] on div "en" at bounding box center [621, 287] width 61 height 75
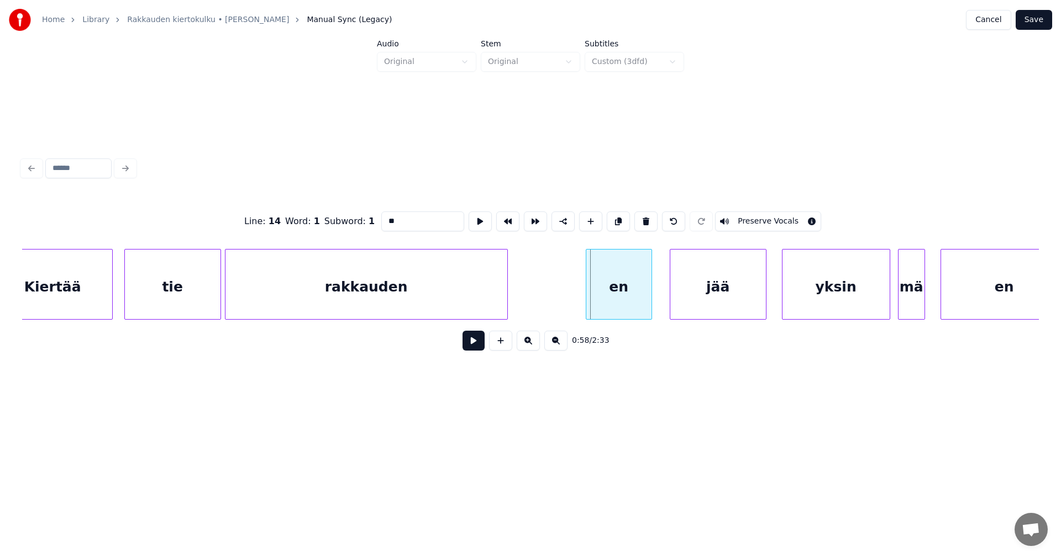
click at [588, 309] on div at bounding box center [587, 285] width 3 height 70
click at [693, 306] on div "jää" at bounding box center [712, 287] width 96 height 75
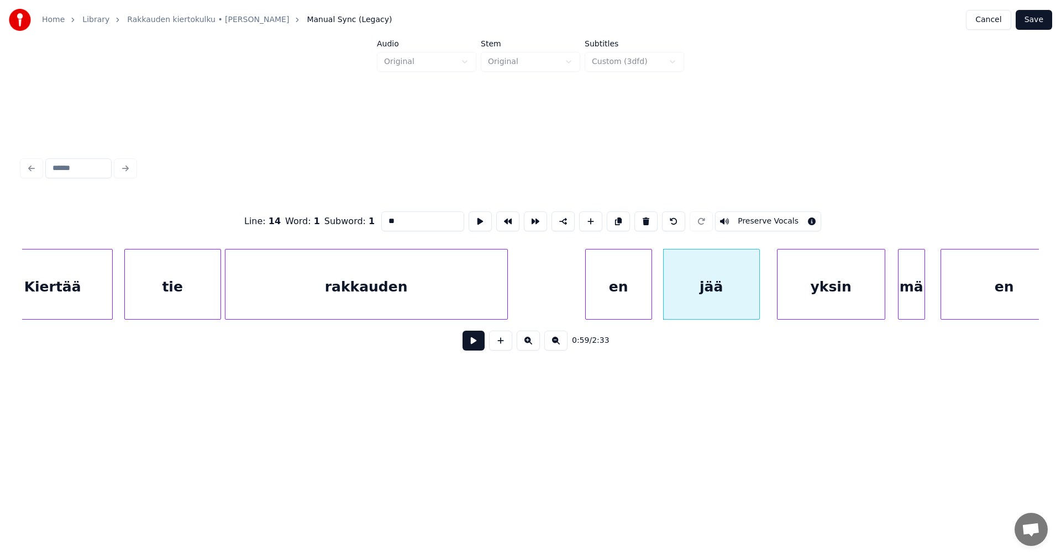
click at [805, 301] on div "yksin" at bounding box center [830, 287] width 107 height 75
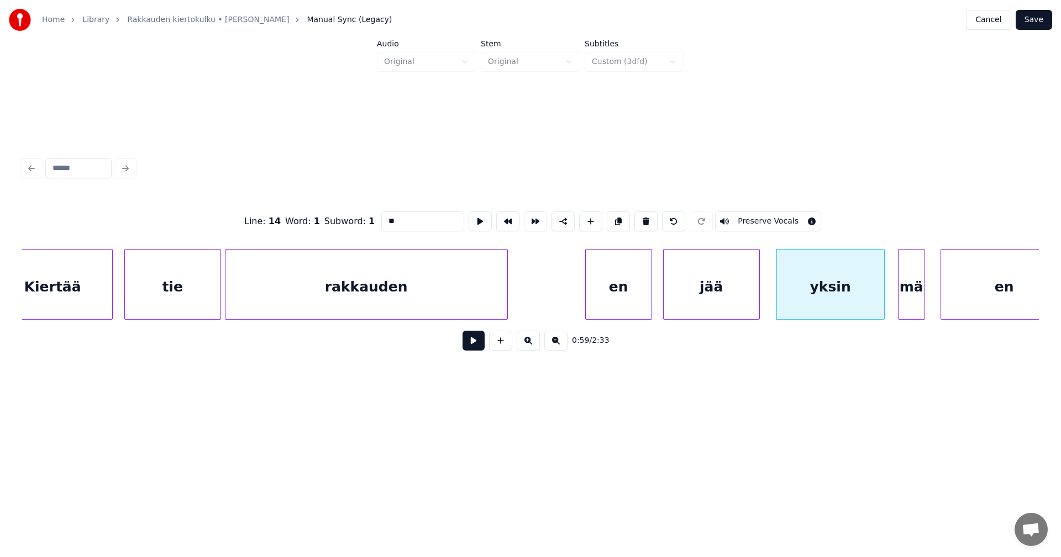
click at [624, 303] on div "en" at bounding box center [619, 287] width 66 height 75
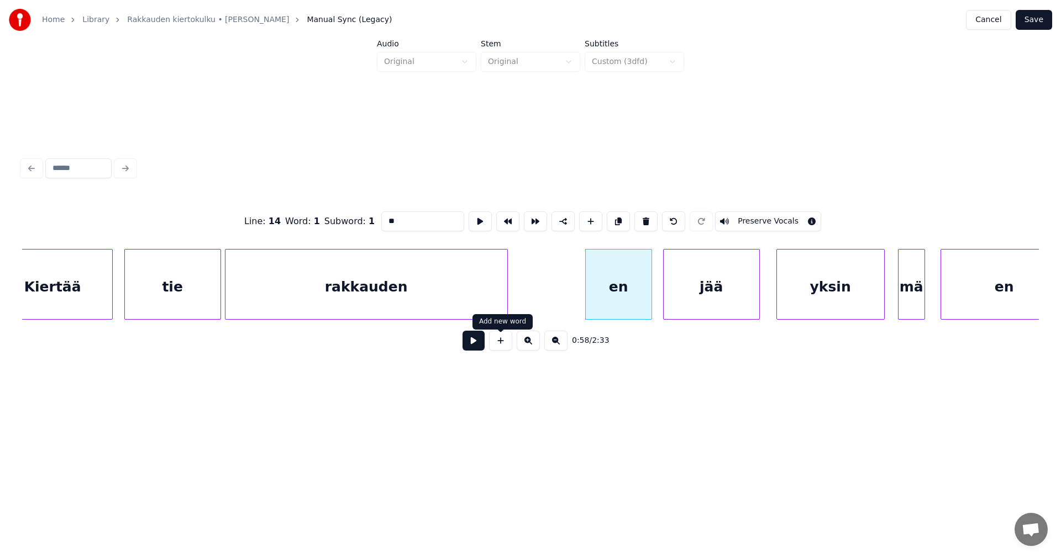
click at [473, 351] on button at bounding box center [473, 341] width 22 height 20
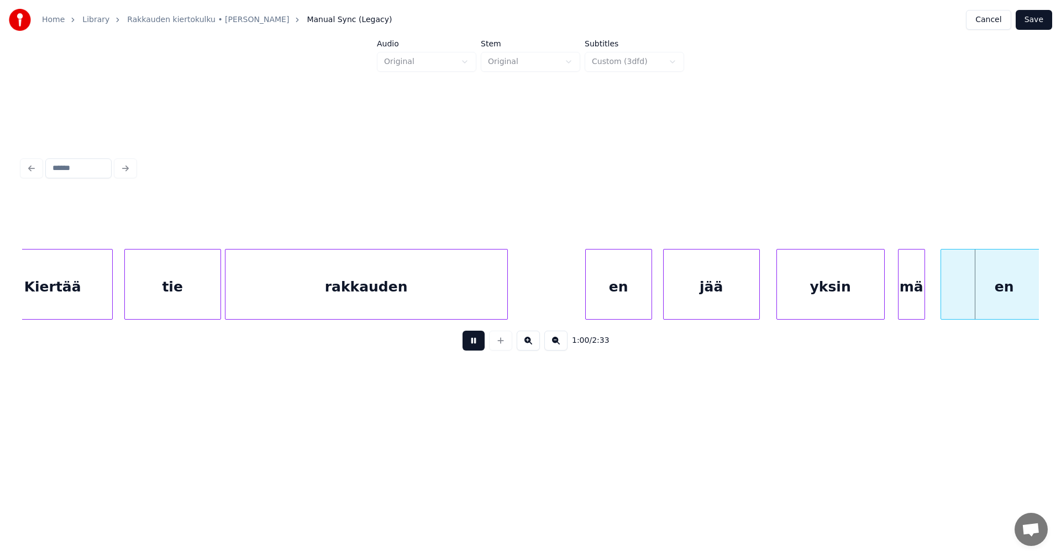
click at [476, 349] on button at bounding box center [473, 341] width 22 height 20
click at [913, 307] on div "mä" at bounding box center [908, 287] width 26 height 75
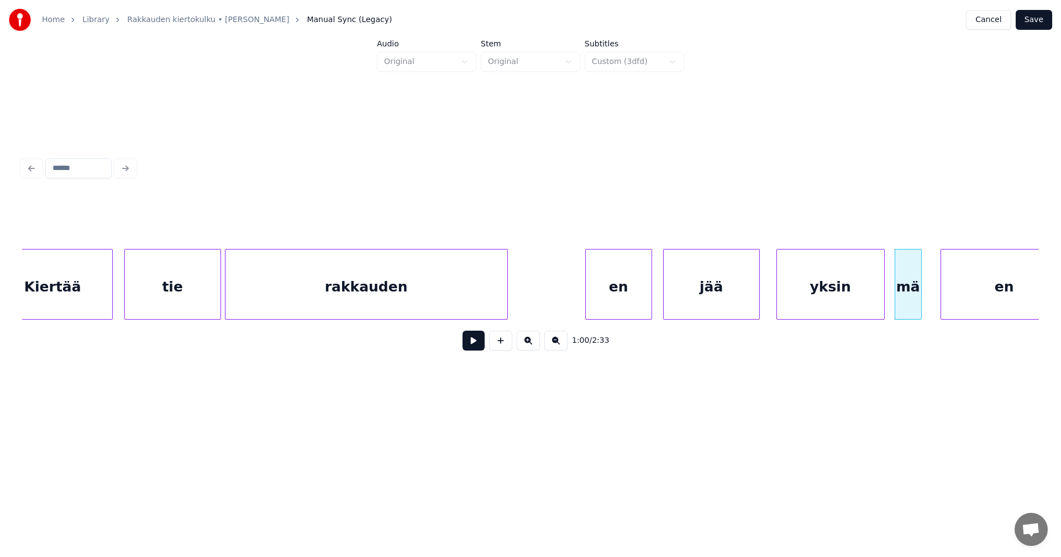
click at [960, 306] on div "en" at bounding box center [1004, 287] width 127 height 75
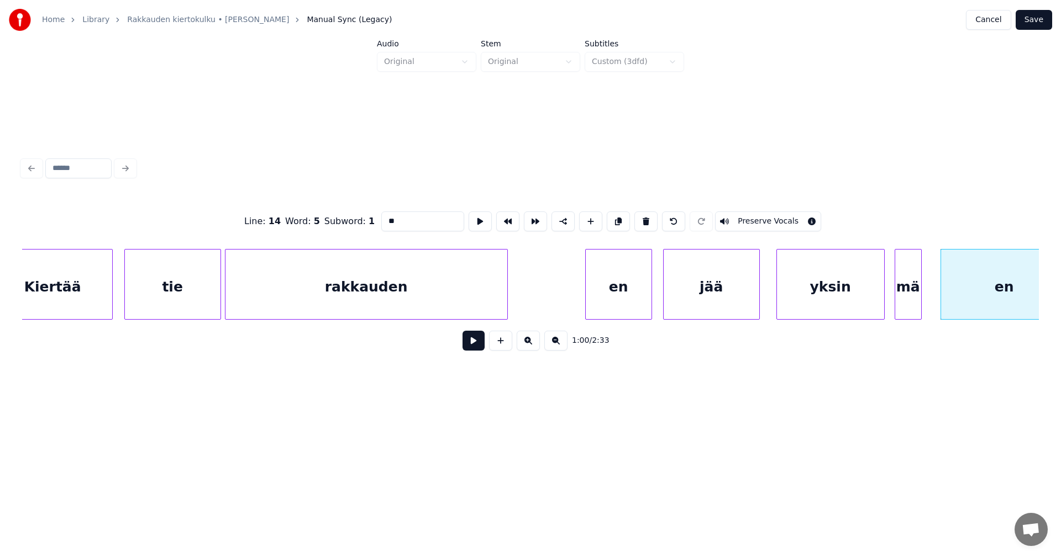
click at [960, 306] on div "en" at bounding box center [1004, 287] width 127 height 75
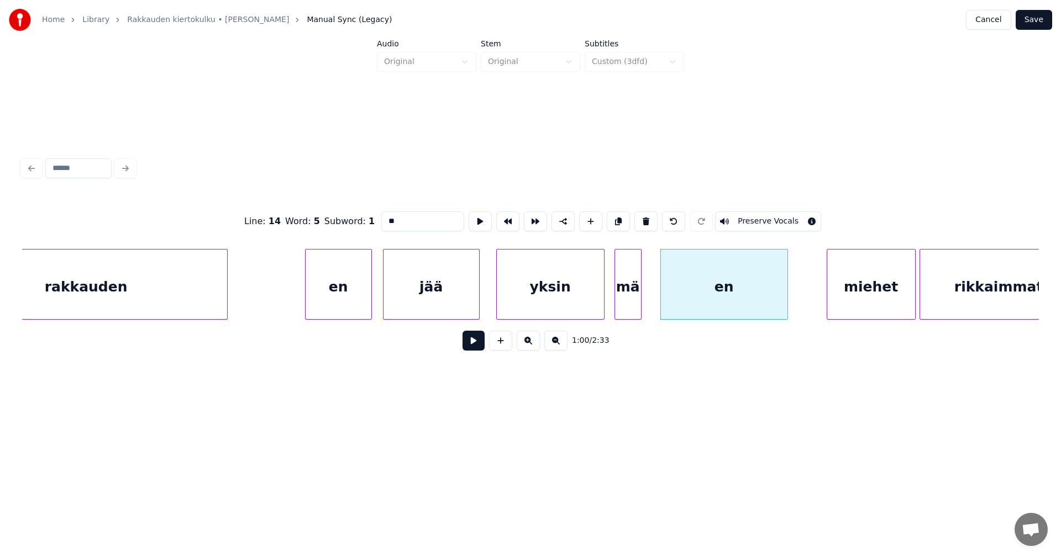
scroll to position [0, 11057]
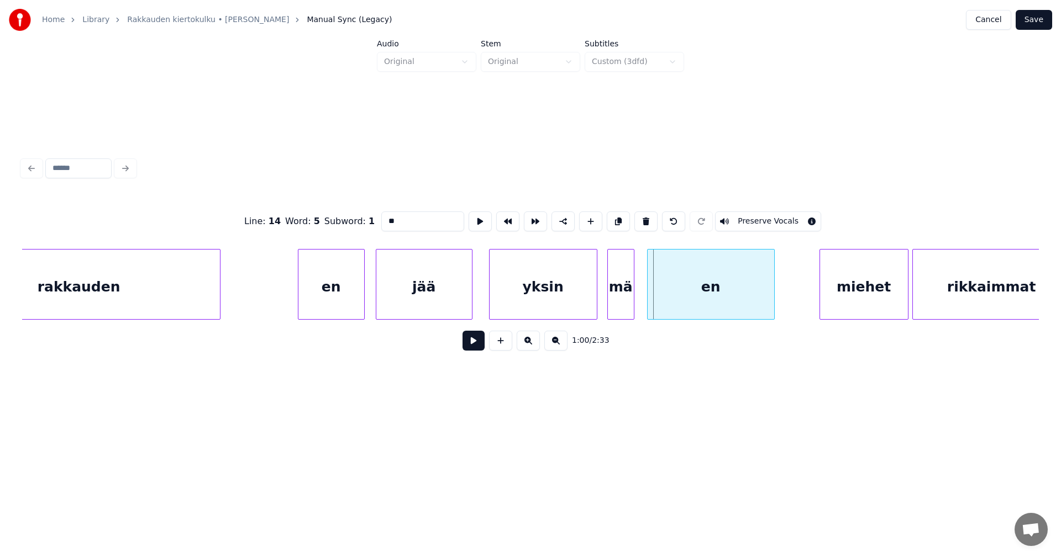
click at [747, 309] on div "en" at bounding box center [711, 287] width 127 height 75
click at [619, 303] on div "mä" at bounding box center [621, 287] width 26 height 75
type input "**"
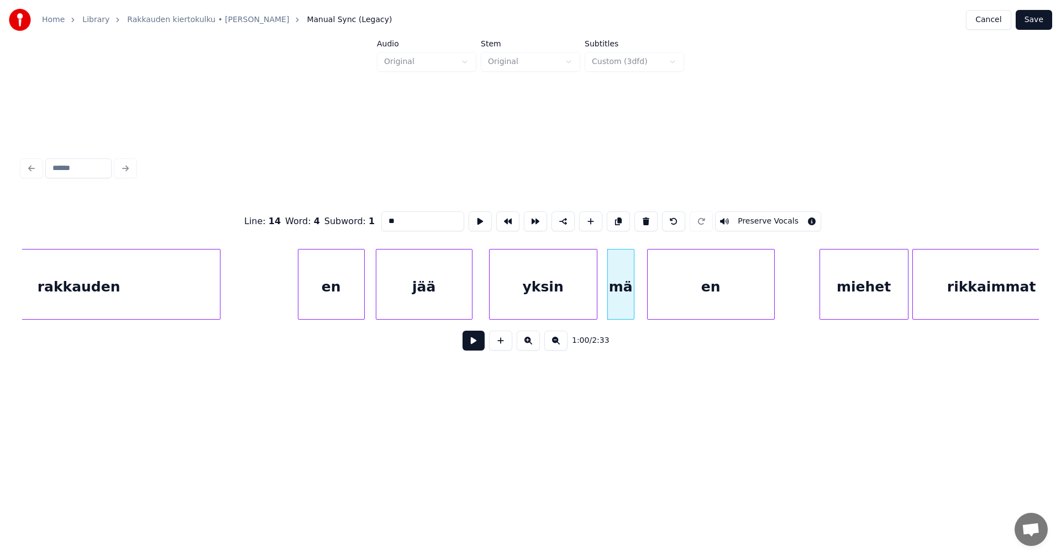
click at [475, 346] on button at bounding box center [473, 341] width 22 height 20
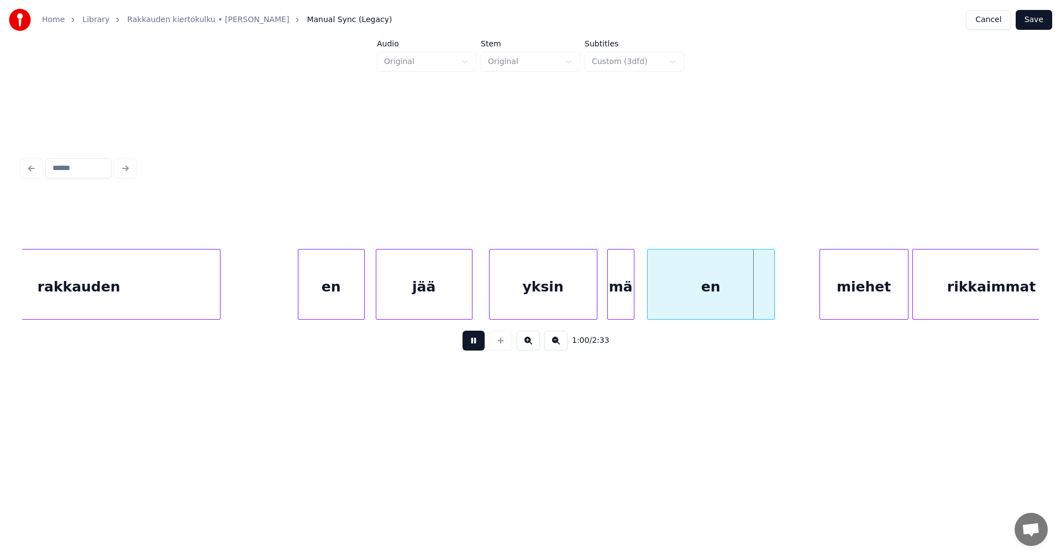
click at [477, 345] on button at bounding box center [473, 341] width 22 height 20
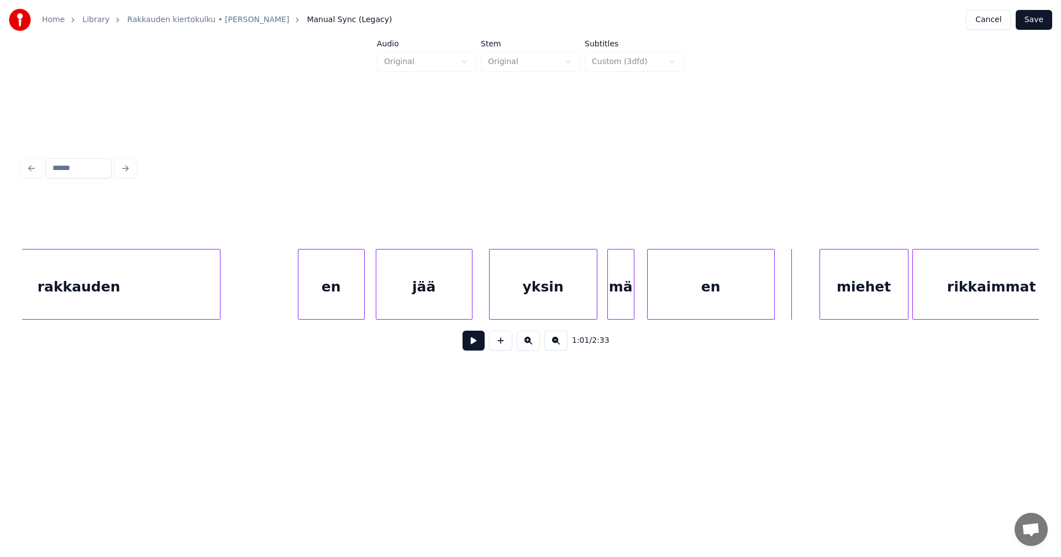
click at [674, 302] on div "en" at bounding box center [711, 287] width 127 height 75
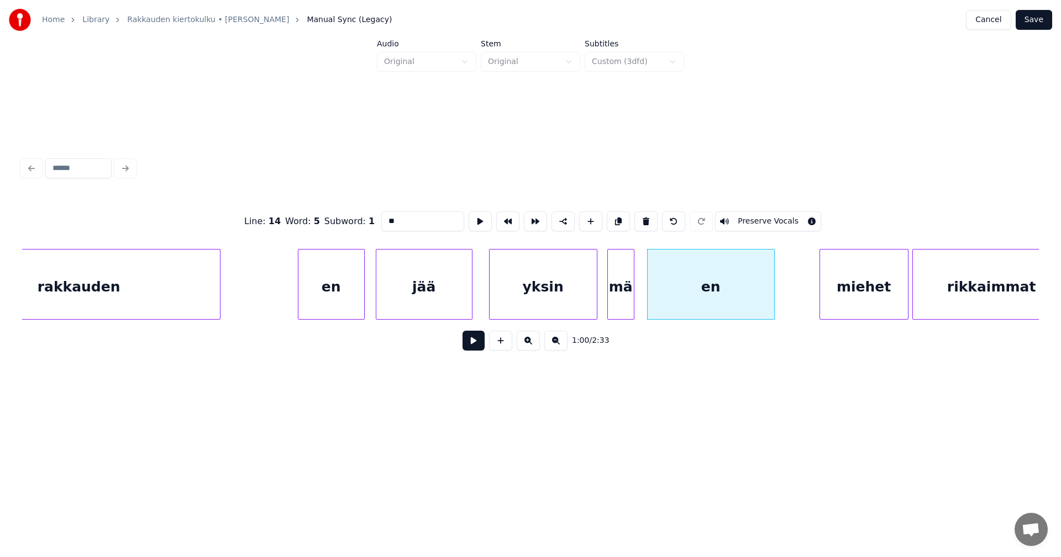
click at [481, 349] on button at bounding box center [473, 341] width 22 height 20
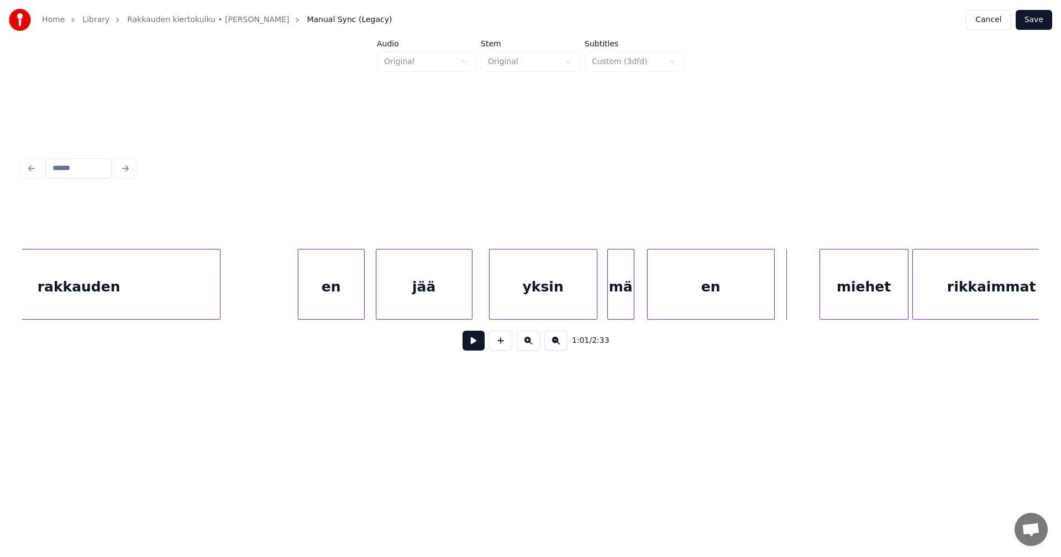
click at [477, 350] on button at bounding box center [473, 341] width 22 height 20
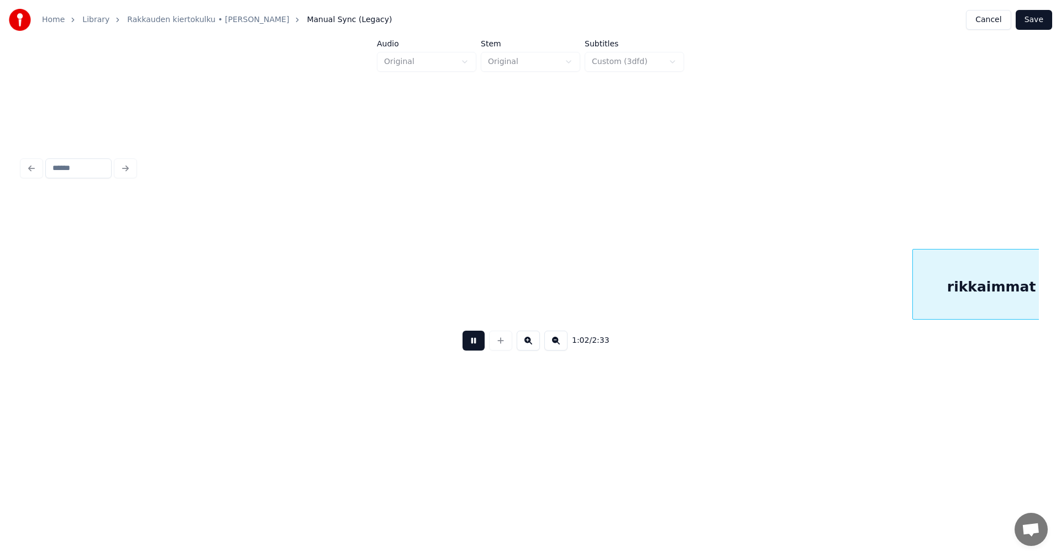
scroll to position [0, 12077]
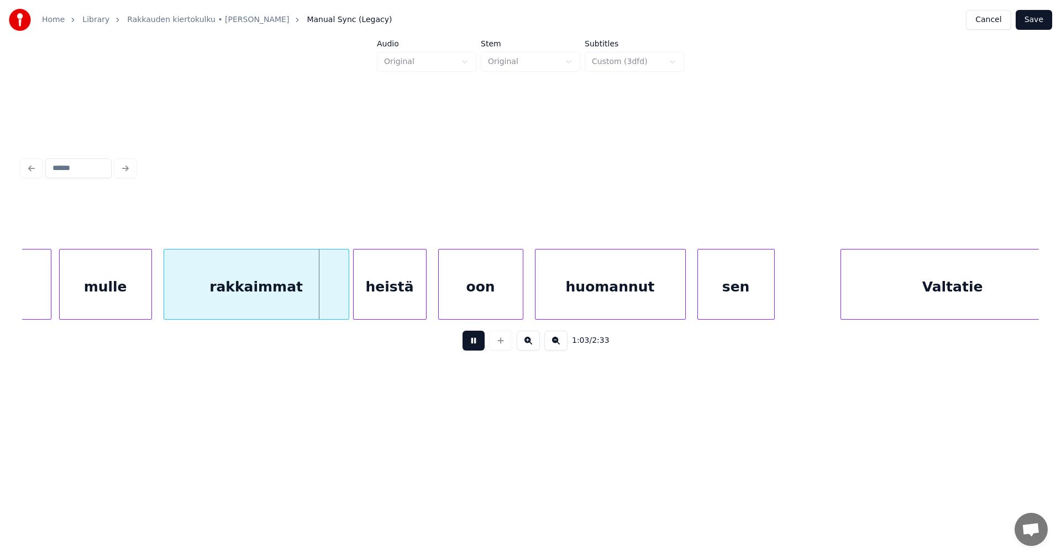
click at [476, 350] on button at bounding box center [473, 341] width 22 height 20
click at [334, 300] on div at bounding box center [335, 285] width 3 height 70
click at [375, 302] on div "heistä" at bounding box center [386, 287] width 72 height 75
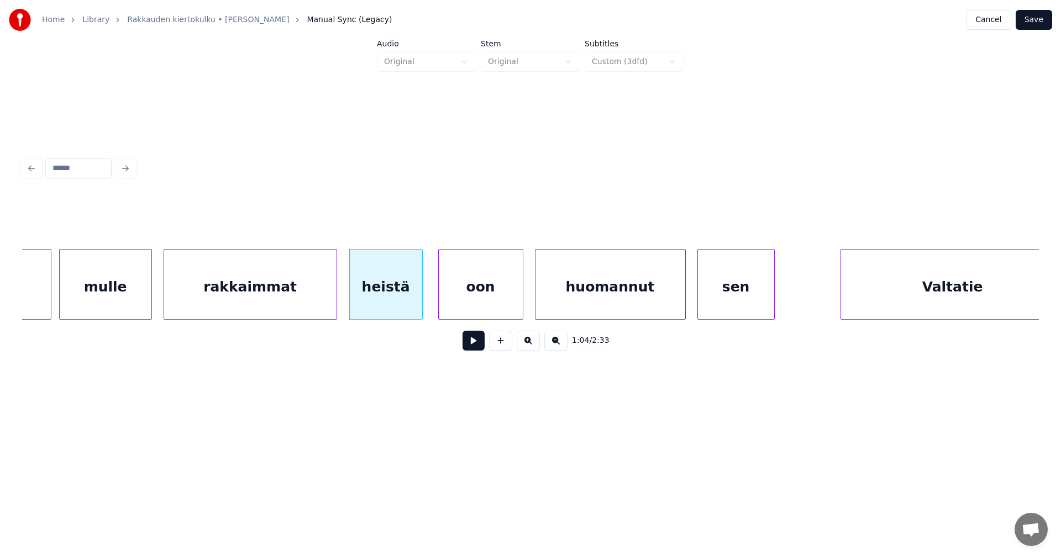
click at [475, 350] on button at bounding box center [473, 341] width 22 height 20
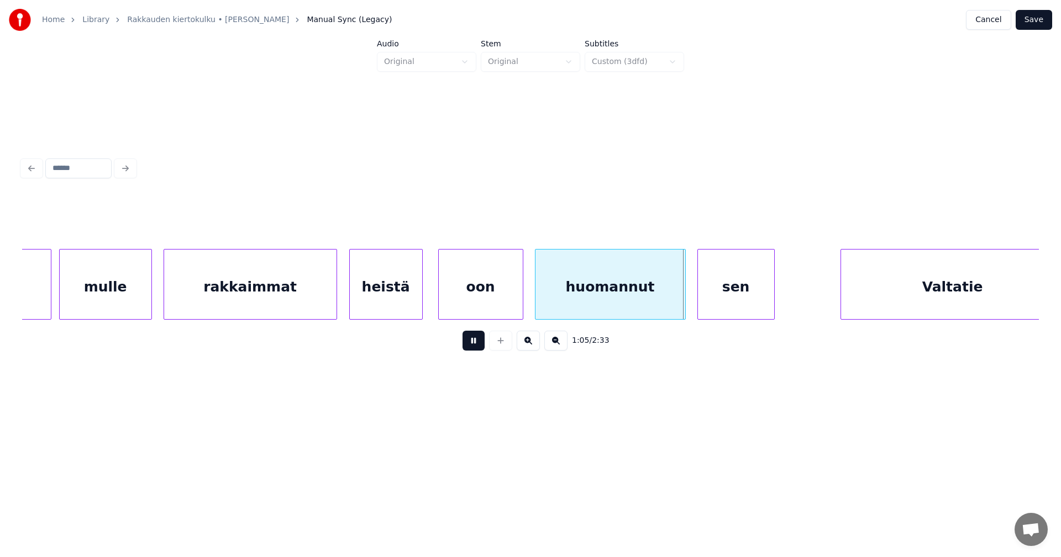
click at [475, 350] on button at bounding box center [473, 341] width 22 height 20
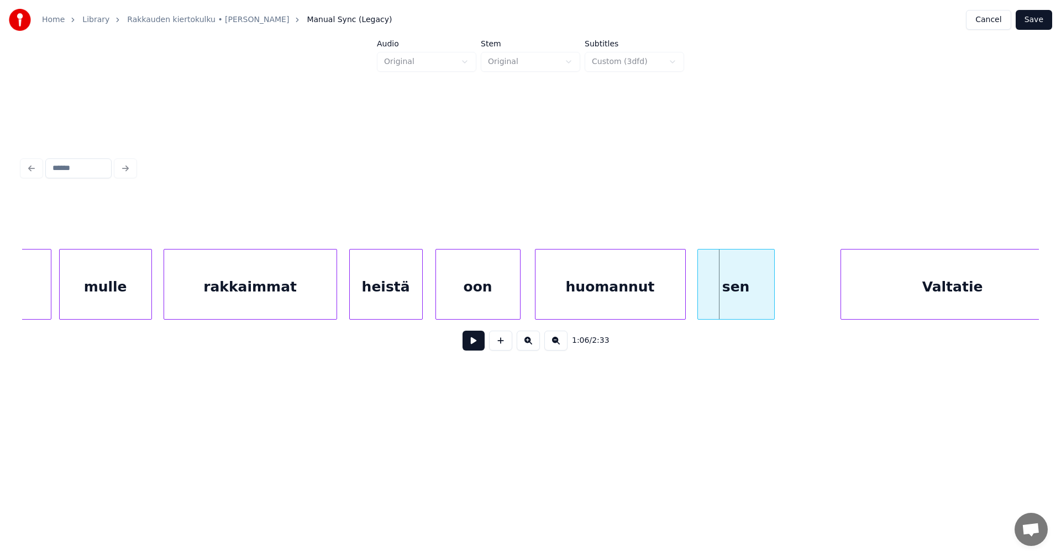
click at [475, 312] on div "oon" at bounding box center [478, 287] width 84 height 75
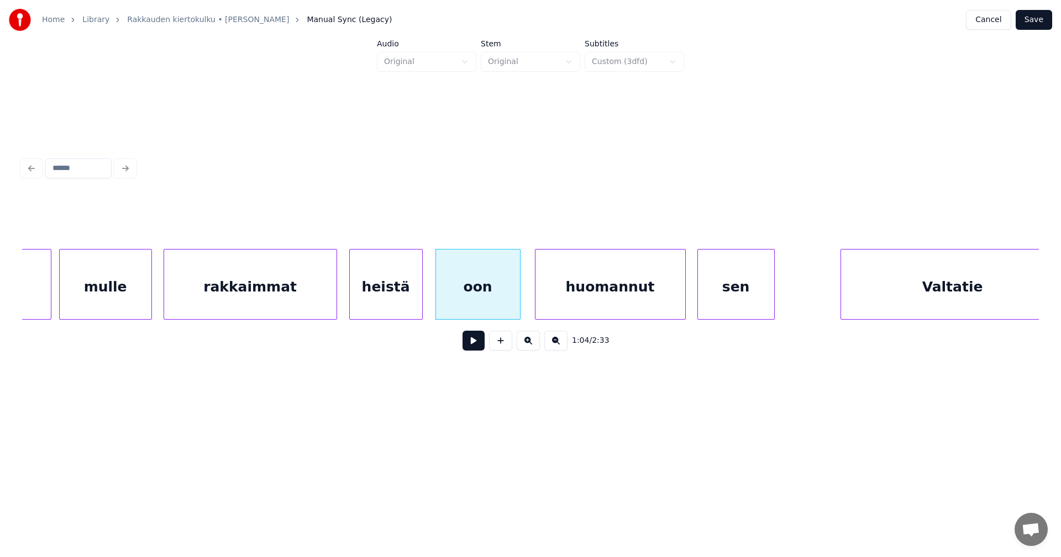
click at [475, 341] on button at bounding box center [473, 341] width 22 height 20
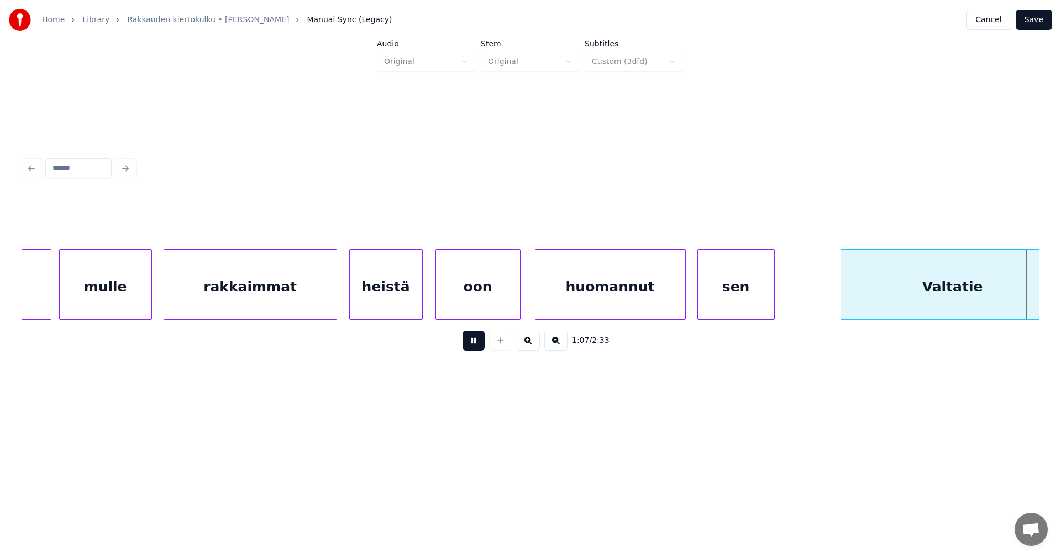
scroll to position [0, 13093]
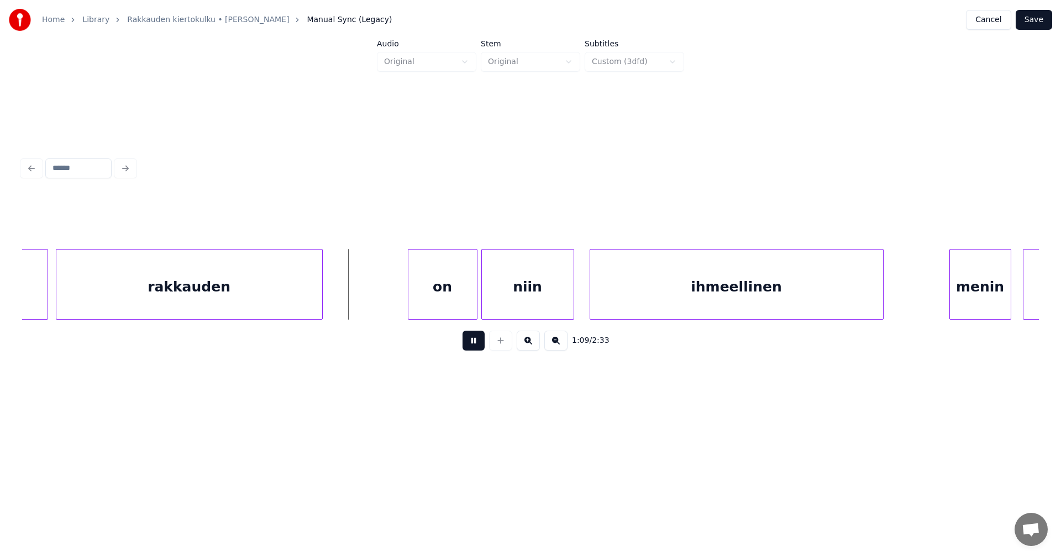
click at [472, 341] on button at bounding box center [473, 341] width 22 height 20
click at [444, 303] on div "on" at bounding box center [438, 287] width 69 height 75
click at [469, 349] on button at bounding box center [473, 341] width 22 height 20
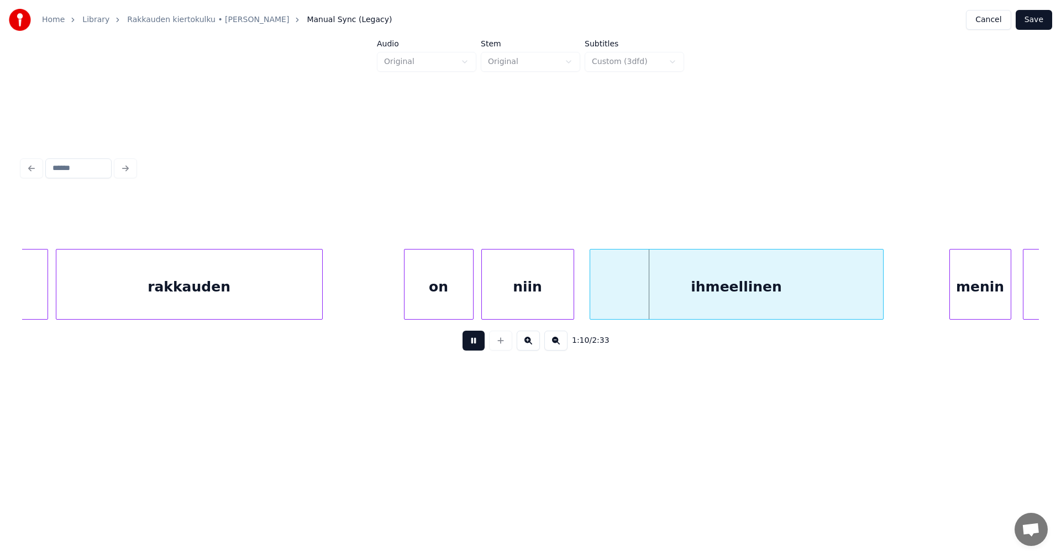
click at [471, 349] on button at bounding box center [473, 341] width 22 height 20
click at [642, 304] on div "ihmeellinen" at bounding box center [732, 287] width 293 height 75
click at [887, 304] on div at bounding box center [886, 285] width 3 height 70
click at [475, 346] on button at bounding box center [473, 341] width 22 height 20
click at [476, 346] on button at bounding box center [473, 341] width 22 height 20
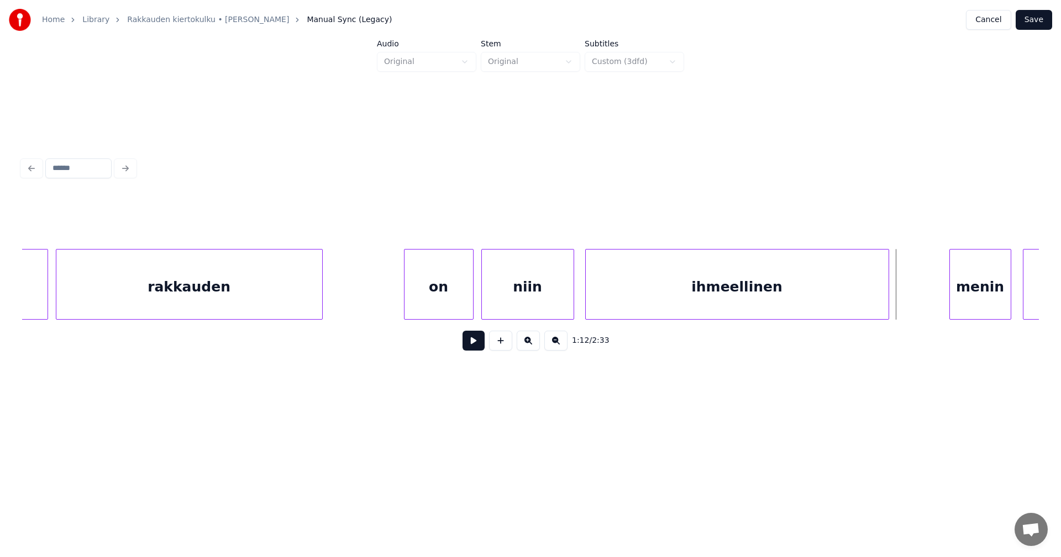
click at [477, 346] on button at bounding box center [473, 341] width 22 height 20
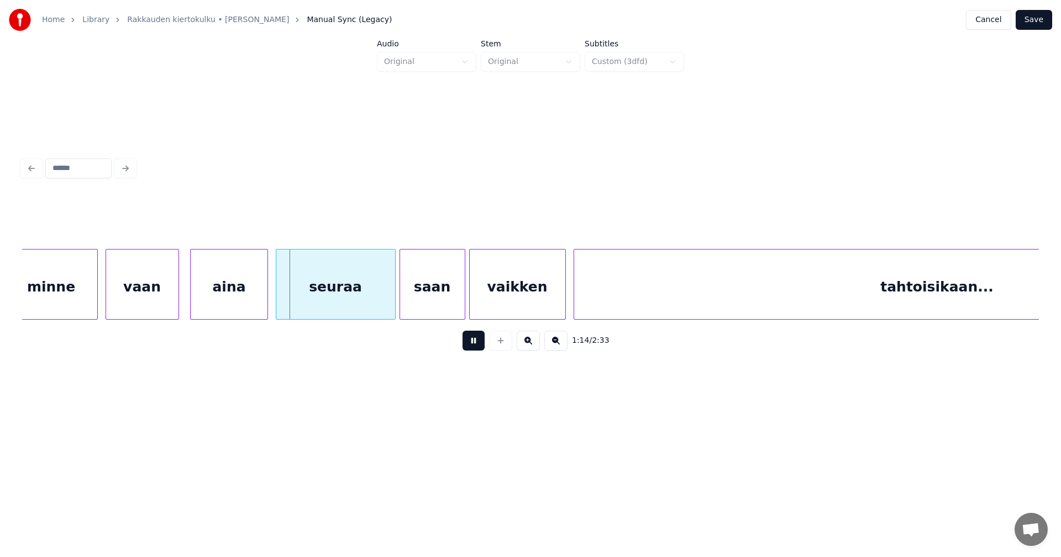
click at [477, 346] on button at bounding box center [473, 341] width 22 height 20
click at [172, 296] on div at bounding box center [173, 285] width 3 height 70
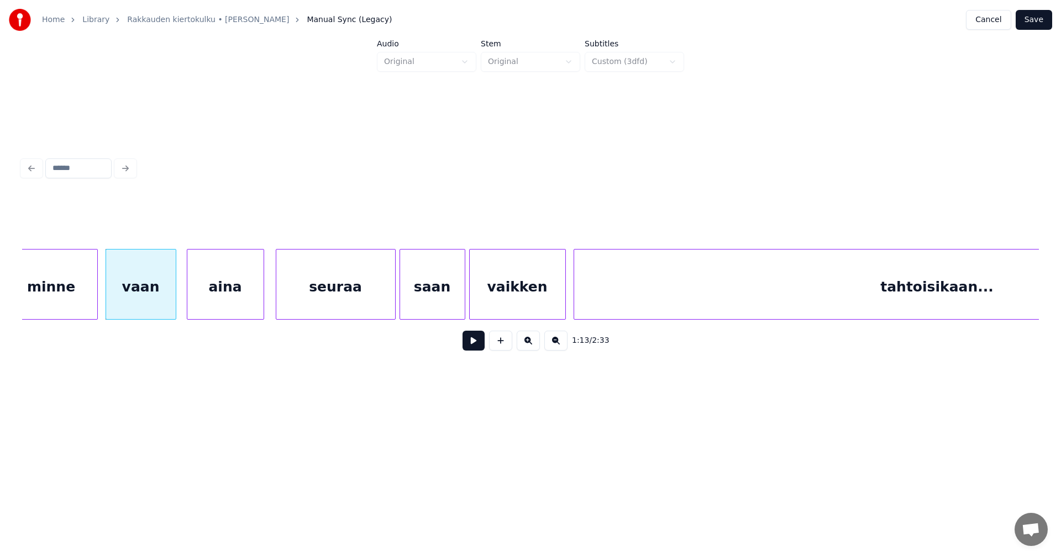
click at [225, 298] on div "aina" at bounding box center [225, 287] width 76 height 75
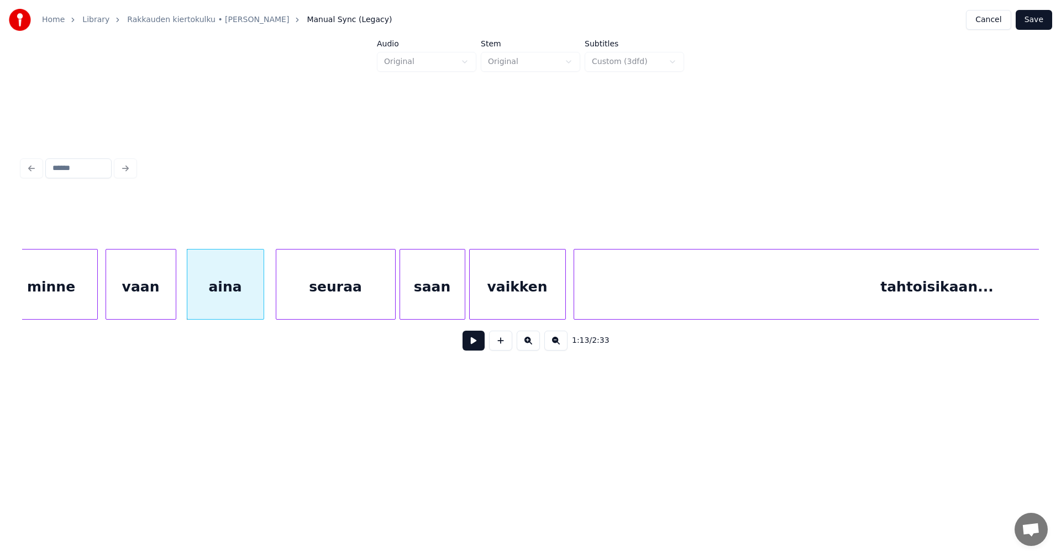
click at [475, 349] on button at bounding box center [473, 341] width 22 height 20
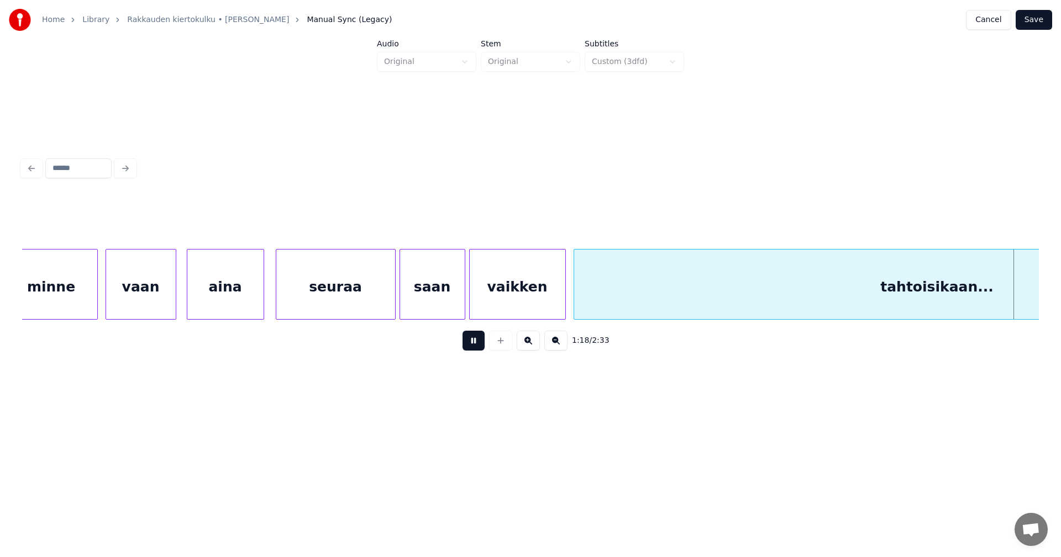
scroll to position [0, 15128]
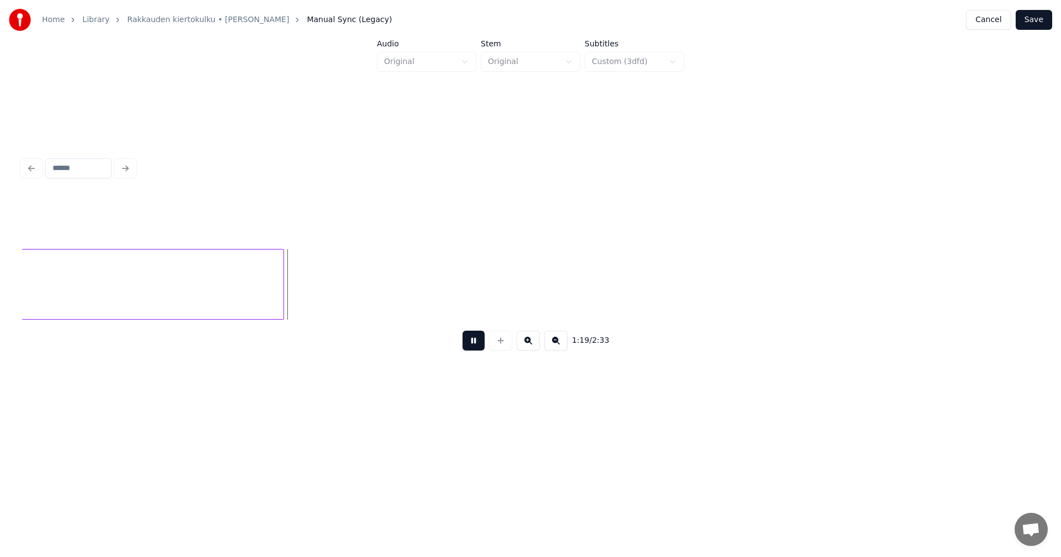
drag, startPoint x: 474, startPoint y: 346, endPoint x: 415, endPoint y: 323, distance: 63.0
click at [473, 346] on button at bounding box center [473, 341] width 22 height 20
click at [294, 294] on div at bounding box center [294, 285] width 3 height 70
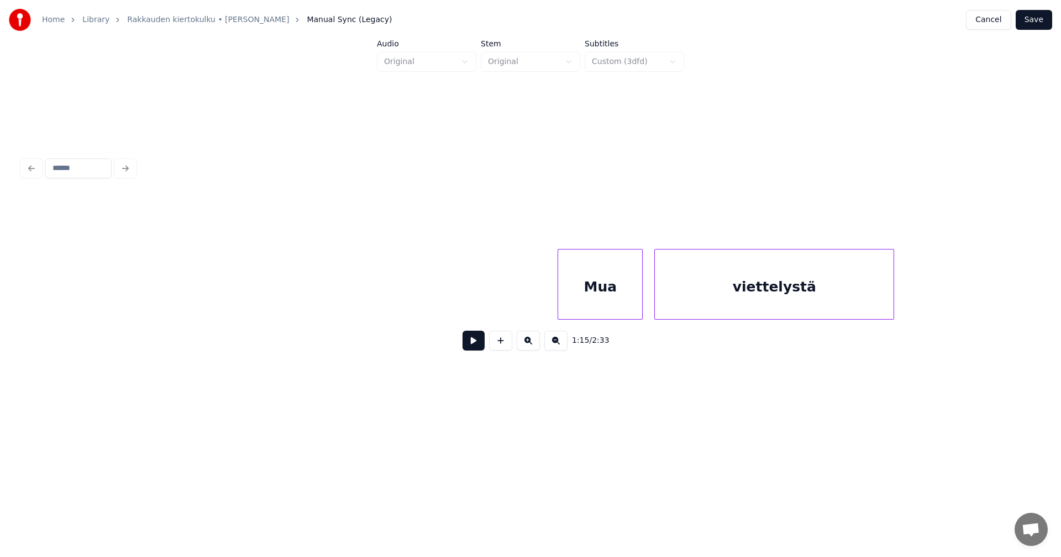
scroll to position [0, 19606]
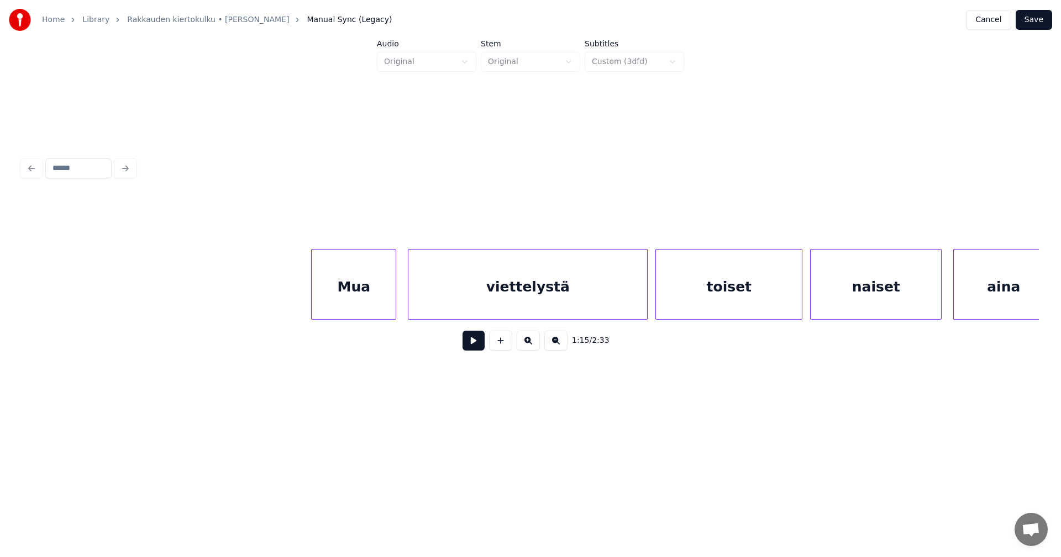
click at [374, 293] on div "Mua" at bounding box center [354, 287] width 84 height 75
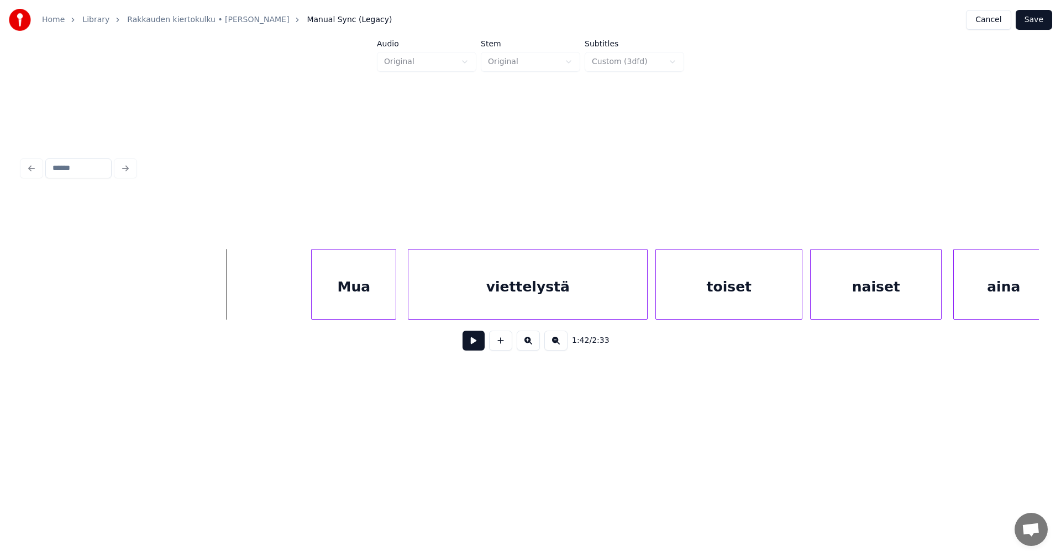
click at [469, 350] on button at bounding box center [473, 341] width 22 height 20
click at [471, 347] on button at bounding box center [473, 341] width 22 height 20
click at [361, 308] on div "Mua" at bounding box center [350, 287] width 84 height 75
click at [302, 302] on div at bounding box center [303, 285] width 3 height 70
click at [477, 349] on button at bounding box center [473, 341] width 22 height 20
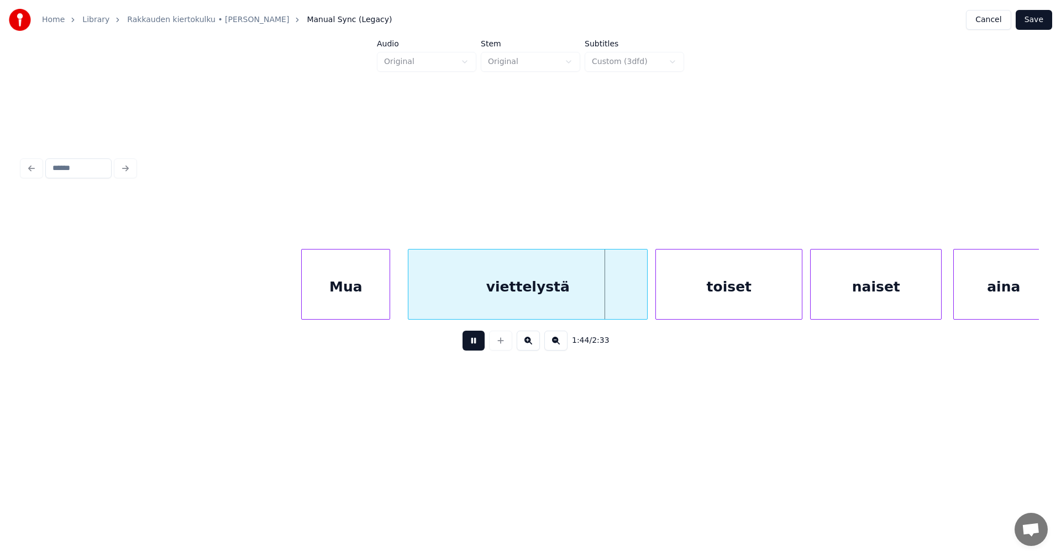
click at [477, 349] on button at bounding box center [473, 341] width 22 height 20
click at [501, 307] on div "viettelystä" at bounding box center [521, 287] width 239 height 75
click at [478, 344] on button at bounding box center [473, 341] width 22 height 20
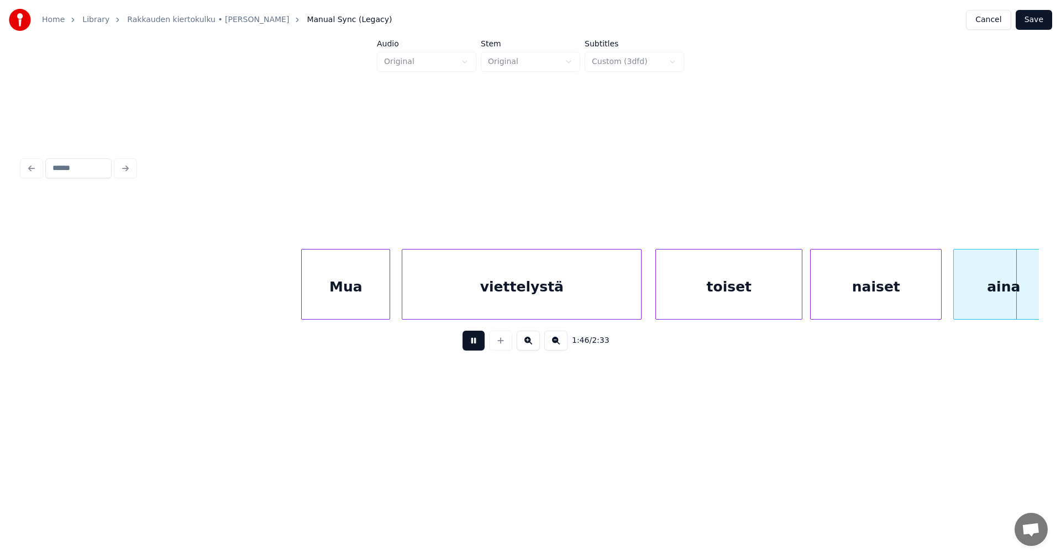
scroll to position [0, 20625]
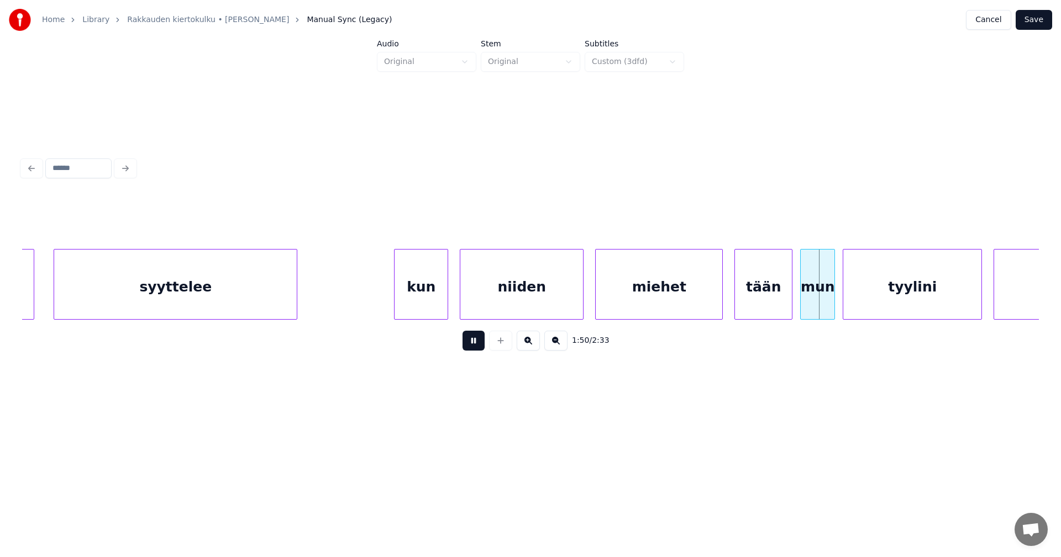
click at [478, 345] on button at bounding box center [473, 341] width 22 height 20
click at [741, 301] on div "tään" at bounding box center [760, 287] width 57 height 75
click at [467, 347] on button at bounding box center [473, 341] width 22 height 20
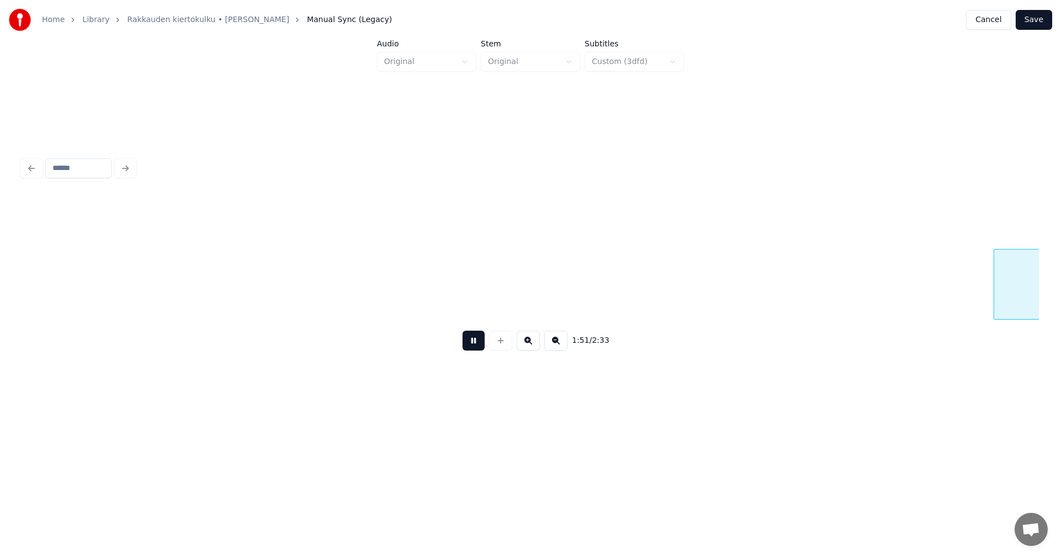
scroll to position [0, 21644]
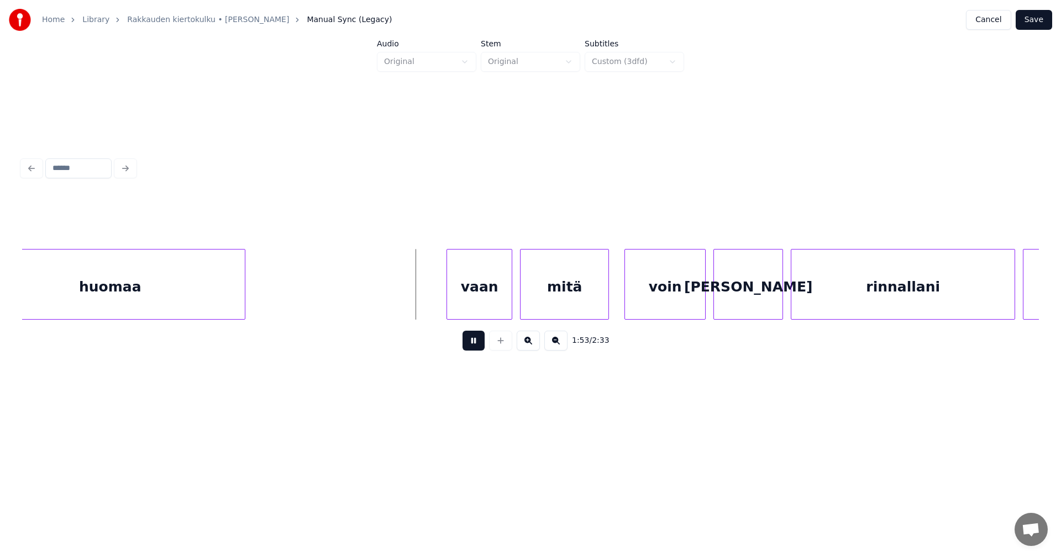
click at [471, 348] on button at bounding box center [473, 341] width 22 height 20
click at [475, 309] on div "vaan" at bounding box center [470, 287] width 65 height 75
click at [507, 308] on div at bounding box center [506, 285] width 3 height 70
click at [481, 348] on button at bounding box center [473, 341] width 22 height 20
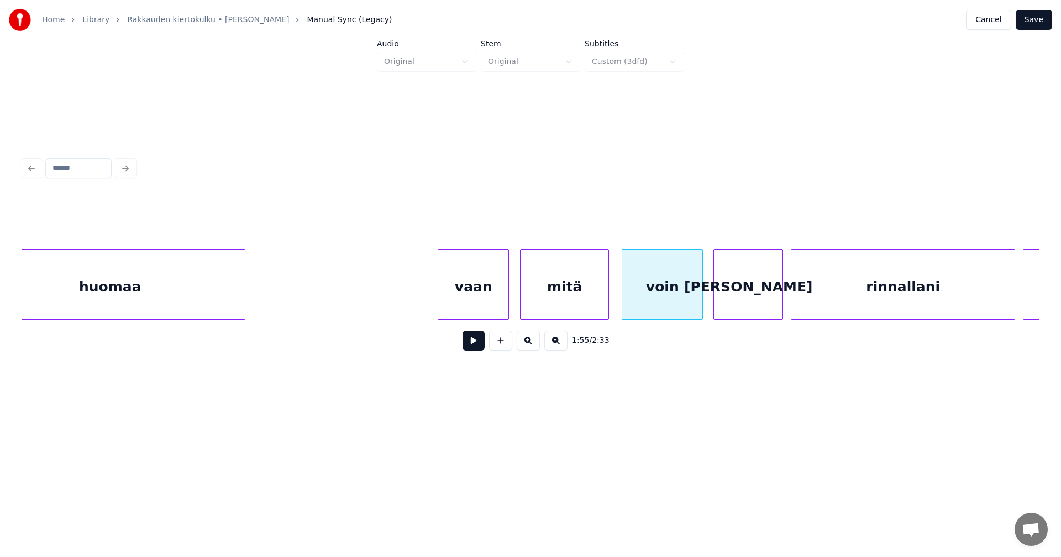
click at [656, 298] on div "voin" at bounding box center [662, 287] width 80 height 75
click at [481, 346] on button at bounding box center [473, 341] width 22 height 20
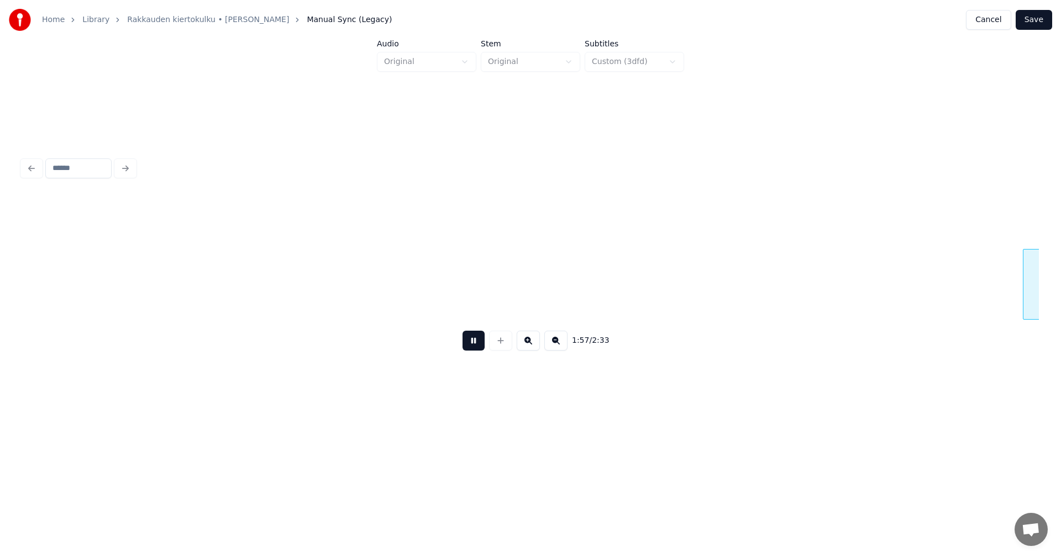
scroll to position [0, 22663]
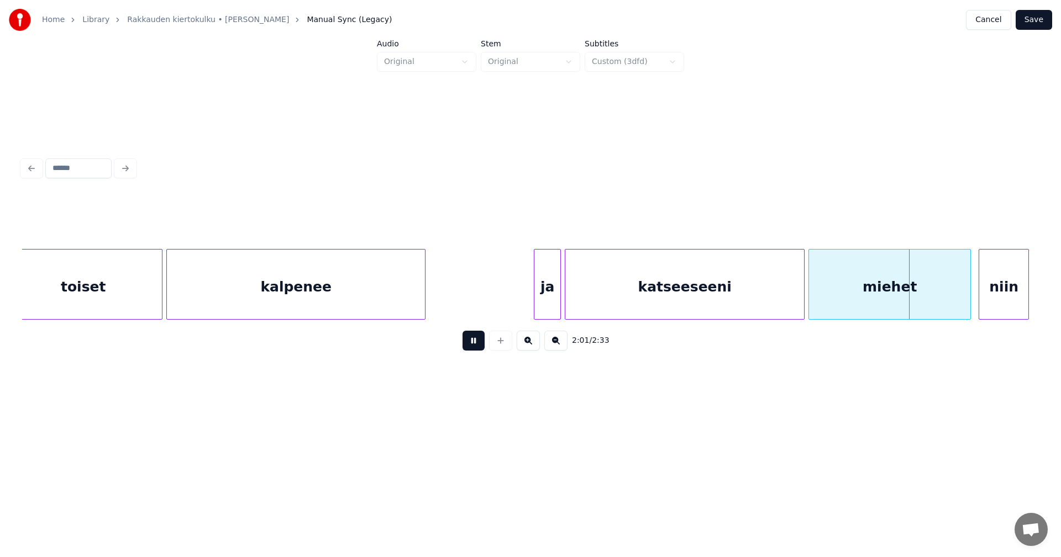
click at [479, 346] on button at bounding box center [473, 341] width 22 height 20
click at [481, 345] on button at bounding box center [473, 341] width 22 height 20
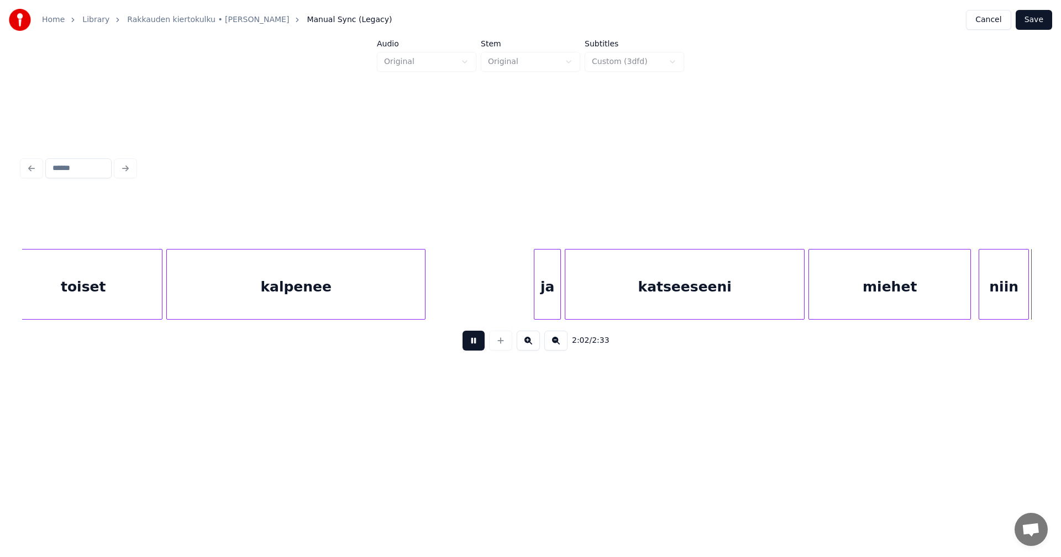
scroll to position [0, 23681]
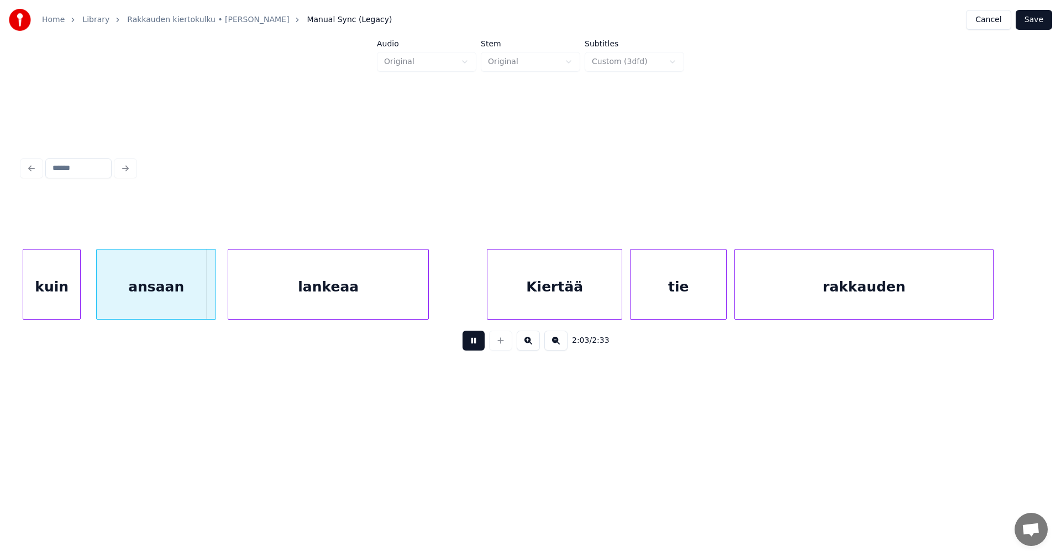
click at [481, 345] on button at bounding box center [473, 341] width 22 height 20
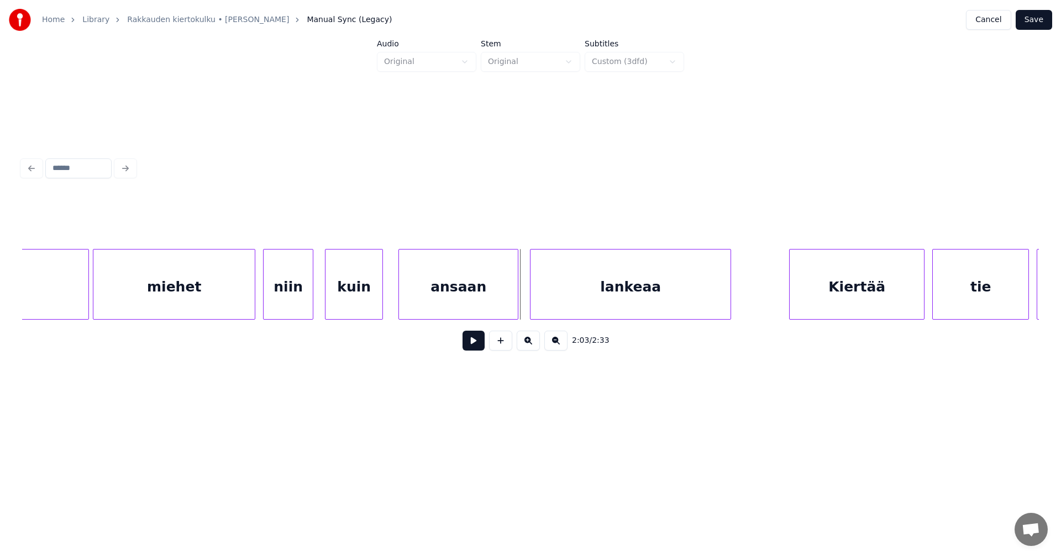
scroll to position [0, 23371]
click at [239, 303] on div "miehet" at bounding box center [181, 287] width 161 height 75
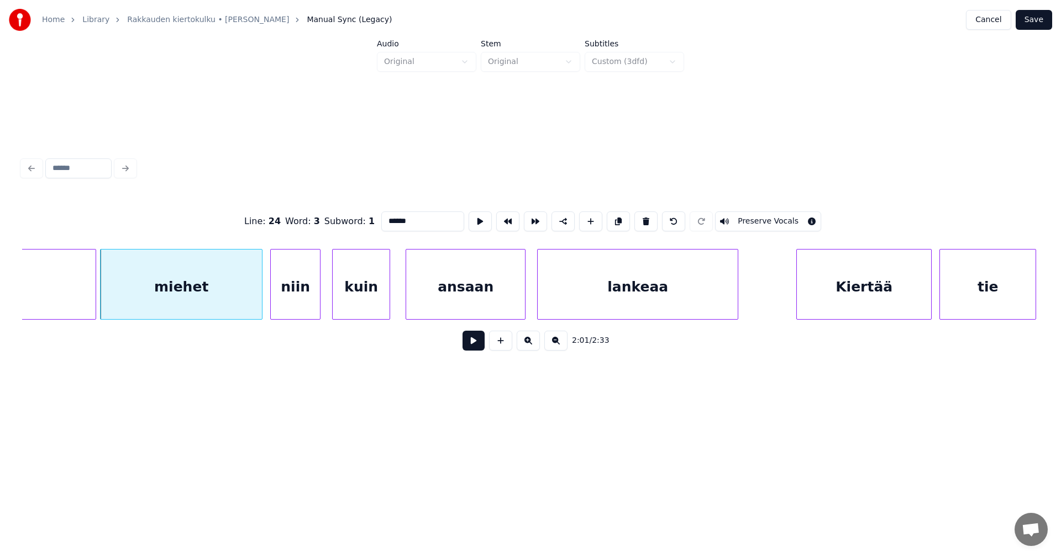
click at [471, 345] on button at bounding box center [473, 341] width 22 height 20
click at [472, 345] on button at bounding box center [473, 341] width 22 height 20
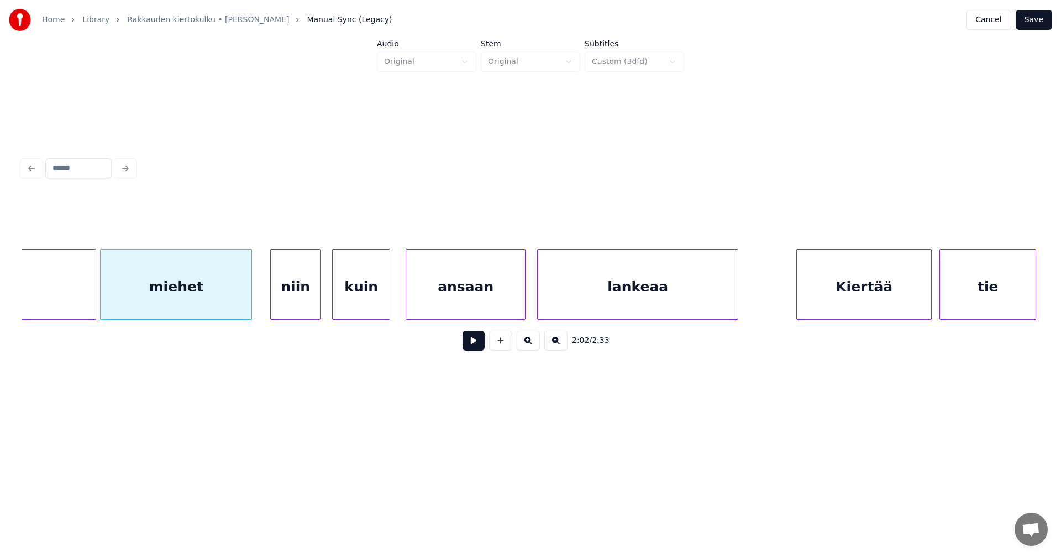
click at [251, 297] on div at bounding box center [249, 285] width 3 height 70
click at [287, 297] on div "niin" at bounding box center [290, 287] width 49 height 75
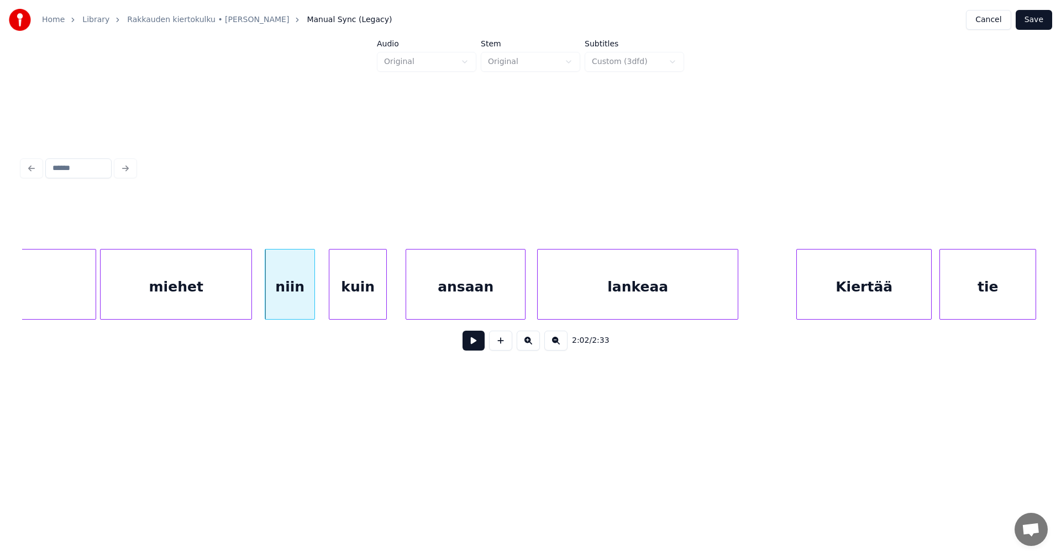
click at [345, 298] on div "kuin" at bounding box center [357, 287] width 57 height 75
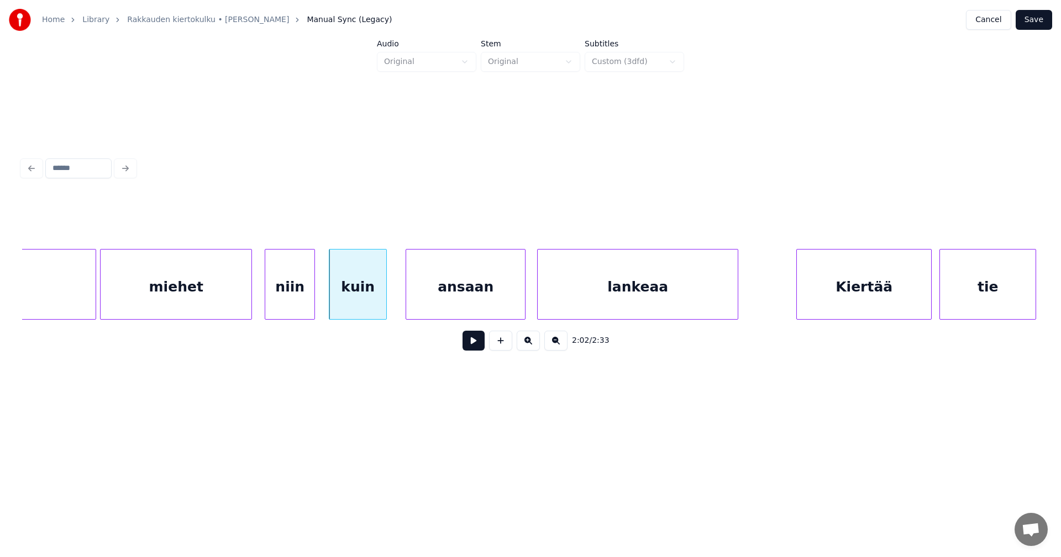
click at [306, 303] on div "niin" at bounding box center [289, 287] width 49 height 75
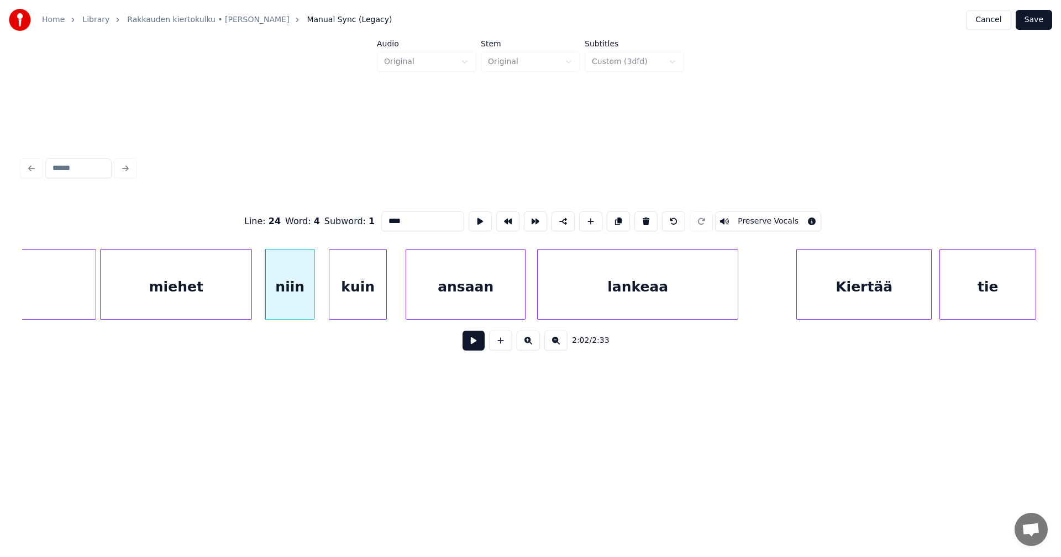
click at [471, 348] on button at bounding box center [473, 341] width 22 height 20
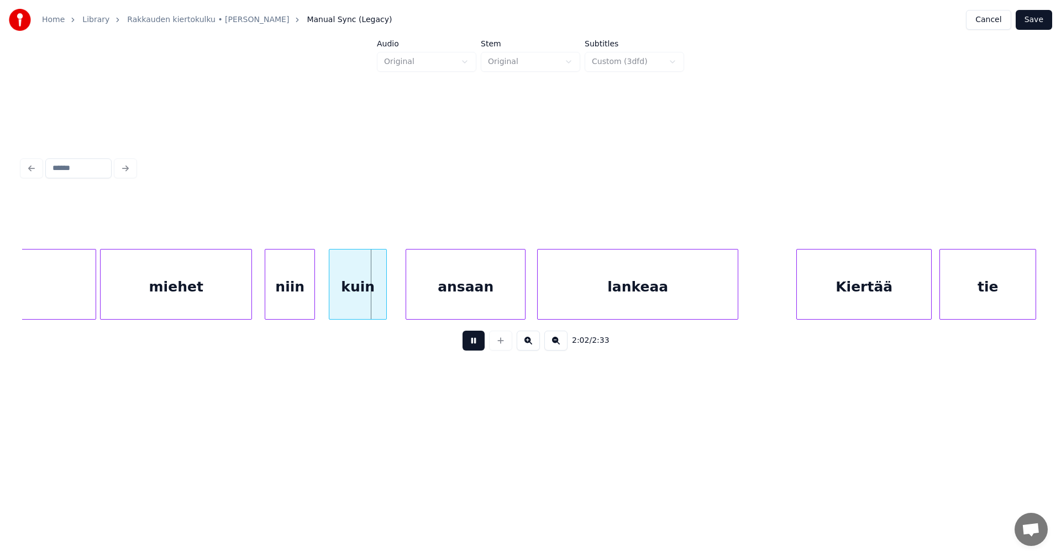
drag, startPoint x: 471, startPoint y: 348, endPoint x: 454, endPoint y: 302, distance: 48.4
click at [470, 344] on button at bounding box center [473, 341] width 22 height 20
click at [450, 299] on div "ansaan" at bounding box center [460, 287] width 119 height 75
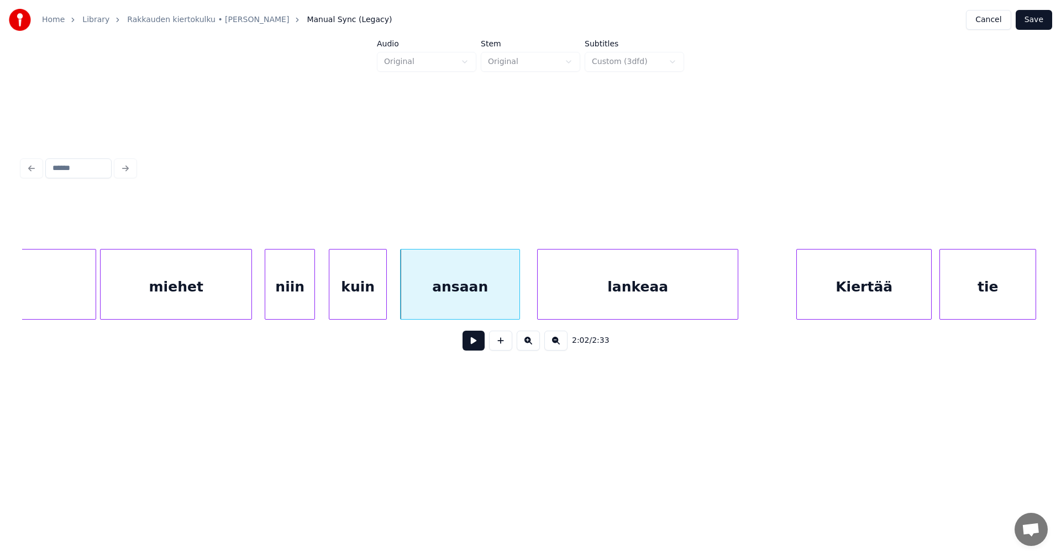
click at [471, 348] on button at bounding box center [473, 341] width 22 height 20
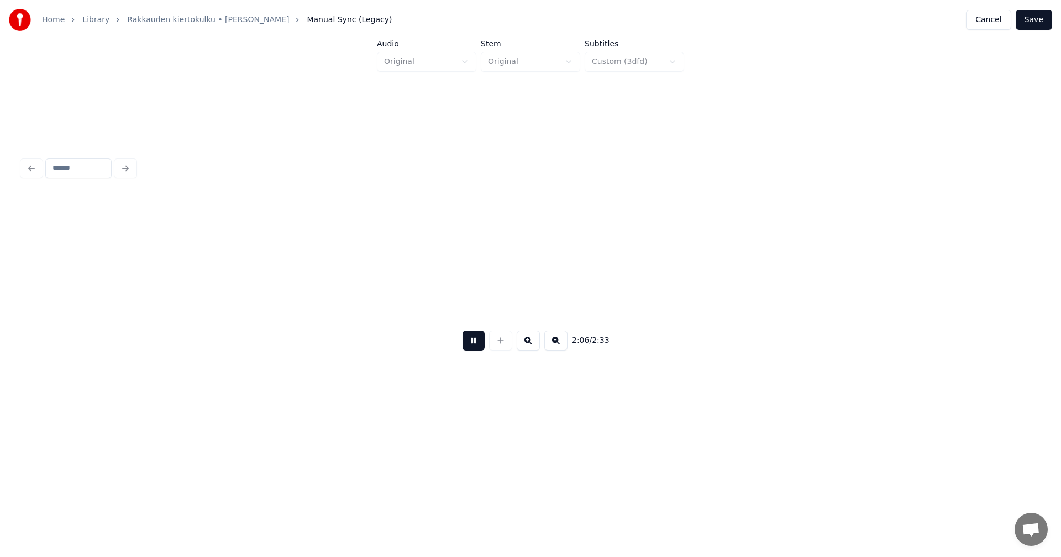
scroll to position [0, 24390]
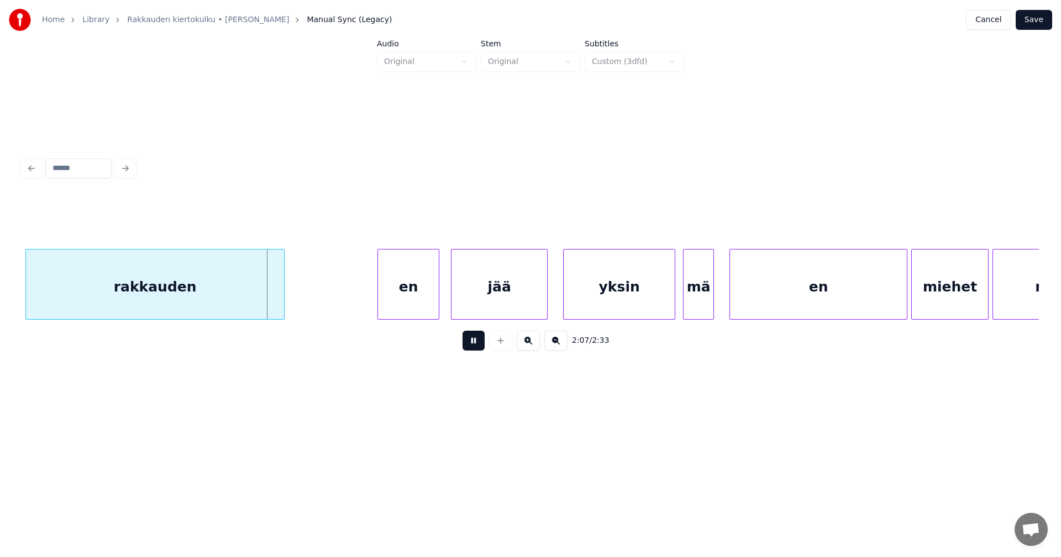
click at [477, 345] on button at bounding box center [473, 341] width 22 height 20
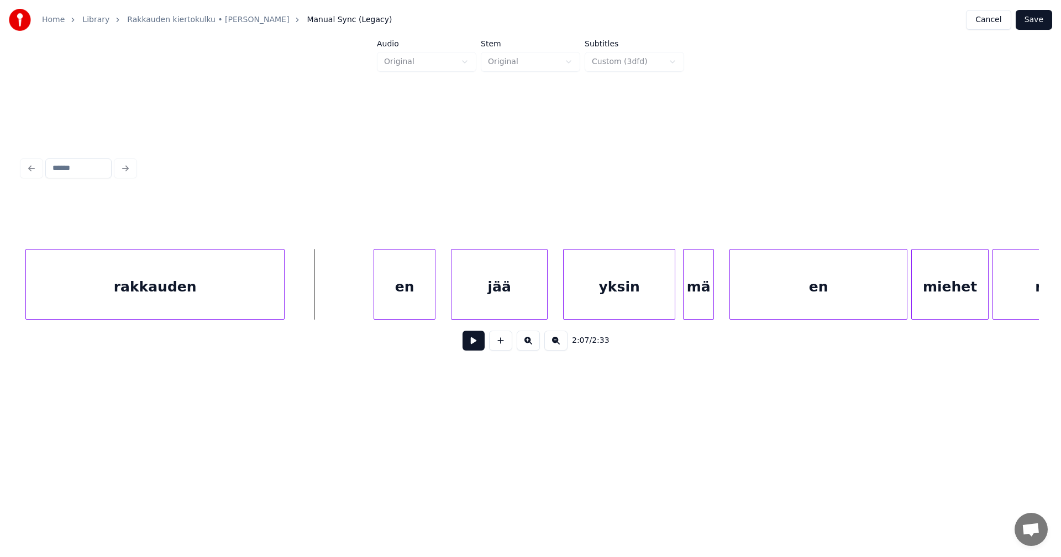
click at [414, 294] on div "en" at bounding box center [404, 287] width 61 height 75
click at [435, 296] on div at bounding box center [436, 285] width 3 height 70
click at [436, 305] on div at bounding box center [436, 285] width 3 height 70
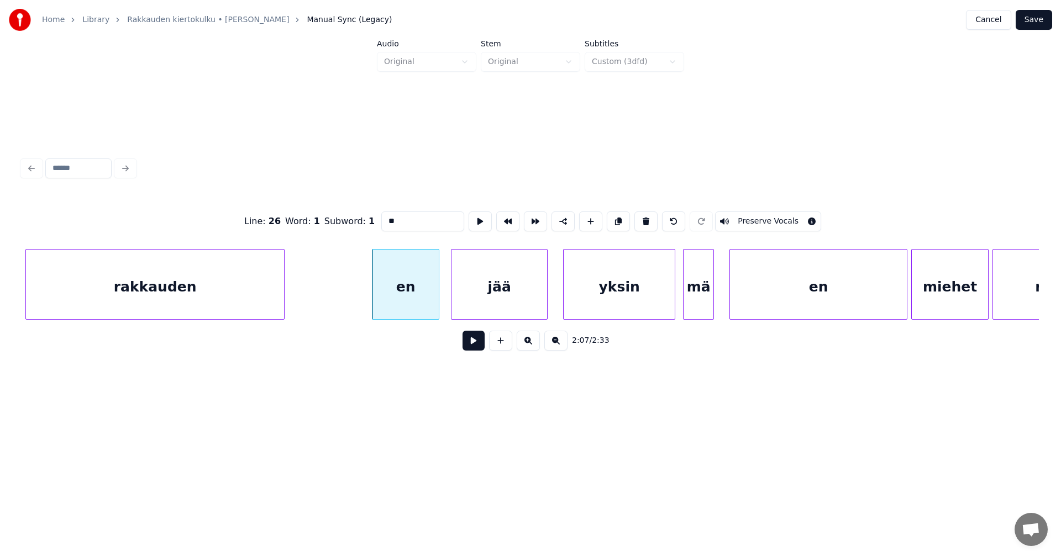
click at [476, 347] on button at bounding box center [473, 341] width 22 height 20
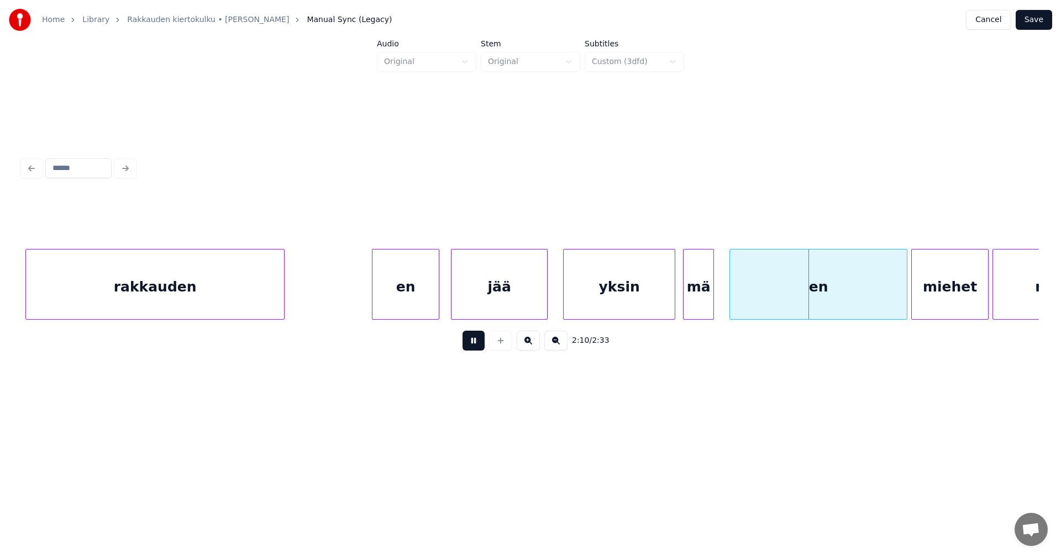
drag, startPoint x: 478, startPoint y: 345, endPoint x: 594, endPoint y: 323, distance: 118.2
click at [478, 345] on button at bounding box center [473, 341] width 22 height 20
click at [751, 291] on div "en" at bounding box center [809, 287] width 177 height 75
click at [477, 340] on button at bounding box center [473, 341] width 22 height 20
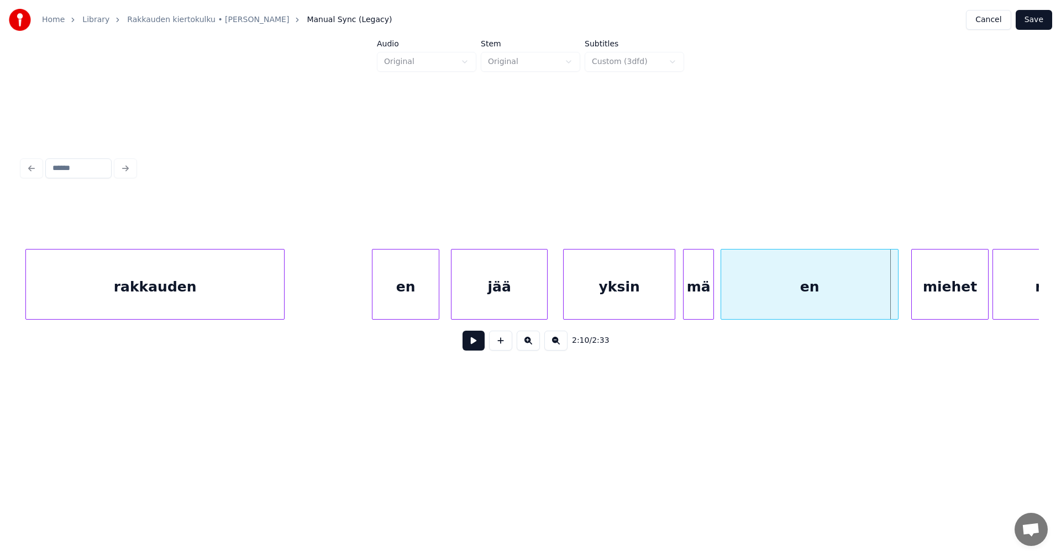
click at [477, 340] on button at bounding box center [473, 341] width 22 height 20
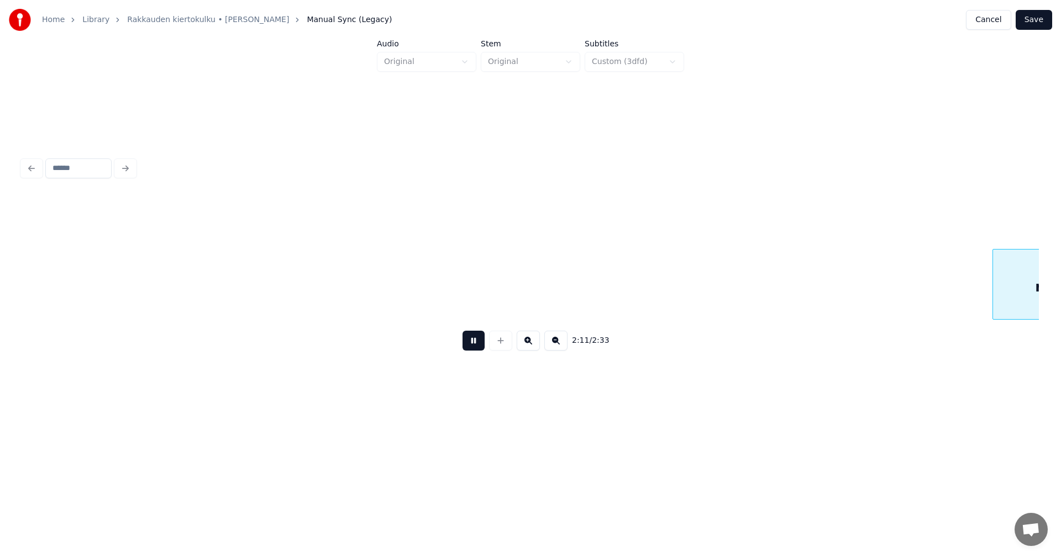
scroll to position [0, 25407]
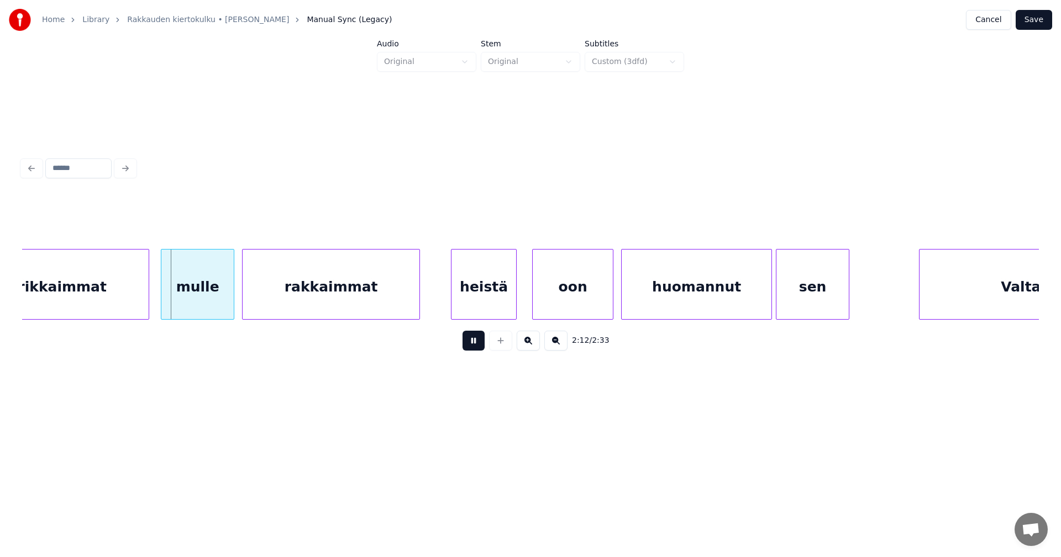
drag, startPoint x: 477, startPoint y: 340, endPoint x: 467, endPoint y: 337, distance: 10.5
click at [476, 340] on button at bounding box center [473, 341] width 22 height 20
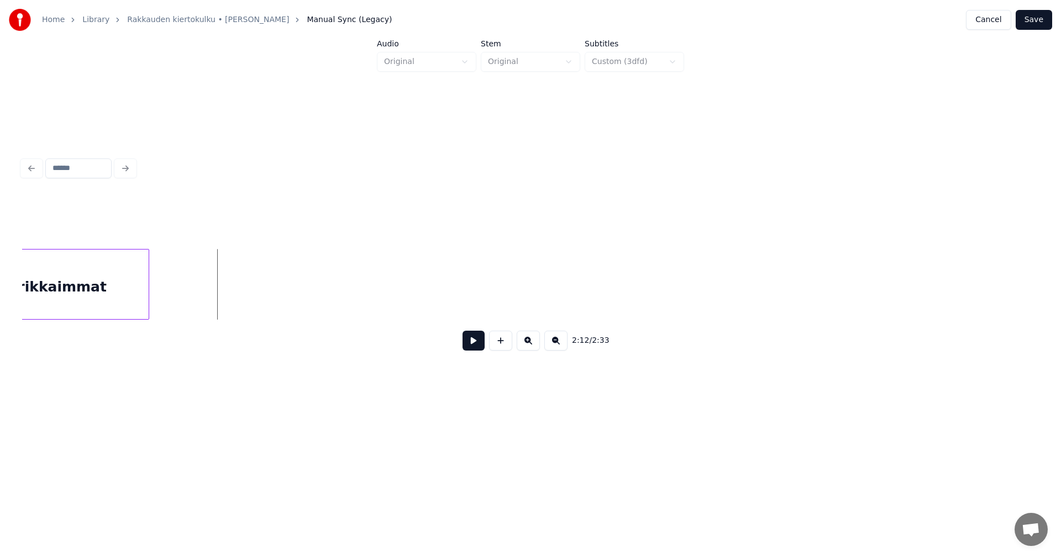
scroll to position [0, 24517]
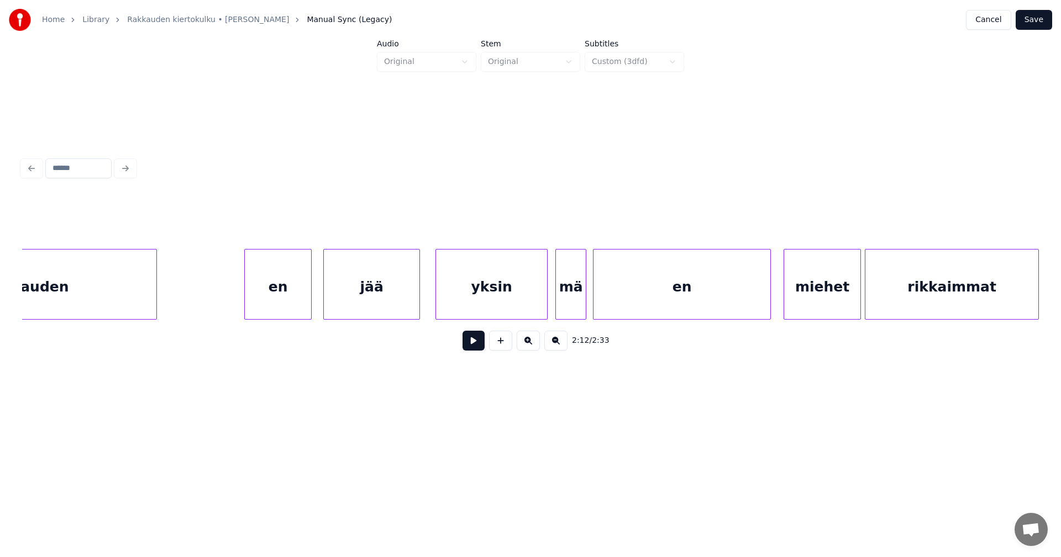
click at [822, 301] on div "miehet" at bounding box center [822, 287] width 76 height 75
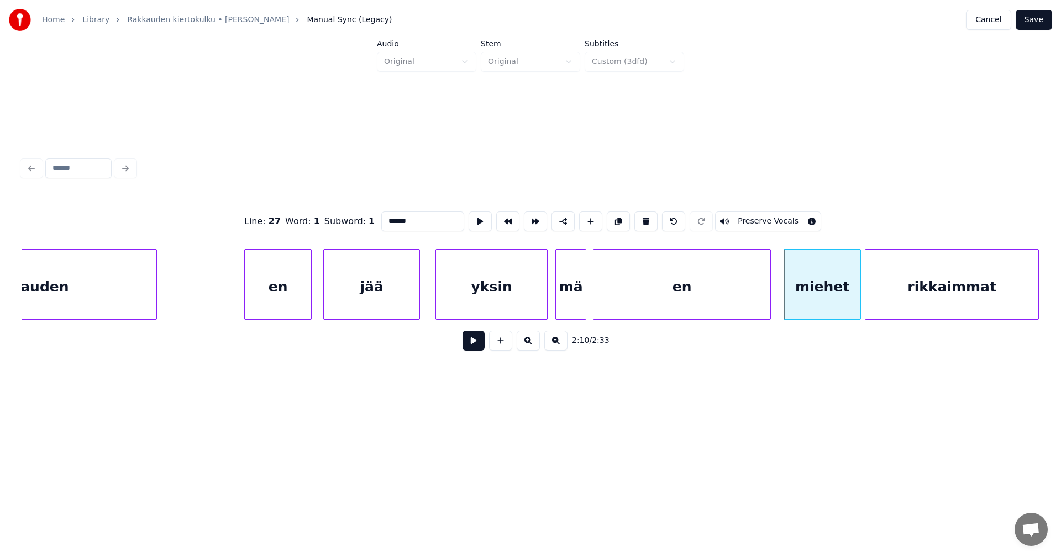
click at [915, 301] on div "rikkaimmat" at bounding box center [951, 287] width 173 height 75
type input "**********"
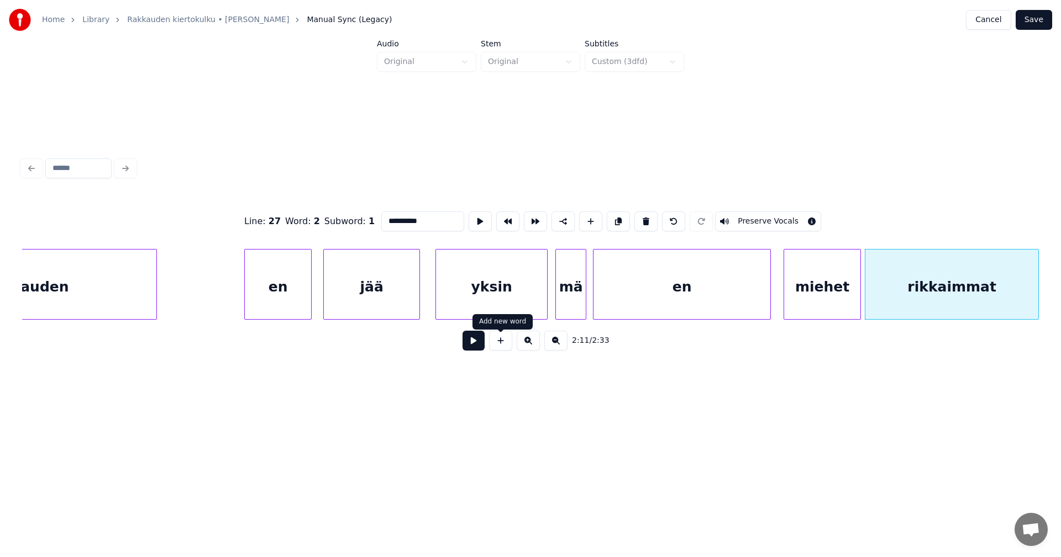
click at [481, 341] on button at bounding box center [473, 341] width 22 height 20
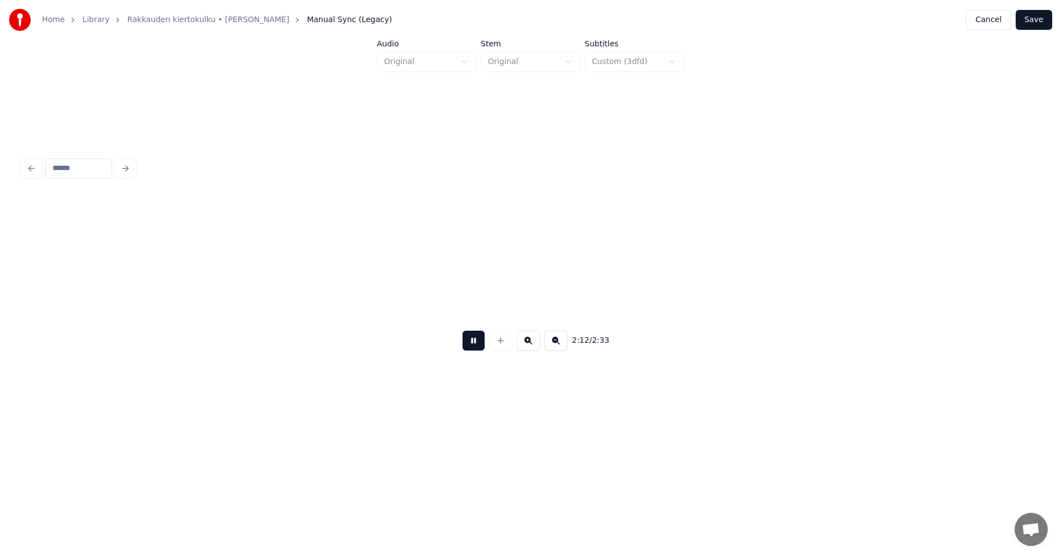
scroll to position [0, 25534]
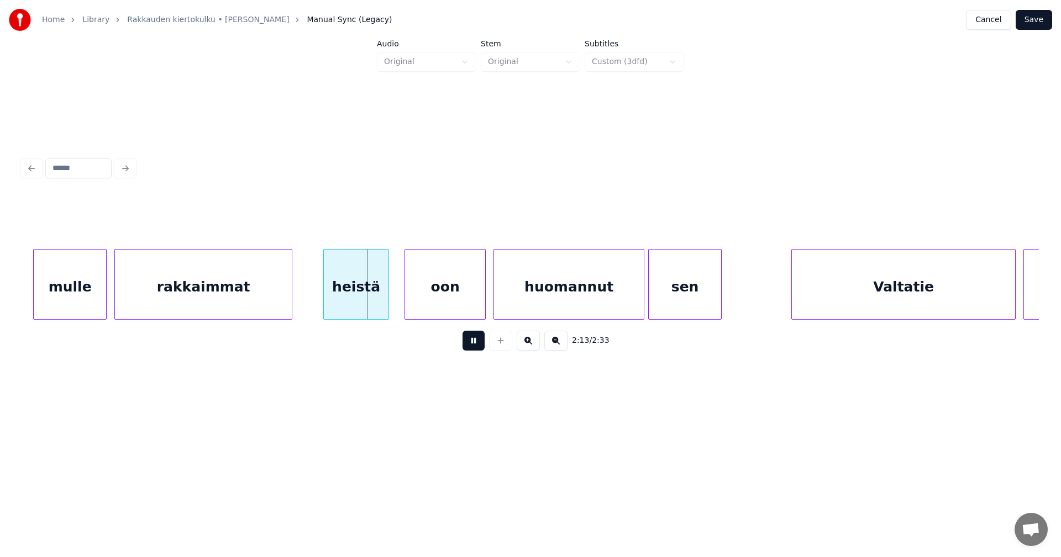
click at [480, 341] on button at bounding box center [473, 341] width 22 height 20
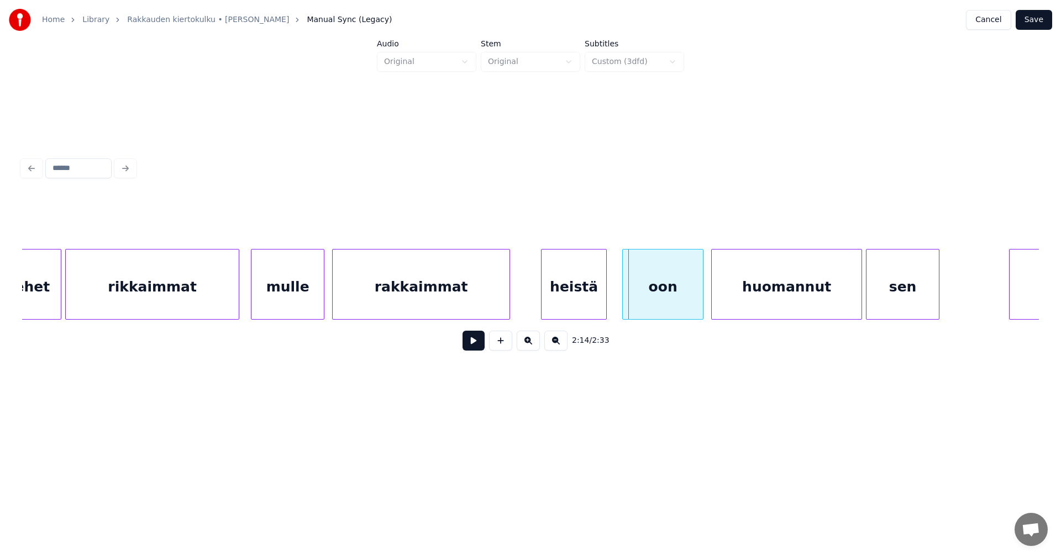
scroll to position [0, 25313]
click at [312, 297] on div "mulle" at bounding box center [289, 287] width 72 height 75
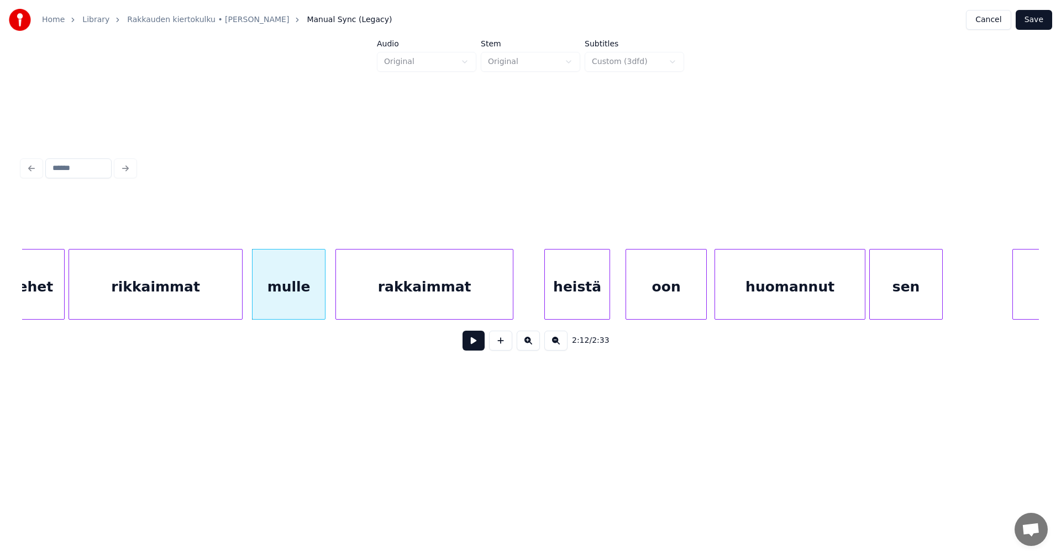
click at [475, 342] on button at bounding box center [473, 341] width 22 height 20
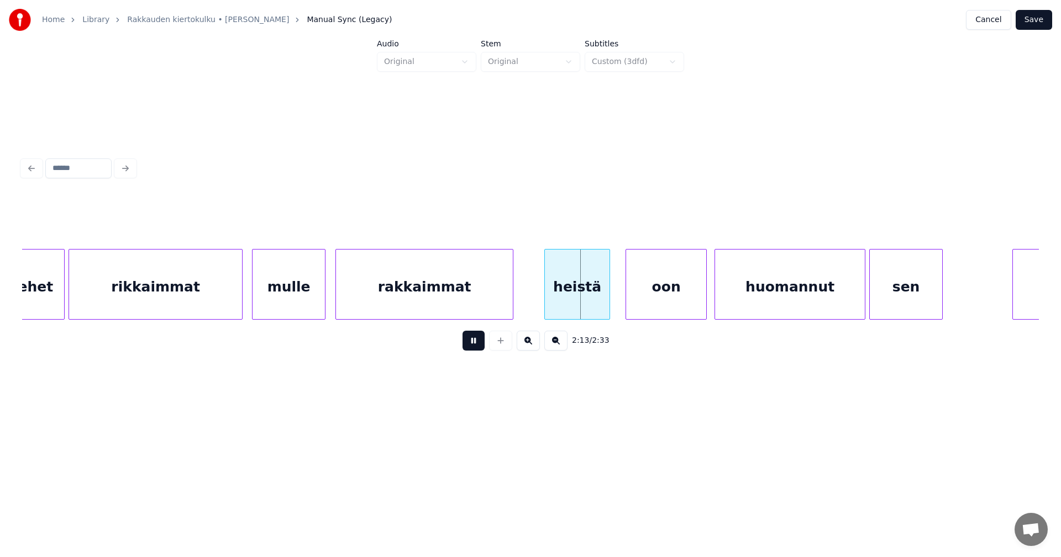
drag, startPoint x: 477, startPoint y: 343, endPoint x: 509, endPoint y: 338, distance: 32.9
click at [477, 342] on button at bounding box center [473, 341] width 22 height 20
click at [657, 304] on div "oon" at bounding box center [662, 287] width 80 height 75
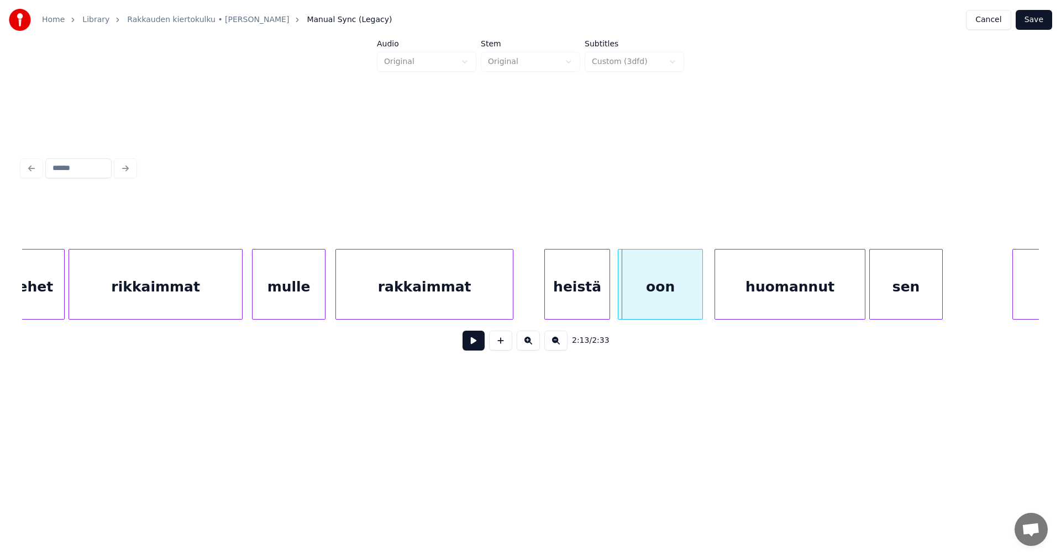
click at [621, 301] on div at bounding box center [619, 285] width 3 height 70
click at [478, 345] on button at bounding box center [473, 341] width 22 height 20
click at [920, 302] on div "sen" at bounding box center [912, 287] width 72 height 75
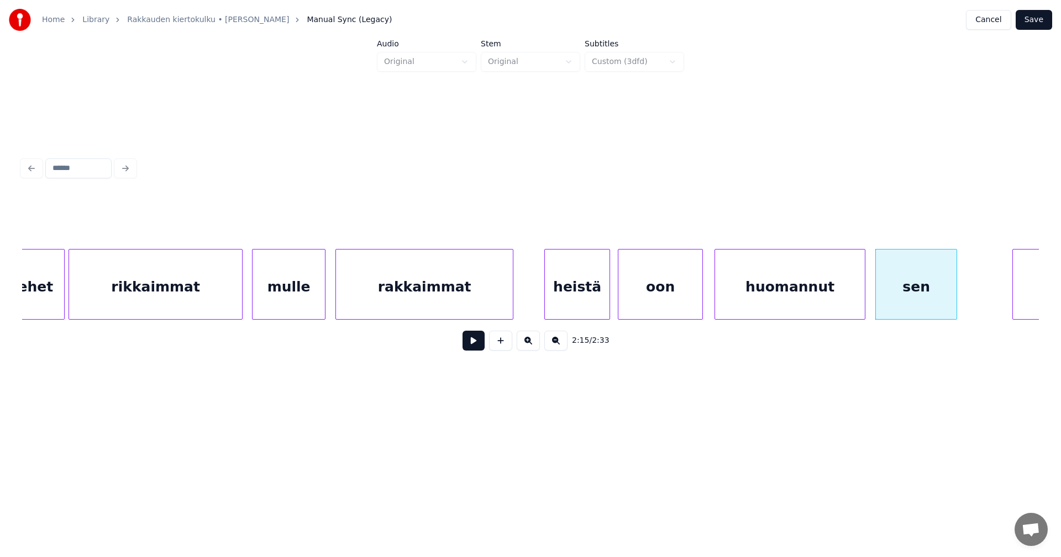
click at [954, 300] on div at bounding box center [954, 285] width 3 height 70
click at [849, 297] on div "huomannut" at bounding box center [790, 287] width 150 height 75
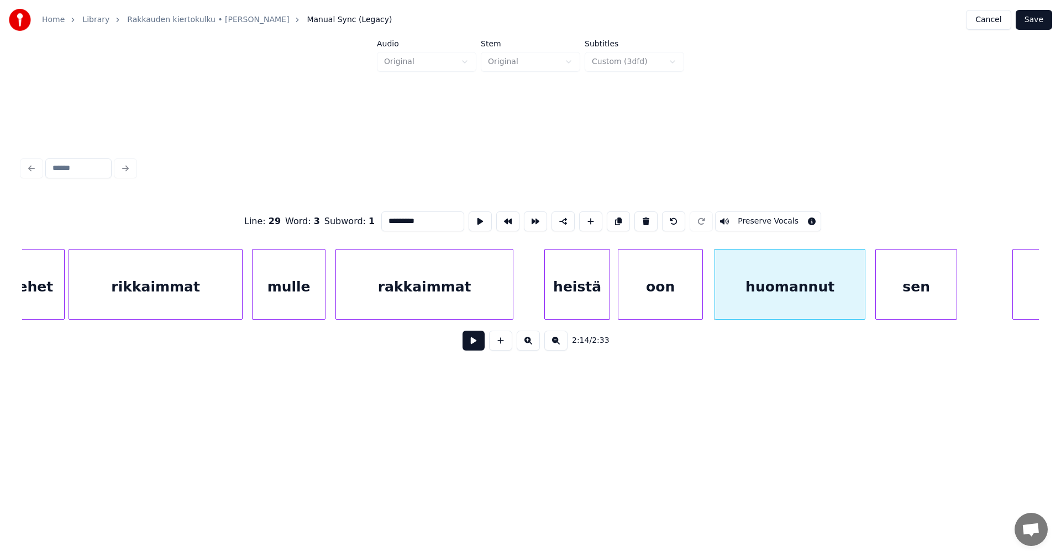
click at [472, 344] on button at bounding box center [473, 341] width 22 height 20
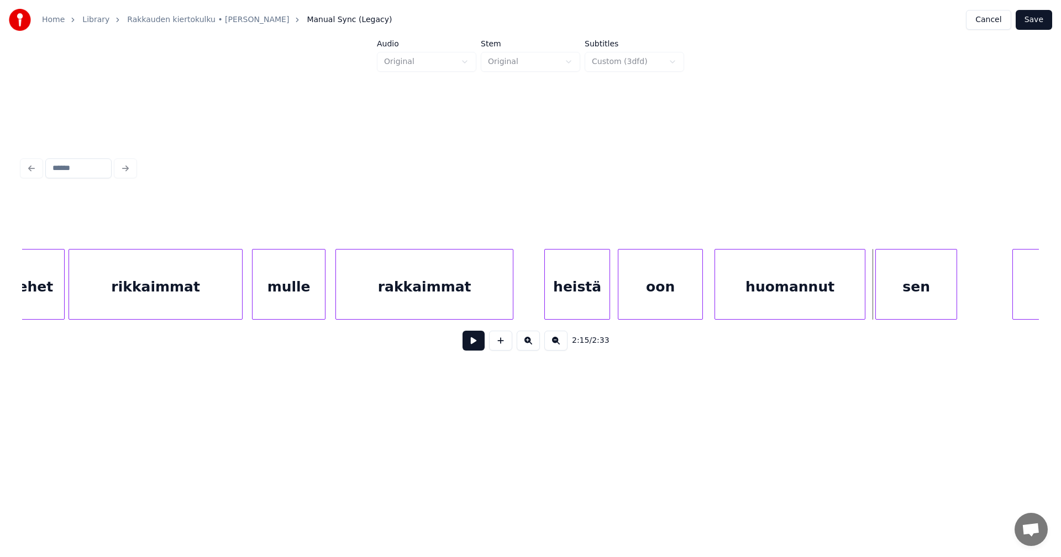
click at [472, 344] on button at bounding box center [473, 341] width 22 height 20
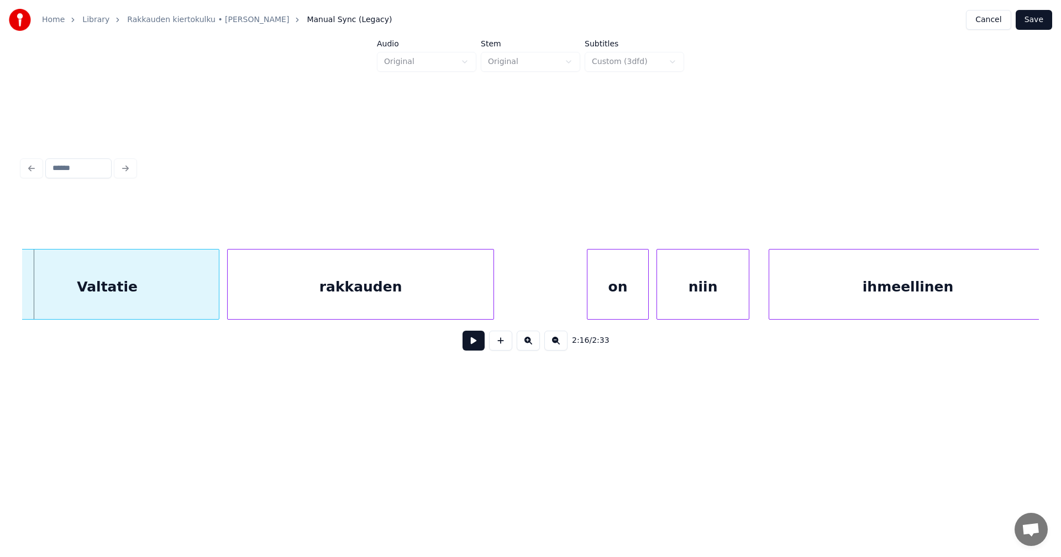
click at [473, 343] on button at bounding box center [473, 341] width 22 height 20
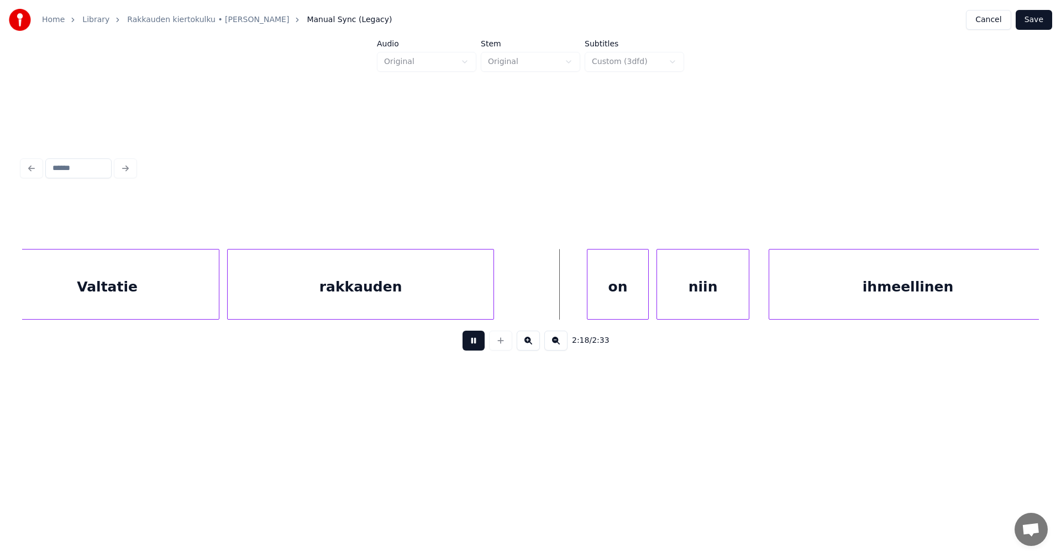
drag, startPoint x: 473, startPoint y: 343, endPoint x: 567, endPoint y: 328, distance: 95.1
click at [474, 343] on button at bounding box center [473, 341] width 22 height 20
click at [617, 296] on div "on" at bounding box center [610, 287] width 61 height 75
click at [641, 299] on div at bounding box center [641, 285] width 3 height 70
click at [476, 349] on button at bounding box center [473, 341] width 22 height 20
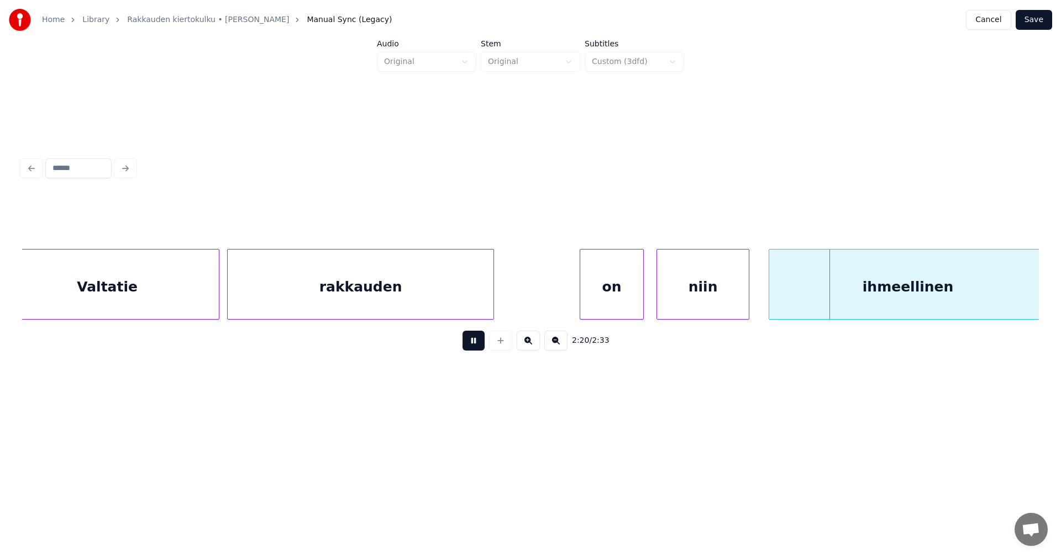
click at [476, 348] on button at bounding box center [473, 341] width 22 height 20
click at [802, 299] on div "ihmeellinen" at bounding box center [893, 287] width 277 height 75
click at [472, 350] on button at bounding box center [473, 341] width 22 height 20
click at [477, 349] on button at bounding box center [473, 341] width 22 height 20
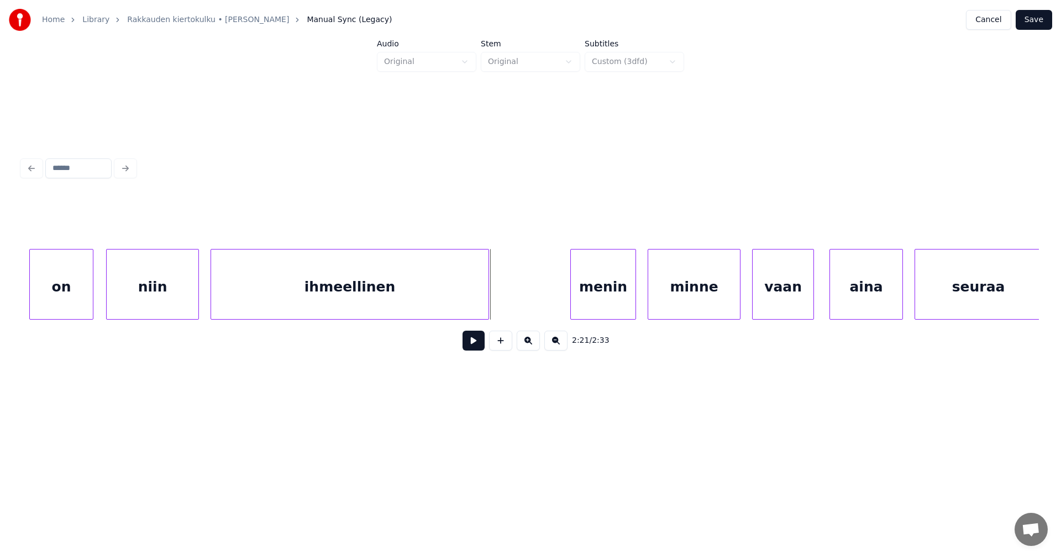
scroll to position [0, 26889]
click at [491, 302] on div at bounding box center [488, 285] width 3 height 70
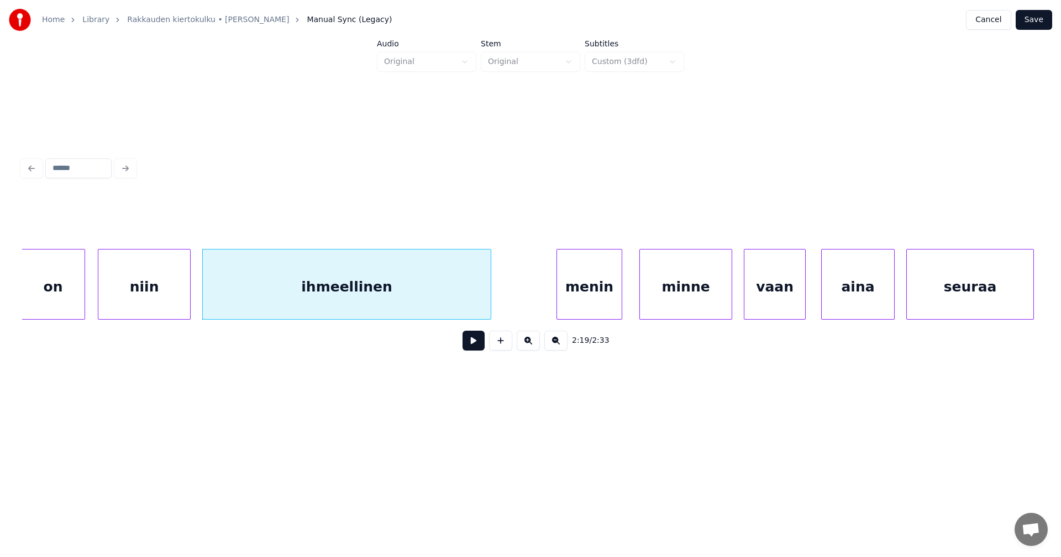
click at [586, 309] on div "menin" at bounding box center [589, 287] width 65 height 75
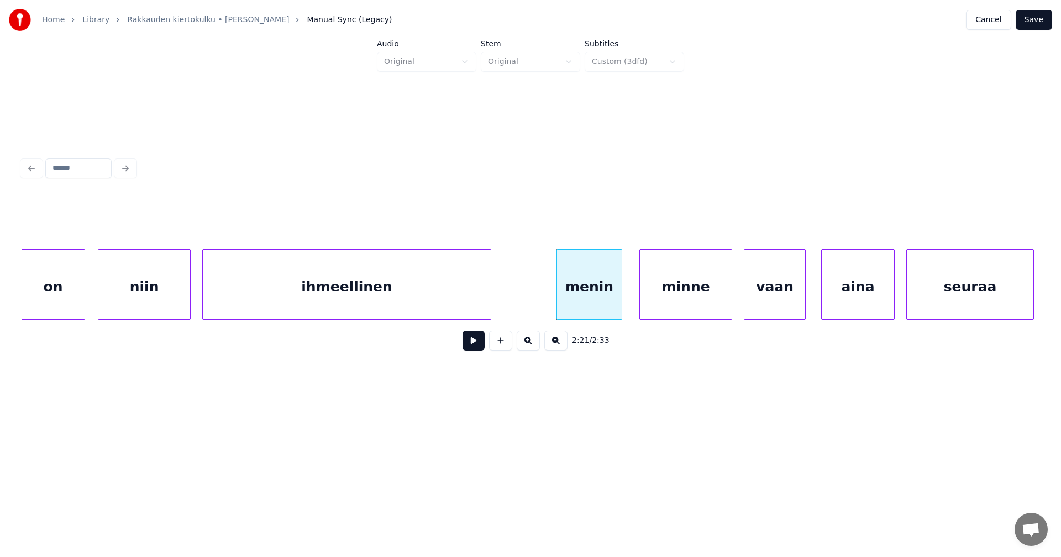
click at [477, 351] on button at bounding box center [473, 341] width 22 height 20
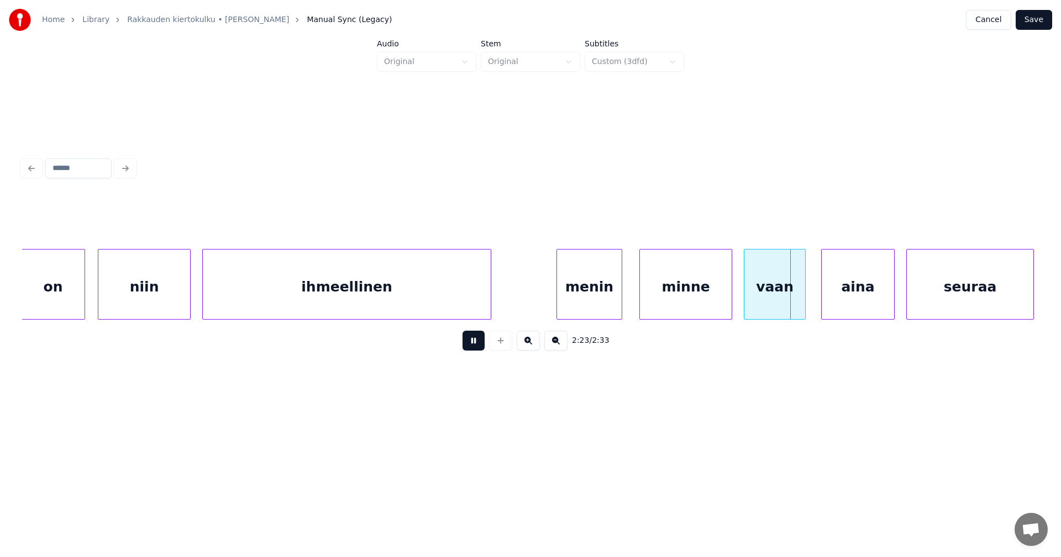
click at [477, 351] on button at bounding box center [473, 341] width 22 height 20
click at [660, 309] on div "minne" at bounding box center [682, 287] width 92 height 75
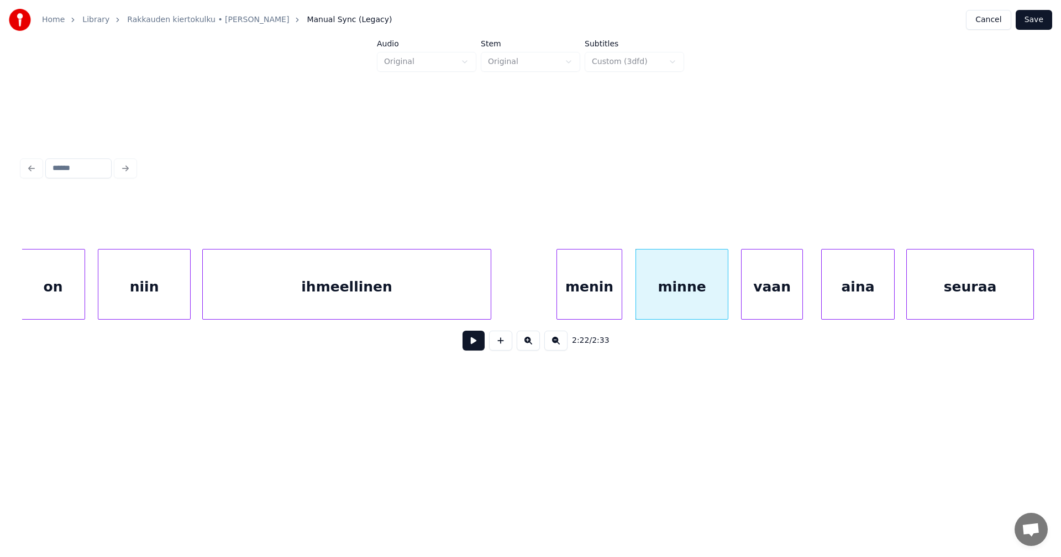
click at [759, 307] on div "vaan" at bounding box center [771, 287] width 61 height 75
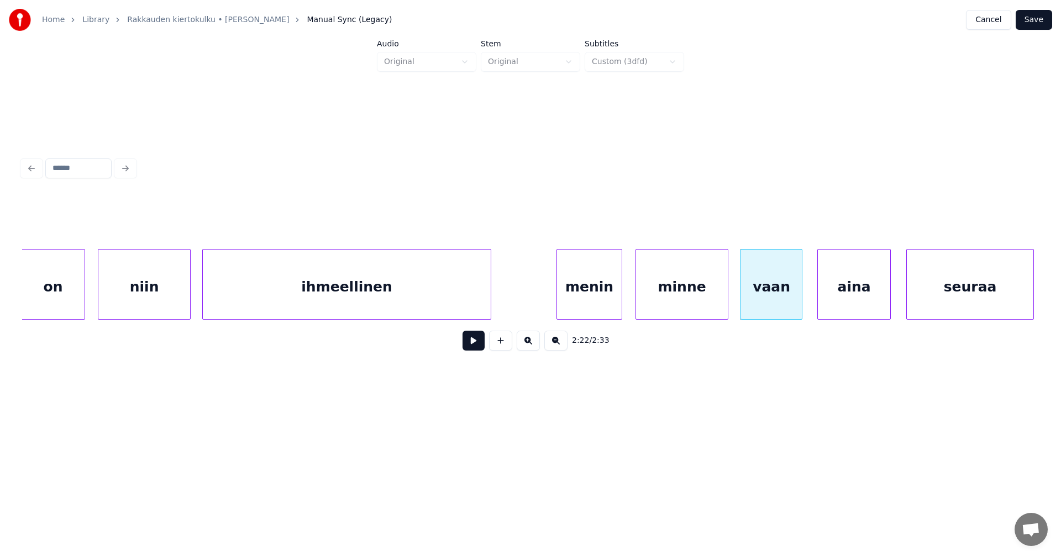
click at [829, 302] on div "aina" at bounding box center [854, 287] width 72 height 75
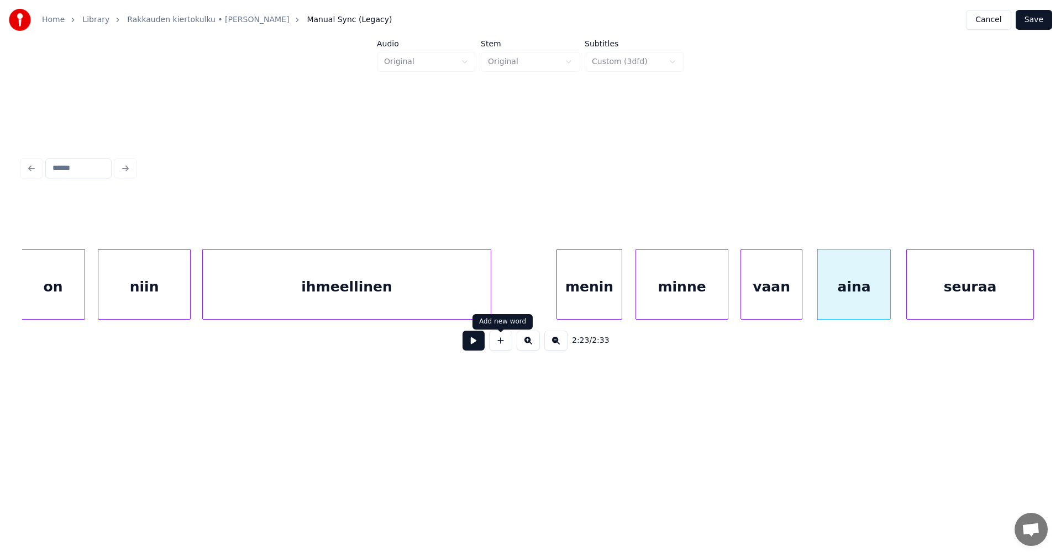
click at [481, 345] on button at bounding box center [473, 341] width 22 height 20
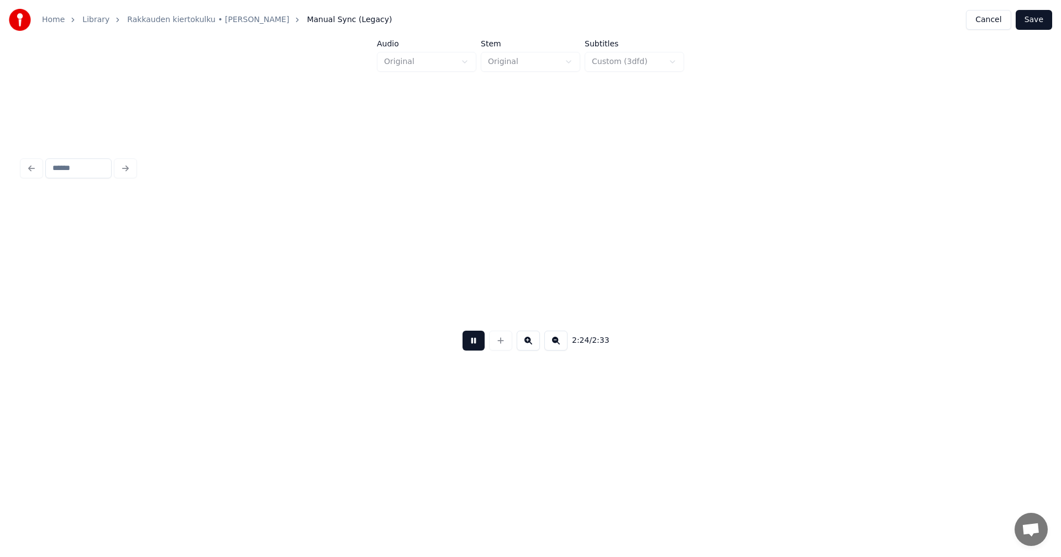
scroll to position [0, 27908]
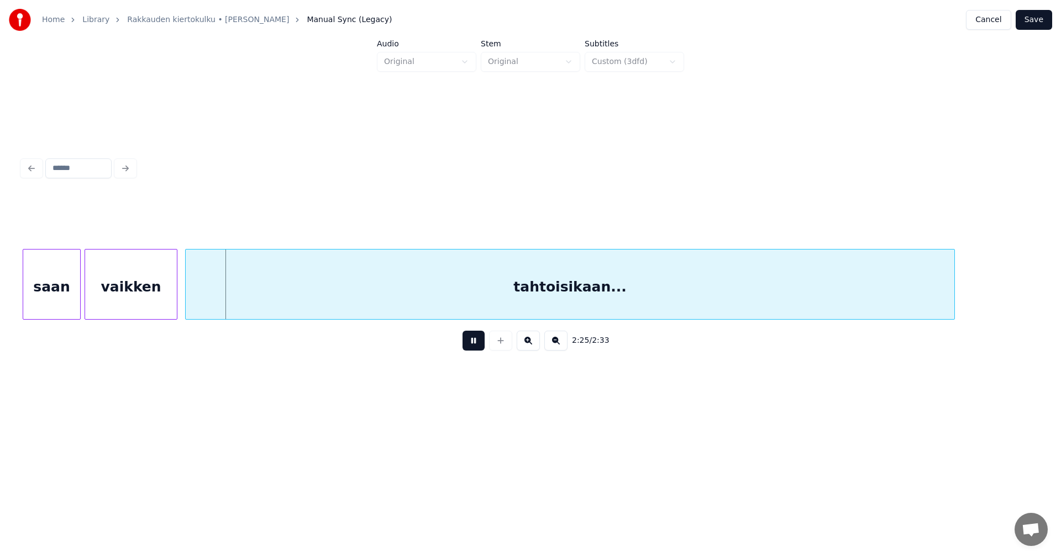
click at [481, 345] on button at bounding box center [473, 341] width 22 height 20
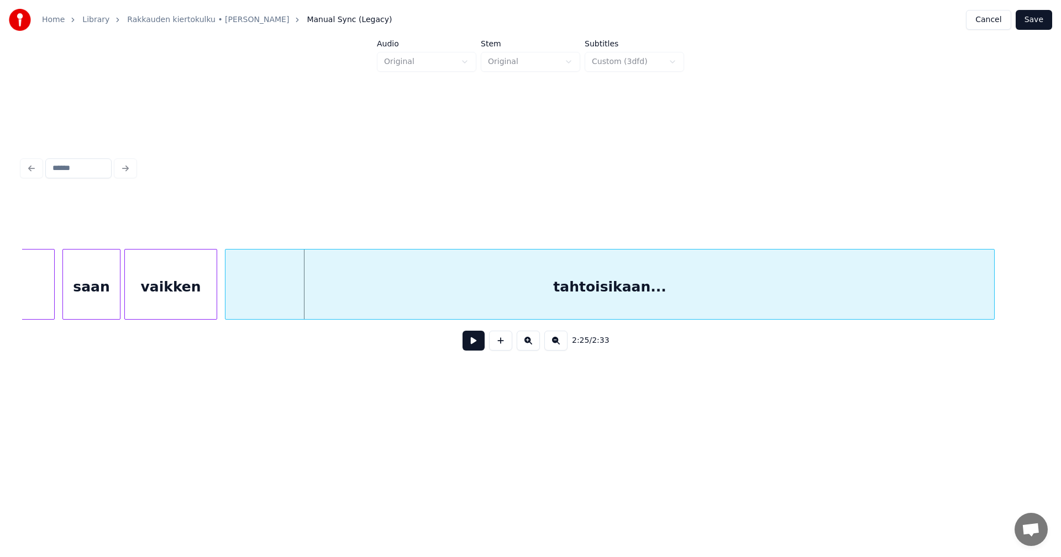
scroll to position [0, 27864]
click at [477, 345] on button at bounding box center [473, 341] width 22 height 20
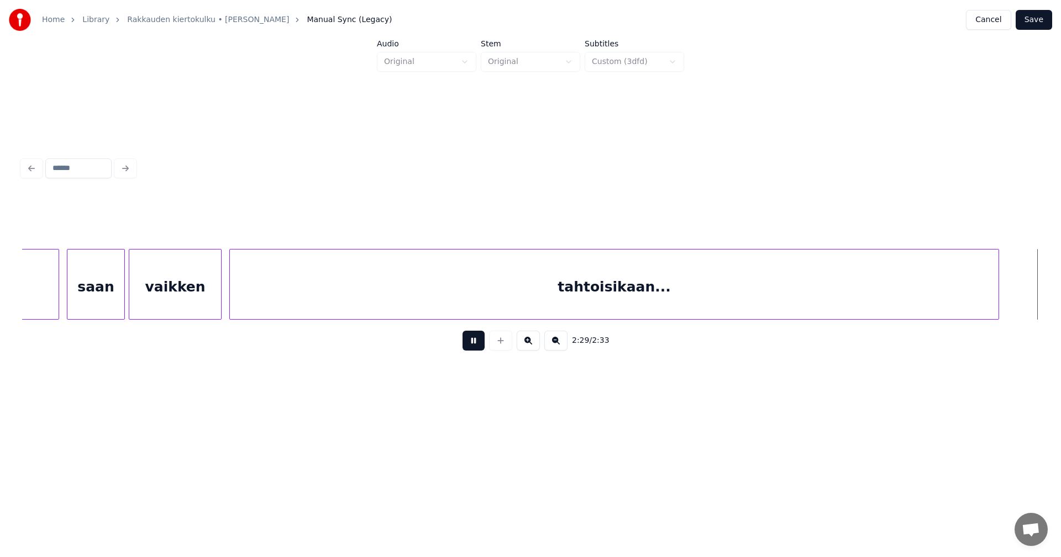
scroll to position [0, 28613]
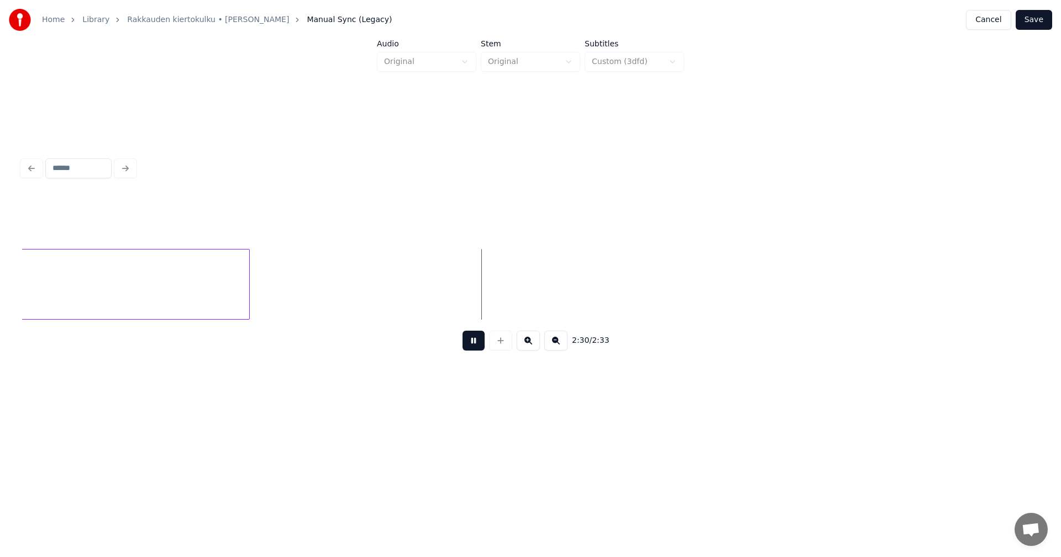
drag, startPoint x: 477, startPoint y: 345, endPoint x: 790, endPoint y: 216, distance: 338.9
click at [480, 344] on button at bounding box center [473, 341] width 22 height 20
click at [1040, 19] on button "Save" at bounding box center [1034, 20] width 36 height 20
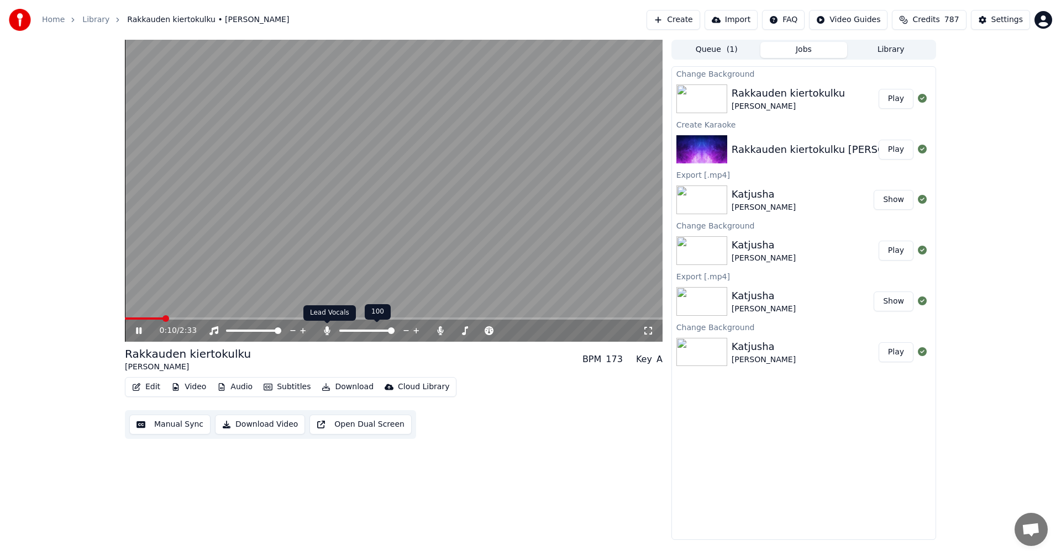
click at [327, 329] on icon at bounding box center [327, 331] width 6 height 9
drag, startPoint x: 140, startPoint y: 333, endPoint x: 145, endPoint y: 330, distance: 6.0
click at [140, 333] on icon at bounding box center [139, 331] width 6 height 7
click at [1013, 18] on div "Settings" at bounding box center [1006, 19] width 31 height 11
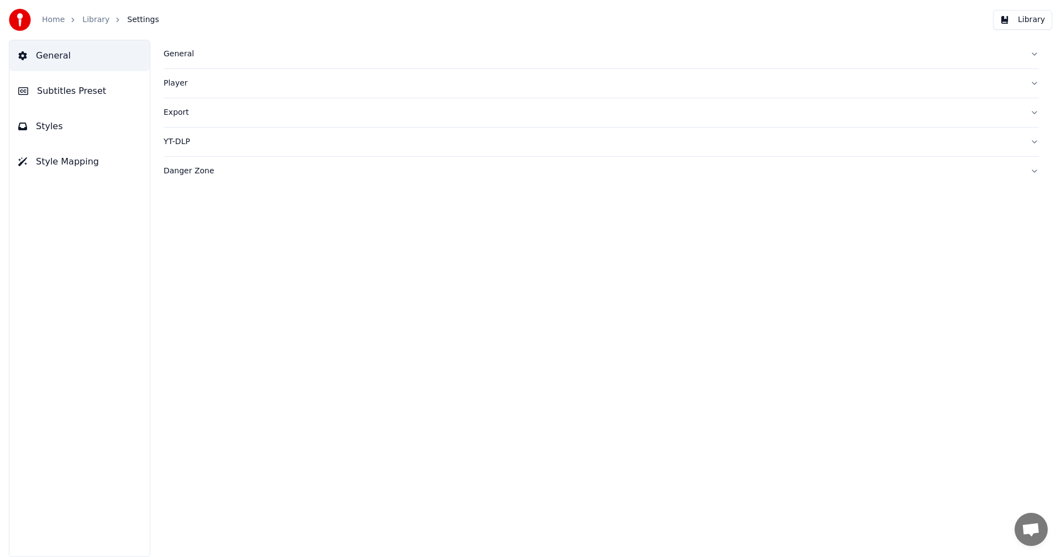
click at [101, 92] on button "Subtitles Preset" at bounding box center [79, 91] width 140 height 31
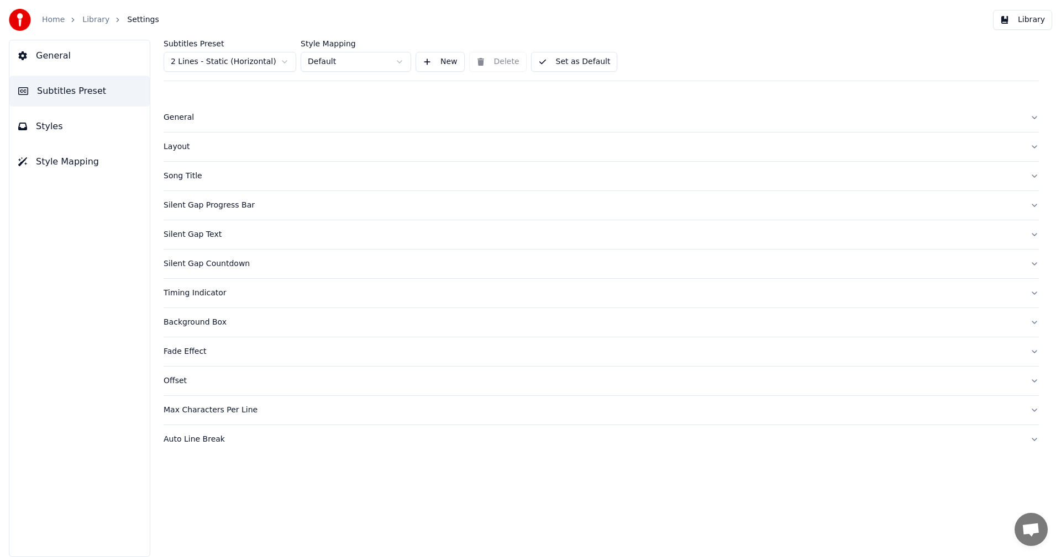
click at [273, 63] on html "Home Library Settings Library General Subtitles Preset Styles Style Mapping Sub…" at bounding box center [530, 278] width 1061 height 557
click at [186, 149] on div "Layout" at bounding box center [593, 146] width 858 height 11
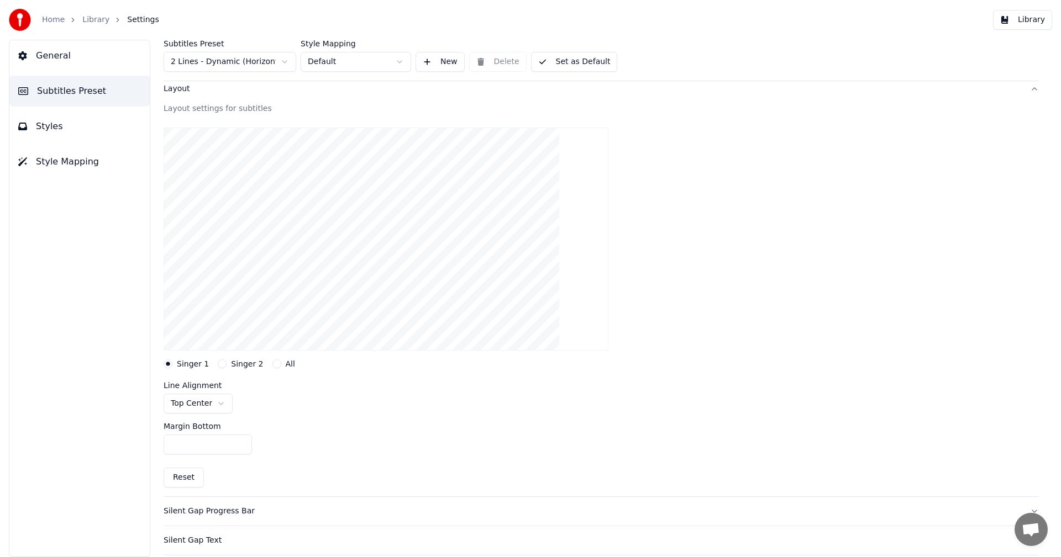
scroll to position [166, 0]
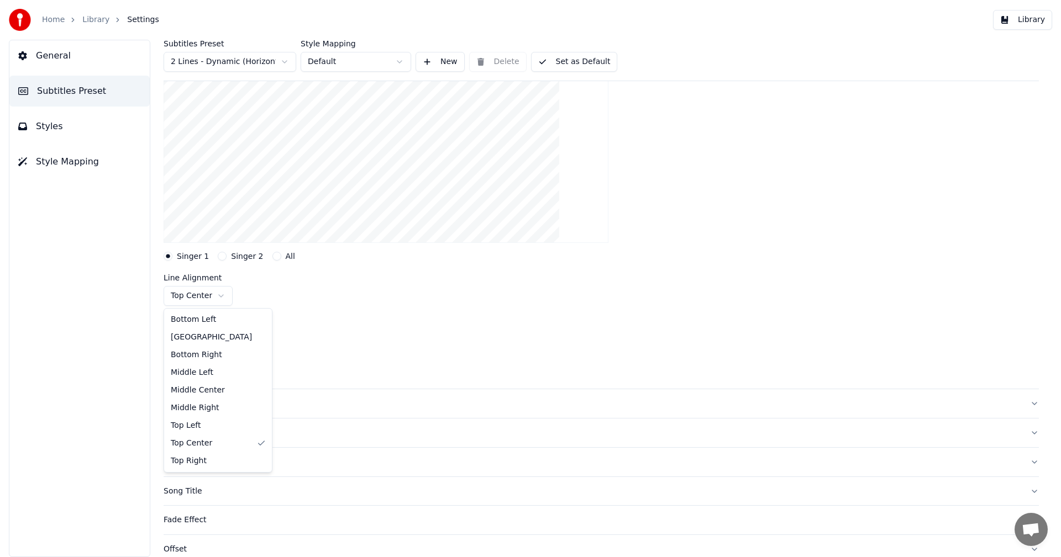
click at [217, 296] on html "Home Library Settings Library General Subtitles Preset Styles Style Mapping Sub…" at bounding box center [530, 278] width 1061 height 557
click at [189, 370] on button "Reset" at bounding box center [184, 370] width 40 height 20
type input "***"
click at [234, 297] on html "Home Library Settings Library General Subtitles Preset Styles Style Mapping Sub…" at bounding box center [530, 278] width 1061 height 557
click at [557, 61] on button "Set as Default" at bounding box center [574, 62] width 87 height 20
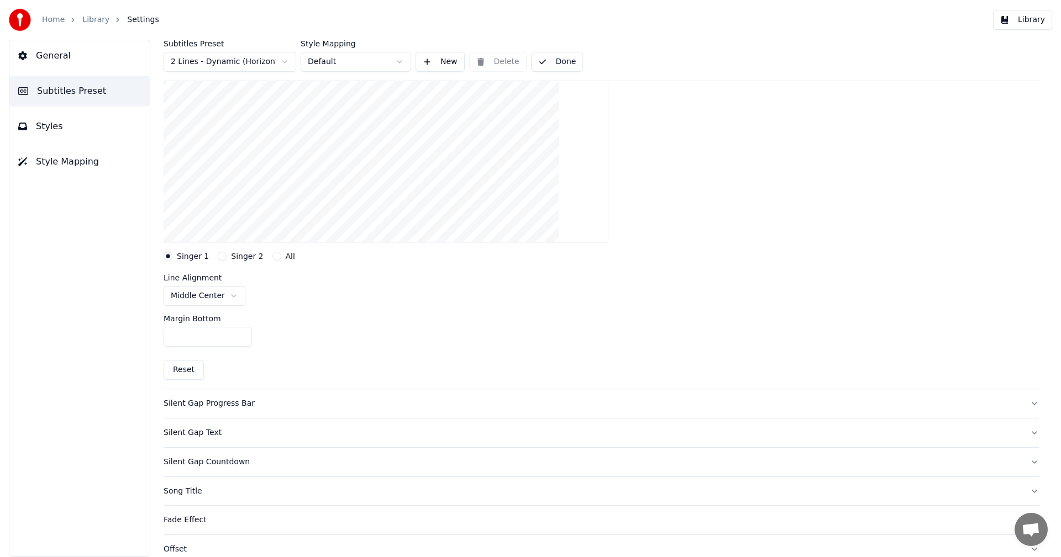
click at [1027, 17] on button "Library" at bounding box center [1022, 20] width 59 height 20
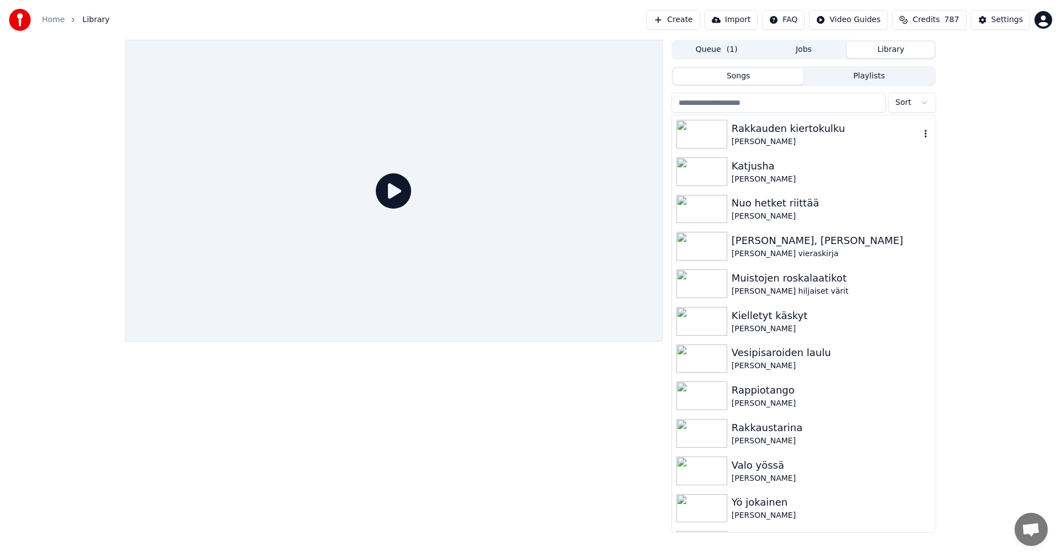
click at [720, 133] on img at bounding box center [701, 134] width 51 height 29
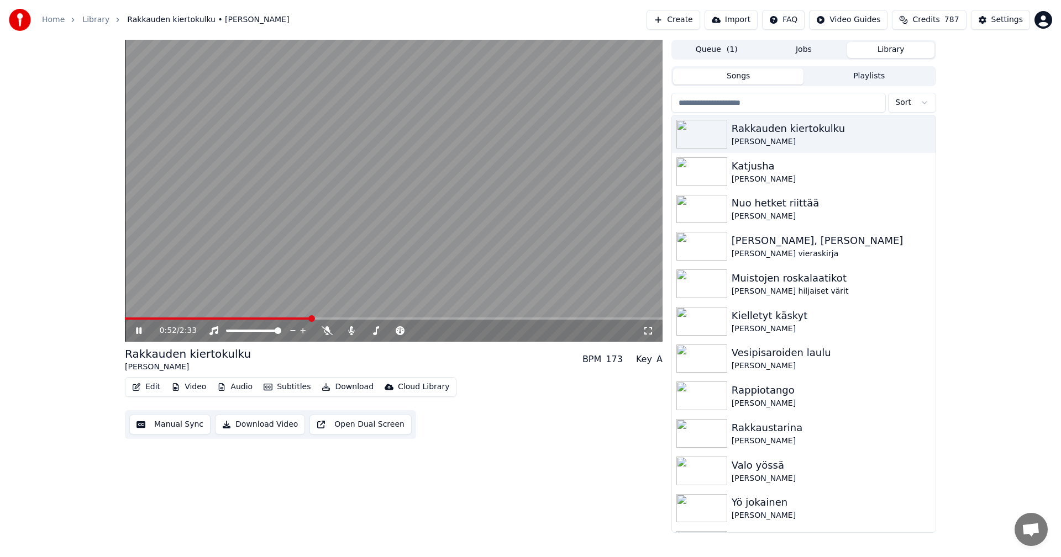
click at [140, 333] on icon at bounding box center [139, 331] width 6 height 7
click at [1022, 23] on div "Settings" at bounding box center [1006, 19] width 31 height 11
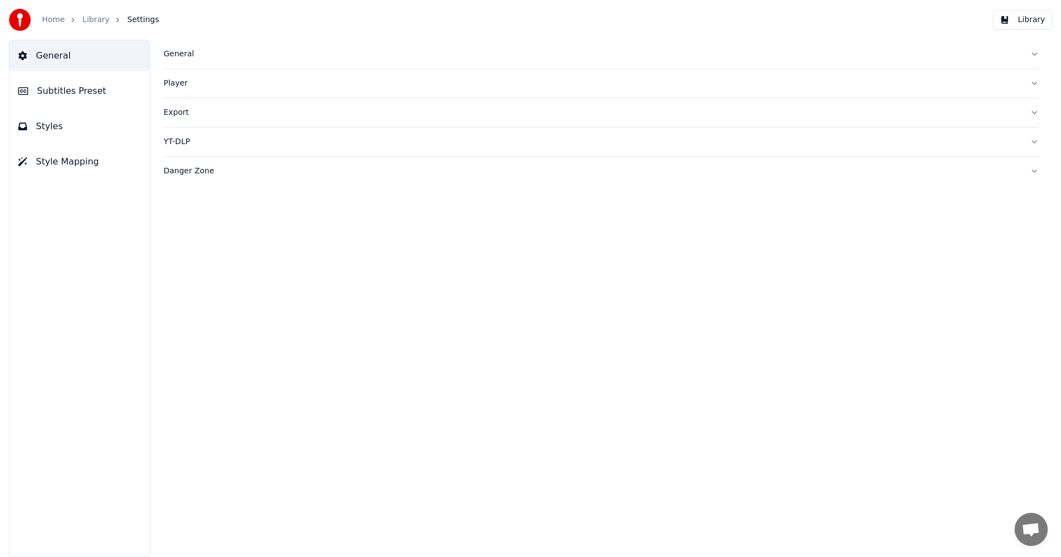
click at [90, 94] on span "Subtitles Preset" at bounding box center [71, 91] width 69 height 13
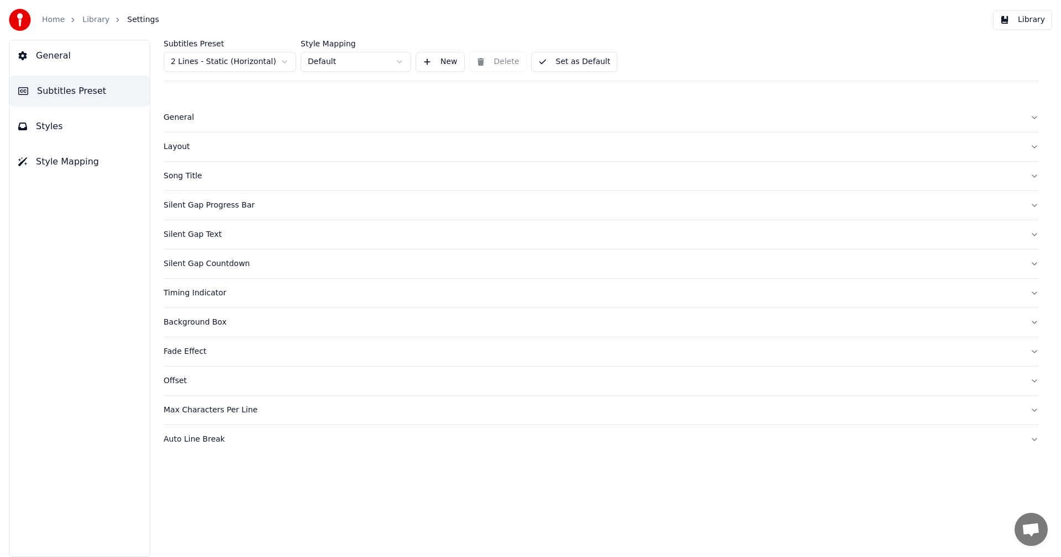
click at [248, 64] on html "Home Library Settings Library General Subtitles Preset Styles Style Mapping Sub…" at bounding box center [530, 278] width 1061 height 557
click at [68, 125] on button "Styles" at bounding box center [79, 126] width 140 height 31
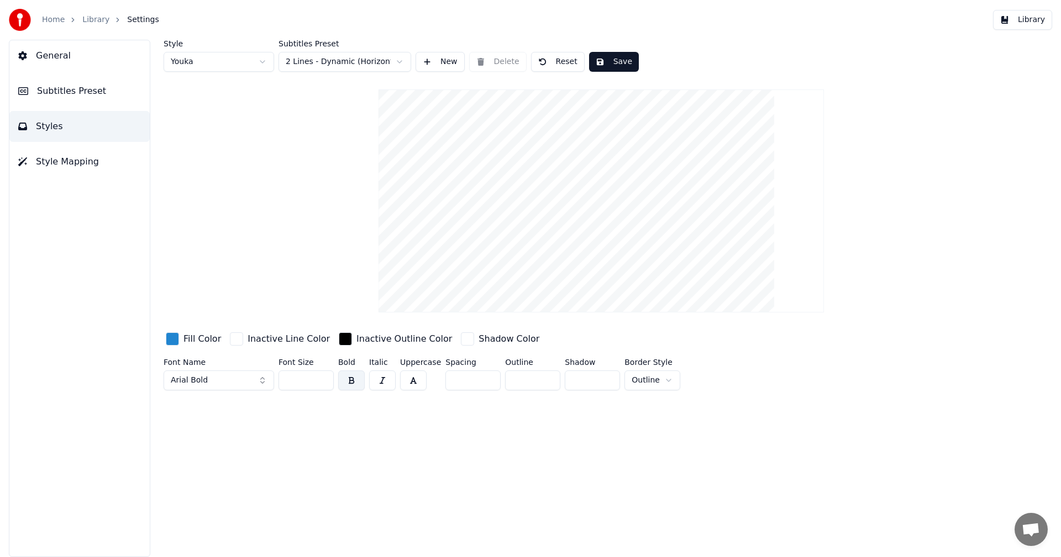
click at [322, 381] on input "**" at bounding box center [305, 381] width 55 height 20
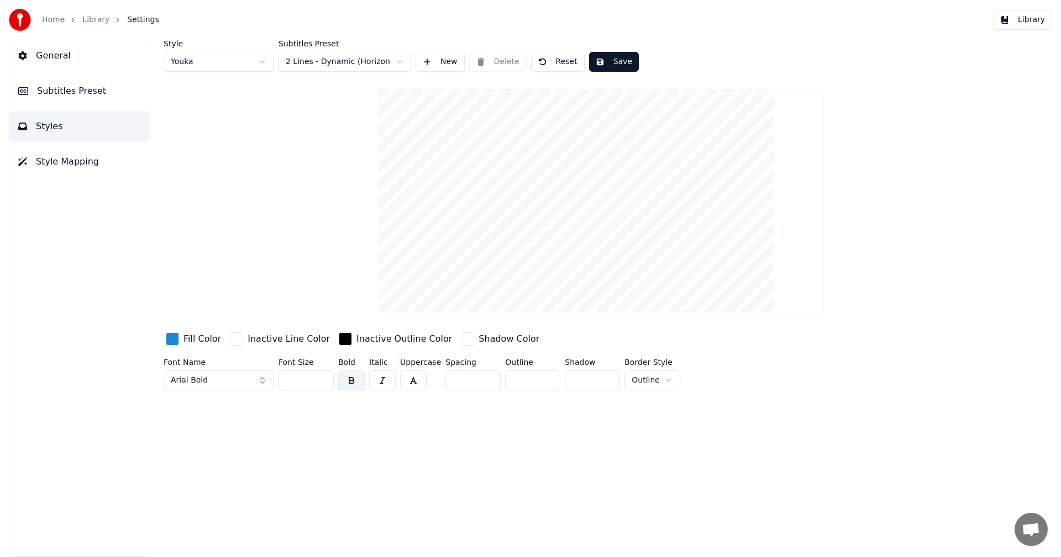
click at [322, 381] on input "**" at bounding box center [305, 381] width 55 height 20
type input "**"
click at [322, 377] on input "**" at bounding box center [305, 381] width 55 height 20
click at [603, 60] on button "Save" at bounding box center [614, 62] width 50 height 20
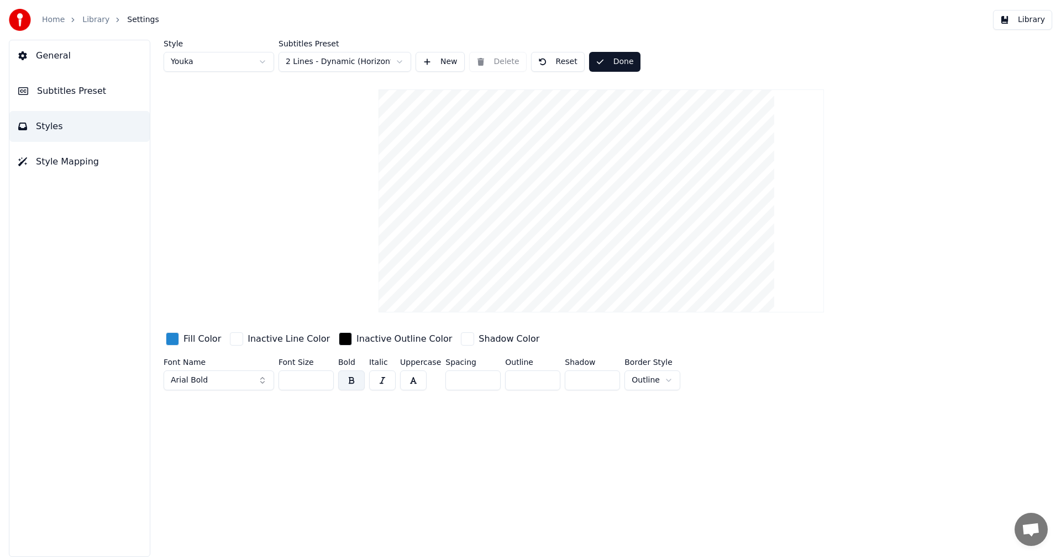
click at [1037, 24] on button "Library" at bounding box center [1022, 20] width 59 height 20
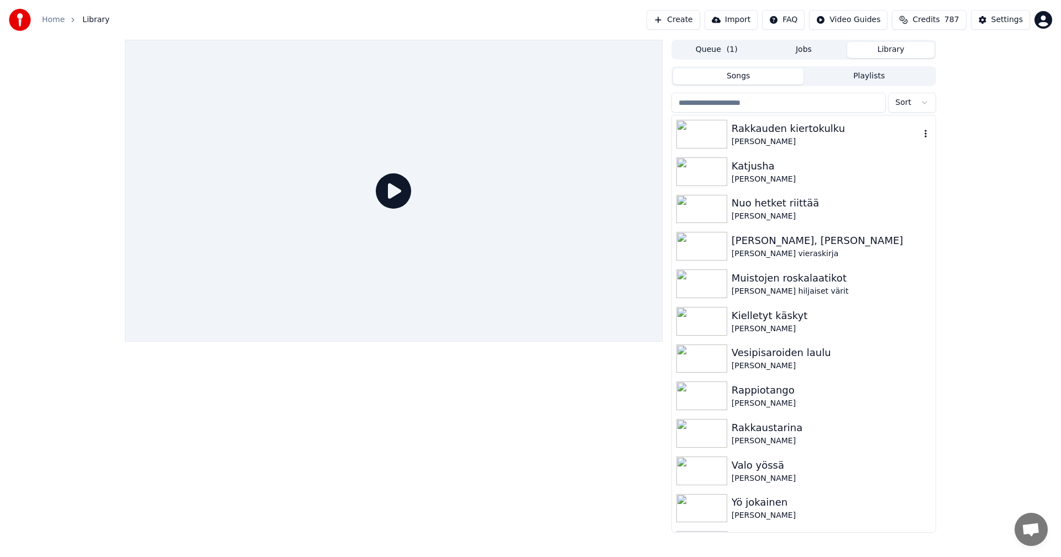
click at [798, 132] on div "Rakkauden kiertokulku" at bounding box center [826, 128] width 188 height 15
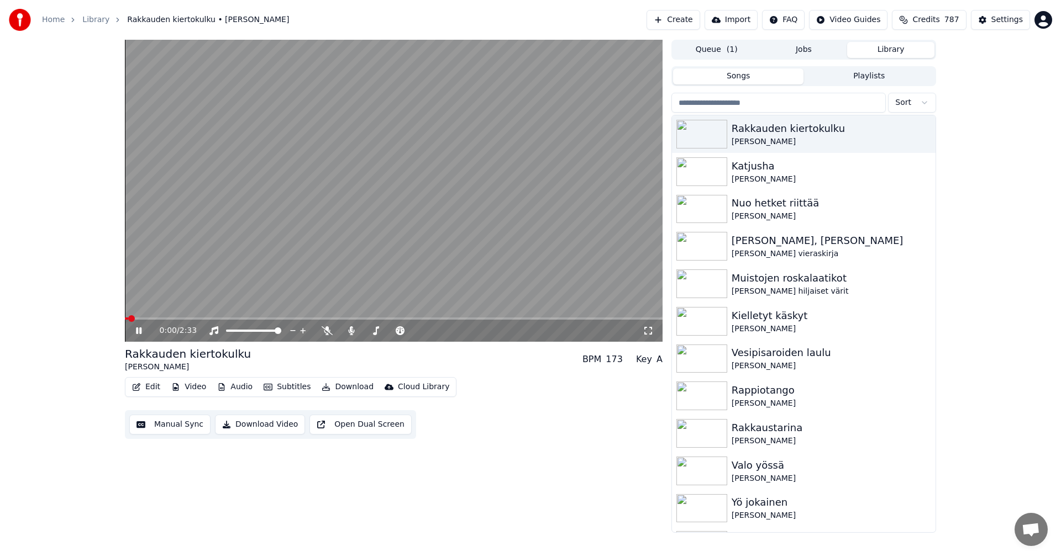
click at [214, 317] on video at bounding box center [394, 191] width 538 height 302
click at [212, 320] on div "0:01 / 2:33" at bounding box center [394, 331] width 538 height 22
click at [213, 318] on span at bounding box center [394, 319] width 538 height 2
click at [134, 334] on icon at bounding box center [147, 331] width 26 height 9
click at [181, 319] on span at bounding box center [175, 319] width 100 height 2
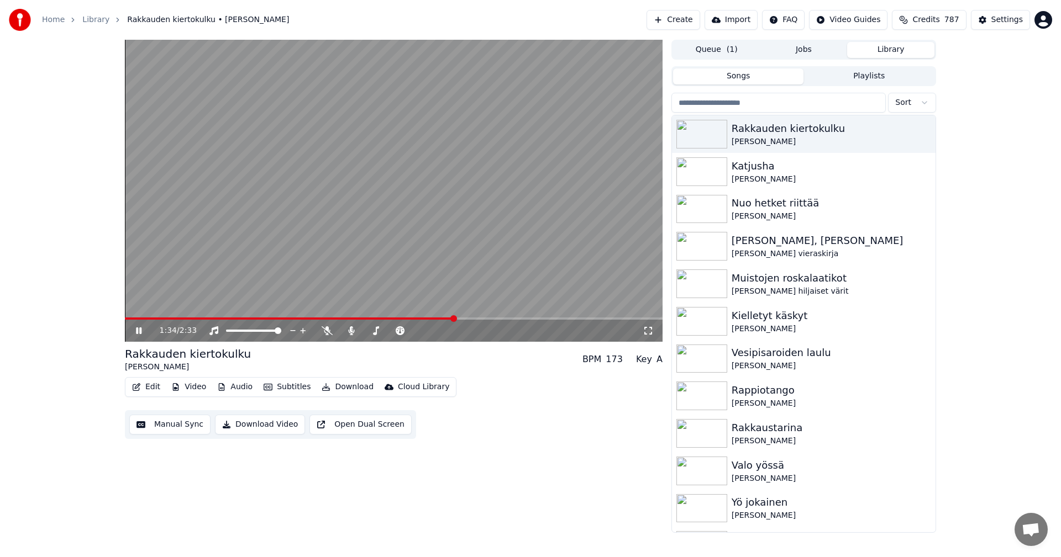
click at [453, 319] on span at bounding box center [394, 319] width 538 height 2
click at [139, 331] on icon at bounding box center [147, 331] width 26 height 9
click at [1011, 21] on div "Settings" at bounding box center [1006, 19] width 31 height 11
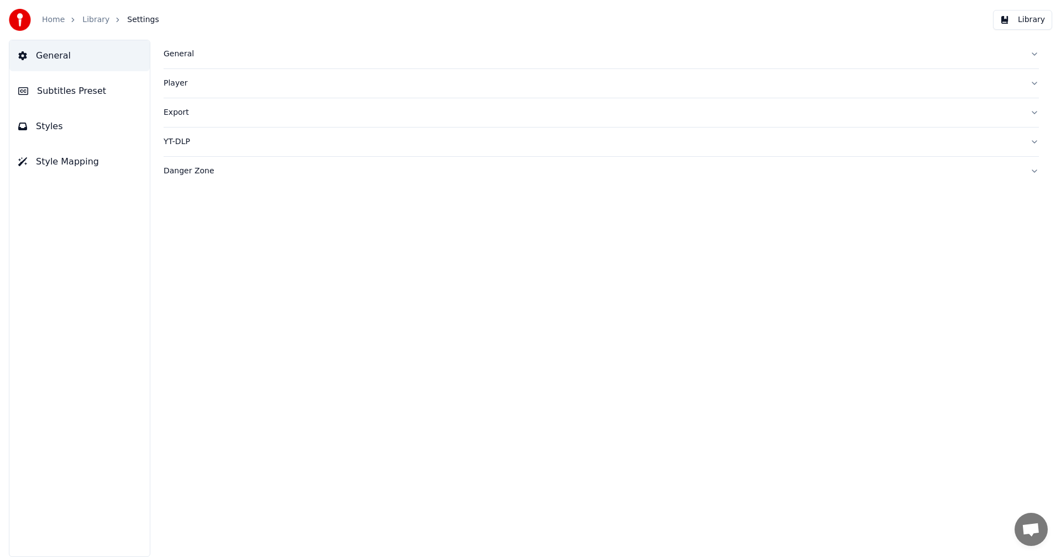
click at [72, 94] on span "Subtitles Preset" at bounding box center [71, 91] width 69 height 13
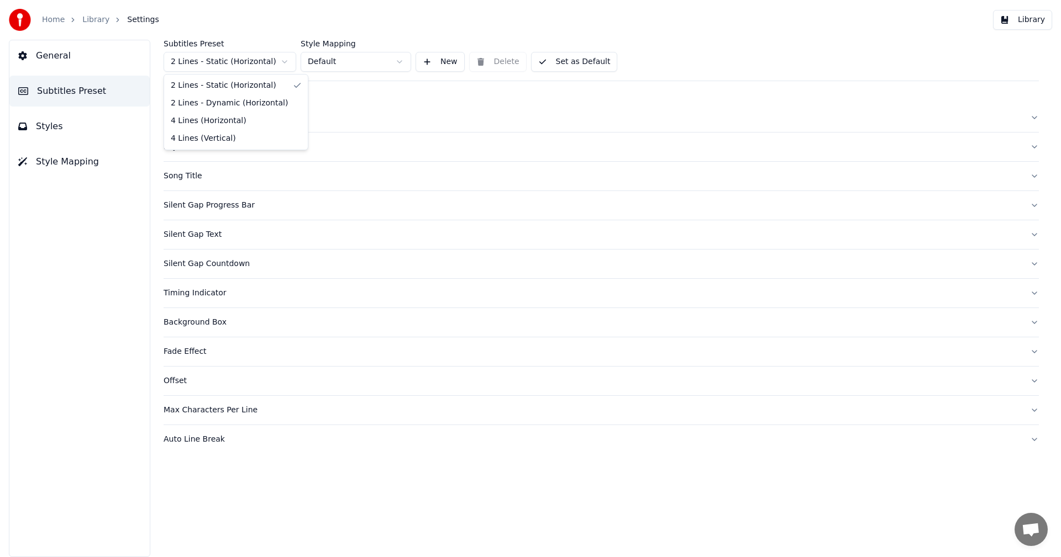
click at [237, 62] on html "Home Library Settings Library General Subtitles Preset Styles Style Mapping Sub…" at bounding box center [530, 278] width 1061 height 557
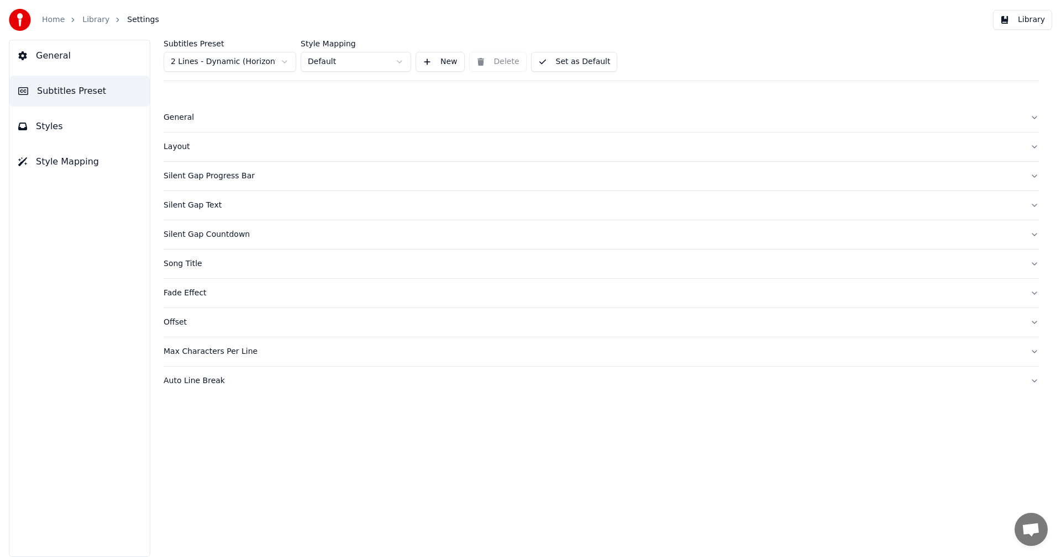
click at [206, 178] on div "Silent Gap Progress Bar" at bounding box center [593, 176] width 858 height 11
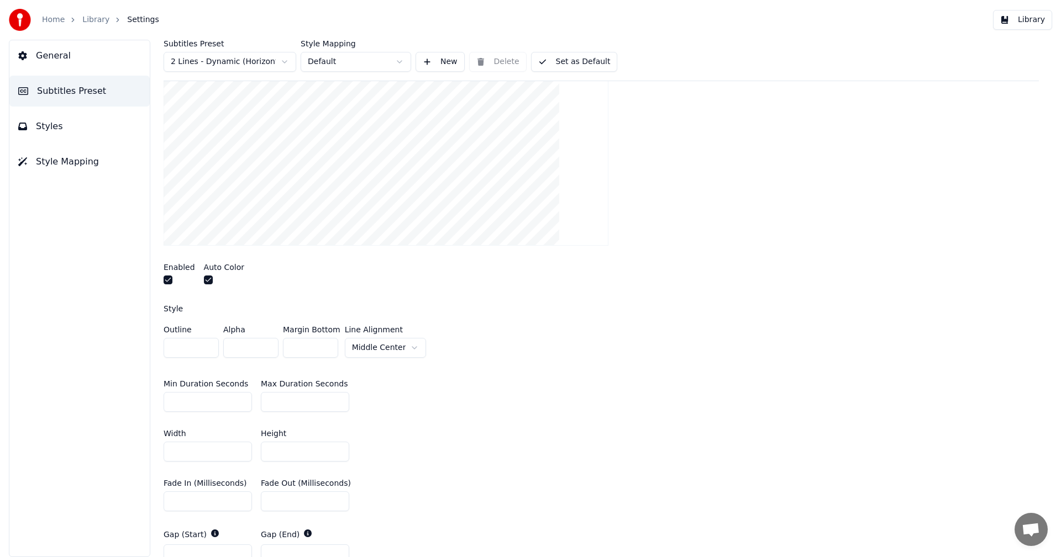
scroll to position [221, 0]
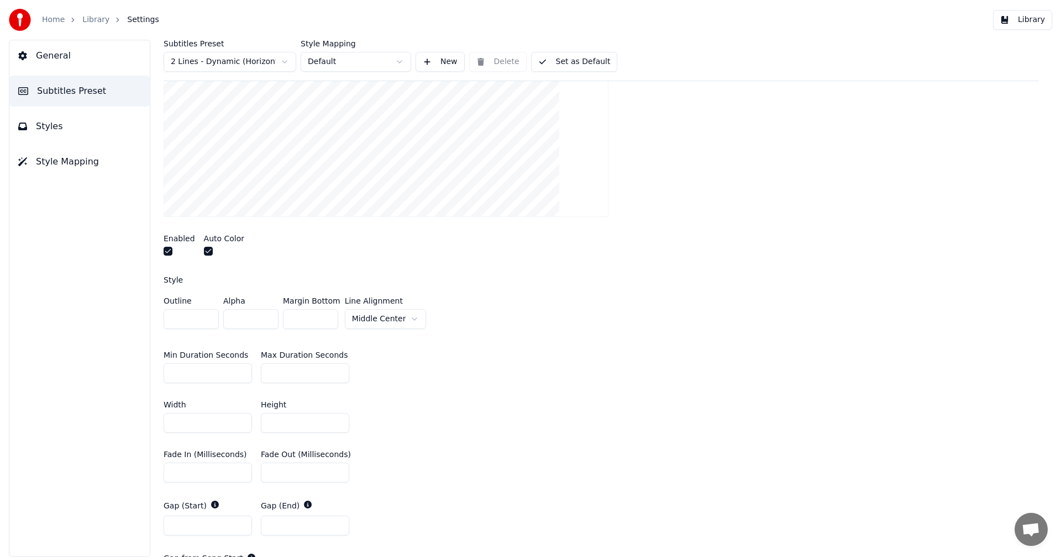
click at [204, 251] on button "button" at bounding box center [208, 251] width 9 height 9
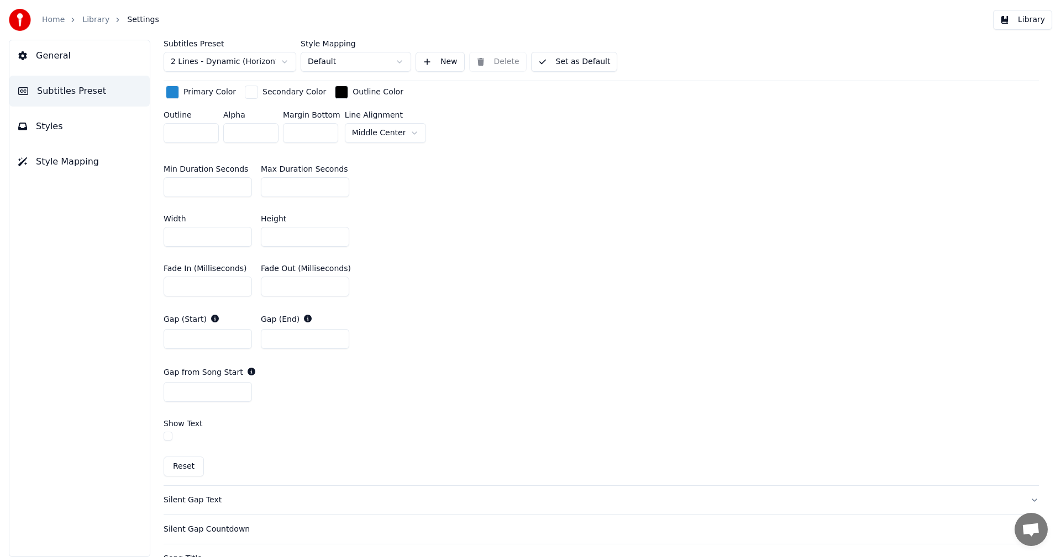
scroll to position [442, 0]
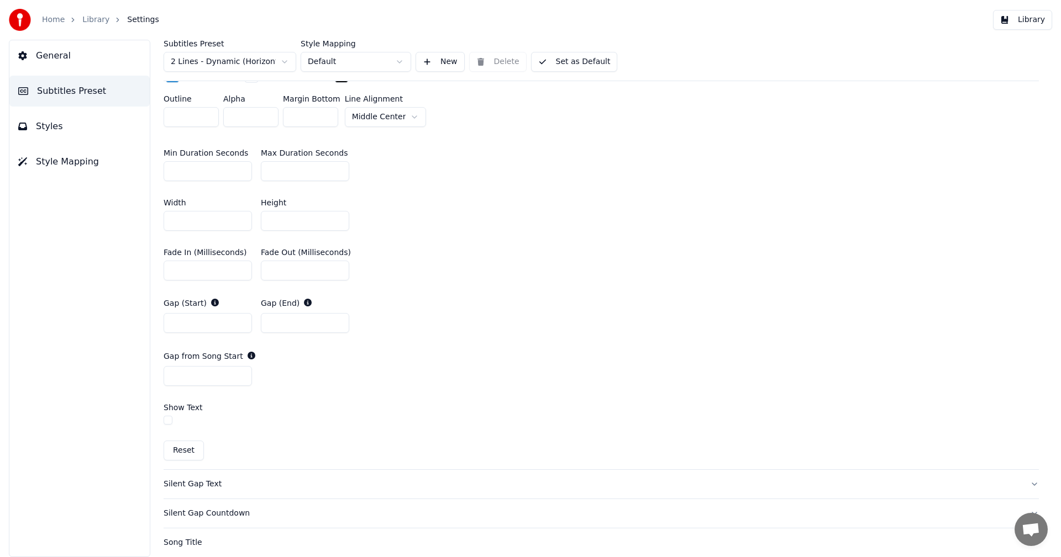
click at [187, 448] on button "Reset" at bounding box center [184, 451] width 40 height 20
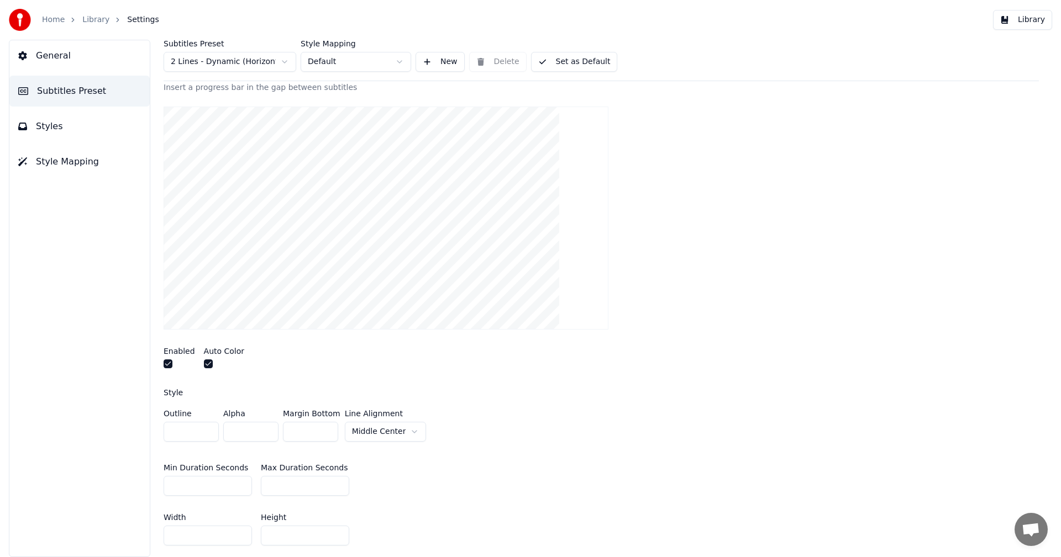
scroll to position [55, 0]
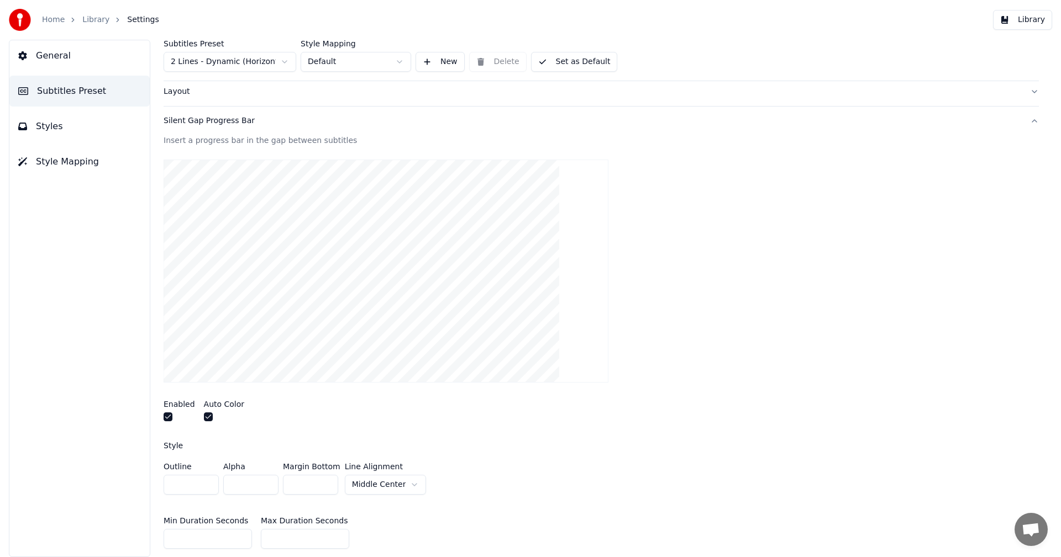
click at [88, 90] on span "Subtitles Preset" at bounding box center [71, 91] width 69 height 13
click at [181, 91] on div "Layout" at bounding box center [593, 91] width 858 height 11
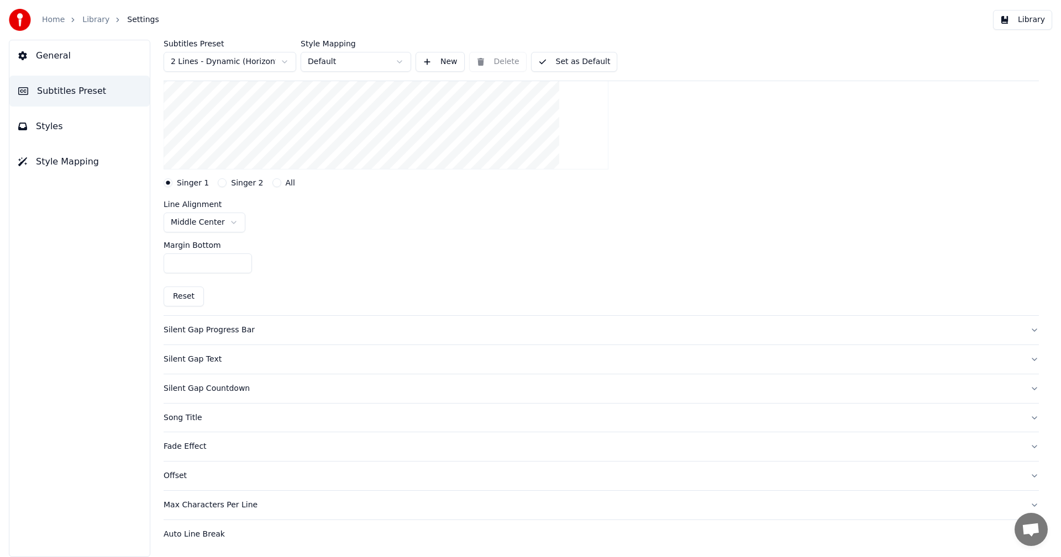
scroll to position [240, 0]
click at [231, 388] on div "Silent Gap Countdown" at bounding box center [593, 388] width 858 height 11
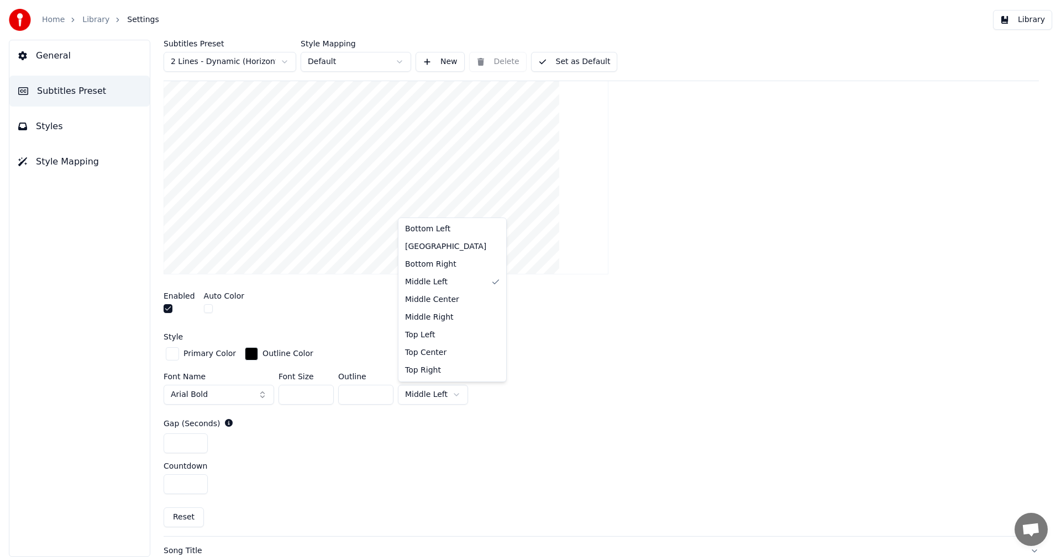
click at [443, 397] on html "Home Library Settings Library General Subtitles Preset Styles Style Mapping Sub…" at bounding box center [530, 278] width 1061 height 557
click at [820, 288] on div "Enabled Auto Color" at bounding box center [601, 303] width 875 height 41
click at [581, 62] on button "Set as Default" at bounding box center [574, 62] width 87 height 20
click at [1021, 23] on button "Library" at bounding box center [1022, 20] width 59 height 20
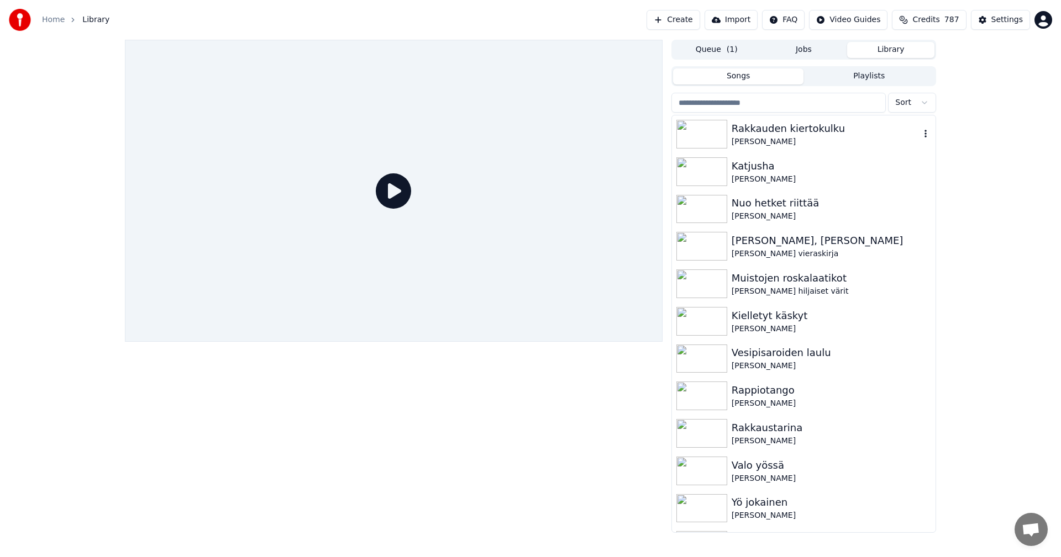
click at [773, 131] on div "Rakkauden kiertokulku" at bounding box center [826, 128] width 188 height 15
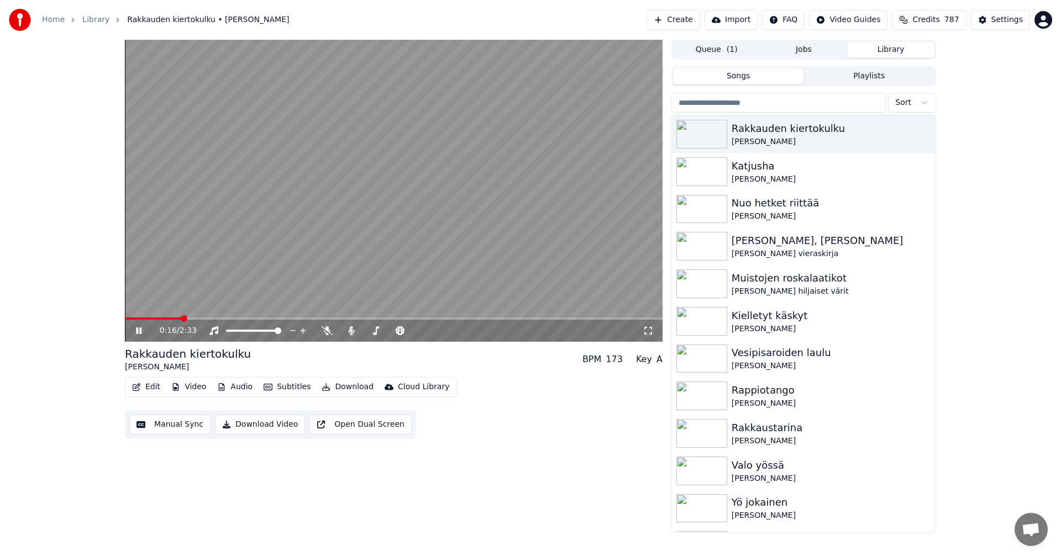
click at [147, 317] on video at bounding box center [394, 191] width 538 height 302
click at [148, 318] on span at bounding box center [153, 319] width 56 height 2
click at [138, 330] on icon at bounding box center [138, 331] width 7 height 8
click at [138, 333] on icon at bounding box center [139, 331] width 6 height 7
click at [1001, 24] on div "Settings" at bounding box center [1006, 19] width 31 height 11
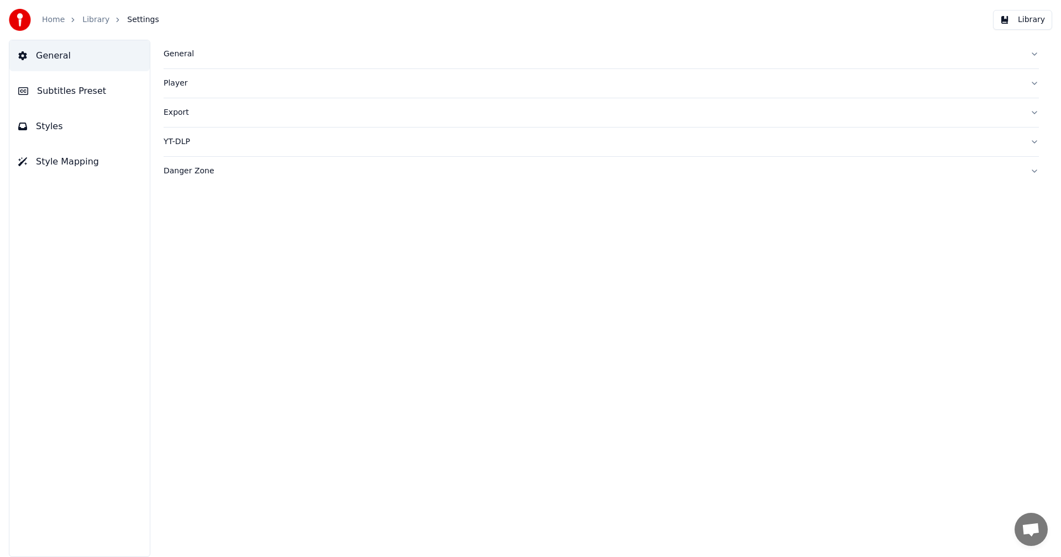
click at [90, 92] on span "Subtitles Preset" at bounding box center [71, 91] width 69 height 13
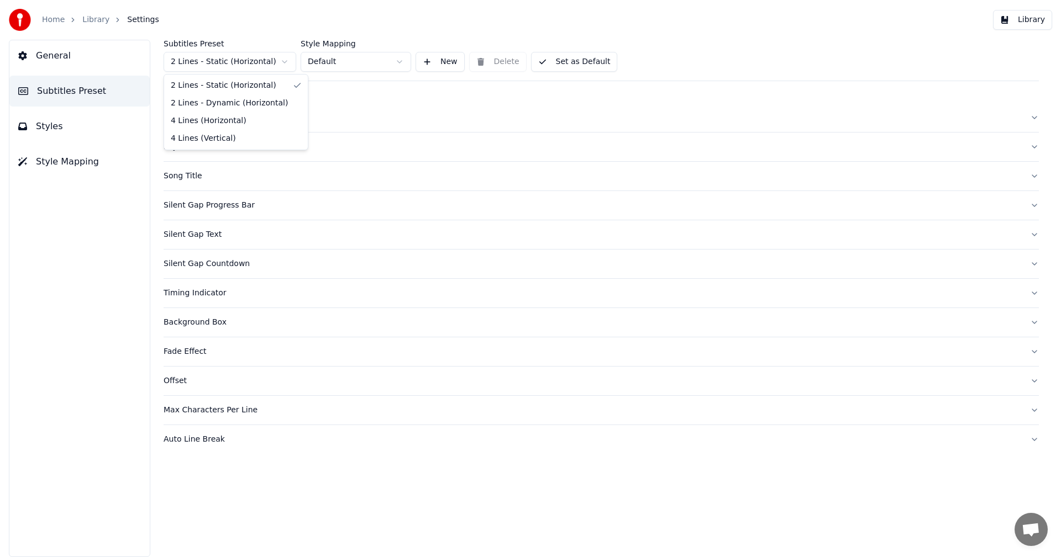
click at [270, 64] on html "Home Library Settings Library General Subtitles Preset Styles Style Mapping Sub…" at bounding box center [530, 278] width 1061 height 557
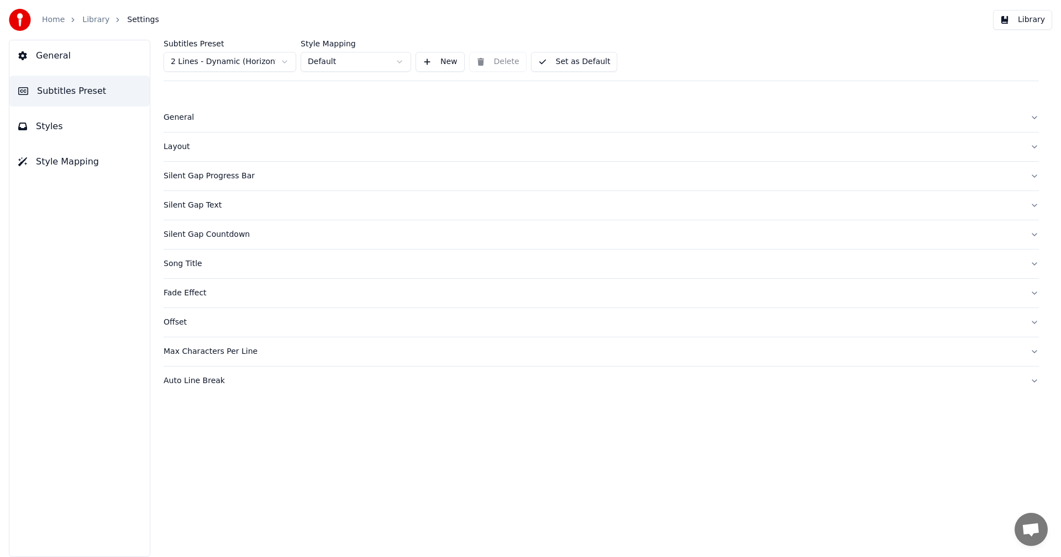
click at [224, 235] on div "Silent Gap Countdown" at bounding box center [593, 234] width 858 height 11
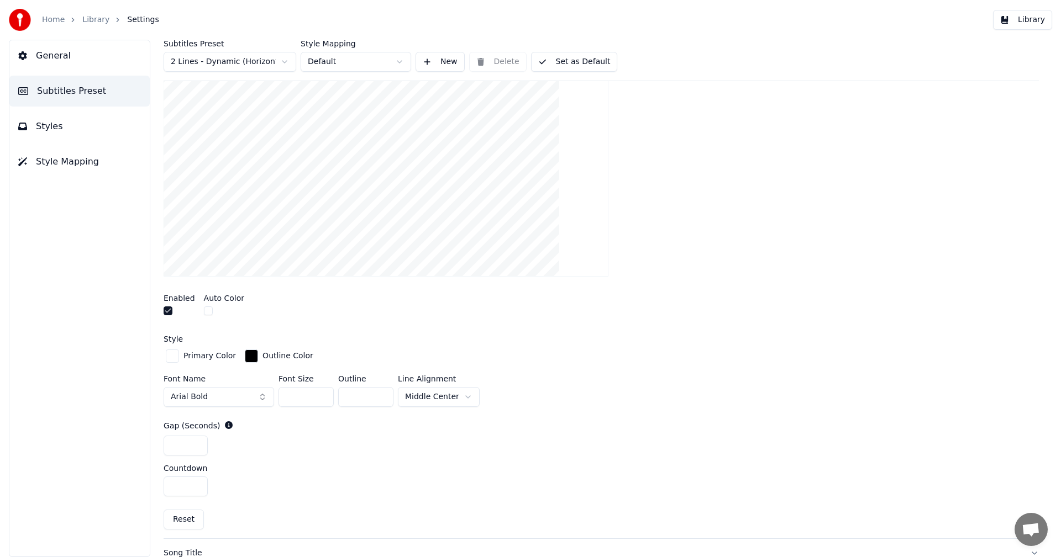
scroll to position [221, 0]
click at [450, 396] on html "Home Library Settings Library General Subtitles Preset Styles Style Mapping Sub…" at bounding box center [530, 278] width 1061 height 557
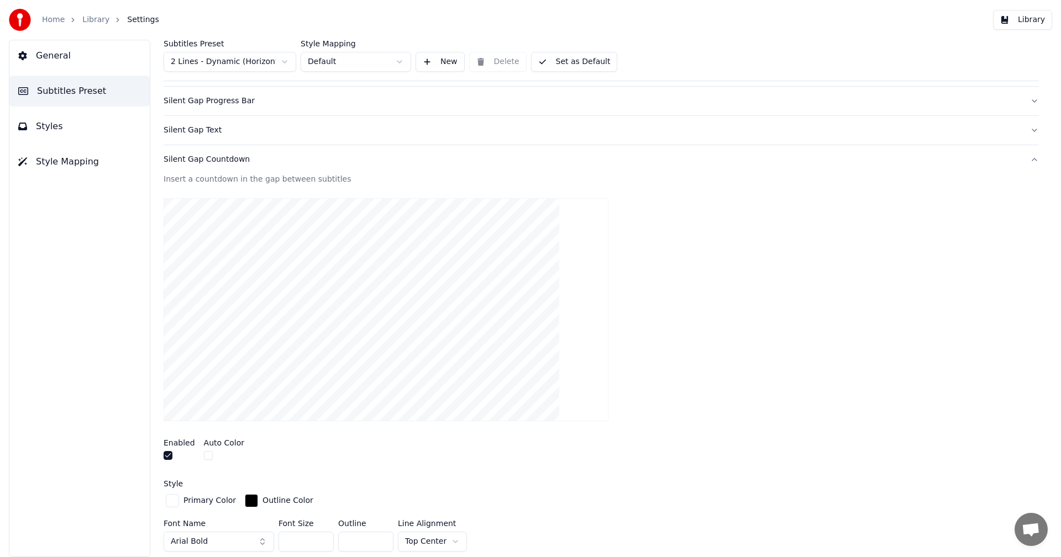
scroll to position [55, 0]
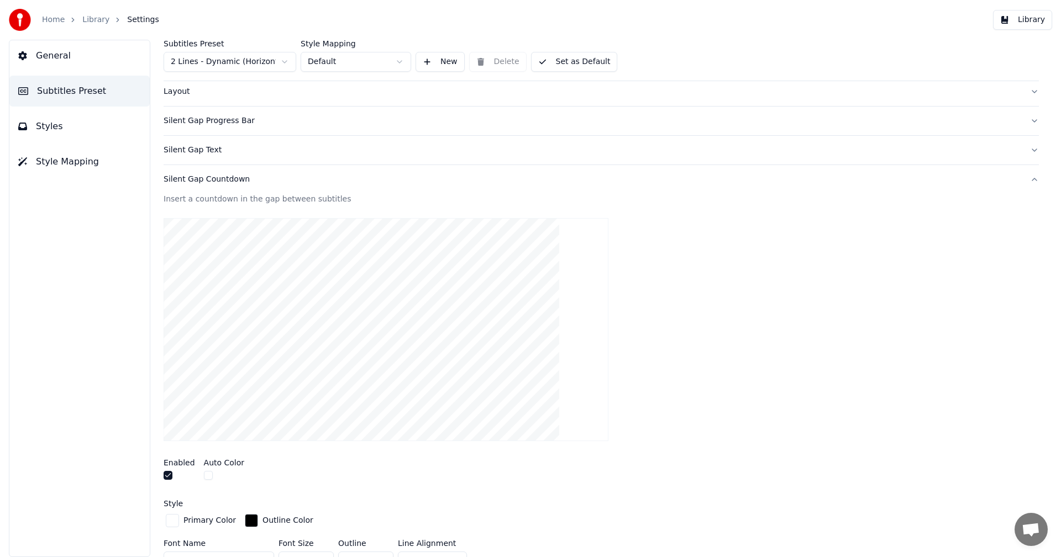
click at [1035, 20] on button "Library" at bounding box center [1022, 20] width 59 height 20
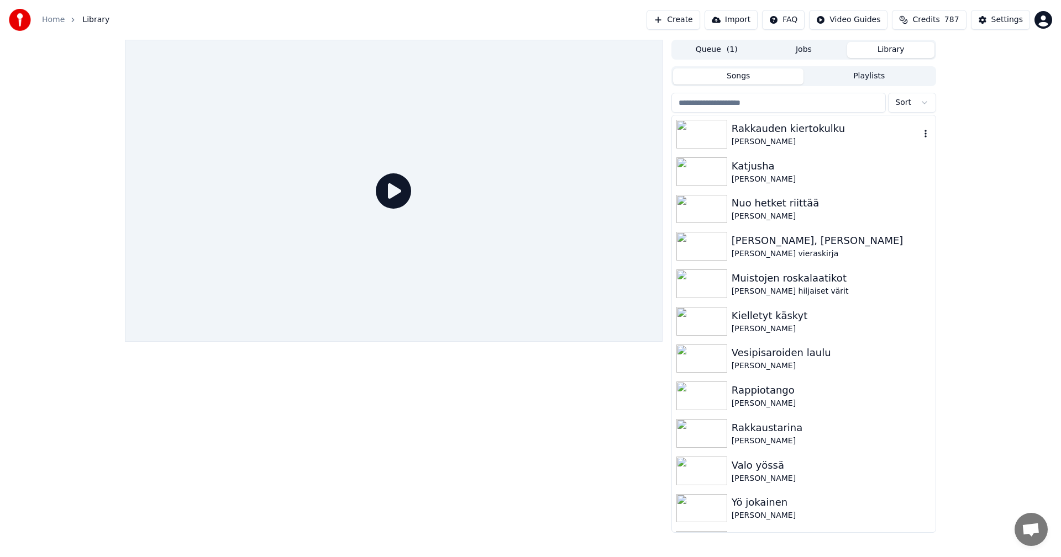
click at [702, 145] on img at bounding box center [701, 134] width 51 height 29
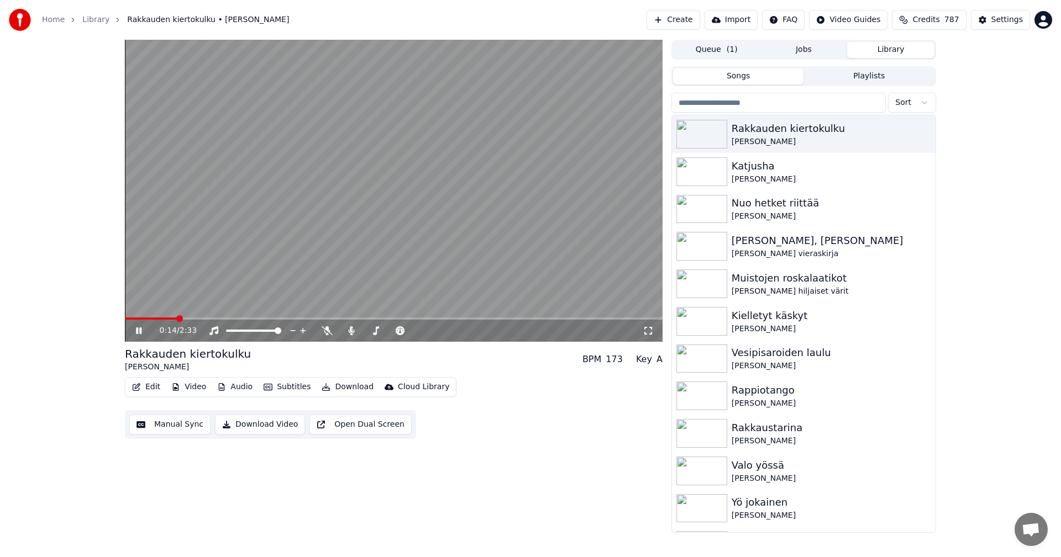
click at [287, 319] on span at bounding box center [394, 319] width 538 height 2
click at [319, 318] on span at bounding box center [394, 319] width 538 height 2
click at [359, 318] on span at bounding box center [394, 319] width 538 height 2
click at [378, 319] on span at bounding box center [394, 319] width 538 height 2
click at [406, 318] on span at bounding box center [394, 319] width 538 height 2
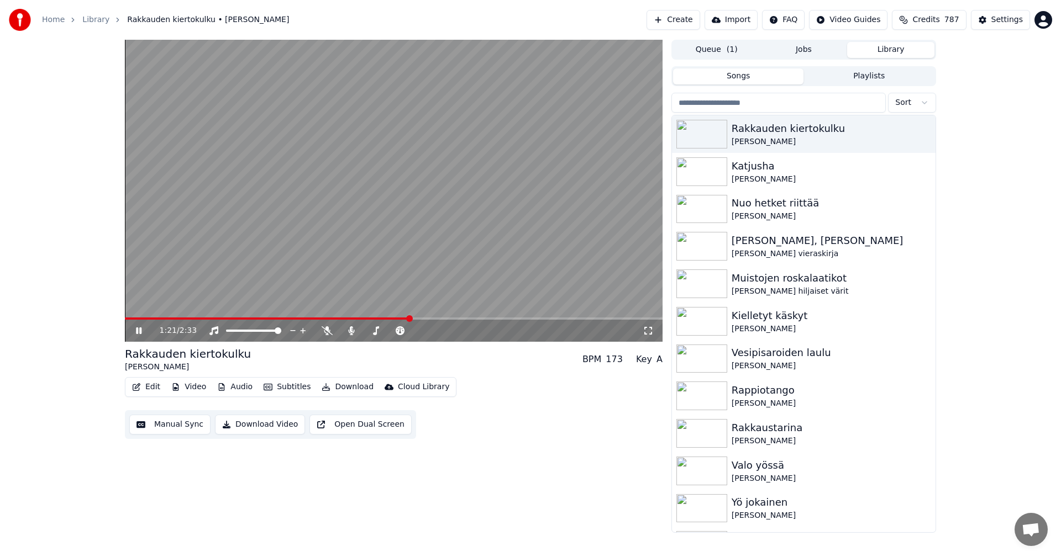
click at [441, 319] on span at bounding box center [394, 319] width 538 height 2
click at [139, 331] on icon at bounding box center [147, 331] width 26 height 9
click at [1018, 24] on div "Settings" at bounding box center [1006, 19] width 31 height 11
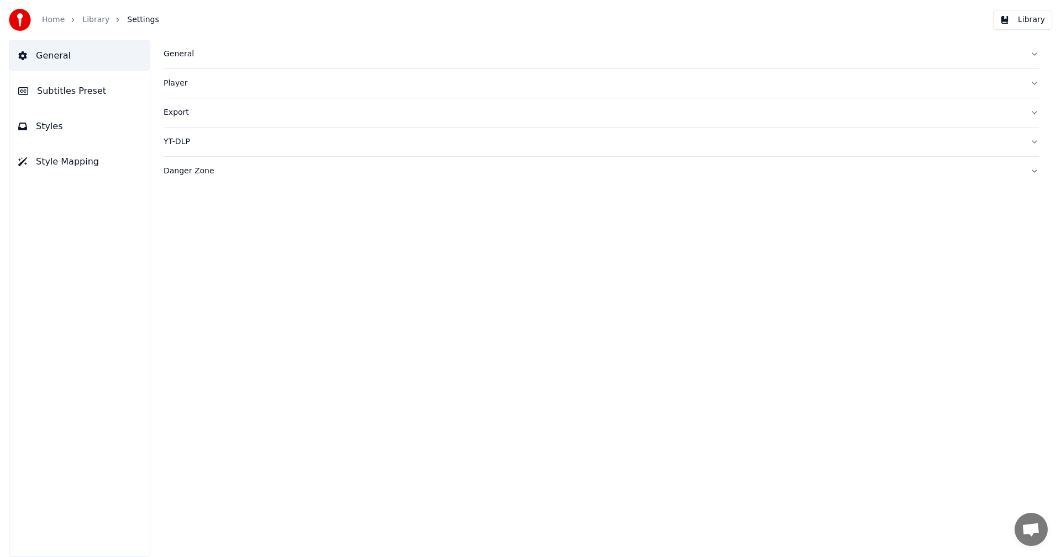
click at [87, 93] on span "Subtitles Preset" at bounding box center [71, 91] width 69 height 13
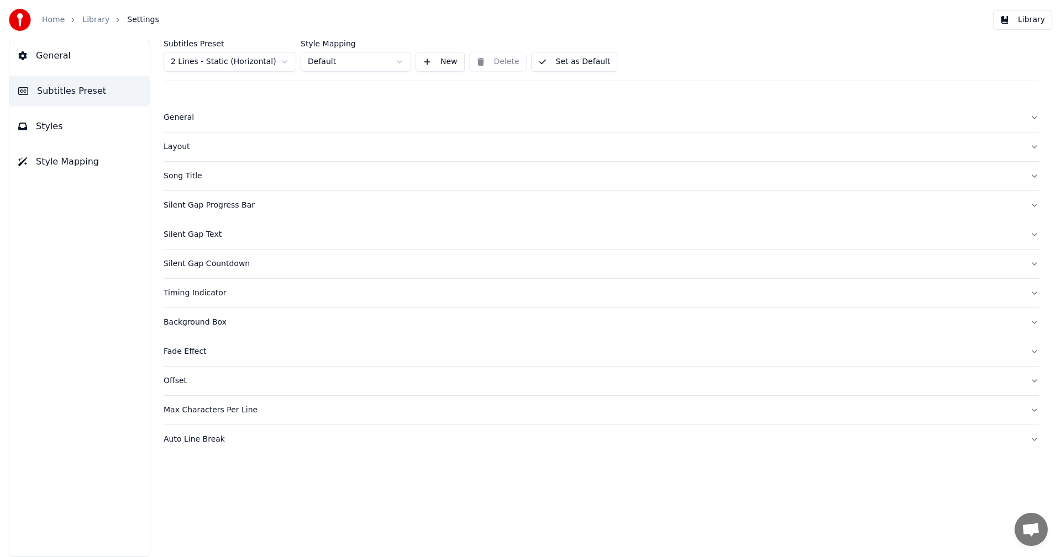
click at [235, 64] on html "Home Library Settings Library General Subtitles Preset Styles Style Mapping Sub…" at bounding box center [530, 278] width 1061 height 557
click at [203, 231] on div "Silent Gap Countdown" at bounding box center [593, 234] width 858 height 11
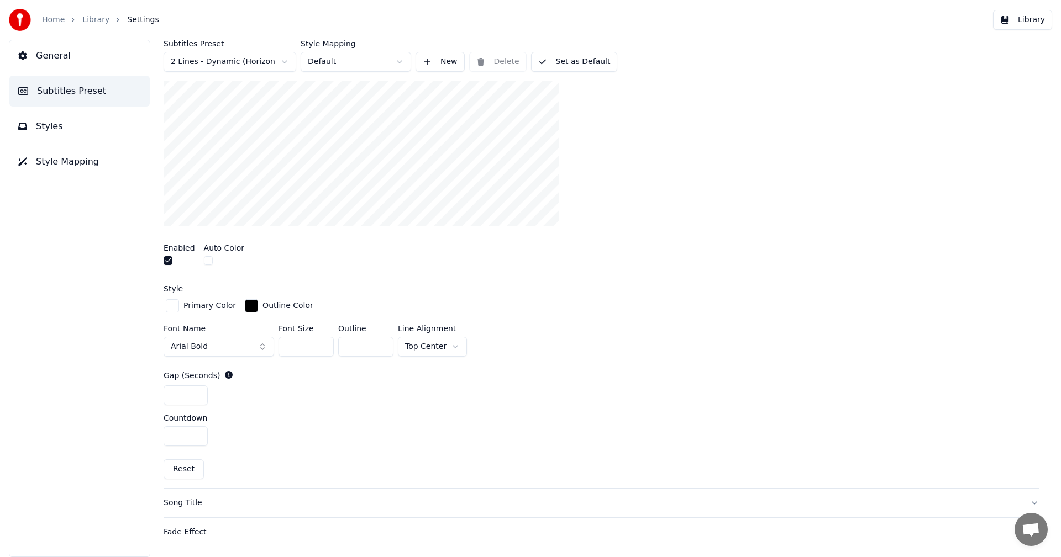
scroll to position [276, 0]
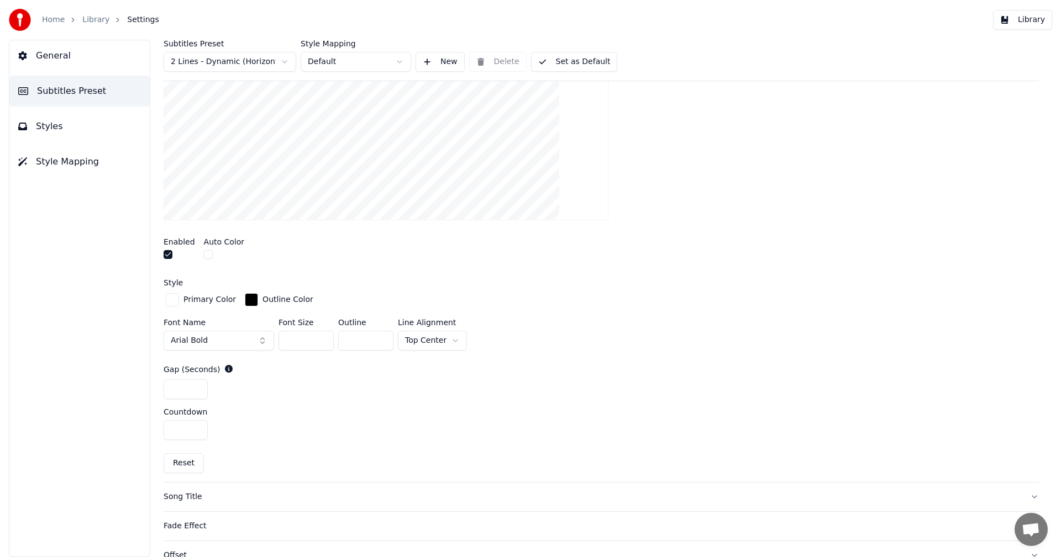
click at [445, 340] on html "Home Library Settings Library General Subtitles Preset Styles Style Mapping Sub…" at bounding box center [530, 278] width 1061 height 557
click at [573, 62] on button "Set as Default" at bounding box center [574, 62] width 87 height 20
click at [1029, 21] on button "Library" at bounding box center [1022, 20] width 59 height 20
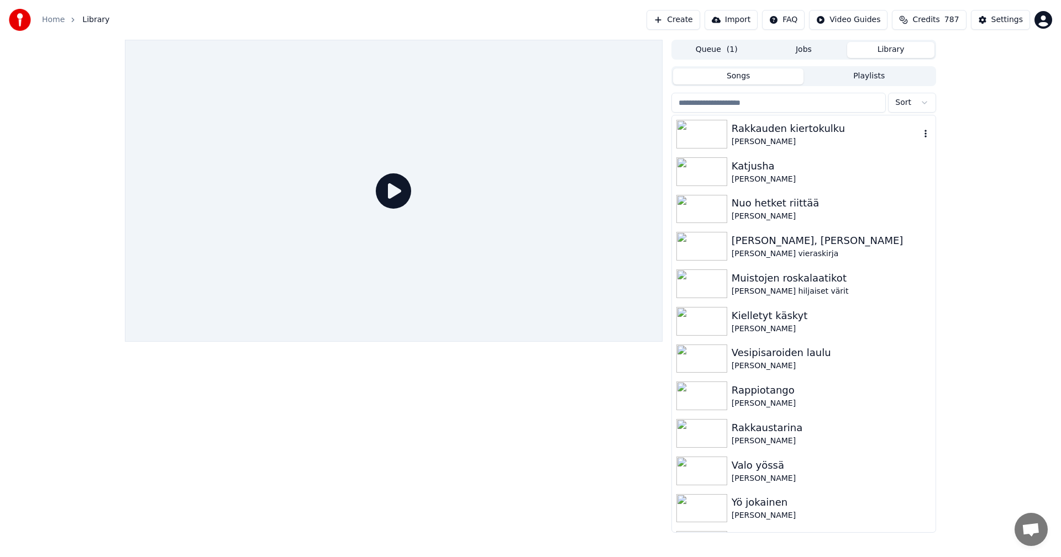
click at [775, 132] on div "Rakkauden kiertokulku" at bounding box center [826, 128] width 188 height 15
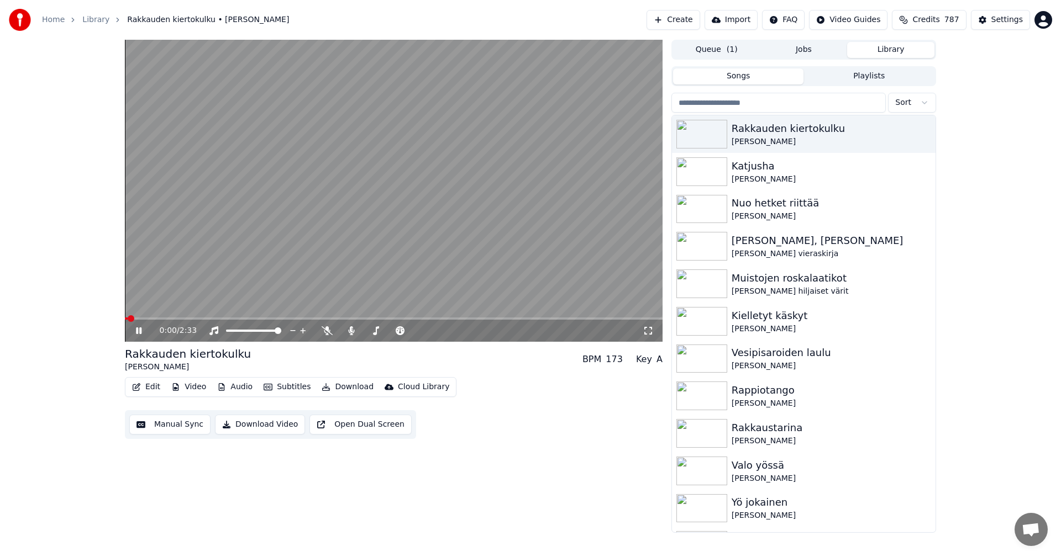
click at [141, 317] on video at bounding box center [394, 191] width 538 height 302
click at [141, 318] on span at bounding box center [394, 319] width 538 height 2
click at [137, 329] on icon at bounding box center [138, 331] width 7 height 8
click at [320, 319] on span at bounding box center [394, 319] width 538 height 2
click at [362, 319] on span at bounding box center [394, 319] width 538 height 2
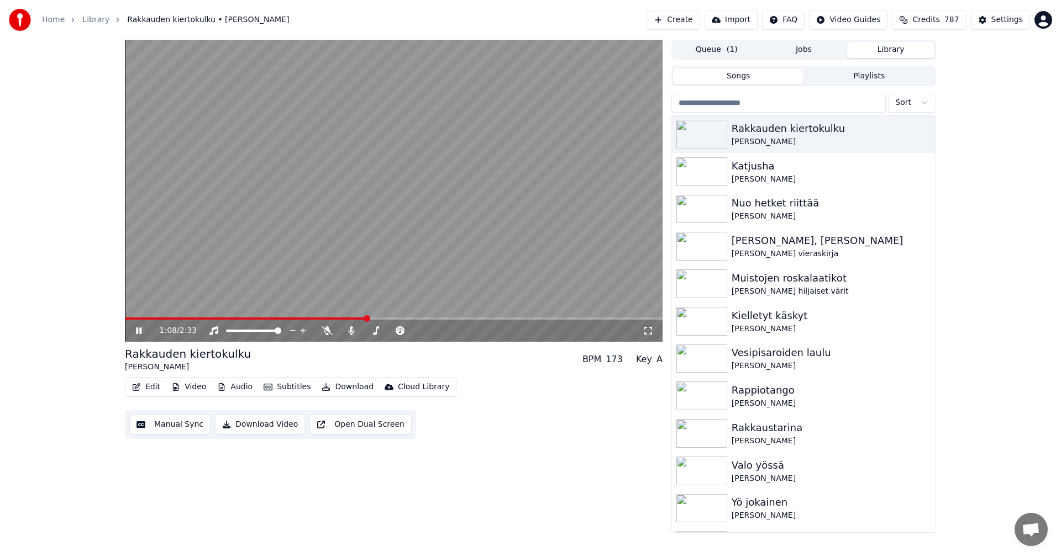
click at [399, 318] on span at bounding box center [394, 319] width 538 height 2
click at [460, 318] on span at bounding box center [394, 319] width 538 height 2
click at [140, 331] on icon at bounding box center [139, 331] width 6 height 7
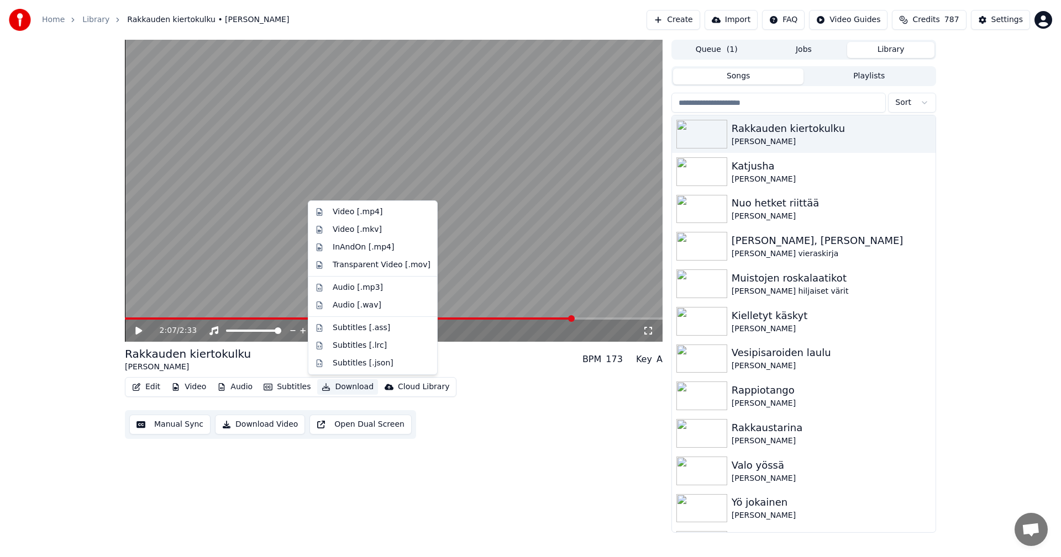
click at [350, 385] on button "Download" at bounding box center [347, 387] width 61 height 15
click at [362, 214] on div "Video [.mp4]" at bounding box center [358, 212] width 50 height 11
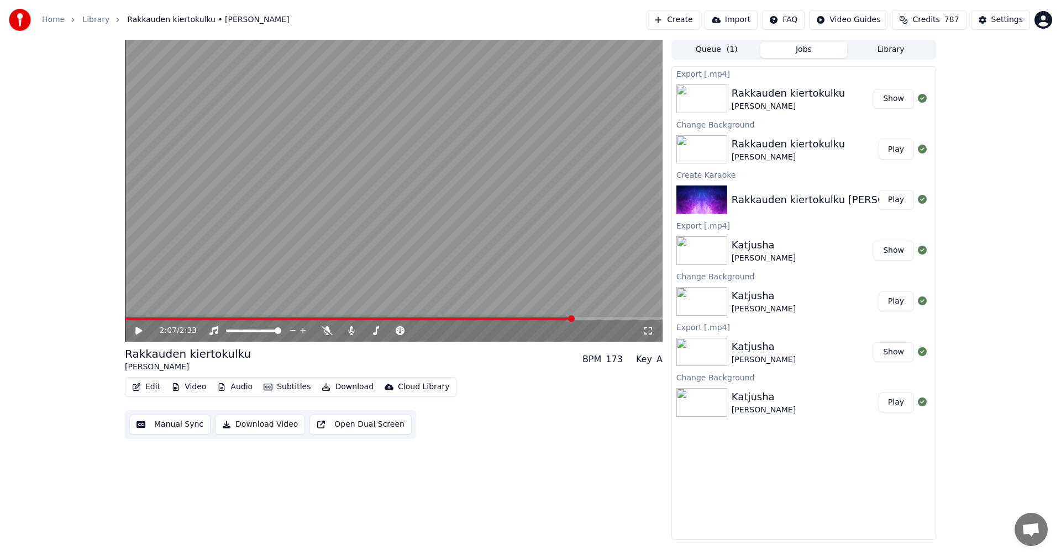
click at [887, 93] on button "Show" at bounding box center [894, 99] width 40 height 20
click at [712, 256] on img at bounding box center [701, 250] width 51 height 29
click at [723, 299] on img at bounding box center [701, 301] width 51 height 29
click at [895, 304] on button "Play" at bounding box center [896, 302] width 35 height 20
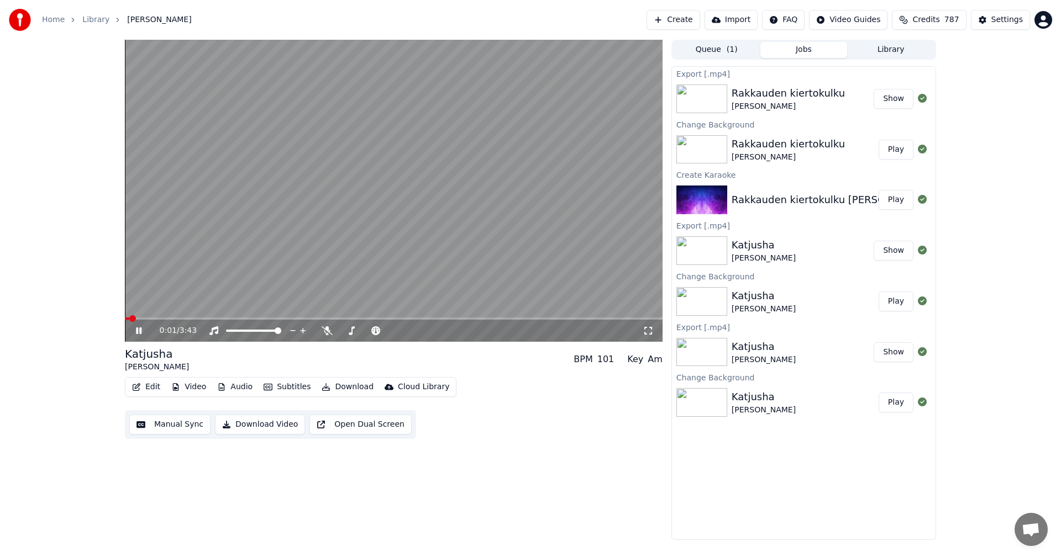
click at [139, 332] on icon at bounding box center [147, 331] width 26 height 9
click at [190, 388] on button "Video" at bounding box center [189, 387] width 44 height 15
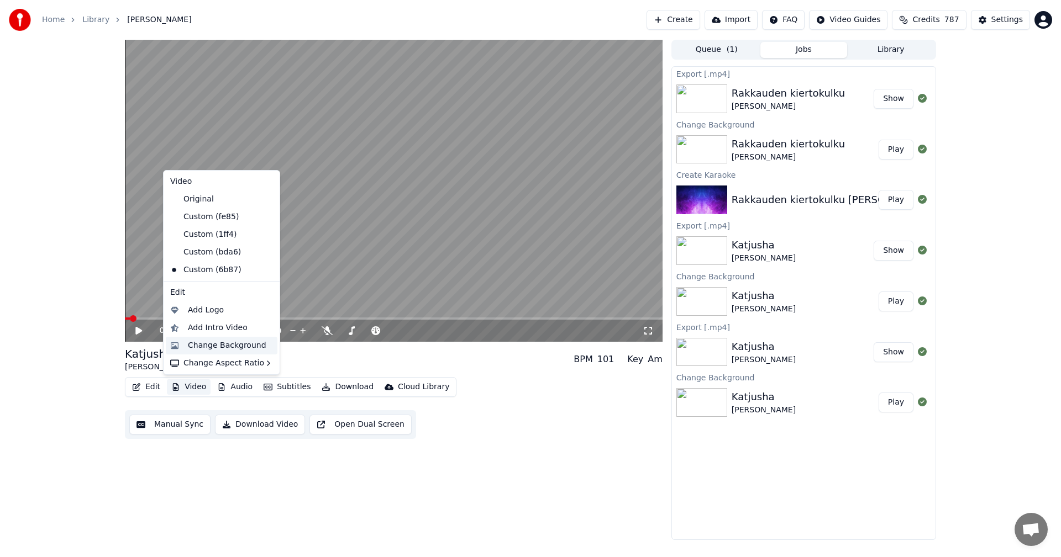
click at [209, 348] on div "Change Background" at bounding box center [227, 345] width 78 height 11
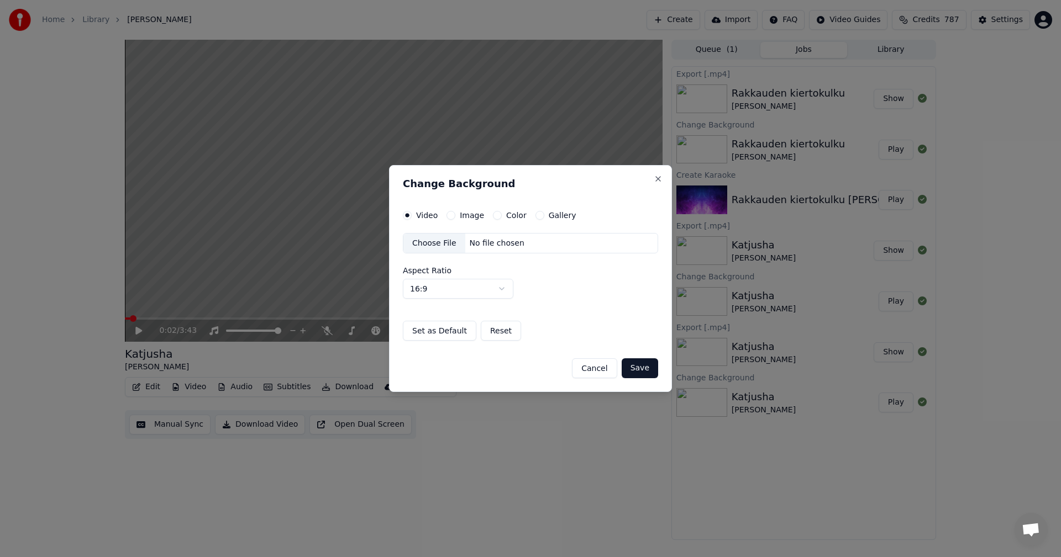
click at [449, 215] on button "Image" at bounding box center [450, 215] width 9 height 9
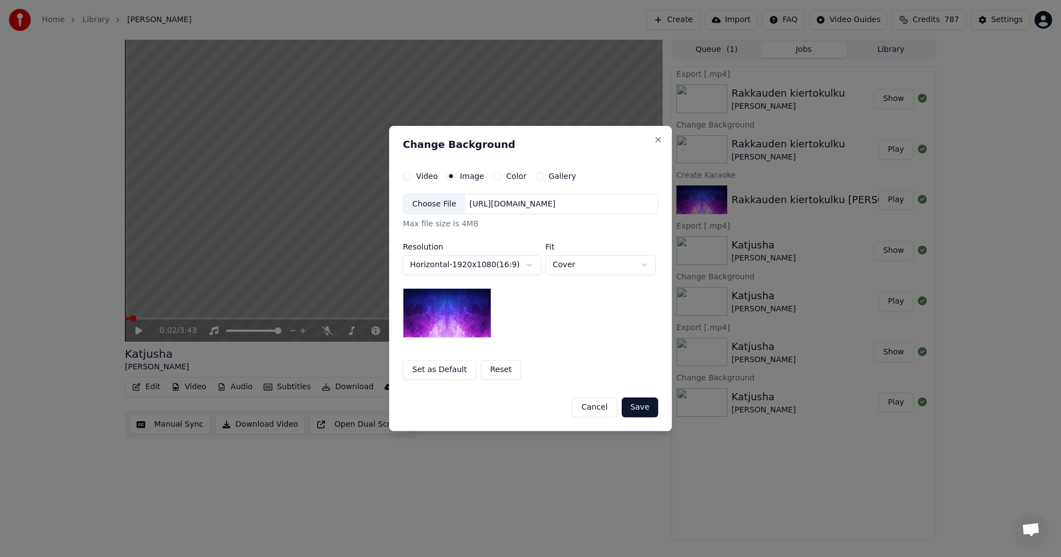
click at [446, 203] on div "Choose File" at bounding box center [434, 204] width 62 height 20
click at [644, 407] on button "Save" at bounding box center [640, 408] width 36 height 20
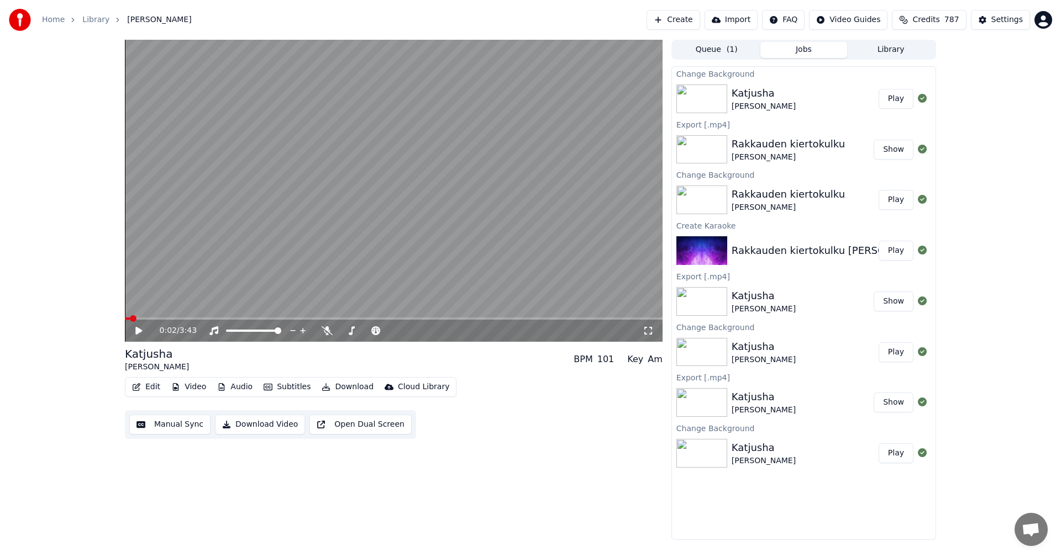
click at [892, 98] on button "Play" at bounding box center [896, 99] width 35 height 20
click at [648, 330] on icon at bounding box center [648, 331] width 11 height 9
click at [138, 332] on icon at bounding box center [139, 331] width 6 height 7
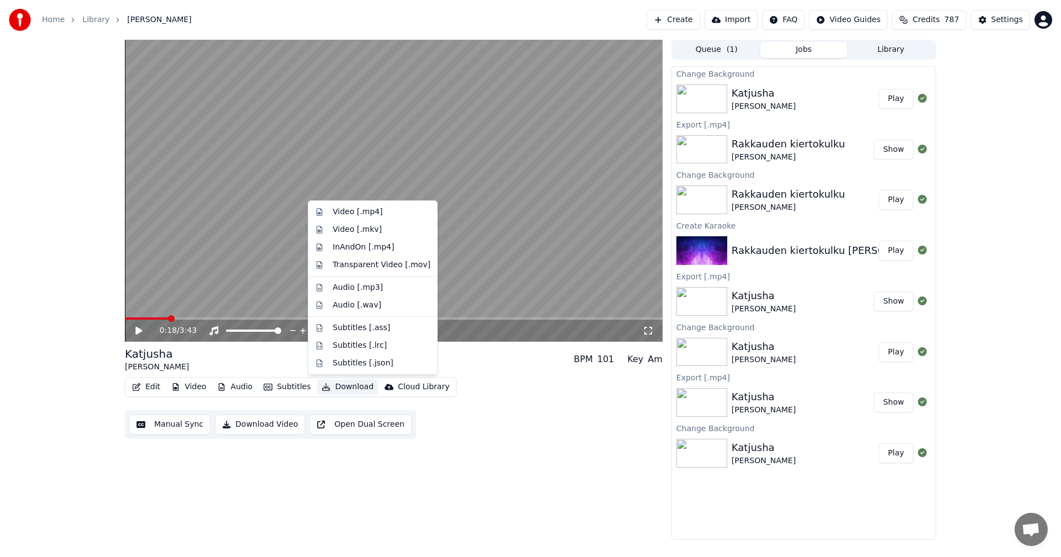
click at [348, 384] on button "Download" at bounding box center [347, 387] width 61 height 15
click at [366, 217] on div "Video [.mp4]" at bounding box center [358, 212] width 50 height 11
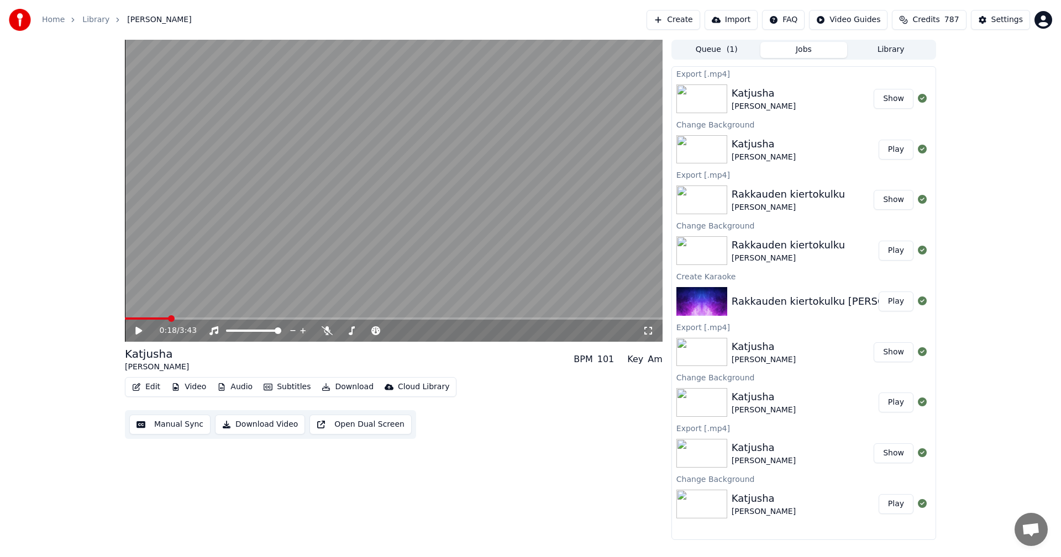
click at [896, 98] on button "Show" at bounding box center [894, 99] width 40 height 20
click at [199, 390] on button "Video" at bounding box center [189, 387] width 44 height 15
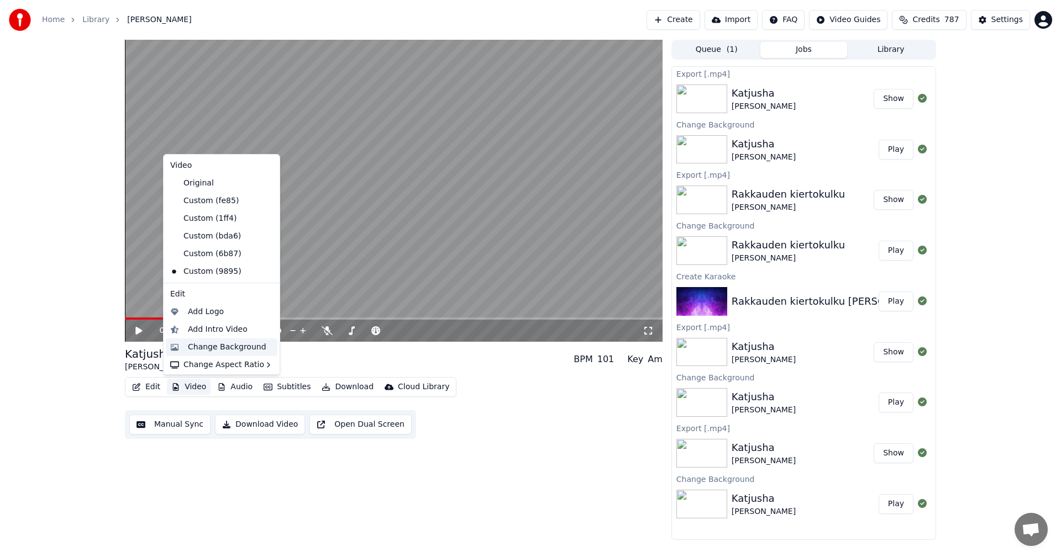
click at [232, 346] on div "Change Background" at bounding box center [227, 347] width 78 height 11
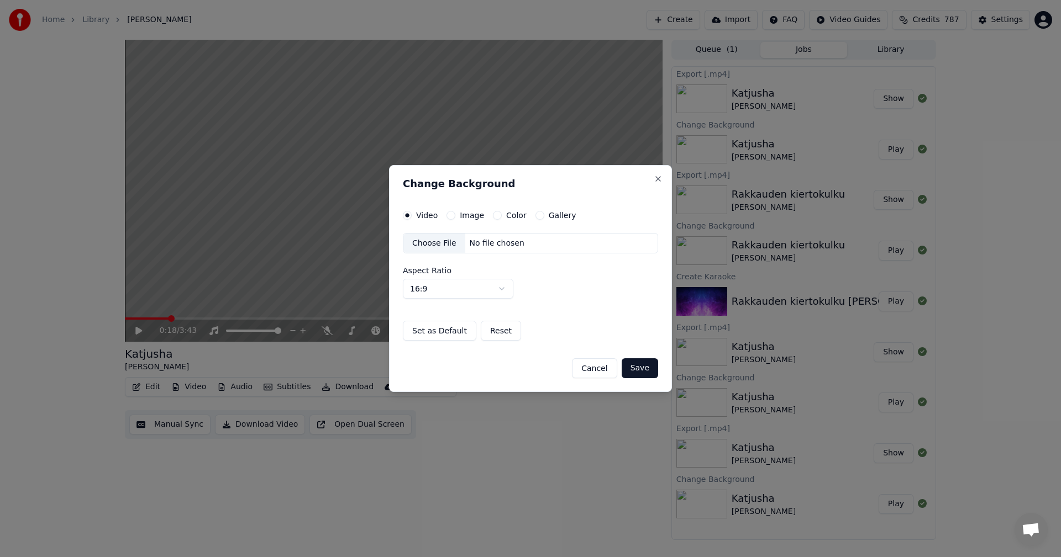
click at [450, 215] on button "Image" at bounding box center [450, 215] width 9 height 9
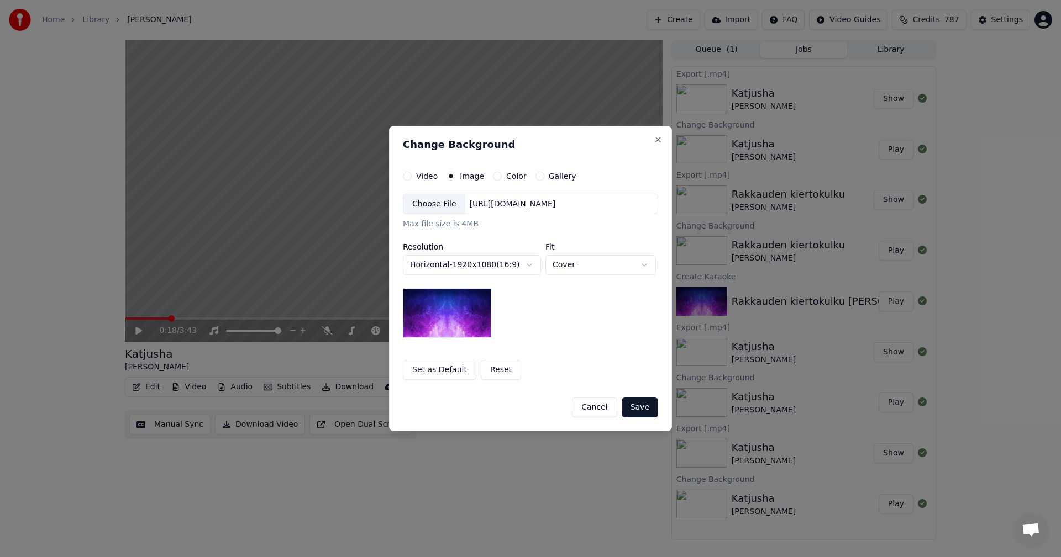
click at [445, 204] on div "Choose File" at bounding box center [434, 204] width 62 height 20
click at [647, 409] on button "Save" at bounding box center [640, 408] width 36 height 20
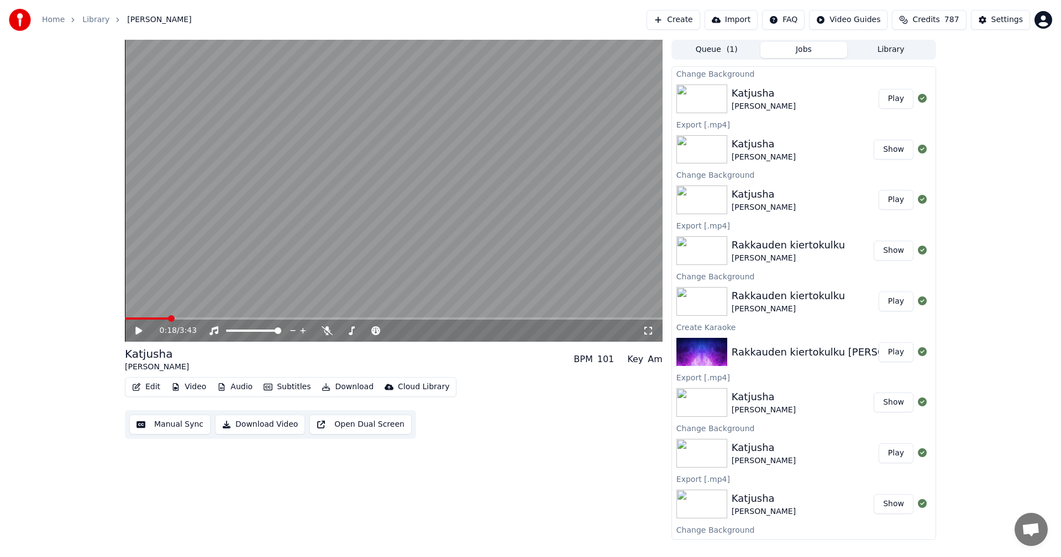
click at [889, 99] on button "Play" at bounding box center [896, 99] width 35 height 20
click at [138, 333] on icon at bounding box center [139, 331] width 6 height 7
click at [354, 387] on button "Download" at bounding box center [347, 387] width 61 height 15
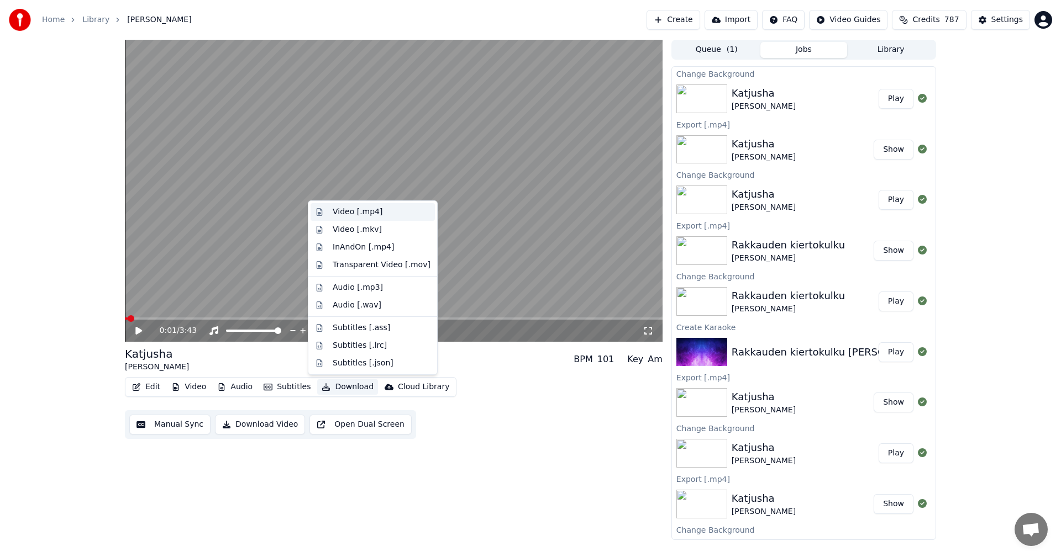
click at [370, 212] on div "Video [.mp4]" at bounding box center [358, 212] width 50 height 11
